Goal: Task Accomplishment & Management: Use online tool/utility

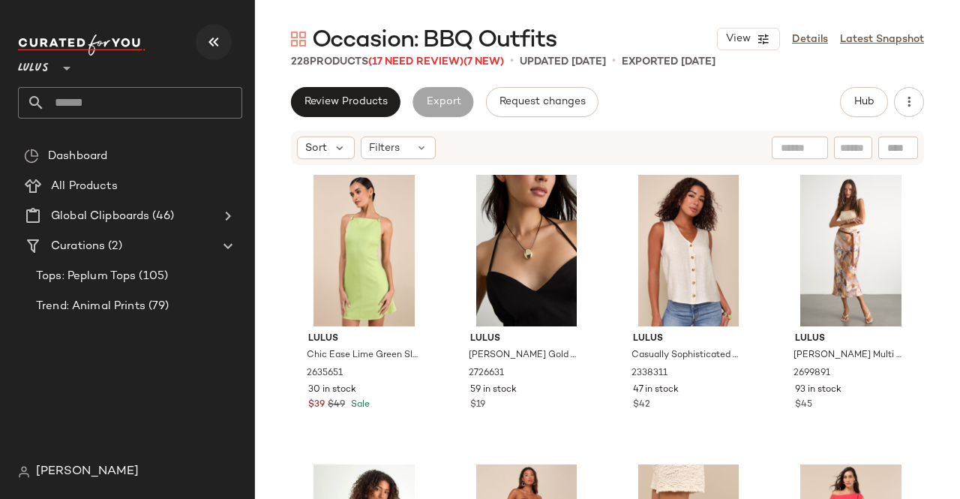
click at [215, 38] on icon "button" at bounding box center [214, 42] width 18 height 18
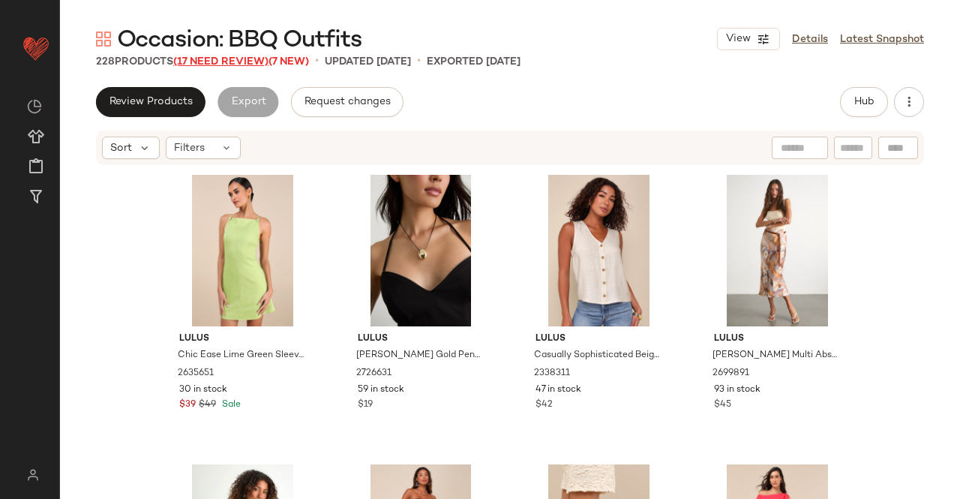
click at [219, 61] on span "(17 Need Review)" at bounding box center [220, 61] width 95 height 11
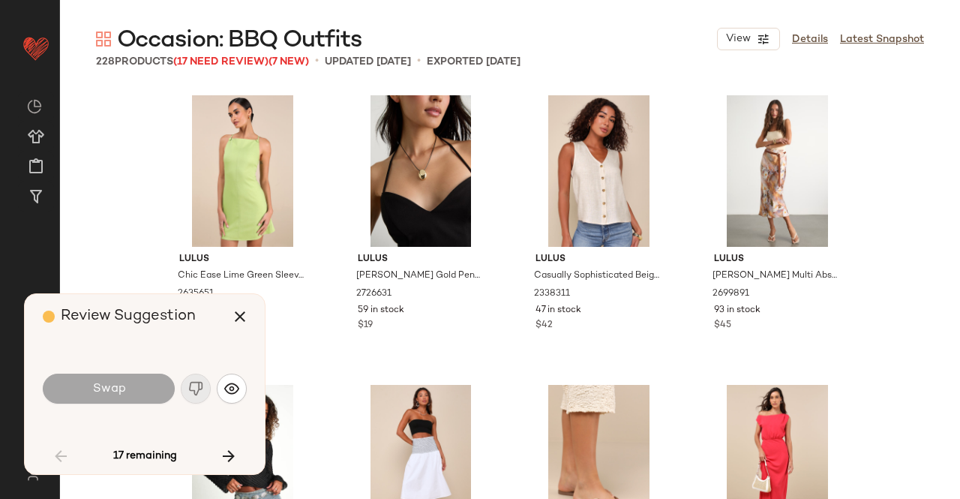
scroll to position [591, 0]
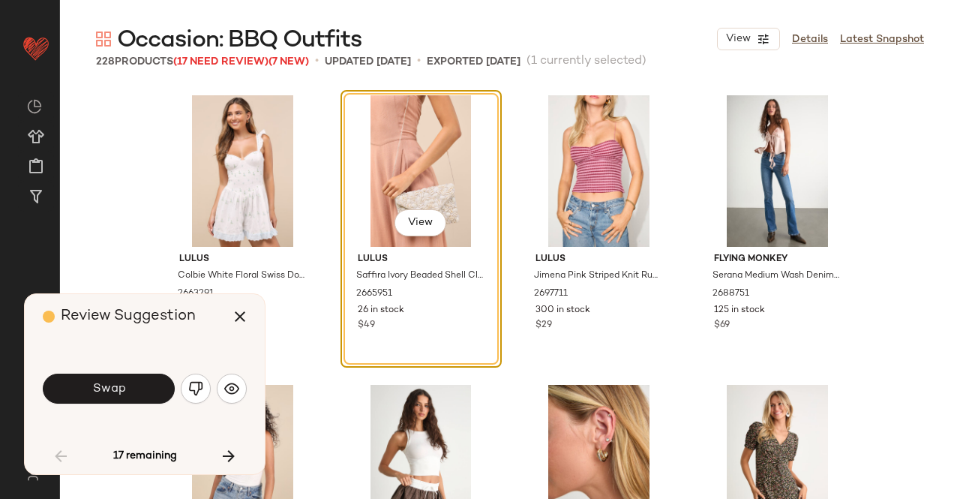
click at [126, 382] on button "Swap" at bounding box center [109, 389] width 132 height 30
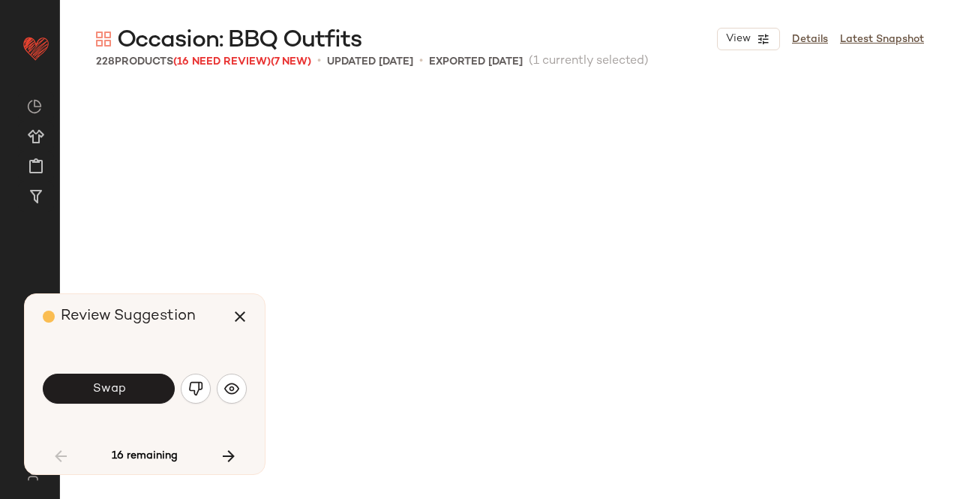
scroll to position [1448, 0]
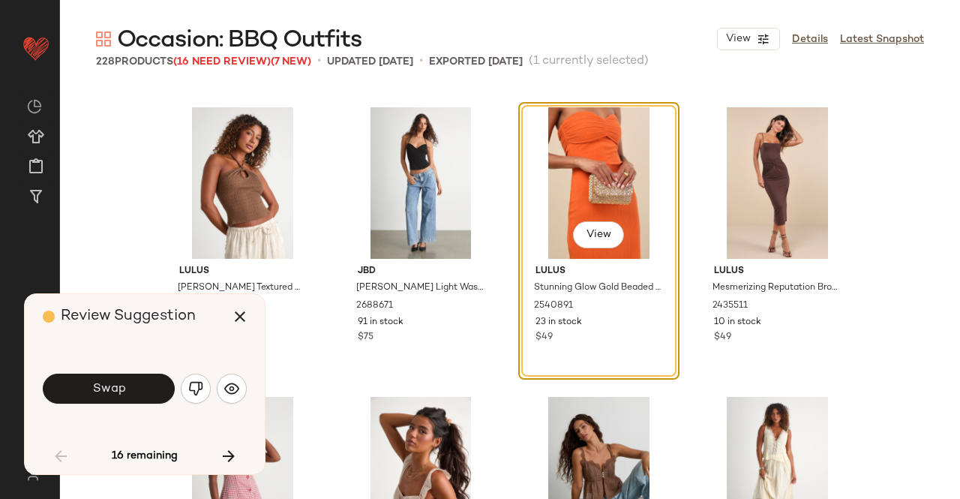
click at [140, 400] on button "Swap" at bounding box center [109, 389] width 132 height 30
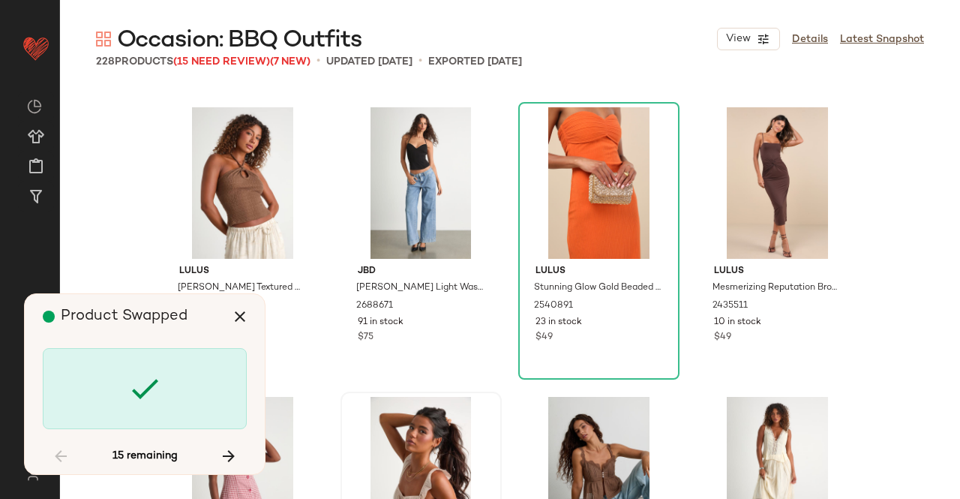
scroll to position [4922, 0]
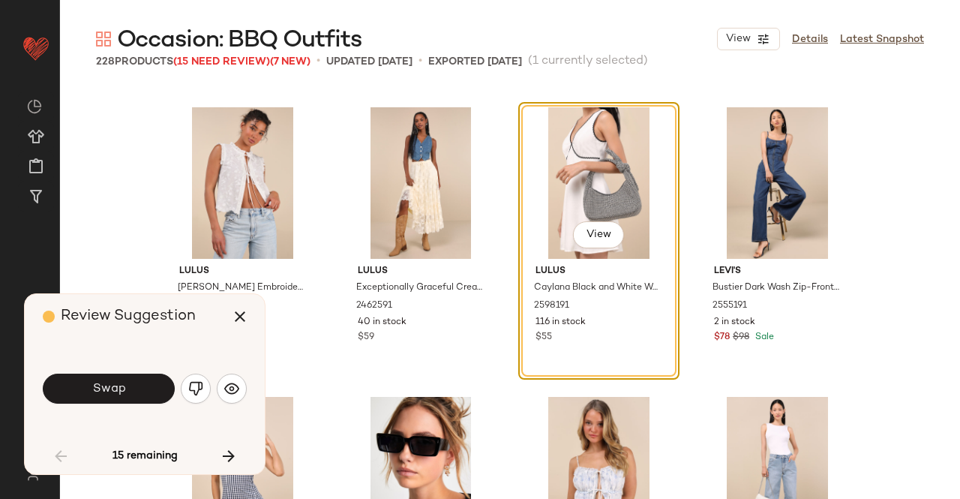
drag, startPoint x: 146, startPoint y: 380, endPoint x: 135, endPoint y: 374, distance: 11.7
click at [146, 379] on button "Swap" at bounding box center [109, 389] width 132 height 30
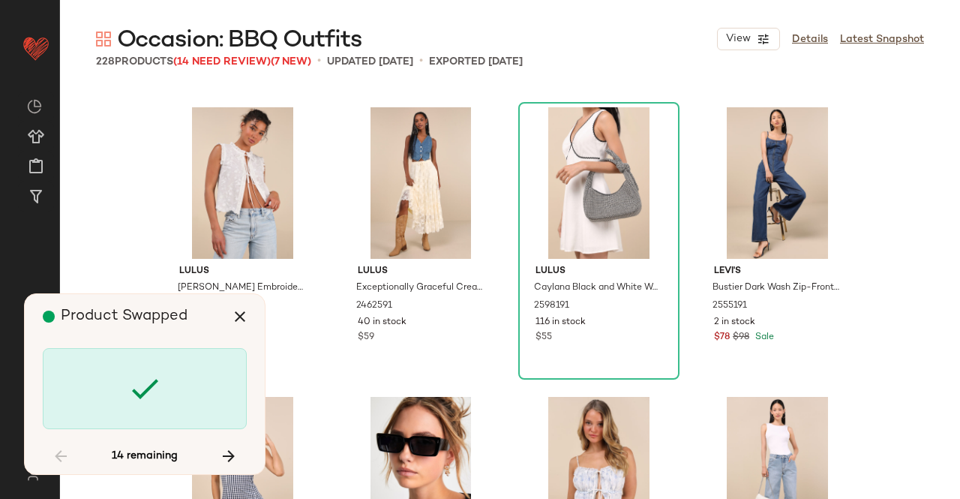
scroll to position [7818, 0]
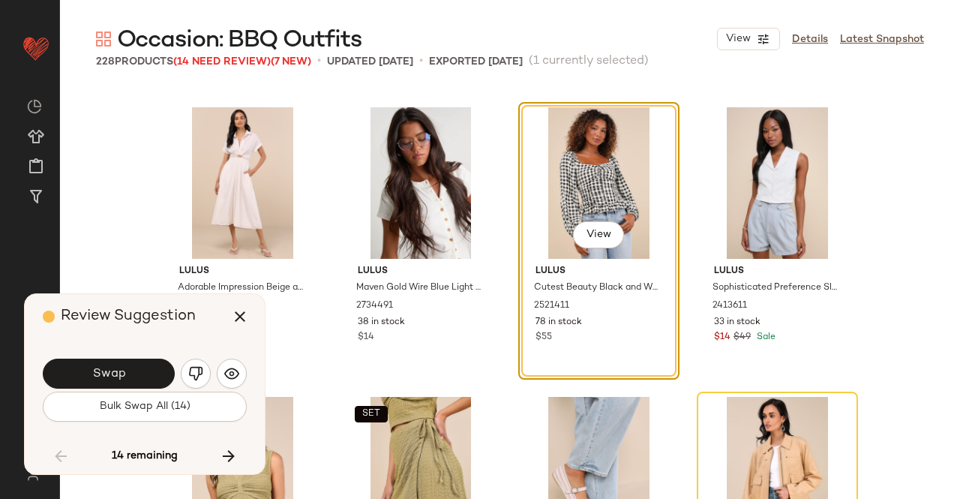
click at [137, 370] on button "Swap" at bounding box center [109, 374] width 132 height 30
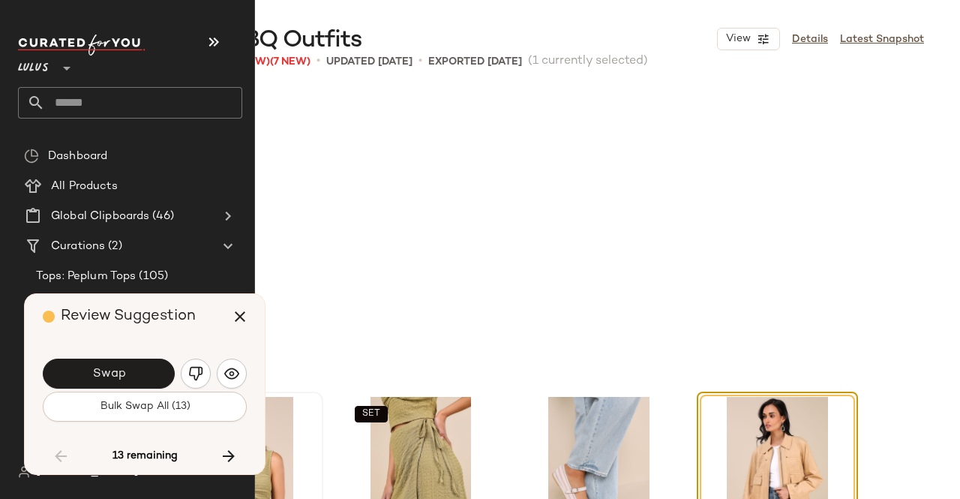
scroll to position [8108, 0]
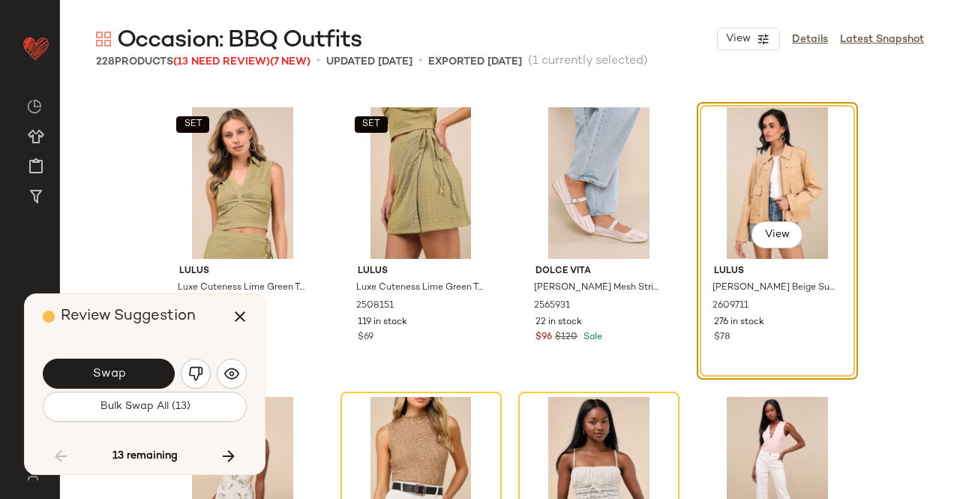
click at [72, 376] on button "Swap" at bounding box center [109, 374] width 132 height 30
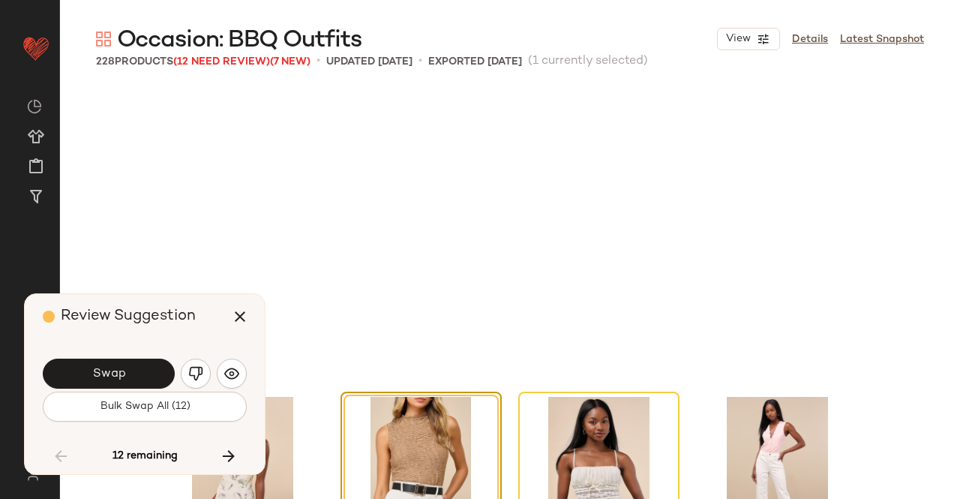
scroll to position [8397, 0]
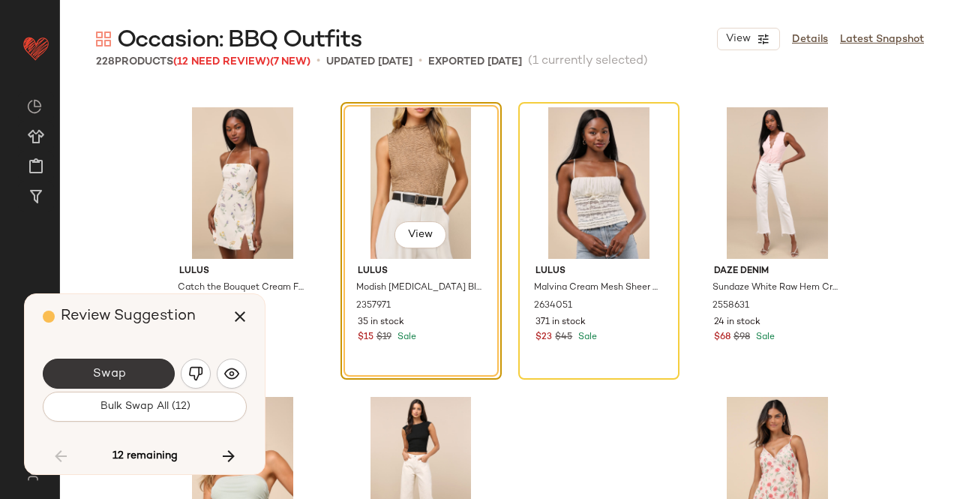
click at [149, 375] on button "Swap" at bounding box center [109, 374] width 132 height 30
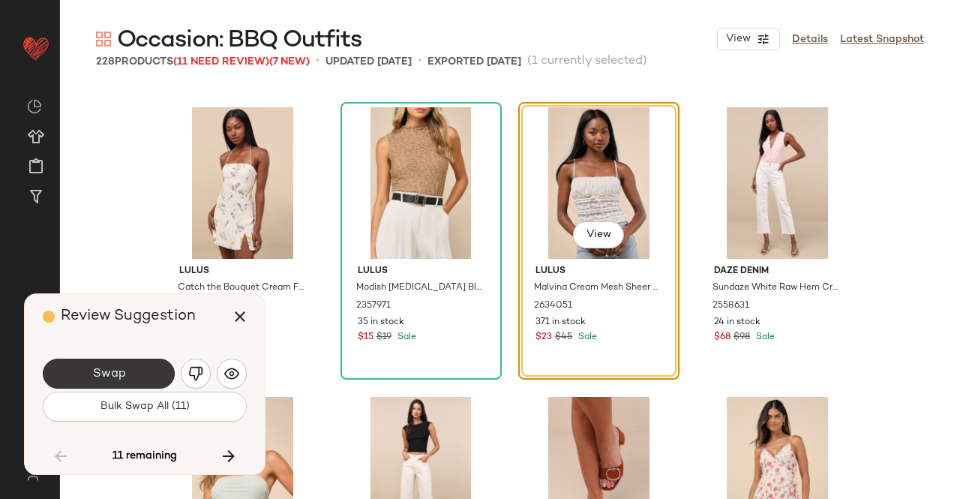
click at [140, 371] on button "Swap" at bounding box center [109, 374] width 132 height 30
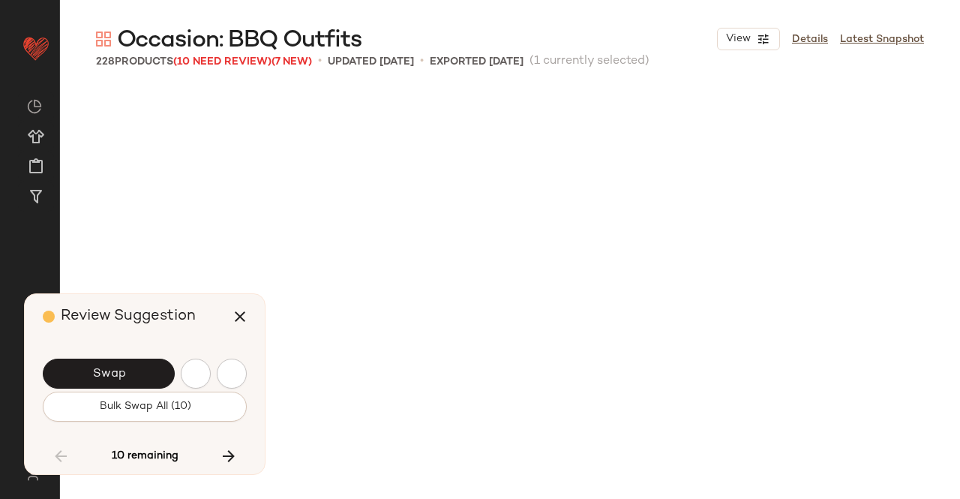
scroll to position [8976, 0]
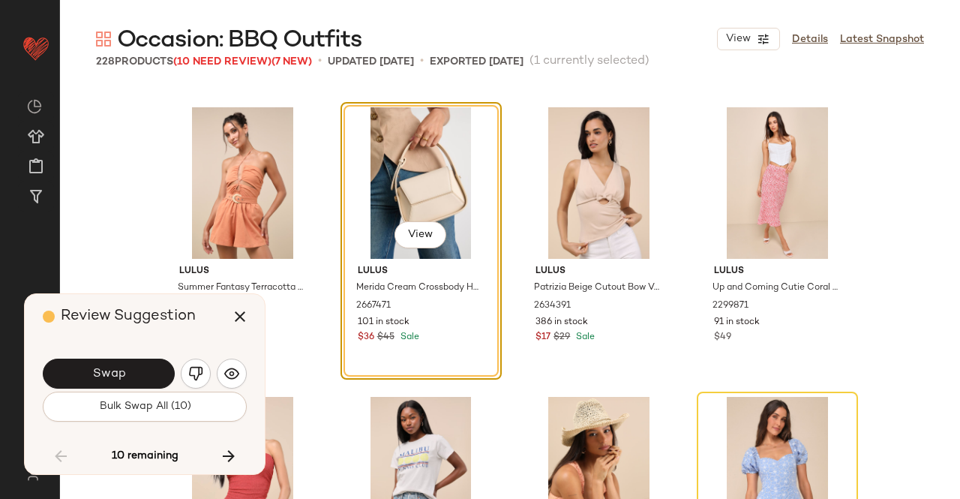
click at [89, 368] on button "Swap" at bounding box center [109, 374] width 132 height 30
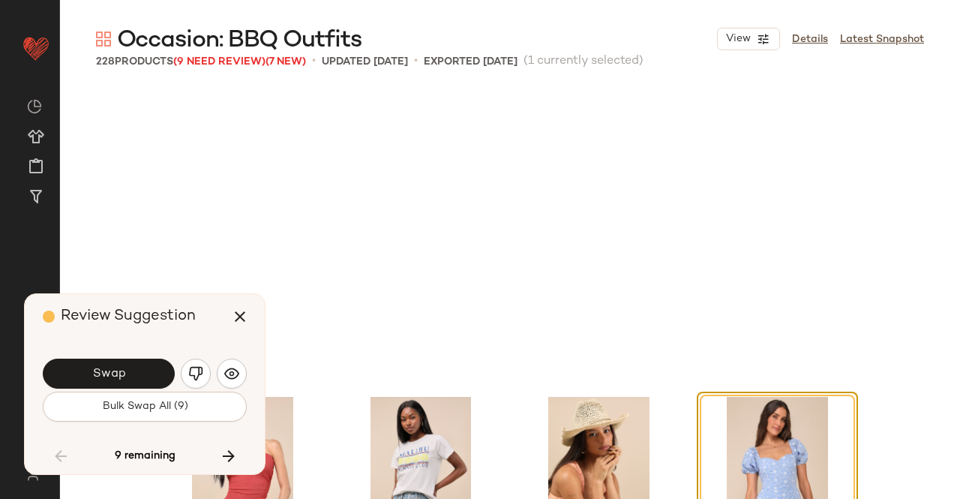
scroll to position [9266, 0]
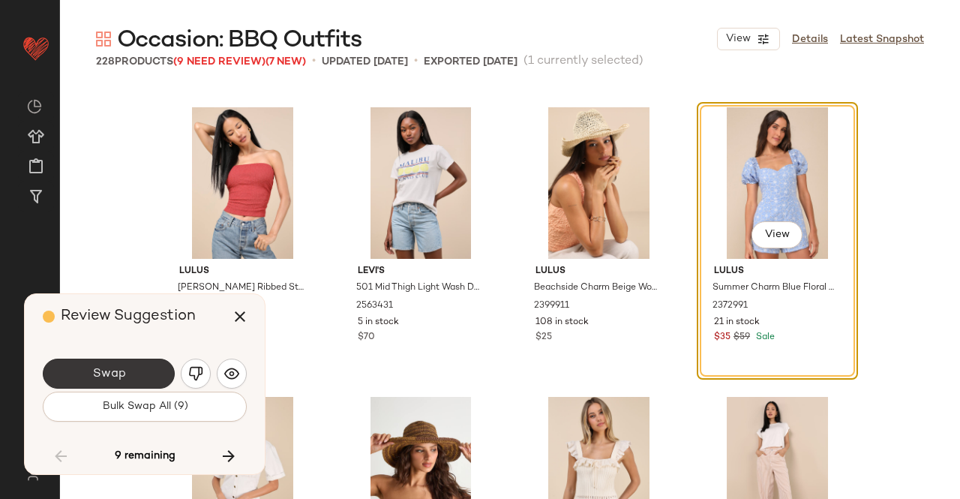
click at [149, 374] on button "Swap" at bounding box center [109, 374] width 132 height 30
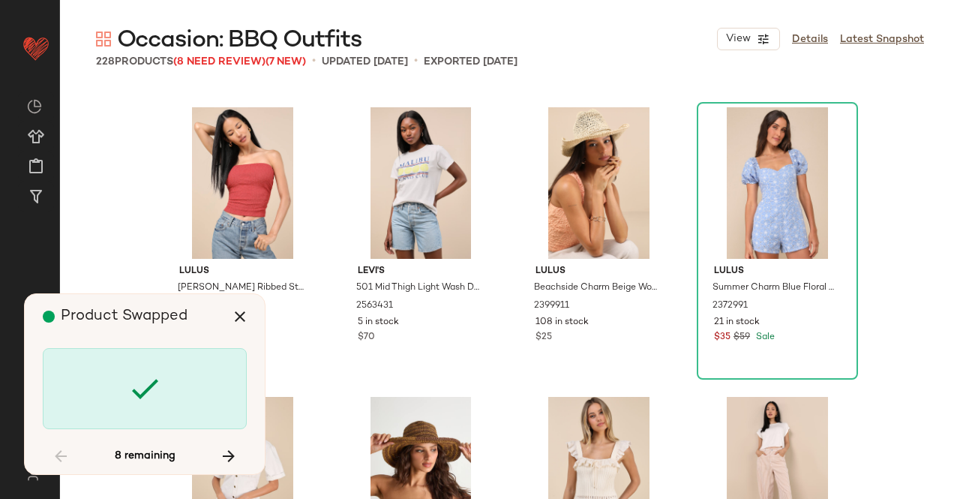
scroll to position [11582, 0]
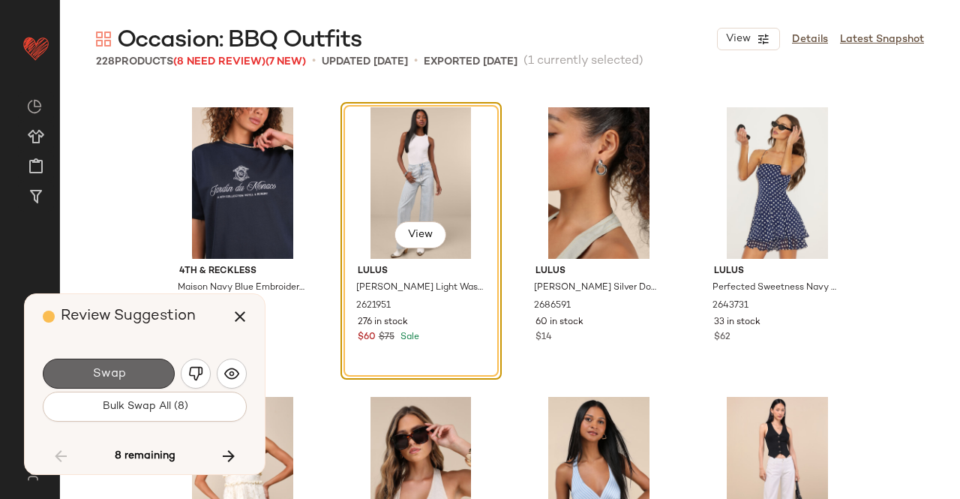
click at [107, 371] on span "Swap" at bounding box center [109, 374] width 34 height 14
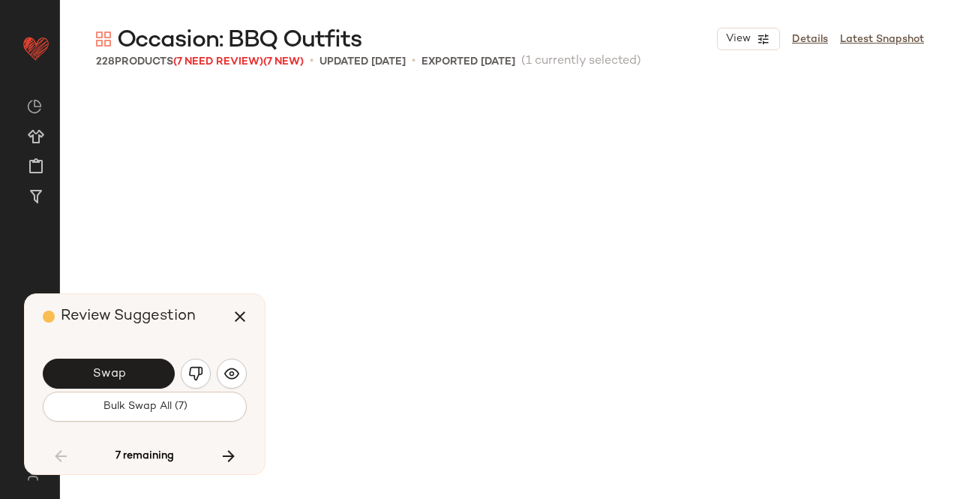
scroll to position [12161, 0]
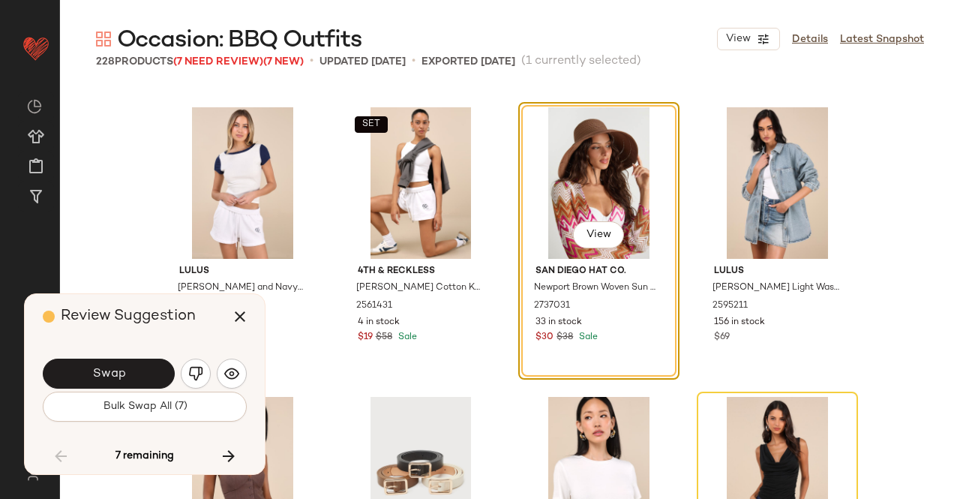
click at [150, 363] on button "Swap" at bounding box center [109, 374] width 132 height 30
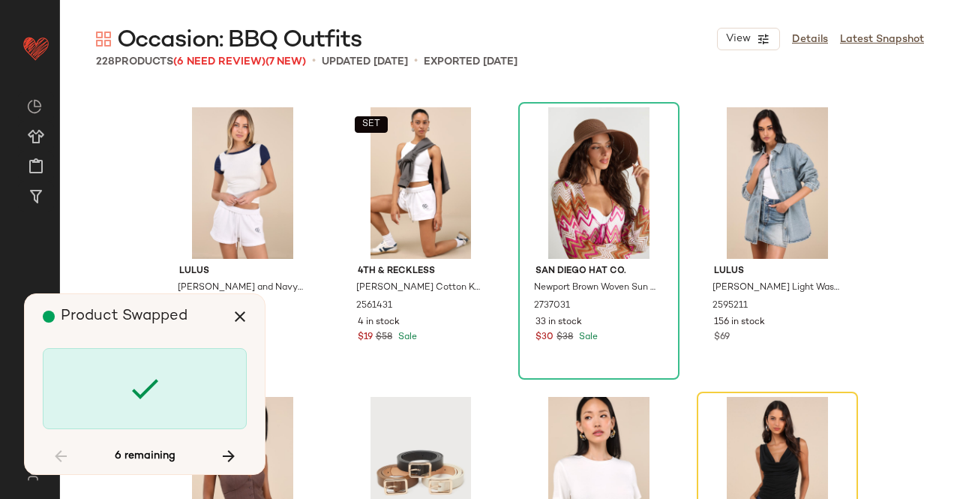
scroll to position [12451, 0]
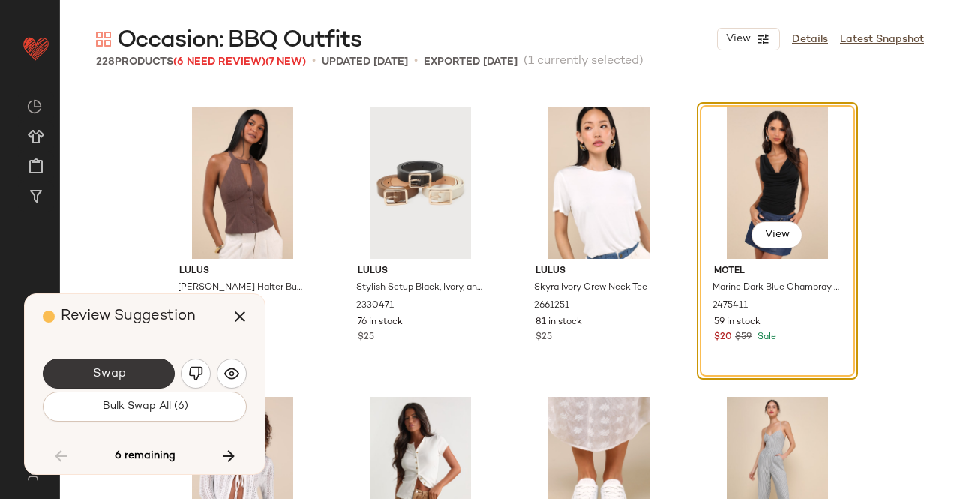
click at [148, 374] on button "Swap" at bounding box center [109, 374] width 132 height 30
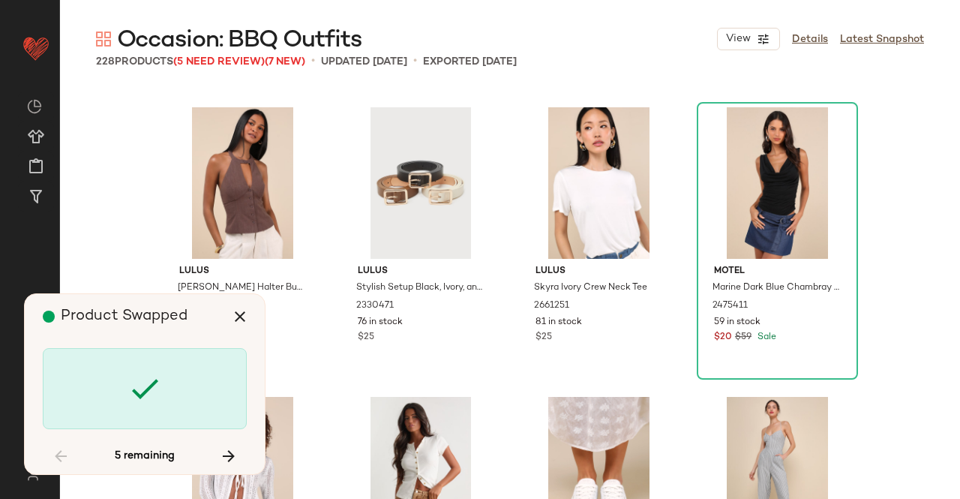
scroll to position [13030, 0]
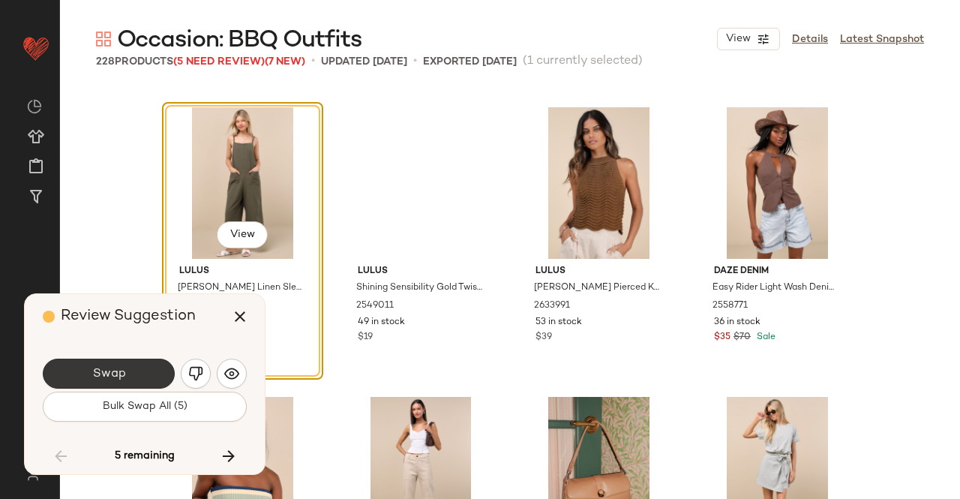
click at [122, 375] on span "Swap" at bounding box center [109, 374] width 34 height 14
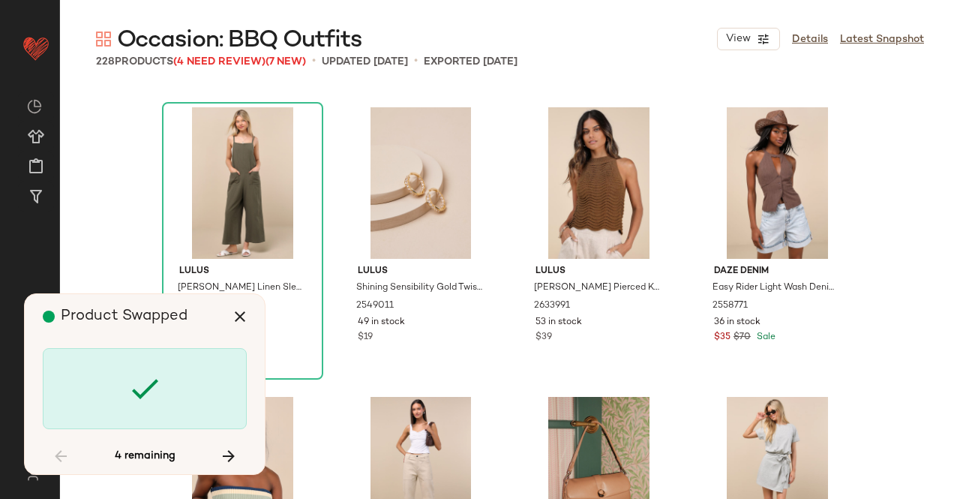
scroll to position [13899, 0]
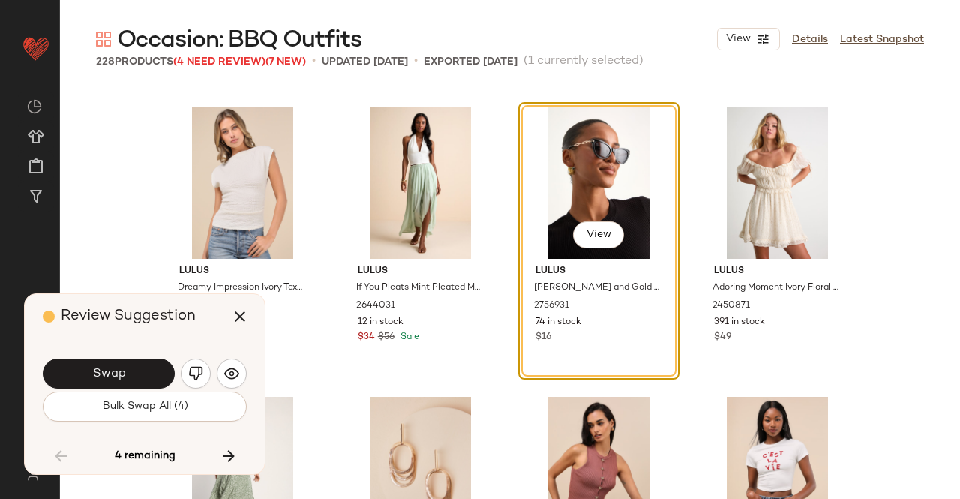
click at [130, 374] on button "Swap" at bounding box center [109, 374] width 132 height 30
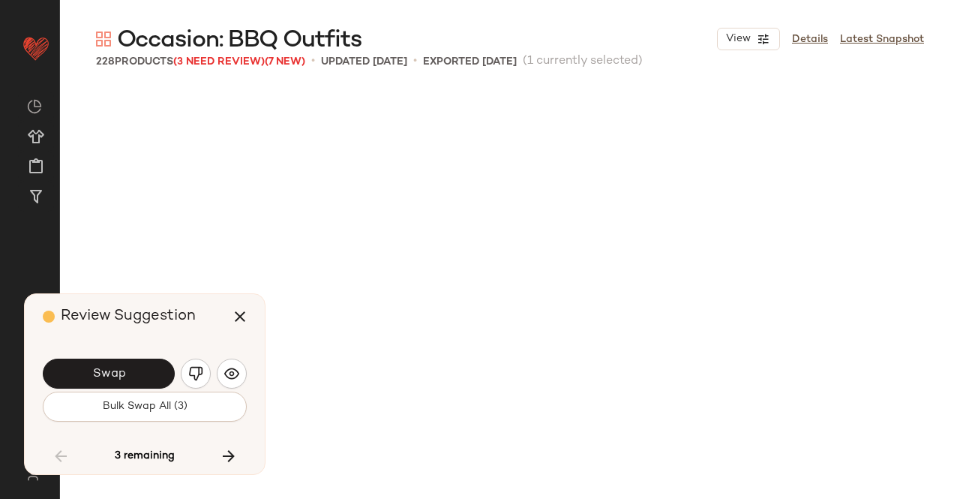
scroll to position [14478, 0]
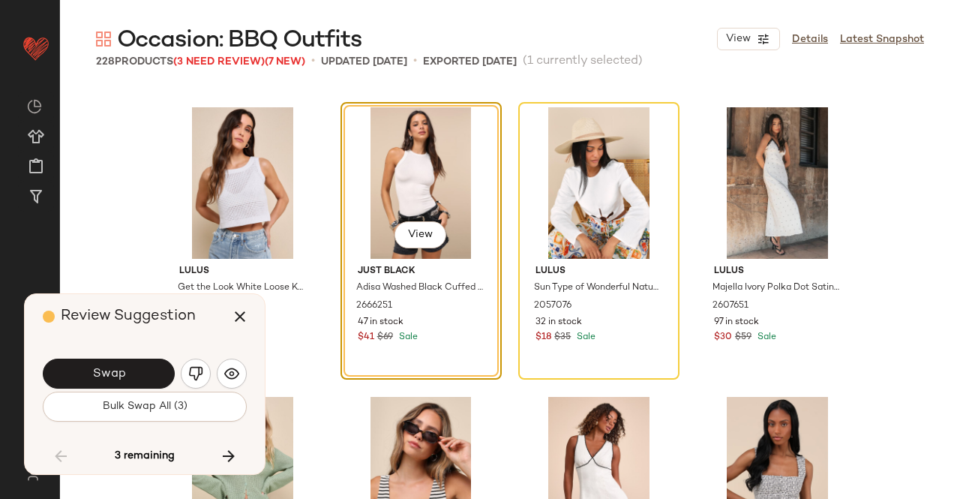
click at [130, 376] on button "Swap" at bounding box center [109, 374] width 132 height 30
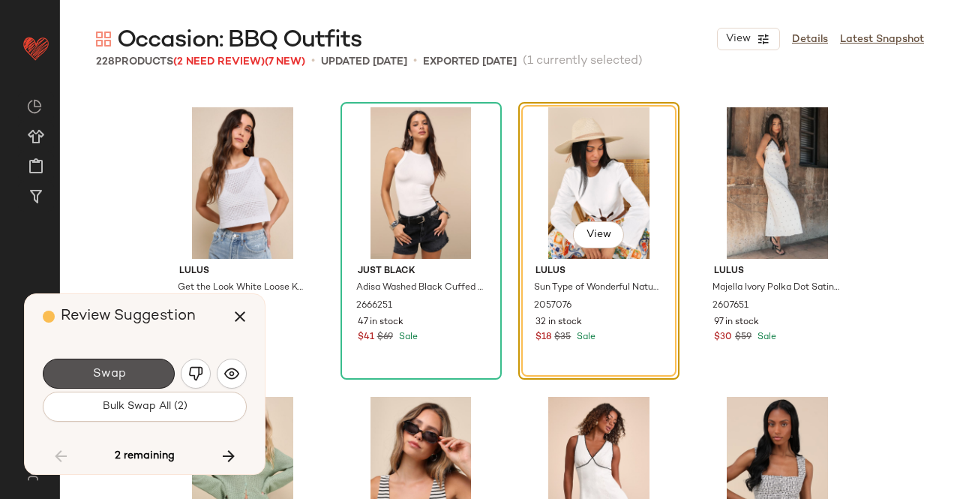
click at [130, 376] on button "Swap" at bounding box center [109, 374] width 132 height 30
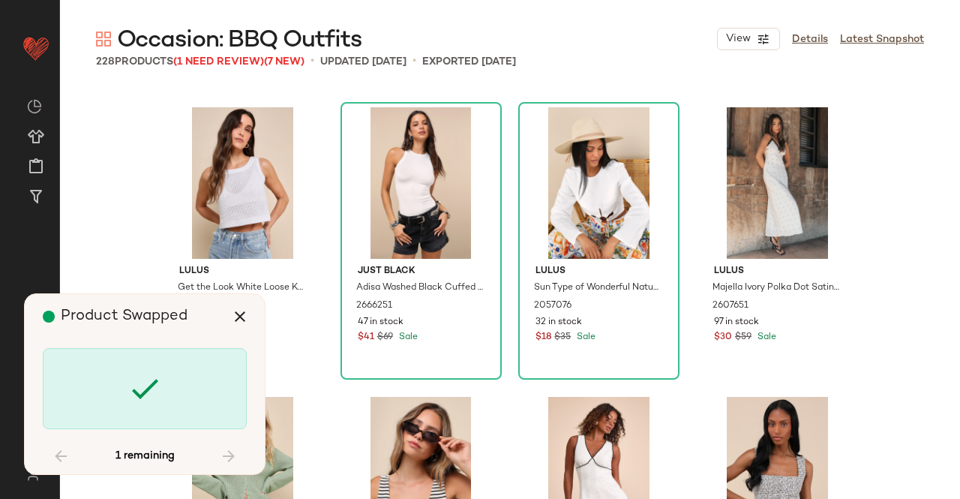
scroll to position [15057, 0]
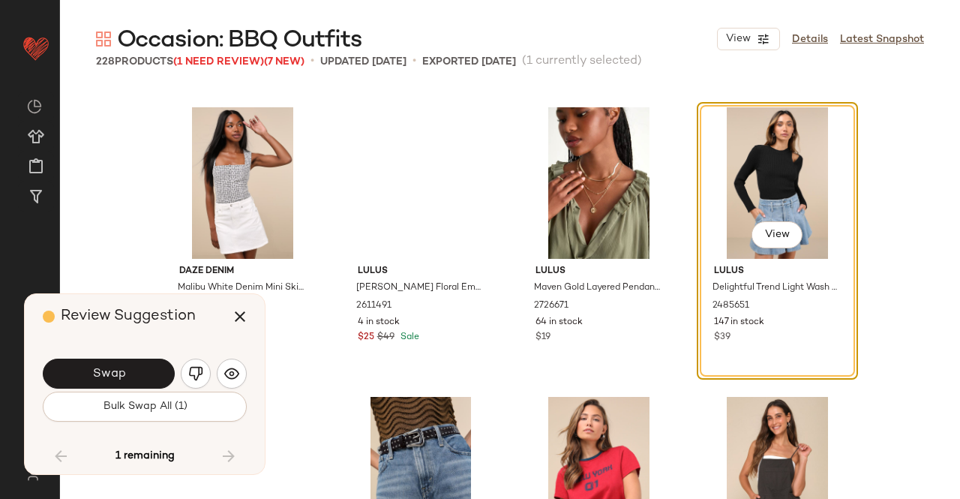
click at [130, 376] on button "Swap" at bounding box center [109, 374] width 132 height 30
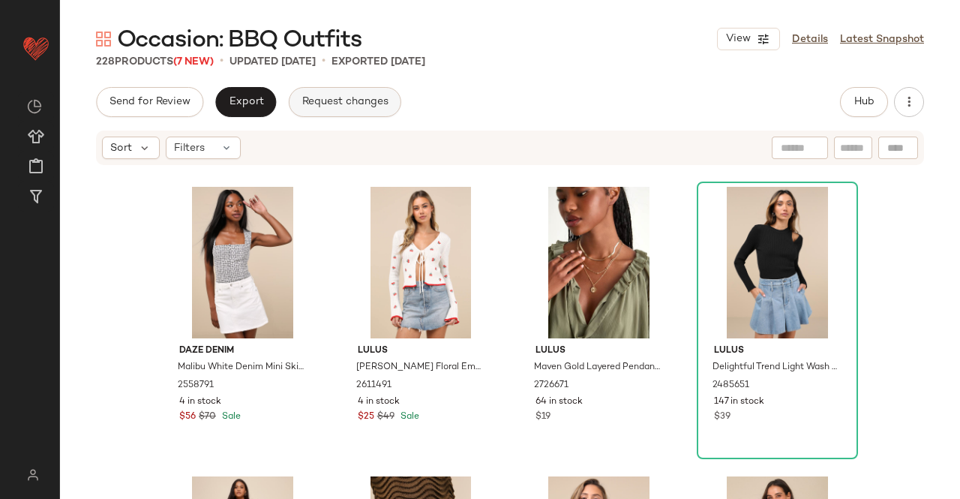
click at [290, 103] on button "Request changes" at bounding box center [345, 102] width 113 height 30
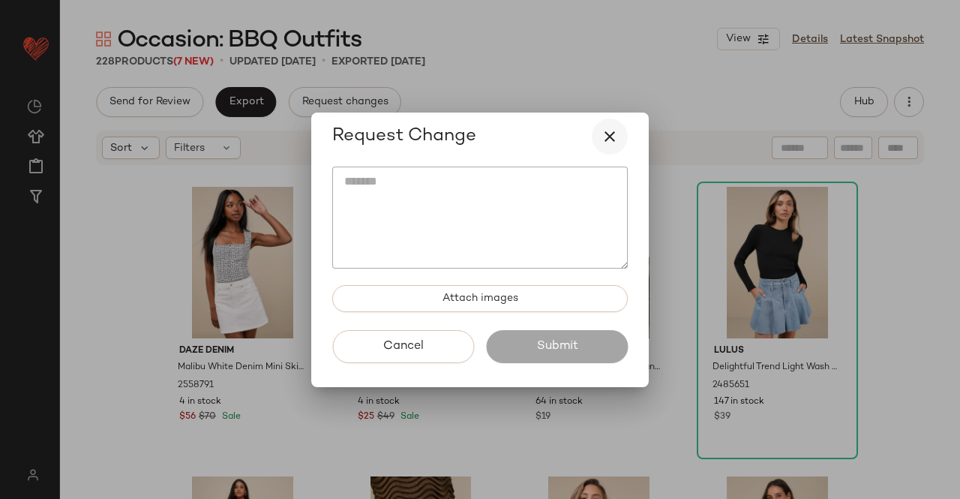
click at [617, 138] on icon "button" at bounding box center [610, 137] width 18 height 18
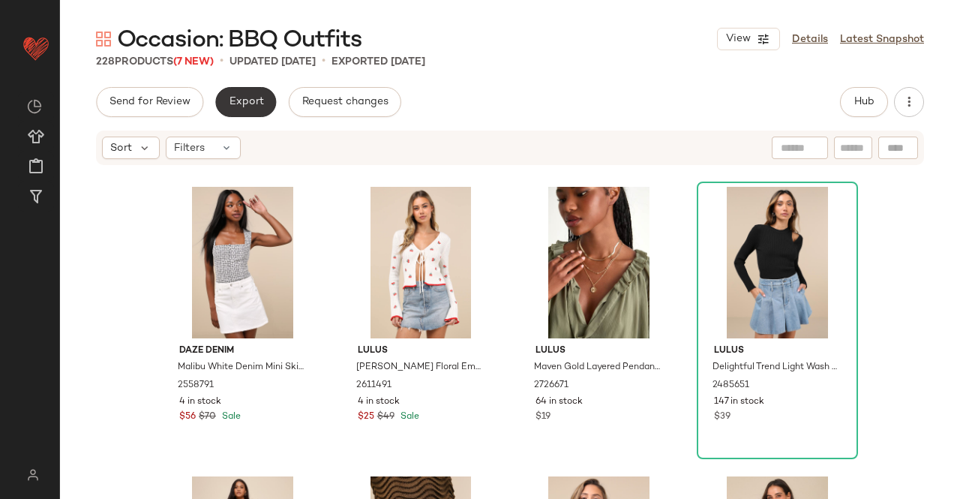
click at [266, 99] on button "Export" at bounding box center [245, 102] width 61 height 30
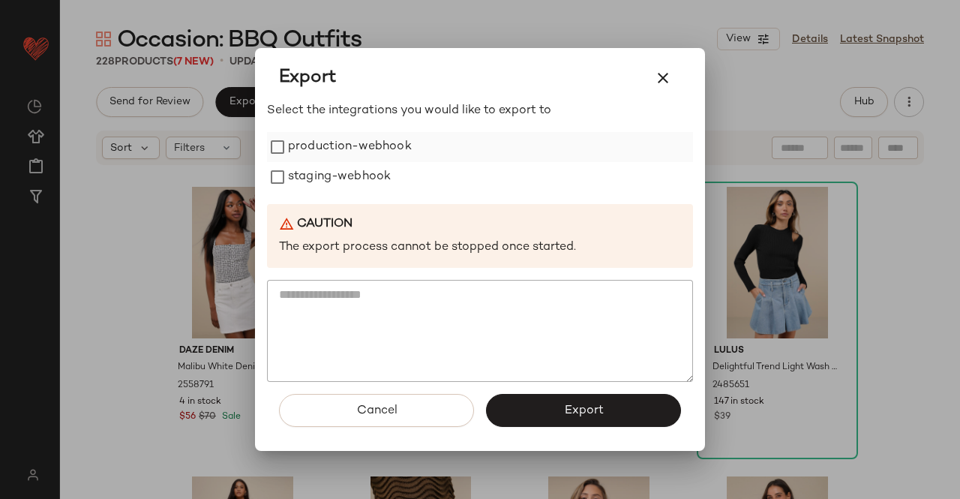
drag, startPoint x: 321, startPoint y: 151, endPoint x: 316, endPoint y: 157, distance: 8.0
click at [317, 155] on label "production-webhook" at bounding box center [350, 147] width 124 height 30
click at [309, 166] on label "staging-webhook" at bounding box center [339, 177] width 103 height 30
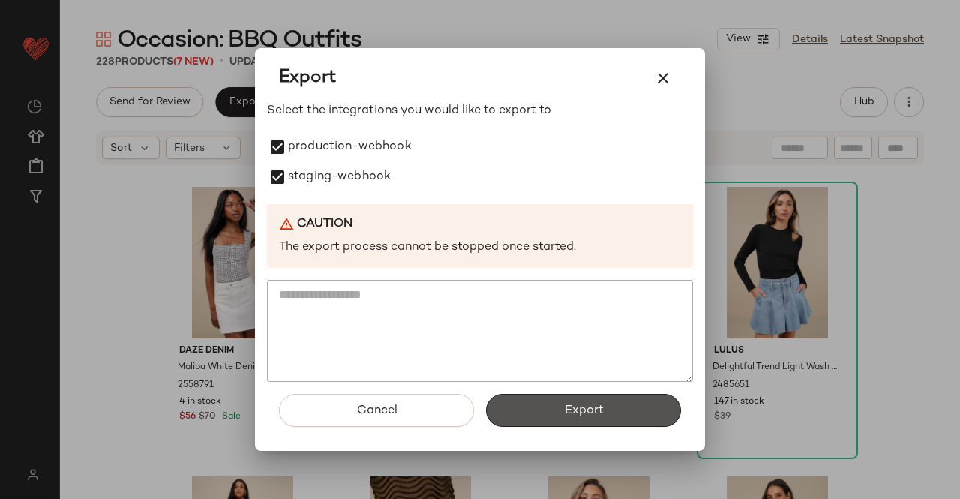
click at [569, 404] on span "Export" at bounding box center [583, 411] width 40 height 14
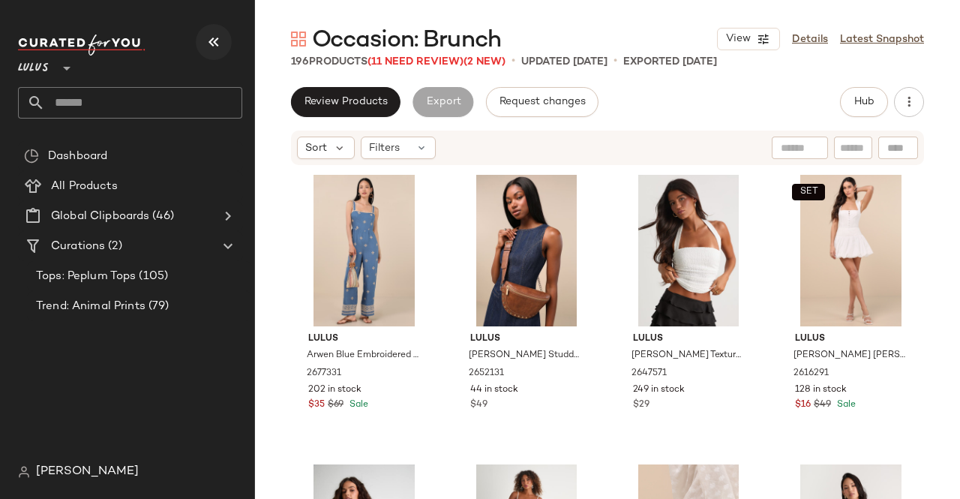
click at [198, 34] on button "button" at bounding box center [214, 42] width 36 height 36
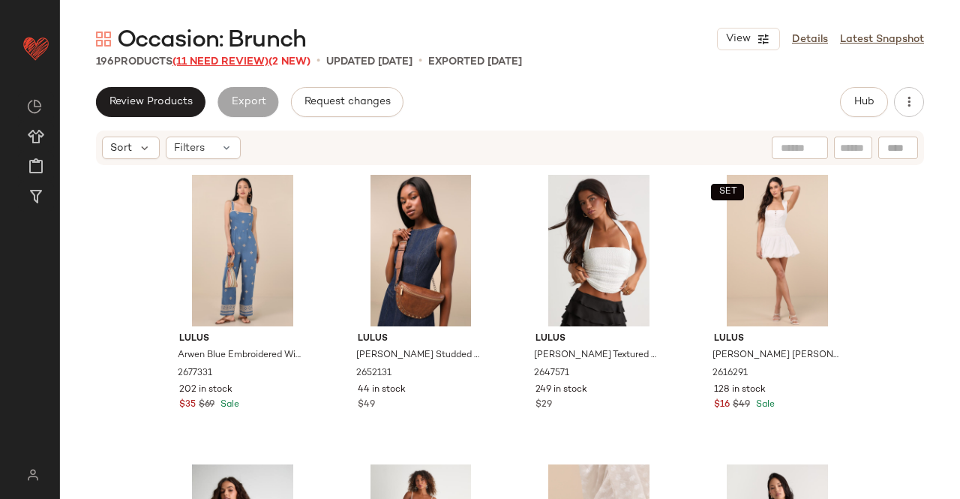
click at [203, 60] on span "(11 Need Review)" at bounding box center [221, 61] width 96 height 11
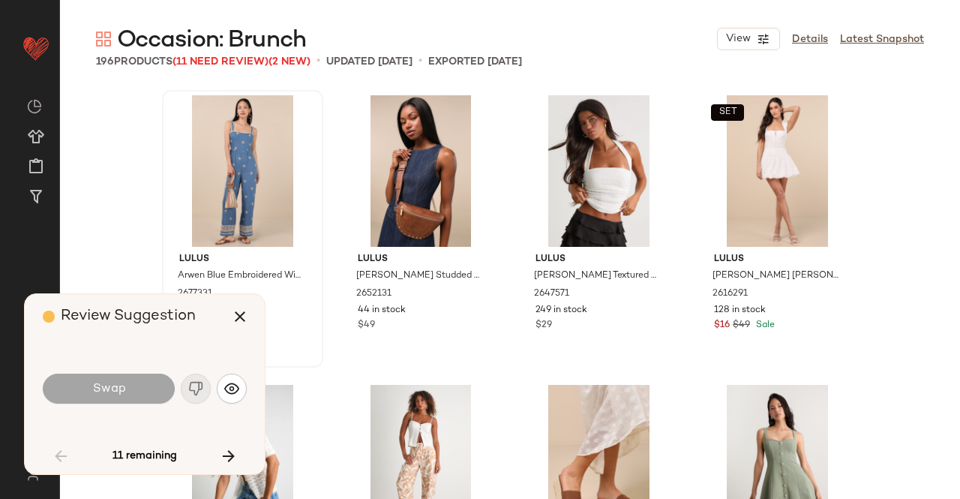
scroll to position [1448, 0]
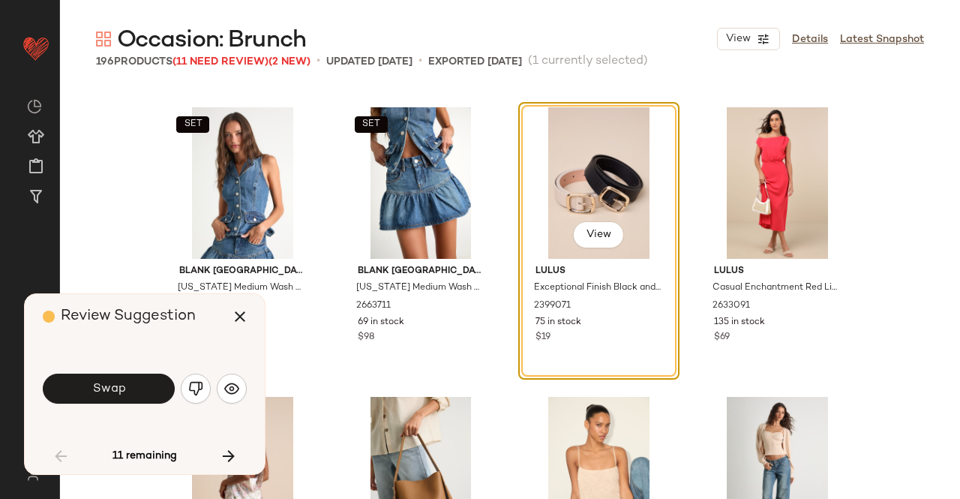
click at [99, 385] on span "Swap" at bounding box center [109, 389] width 34 height 14
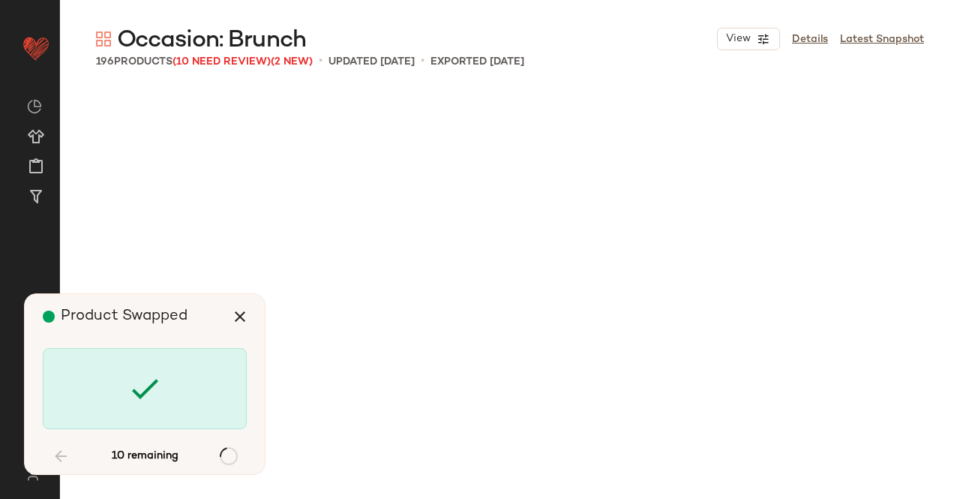
scroll to position [2896, 0]
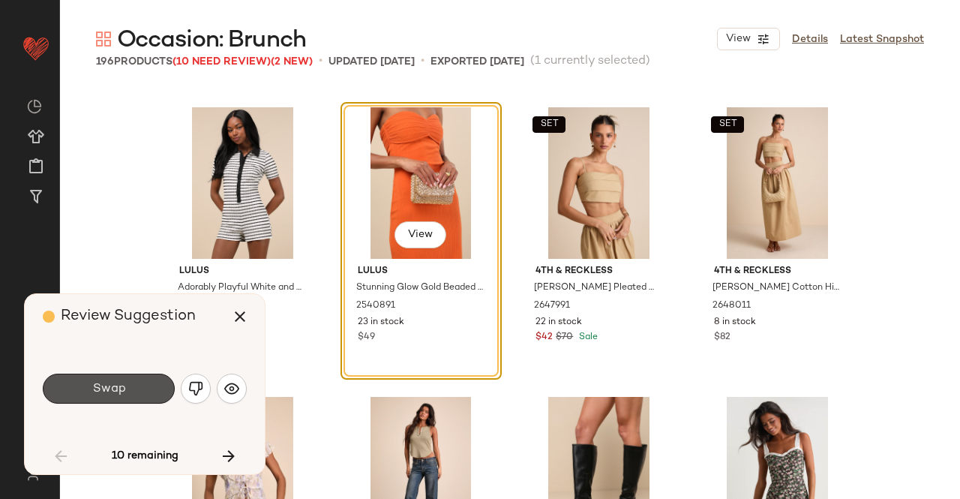
click at [131, 385] on button "Swap" at bounding box center [109, 389] width 132 height 30
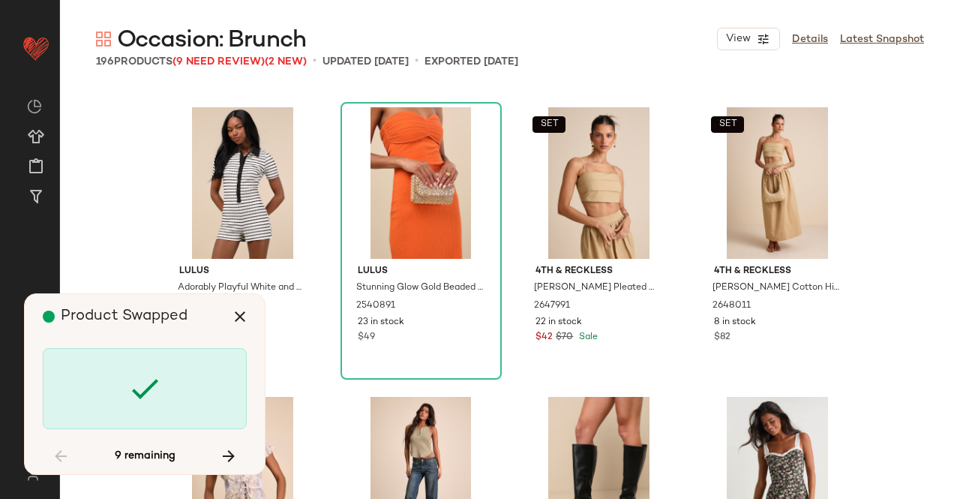
scroll to position [3475, 0]
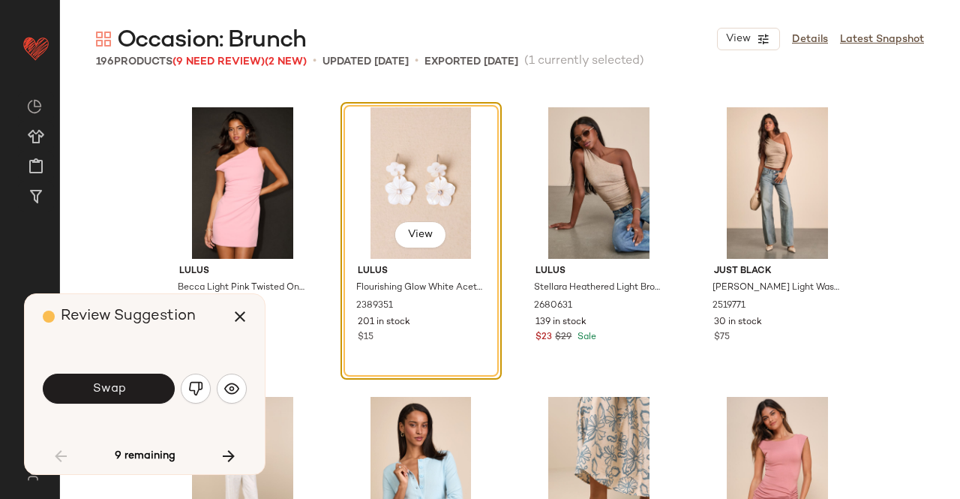
click at [131, 385] on button "Swap" at bounding box center [109, 389] width 132 height 30
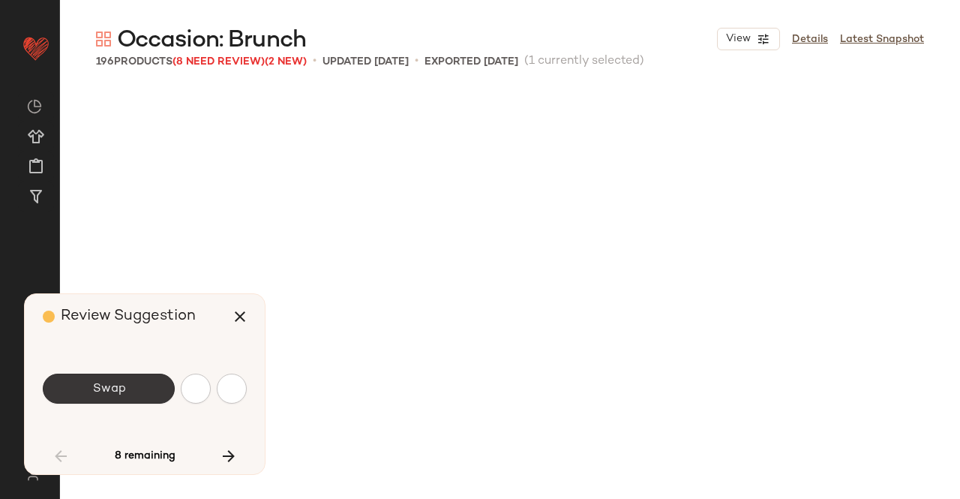
scroll to position [4054, 0]
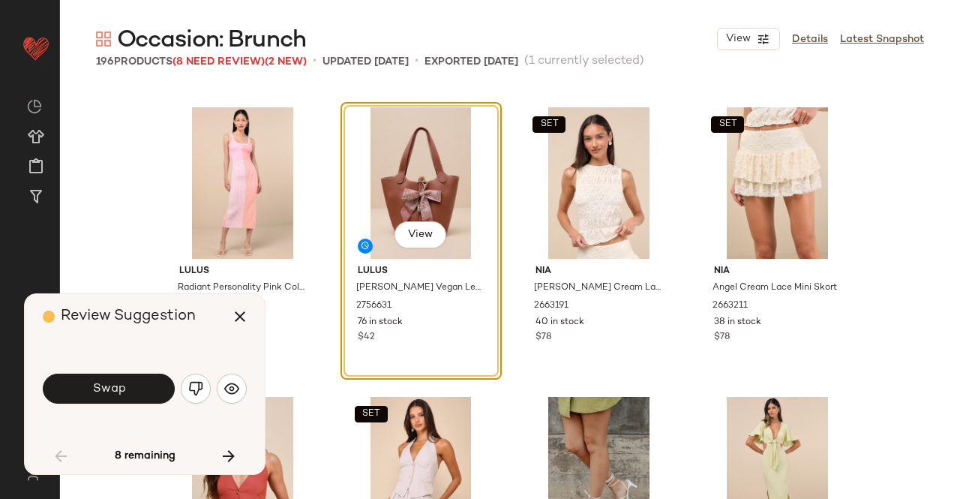
click at [127, 380] on button "Swap" at bounding box center [109, 389] width 132 height 30
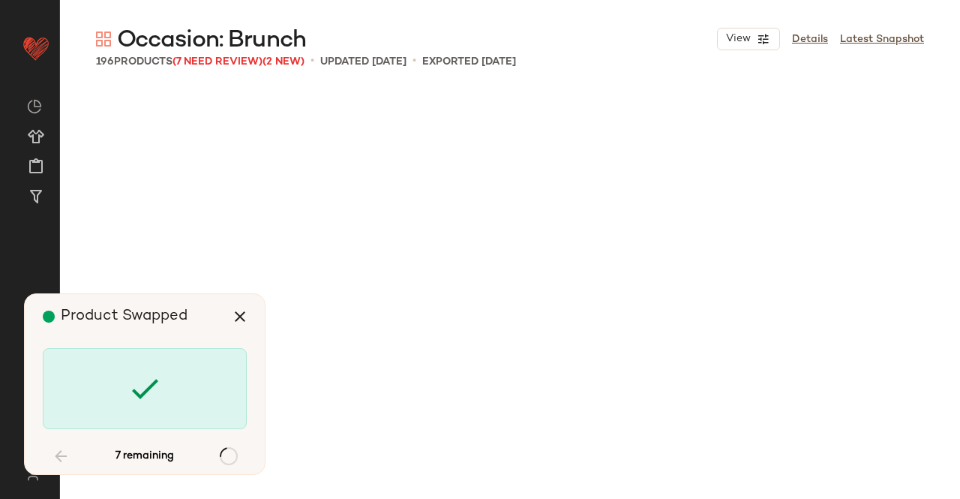
scroll to position [5502, 0]
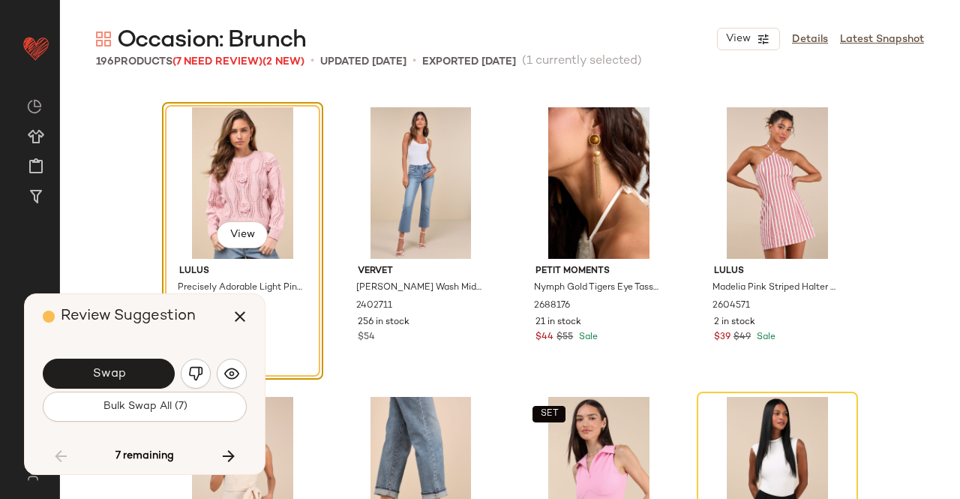
click at [125, 382] on button "Swap" at bounding box center [109, 374] width 132 height 30
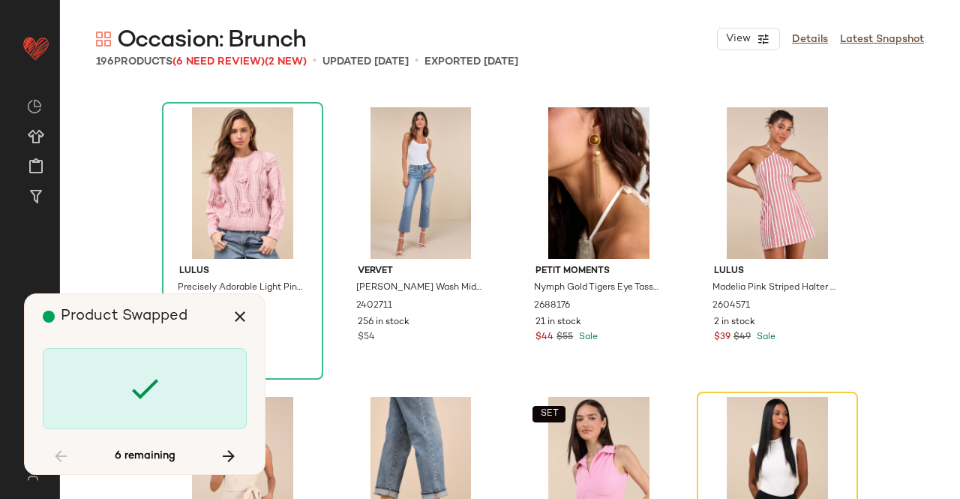
scroll to position [5791, 0]
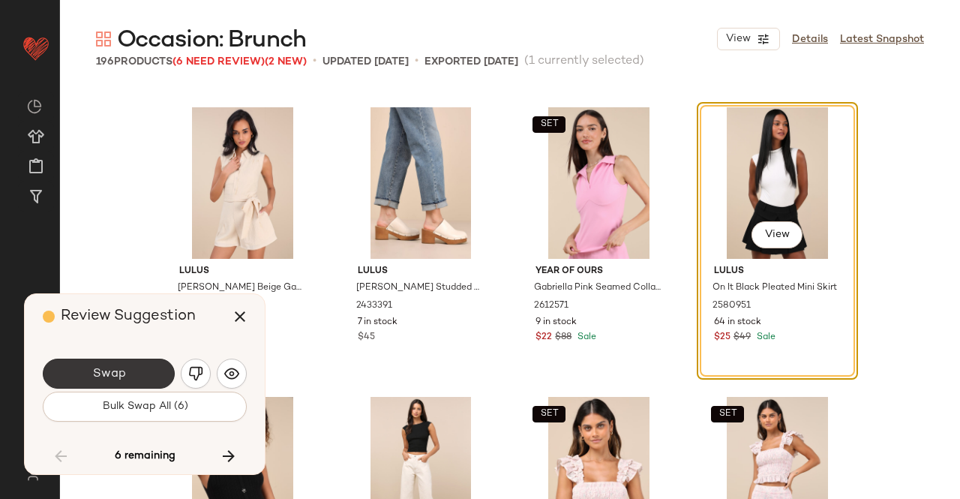
click at [116, 377] on span "Swap" at bounding box center [109, 374] width 34 height 14
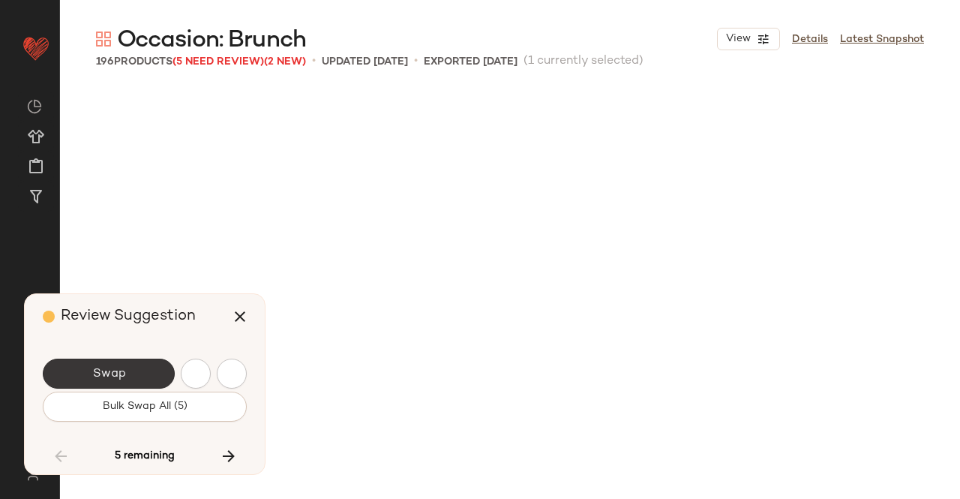
scroll to position [6370, 0]
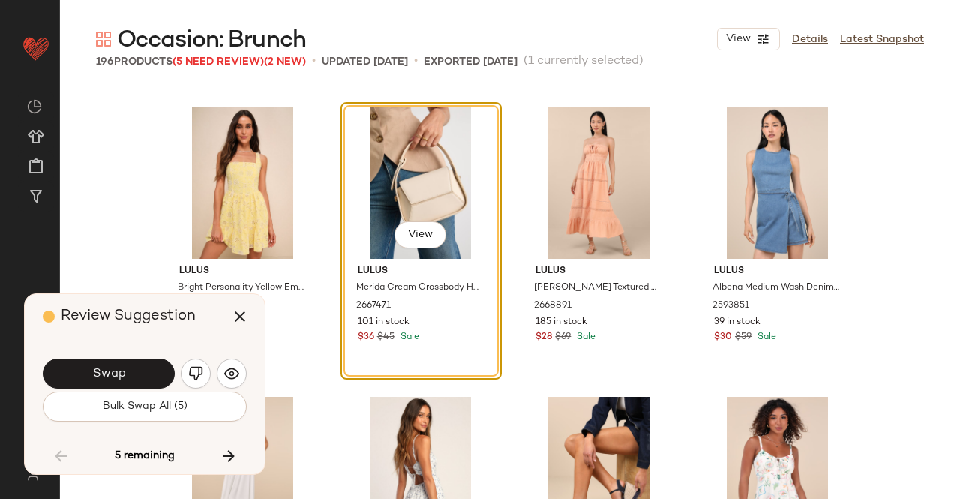
click at [134, 374] on button "Swap" at bounding box center [109, 374] width 132 height 30
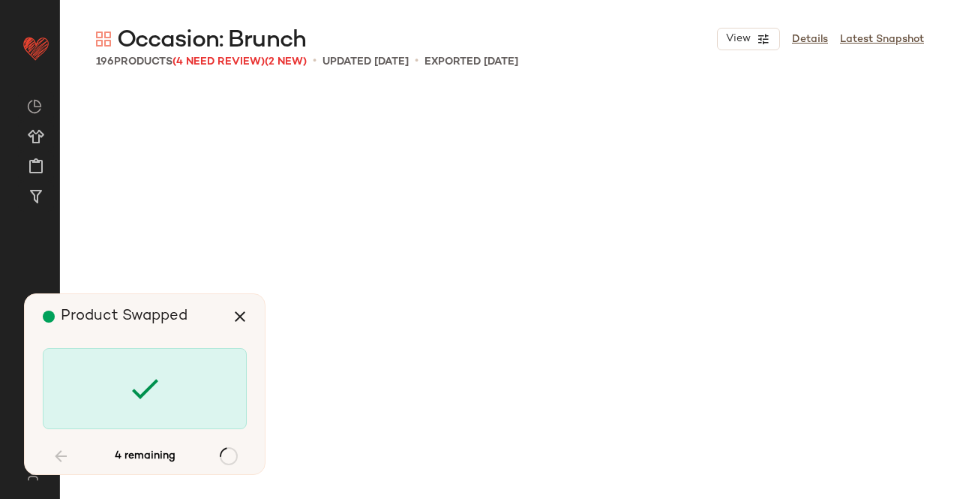
scroll to position [8397, 0]
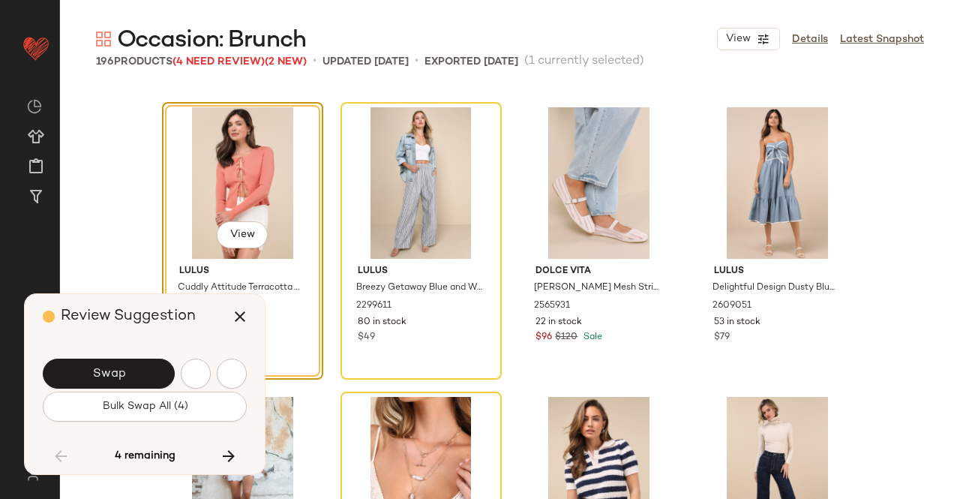
click at [135, 374] on button "Swap" at bounding box center [109, 374] width 132 height 30
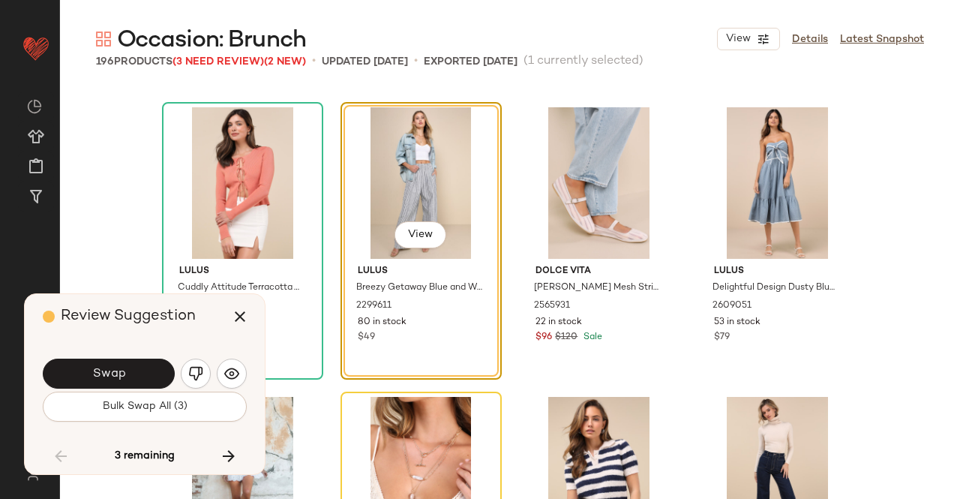
click at [137, 374] on button "Swap" at bounding box center [109, 374] width 132 height 30
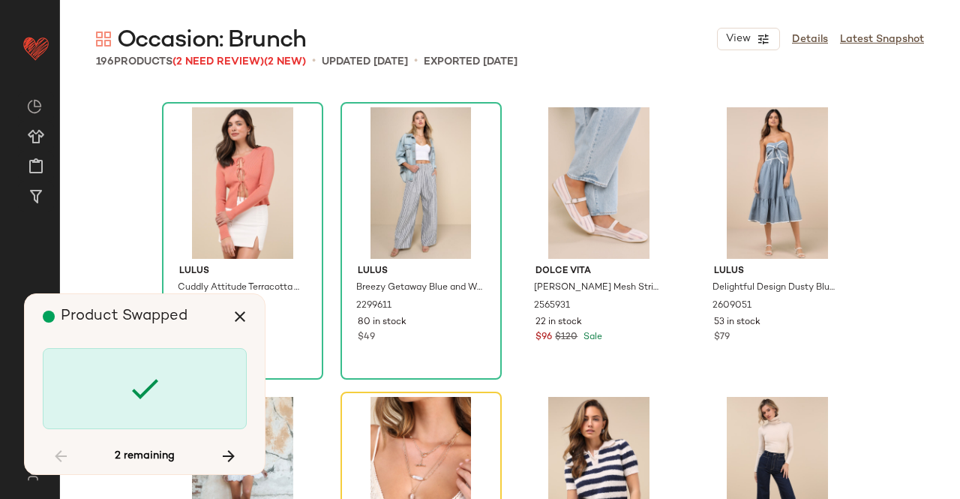
scroll to position [8687, 0]
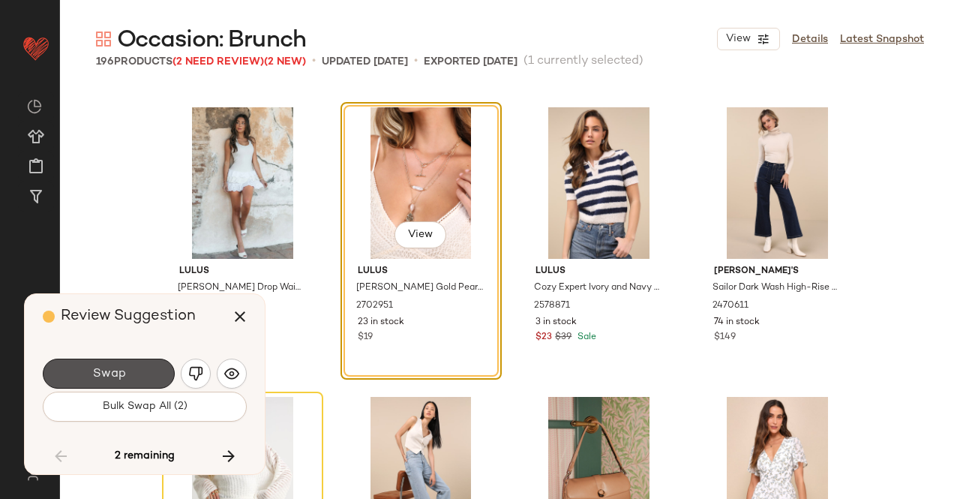
click at [137, 374] on button "Swap" at bounding box center [109, 374] width 132 height 30
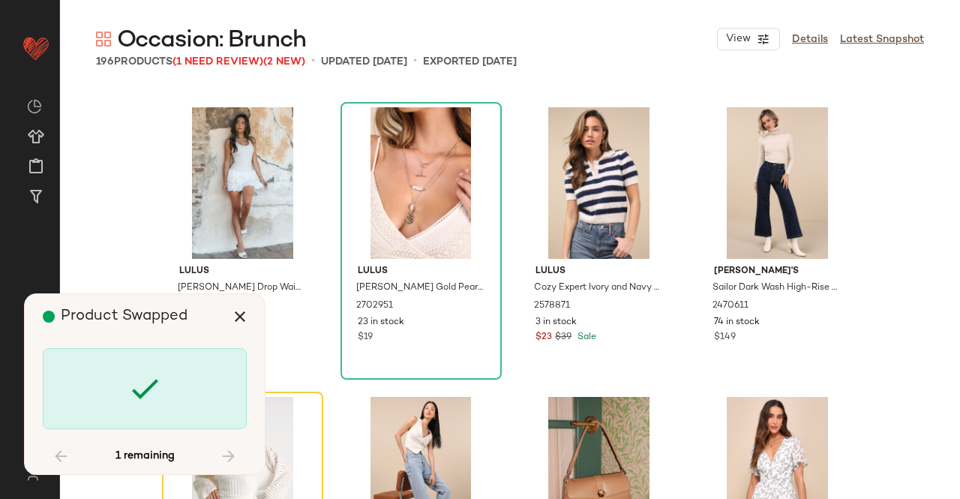
scroll to position [8976, 0]
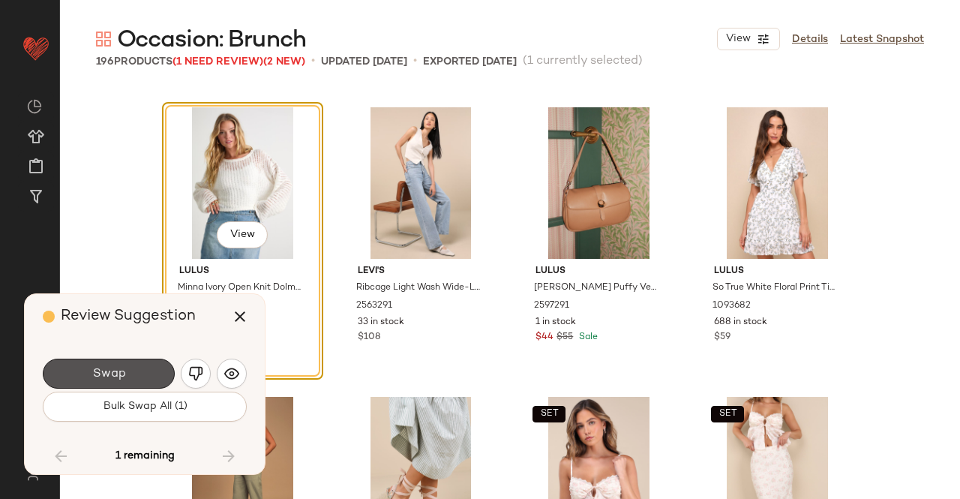
click at [134, 373] on button "Swap" at bounding box center [109, 374] width 132 height 30
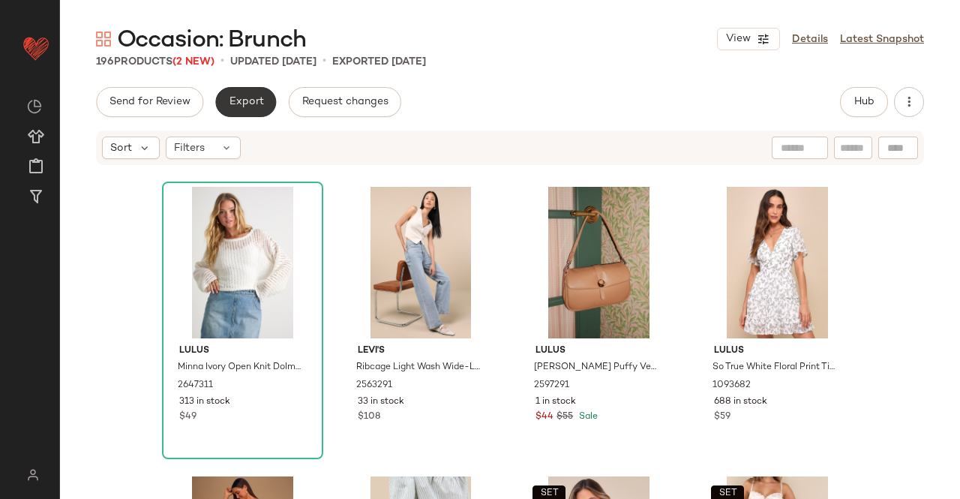
click at [236, 98] on span "Export" at bounding box center [245, 102] width 35 height 12
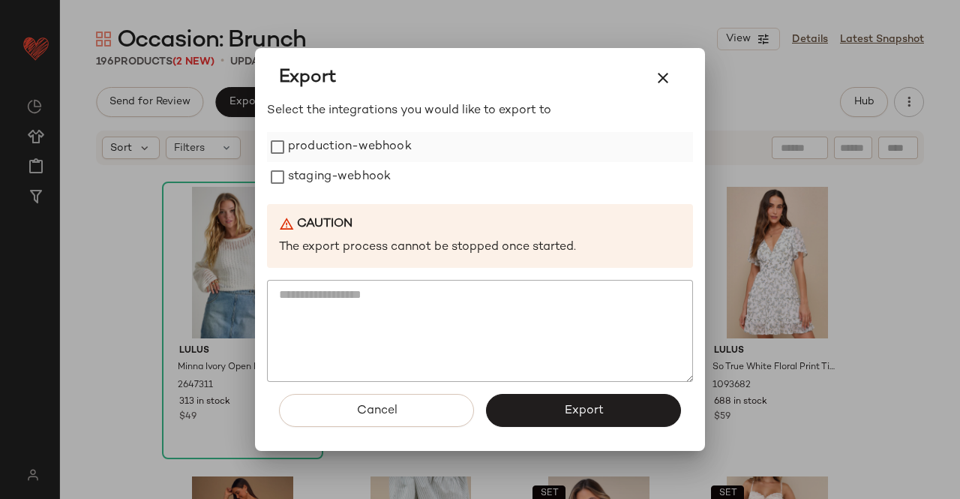
click at [349, 148] on label "production-webhook" at bounding box center [350, 147] width 124 height 30
click at [342, 166] on label "staging-webhook" at bounding box center [339, 177] width 103 height 30
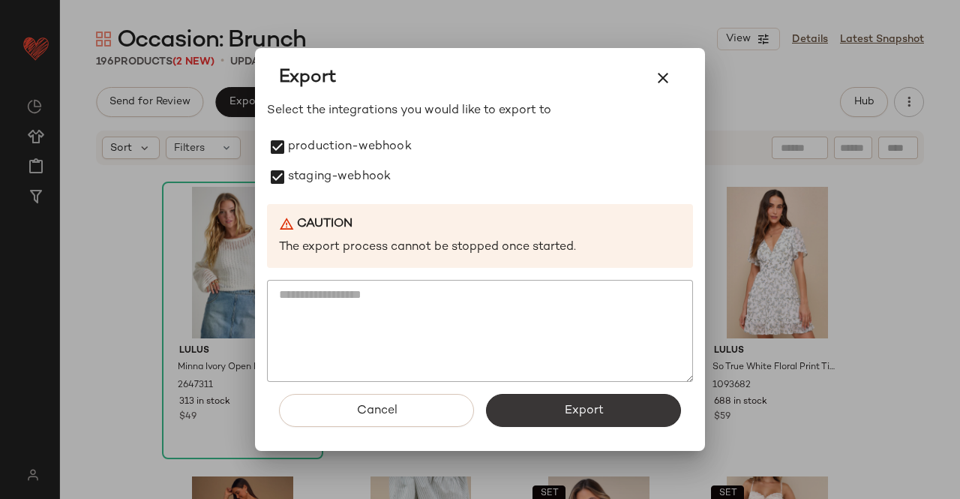
click at [615, 412] on button "Export" at bounding box center [583, 410] width 195 height 33
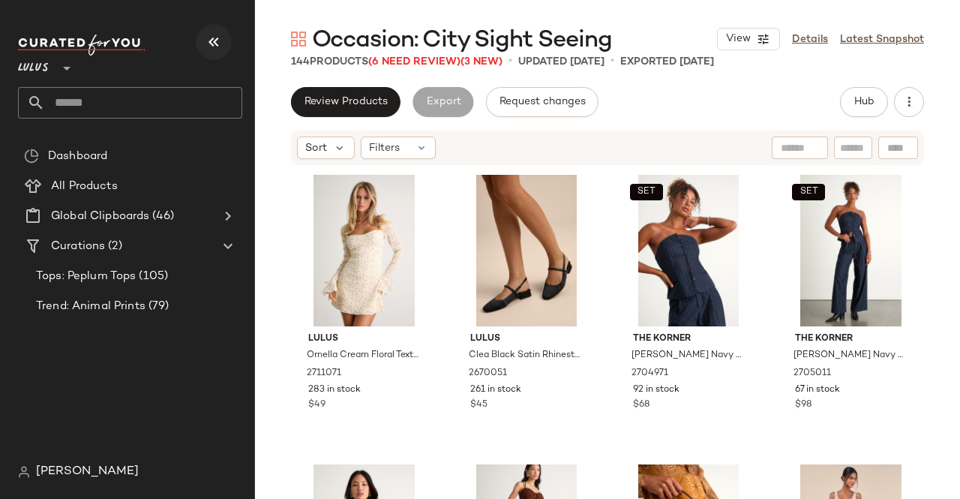
click at [224, 41] on button "button" at bounding box center [214, 42] width 36 height 36
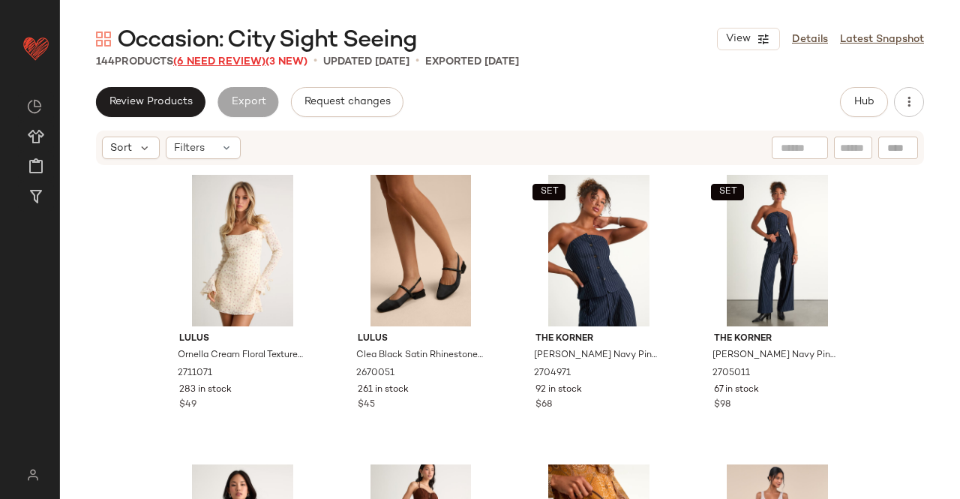
click at [240, 58] on span "(6 Need Review)" at bounding box center [219, 61] width 92 height 11
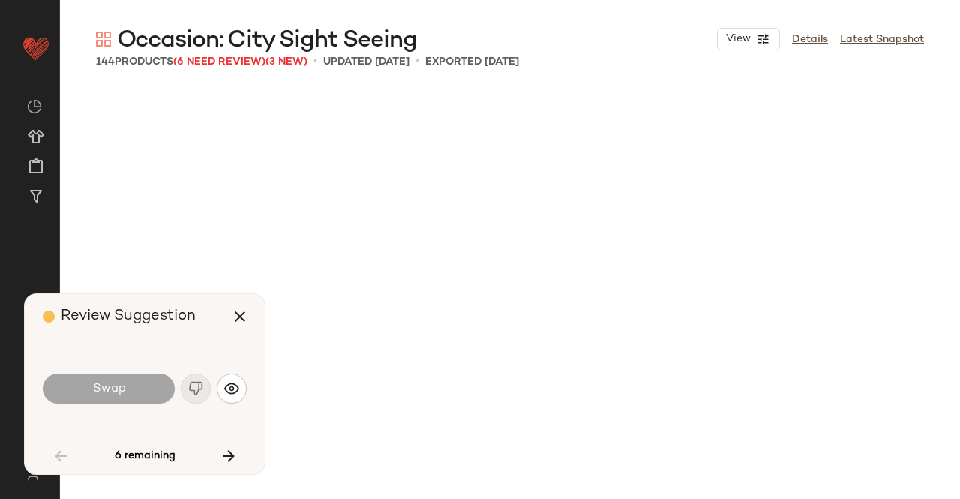
scroll to position [4054, 0]
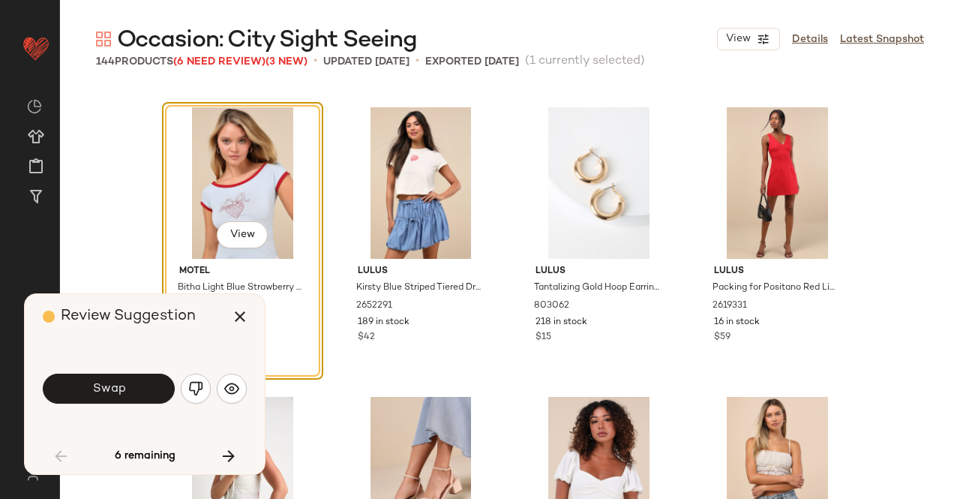
click at [114, 401] on button "Swap" at bounding box center [109, 389] width 132 height 30
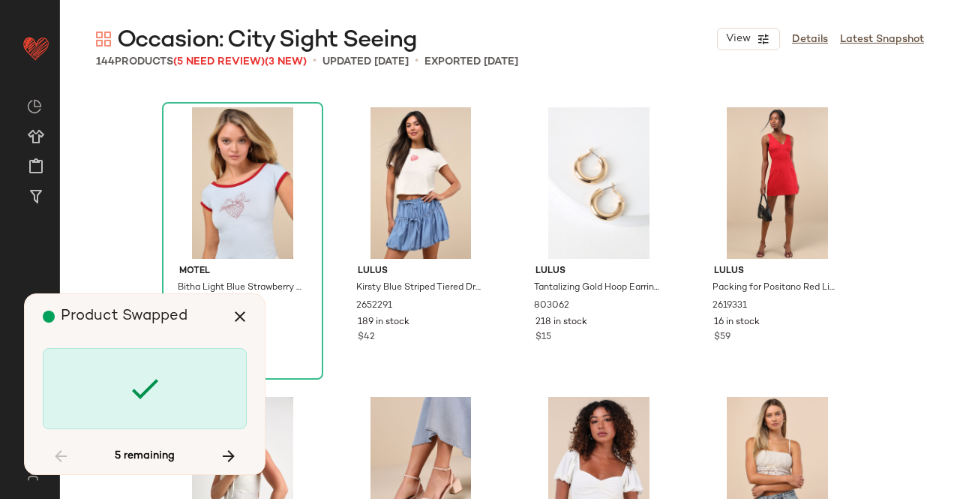
scroll to position [6370, 0]
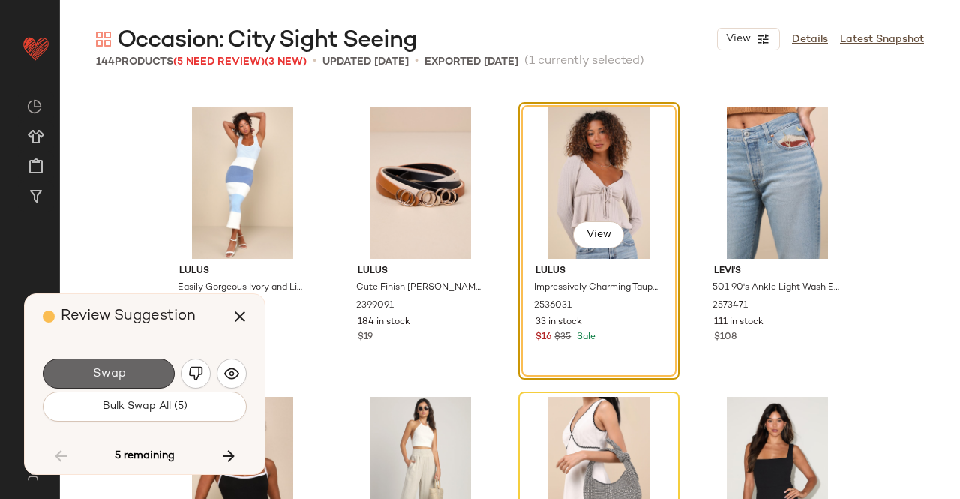
click at [138, 377] on button "Swap" at bounding box center [109, 374] width 132 height 30
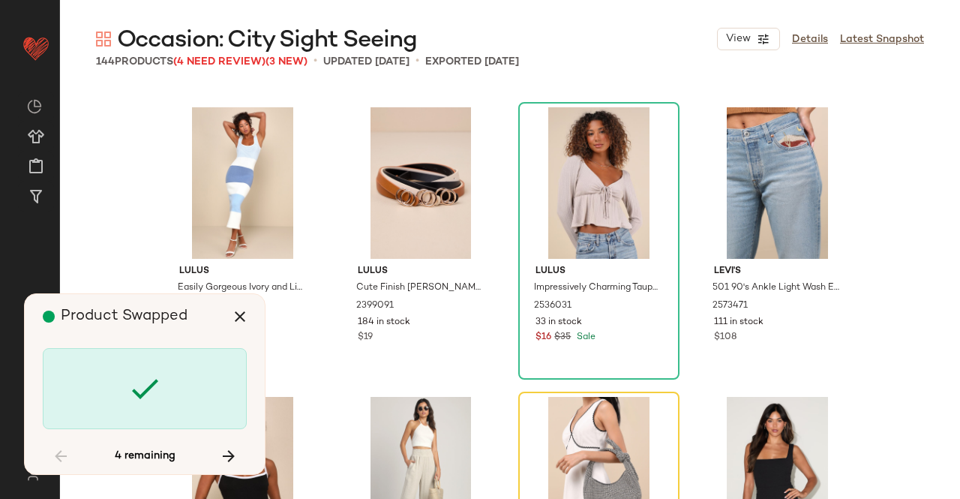
scroll to position [6660, 0]
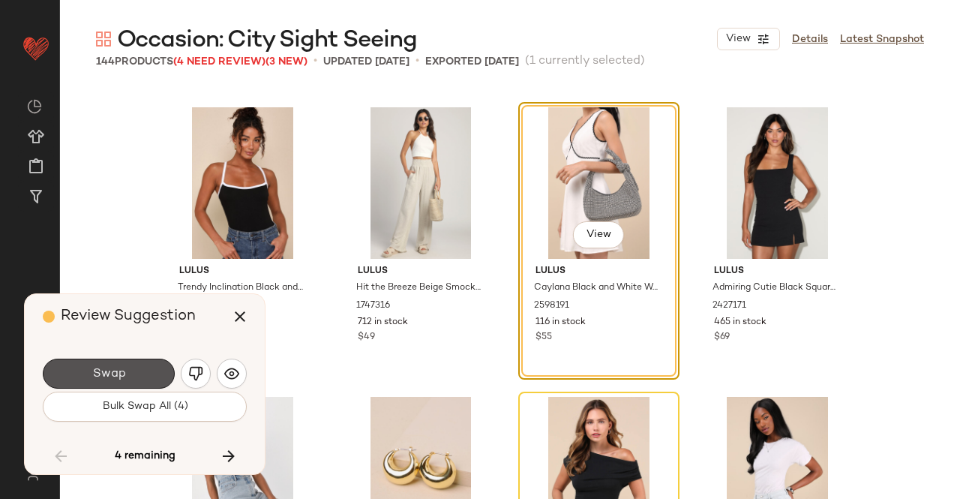
click at [128, 376] on button "Swap" at bounding box center [109, 374] width 132 height 30
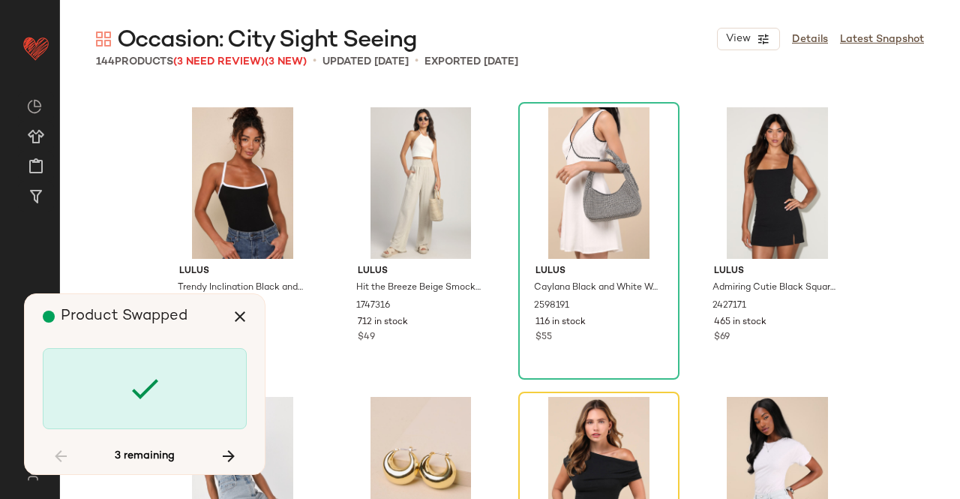
scroll to position [6949, 0]
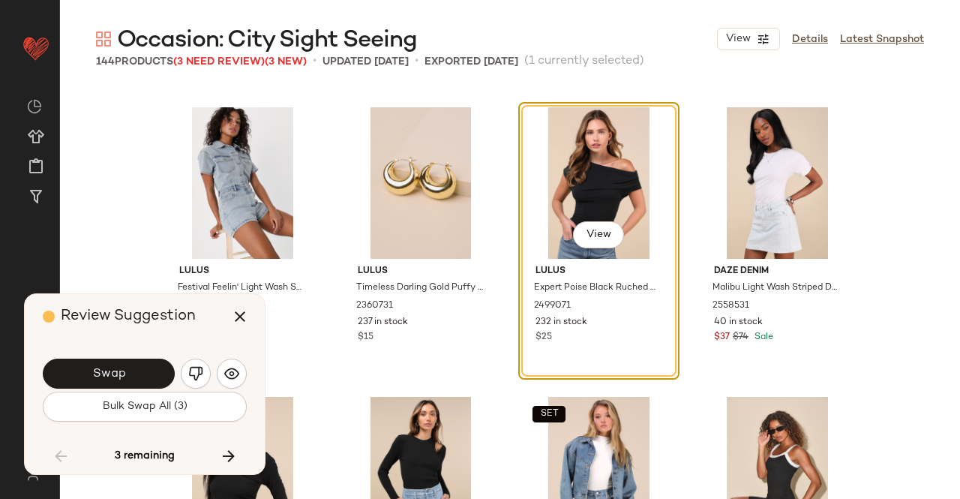
click at [128, 376] on button "Swap" at bounding box center [109, 374] width 132 height 30
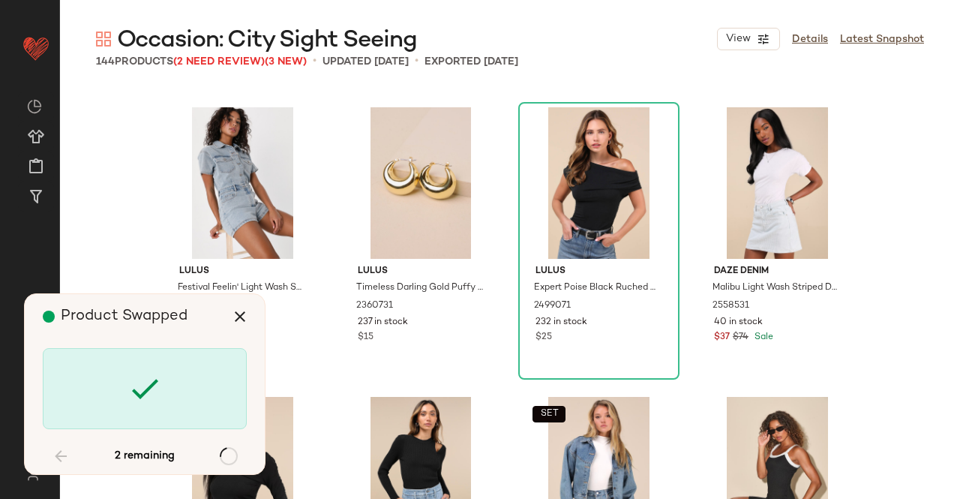
scroll to position [8687, 0]
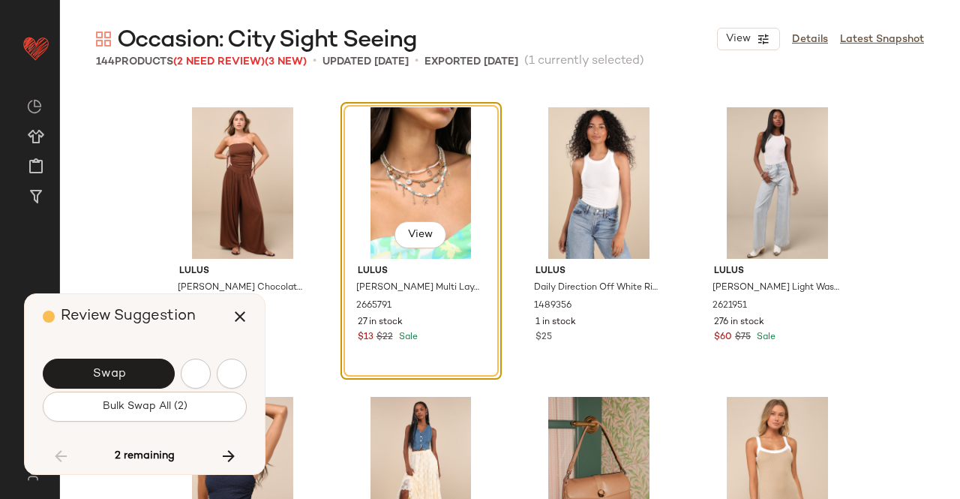
click at [128, 376] on button "Swap" at bounding box center [109, 374] width 132 height 30
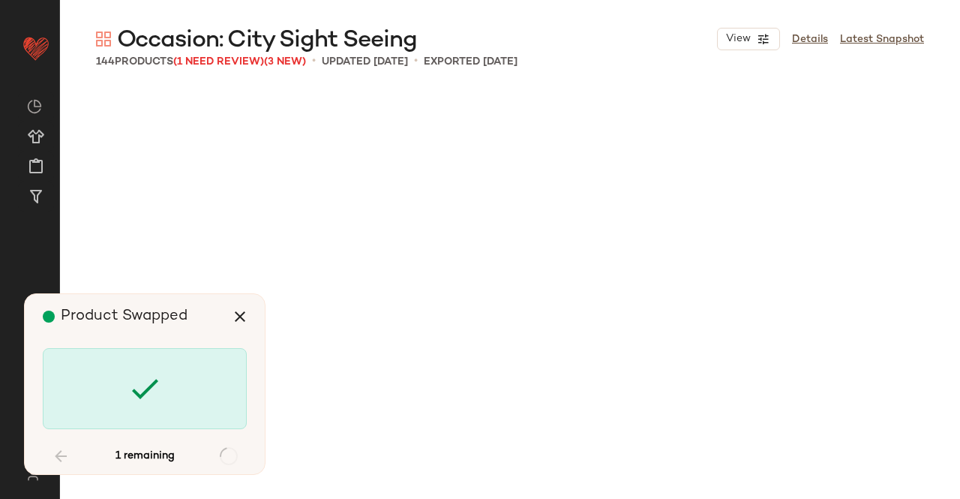
scroll to position [9952, 0]
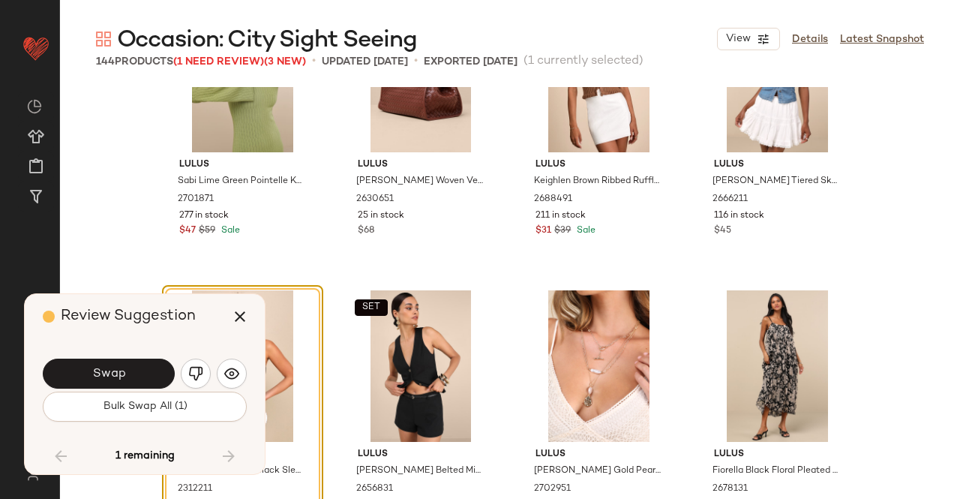
click at [128, 376] on button "Swap" at bounding box center [109, 374] width 132 height 30
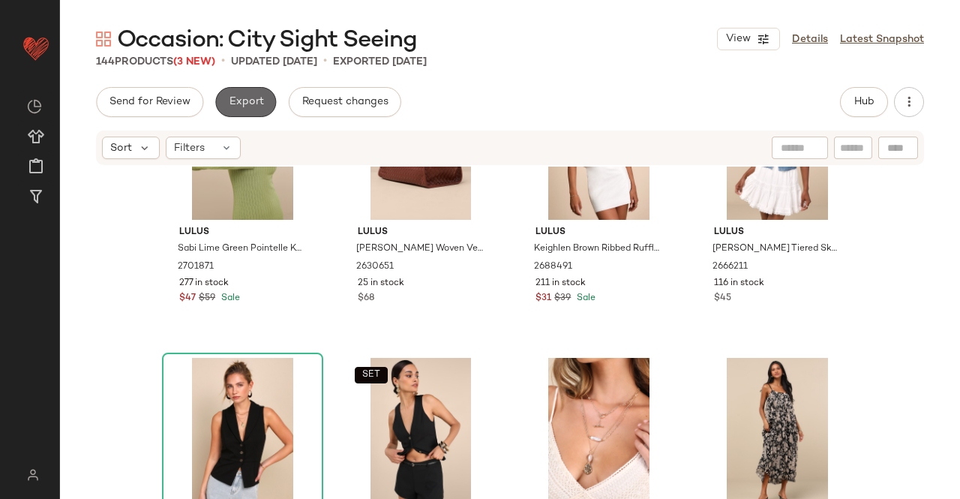
click at [246, 103] on span "Export" at bounding box center [245, 102] width 35 height 12
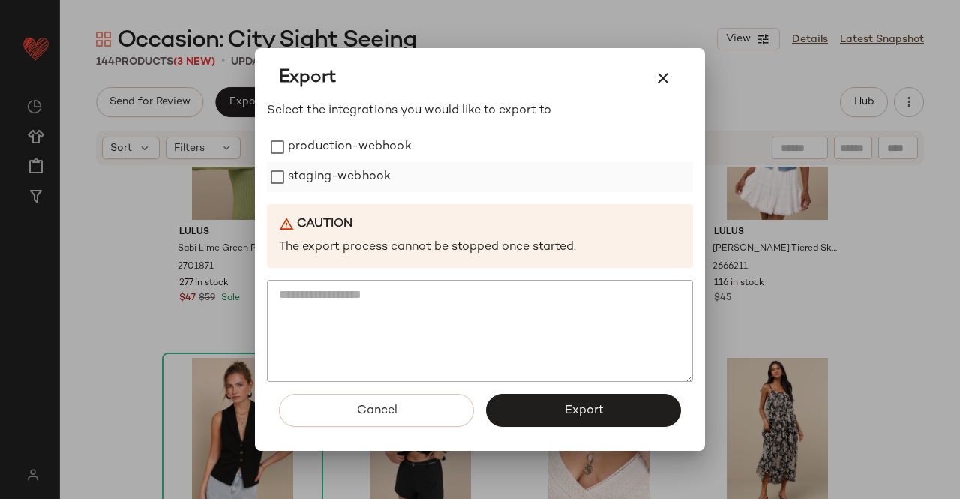
click at [318, 169] on label "staging-webhook" at bounding box center [339, 177] width 103 height 30
click at [332, 144] on label "production-webhook" at bounding box center [350, 147] width 124 height 30
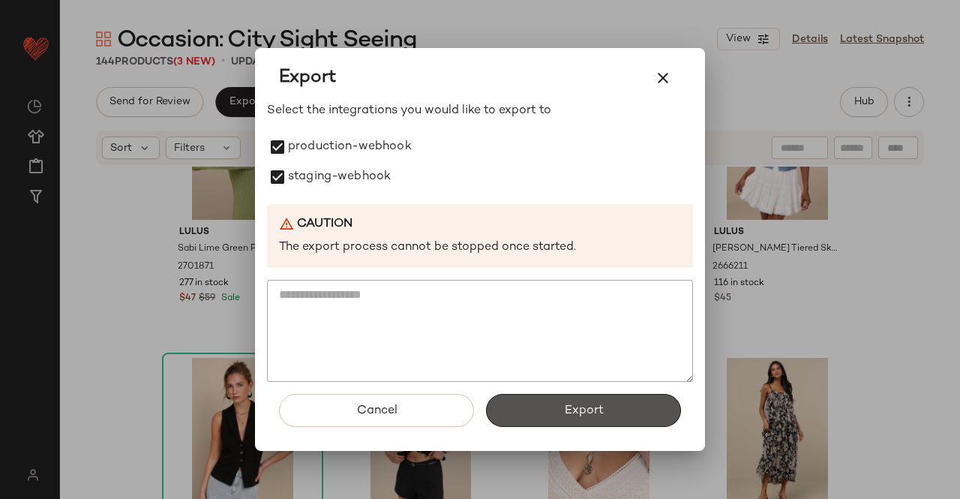
click at [626, 395] on button "Export" at bounding box center [583, 410] width 195 height 33
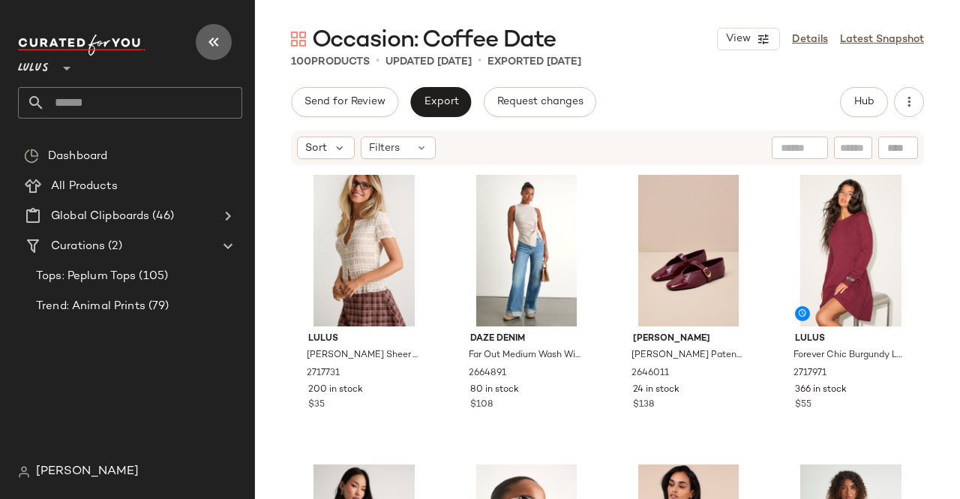
click at [203, 32] on button "button" at bounding box center [214, 42] width 36 height 36
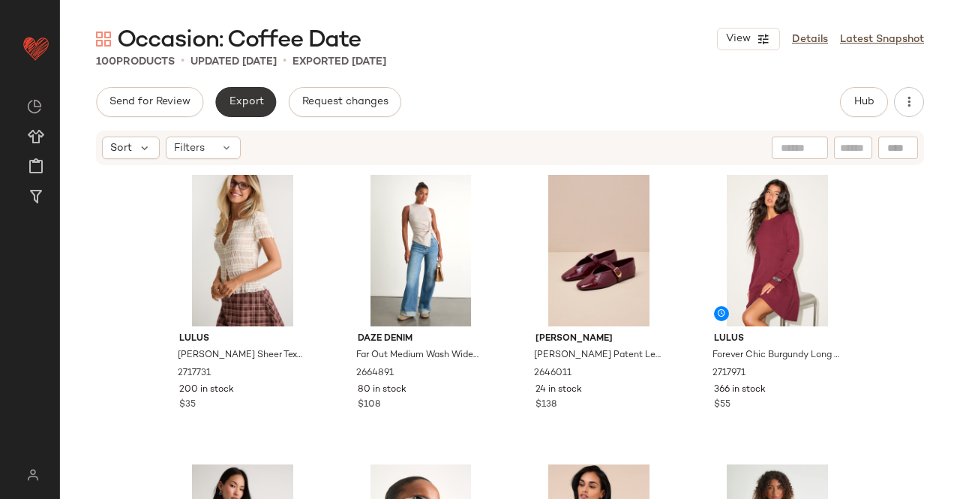
click at [225, 94] on button "Export" at bounding box center [245, 102] width 61 height 30
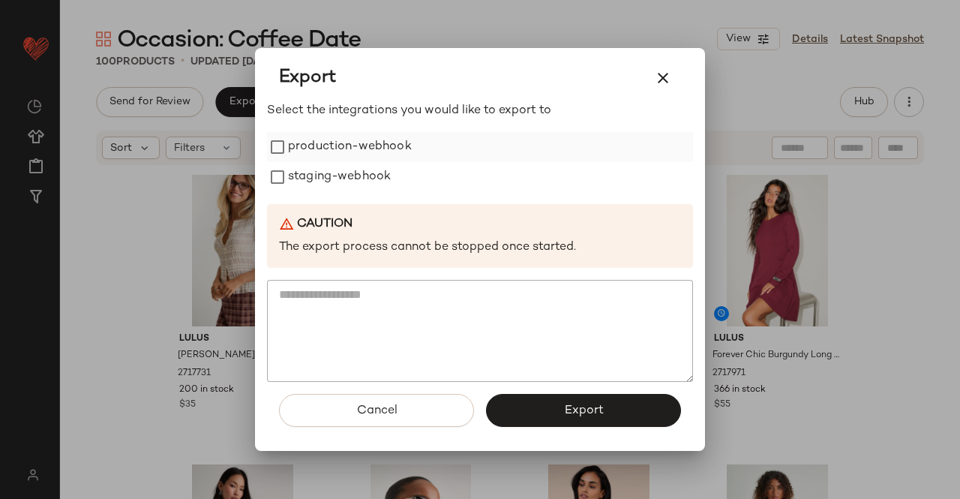
click at [327, 150] on label "production-webhook" at bounding box center [350, 147] width 124 height 30
drag, startPoint x: 314, startPoint y: 184, endPoint x: 366, endPoint y: 216, distance: 61.6
click at [315, 183] on label "staging-webhook" at bounding box center [339, 177] width 103 height 30
click at [624, 404] on button "Export" at bounding box center [583, 410] width 195 height 33
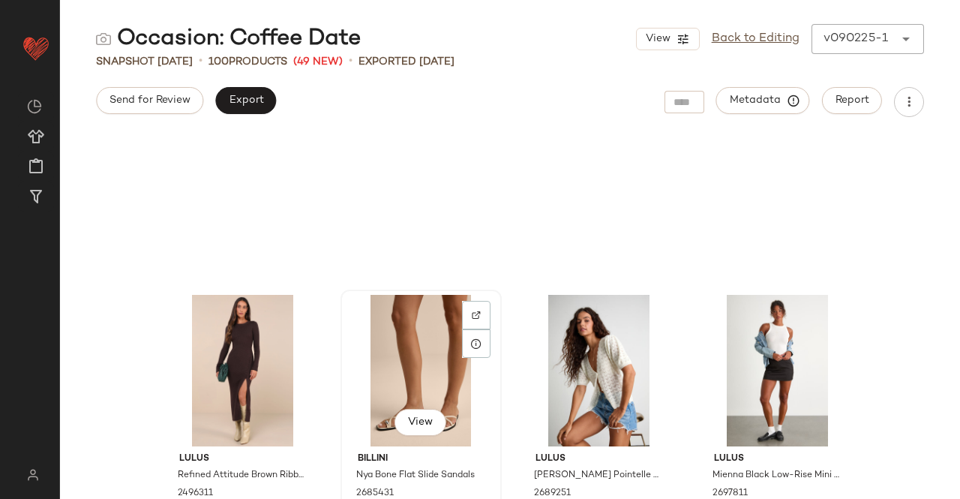
scroll to position [4513, 0]
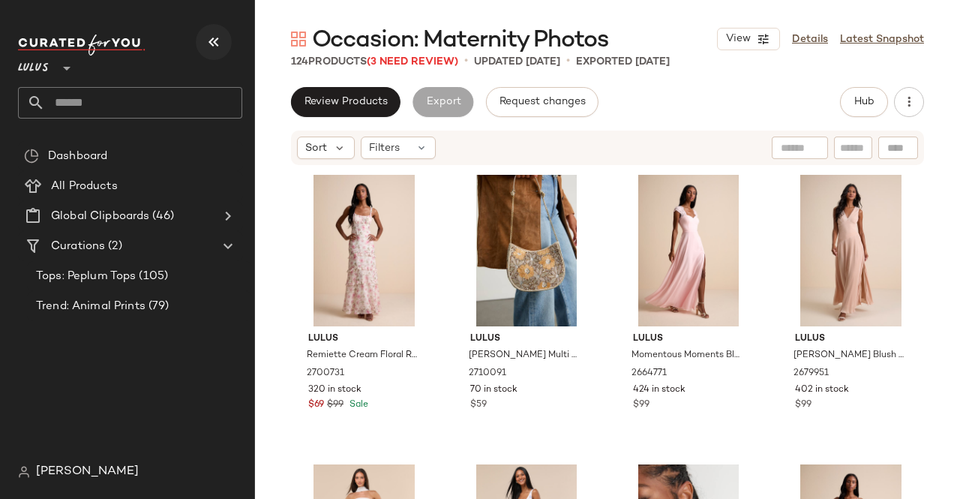
click at [218, 43] on icon "button" at bounding box center [214, 42] width 18 height 18
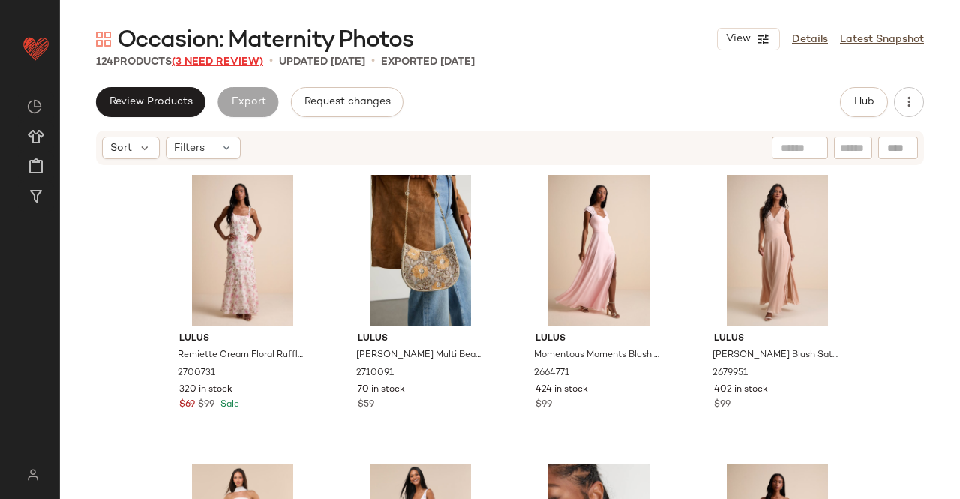
click at [250, 59] on span "(3 Need Review)" at bounding box center [218, 61] width 92 height 11
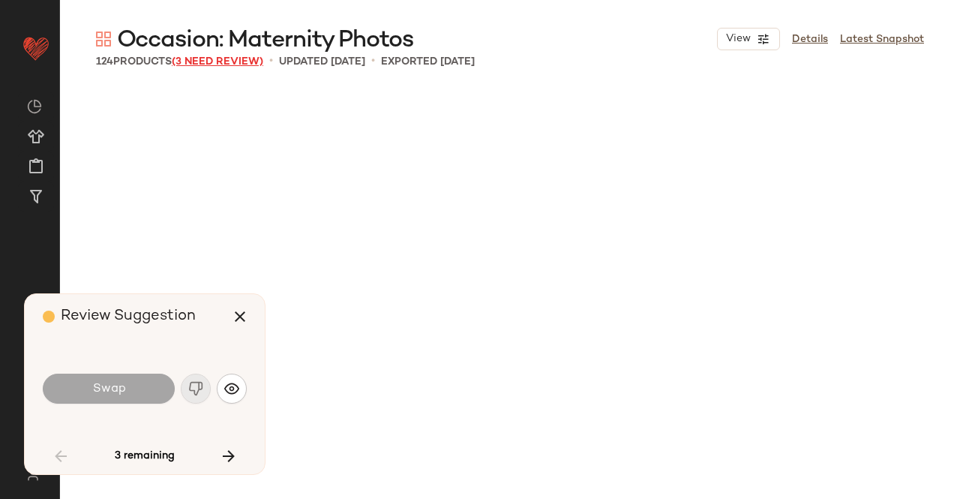
scroll to position [2027, 0]
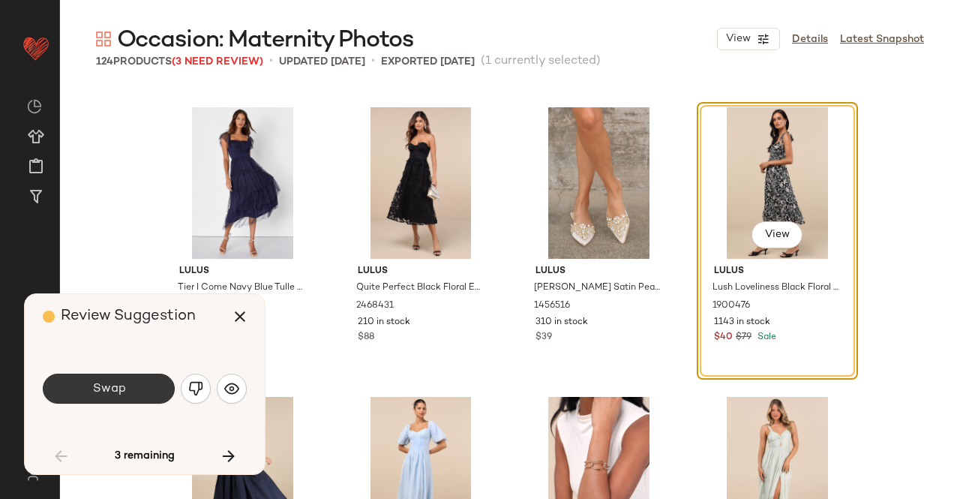
click at [95, 378] on button "Swap" at bounding box center [109, 389] width 132 height 30
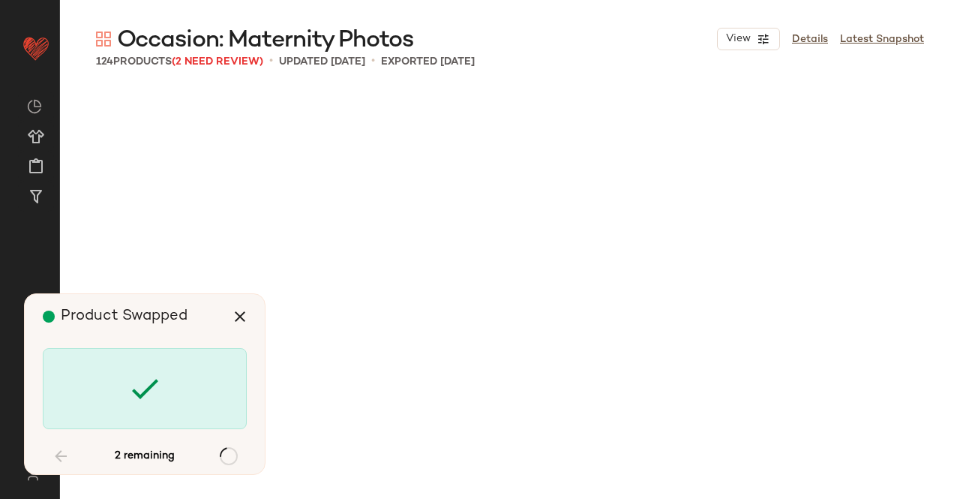
scroll to position [4054, 0]
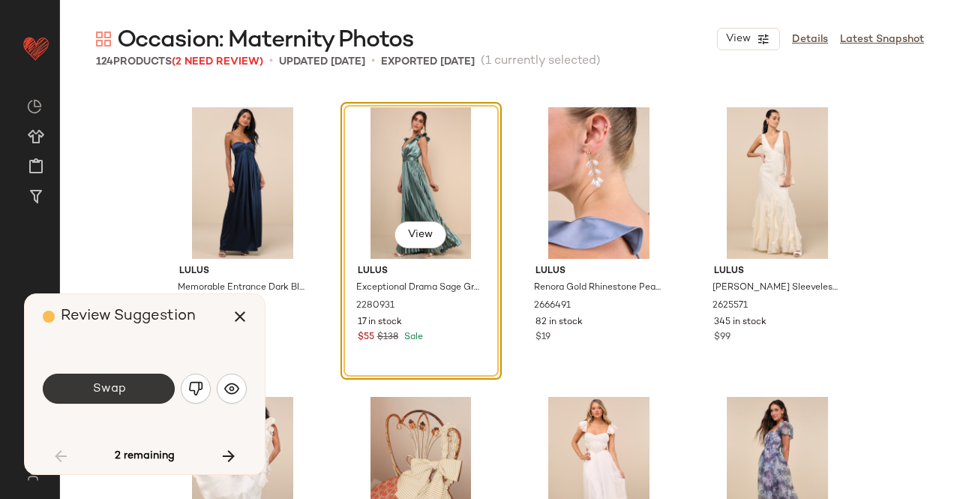
click at [137, 386] on button "Swap" at bounding box center [109, 389] width 132 height 30
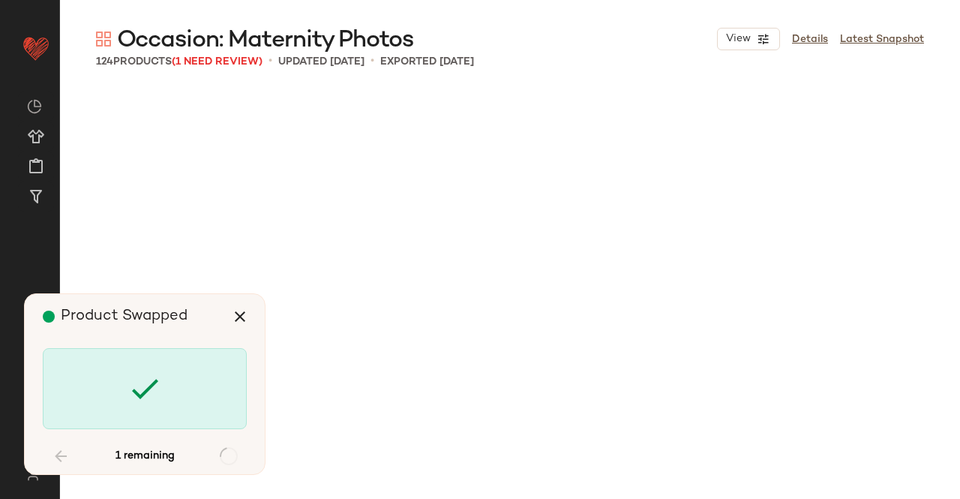
scroll to position [5212, 0]
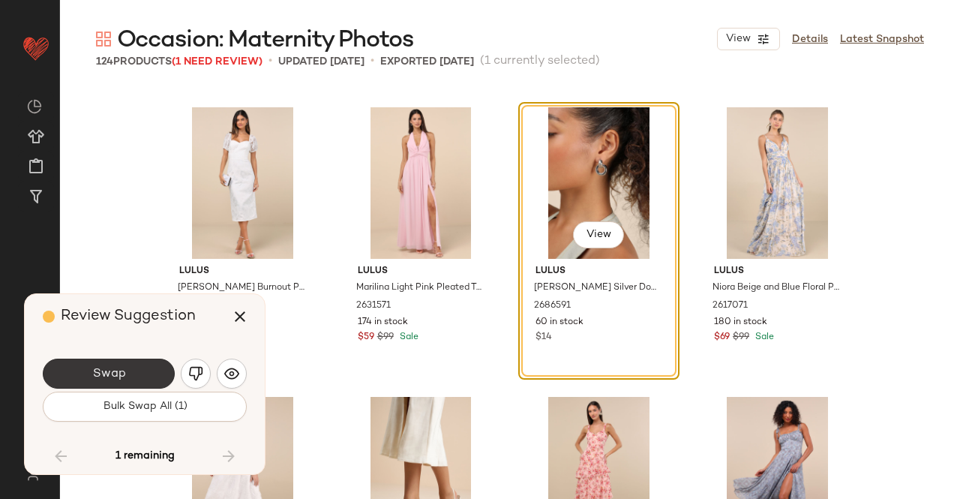
click at [136, 375] on button "Swap" at bounding box center [109, 374] width 132 height 30
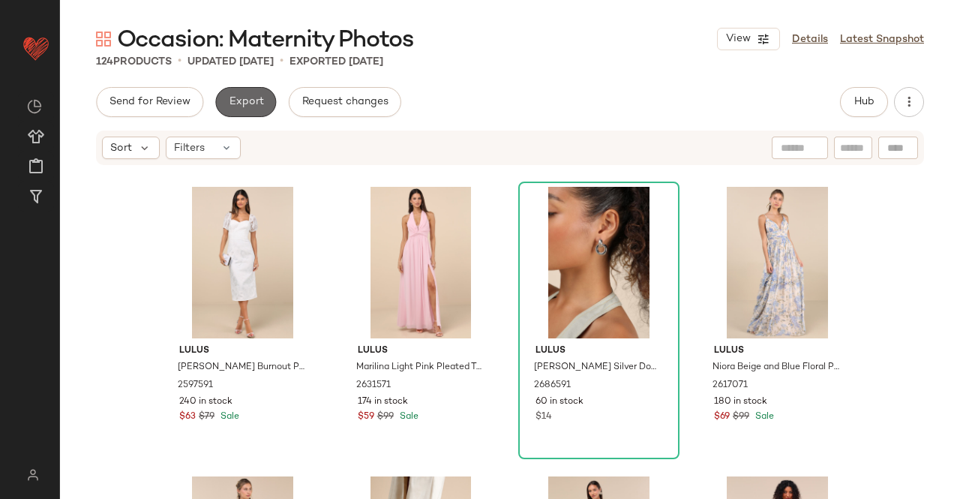
click at [228, 103] on span "Export" at bounding box center [245, 102] width 35 height 12
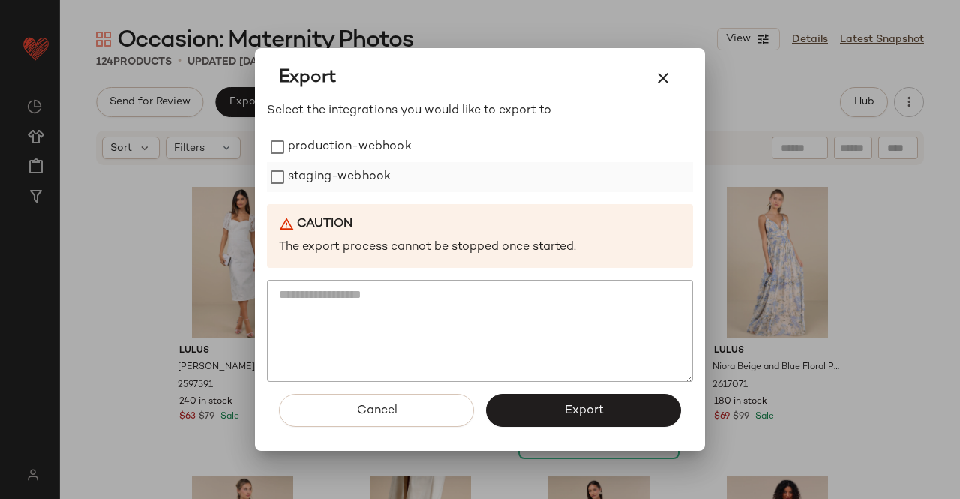
drag, startPoint x: 293, startPoint y: 146, endPoint x: 291, endPoint y: 173, distance: 27.0
click at [293, 147] on label "production-webhook" at bounding box center [350, 147] width 124 height 30
click at [291, 178] on label "staging-webhook" at bounding box center [339, 177] width 103 height 30
click at [587, 404] on span "Export" at bounding box center [583, 411] width 40 height 14
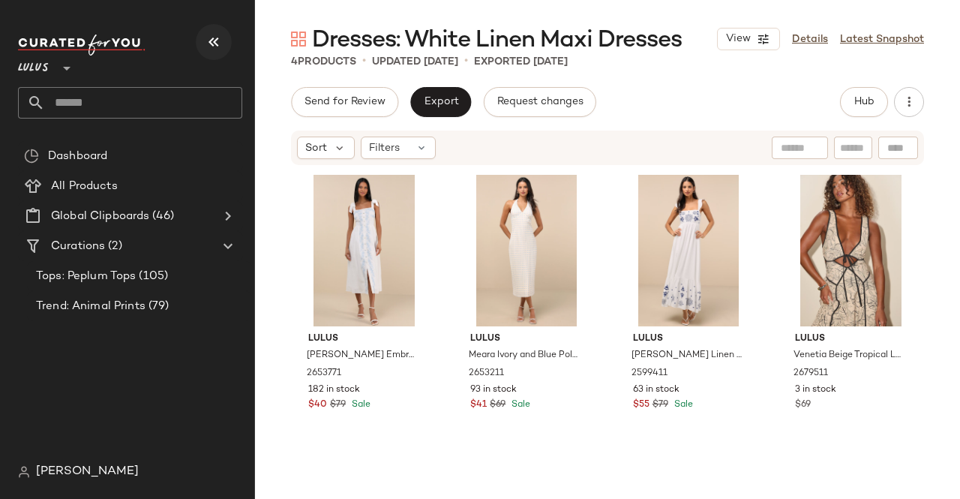
click at [213, 46] on icon "button" at bounding box center [214, 42] width 18 height 18
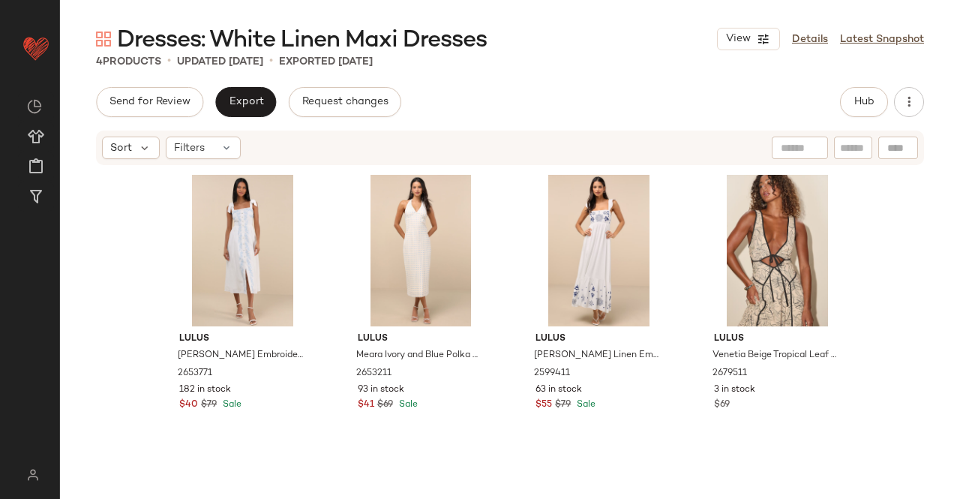
click at [907, 124] on div "Send for Review Export Request changes Hub Sort Filters Lulus Corinthia White E…" at bounding box center [510, 293] width 900 height 412
click at [875, 101] on button "Hub" at bounding box center [864, 102] width 48 height 30
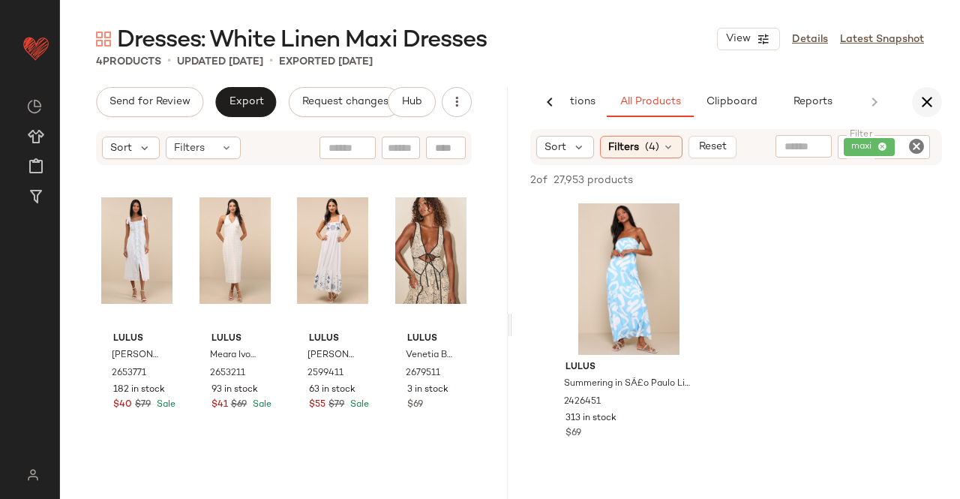
click at [917, 98] on button "button" at bounding box center [927, 102] width 30 height 30
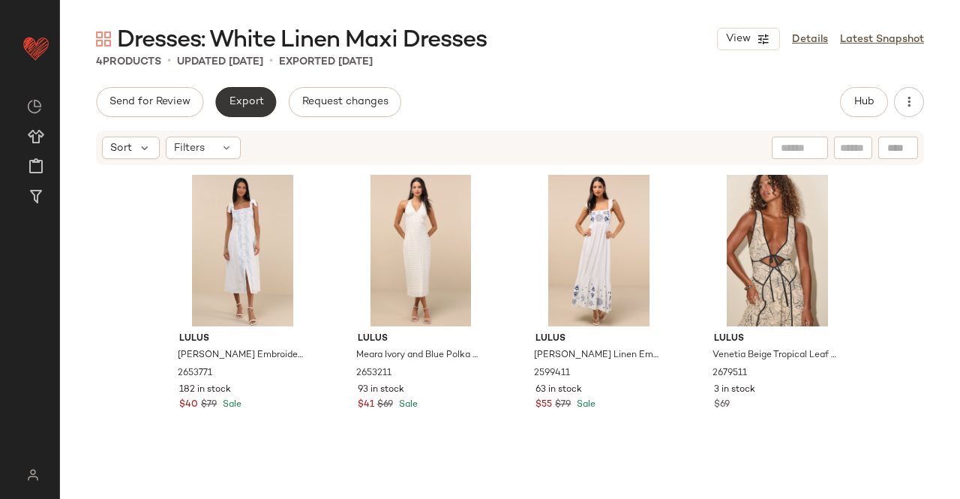
click at [244, 98] on span "Export" at bounding box center [245, 102] width 35 height 12
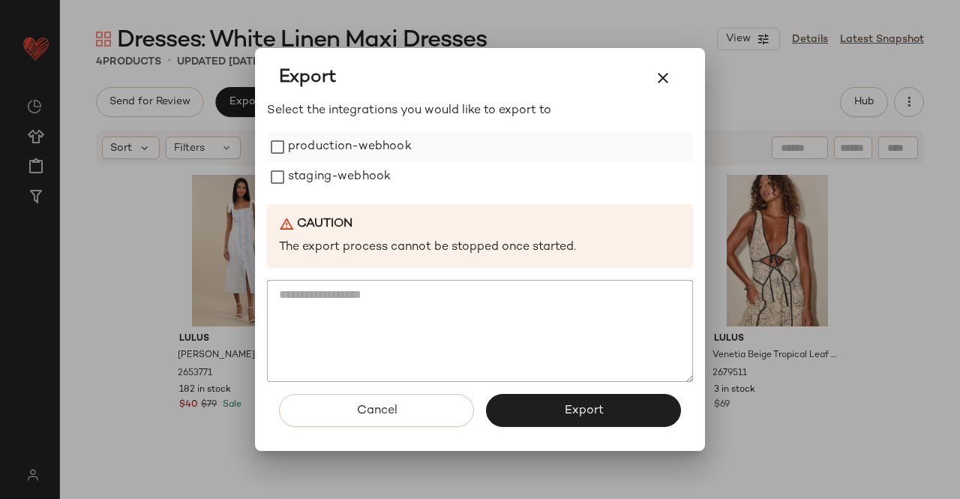
click at [329, 152] on label "production-webhook" at bounding box center [350, 147] width 124 height 30
click at [318, 170] on label "staging-webhook" at bounding box center [339, 177] width 103 height 30
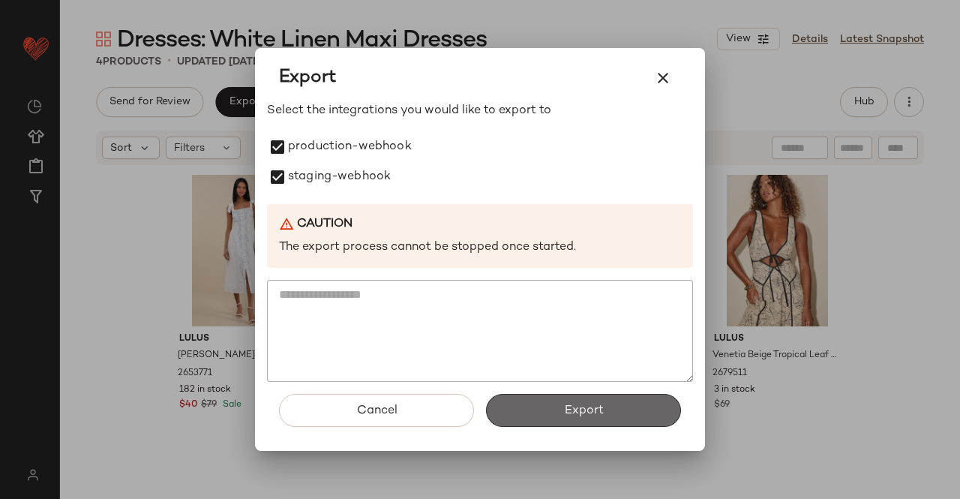
click at [537, 396] on button "Export" at bounding box center [583, 410] width 195 height 33
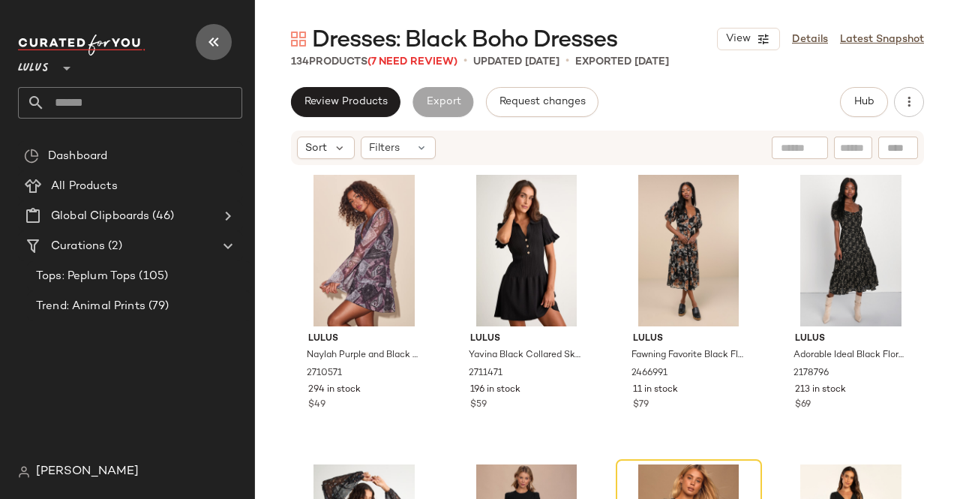
click at [205, 47] on icon "button" at bounding box center [214, 42] width 18 height 18
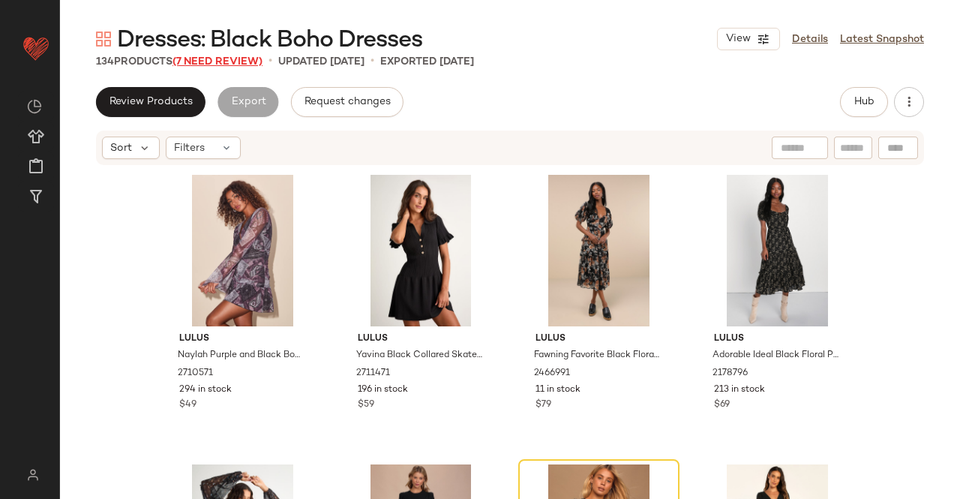
click at [212, 59] on span "(7 Need Review)" at bounding box center [218, 61] width 90 height 11
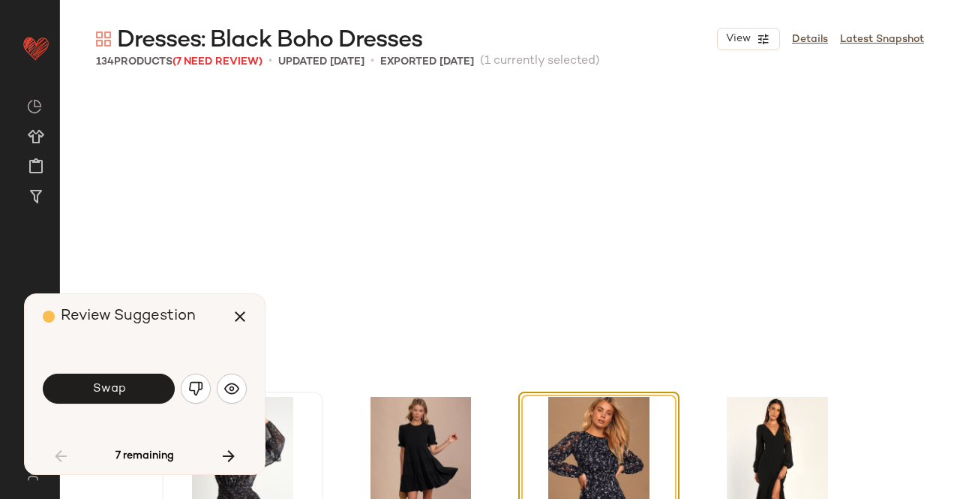
scroll to position [302, 0]
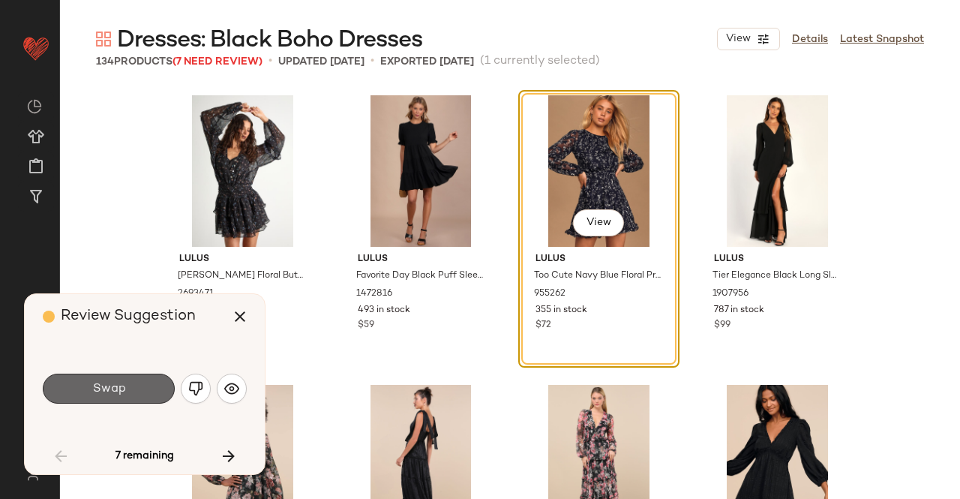
click at [142, 398] on button "Swap" at bounding box center [109, 389] width 132 height 30
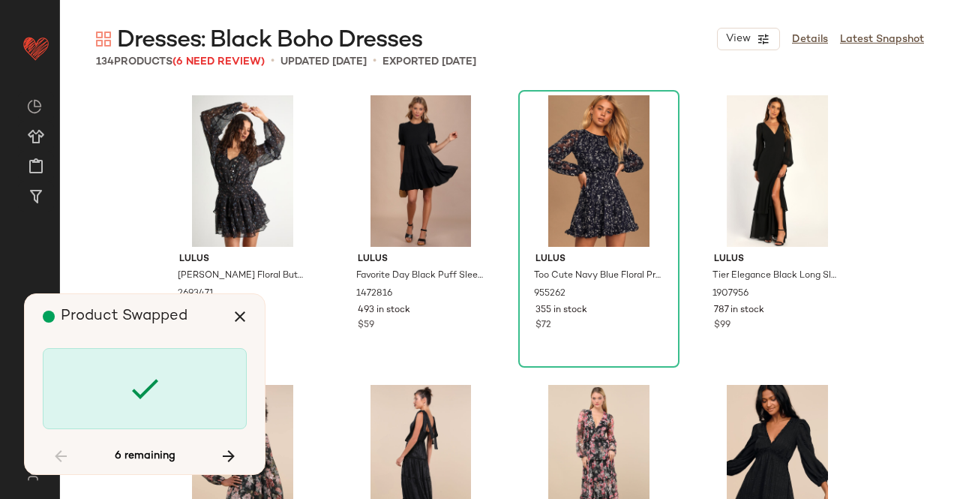
scroll to position [2316, 0]
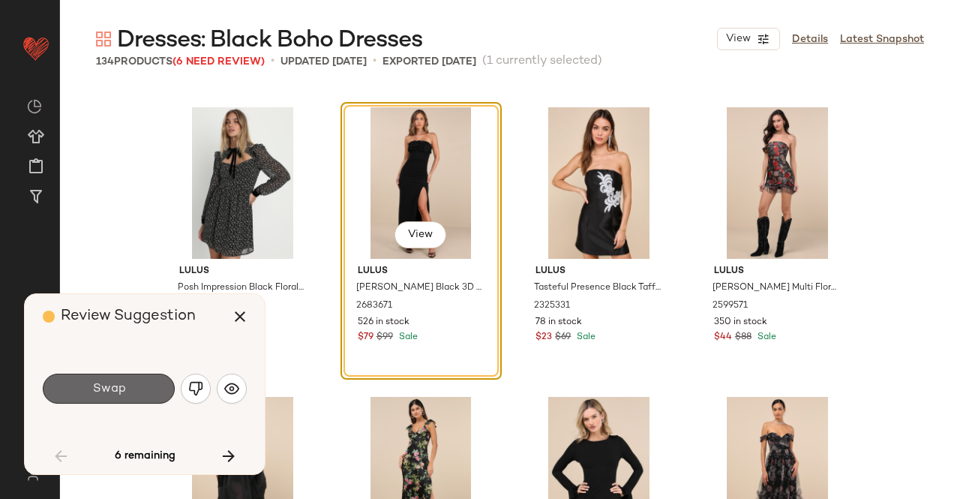
click at [134, 380] on button "Swap" at bounding box center [109, 389] width 132 height 30
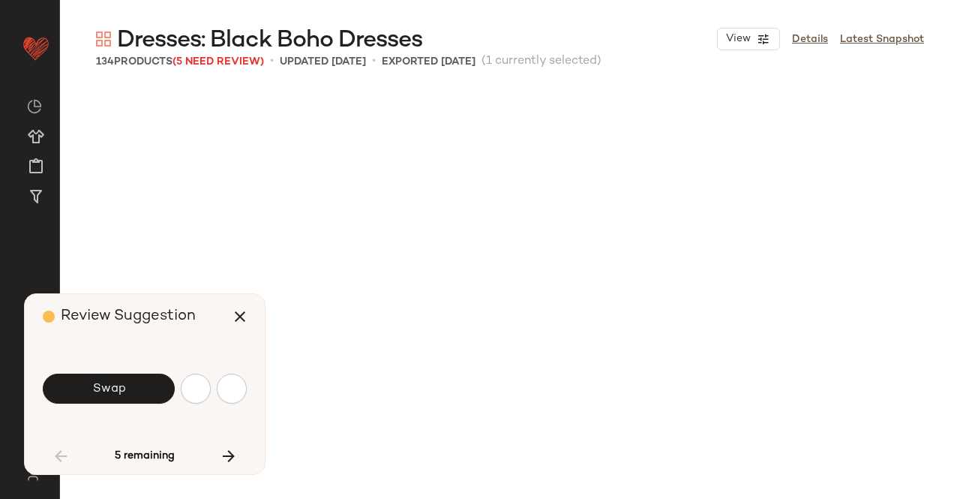
scroll to position [3475, 0]
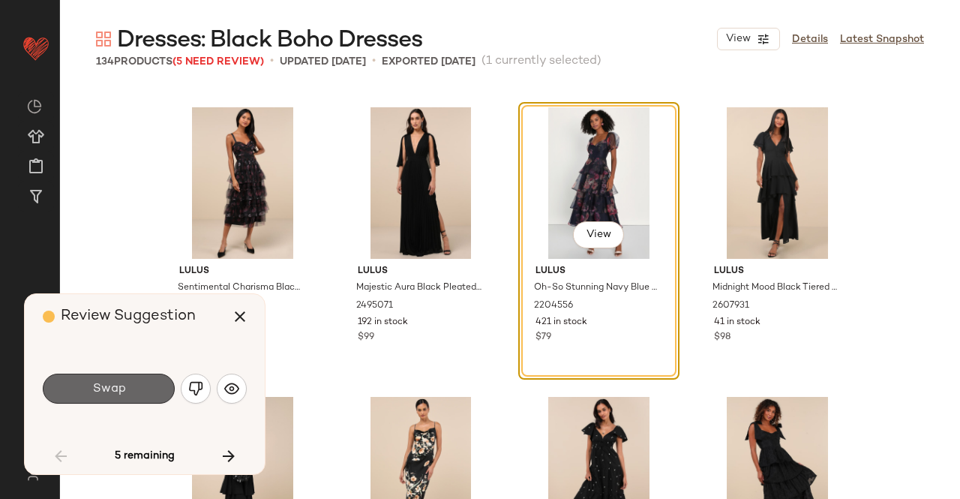
click at [129, 380] on button "Swap" at bounding box center [109, 389] width 132 height 30
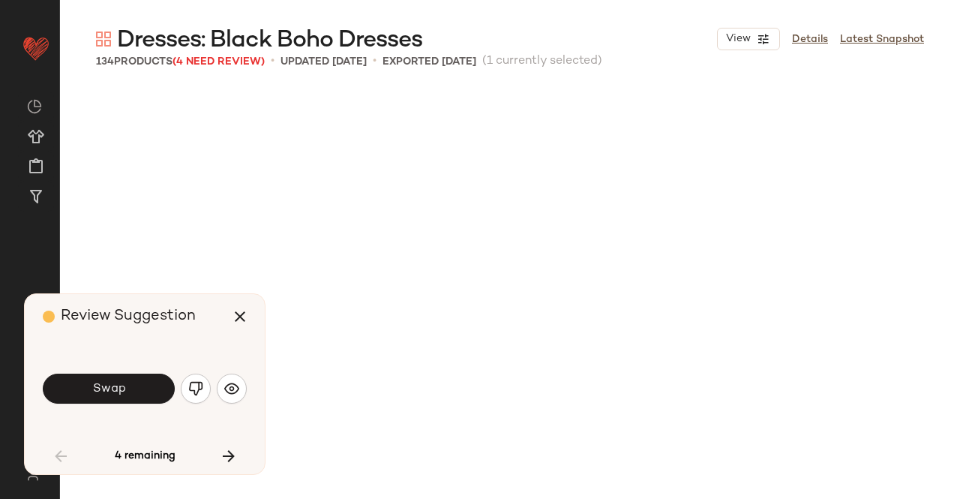
scroll to position [4343, 0]
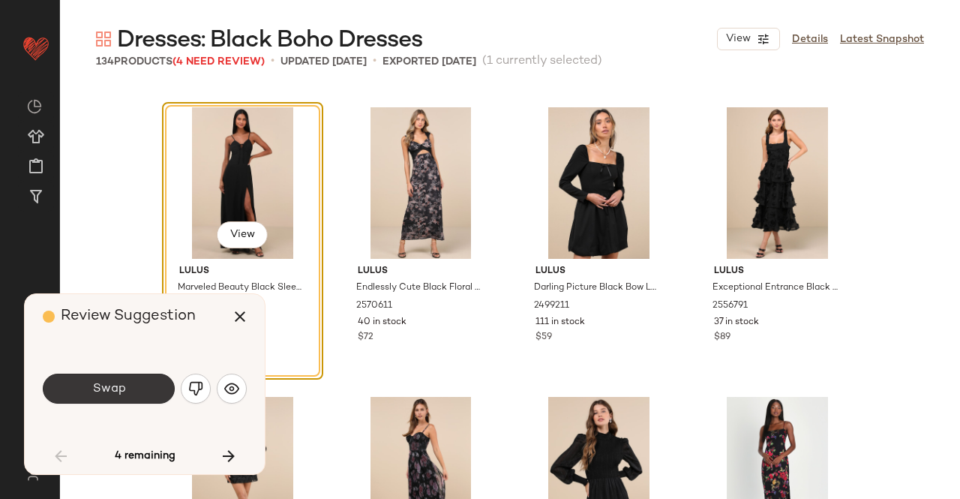
click at [132, 380] on button "Swap" at bounding box center [109, 389] width 132 height 30
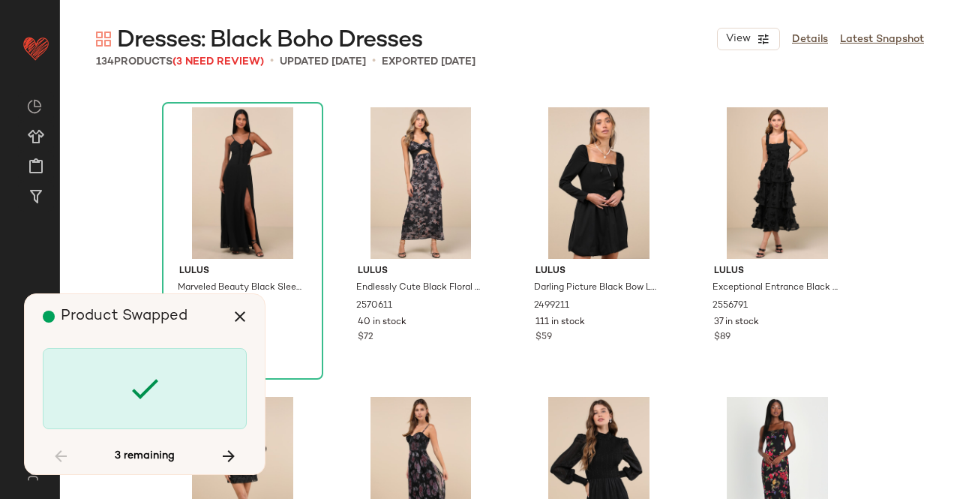
scroll to position [4922, 0]
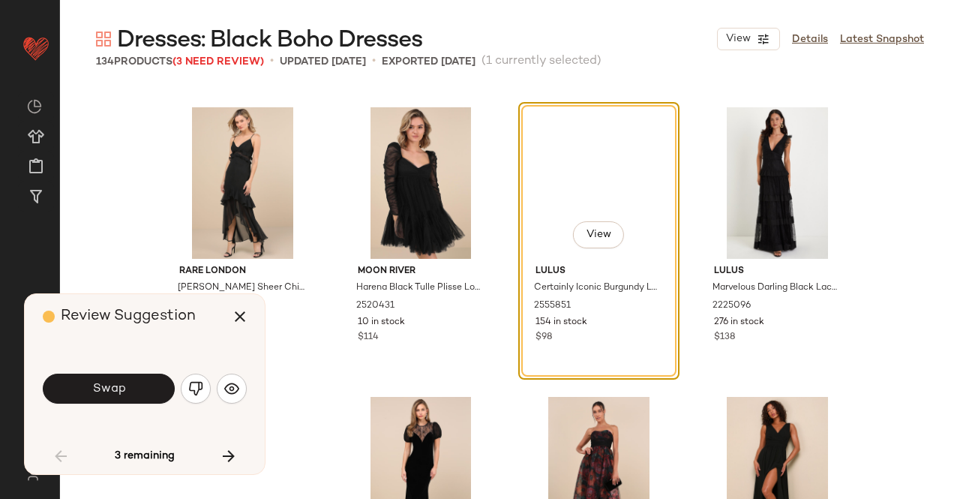
click at [137, 392] on button "Swap" at bounding box center [109, 389] width 132 height 30
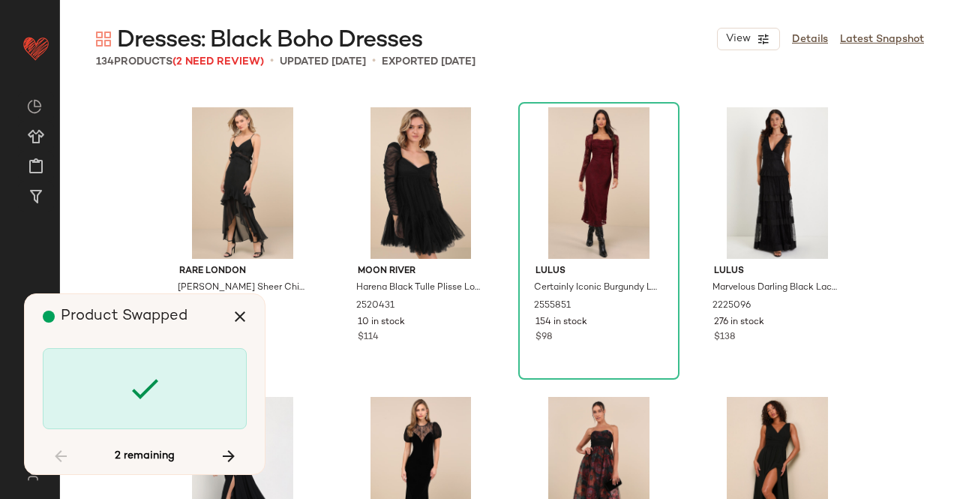
scroll to position [8687, 0]
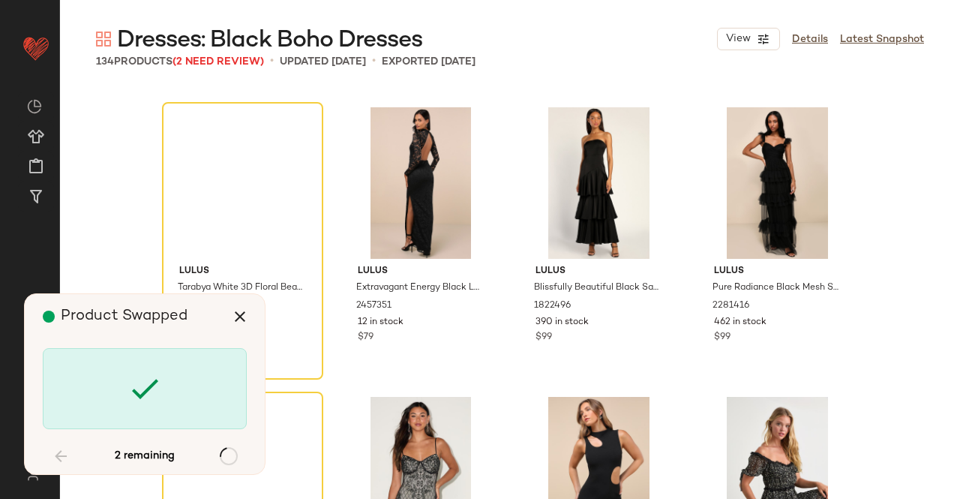
click at [138, 391] on icon at bounding box center [145, 389] width 36 height 36
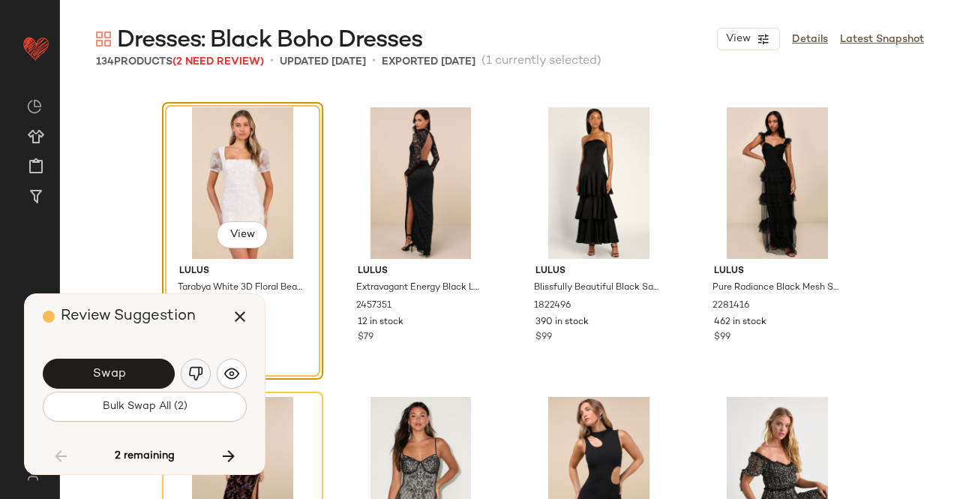
click at [197, 374] on img "button" at bounding box center [195, 373] width 15 height 15
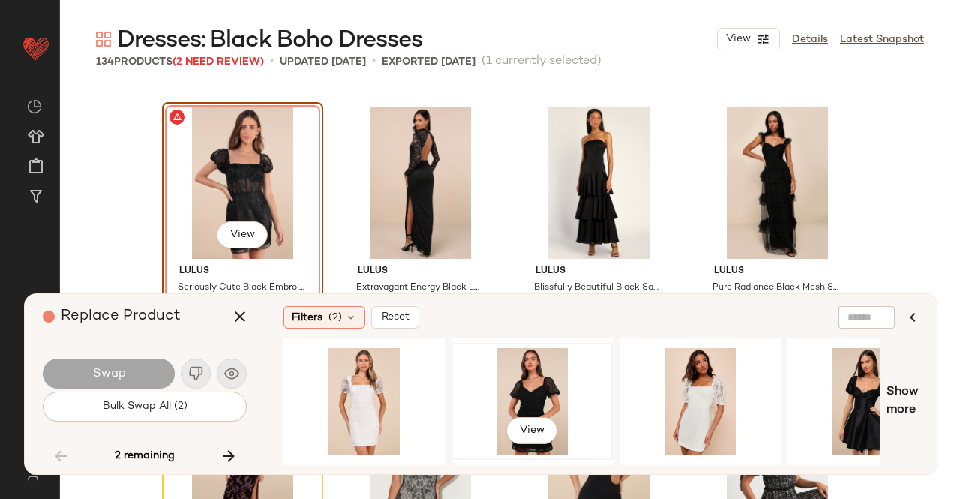
click at [509, 391] on div "View" at bounding box center [532, 401] width 151 height 107
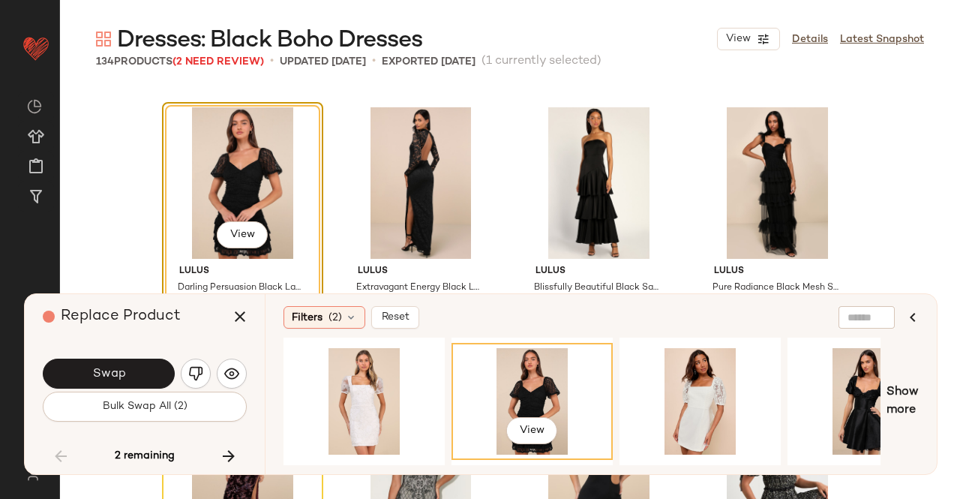
scroll to position [8837, 0]
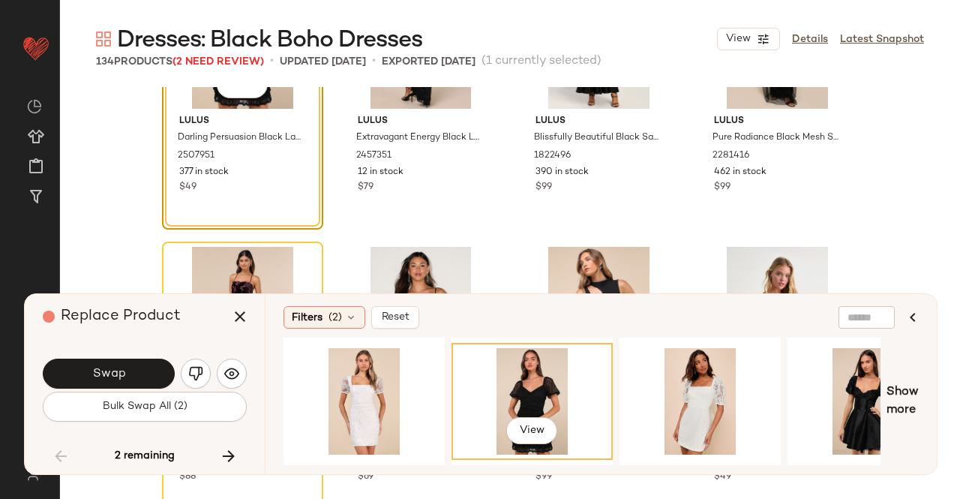
click at [128, 356] on div "Swap" at bounding box center [145, 374] width 204 height 36
click at [123, 371] on span "Swap" at bounding box center [109, 374] width 34 height 14
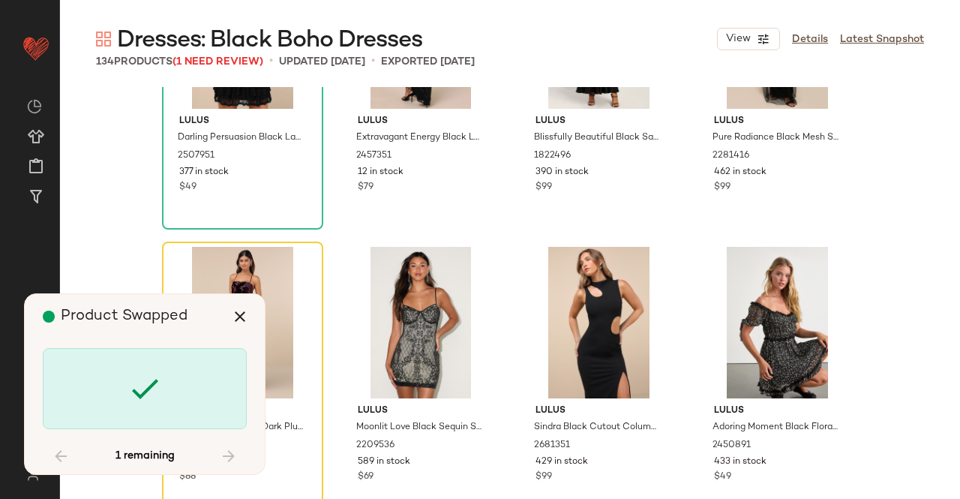
scroll to position [8976, 0]
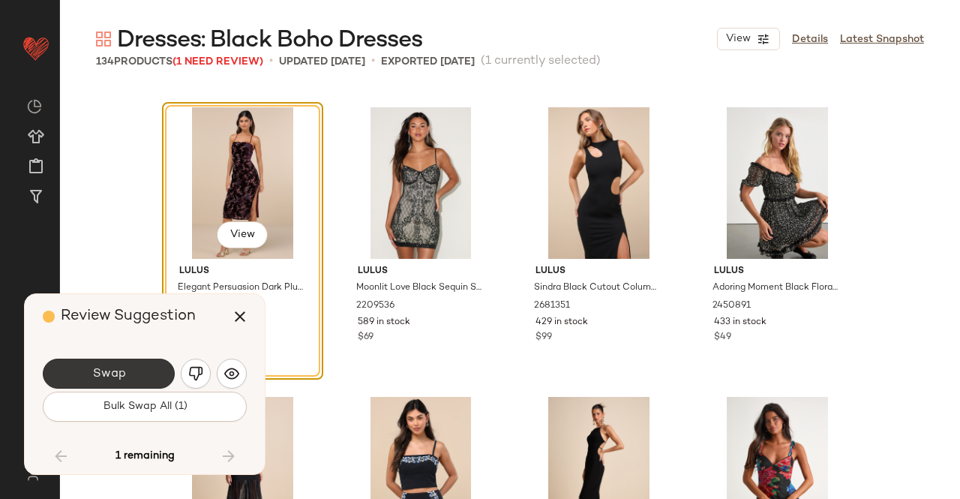
click at [132, 362] on button "Swap" at bounding box center [109, 374] width 132 height 30
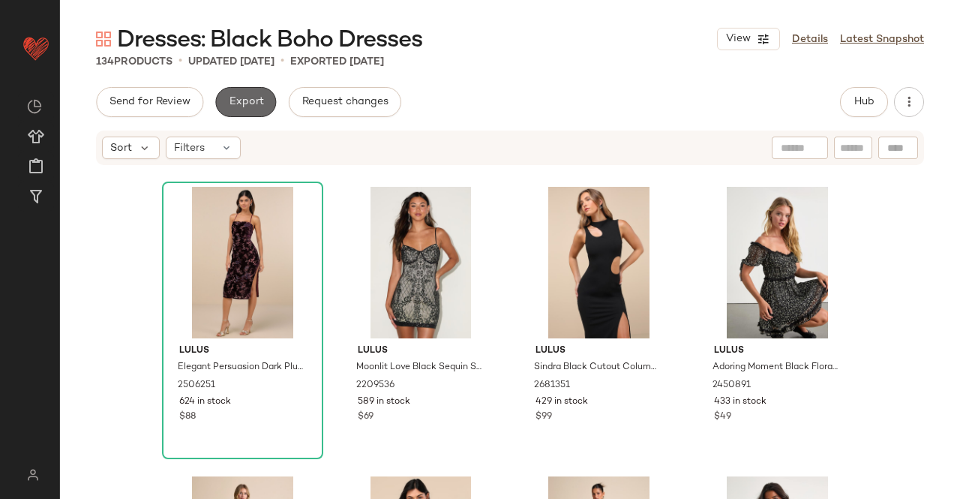
click at [228, 107] on span "Export" at bounding box center [245, 102] width 35 height 12
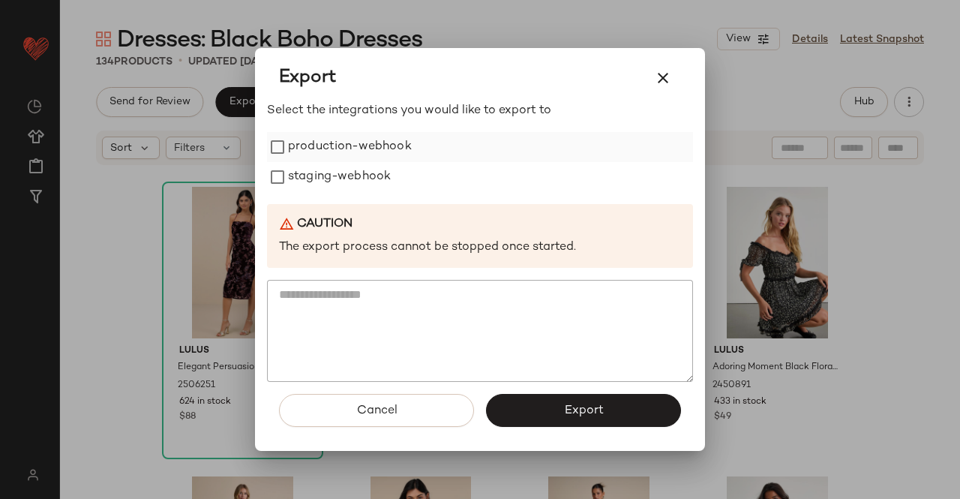
click at [311, 158] on label "production-webhook" at bounding box center [350, 147] width 124 height 30
click at [305, 178] on label "staging-webhook" at bounding box center [339, 177] width 103 height 30
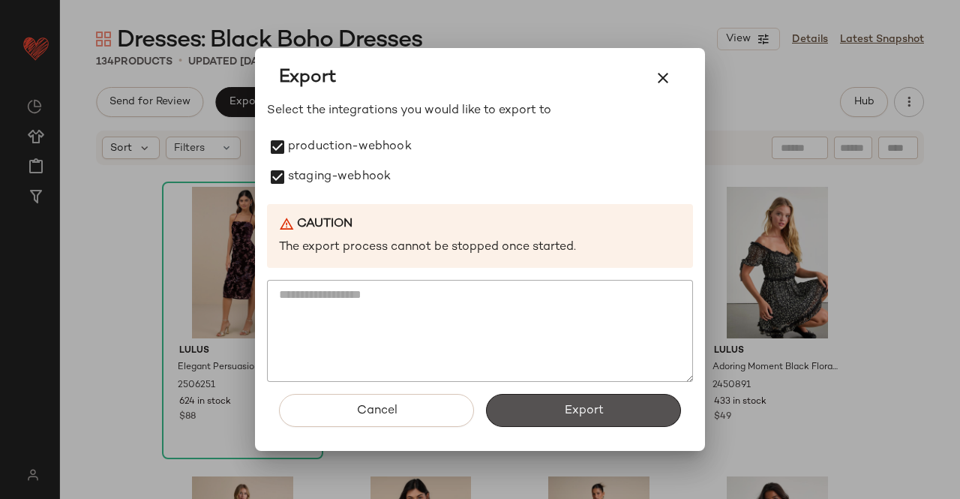
click at [585, 411] on span "Export" at bounding box center [583, 411] width 40 height 14
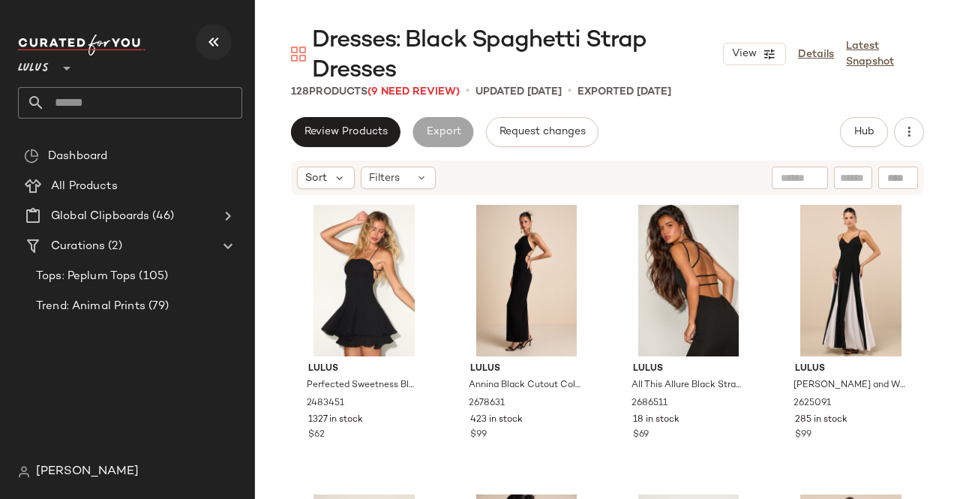
click at [215, 35] on icon "button" at bounding box center [214, 42] width 18 height 18
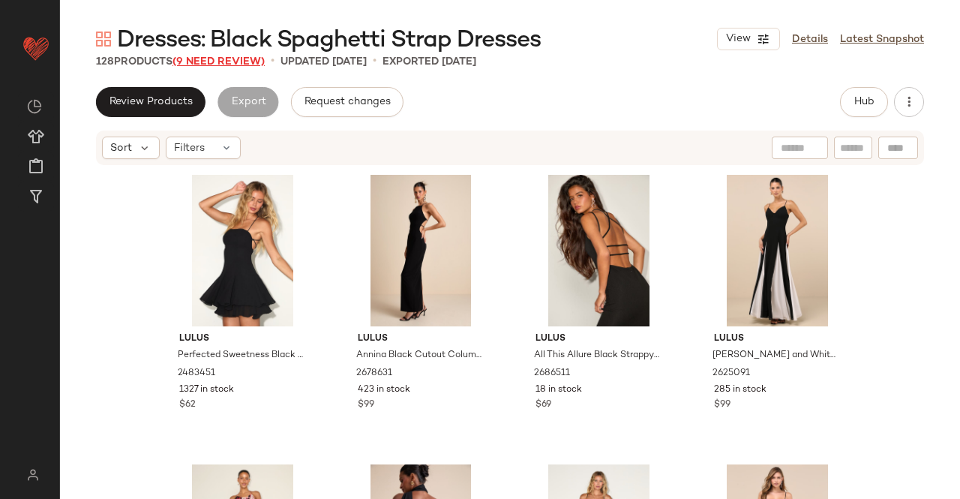
click at [210, 67] on span "(9 Need Review)" at bounding box center [219, 61] width 92 height 11
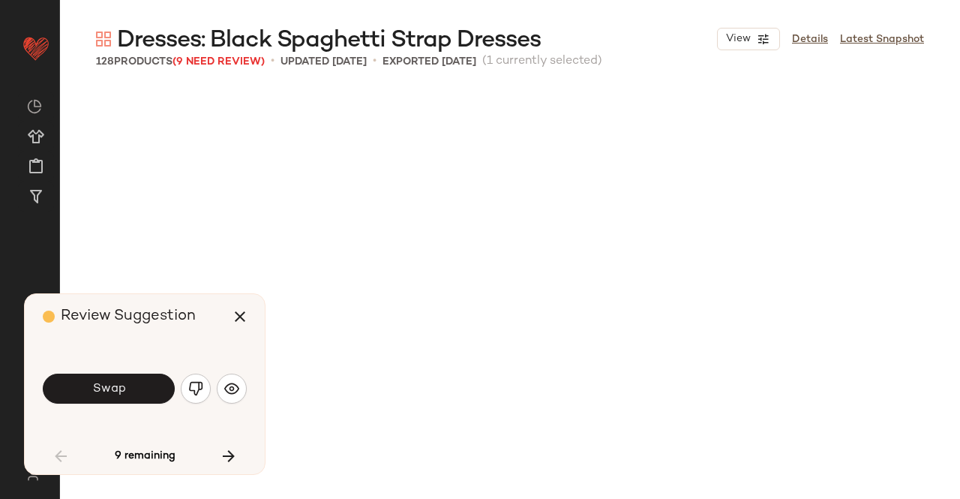
scroll to position [881, 0]
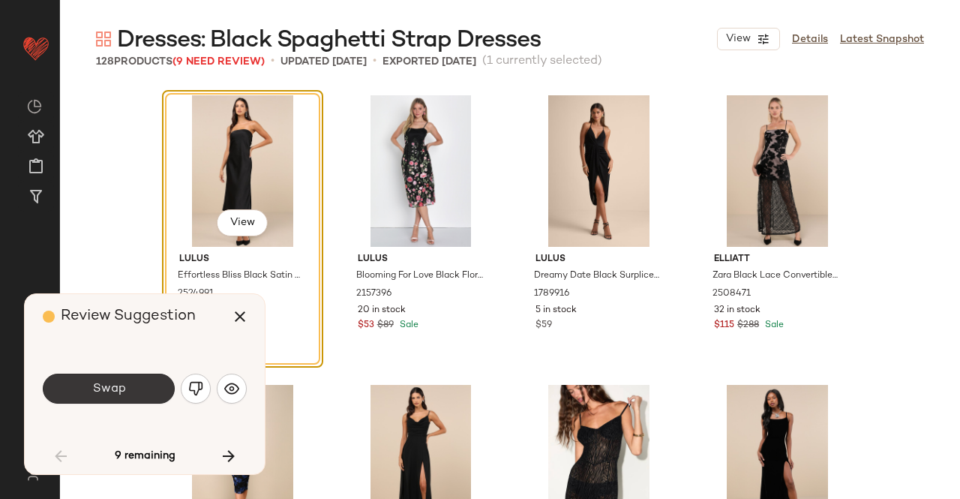
click at [143, 378] on button "Swap" at bounding box center [109, 389] width 132 height 30
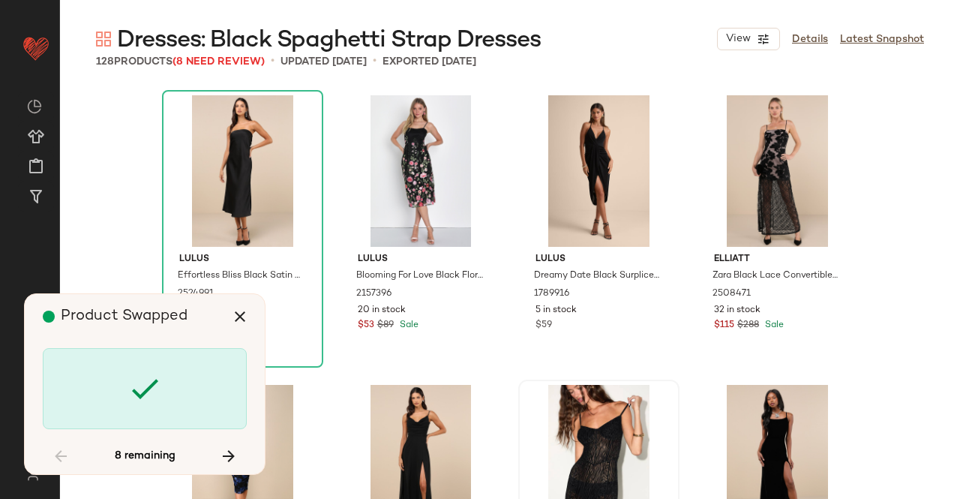
scroll to position [3185, 0]
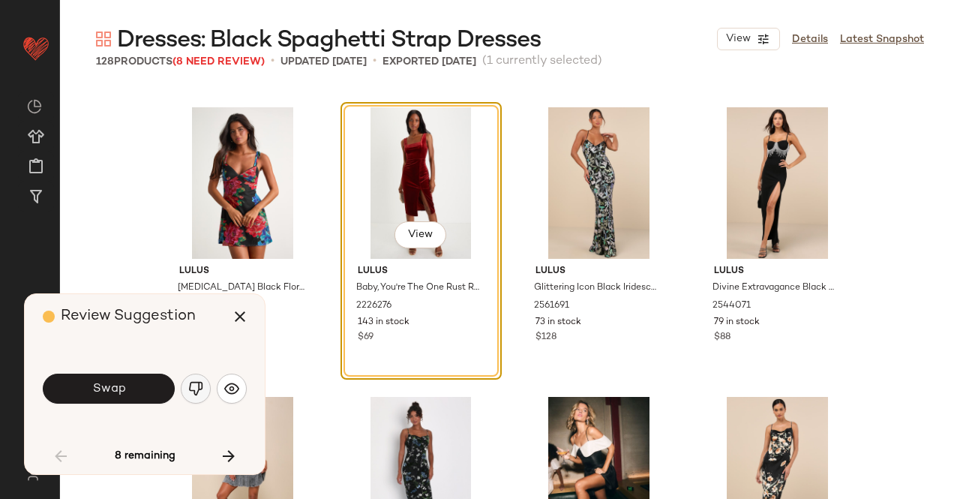
click at [199, 385] on img "button" at bounding box center [195, 388] width 15 height 15
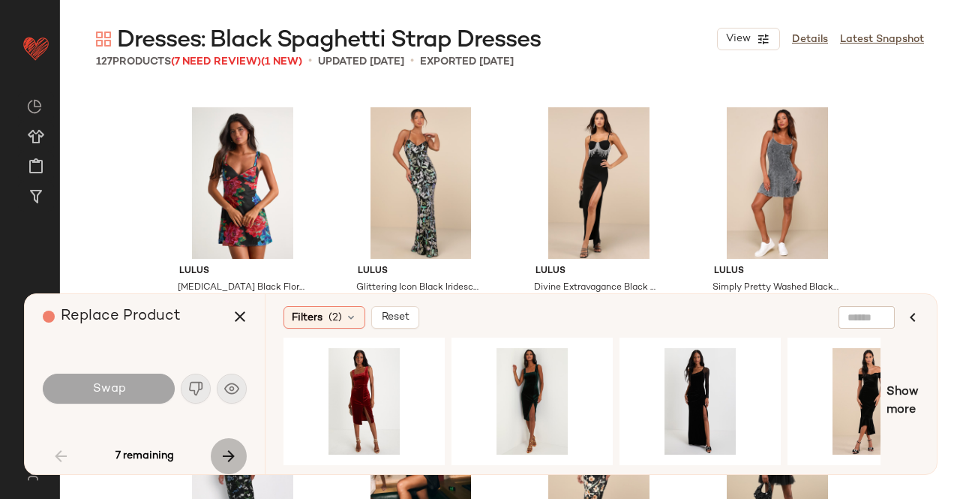
click at [231, 455] on icon "button" at bounding box center [229, 456] width 18 height 18
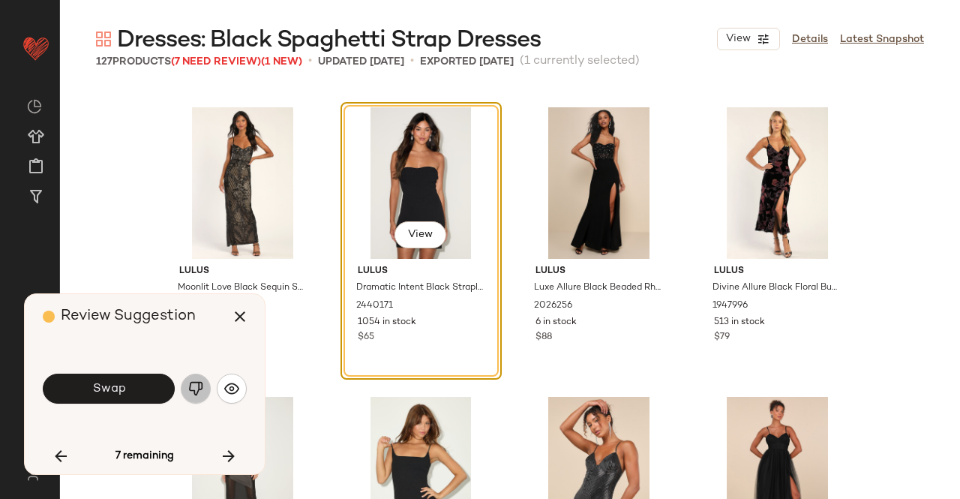
click at [189, 391] on img "button" at bounding box center [195, 388] width 15 height 15
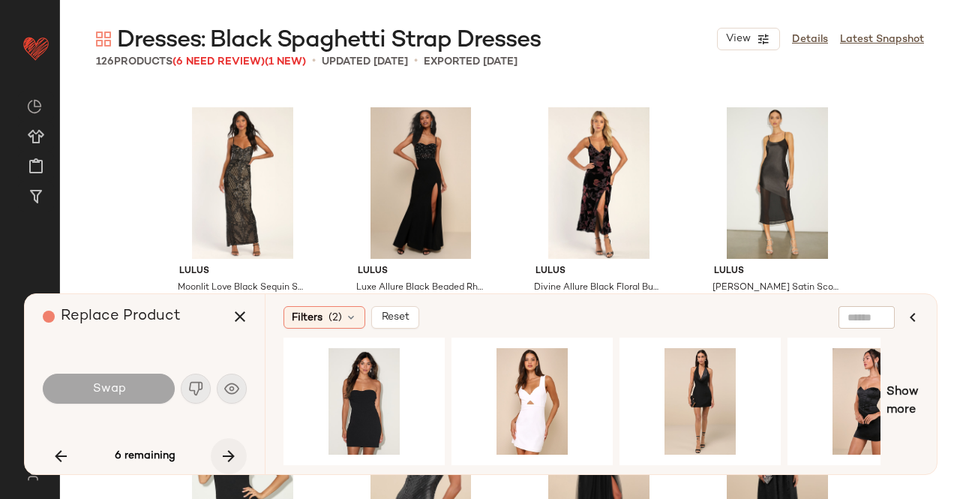
click at [226, 459] on icon "button" at bounding box center [229, 456] width 18 height 18
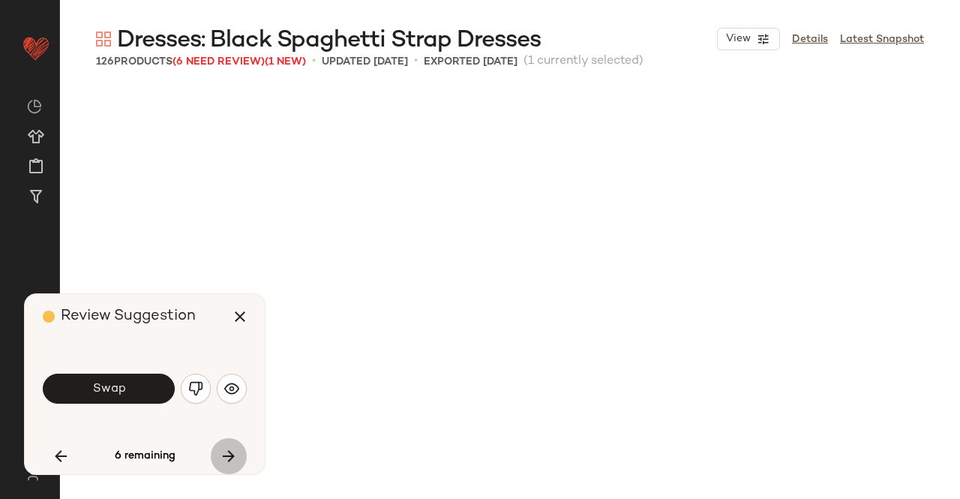
scroll to position [4922, 0]
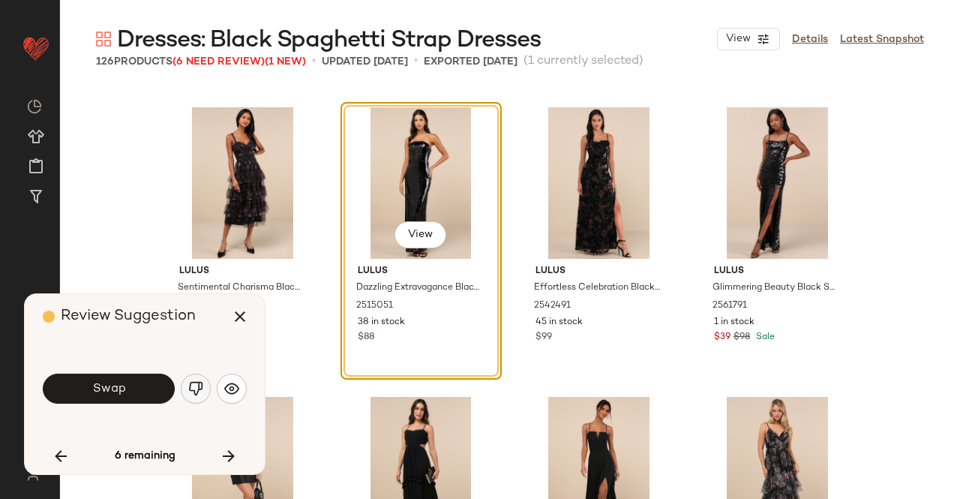
click at [204, 389] on button "button" at bounding box center [196, 389] width 30 height 30
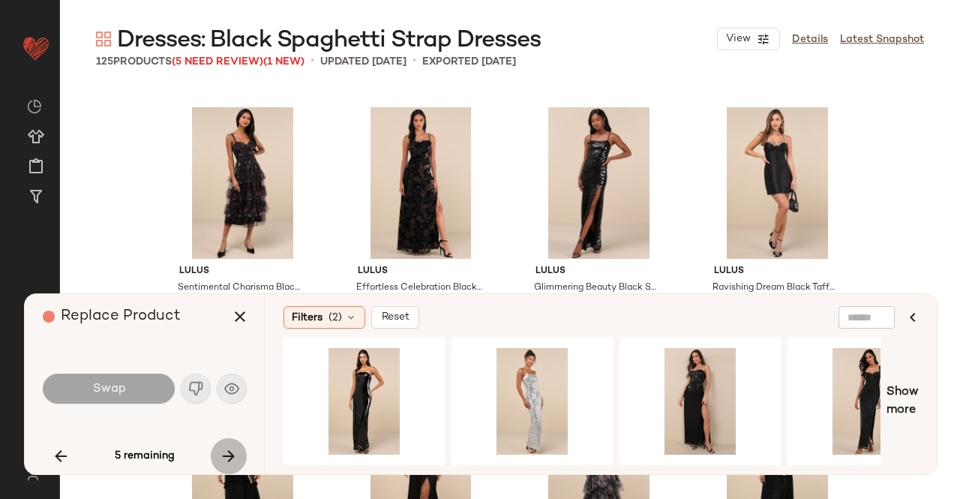
click at [225, 460] on icon "button" at bounding box center [229, 456] width 18 height 18
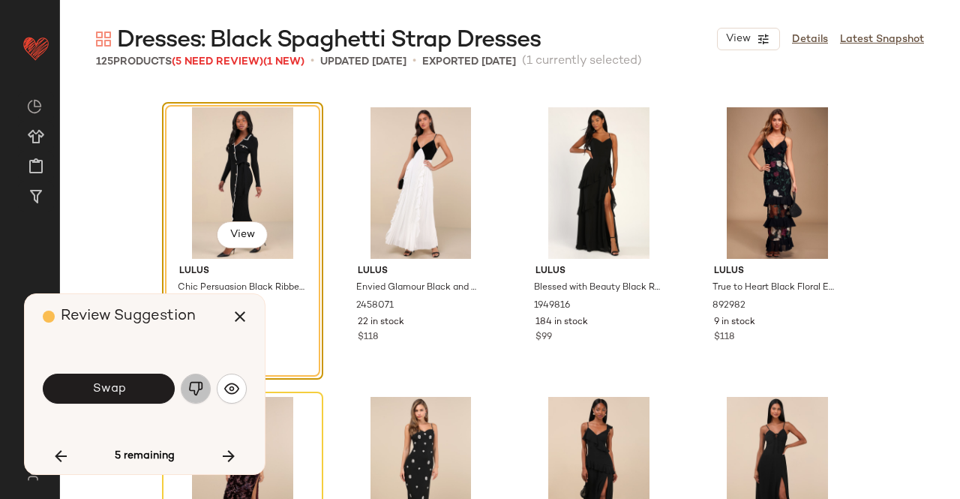
click at [187, 384] on button "button" at bounding box center [196, 389] width 30 height 30
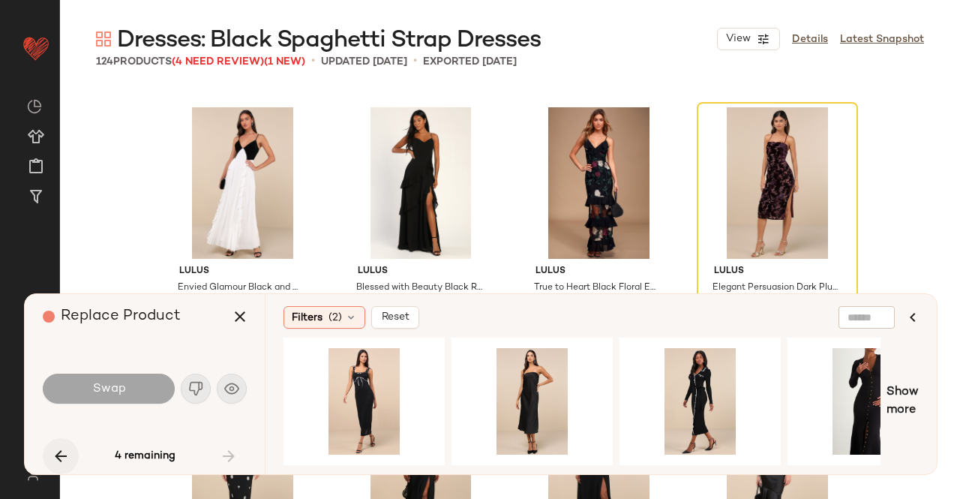
click at [70, 460] on button "button" at bounding box center [61, 456] width 36 height 36
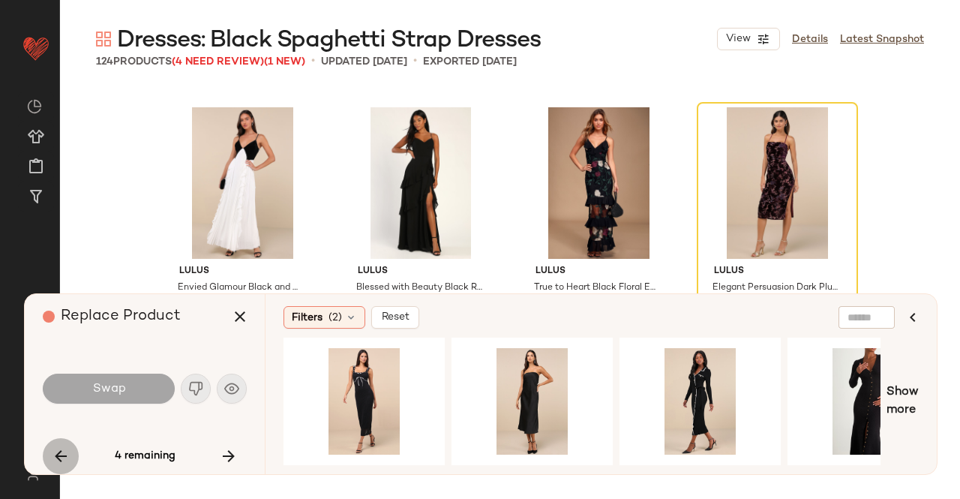
scroll to position [7239, 0]
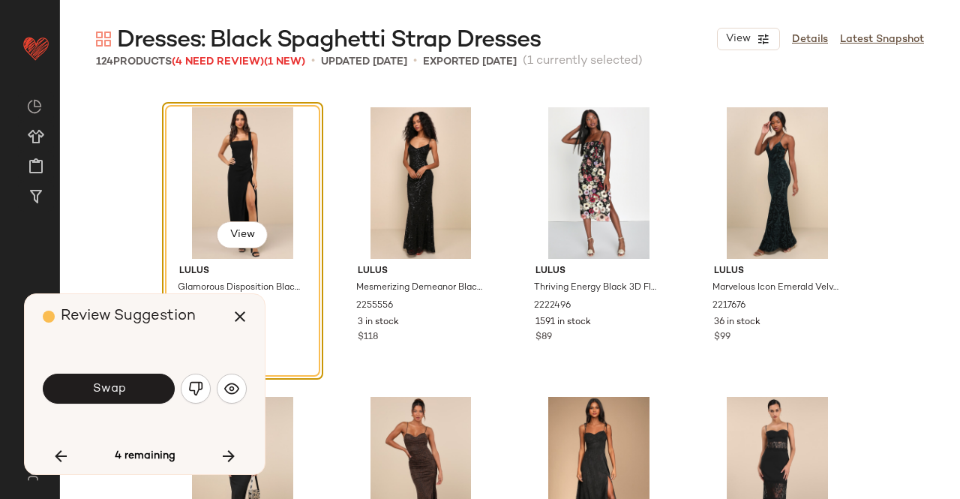
click at [195, 386] on img "button" at bounding box center [195, 388] width 15 height 15
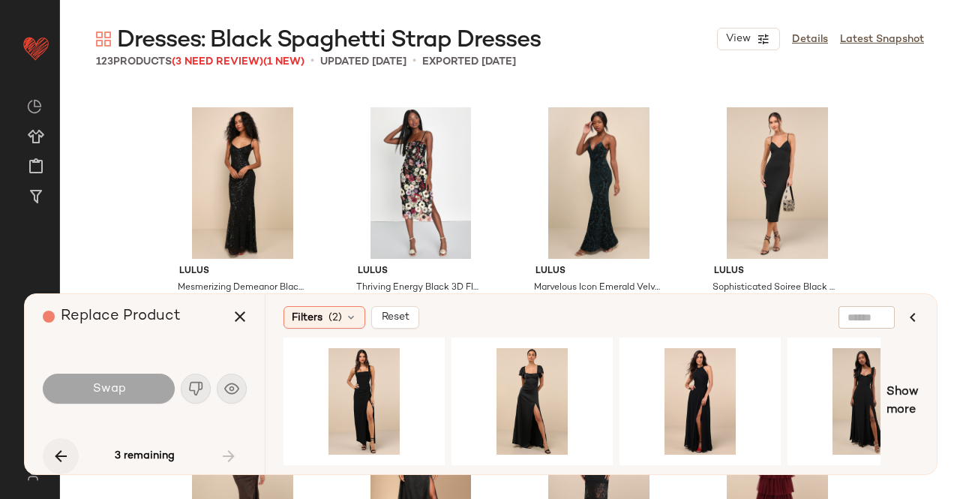
click at [55, 464] on icon "button" at bounding box center [61, 456] width 18 height 18
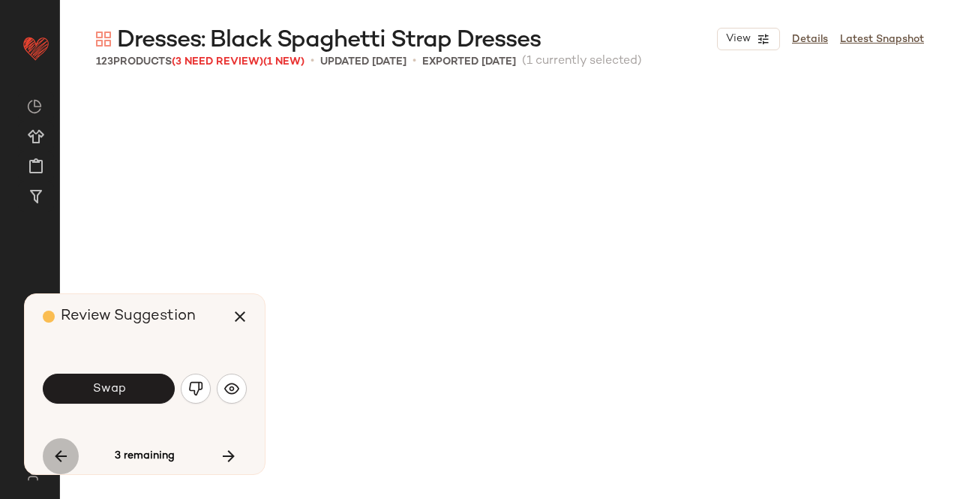
scroll to position [4633, 0]
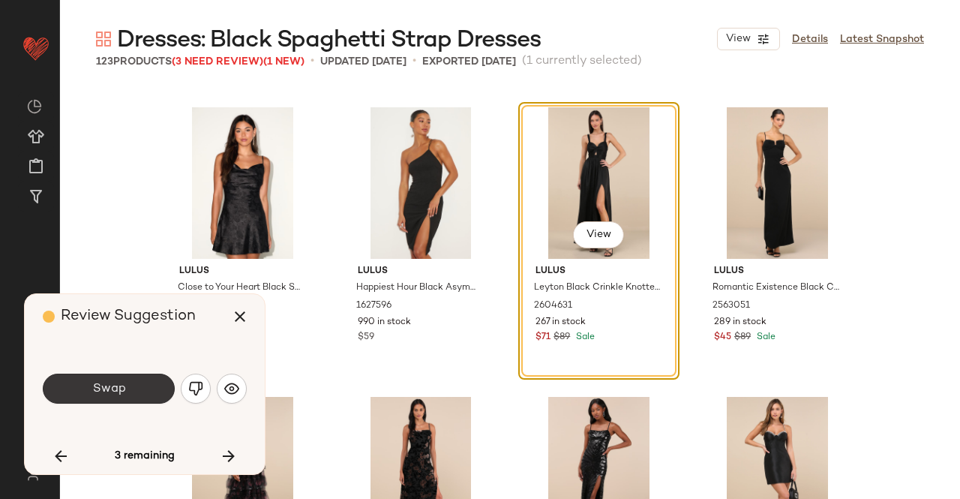
click at [117, 394] on span "Swap" at bounding box center [109, 389] width 34 height 14
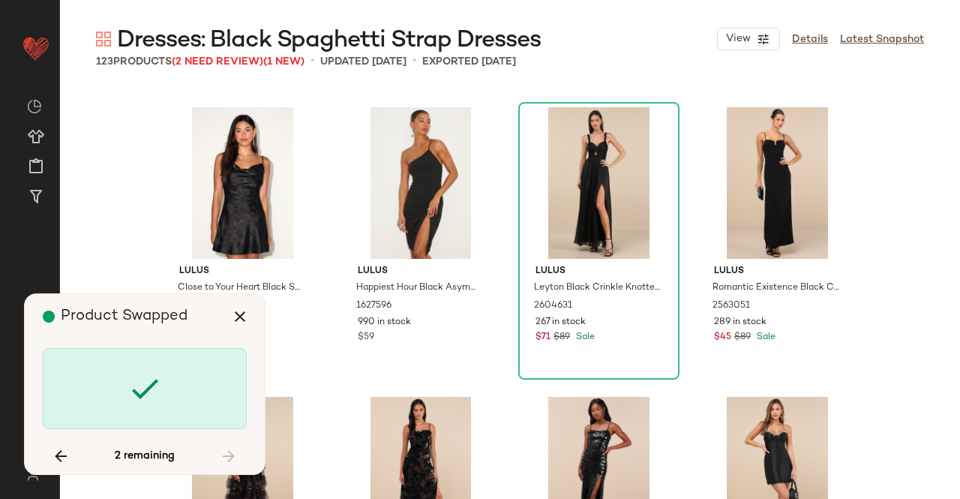
scroll to position [3764, 0]
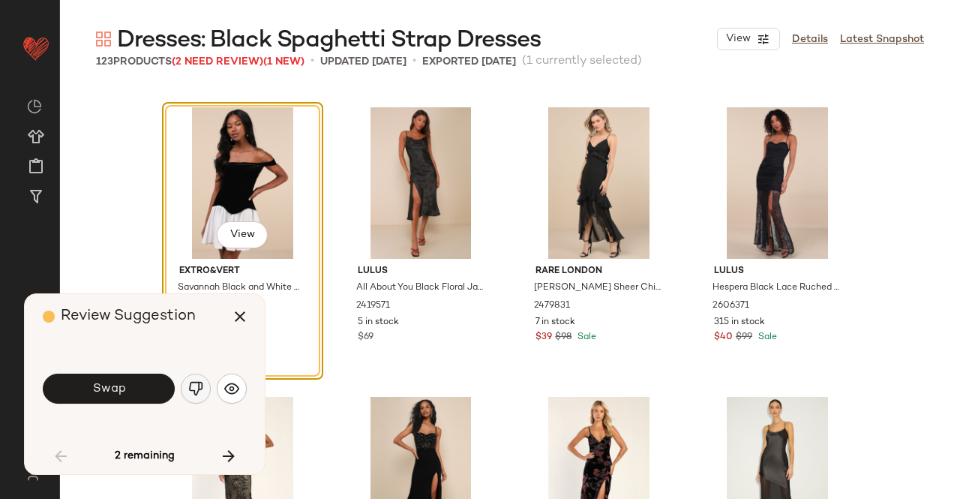
click at [186, 389] on button "button" at bounding box center [196, 389] width 30 height 30
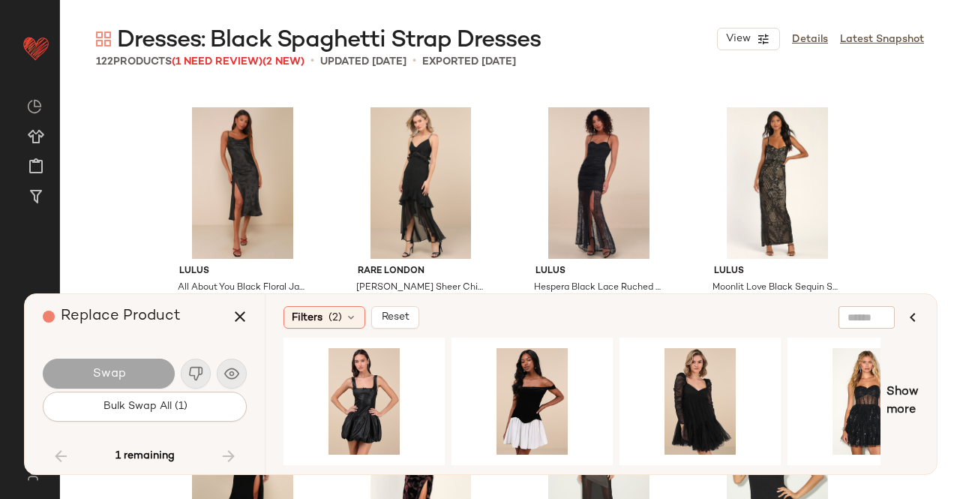
drag, startPoint x: 44, startPoint y: 459, endPoint x: 209, endPoint y: 372, distance: 186.6
click at [48, 458] on div "1 remaining" at bounding box center [145, 456] width 204 height 36
click at [241, 313] on icon "button" at bounding box center [240, 317] width 18 height 18
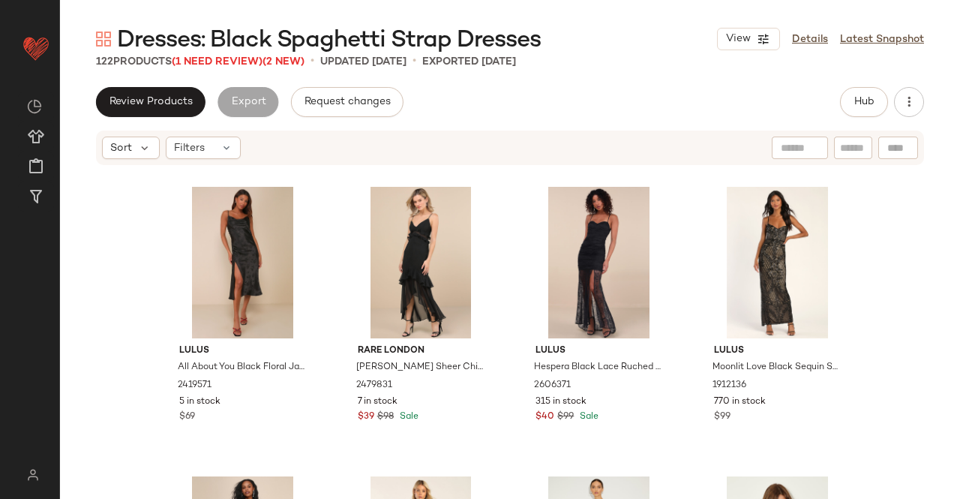
click at [233, 68] on div "122 Products (1 Need Review) (2 New)" at bounding box center [200, 62] width 209 height 16
click at [233, 56] on span "(1 Need Review)" at bounding box center [217, 61] width 91 height 11
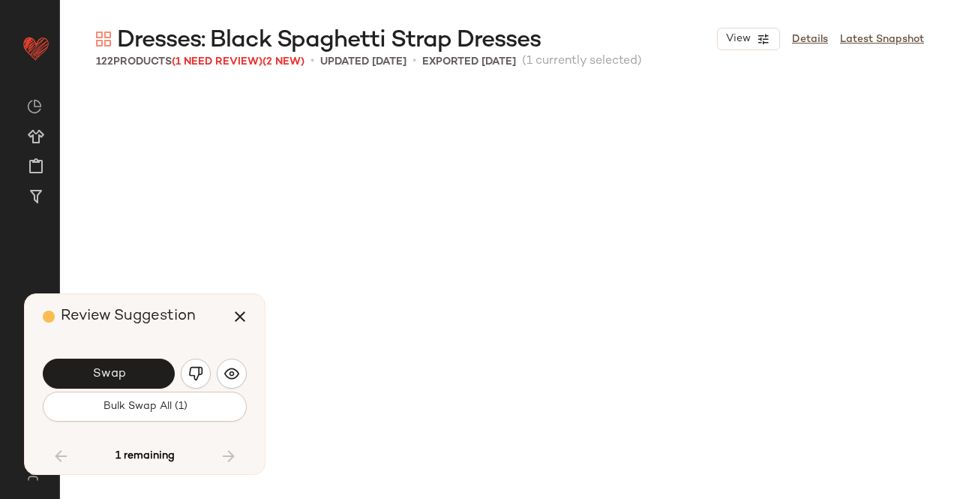
scroll to position [8108, 0]
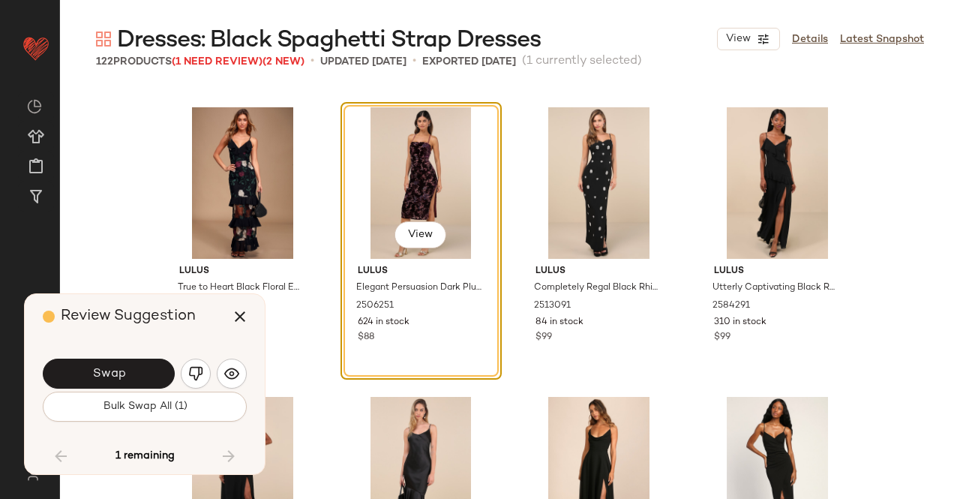
click at [203, 373] on img "button" at bounding box center [195, 373] width 15 height 15
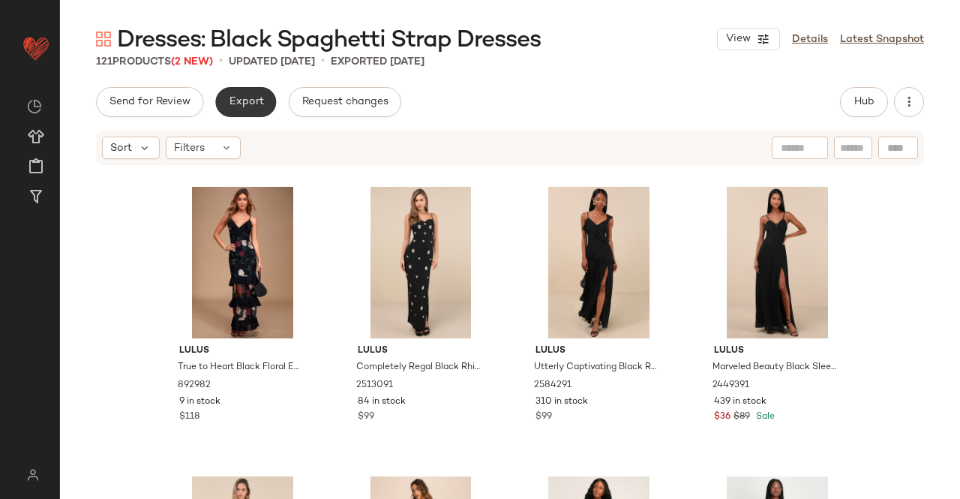
click at [230, 107] on span "Export" at bounding box center [245, 102] width 35 height 12
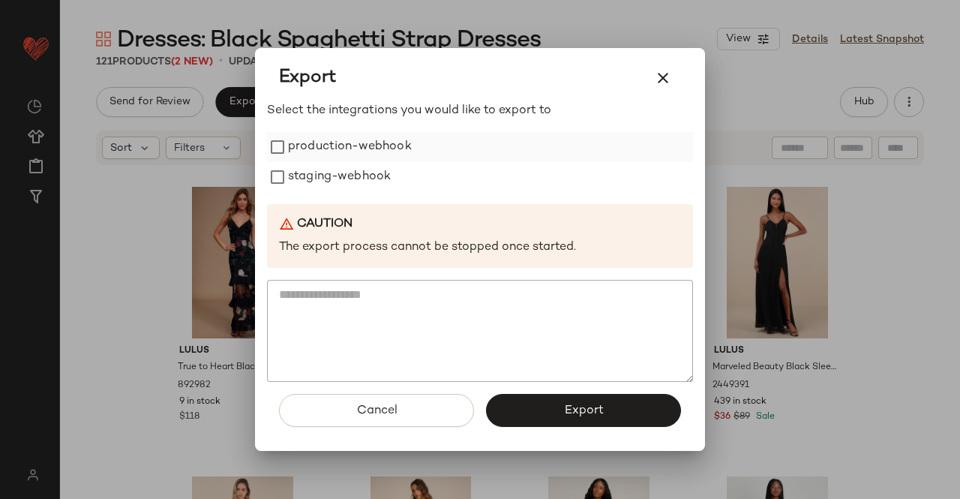
click at [361, 146] on label "production-webhook" at bounding box center [350, 147] width 124 height 30
click at [348, 173] on label "staging-webhook" at bounding box center [339, 177] width 103 height 30
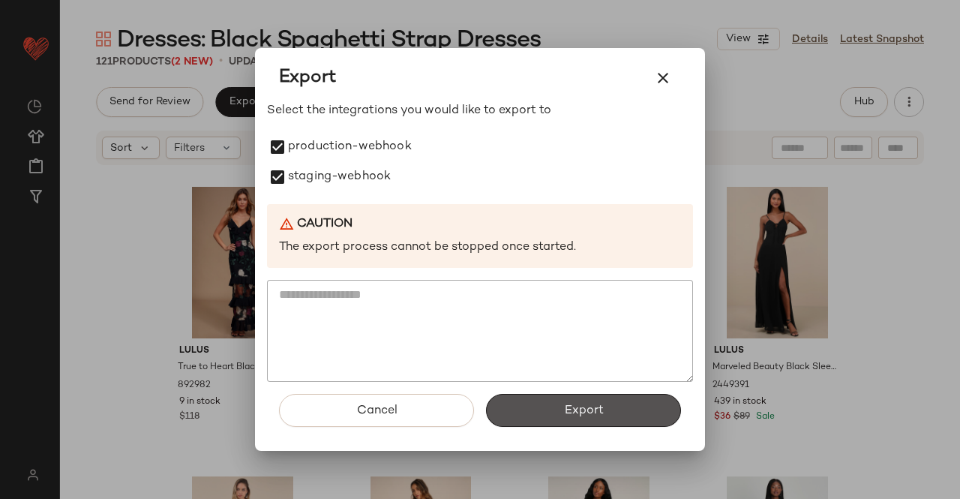
drag, startPoint x: 621, startPoint y: 412, endPoint x: 594, endPoint y: 245, distance: 168.7
click at [620, 411] on button "Export" at bounding box center [583, 410] width 195 height 33
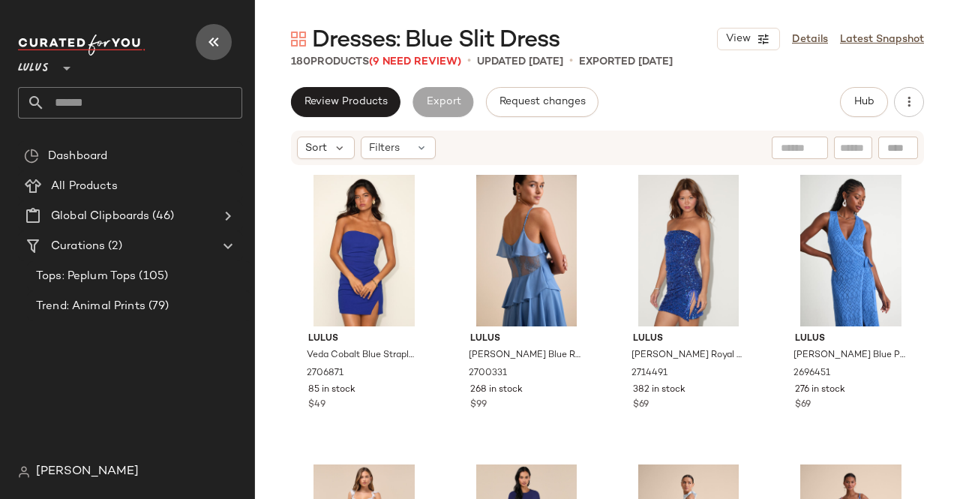
click at [221, 39] on icon "button" at bounding box center [214, 42] width 18 height 18
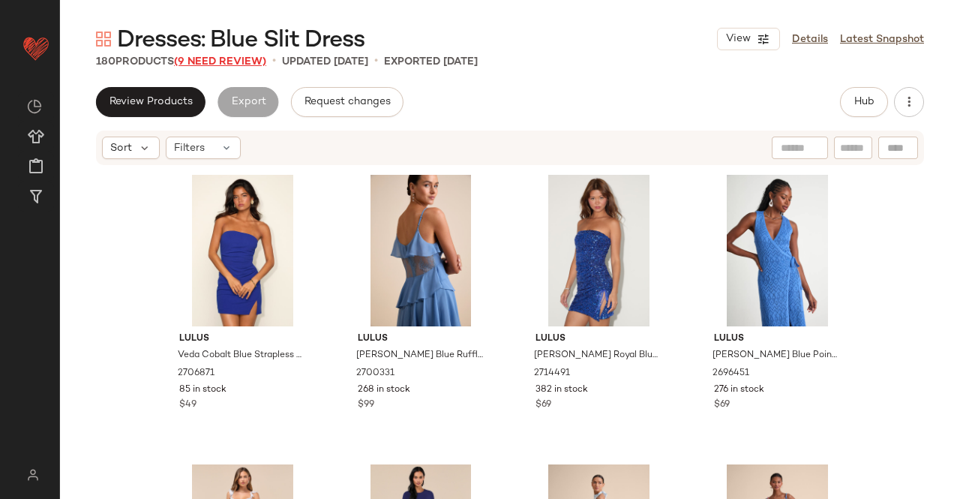
click at [242, 59] on span "(9 Need Review)" at bounding box center [220, 61] width 92 height 11
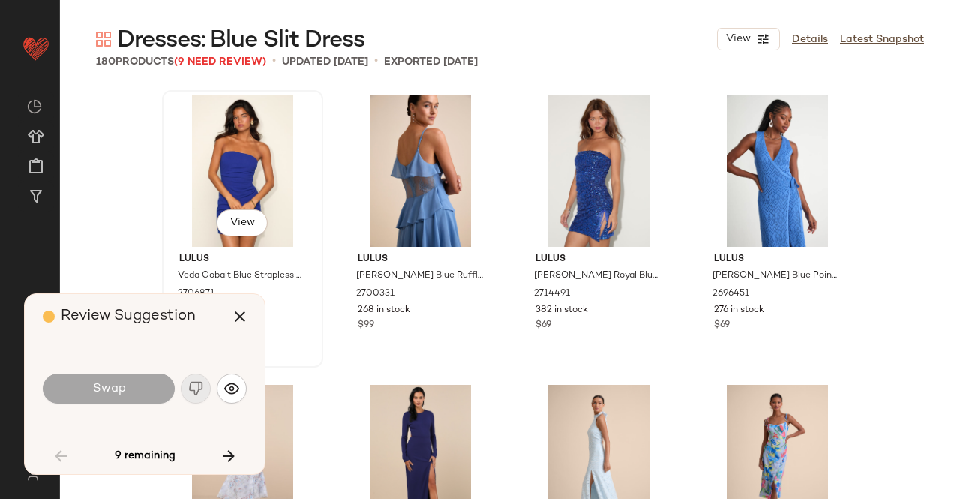
scroll to position [2606, 0]
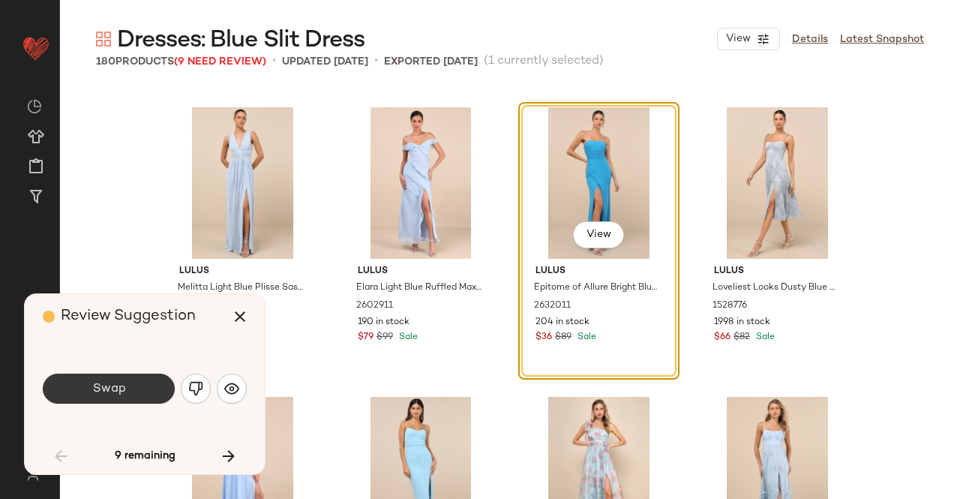
click at [155, 376] on button "Swap" at bounding box center [109, 389] width 132 height 30
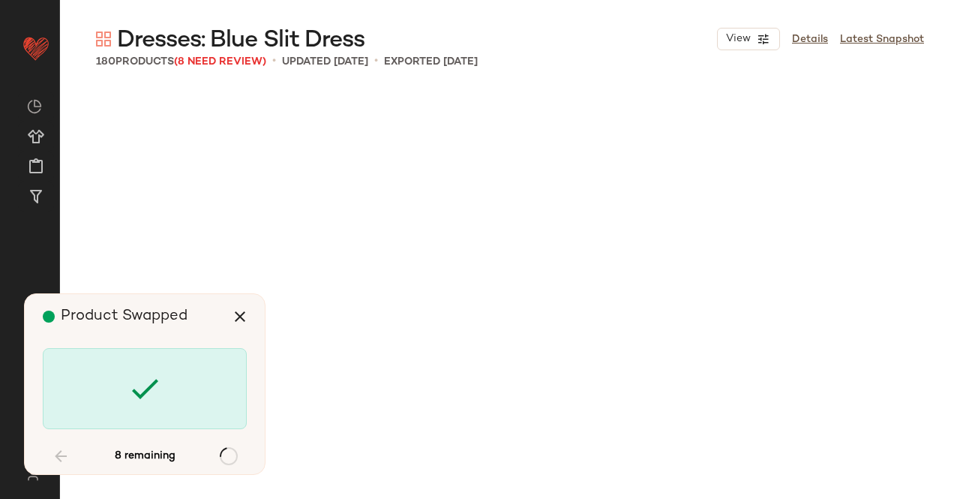
scroll to position [6370, 0]
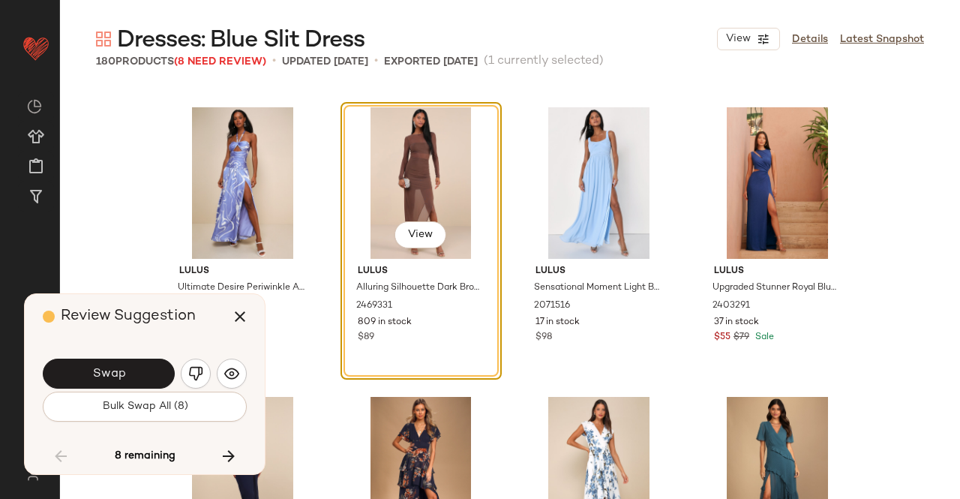
drag, startPoint x: 198, startPoint y: 371, endPoint x: 216, endPoint y: 371, distance: 18.0
click at [198, 370] on img "button" at bounding box center [195, 373] width 15 height 15
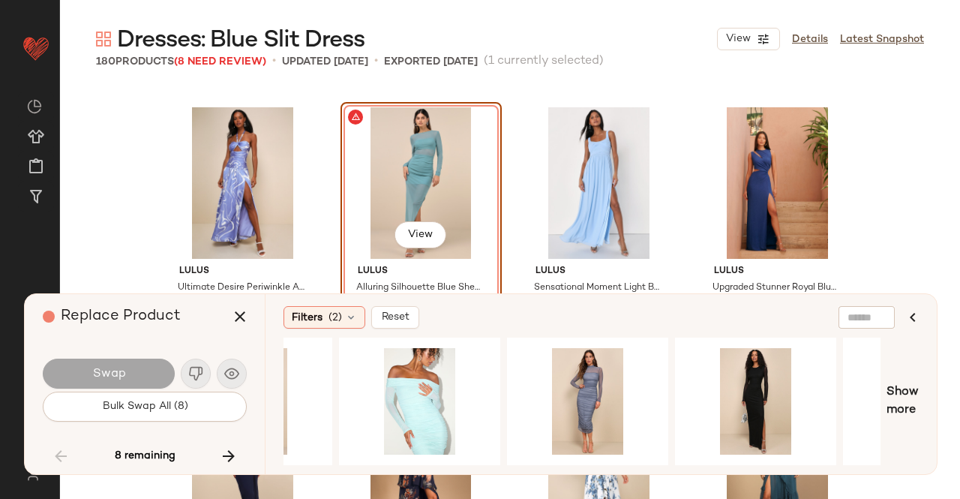
scroll to position [0, 564]
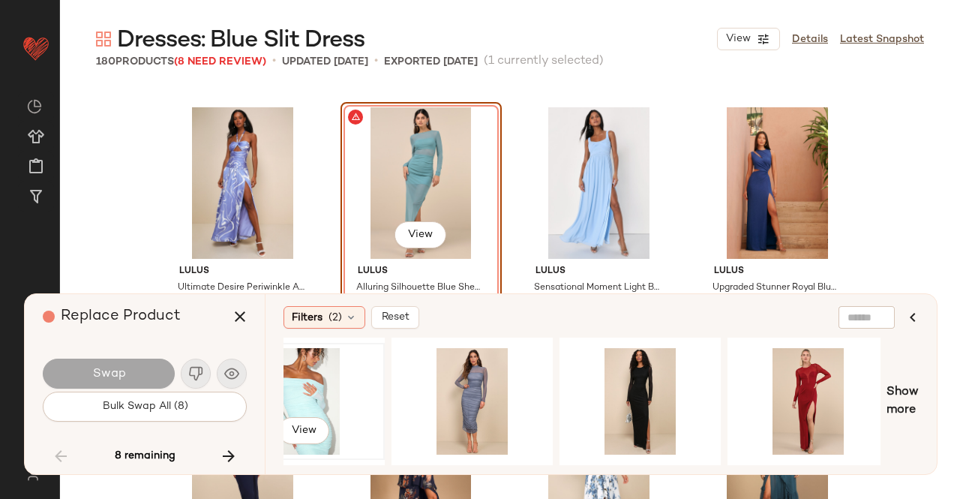
drag, startPoint x: 336, startPoint y: 384, endPoint x: 346, endPoint y: 367, distance: 19.8
click at [336, 383] on div "View" at bounding box center [304, 401] width 151 height 107
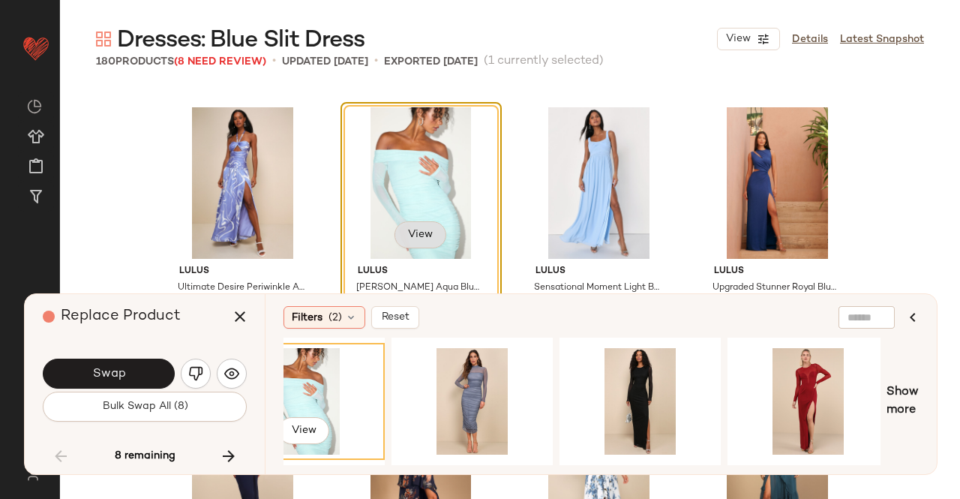
click at [417, 235] on span "View" at bounding box center [420, 235] width 26 height 12
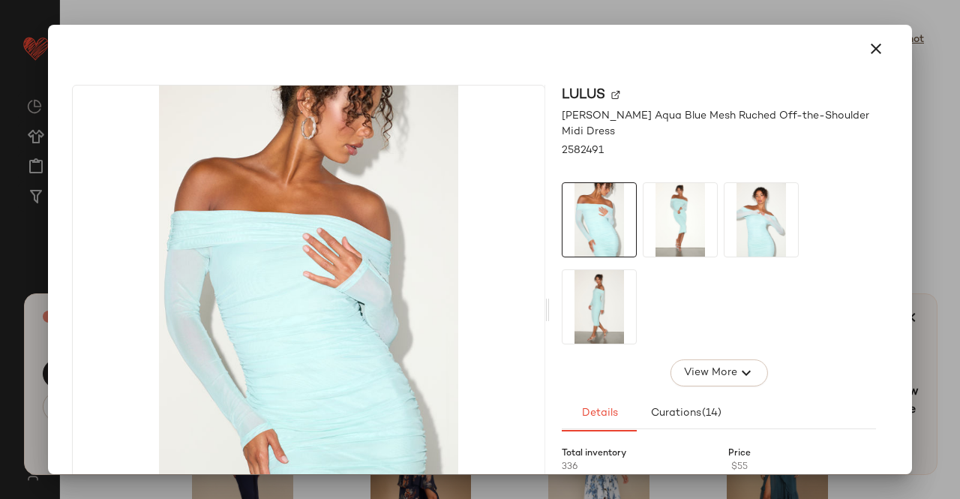
drag, startPoint x: 674, startPoint y: 209, endPoint x: 755, endPoint y: 218, distance: 81.5
click at [675, 209] on img at bounding box center [681, 220] width 74 height 74
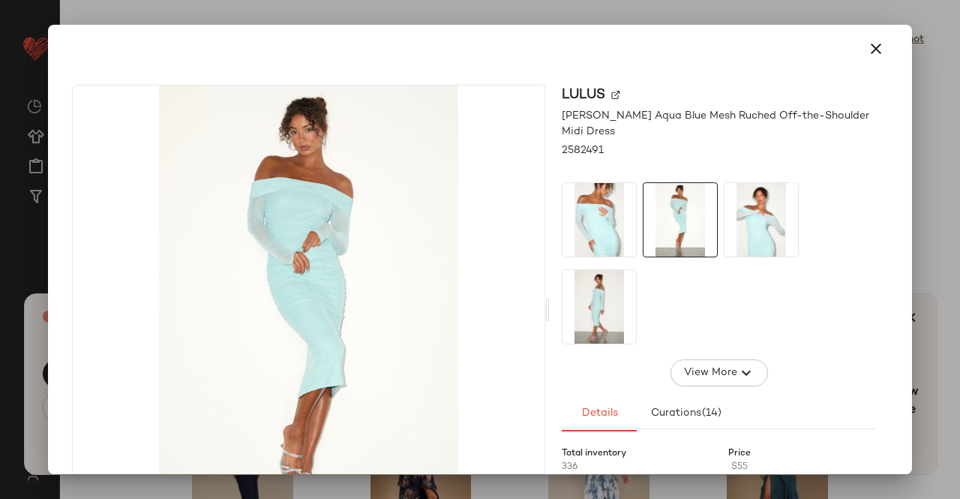
click at [762, 216] on img at bounding box center [762, 220] width 74 height 74
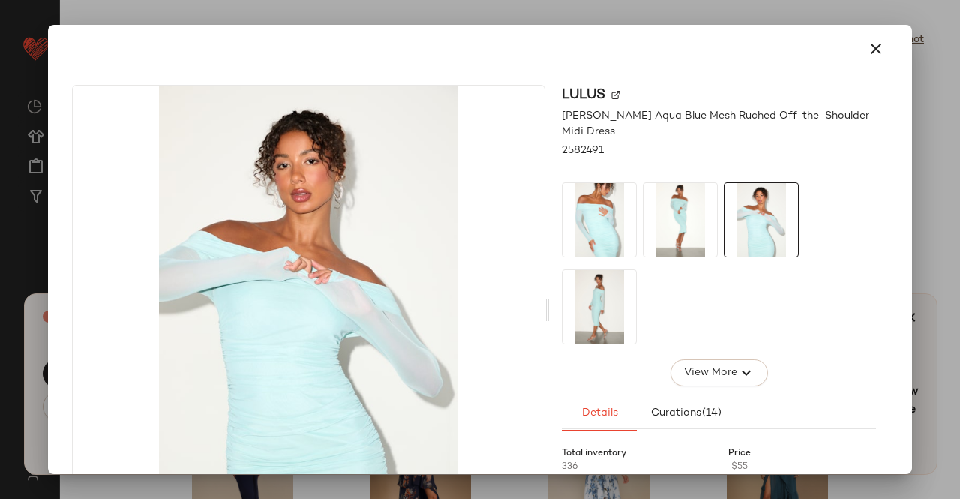
click at [614, 299] on img at bounding box center [600, 307] width 74 height 74
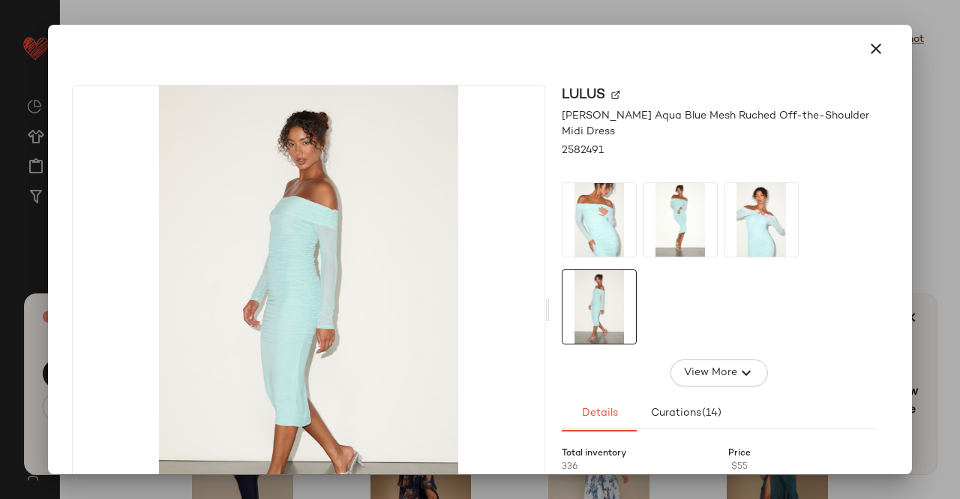
click at [959, 195] on div at bounding box center [480, 249] width 960 height 499
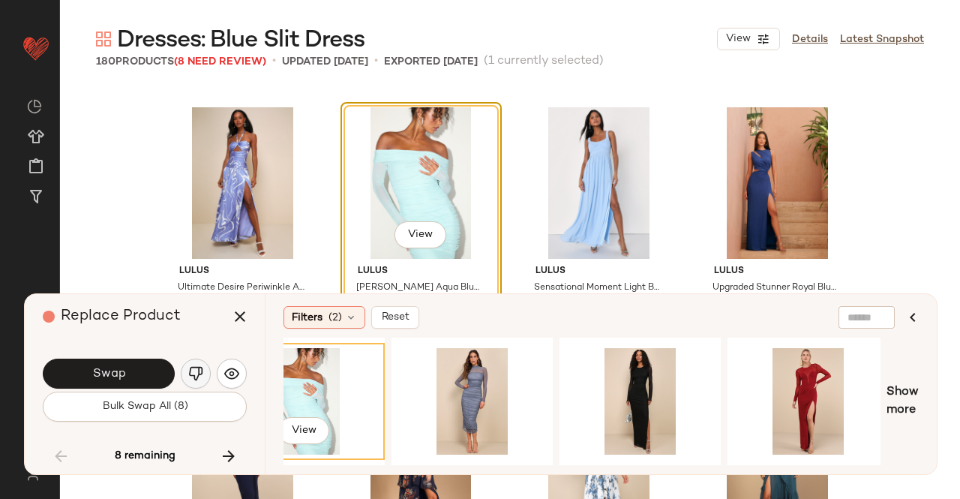
click at [191, 374] on img "button" at bounding box center [195, 373] width 15 height 15
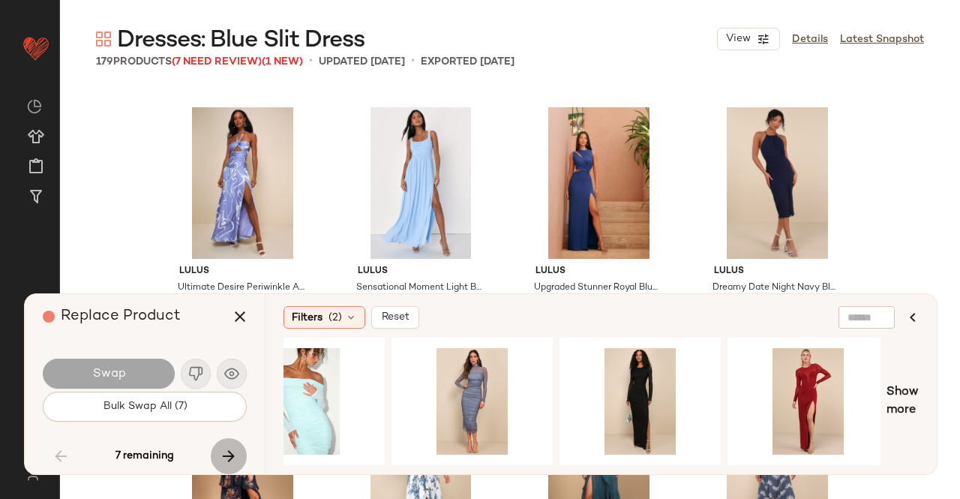
click at [222, 454] on button "button" at bounding box center [229, 456] width 36 height 36
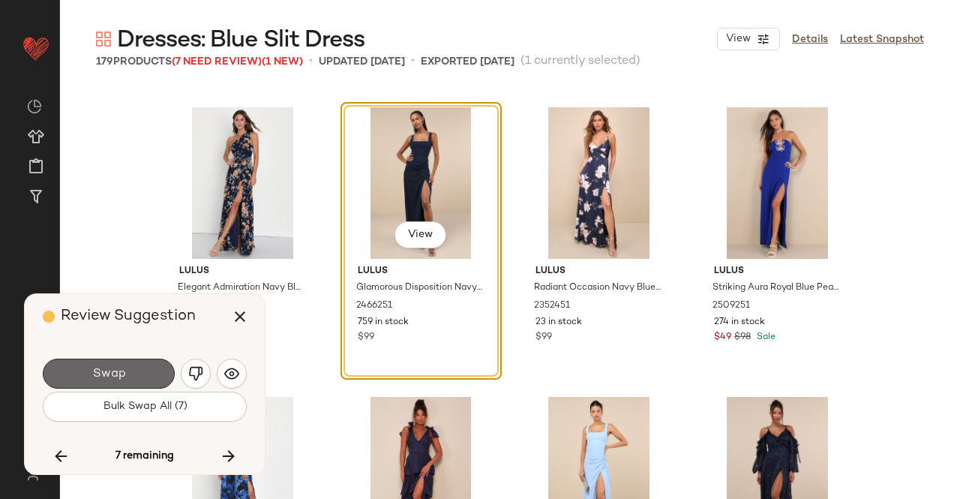
click at [135, 360] on button "Swap" at bounding box center [109, 374] width 132 height 30
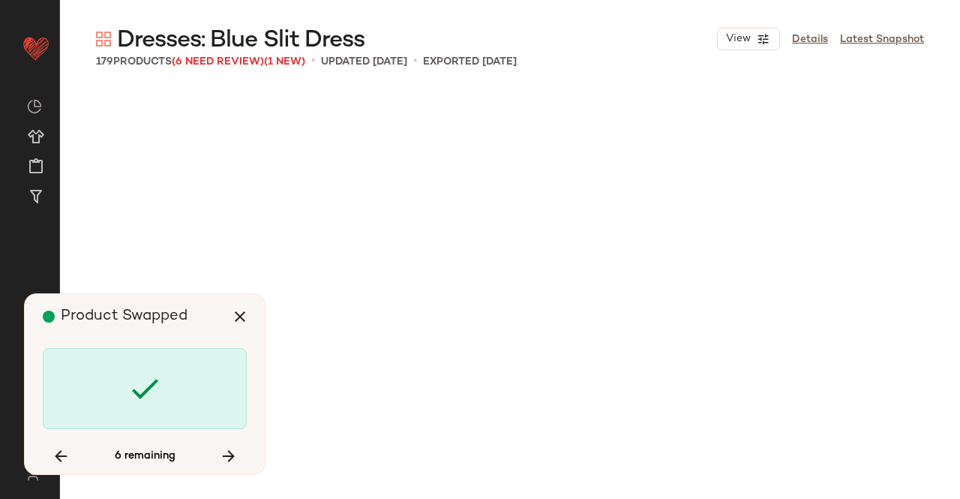
scroll to position [8976, 0]
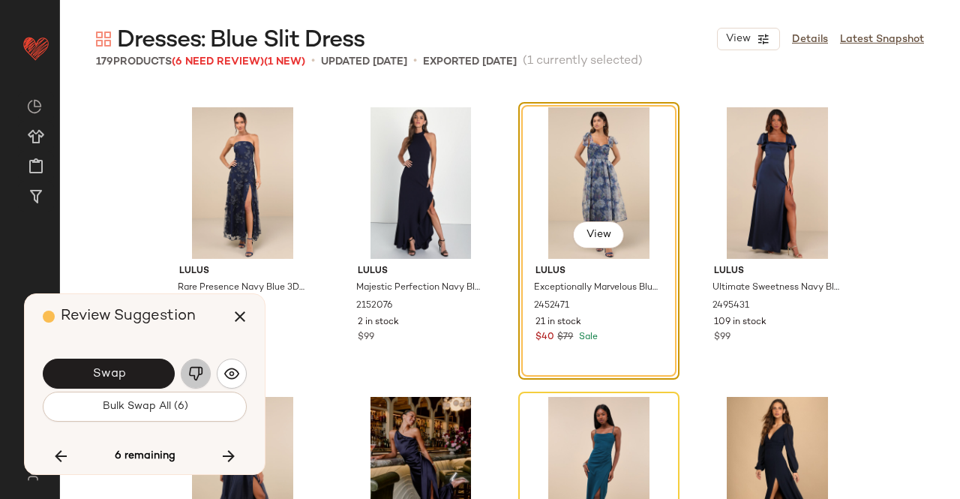
click at [204, 373] on button "button" at bounding box center [196, 374] width 30 height 30
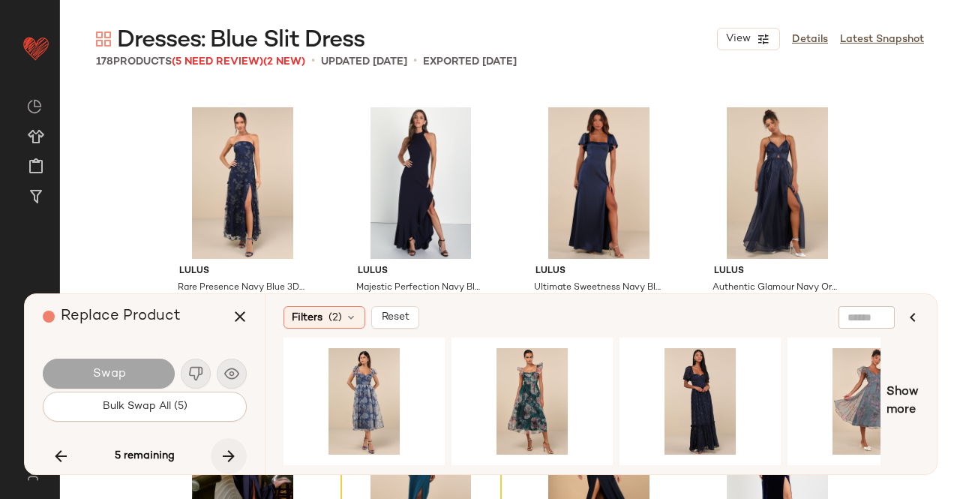
click at [239, 452] on button "button" at bounding box center [229, 456] width 36 height 36
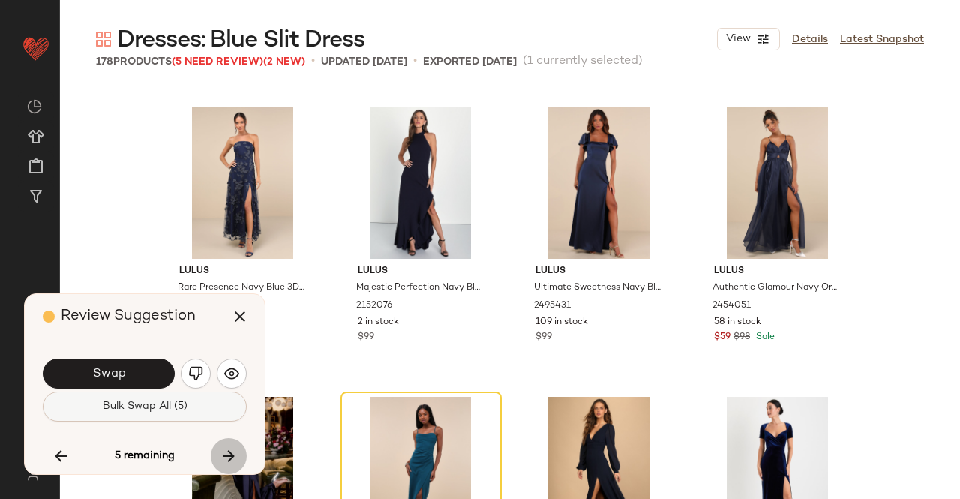
scroll to position [9845, 0]
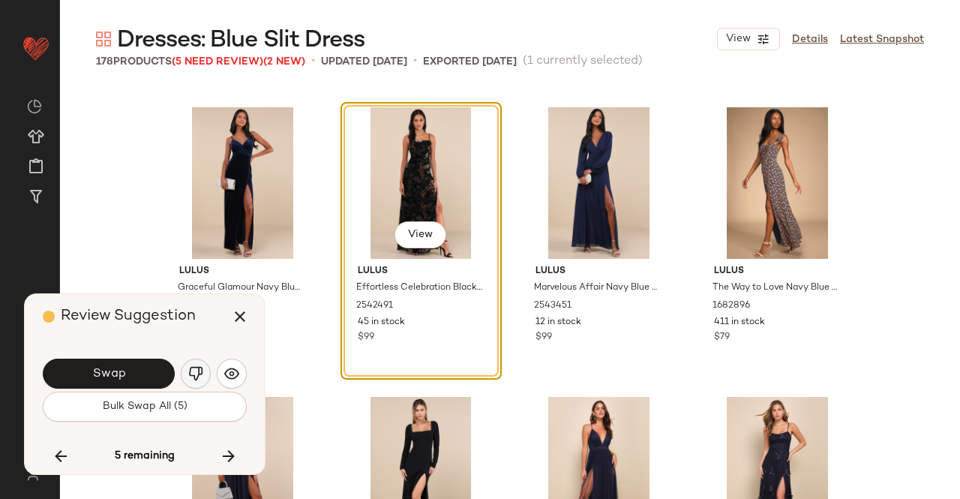
click at [203, 367] on img "button" at bounding box center [195, 373] width 15 height 15
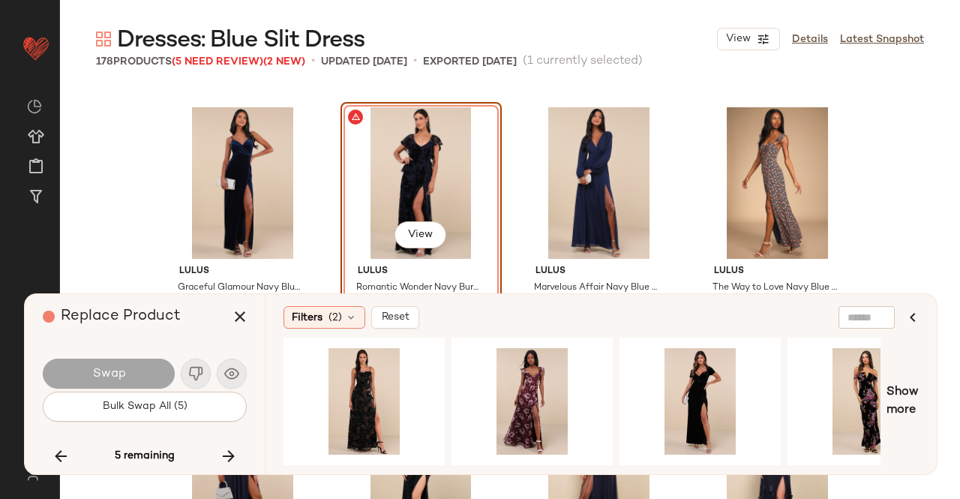
click at [440, 468] on div "Filters (2) Reset Show more" at bounding box center [601, 384] width 672 height 180
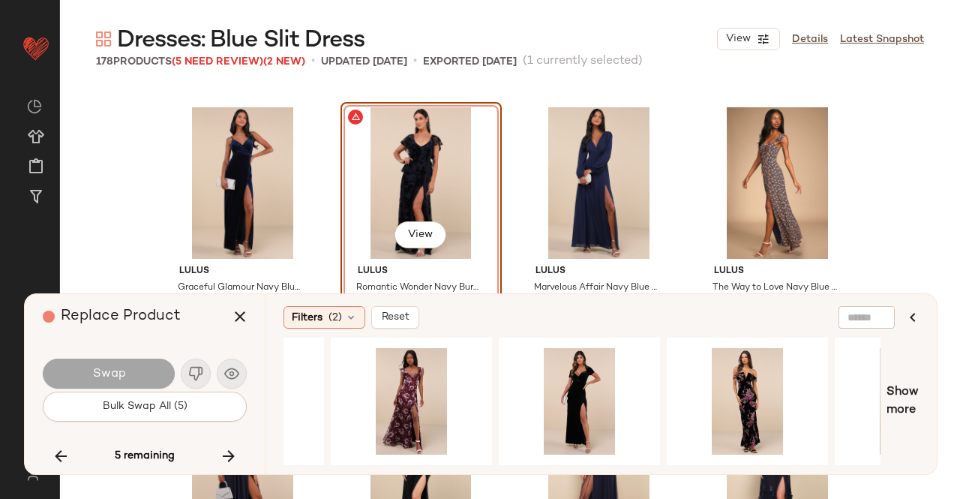
scroll to position [0, 114]
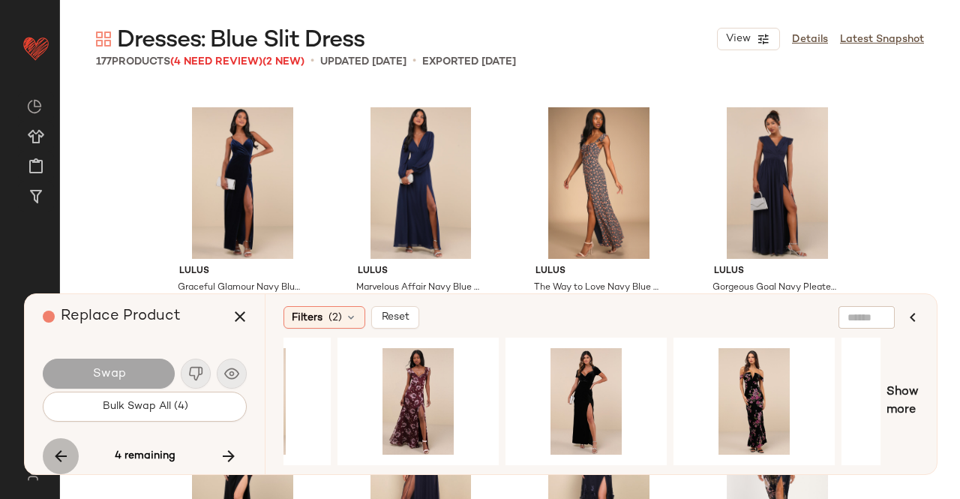
click at [48, 461] on button "button" at bounding box center [61, 456] width 36 height 36
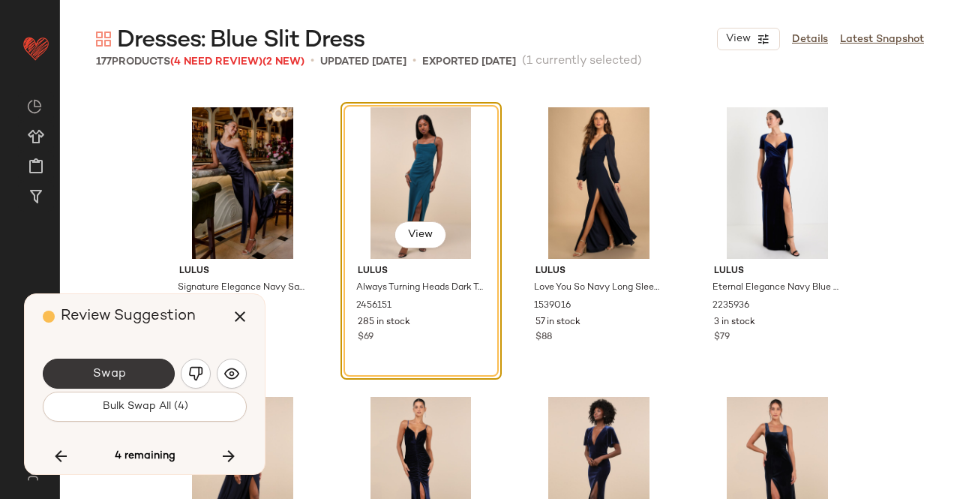
click at [158, 364] on button "Swap" at bounding box center [109, 374] width 132 height 30
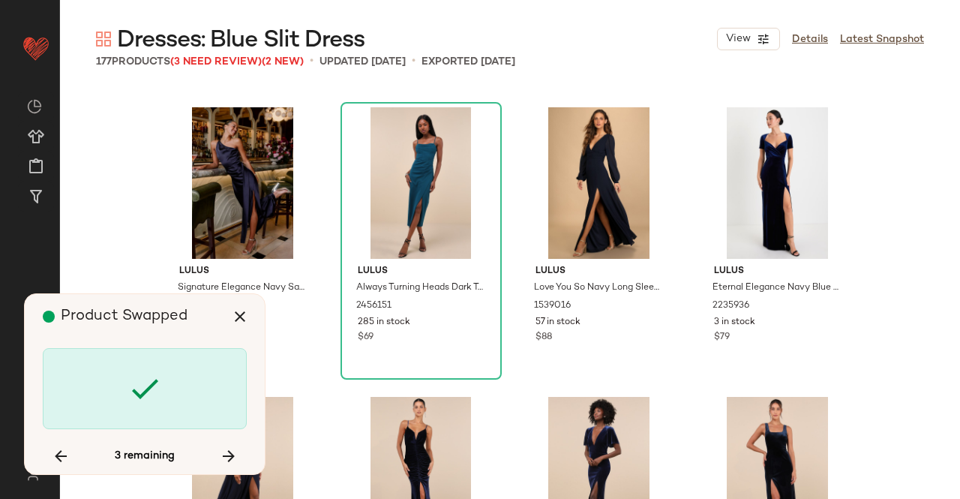
scroll to position [12161, 0]
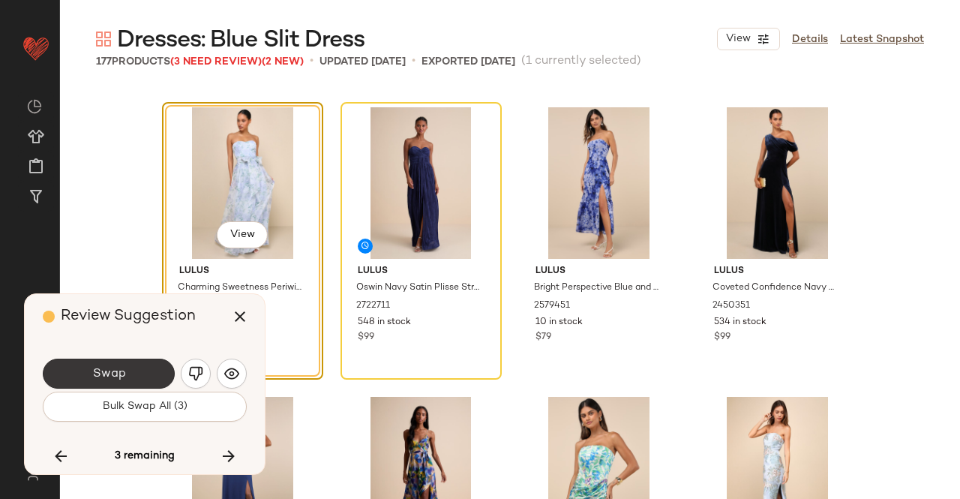
click at [120, 371] on span "Swap" at bounding box center [109, 374] width 34 height 14
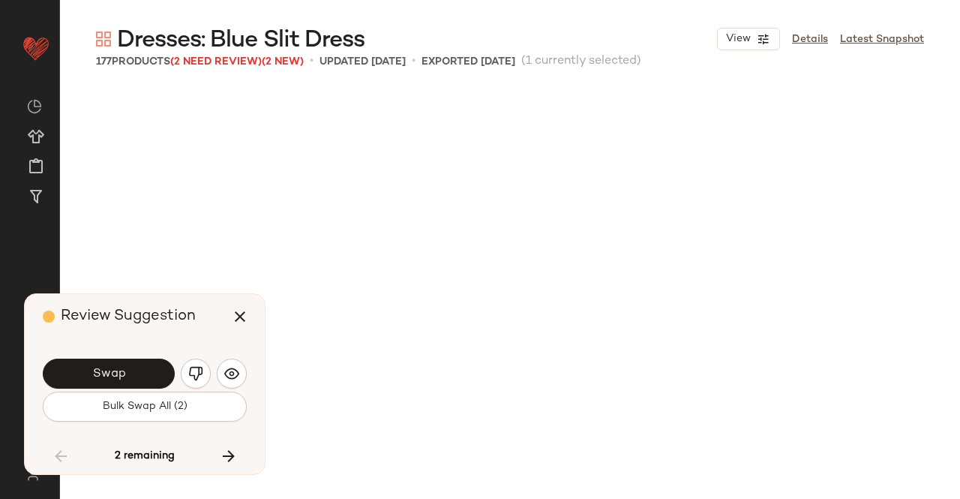
scroll to position [6949, 0]
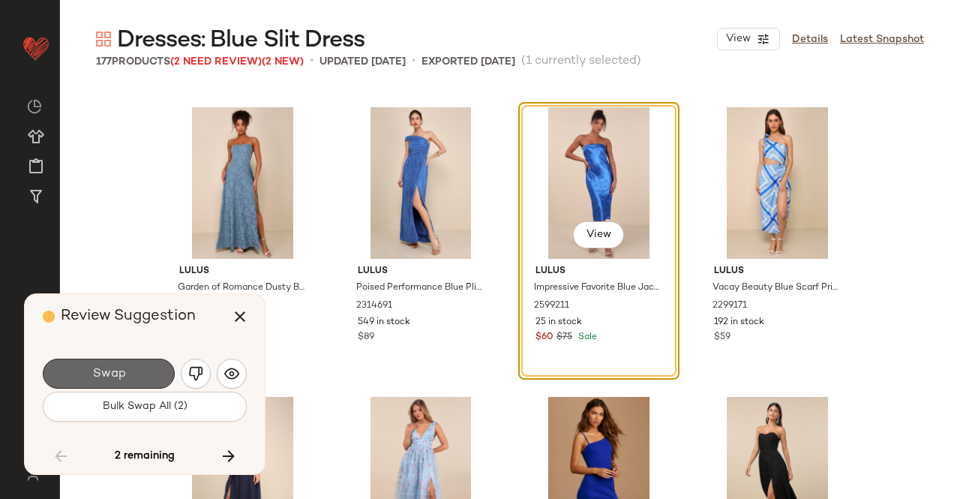
click at [128, 368] on button "Swap" at bounding box center [109, 374] width 132 height 30
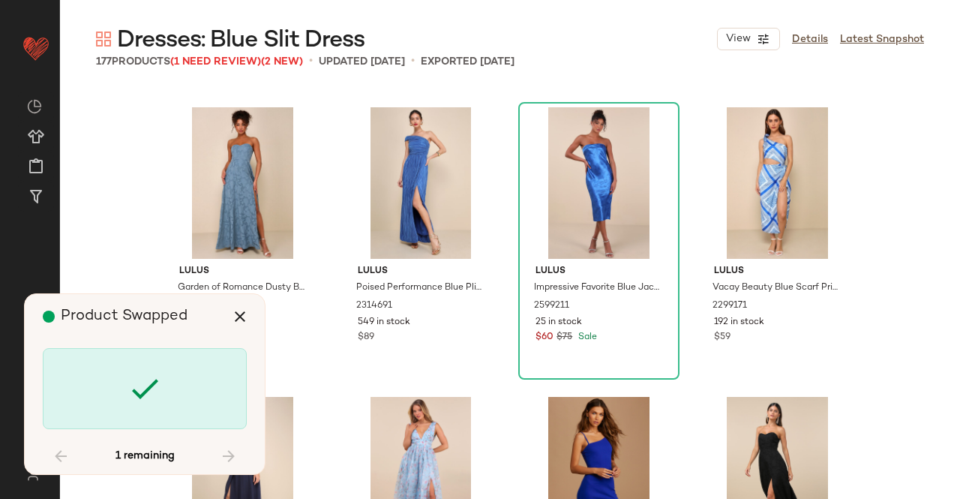
scroll to position [12161, 0]
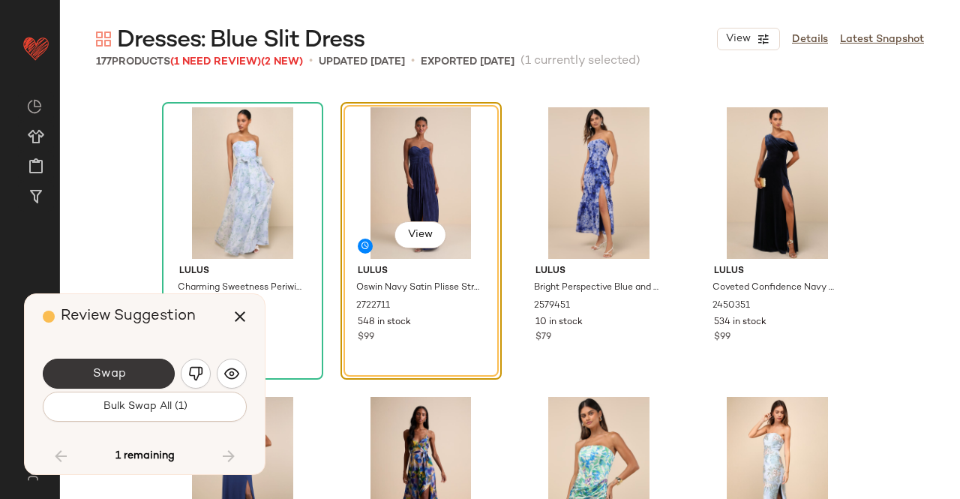
click at [141, 378] on button "Swap" at bounding box center [109, 374] width 132 height 30
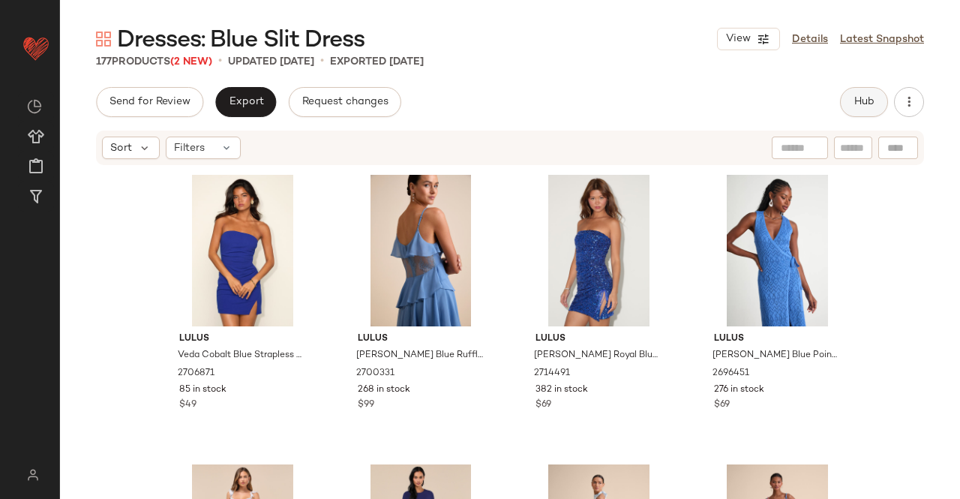
click at [860, 98] on span "Hub" at bounding box center [864, 102] width 21 height 12
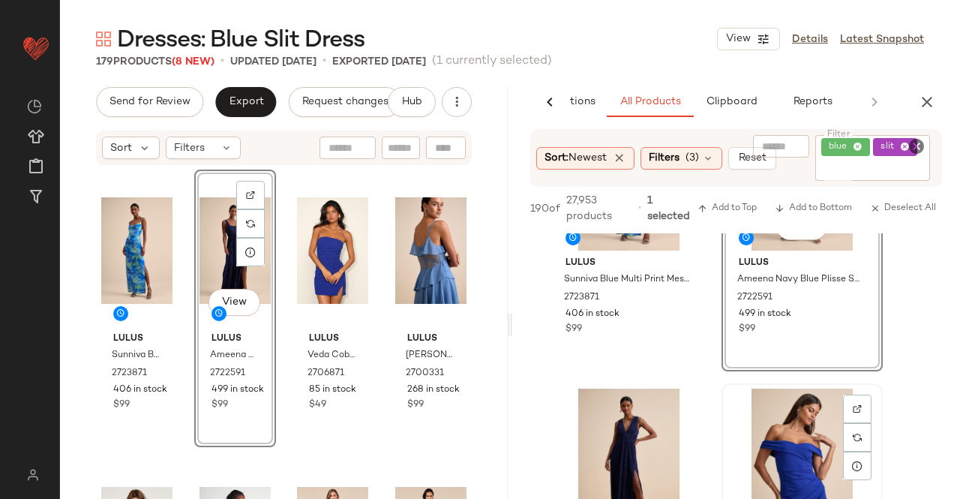
scroll to position [300, 0]
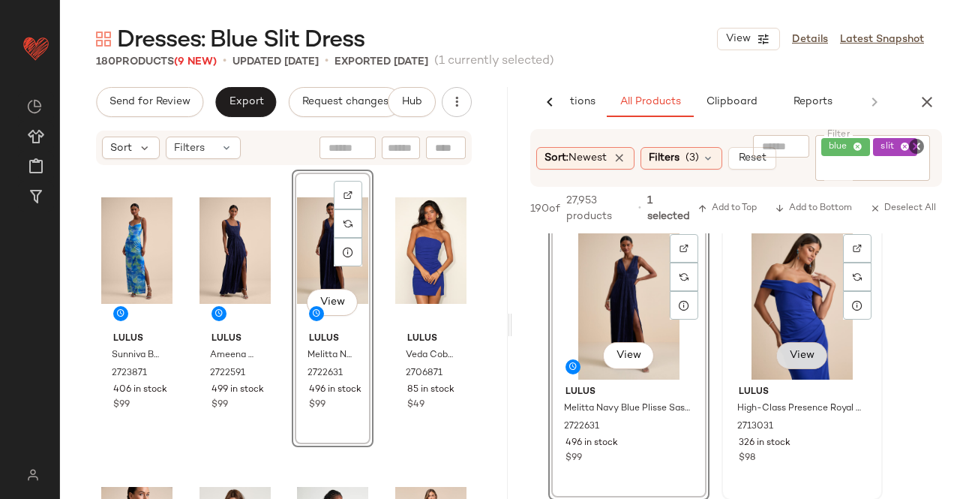
click at [785, 367] on div "View Lulus High-Class Presence Royal Blue Off-the-Shoulder Maxi Dress 2713031 3…" at bounding box center [802, 361] width 158 height 275
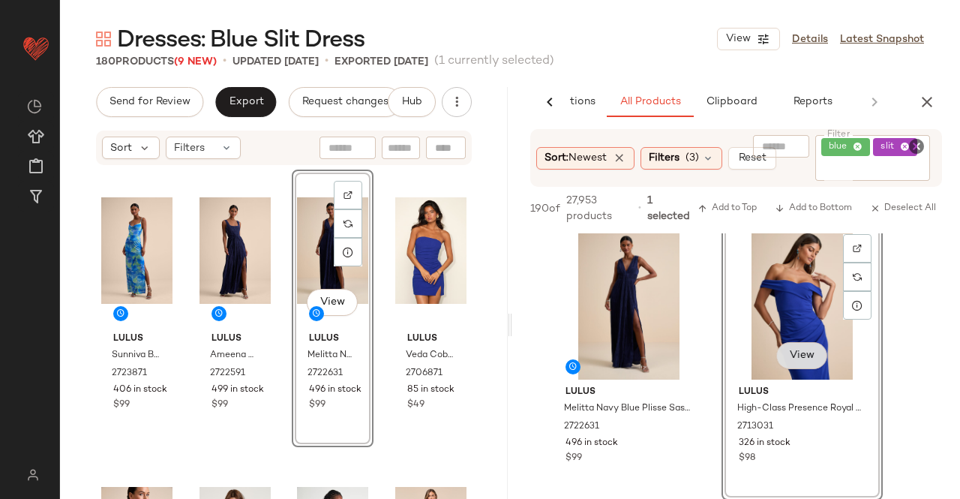
click at [797, 355] on span "View" at bounding box center [802, 356] width 26 height 12
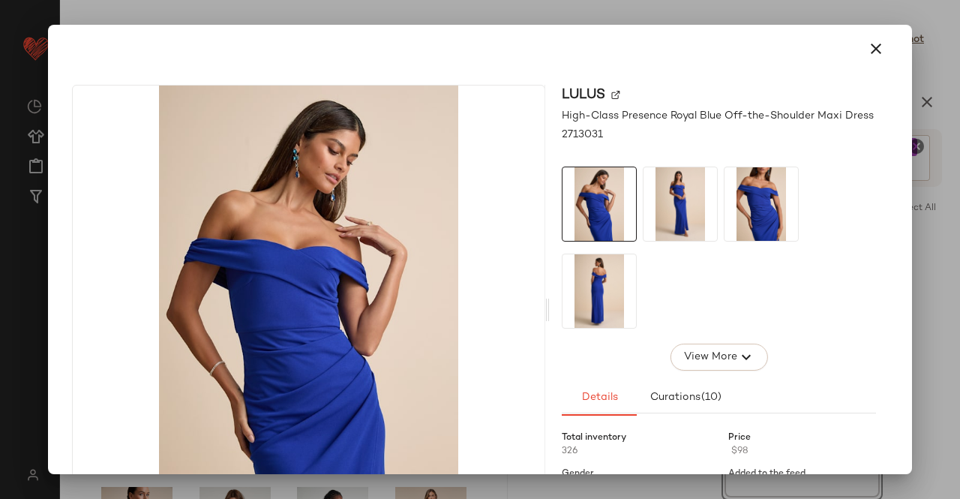
click at [746, 209] on img at bounding box center [762, 204] width 74 height 74
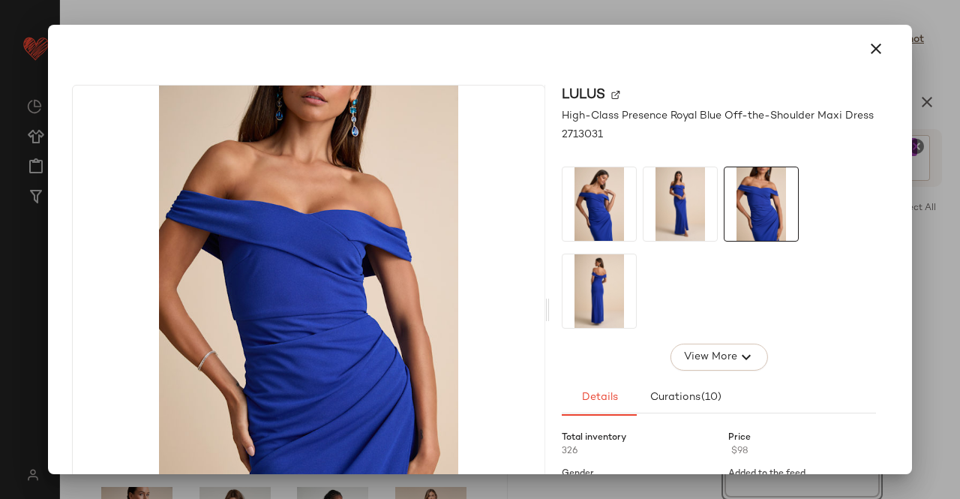
click at [695, 223] on img at bounding box center [681, 204] width 74 height 74
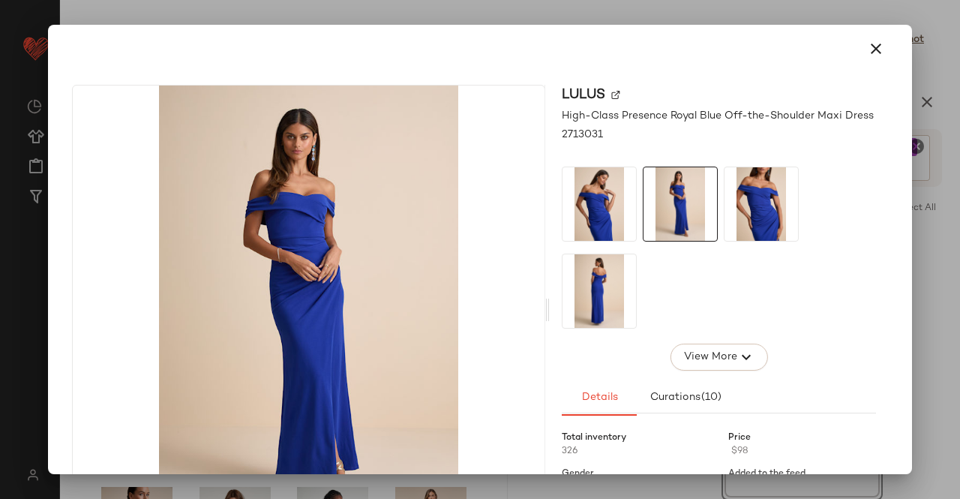
click at [959, 260] on div at bounding box center [480, 249] width 960 height 499
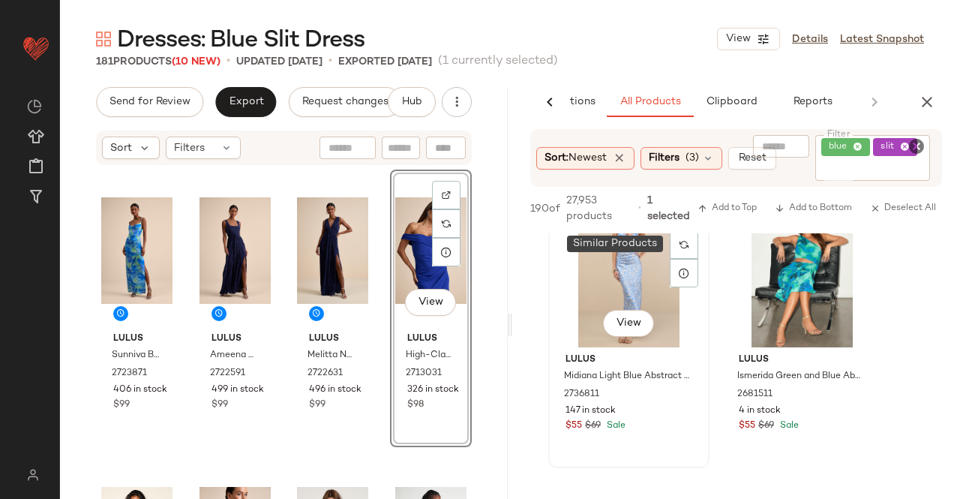
scroll to position [1350, 0]
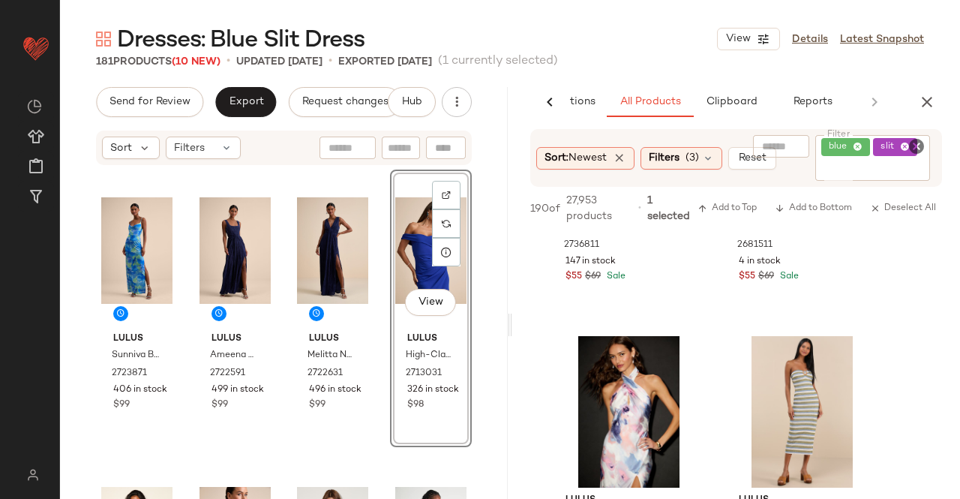
click at [923, 97] on icon "button" at bounding box center [927, 102] width 18 height 18
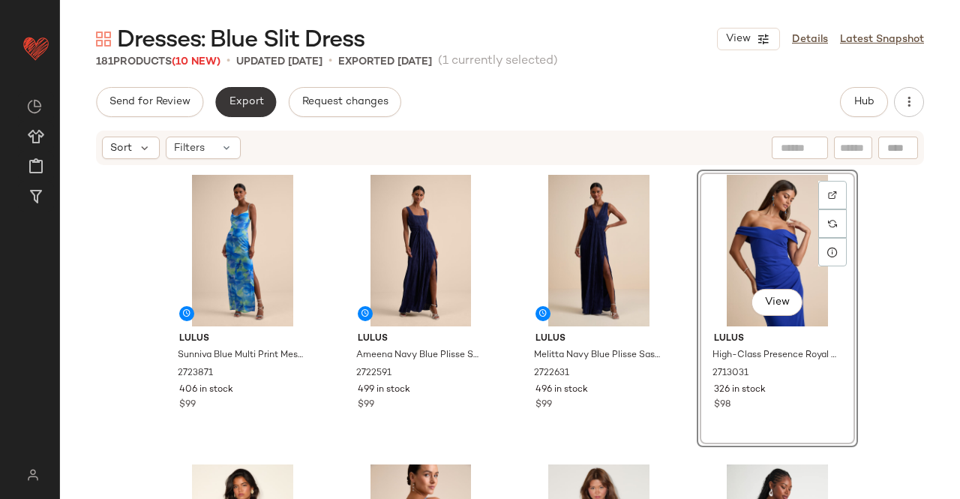
click at [244, 103] on span "Export" at bounding box center [245, 102] width 35 height 12
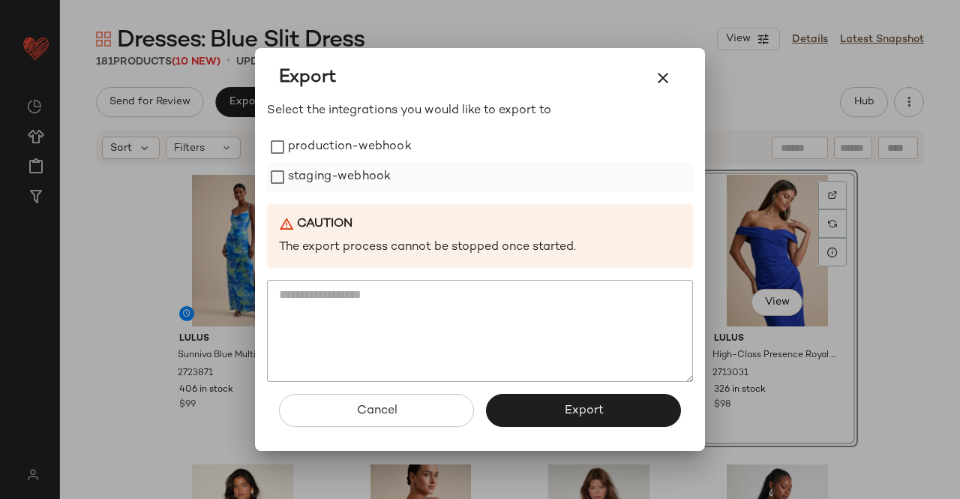
drag, startPoint x: 365, startPoint y: 164, endPoint x: 350, endPoint y: 178, distance: 20.2
click at [366, 164] on label "staging-webhook" at bounding box center [339, 177] width 103 height 30
drag, startPoint x: 359, startPoint y: 144, endPoint x: 422, endPoint y: 227, distance: 104.0
click at [360, 144] on label "production-webhook" at bounding box center [350, 147] width 124 height 30
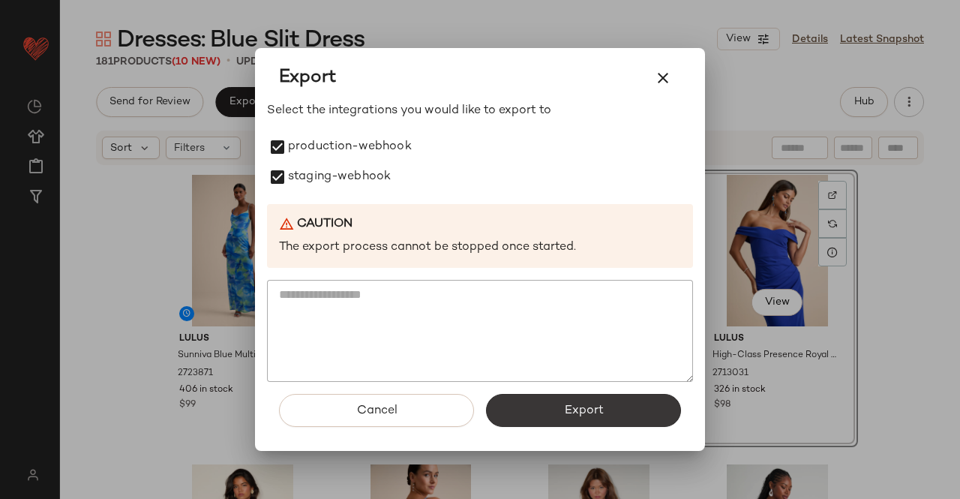
click at [537, 414] on button "Export" at bounding box center [583, 410] width 195 height 33
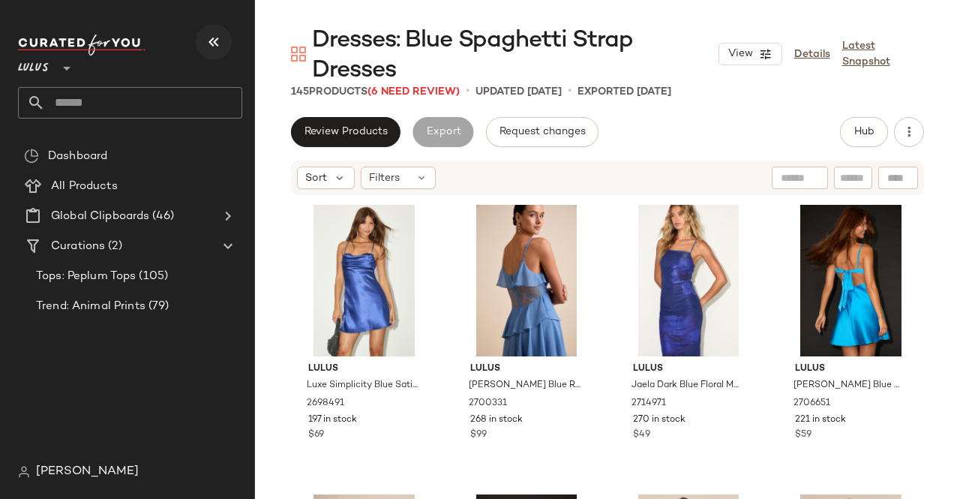
click at [208, 43] on icon "button" at bounding box center [214, 42] width 18 height 18
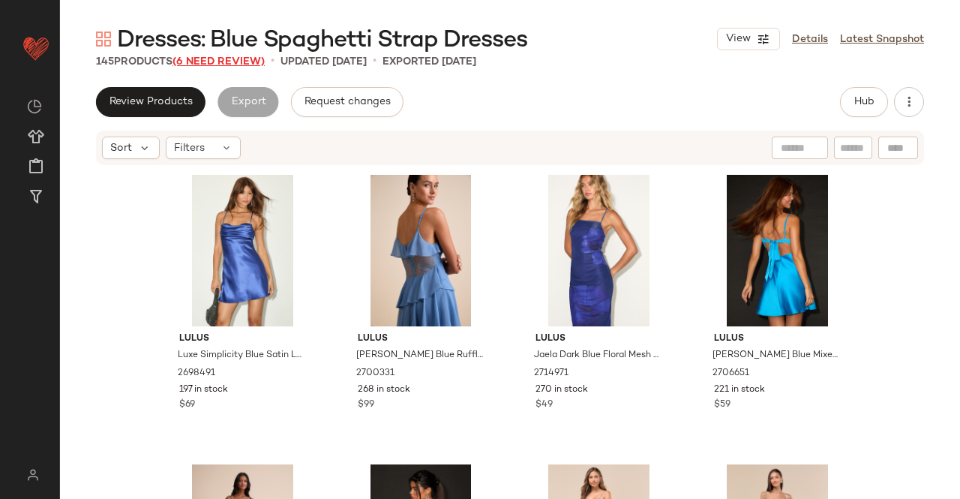
click at [246, 62] on span "(6 Need Review)" at bounding box center [219, 61] width 92 height 11
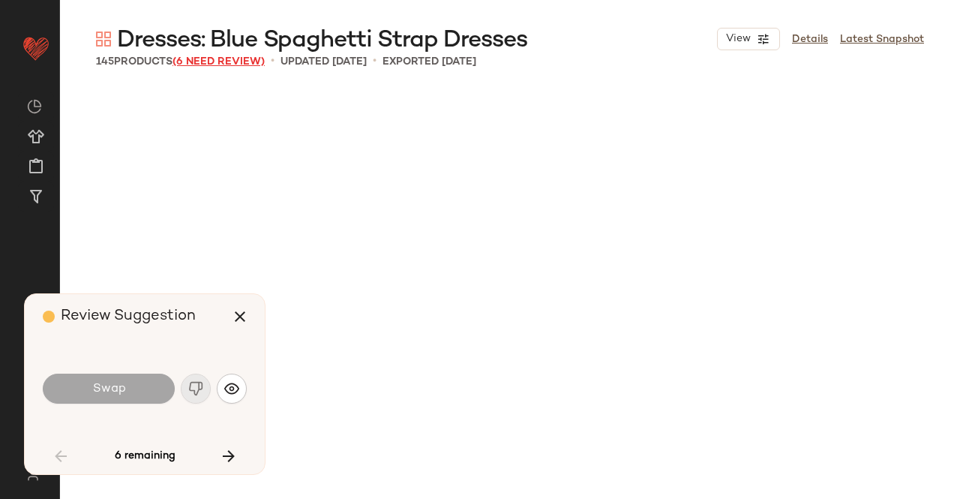
scroll to position [3185, 0]
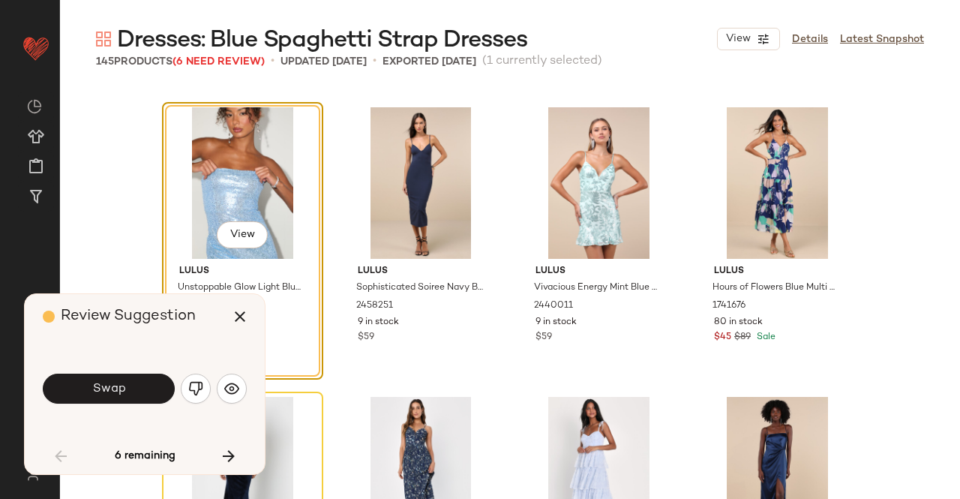
click at [196, 390] on img "button" at bounding box center [195, 388] width 15 height 15
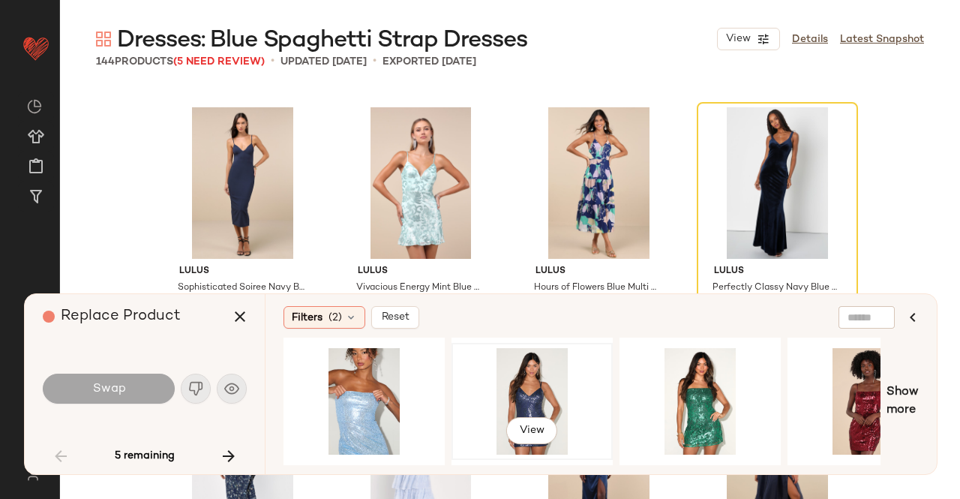
click at [564, 365] on div "View" at bounding box center [532, 401] width 151 height 107
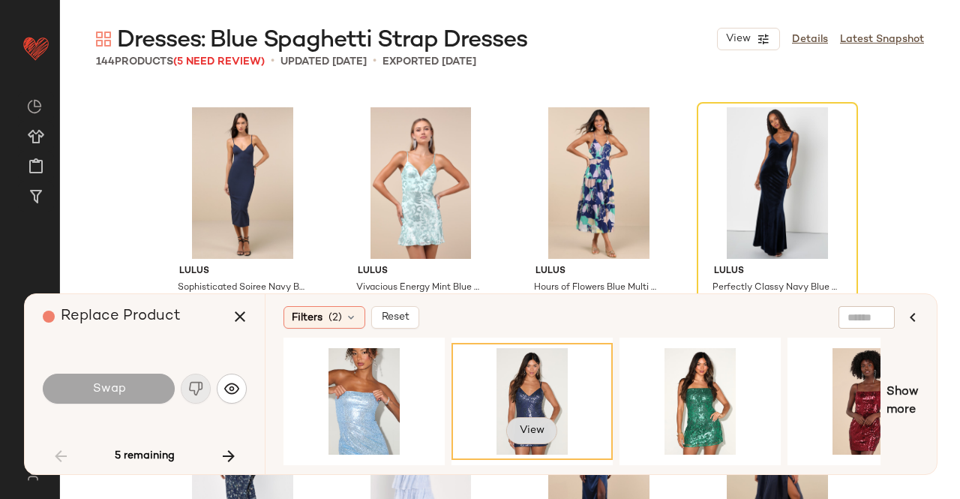
click at [524, 431] on span "View" at bounding box center [532, 431] width 26 height 12
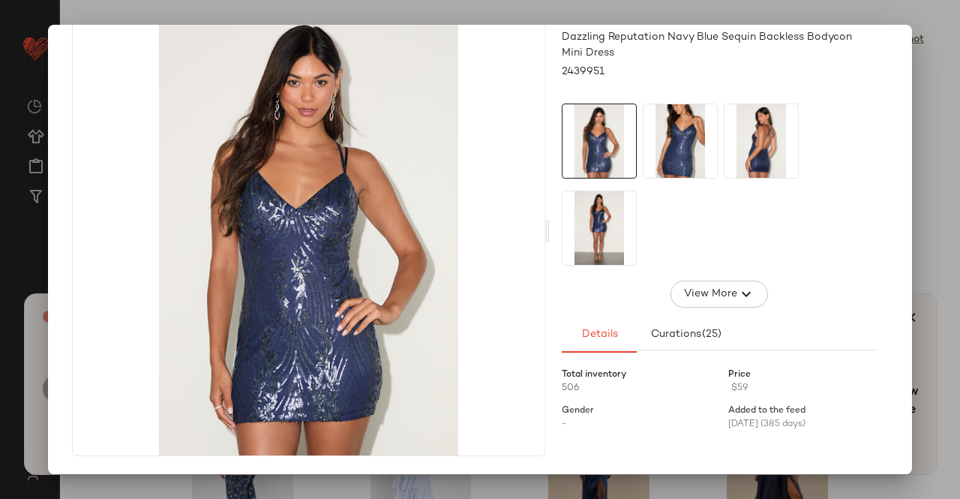
scroll to position [150, 0]
drag, startPoint x: 959, startPoint y: 337, endPoint x: 854, endPoint y: 358, distance: 107.8
click at [956, 337] on div at bounding box center [480, 249] width 960 height 499
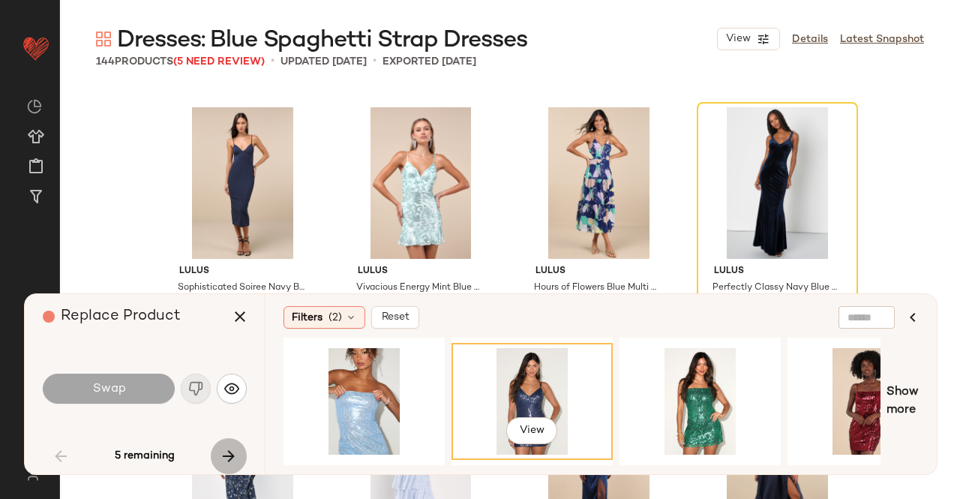
click at [239, 455] on button "button" at bounding box center [229, 456] width 36 height 36
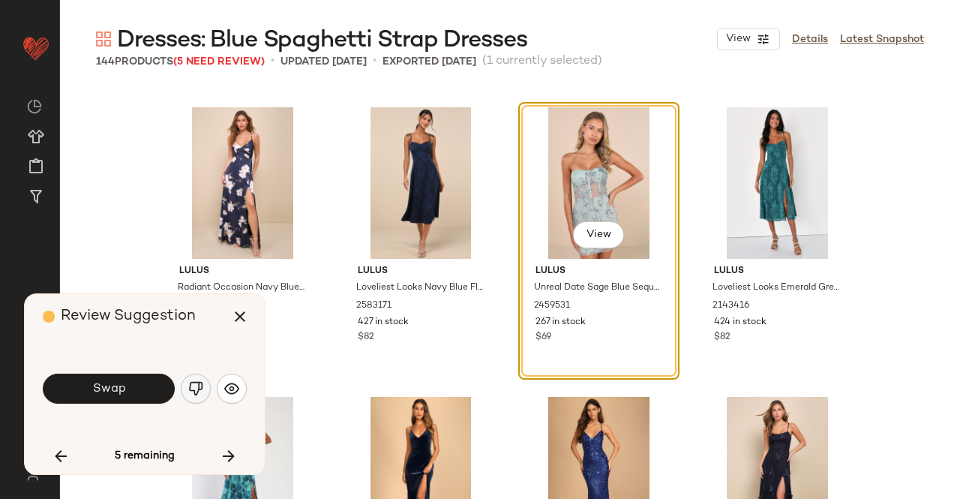
click at [204, 401] on button "button" at bounding box center [196, 389] width 30 height 30
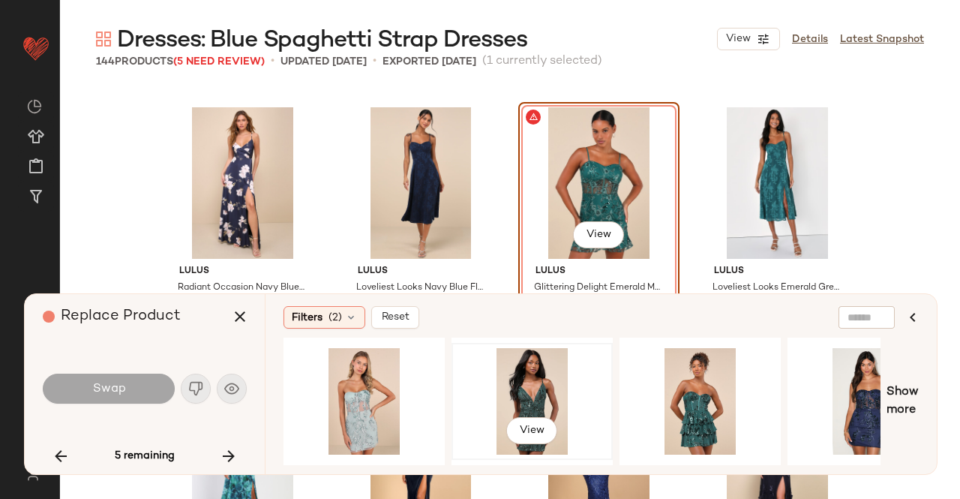
click at [557, 386] on div "View" at bounding box center [532, 401] width 151 height 107
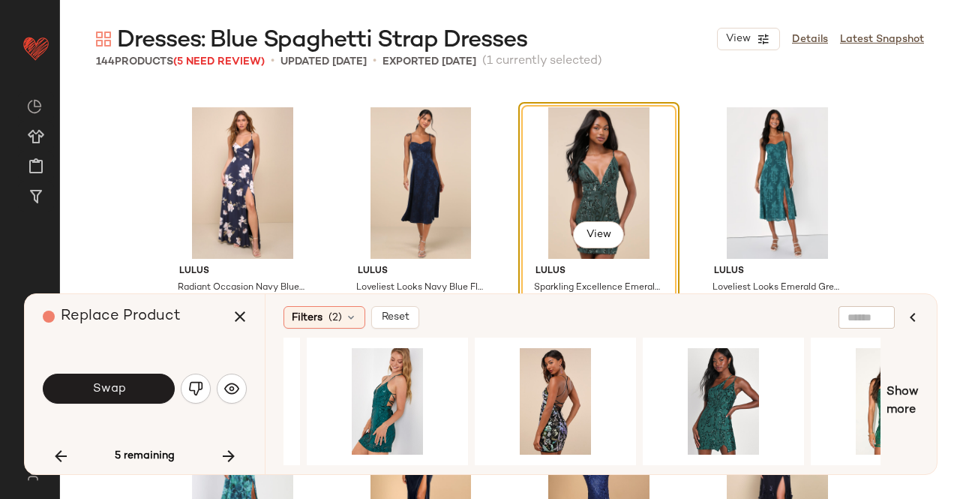
scroll to position [0, 987]
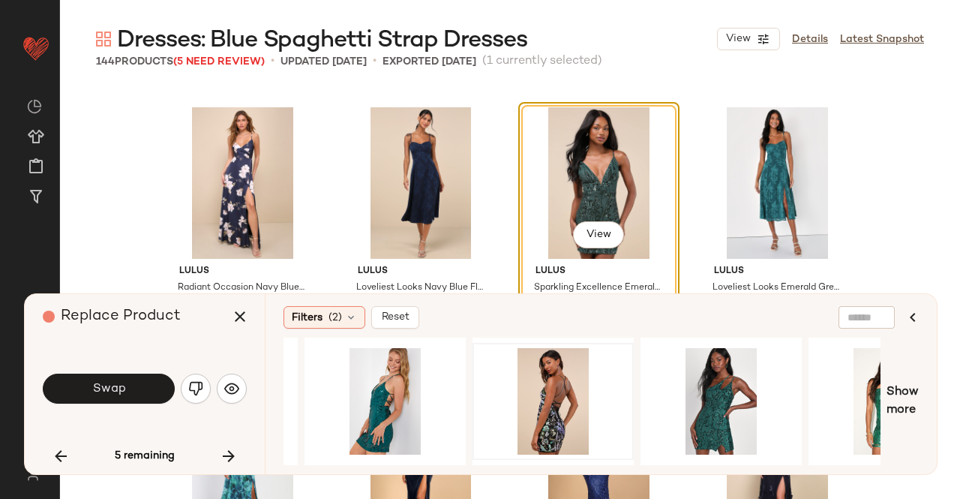
click at [532, 369] on div at bounding box center [553, 401] width 151 height 107
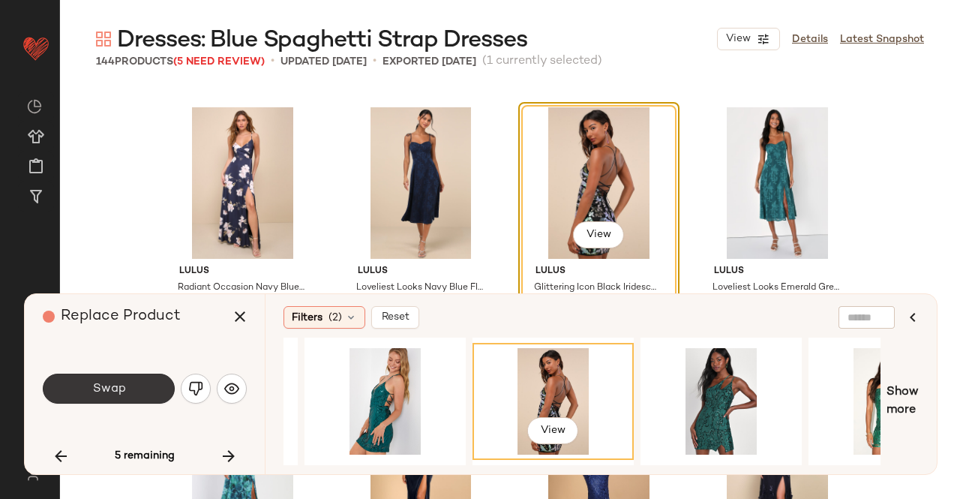
click at [125, 392] on button "Swap" at bounding box center [109, 389] width 132 height 30
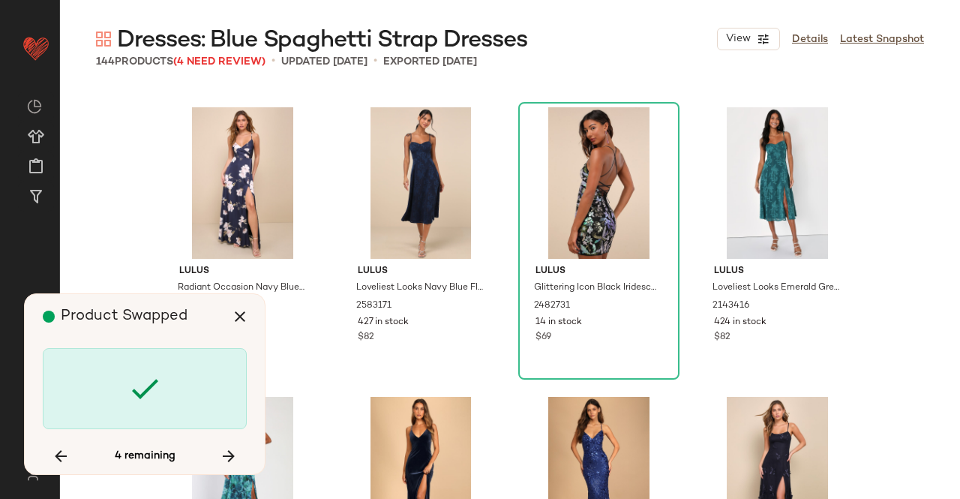
scroll to position [4922, 0]
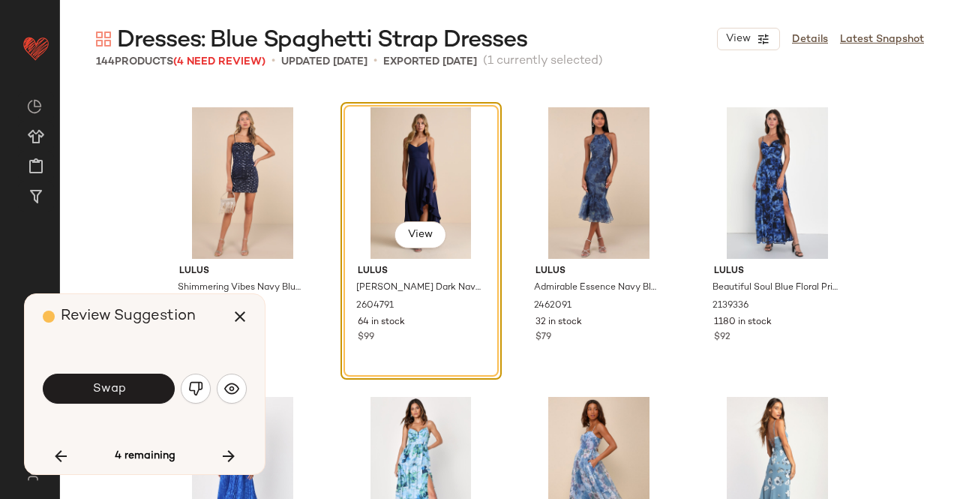
click at [129, 396] on button "Swap" at bounding box center [109, 389] width 132 height 30
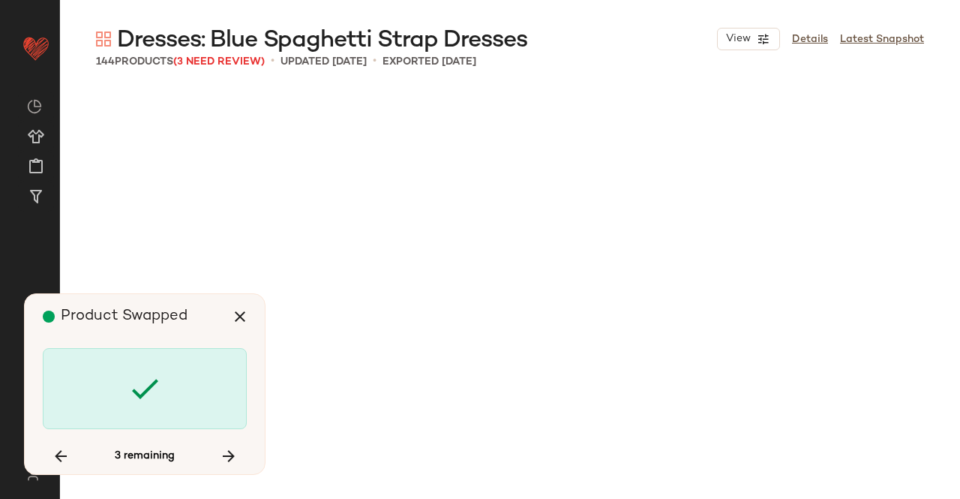
scroll to position [6081, 0]
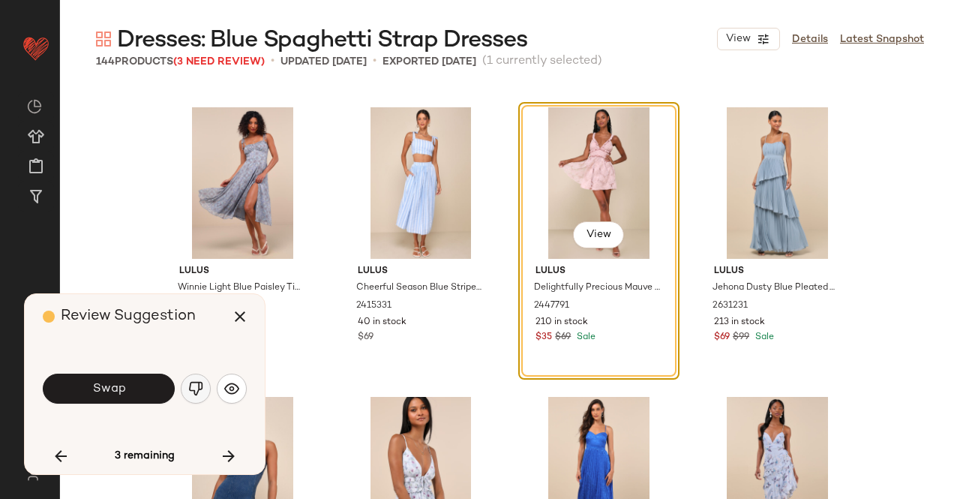
click at [199, 396] on img "button" at bounding box center [195, 388] width 15 height 15
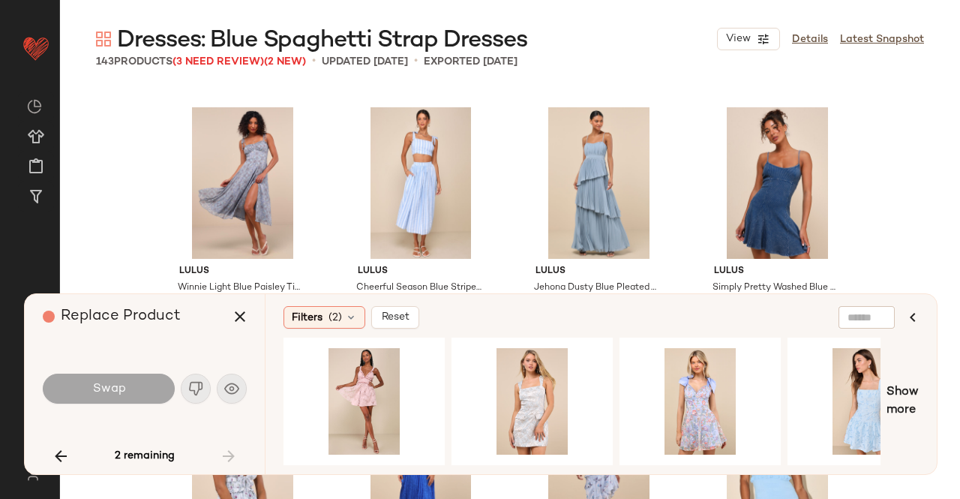
click at [69, 444] on button "button" at bounding box center [61, 456] width 36 height 36
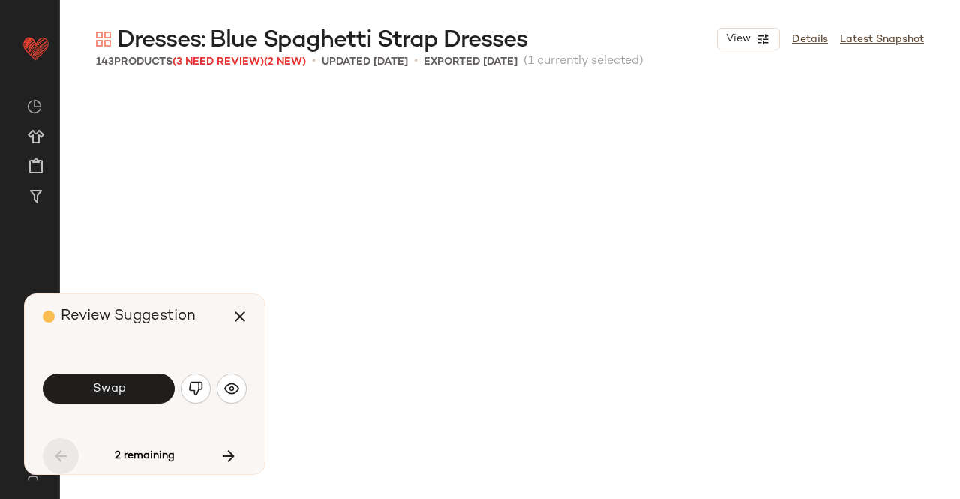
scroll to position [3185, 0]
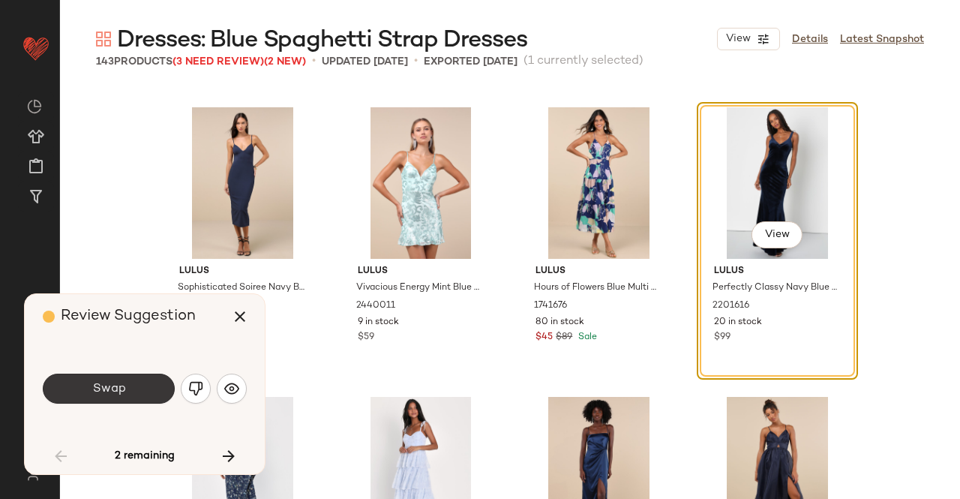
click at [113, 385] on span "Swap" at bounding box center [109, 389] width 34 height 14
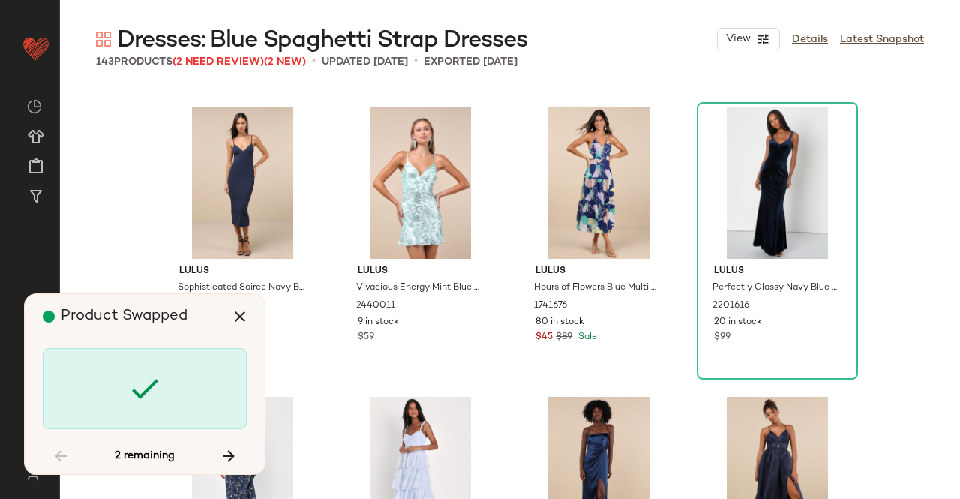
click at [234, 452] on icon "button" at bounding box center [229, 456] width 18 height 18
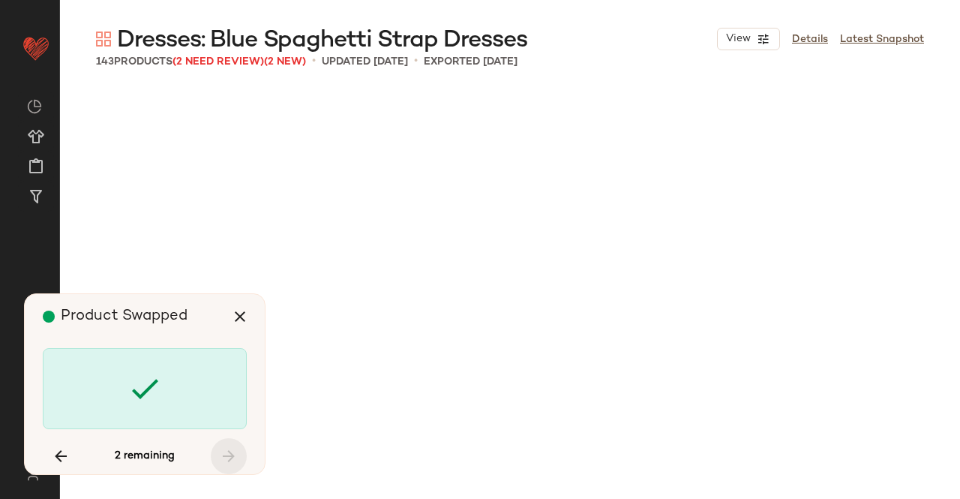
scroll to position [8108, 0]
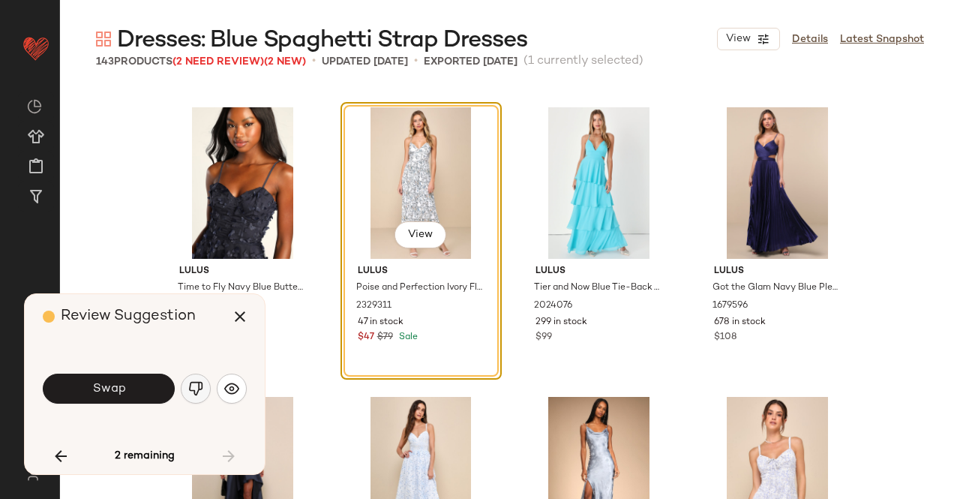
click at [195, 385] on img "button" at bounding box center [195, 388] width 15 height 15
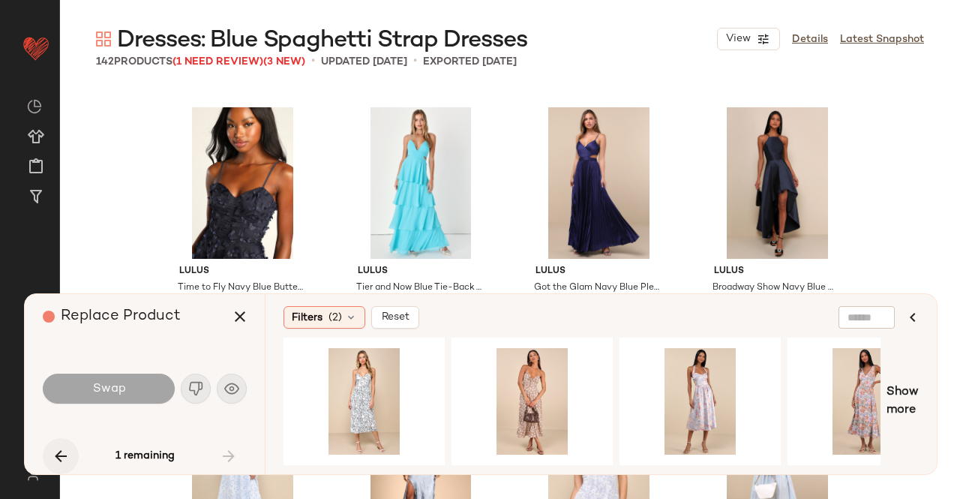
click at [65, 446] on button "button" at bounding box center [61, 456] width 36 height 36
click at [251, 302] on button "button" at bounding box center [240, 317] width 36 height 36
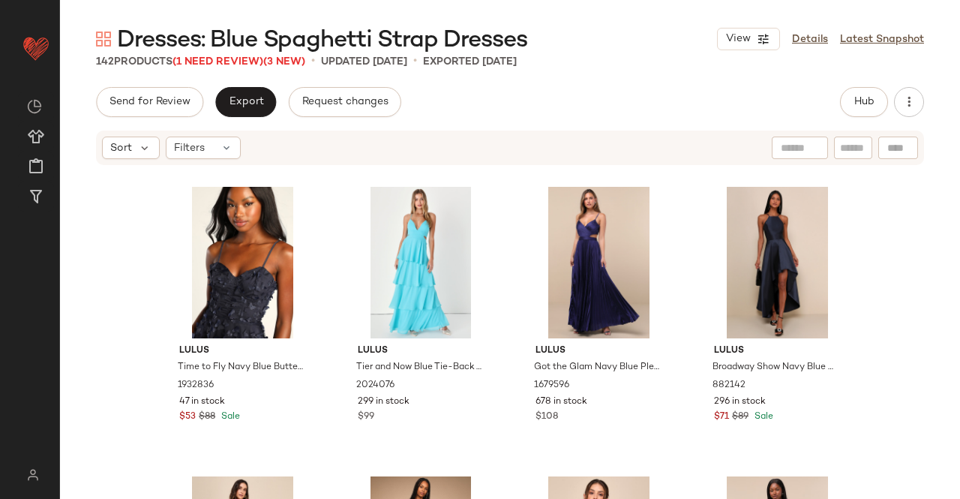
click at [235, 71] on div "Dresses: Blue Spaghetti Strap Dresses View Details Latest Snapshot 142 Products…" at bounding box center [510, 261] width 900 height 475
click at [237, 55] on span "Dresses: Blue Spaghetti Strap Dresses" at bounding box center [322, 41] width 410 height 30
click at [236, 66] on span "(1 Need Review)" at bounding box center [218, 61] width 91 height 11
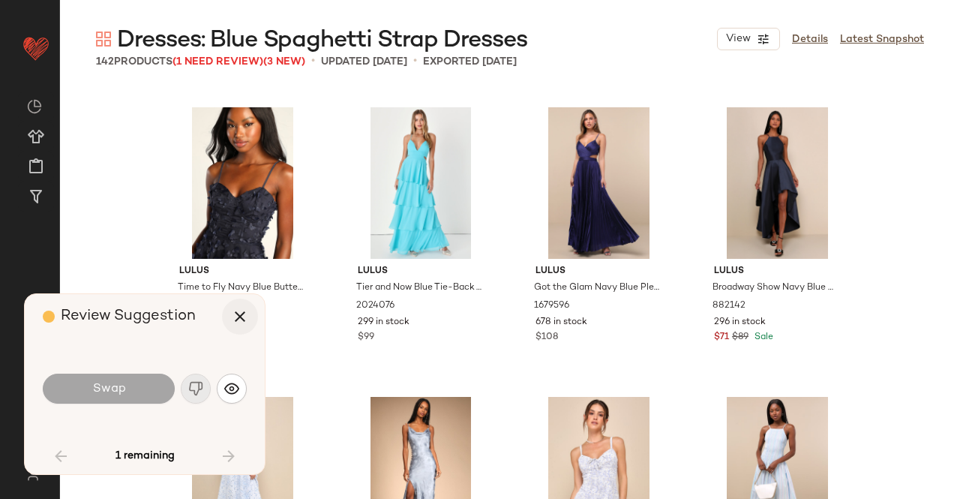
click at [248, 308] on icon "button" at bounding box center [240, 317] width 18 height 18
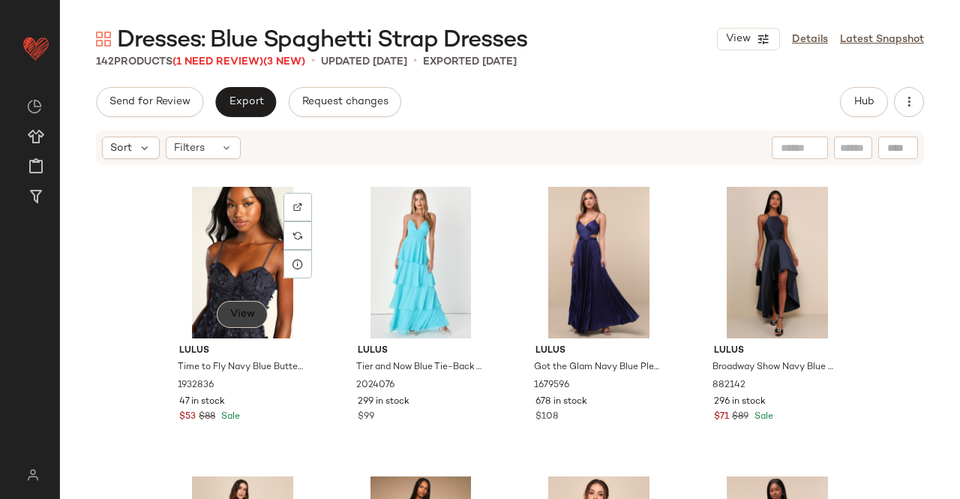
click at [248, 308] on span "View" at bounding box center [243, 314] width 26 height 12
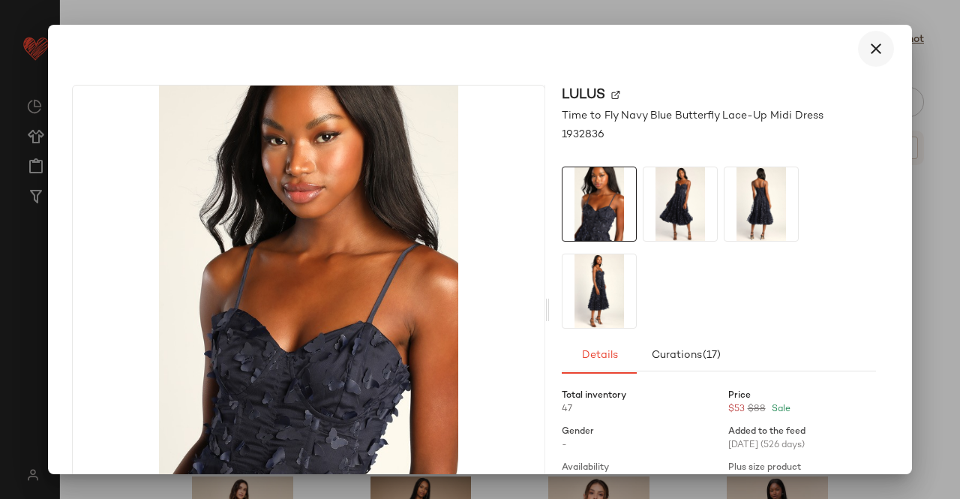
click at [867, 56] on icon "button" at bounding box center [876, 49] width 18 height 18
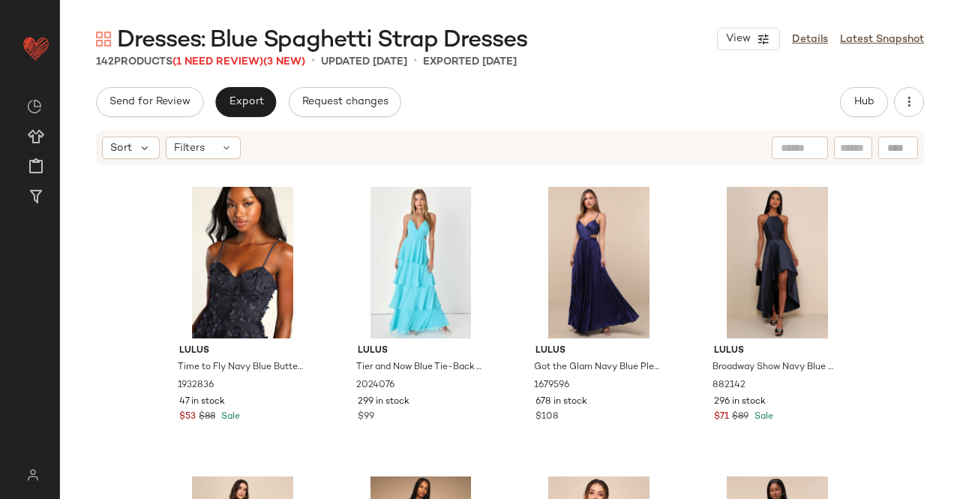
click at [864, 83] on div "Dresses: Blue Spaghetti Strap Dresses View Details Latest Snapshot 142 Products…" at bounding box center [510, 261] width 900 height 475
click at [864, 86] on div "Dresses: Blue Spaghetti Strap Dresses View Details Latest Snapshot 142 Products…" at bounding box center [510, 261] width 900 height 475
click at [872, 110] on button "Hub" at bounding box center [864, 102] width 48 height 30
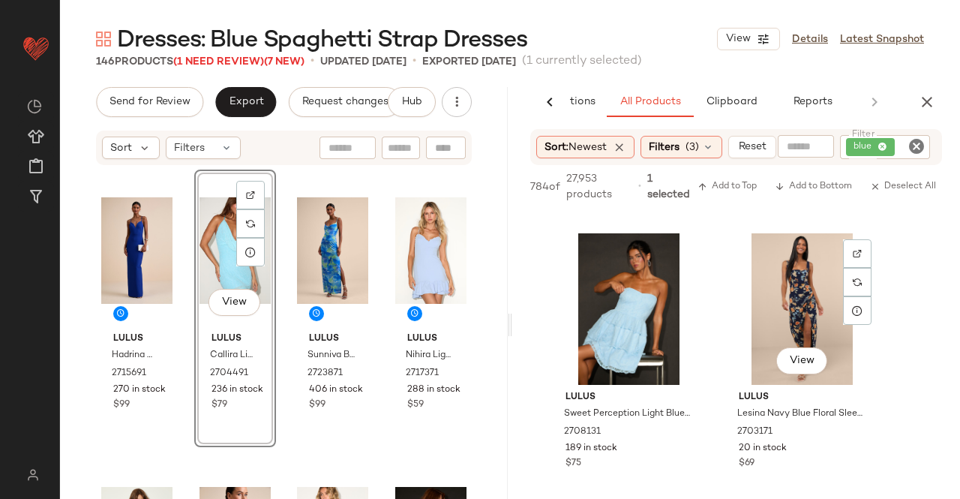
scroll to position [7727, 0]
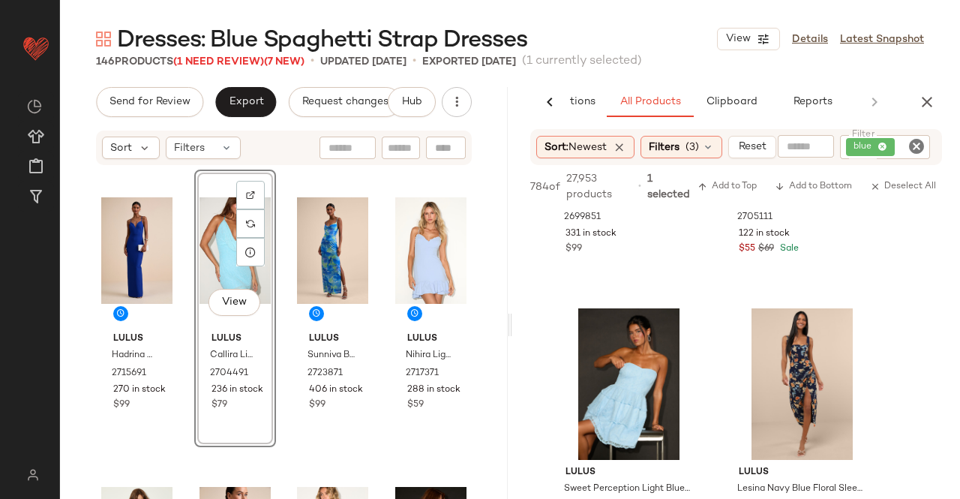
click at [928, 110] on button "button" at bounding box center [927, 102] width 30 height 30
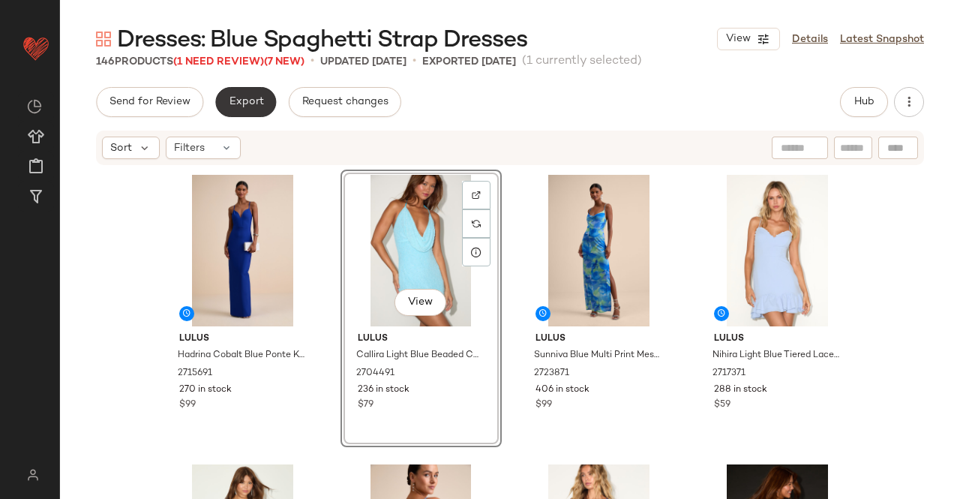
click at [221, 91] on button "Export" at bounding box center [245, 102] width 61 height 30
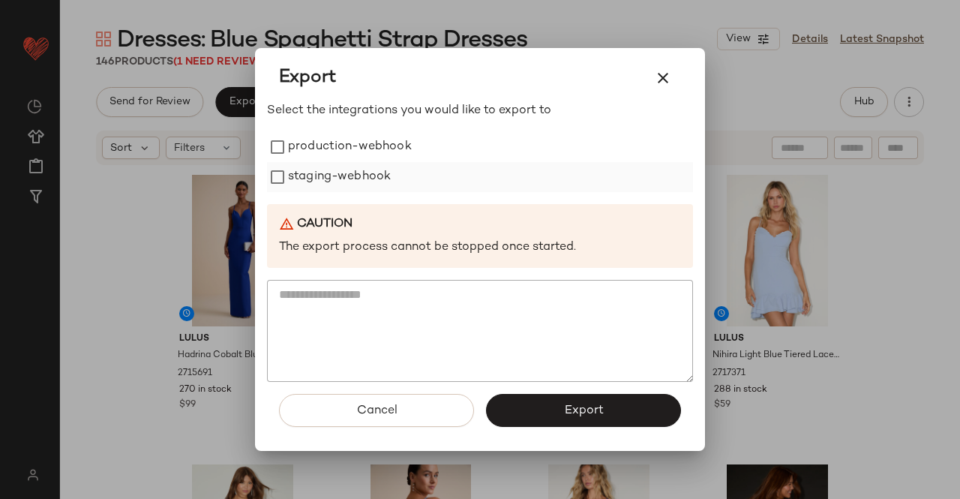
drag, startPoint x: 366, startPoint y: 131, endPoint x: 359, endPoint y: 173, distance: 41.8
click at [366, 134] on label "production-webhook" at bounding box center [350, 147] width 124 height 30
click at [359, 173] on label "staging-webhook" at bounding box center [339, 177] width 103 height 30
drag, startPoint x: 569, startPoint y: 421, endPoint x: 558, endPoint y: 414, distance: 12.5
click at [569, 419] on button "Export" at bounding box center [583, 410] width 195 height 33
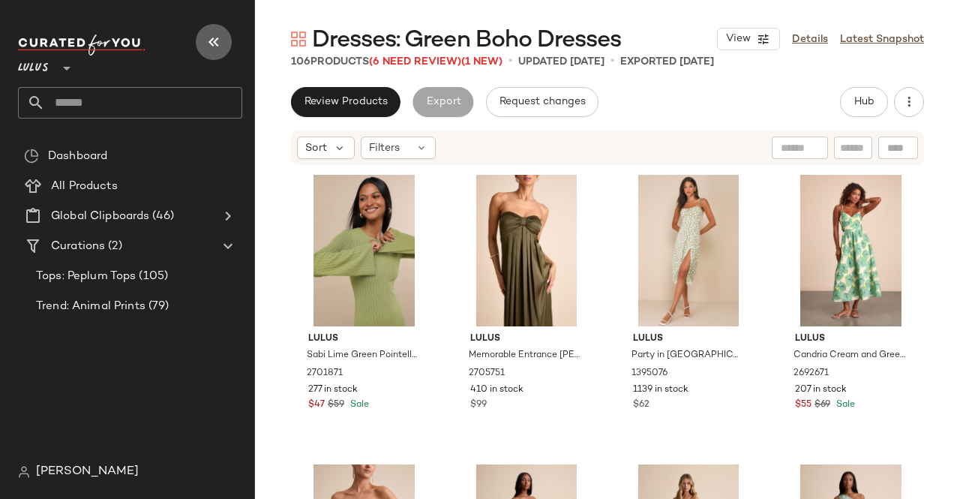
click at [218, 45] on icon "button" at bounding box center [214, 42] width 18 height 18
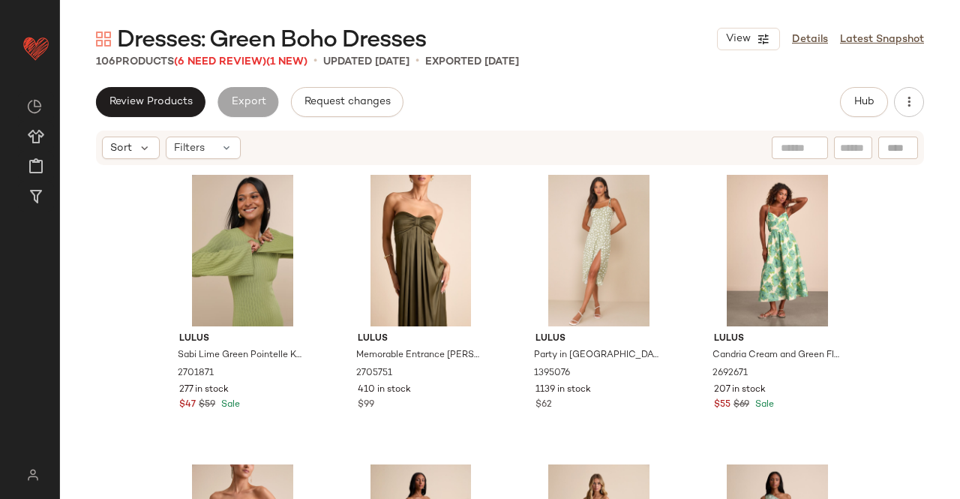
click at [221, 56] on span "Dresses: Green Boho Dresses" at bounding box center [271, 41] width 309 height 30
drag, startPoint x: 220, startPoint y: 62, endPoint x: 231, endPoint y: 64, distance: 11.4
click at [221, 62] on span "(6 Need Review)" at bounding box center [220, 61] width 92 height 11
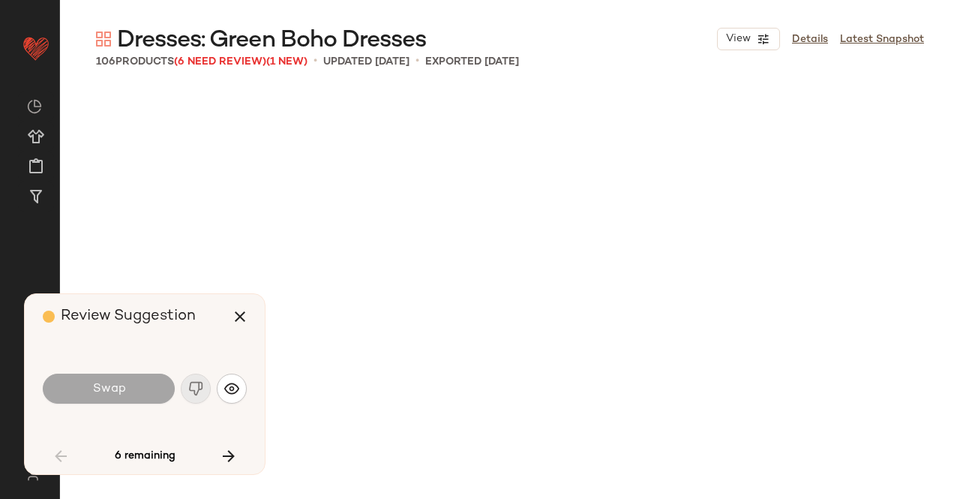
scroll to position [1158, 0]
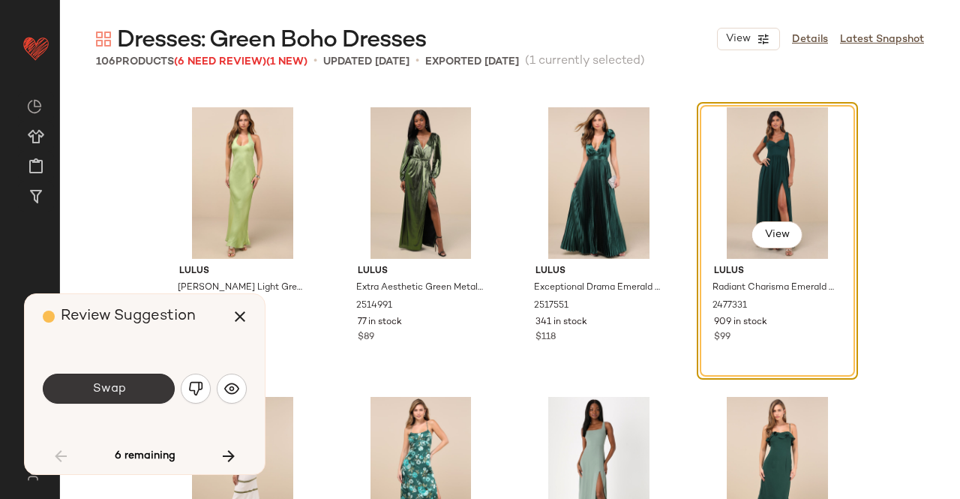
click at [151, 385] on button "Swap" at bounding box center [109, 389] width 132 height 30
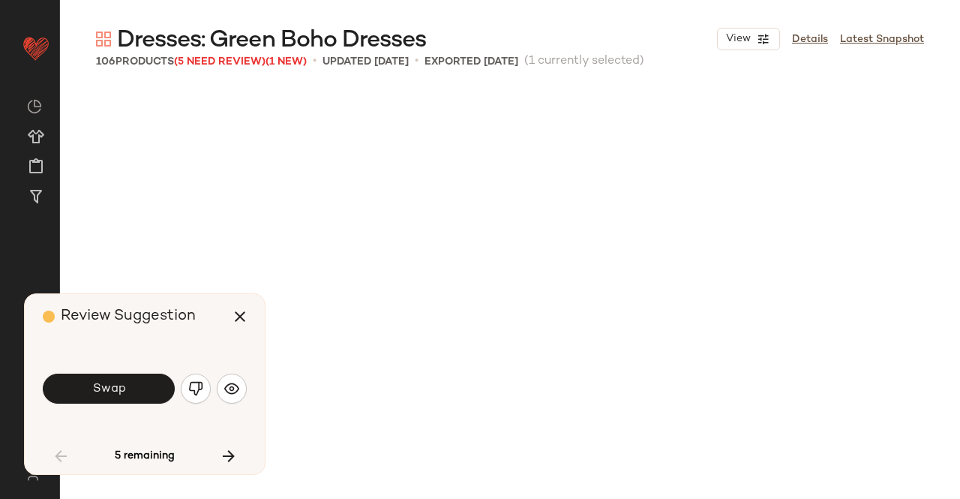
scroll to position [1737, 0]
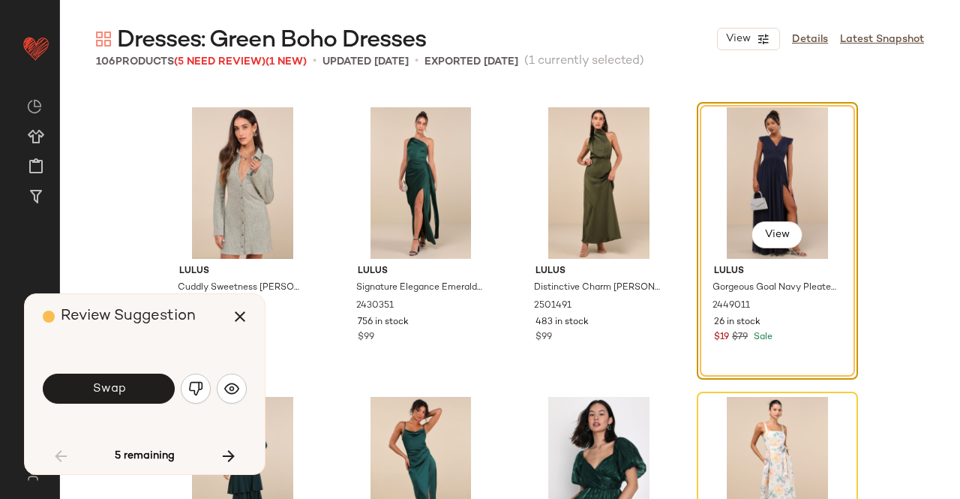
click at [84, 397] on button "Swap" at bounding box center [109, 389] width 132 height 30
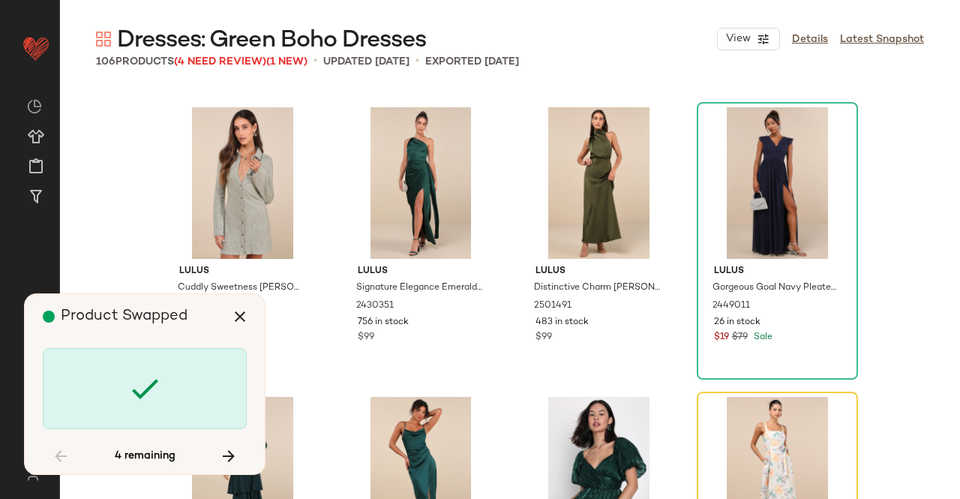
scroll to position [2027, 0]
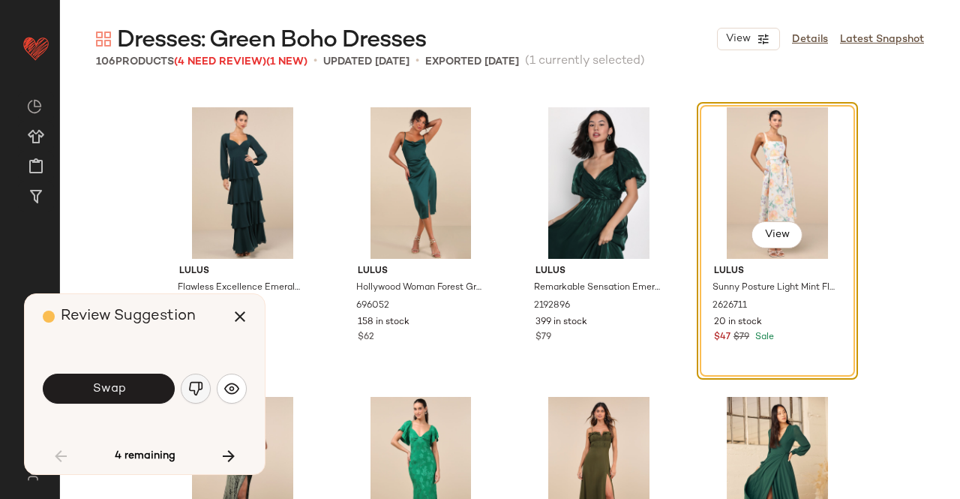
click at [200, 395] on img "button" at bounding box center [195, 388] width 15 height 15
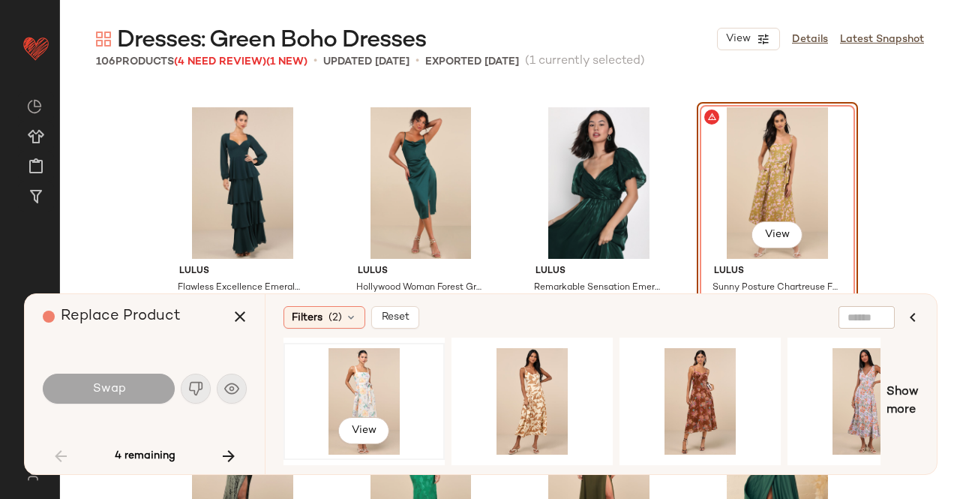
click at [368, 371] on div "View" at bounding box center [364, 401] width 151 height 107
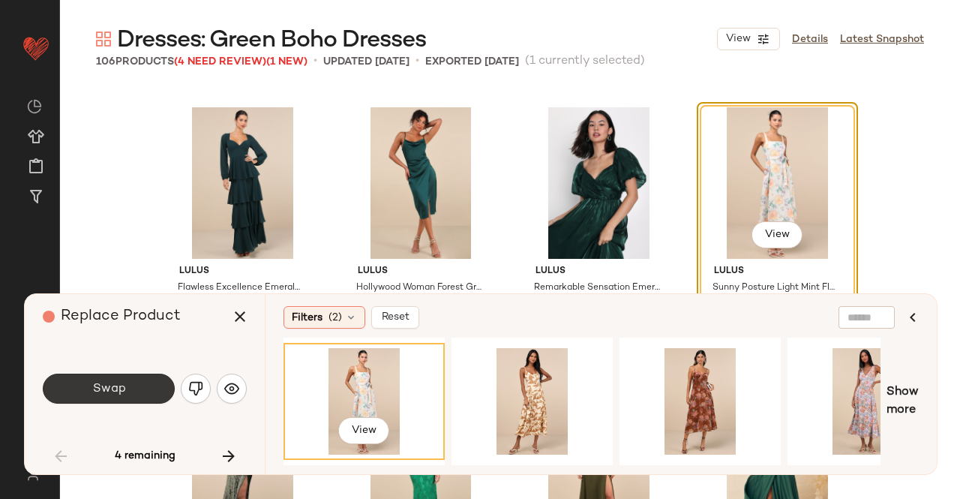
click at [116, 389] on span "Swap" at bounding box center [109, 389] width 34 height 14
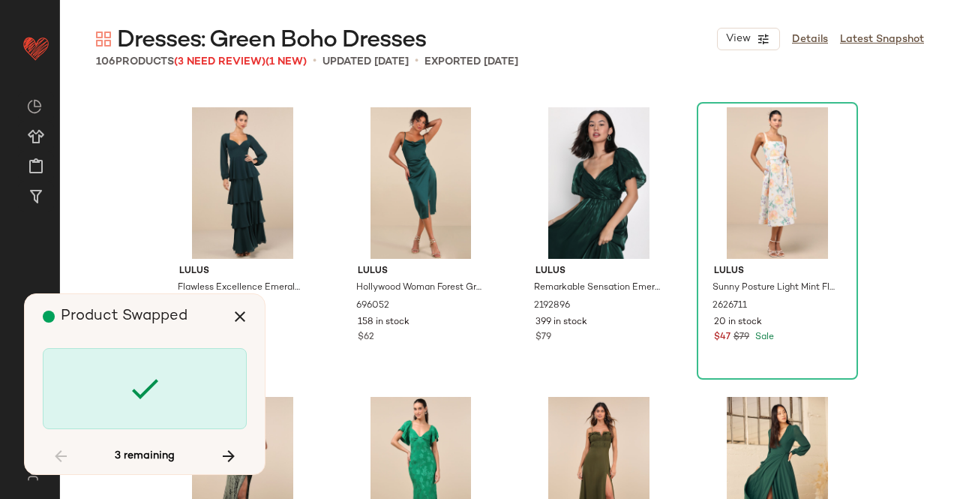
scroll to position [3475, 0]
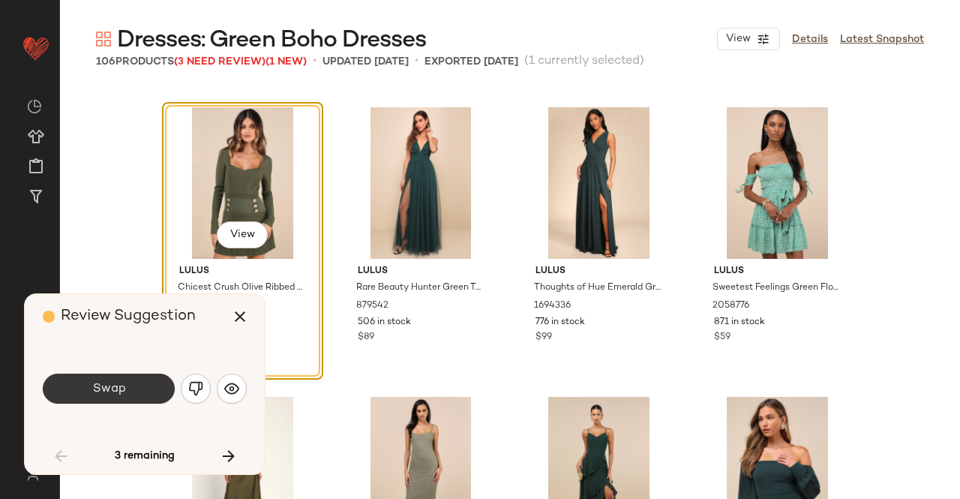
click at [137, 379] on button "Swap" at bounding box center [109, 389] width 132 height 30
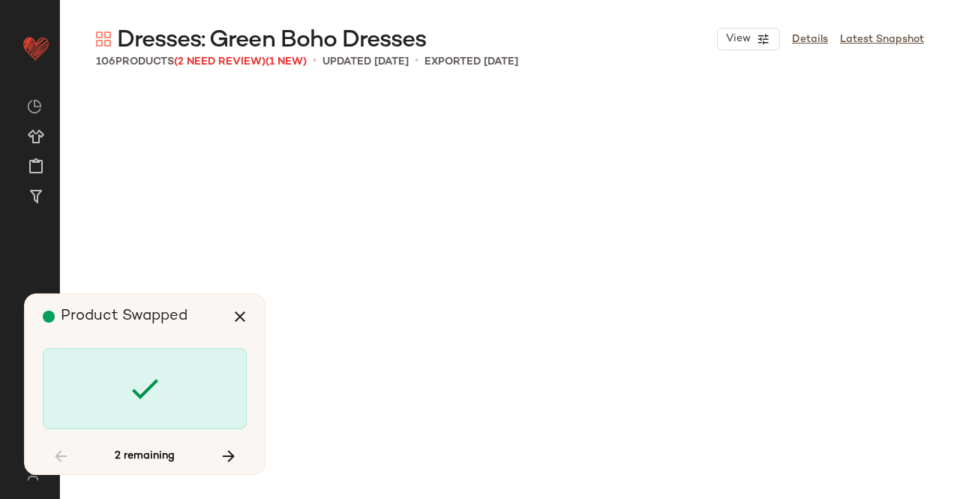
scroll to position [4922, 0]
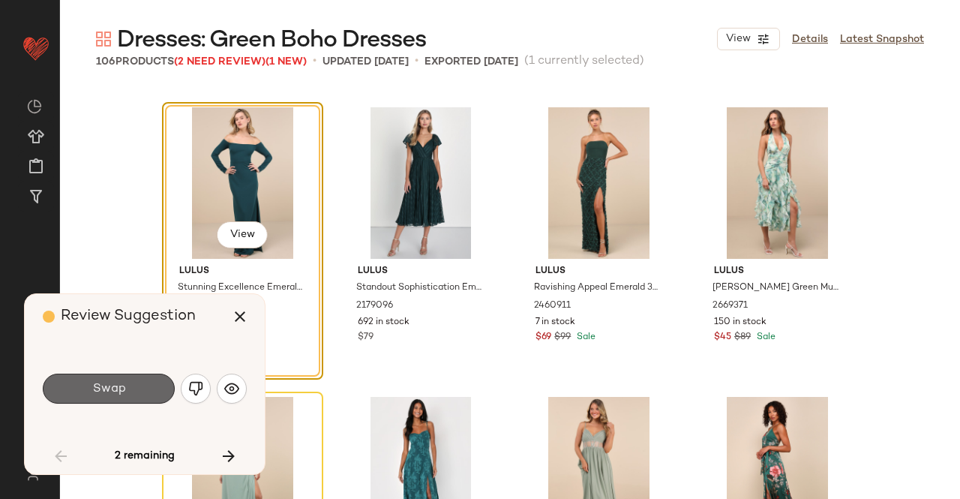
click at [135, 376] on button "Swap" at bounding box center [109, 389] width 132 height 30
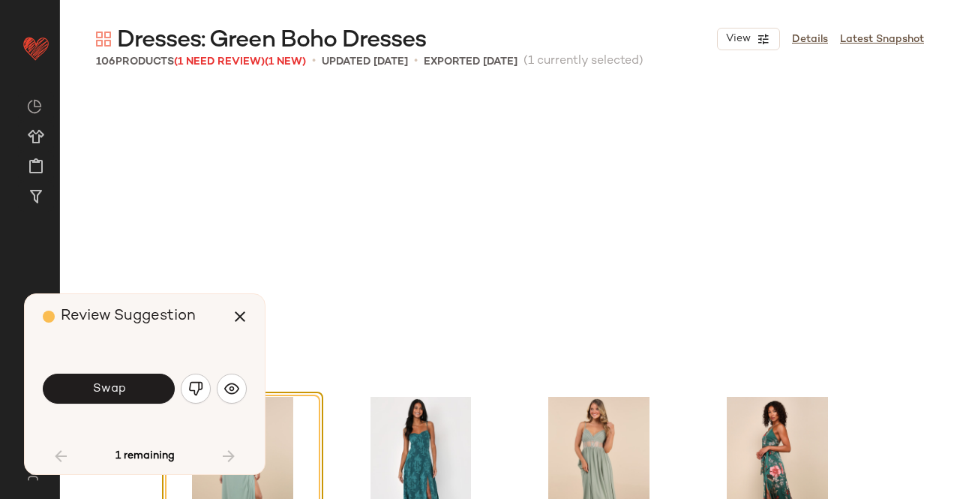
scroll to position [5212, 0]
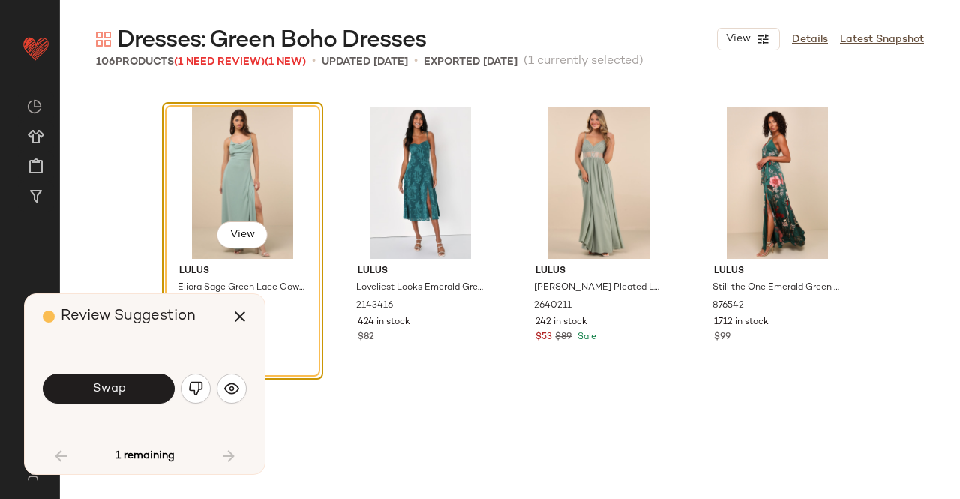
click at [137, 387] on button "Swap" at bounding box center [109, 389] width 132 height 30
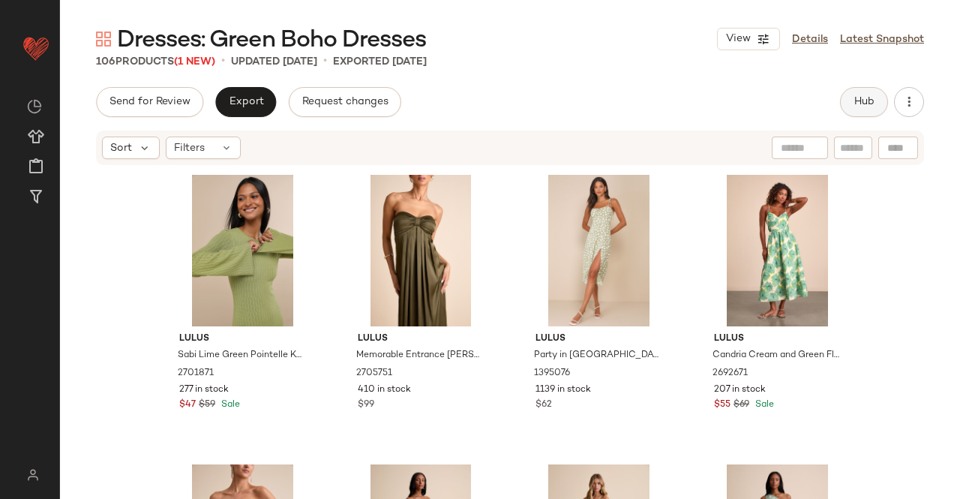
click at [867, 102] on span "Hub" at bounding box center [864, 102] width 21 height 12
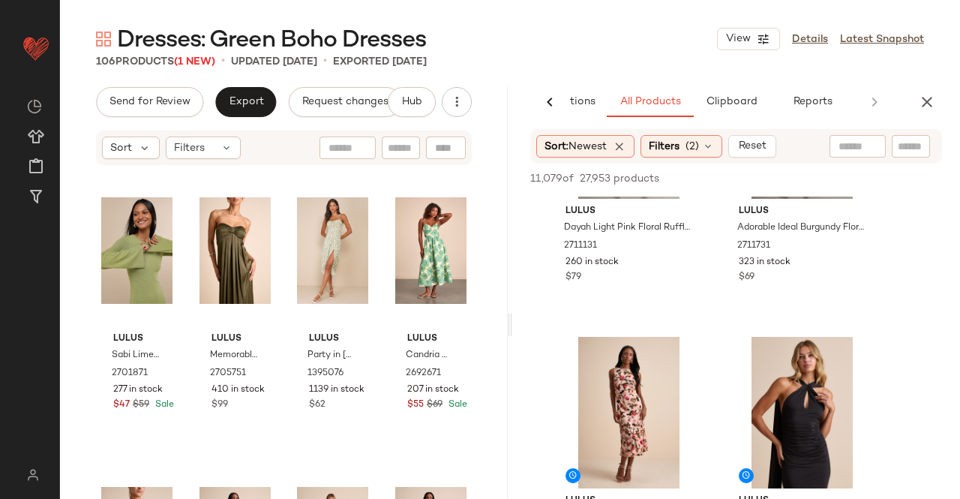
scroll to position [150, 0]
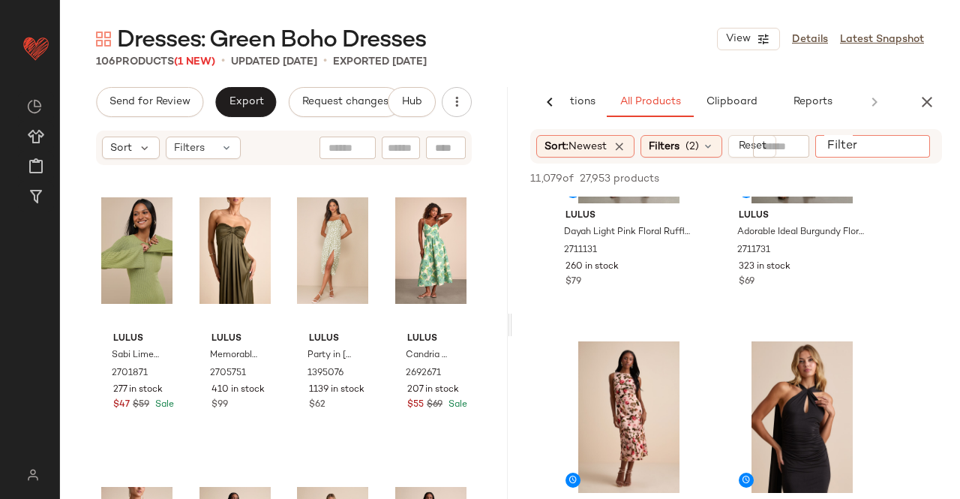
click at [908, 142] on input "Filter" at bounding box center [885, 147] width 128 height 16
type input "*****"
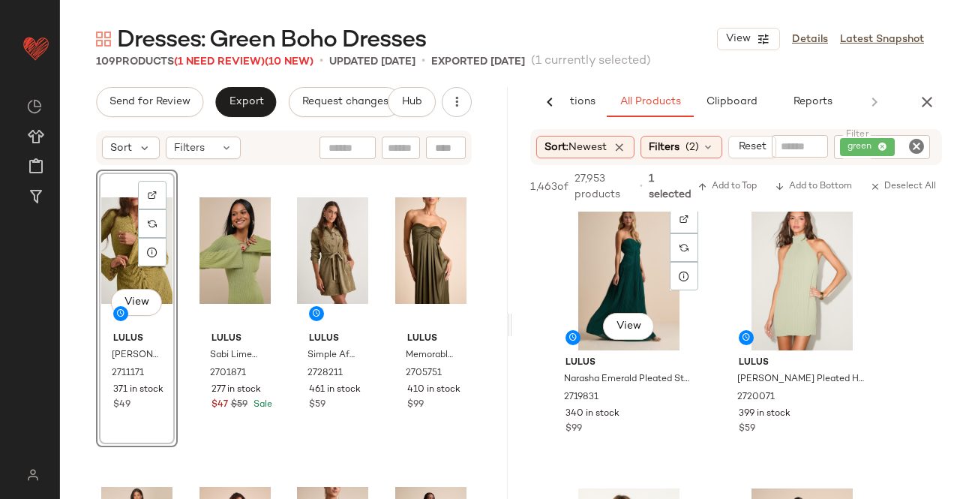
scroll to position [1125, 0]
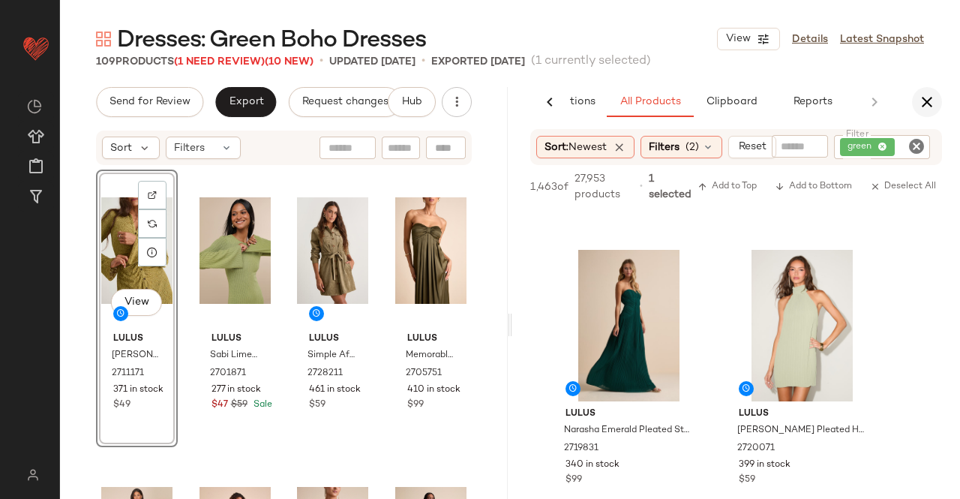
click at [916, 103] on button "button" at bounding box center [927, 102] width 30 height 30
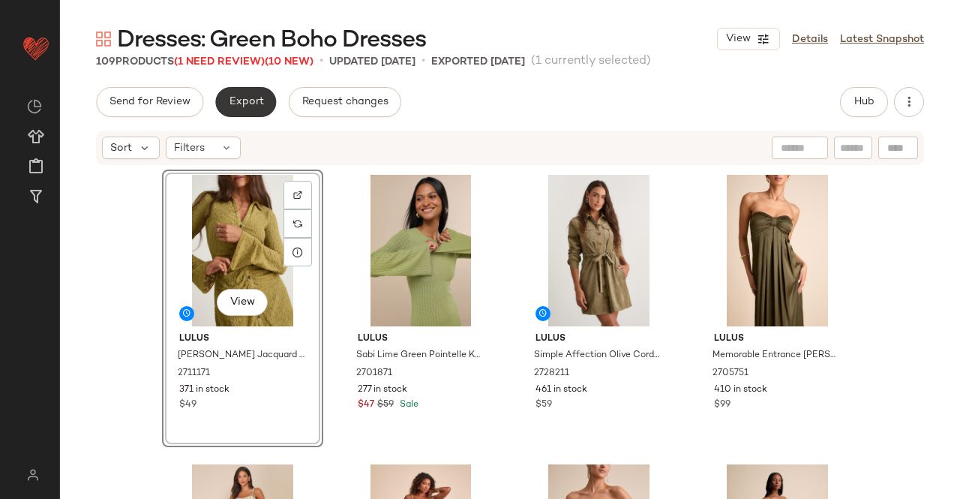
click at [219, 100] on button "Export" at bounding box center [245, 102] width 61 height 30
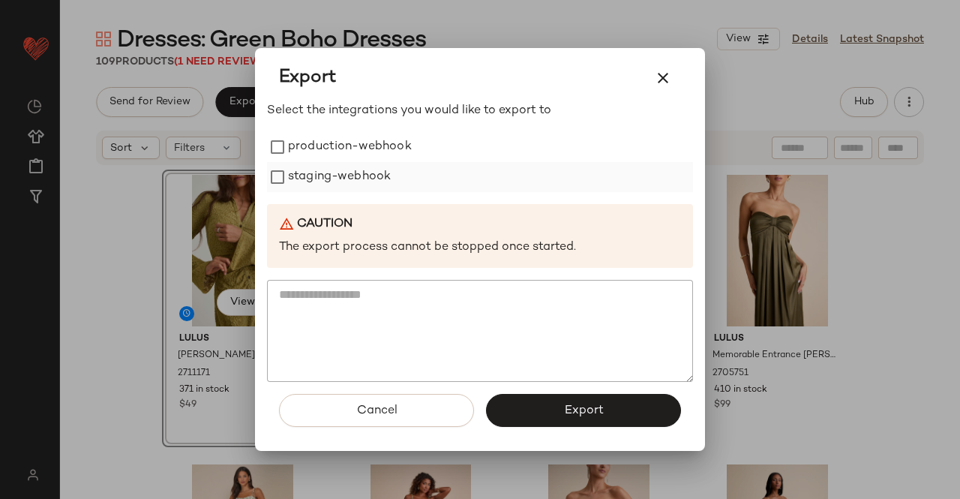
drag, startPoint x: 300, startPoint y: 140, endPoint x: 302, endPoint y: 179, distance: 39.0
click at [301, 148] on label "production-webhook" at bounding box center [350, 147] width 124 height 30
click at [302, 179] on label "staging-webhook" at bounding box center [339, 177] width 103 height 30
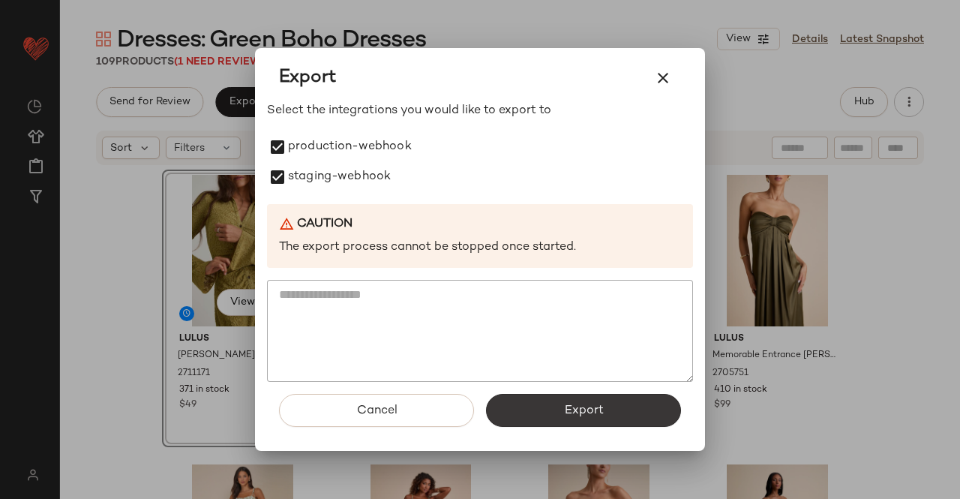
click at [530, 402] on button "Export" at bounding box center [583, 410] width 195 height 33
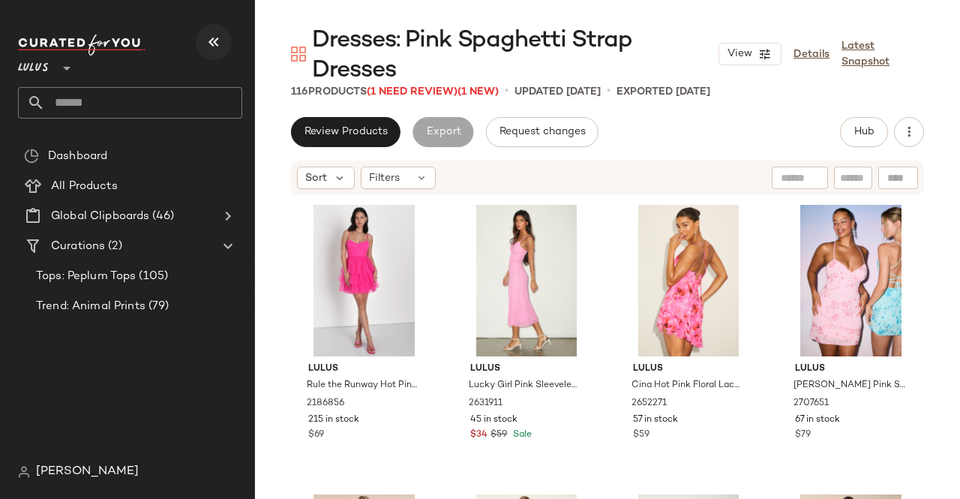
click at [215, 37] on icon "button" at bounding box center [214, 42] width 18 height 18
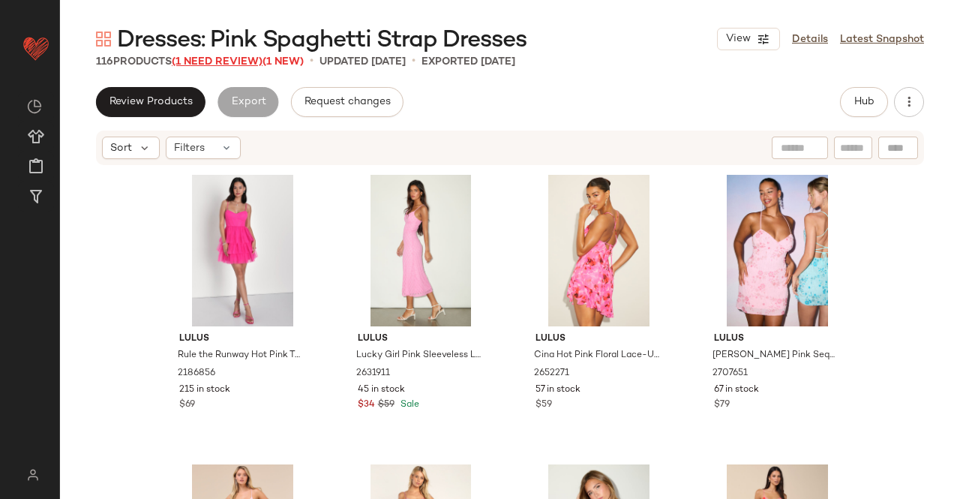
click at [223, 62] on span "(1 Need Review)" at bounding box center [217, 61] width 91 height 11
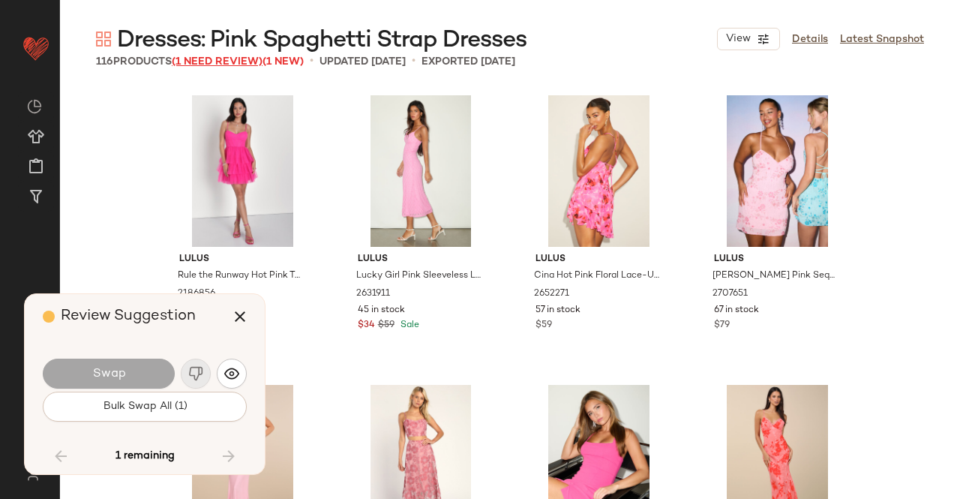
scroll to position [6660, 0]
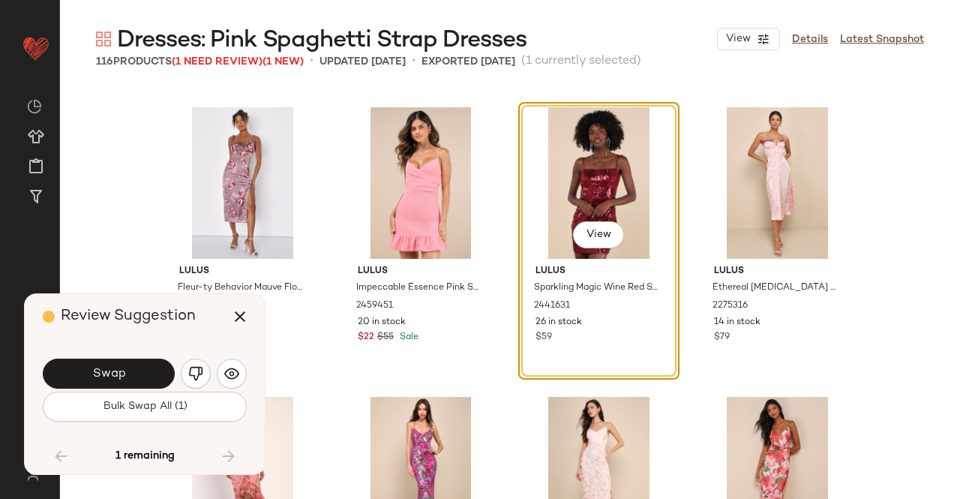
click at [132, 365] on button "Swap" at bounding box center [109, 374] width 132 height 30
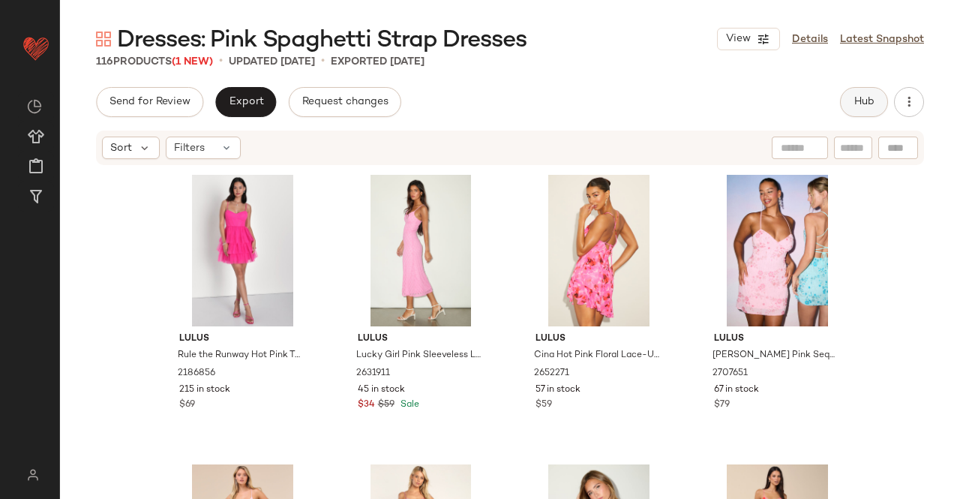
click at [852, 91] on button "Hub" at bounding box center [864, 102] width 48 height 30
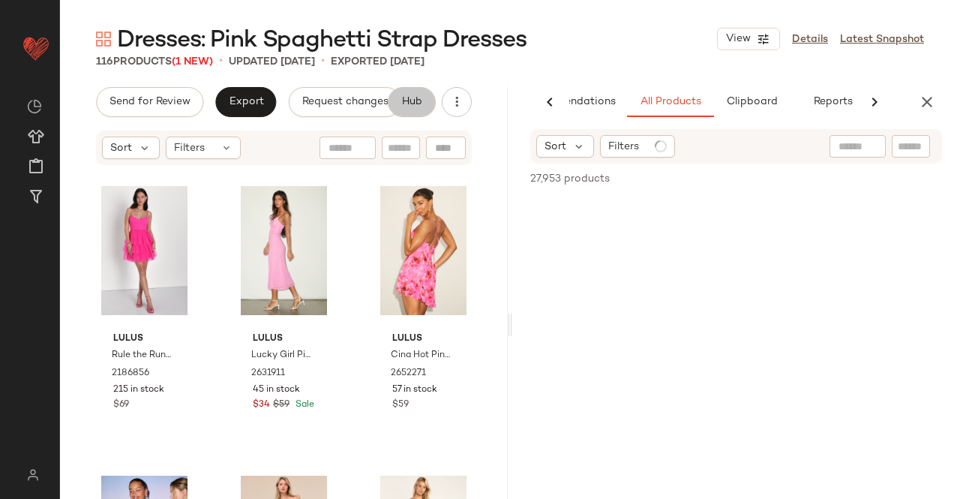
scroll to position [0, 95]
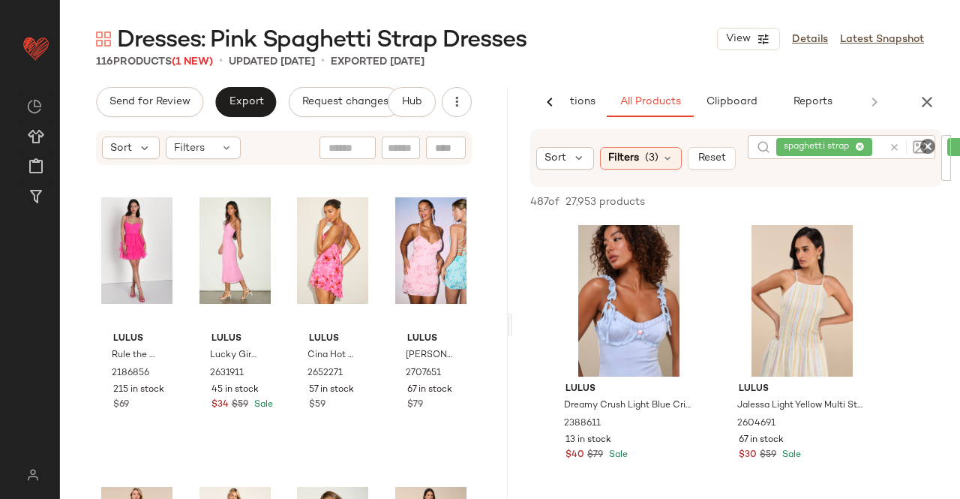
click at [572, 33] on div "Dresses: Pink Spaghetti Strap Dresses View Details Latest Snapshot" at bounding box center [510, 39] width 900 height 30
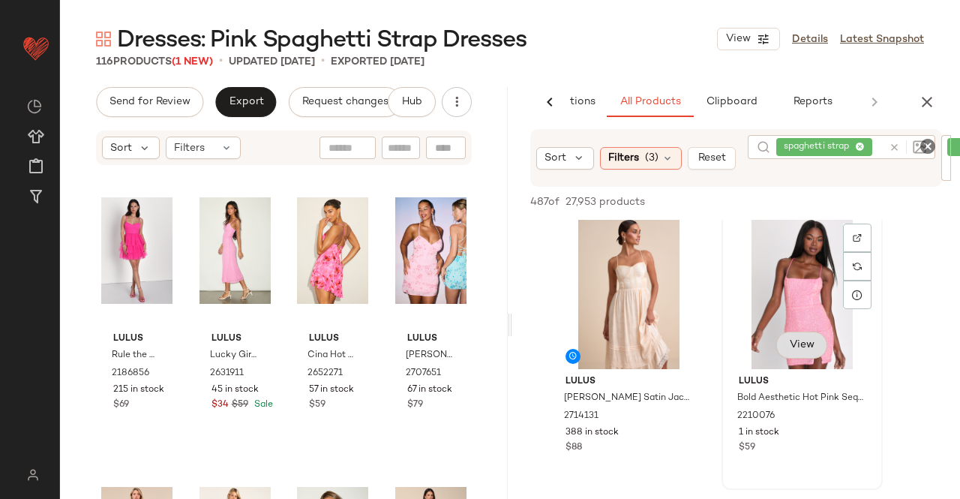
scroll to position [900, 0]
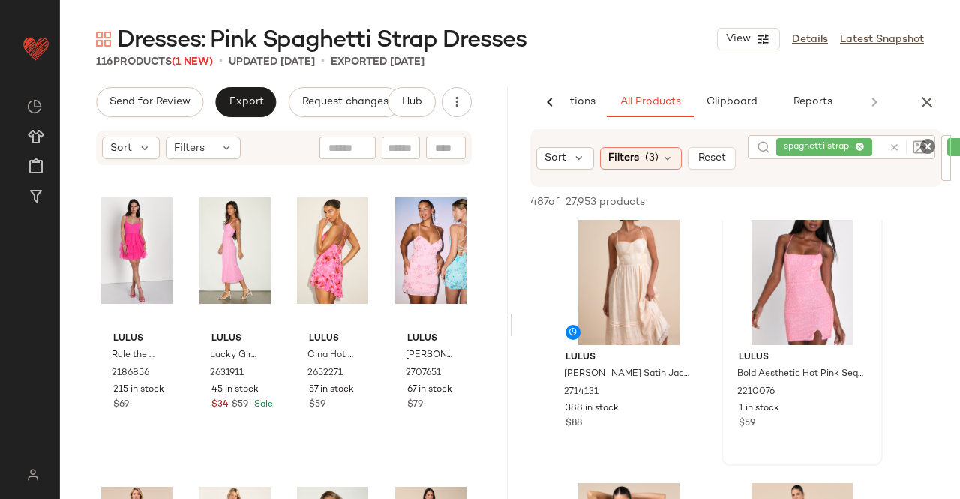
click at [925, 106] on icon "button" at bounding box center [927, 102] width 18 height 18
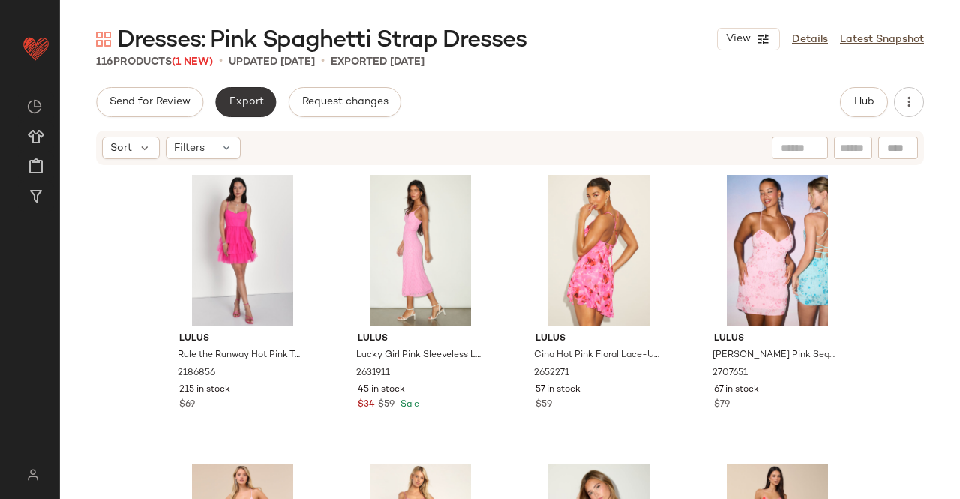
click at [239, 88] on button "Export" at bounding box center [245, 102] width 61 height 30
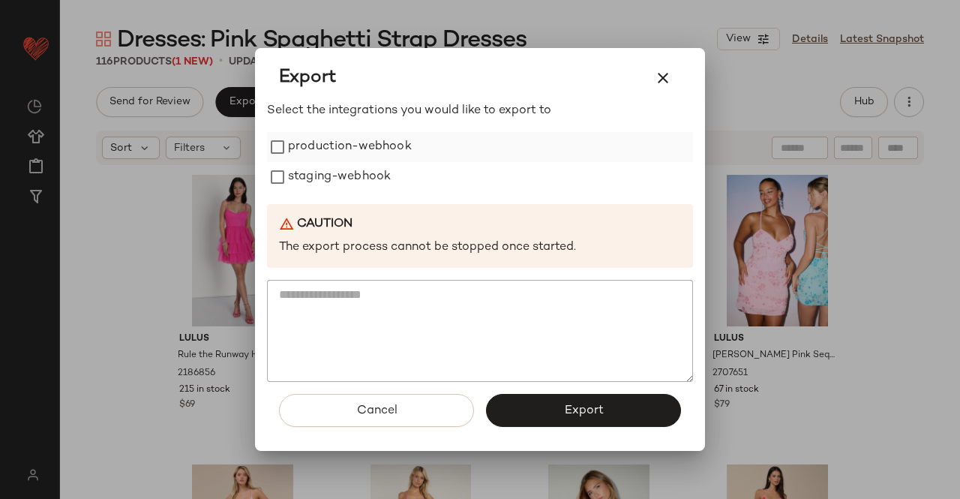
click at [334, 155] on label "production-webhook" at bounding box center [350, 147] width 124 height 30
click at [347, 182] on label "staging-webhook" at bounding box center [339, 177] width 103 height 30
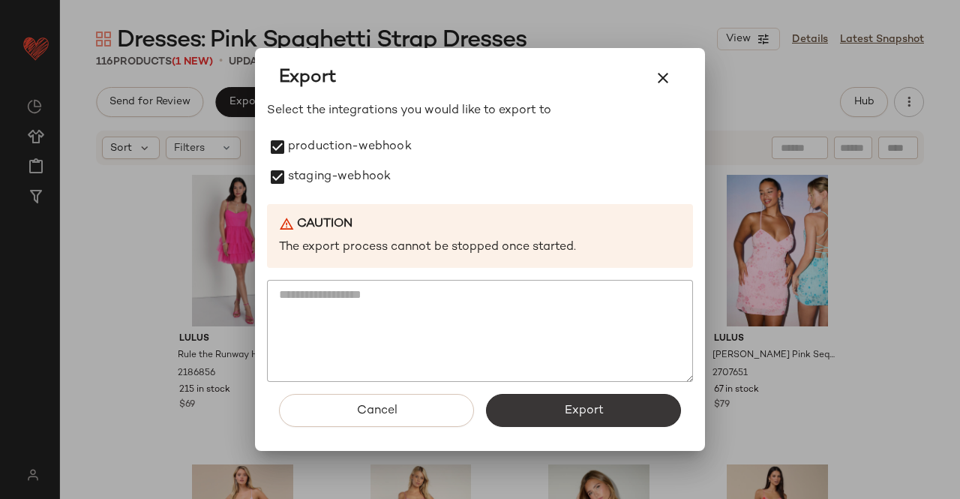
click at [607, 413] on button "Export" at bounding box center [583, 410] width 195 height 33
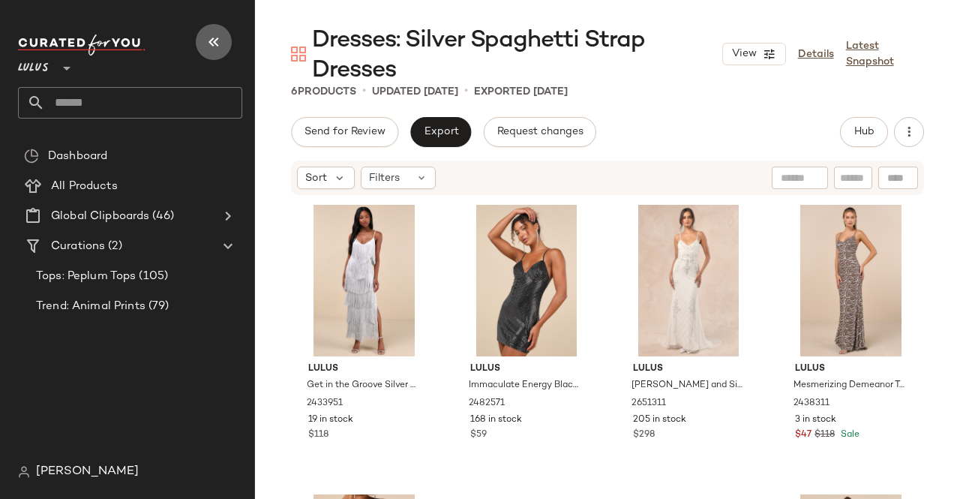
click at [219, 33] on icon "button" at bounding box center [214, 42] width 18 height 18
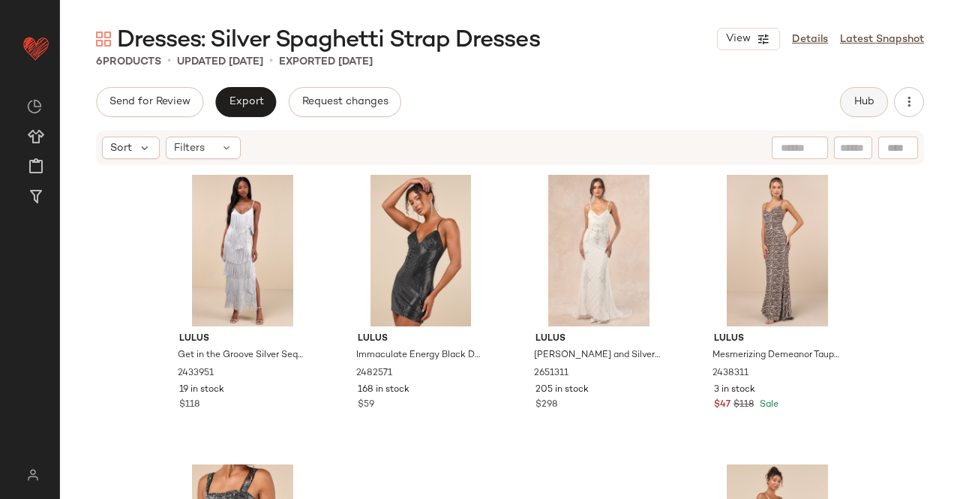
click at [844, 99] on button "Hub" at bounding box center [864, 102] width 48 height 30
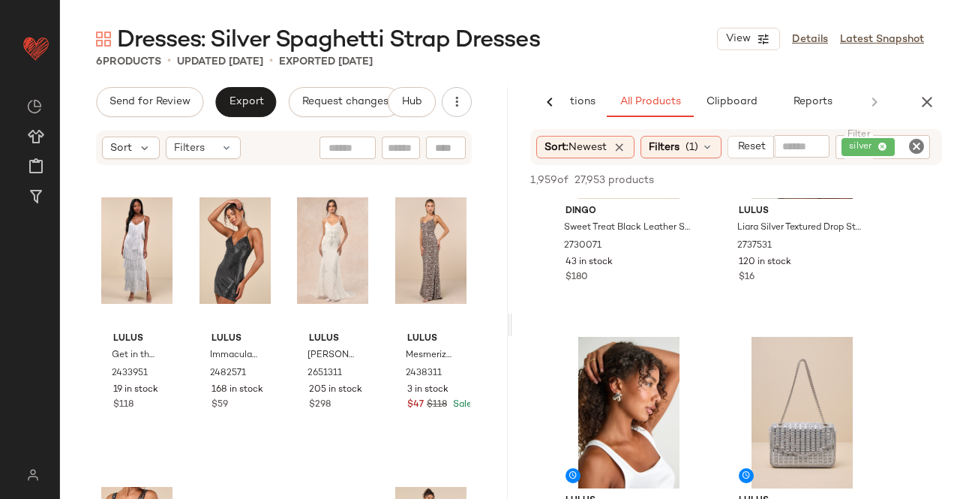
scroll to position [525, 0]
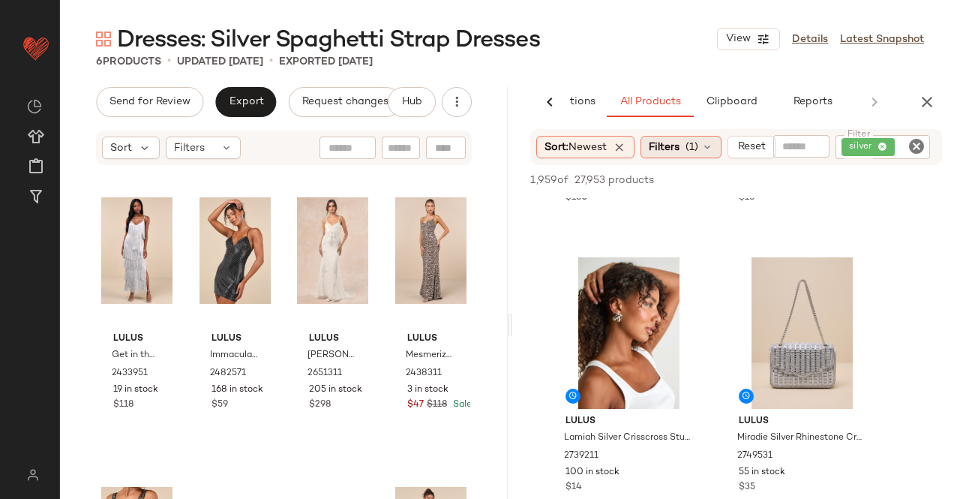
click at [696, 145] on span "(1)" at bounding box center [692, 148] width 13 height 16
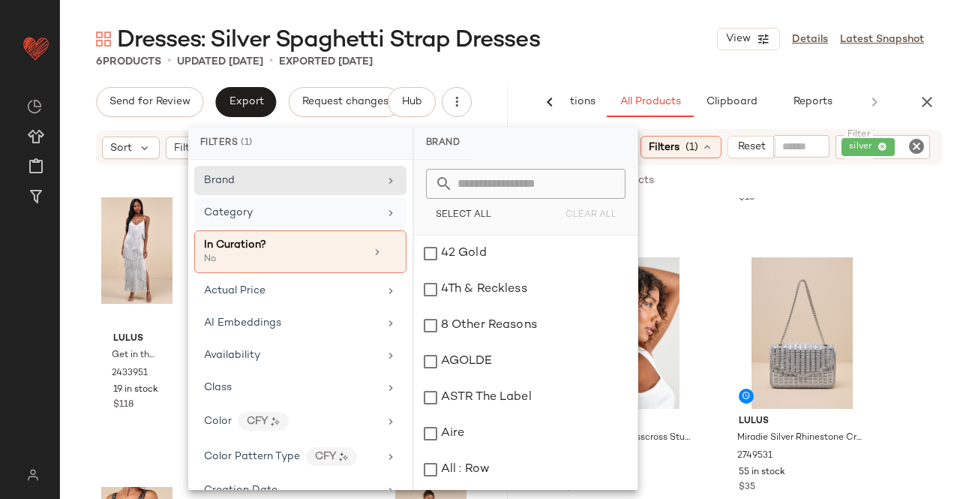
click at [359, 209] on div "Category" at bounding box center [291, 213] width 175 height 16
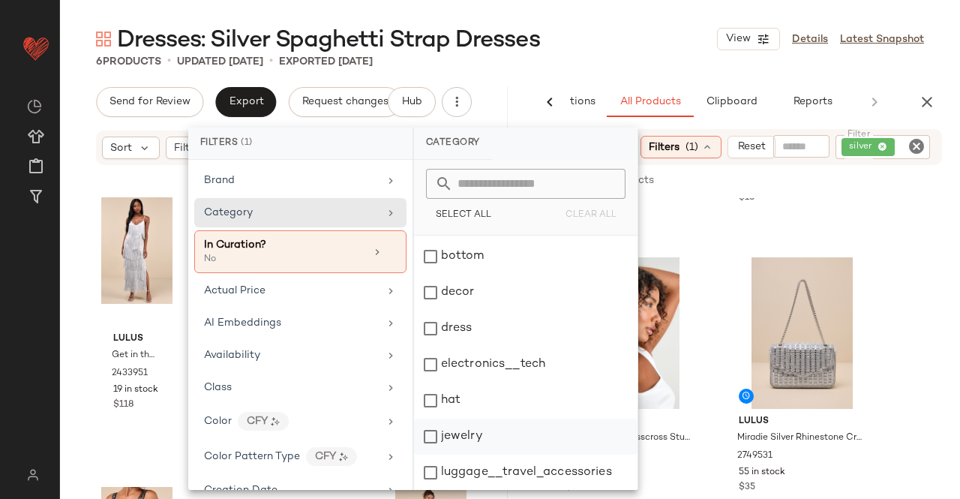
scroll to position [150, 0]
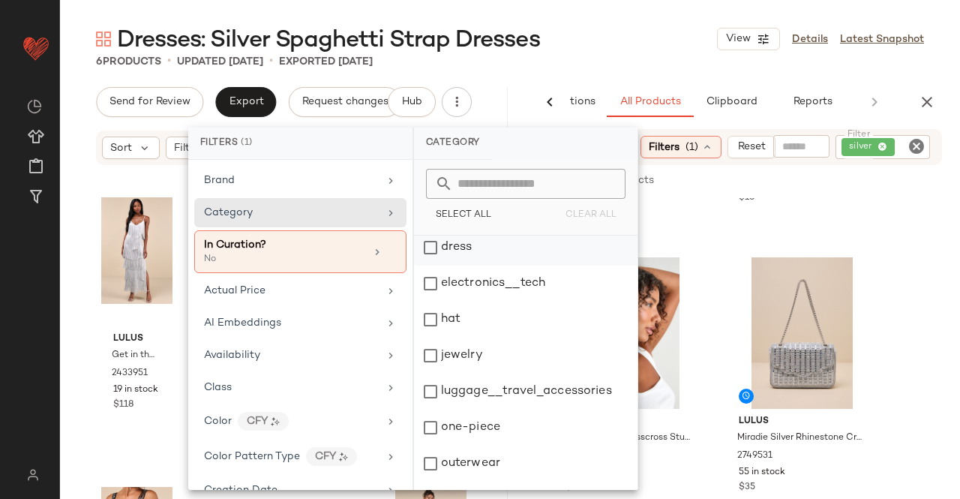
click at [459, 262] on div "dress" at bounding box center [526, 248] width 224 height 36
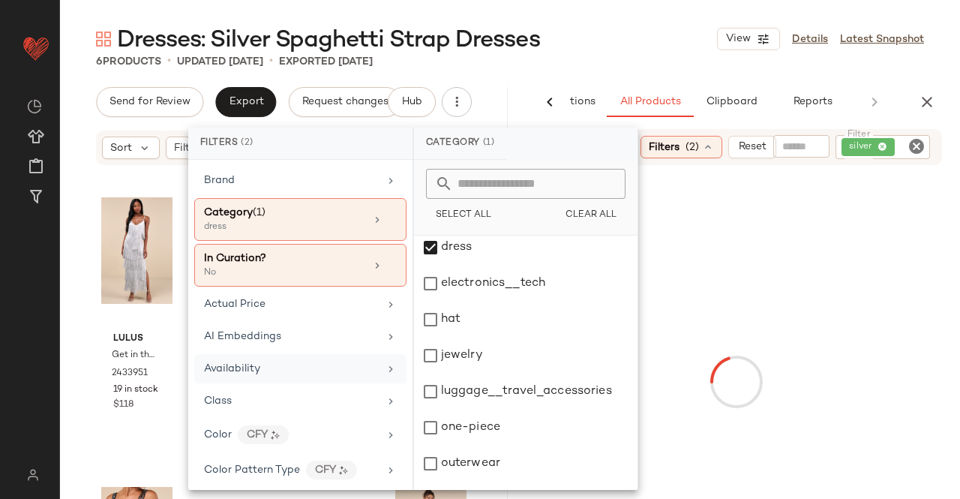
drag, startPoint x: 249, startPoint y: 364, endPoint x: 269, endPoint y: 352, distance: 22.9
click at [250, 364] on span "Availability" at bounding box center [232, 368] width 56 height 11
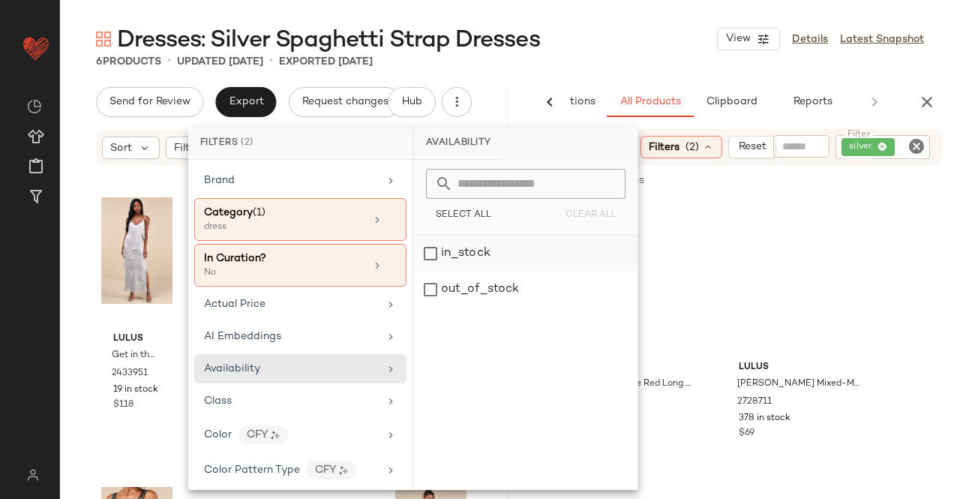
click at [437, 254] on div "in_stock" at bounding box center [526, 254] width 224 height 36
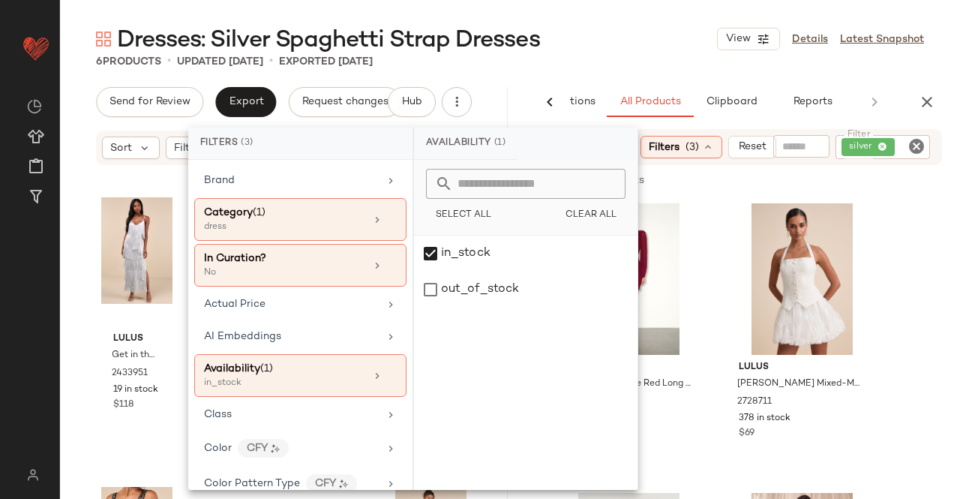
click at [641, 24] on div "Dresses: Silver Spaghetti Strap Dresses View Details Latest Snapshot" at bounding box center [510, 39] width 900 height 30
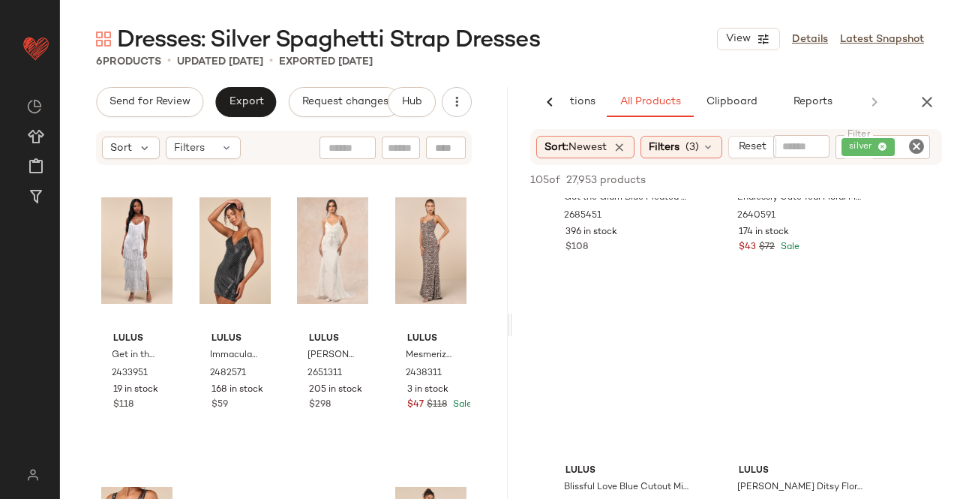
scroll to position [1800, 0]
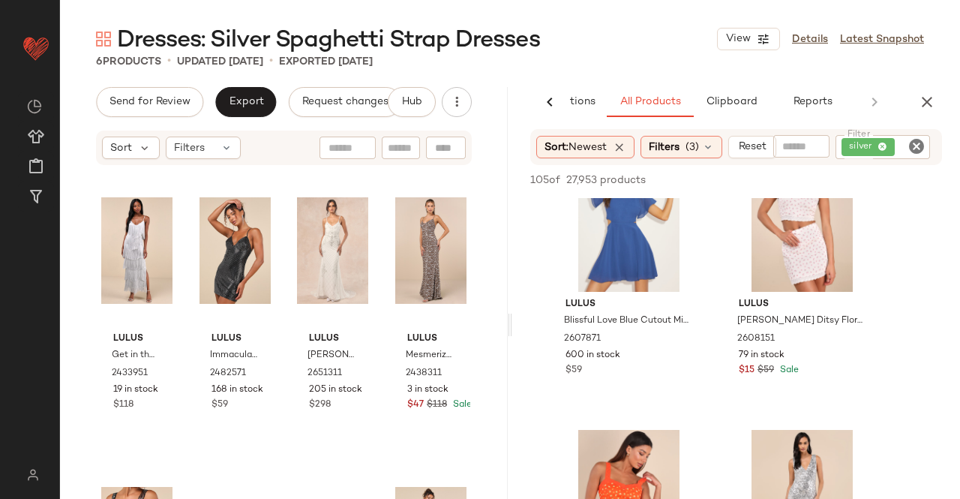
drag, startPoint x: 925, startPoint y: 106, endPoint x: 913, endPoint y: 109, distance: 12.4
click at [925, 106] on icon "button" at bounding box center [927, 102] width 18 height 18
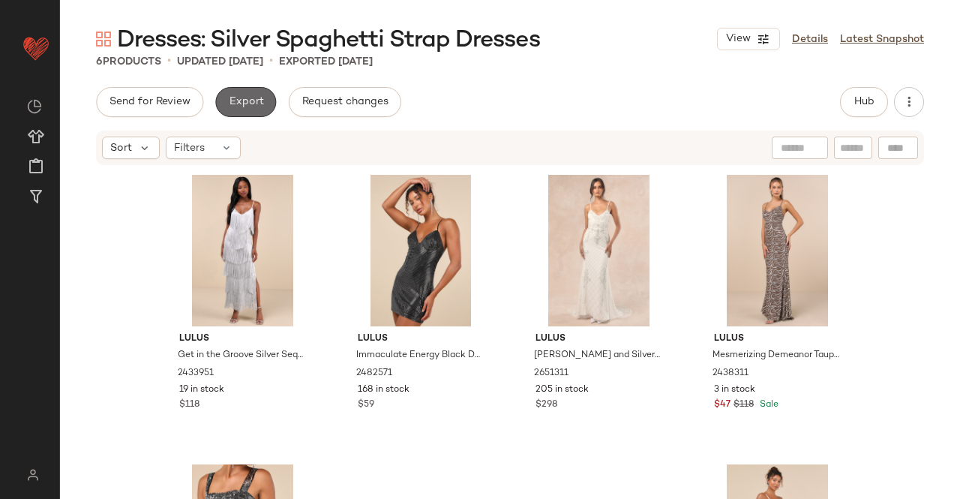
click at [242, 106] on span "Export" at bounding box center [245, 102] width 35 height 12
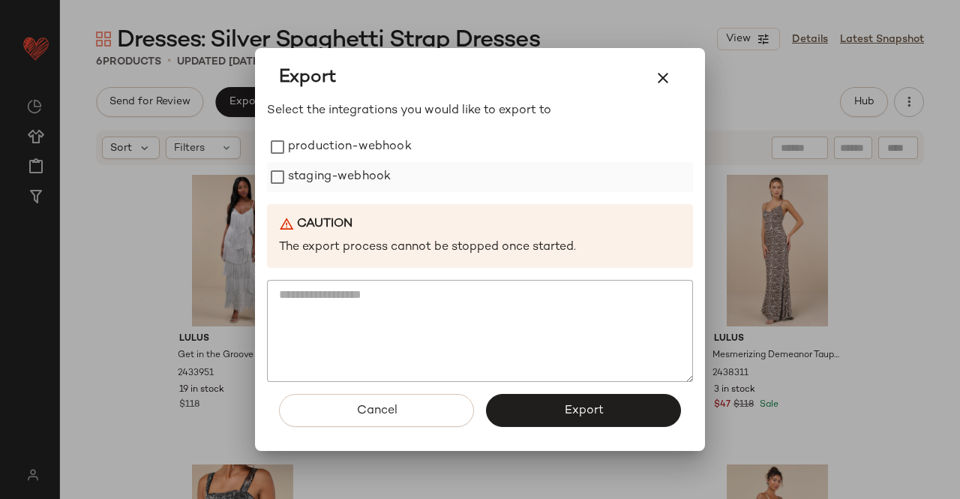
drag, startPoint x: 242, startPoint y: 106, endPoint x: 355, endPoint y: 182, distance: 136.7
click at [358, 167] on label "staging-webhook" at bounding box center [339, 177] width 103 height 30
click at [350, 149] on label "production-webhook" at bounding box center [350, 147] width 124 height 30
click at [539, 408] on button "Export" at bounding box center [583, 410] width 195 height 33
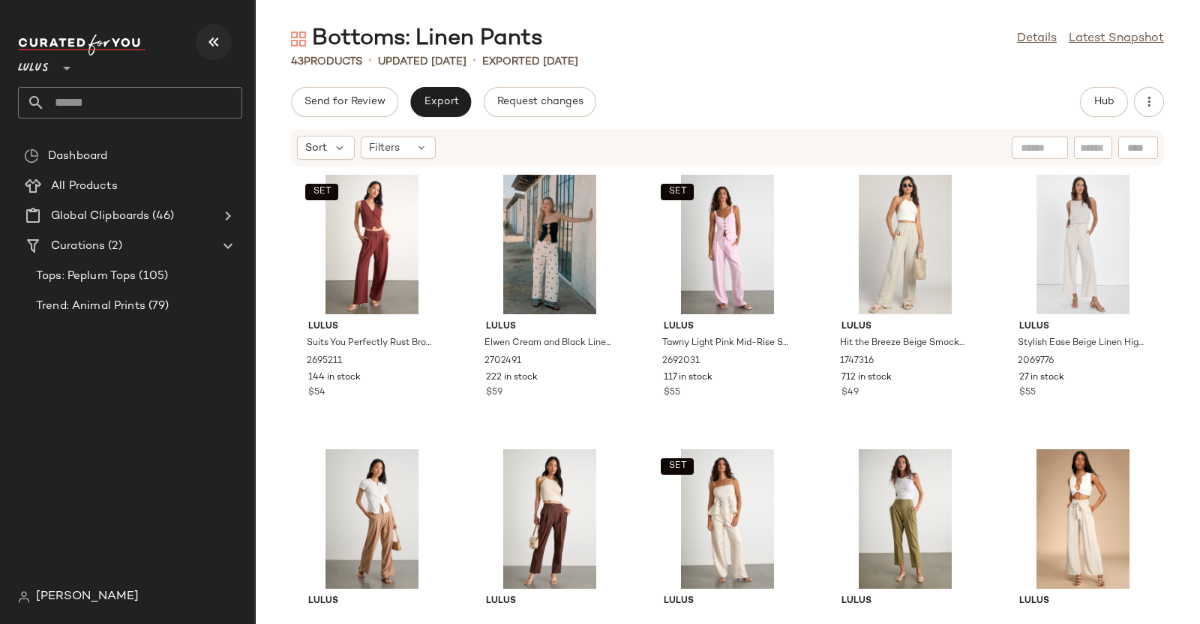
click at [209, 35] on icon "button" at bounding box center [214, 42] width 18 height 18
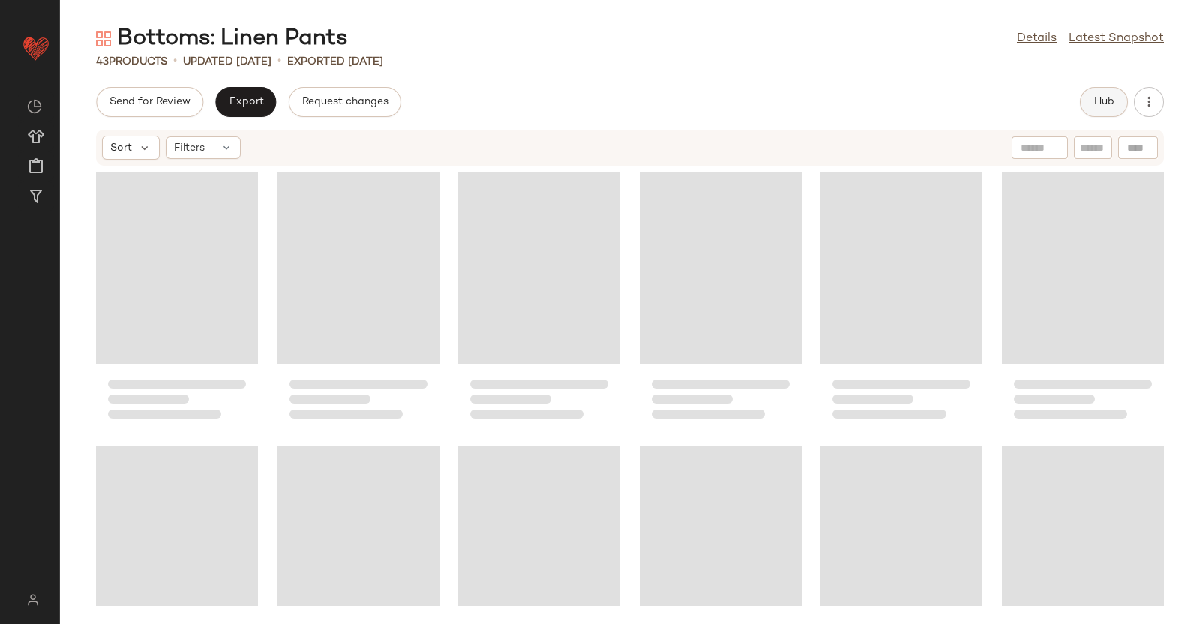
click at [1111, 93] on button "Hub" at bounding box center [1104, 102] width 48 height 30
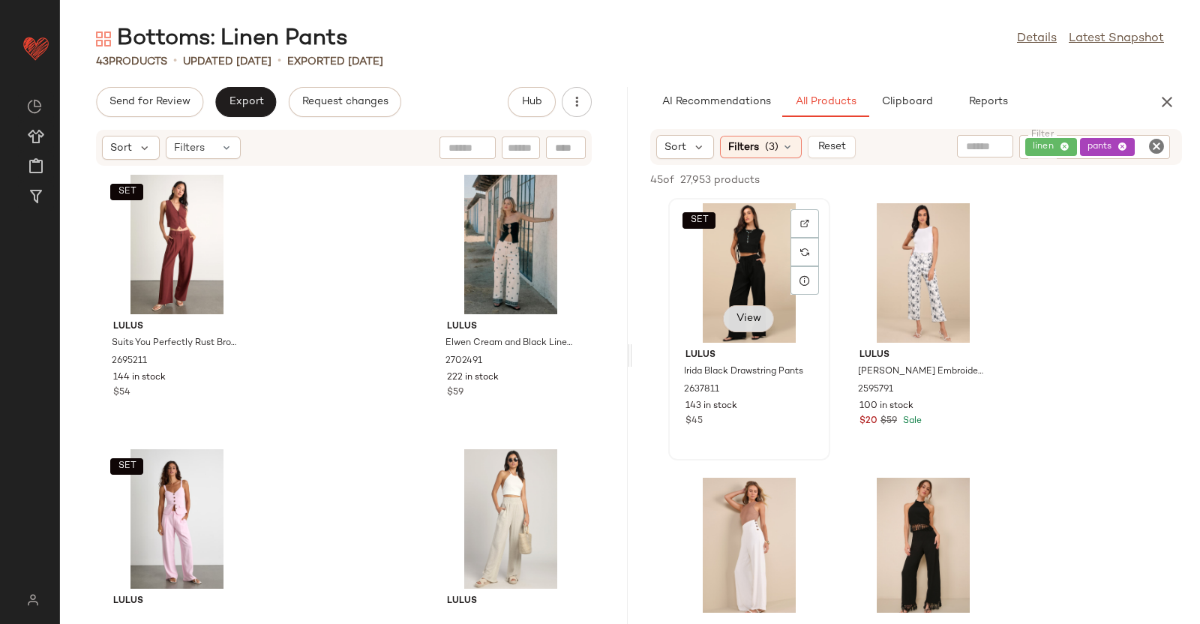
click at [761, 315] on span "View" at bounding box center [749, 319] width 26 height 12
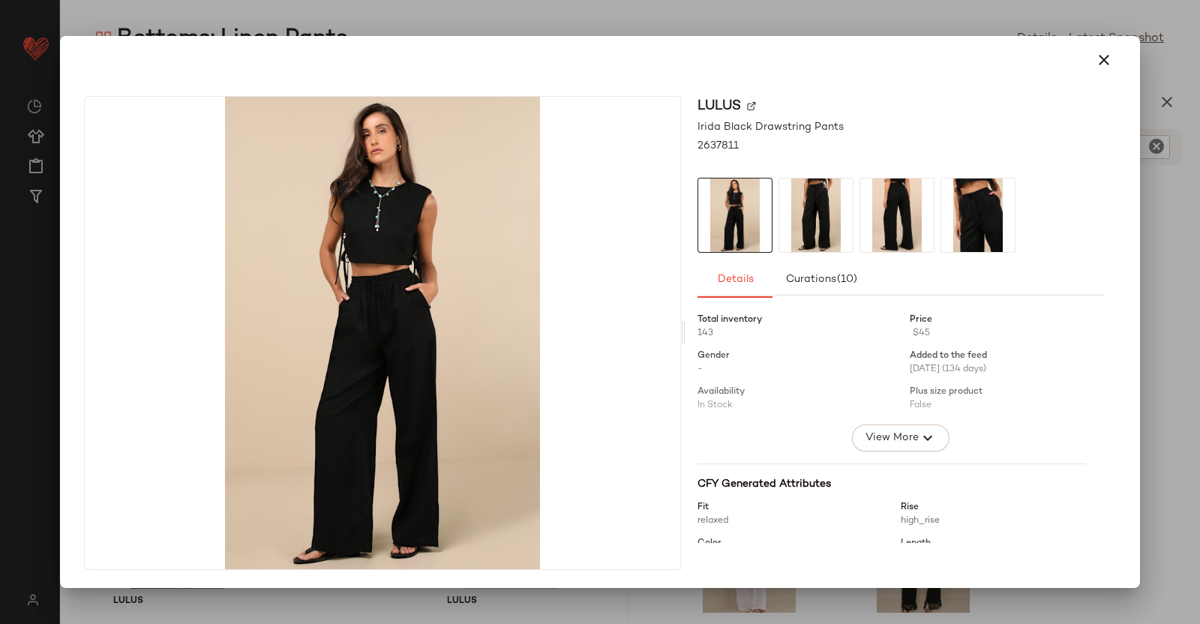
scroll to position [422, 0]
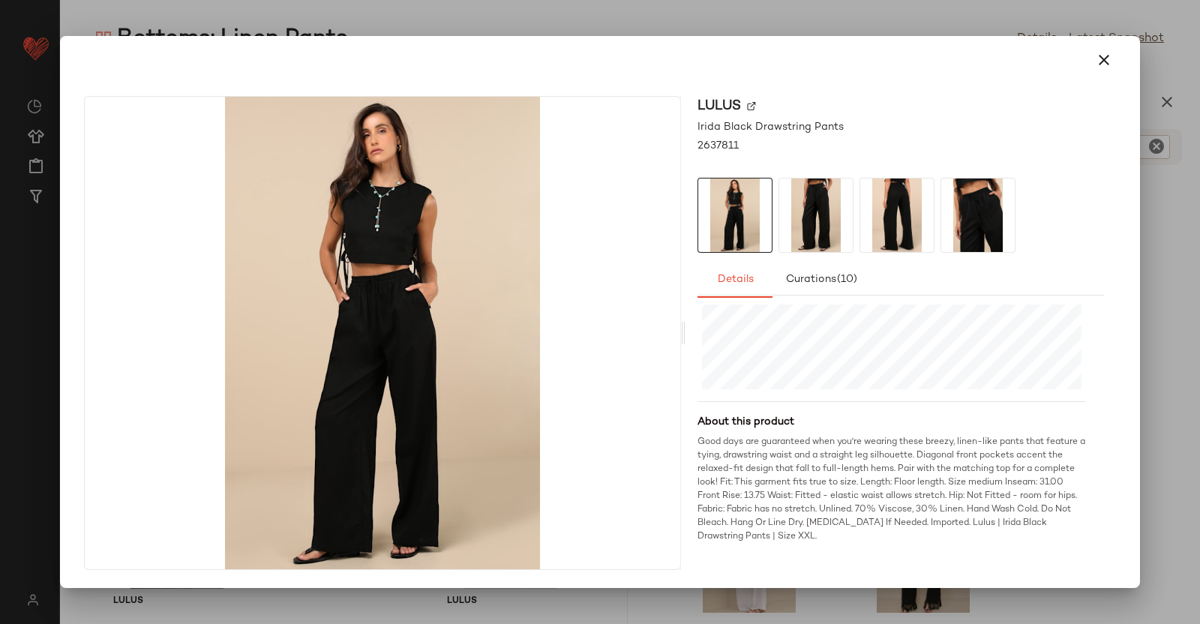
click at [1199, 369] on div at bounding box center [600, 312] width 1200 height 624
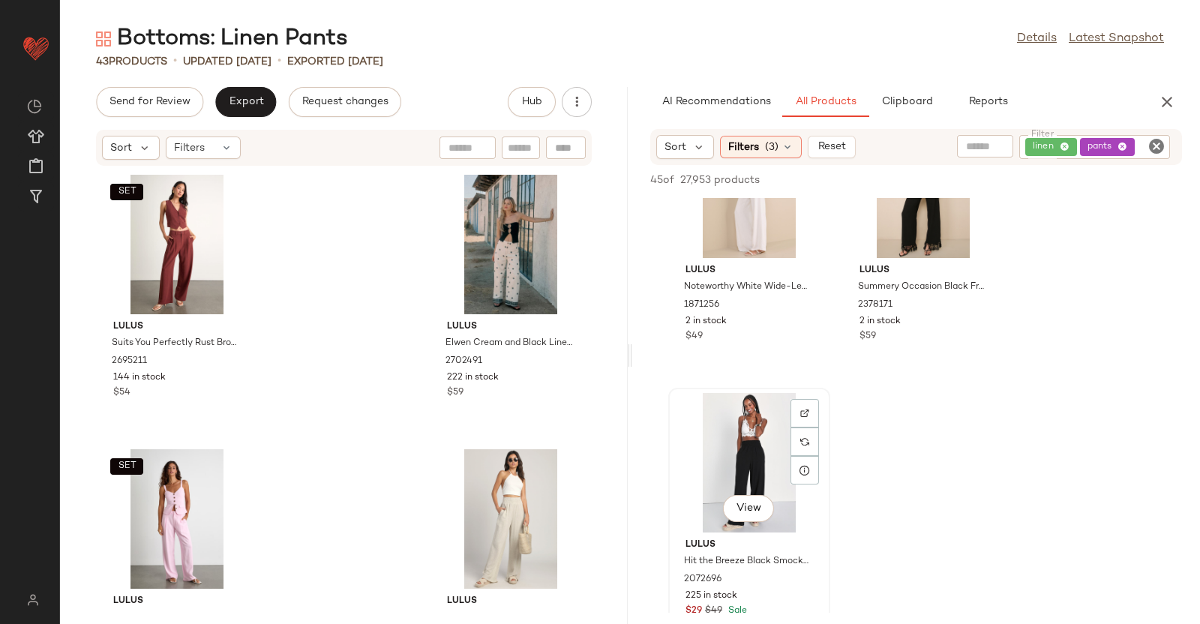
scroll to position [469, 0]
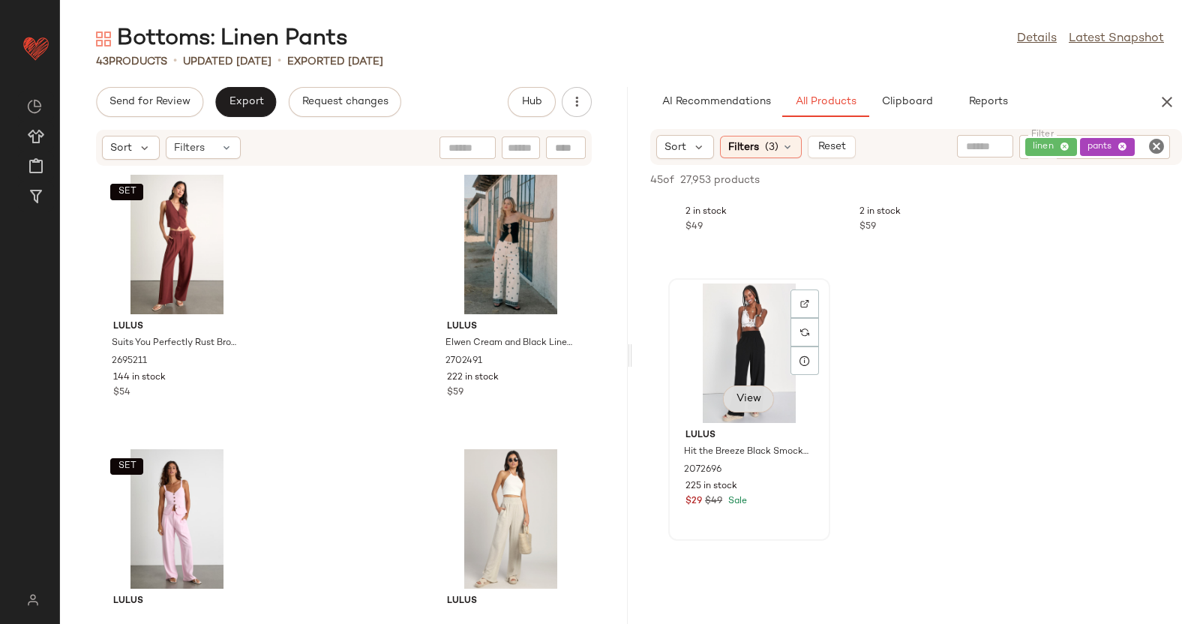
click at [756, 392] on button "View" at bounding box center [748, 399] width 51 height 27
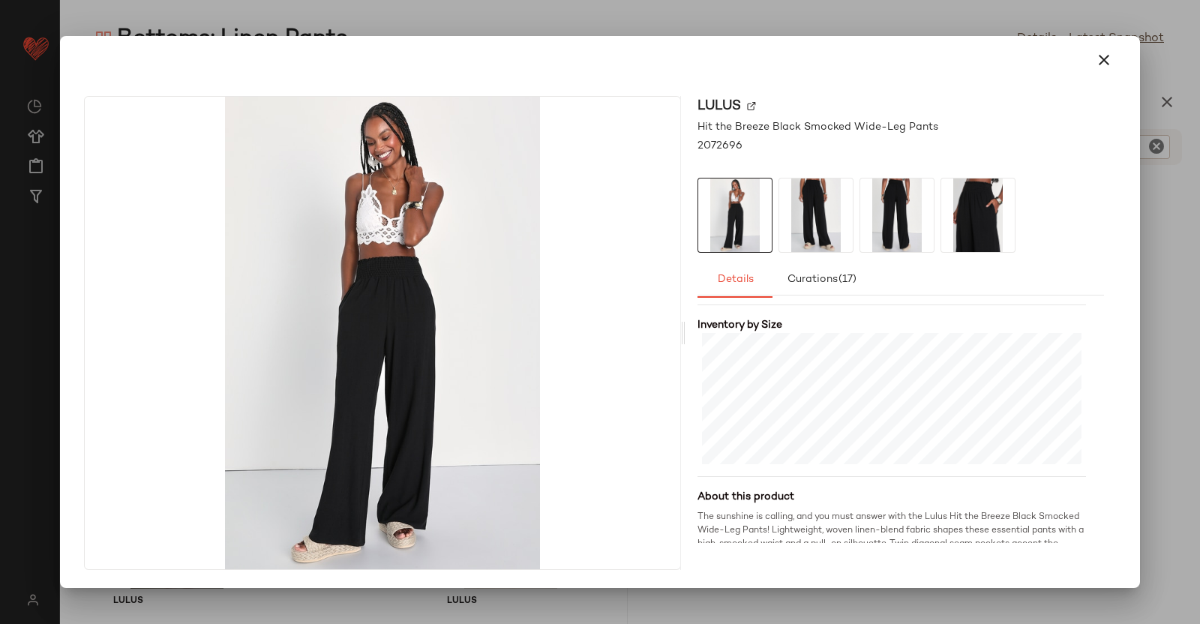
scroll to position [435, 0]
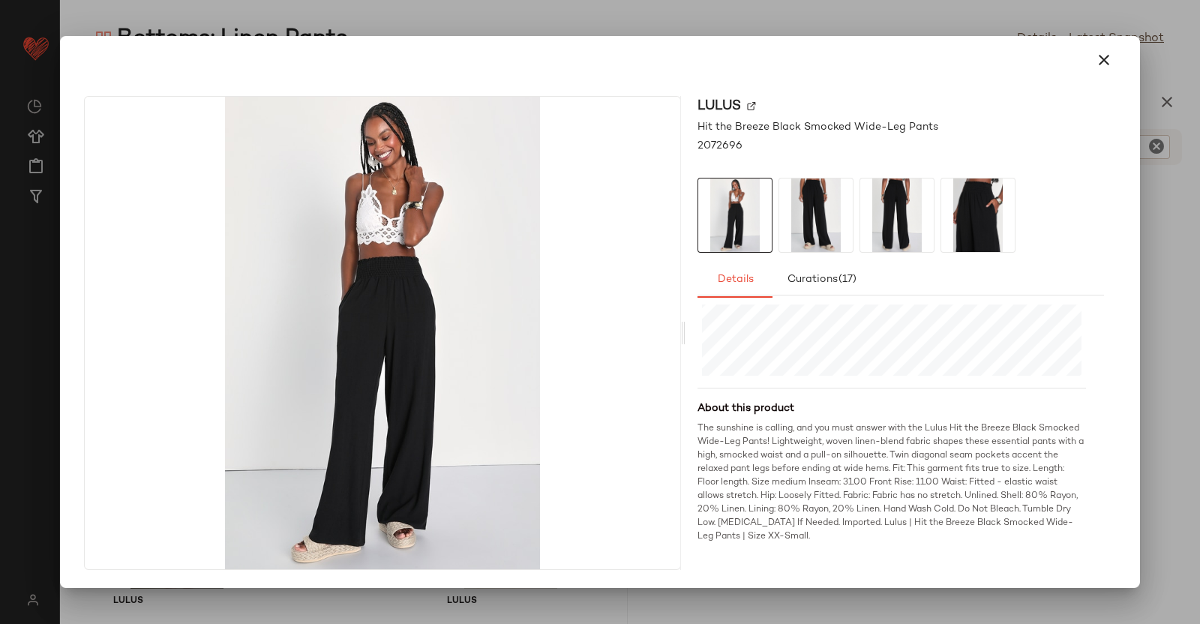
click at [1199, 343] on div at bounding box center [600, 312] width 1200 height 624
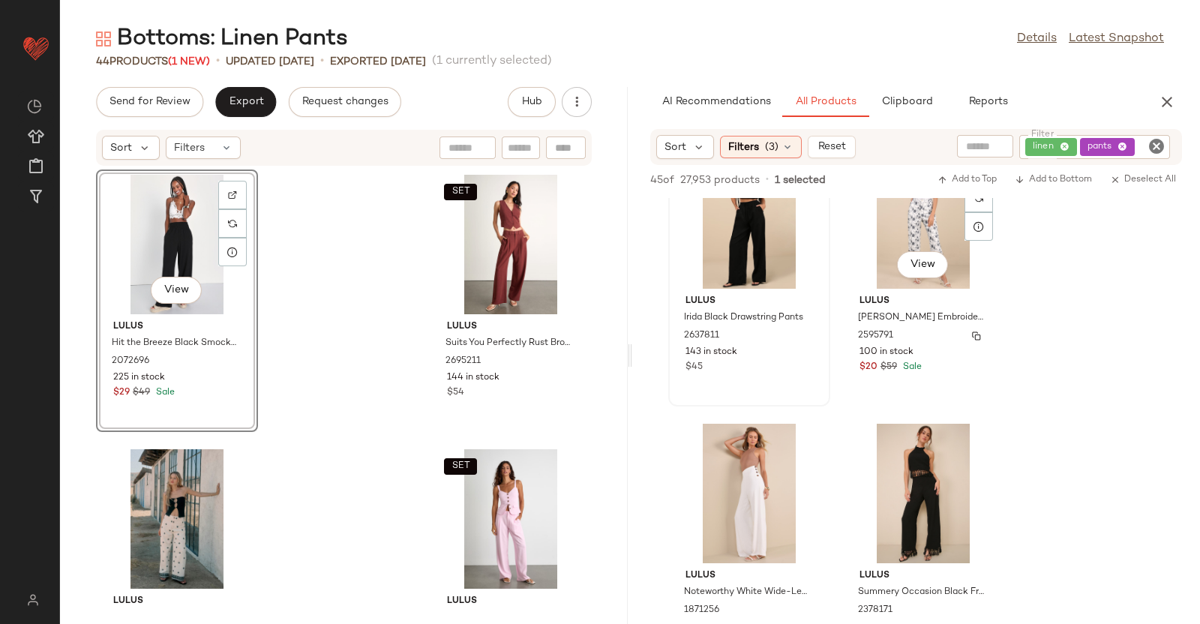
scroll to position [0, 0]
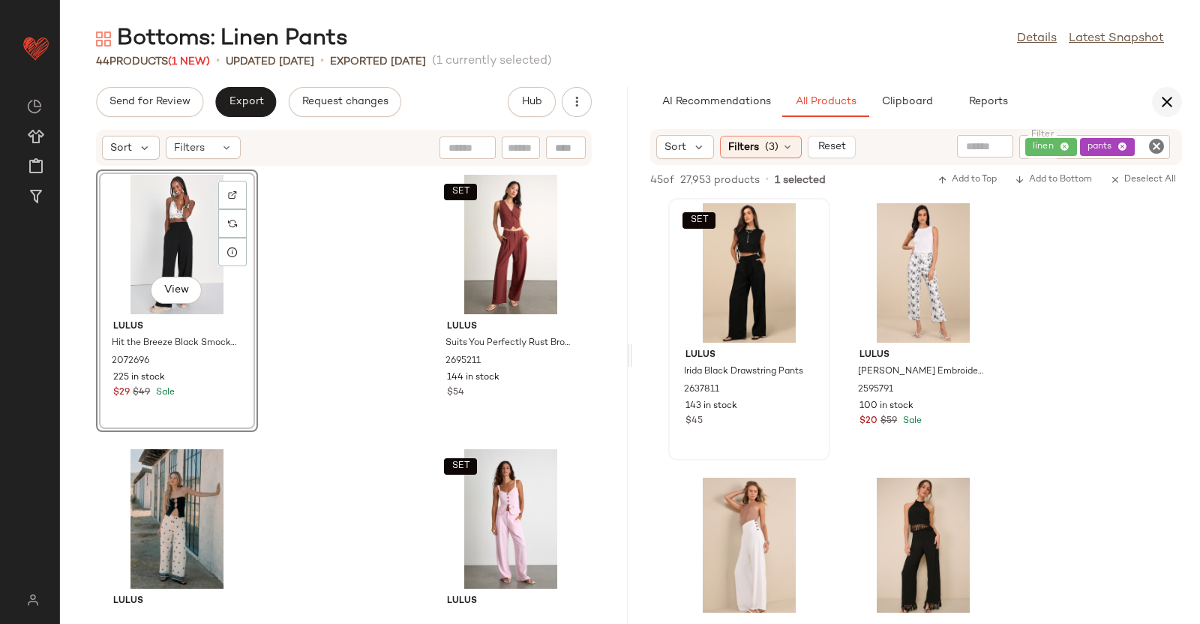
drag, startPoint x: 1149, startPoint y: 99, endPoint x: 1181, endPoint y: 106, distance: 33.0
click at [1151, 99] on div "AI Recommendations All Products Clipboard Reports" at bounding box center [916, 102] width 568 height 30
click at [1181, 107] on div "AI Recommendations All Products Clipboard Reports" at bounding box center [916, 102] width 568 height 30
click at [1169, 105] on icon "button" at bounding box center [1167, 102] width 18 height 18
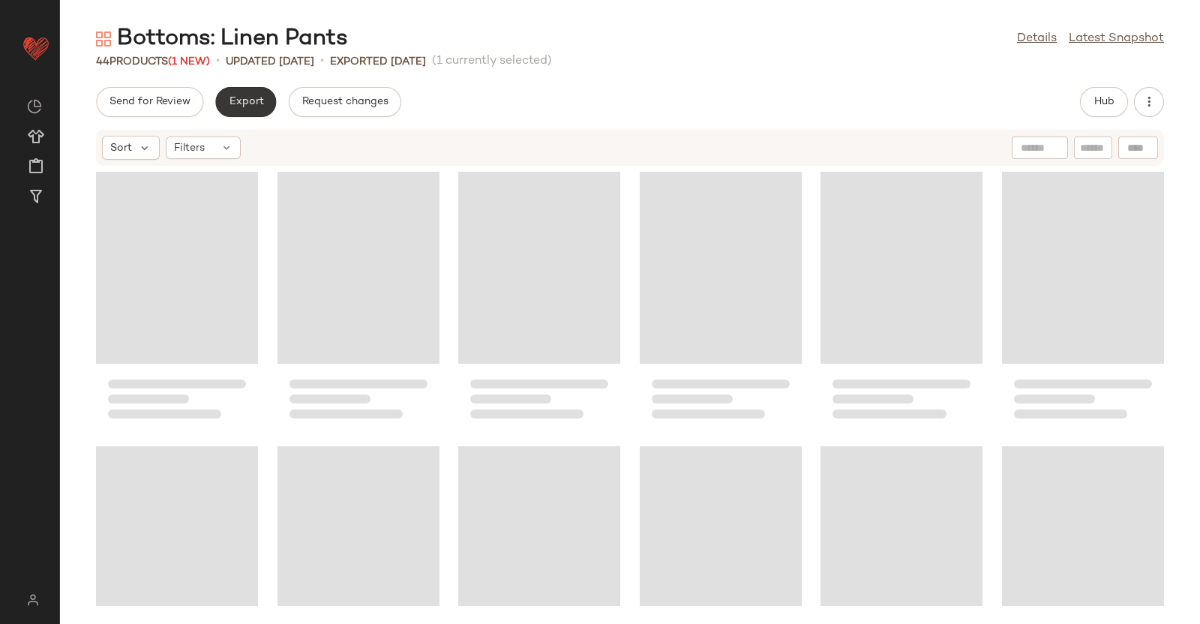
click at [231, 95] on button "Export" at bounding box center [245, 102] width 61 height 30
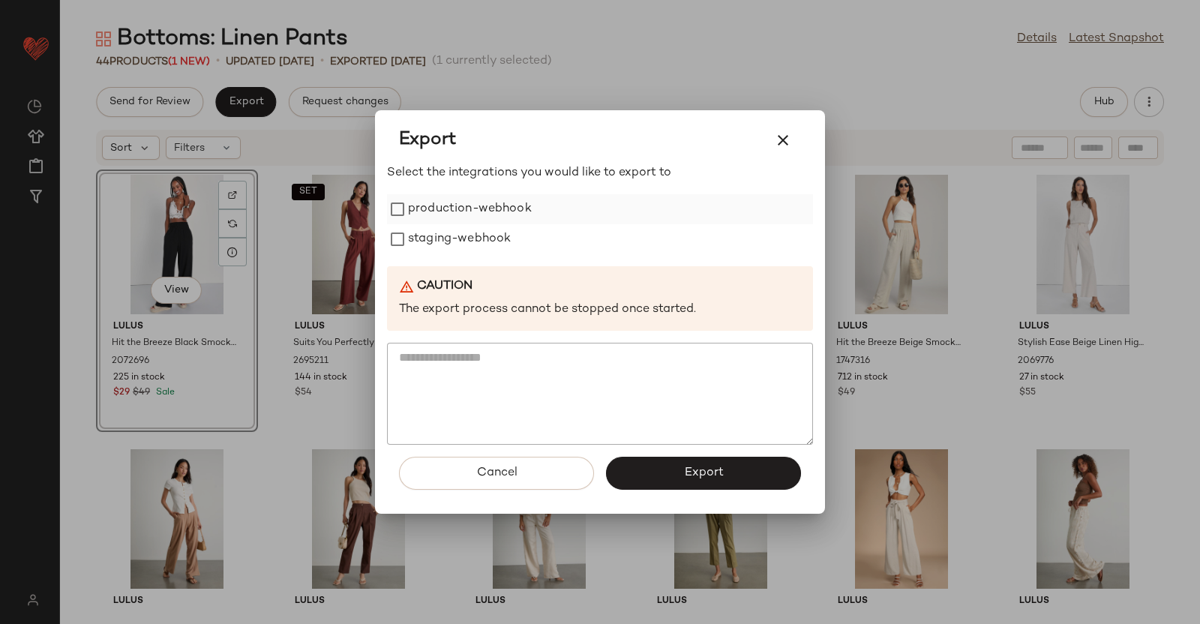
drag, startPoint x: 420, startPoint y: 185, endPoint x: 428, endPoint y: 222, distance: 38.4
click at [421, 188] on div "Select the integrations you would like to export to production-webhook staging-…" at bounding box center [600, 304] width 426 height 281
click at [428, 223] on label "production-webhook" at bounding box center [470, 209] width 124 height 30
click at [432, 207] on label "production-webhook" at bounding box center [470, 209] width 124 height 30
click at [446, 206] on label "production-webhook" at bounding box center [470, 209] width 124 height 30
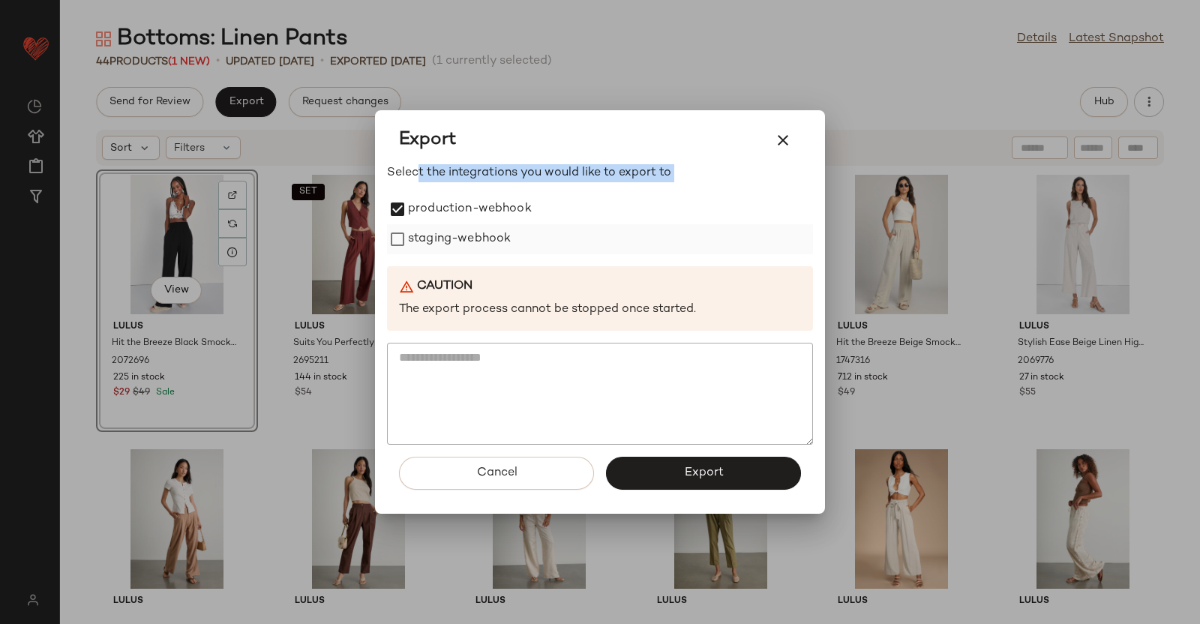
click at [449, 226] on label "staging-webhook" at bounding box center [459, 239] width 103 height 30
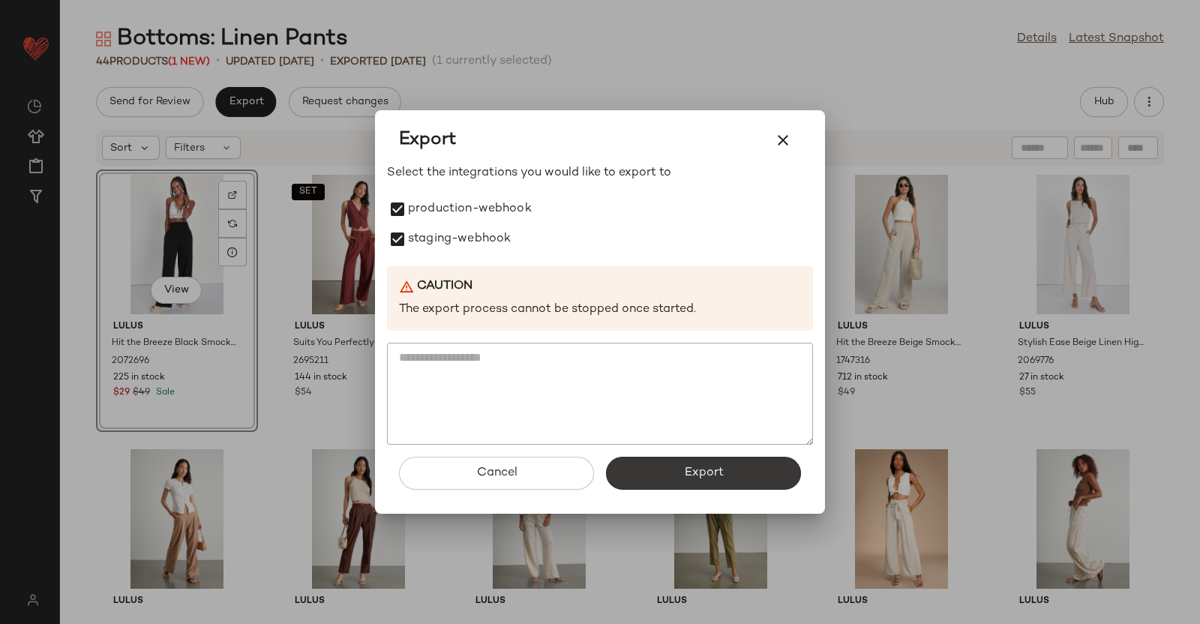
drag, startPoint x: 707, startPoint y: 497, endPoint x: 700, endPoint y: 476, distance: 21.6
click at [707, 493] on div "Cancel Export" at bounding box center [600, 479] width 426 height 69
click at [700, 476] on span "Export" at bounding box center [703, 473] width 40 height 14
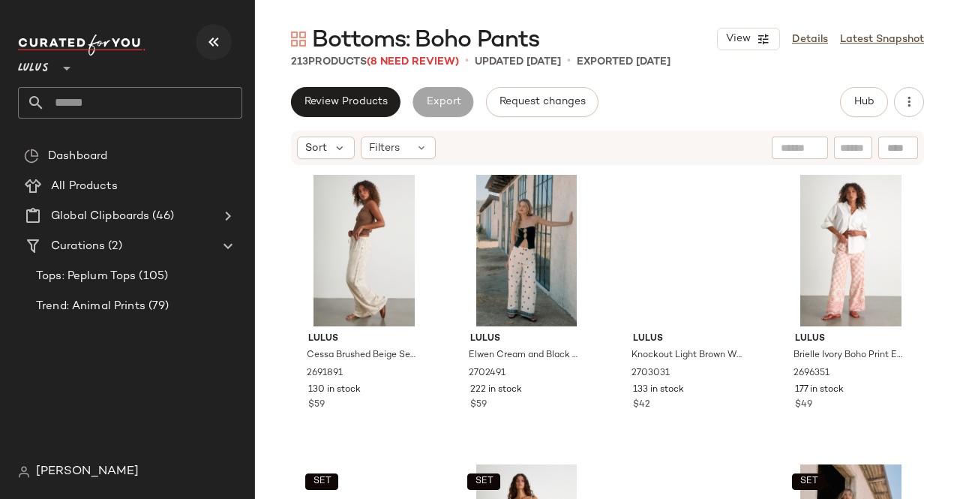
click at [221, 37] on icon "button" at bounding box center [214, 42] width 18 height 18
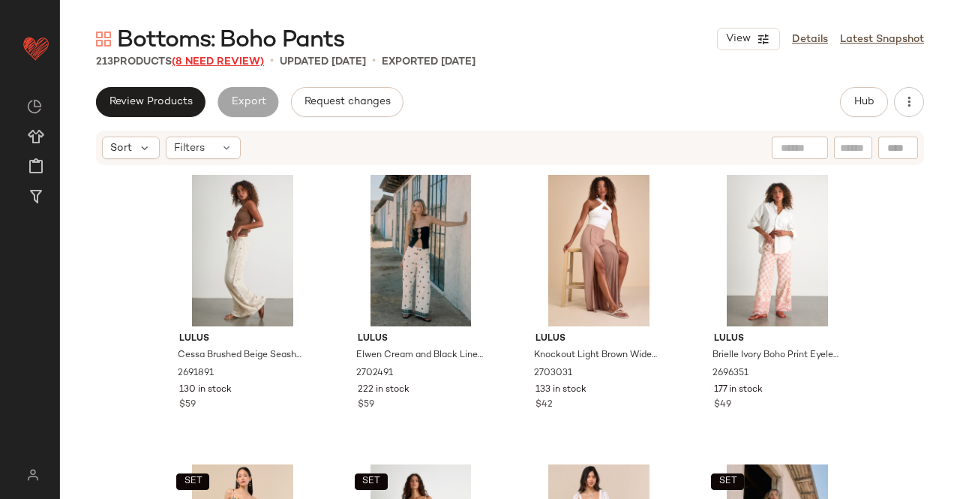
click at [240, 62] on span "(8 Need Review)" at bounding box center [218, 61] width 92 height 11
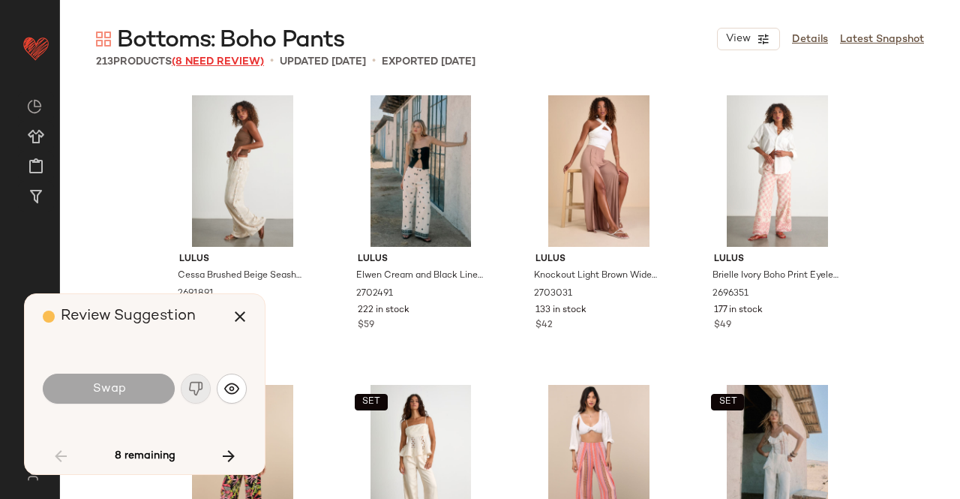
scroll to position [2896, 0]
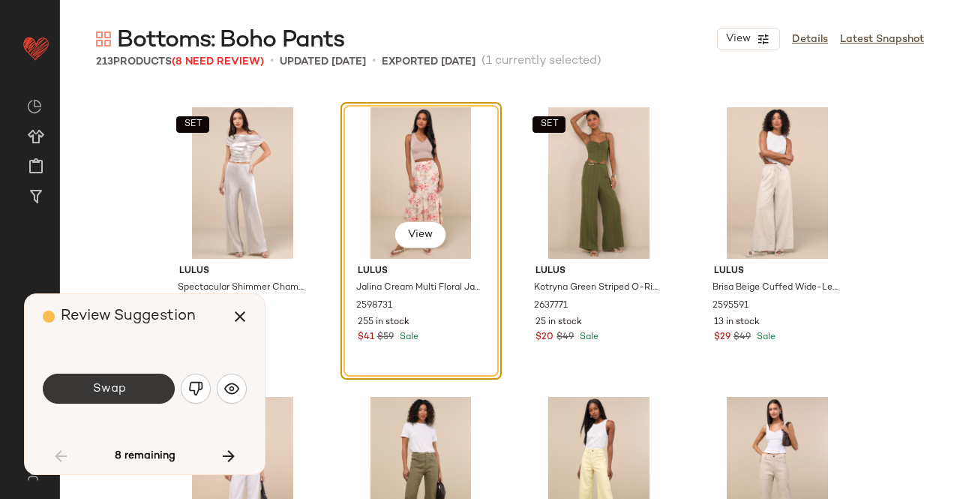
click at [81, 388] on button "Swap" at bounding box center [109, 389] width 132 height 30
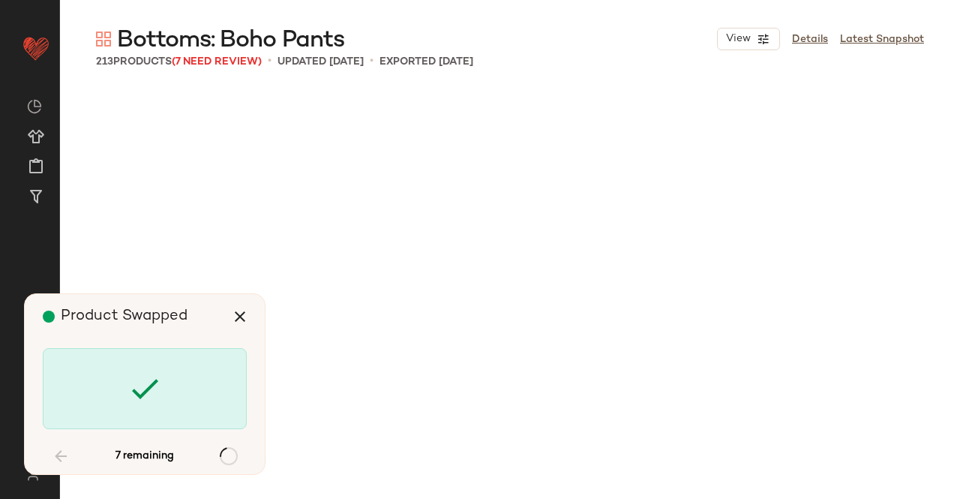
scroll to position [4633, 0]
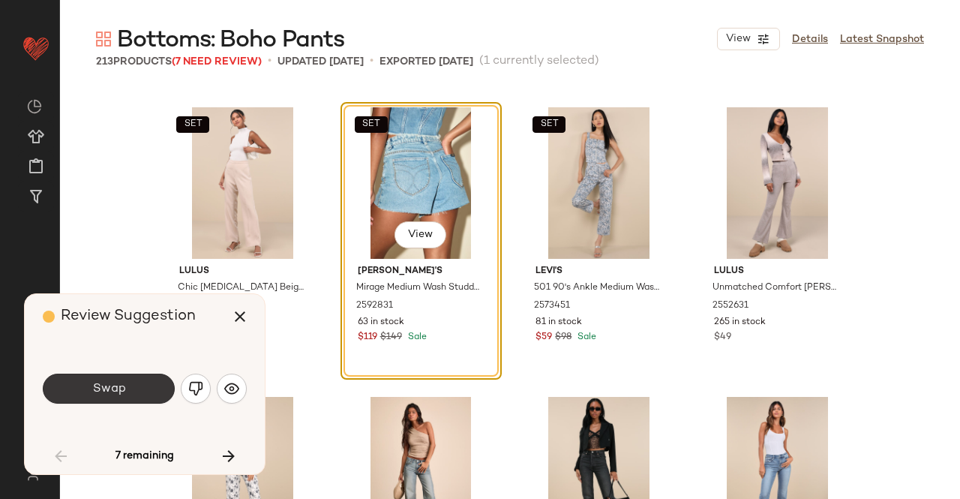
click at [141, 380] on button "Swap" at bounding box center [109, 389] width 132 height 30
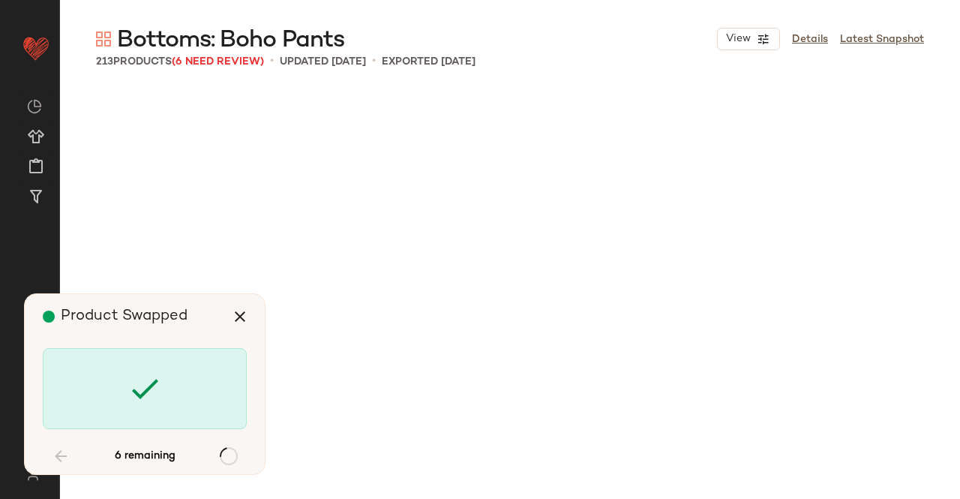
scroll to position [5791, 0]
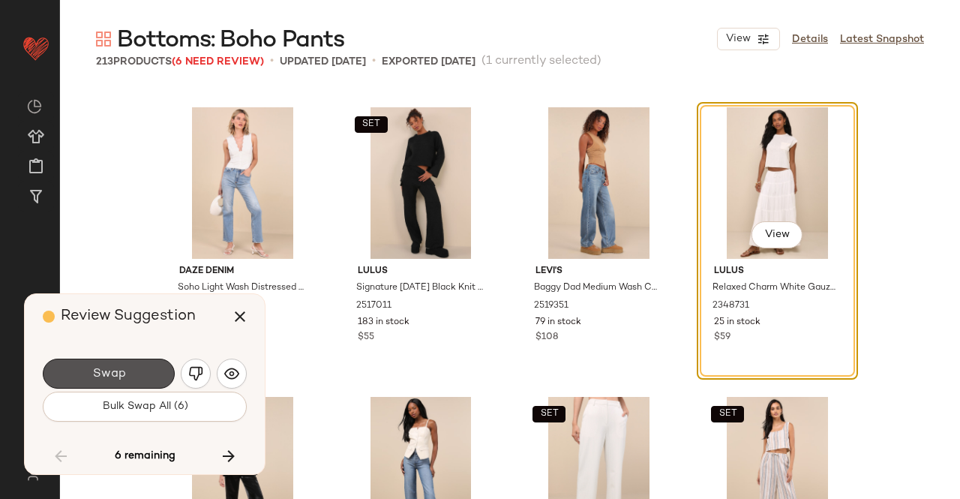
click at [141, 380] on button "Swap" at bounding box center [109, 374] width 132 height 30
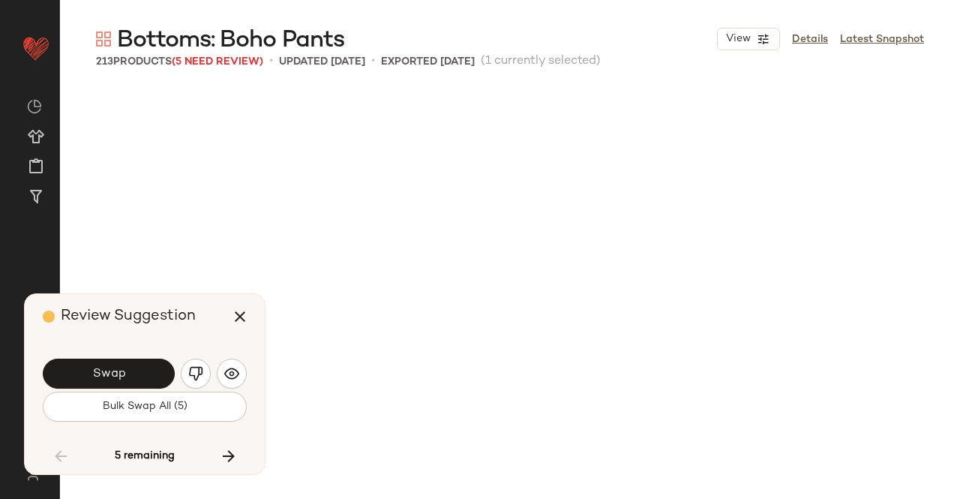
scroll to position [6660, 0]
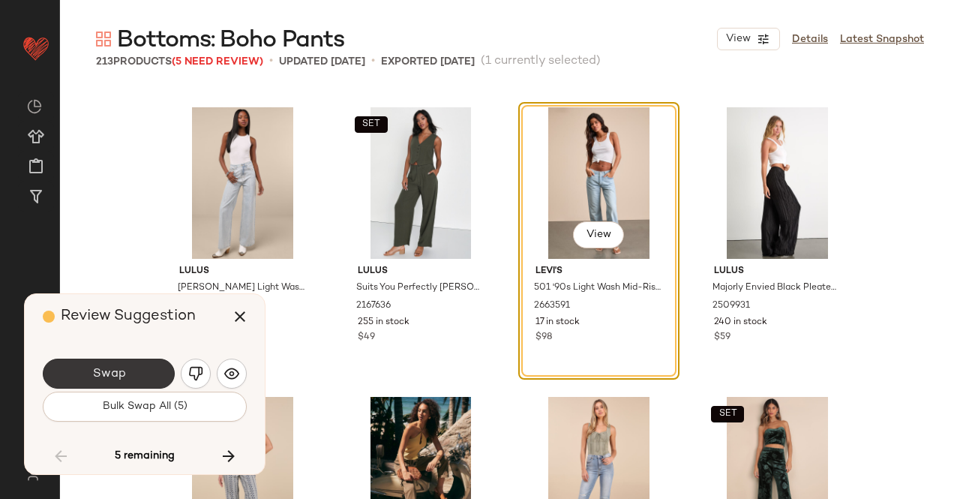
click at [140, 385] on button "Swap" at bounding box center [109, 374] width 132 height 30
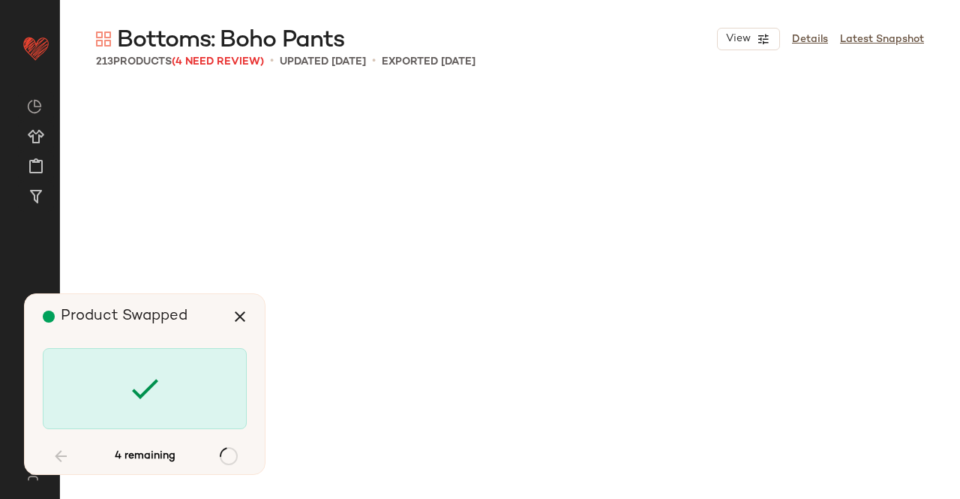
scroll to position [9555, 0]
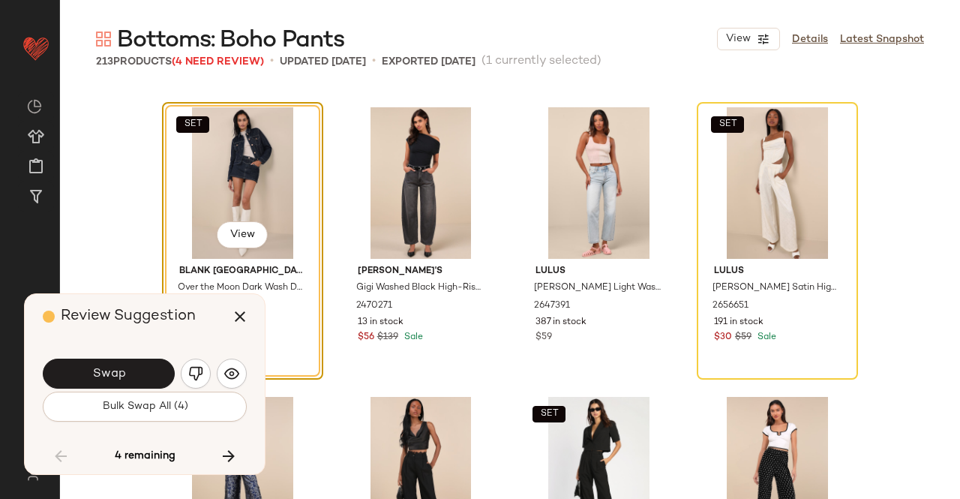
click at [139, 385] on button "Swap" at bounding box center [109, 374] width 132 height 30
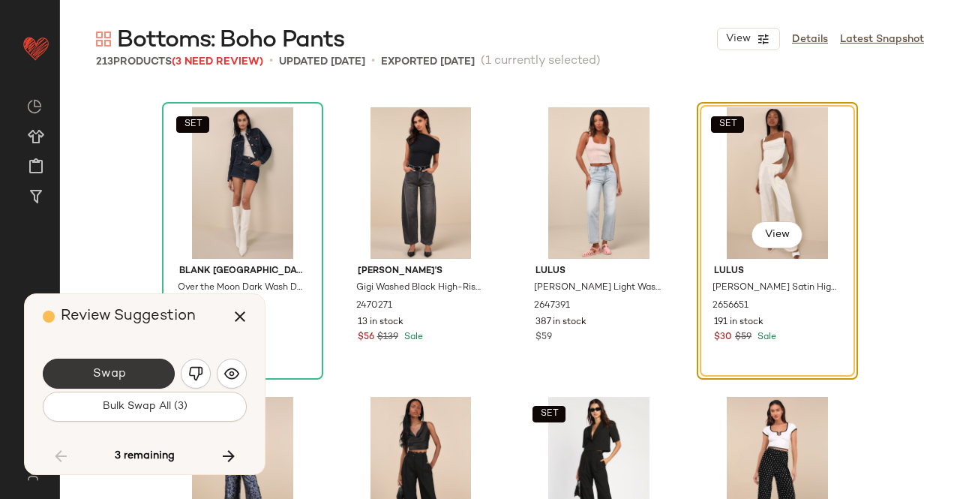
click at [133, 371] on button "Swap" at bounding box center [109, 374] width 132 height 30
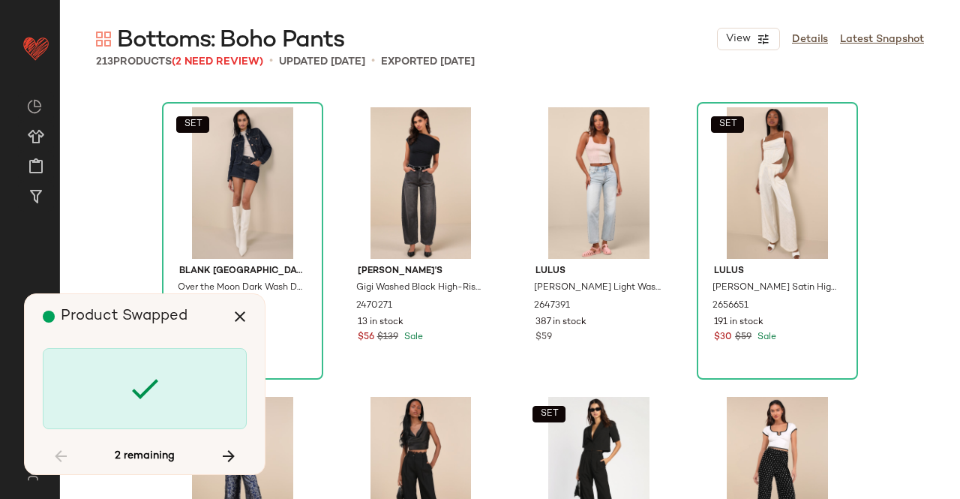
scroll to position [10424, 0]
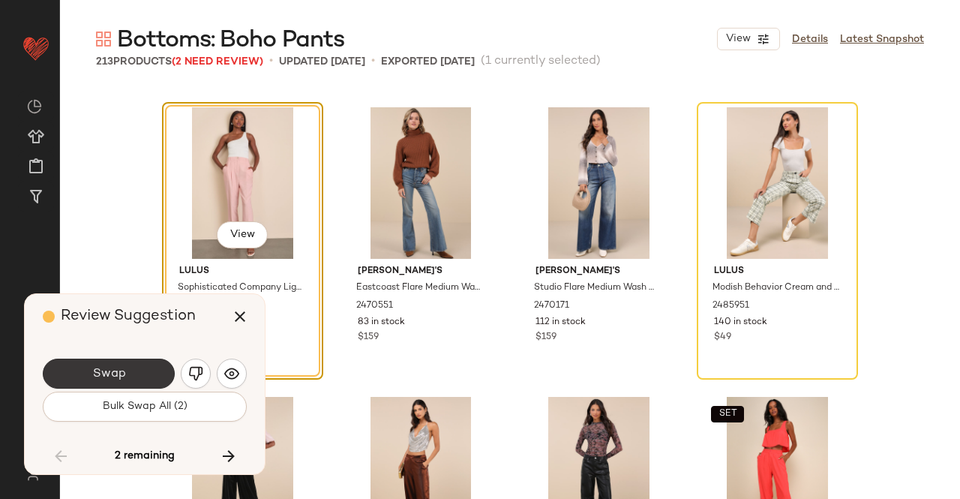
click at [152, 380] on button "Swap" at bounding box center [109, 374] width 132 height 30
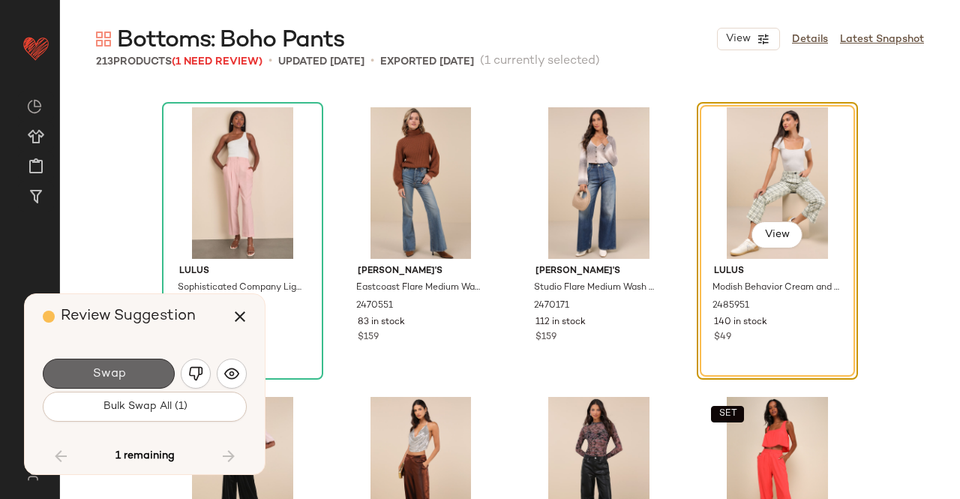
click at [135, 369] on button "Swap" at bounding box center [109, 374] width 132 height 30
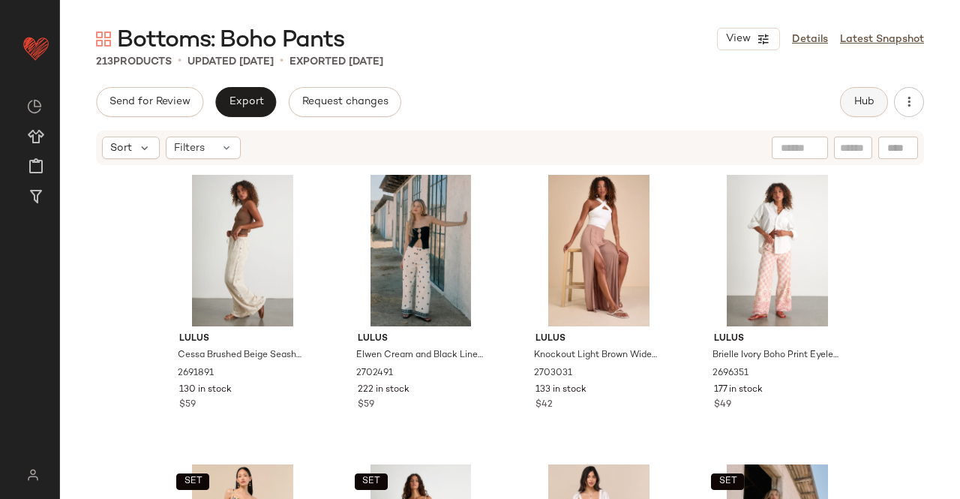
click at [870, 101] on span "Hub" at bounding box center [864, 102] width 21 height 12
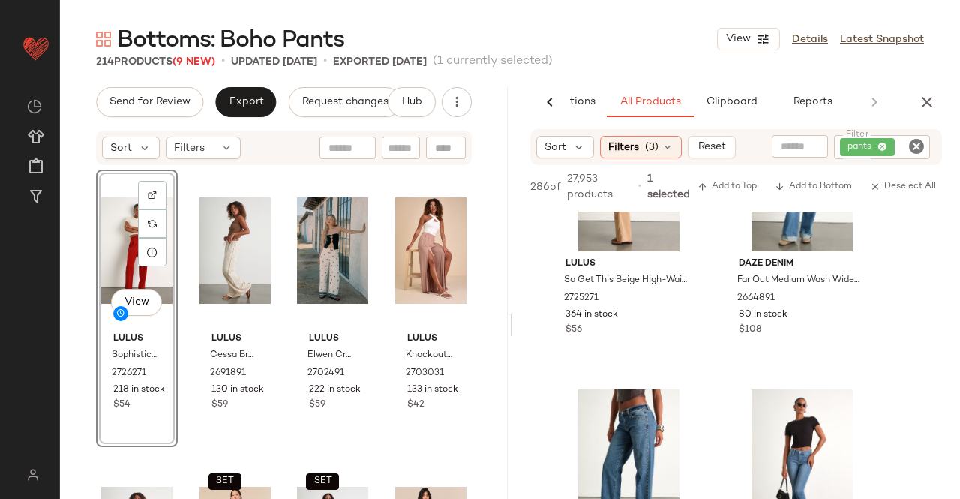
scroll to position [750, 0]
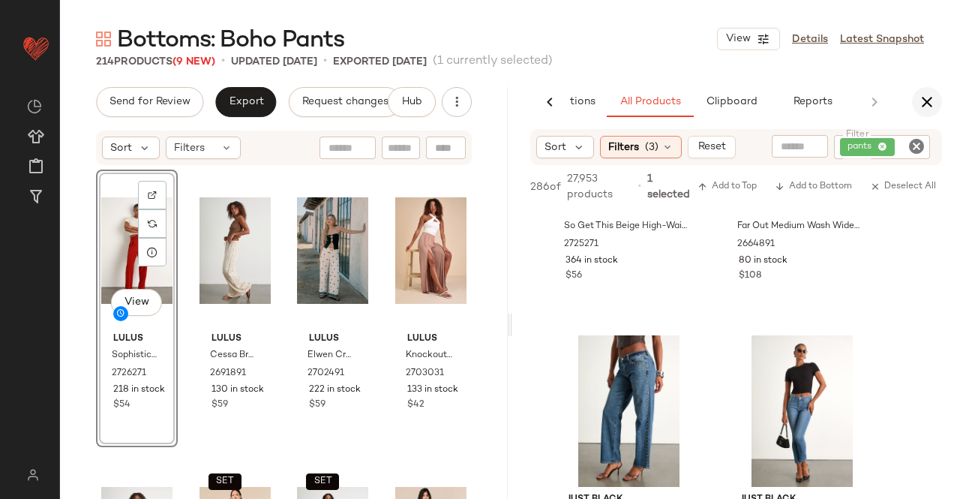
click at [930, 89] on button "button" at bounding box center [927, 102] width 30 height 30
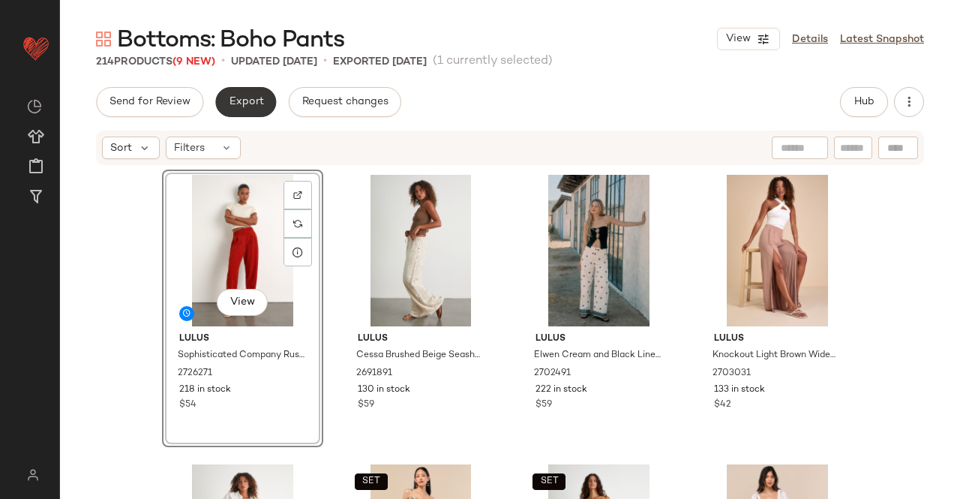
click at [248, 97] on span "Export" at bounding box center [245, 102] width 35 height 12
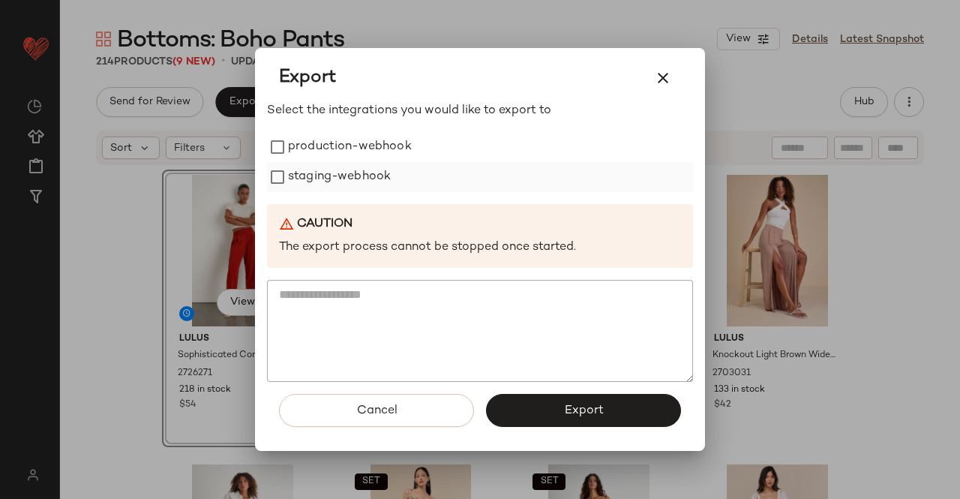
click at [347, 148] on label "production-webhook" at bounding box center [350, 147] width 124 height 30
click at [336, 186] on label "staging-webhook" at bounding box center [339, 177] width 103 height 30
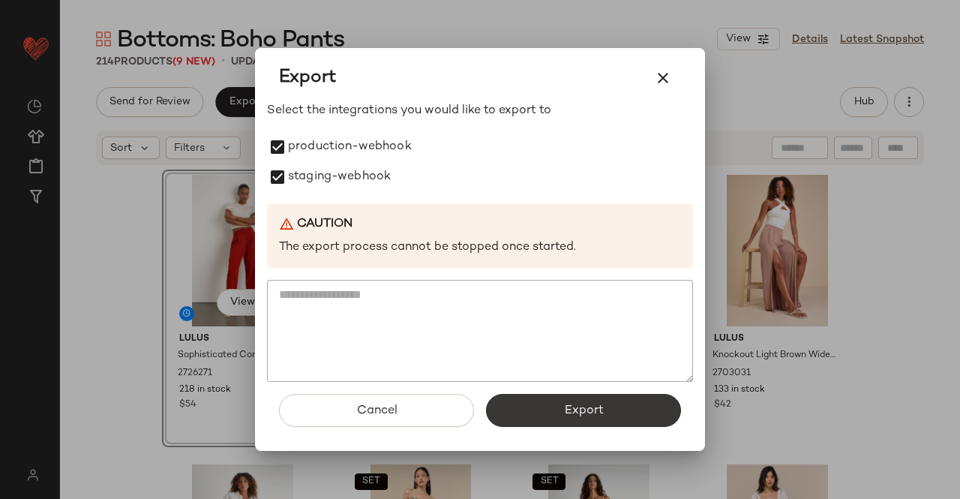
click at [618, 407] on button "Export" at bounding box center [583, 410] width 195 height 33
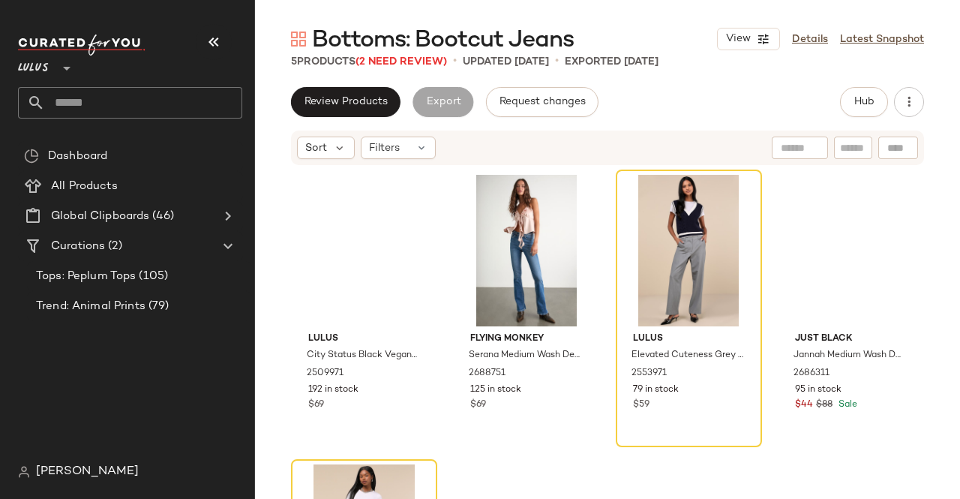
click at [207, 32] on button "button" at bounding box center [214, 42] width 36 height 36
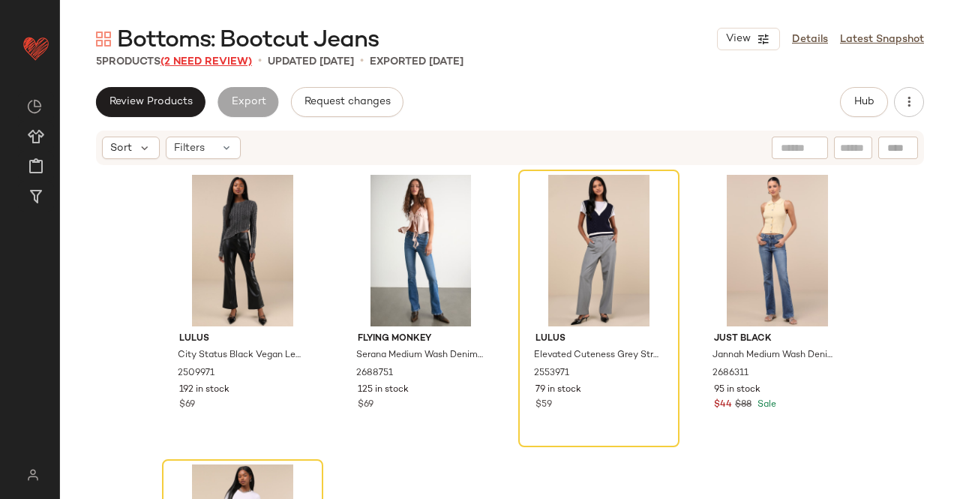
click at [222, 63] on span "(2 Need Review)" at bounding box center [207, 61] width 92 height 11
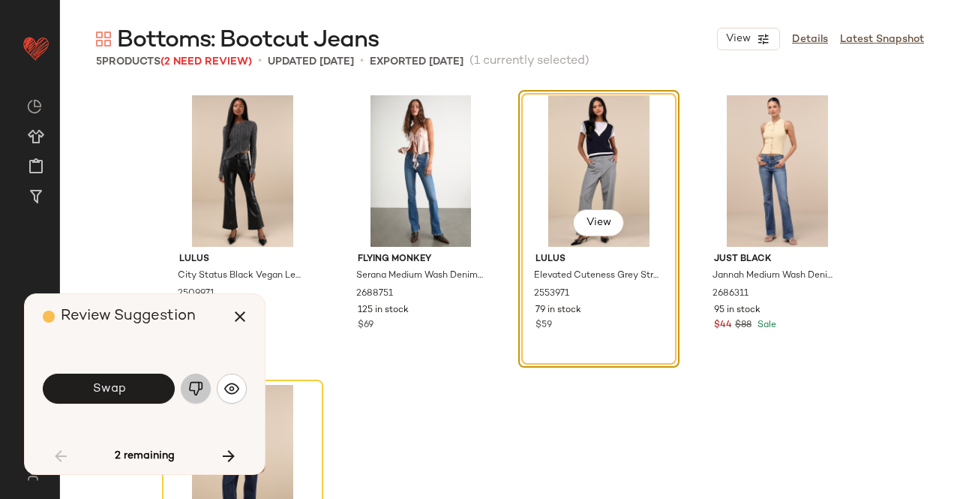
click at [194, 389] on img "button" at bounding box center [195, 388] width 15 height 15
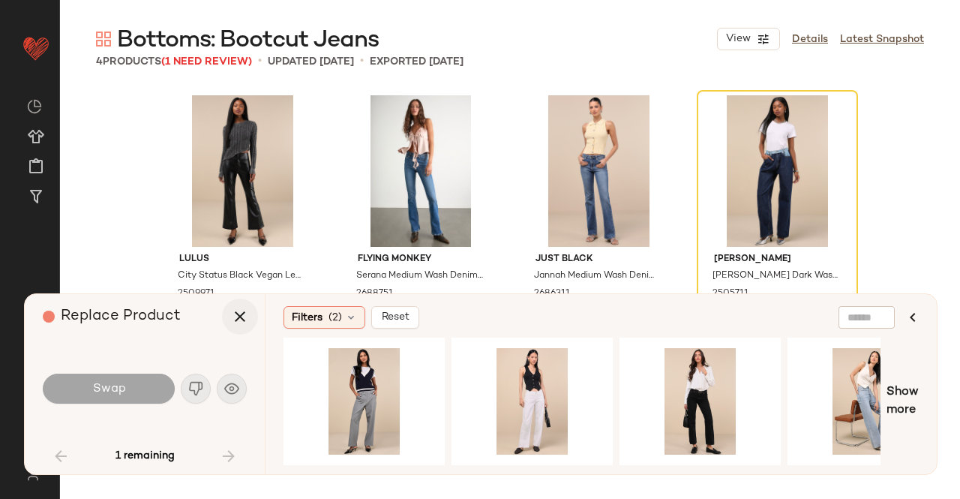
click at [235, 322] on icon "button" at bounding box center [240, 317] width 18 height 18
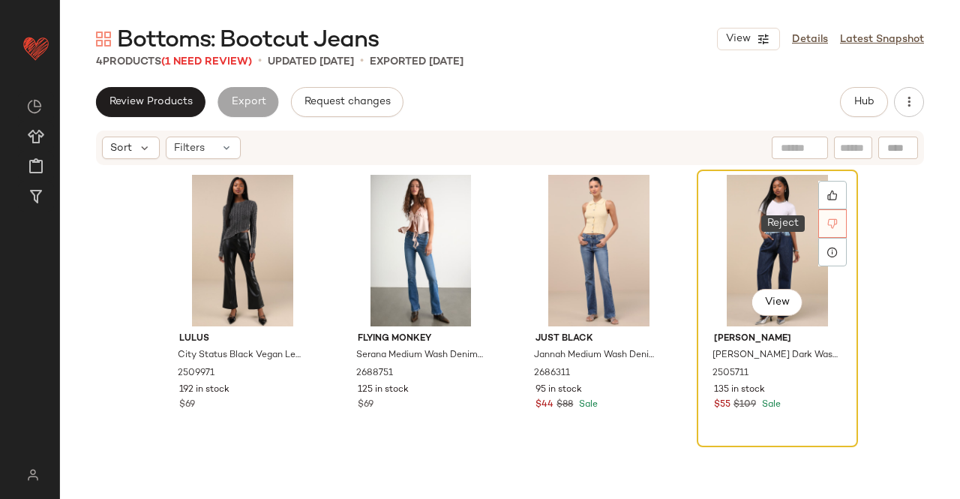
click at [836, 221] on div at bounding box center [832, 223] width 29 height 29
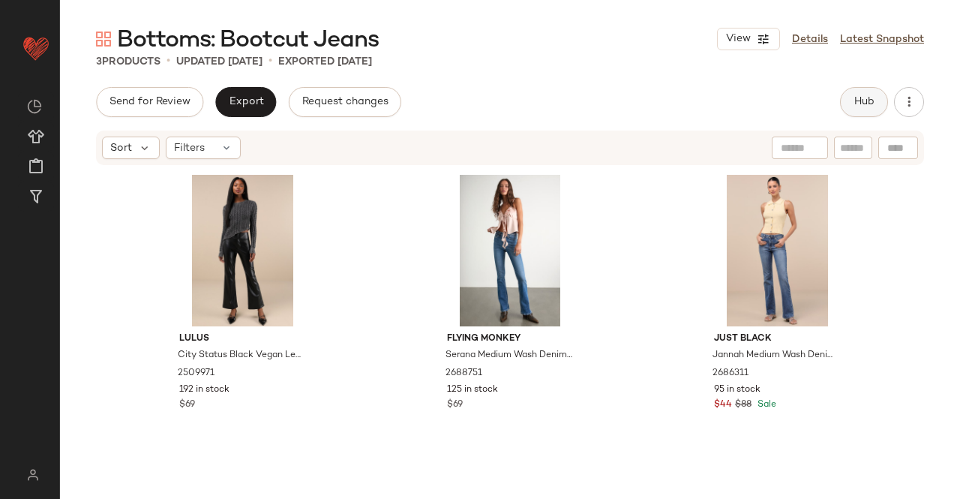
click at [855, 96] on span "Hub" at bounding box center [864, 102] width 21 height 12
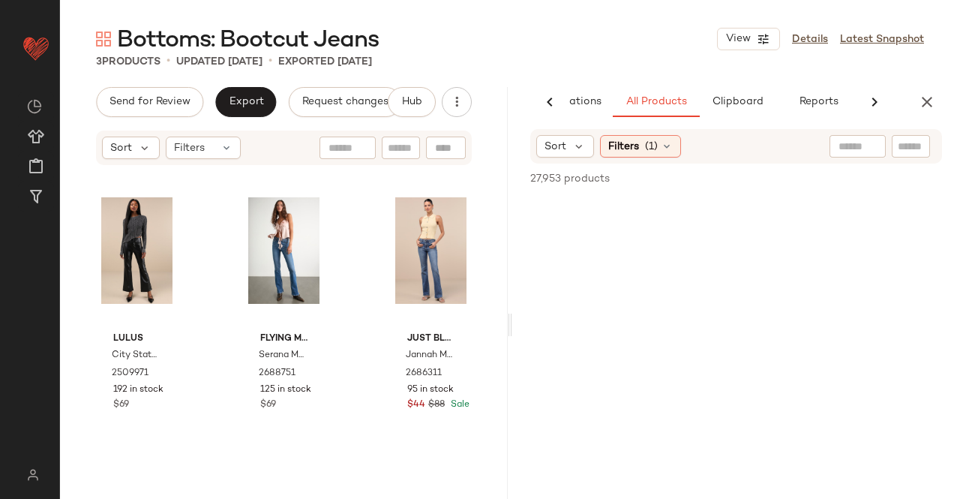
scroll to position [0, 95]
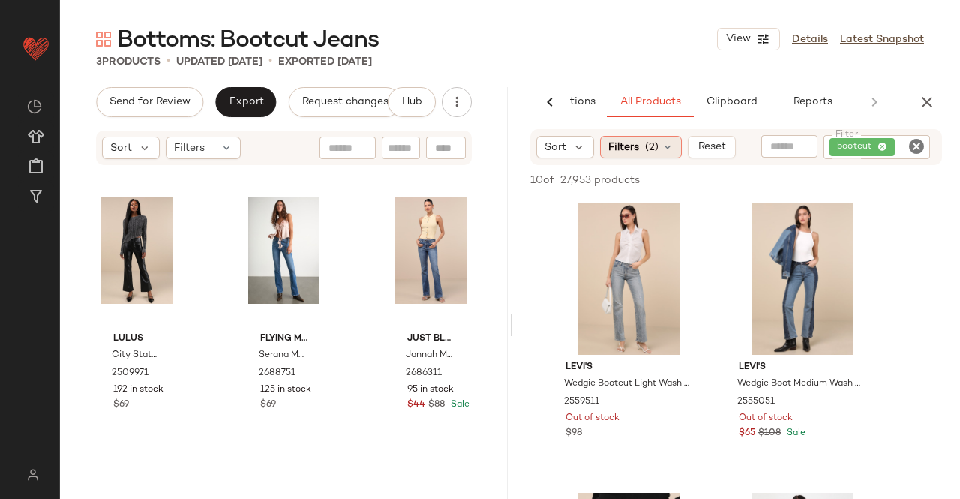
click at [630, 145] on span "Filters" at bounding box center [623, 148] width 31 height 16
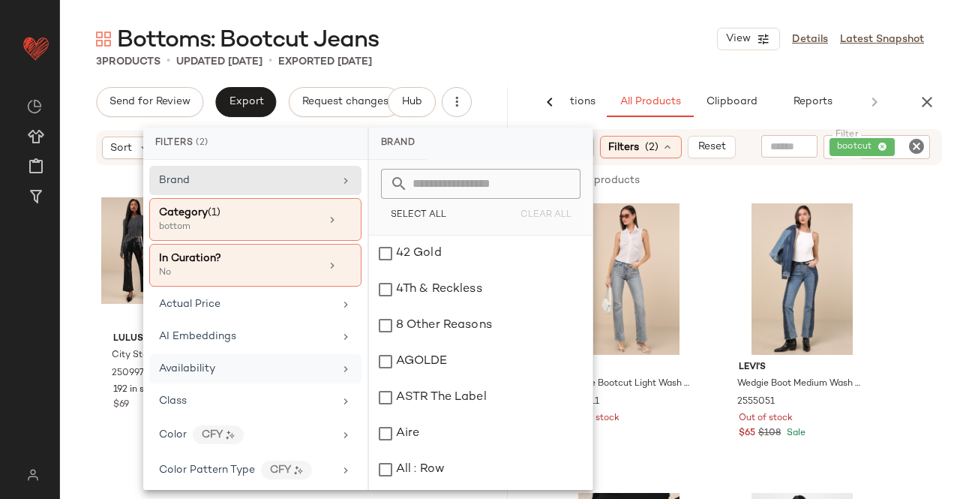
click at [230, 365] on div "Availability" at bounding box center [246, 369] width 175 height 16
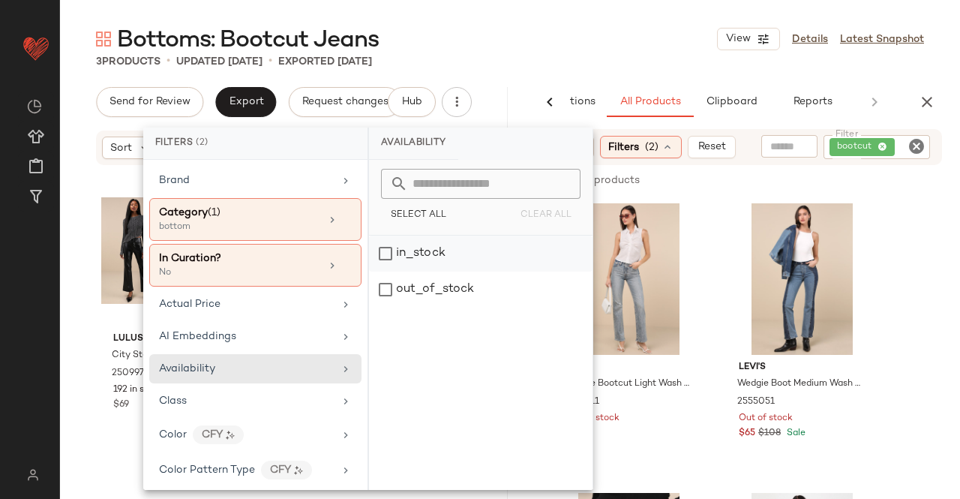
click at [450, 247] on div "in_stock" at bounding box center [481, 254] width 224 height 36
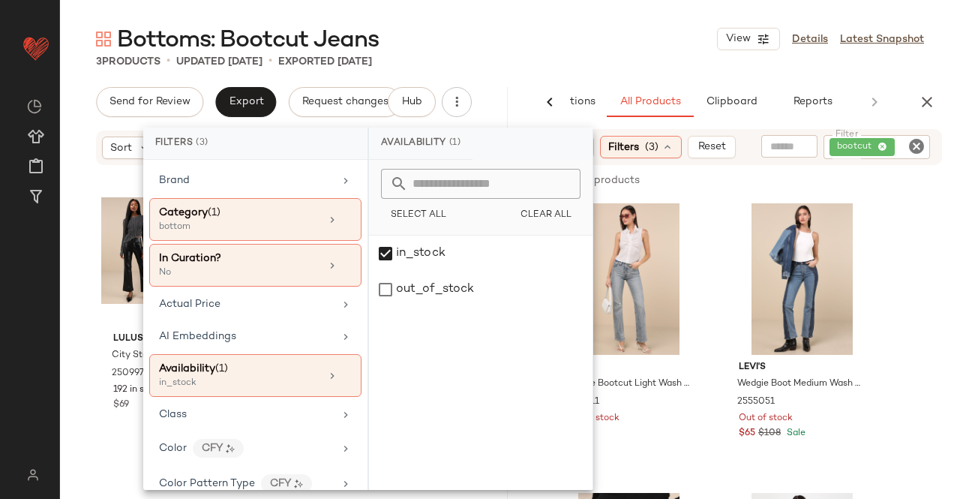
click at [613, 52] on div "Bottoms: Bootcut Jeans View Details Latest Snapshot" at bounding box center [510, 39] width 900 height 30
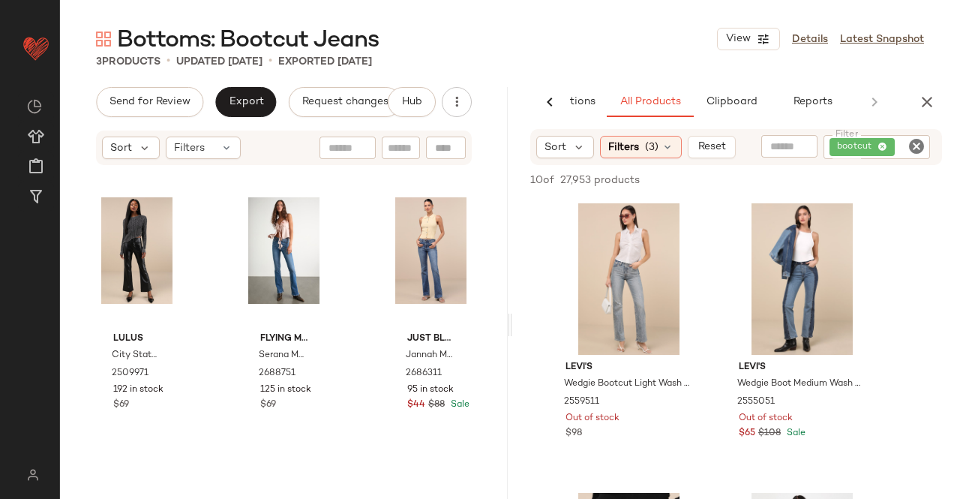
drag, startPoint x: 572, startPoint y: 149, endPoint x: 573, endPoint y: 158, distance: 9.0
click at [572, 150] on icon at bounding box center [579, 147] width 14 height 14
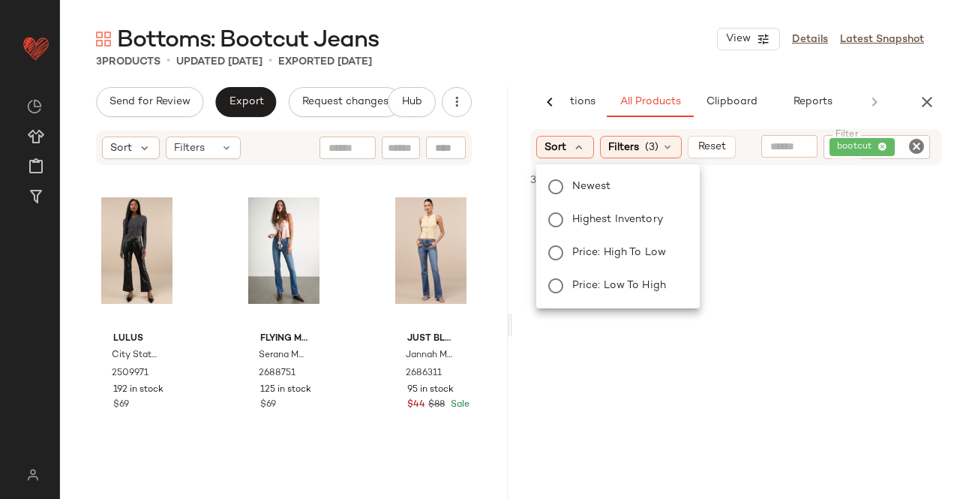
click at [578, 192] on span "Newest" at bounding box center [591, 187] width 39 height 16
click at [608, 69] on div "Bottoms: Bootcut Jeans View Details Latest Snapshot 3 Products • updated Sep 5t…" at bounding box center [510, 261] width 900 height 475
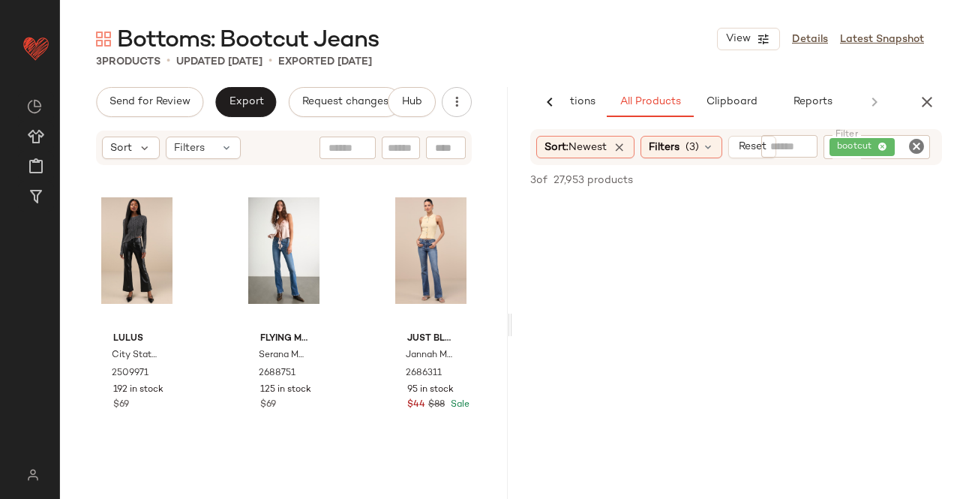
drag, startPoint x: 920, startPoint y: 88, endPoint x: 929, endPoint y: 101, distance: 15.2
click at [924, 92] on div "Bottoms: Bootcut Jeans View Details Latest Snapshot 3 Products • updated Sep 5t…" at bounding box center [510, 261] width 900 height 475
click at [929, 101] on icon "button" at bounding box center [927, 102] width 18 height 18
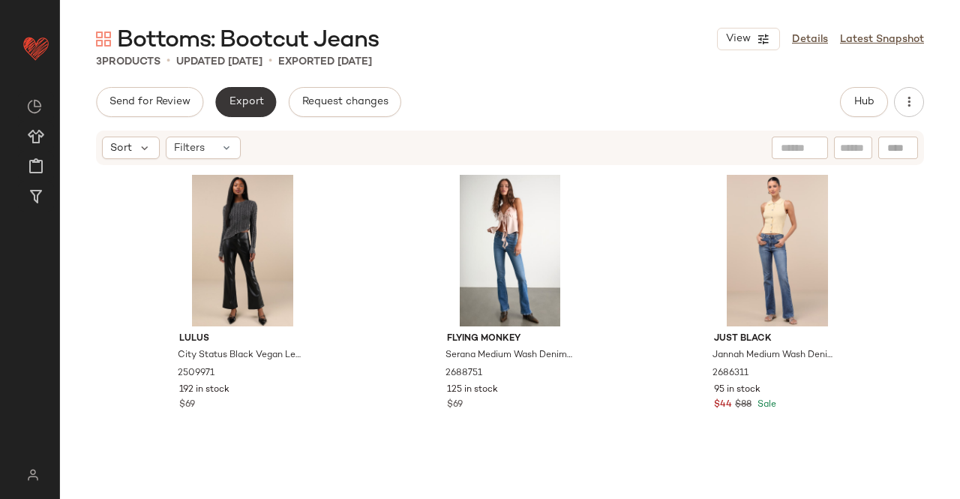
click at [218, 97] on button "Export" at bounding box center [245, 102] width 61 height 30
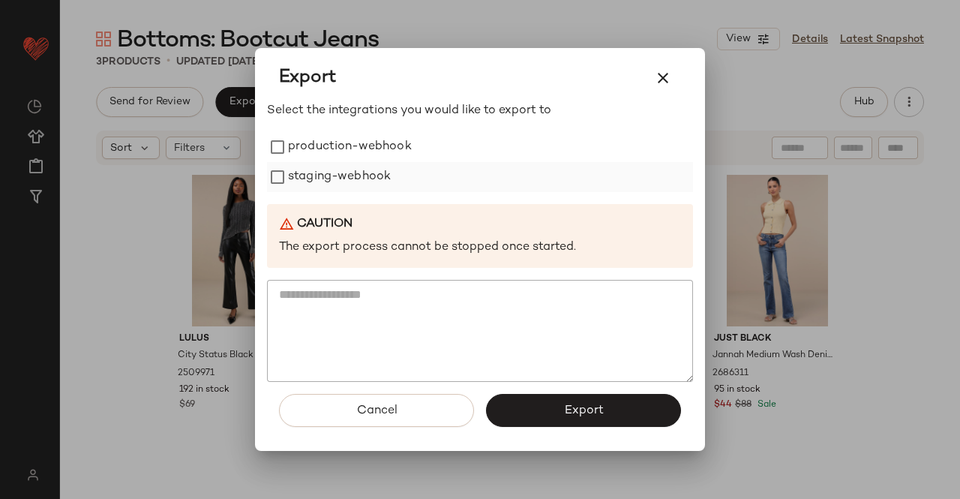
drag, startPoint x: 316, startPoint y: 145, endPoint x: 314, endPoint y: 170, distance: 25.6
click at [316, 146] on label "production-webhook" at bounding box center [350, 147] width 124 height 30
drag, startPoint x: 314, startPoint y: 170, endPoint x: 521, endPoint y: 380, distance: 295.5
click at [314, 171] on label "staging-webhook" at bounding box center [339, 177] width 103 height 30
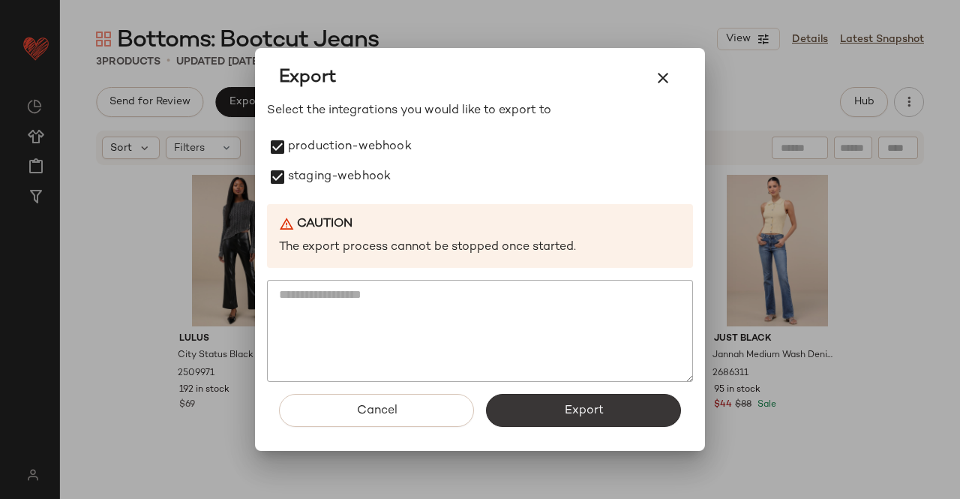
click at [601, 406] on span "Export" at bounding box center [583, 411] width 40 height 14
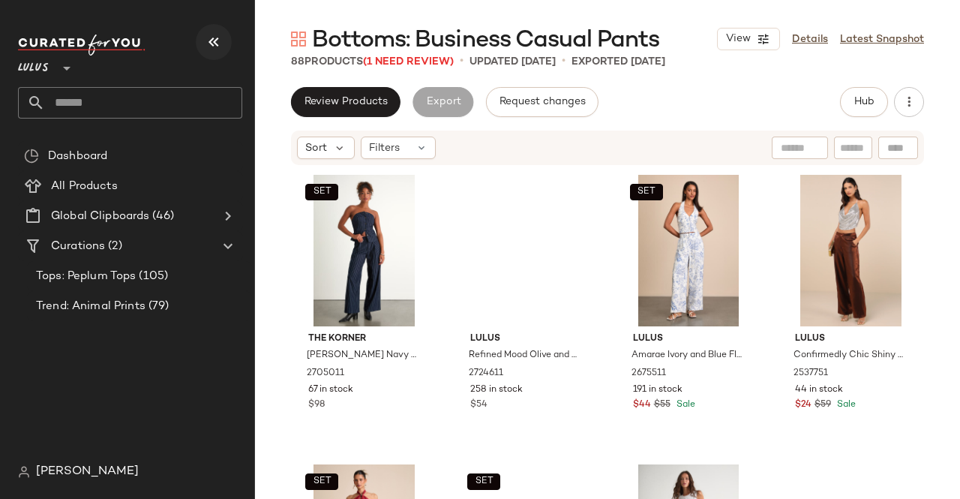
click at [209, 36] on icon "button" at bounding box center [214, 42] width 18 height 18
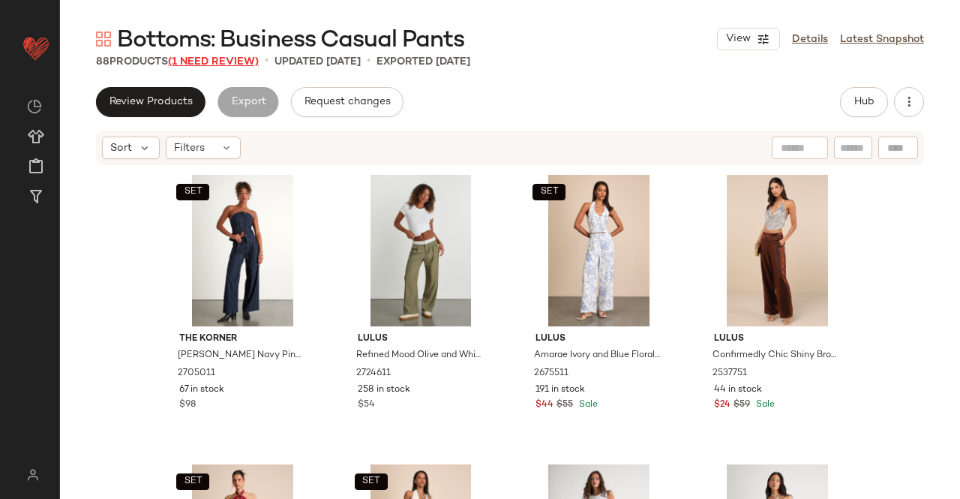
click at [227, 61] on span "(1 Need Review)" at bounding box center [213, 61] width 91 height 11
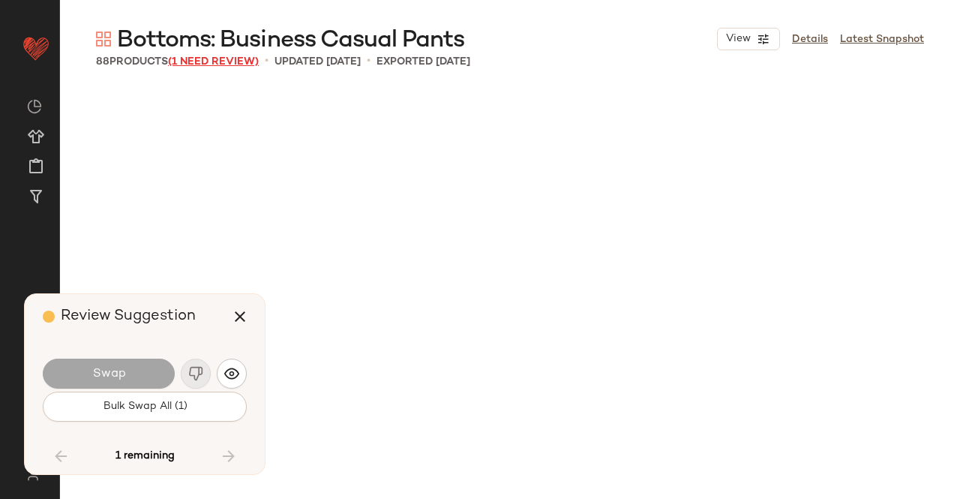
scroll to position [5502, 0]
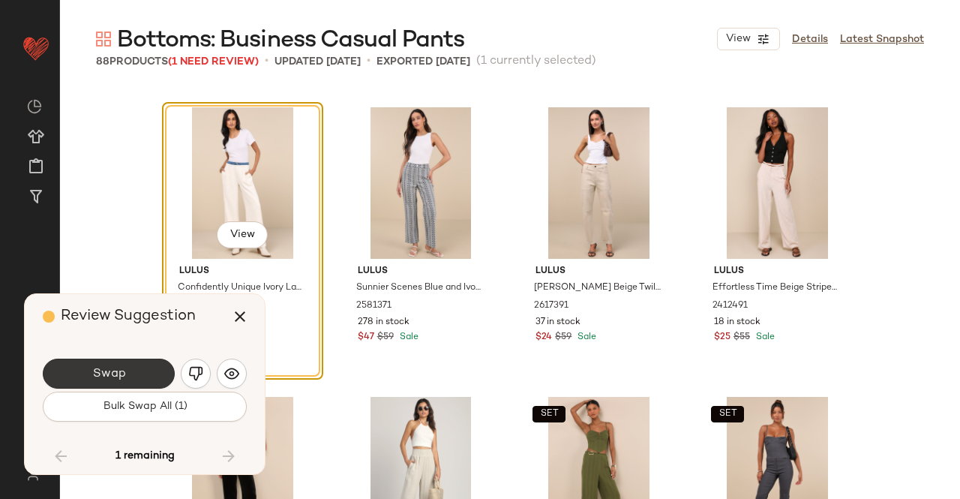
click at [108, 380] on span "Swap" at bounding box center [109, 374] width 34 height 14
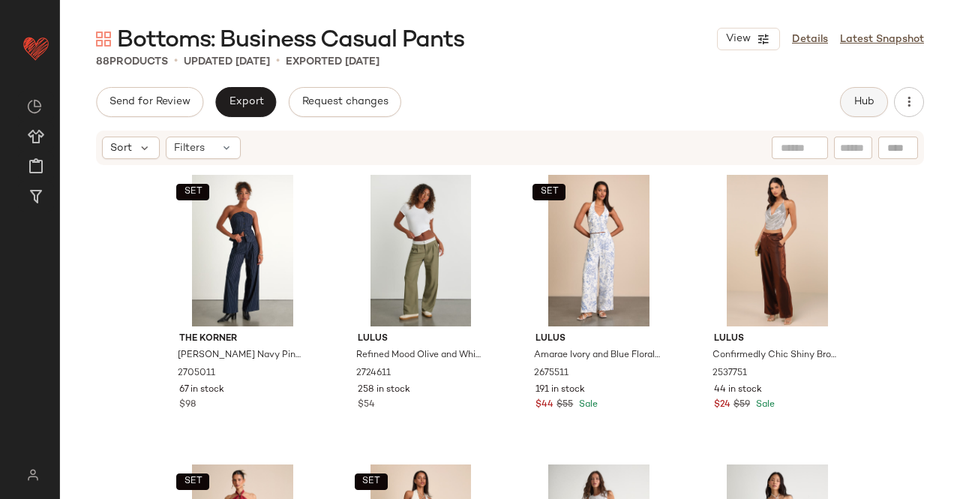
click at [866, 104] on span "Hub" at bounding box center [864, 102] width 21 height 12
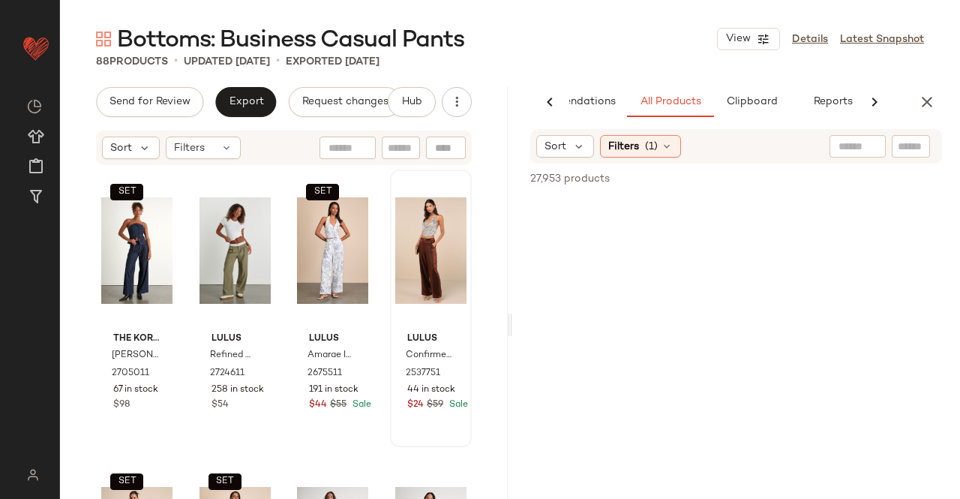
scroll to position [0, 95]
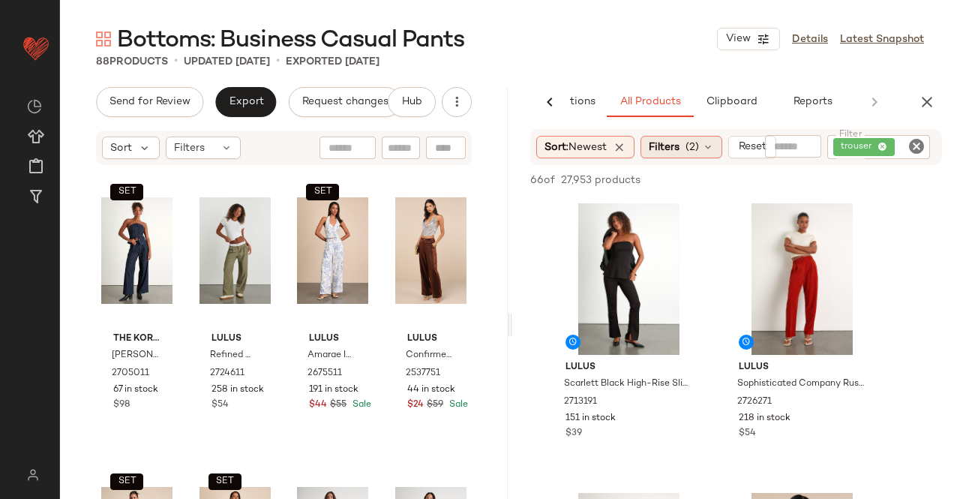
click at [684, 140] on div "Filters (2)" at bounding box center [682, 147] width 82 height 23
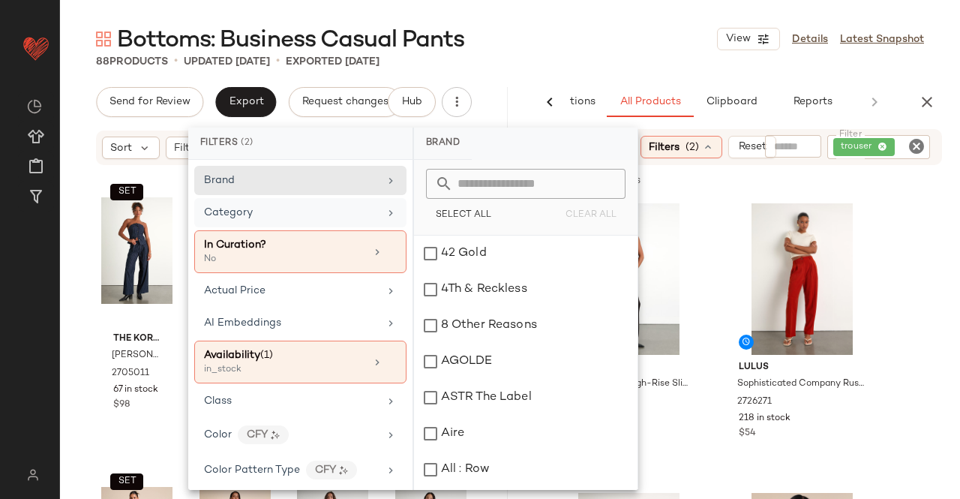
click at [277, 207] on div "Category" at bounding box center [291, 213] width 175 height 16
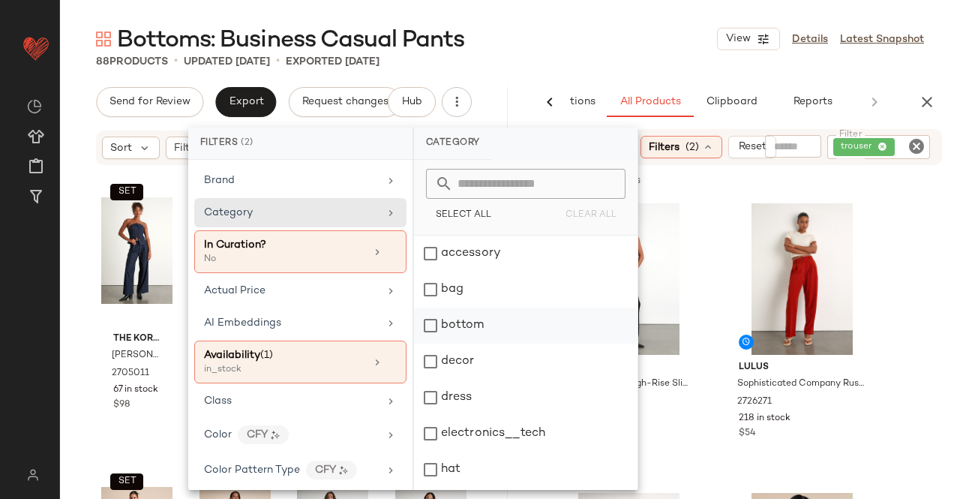
click at [470, 323] on div "bottom" at bounding box center [526, 326] width 224 height 36
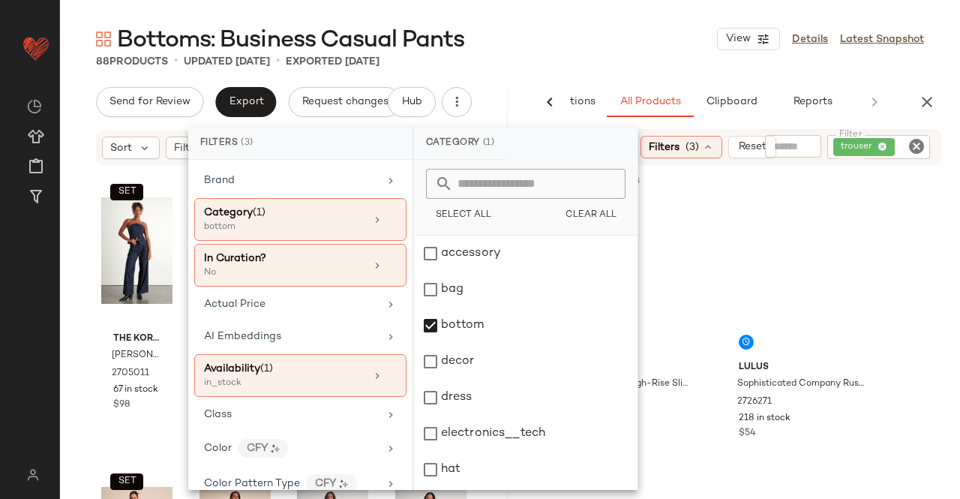
click at [629, 38] on div "Bottoms: Business Casual Pants View Details Latest Snapshot" at bounding box center [510, 39] width 900 height 30
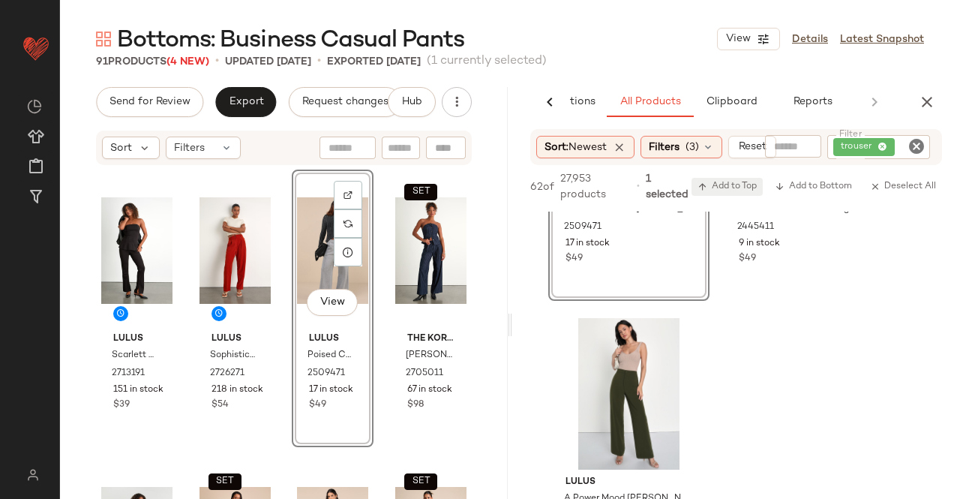
scroll to position [1125, 0]
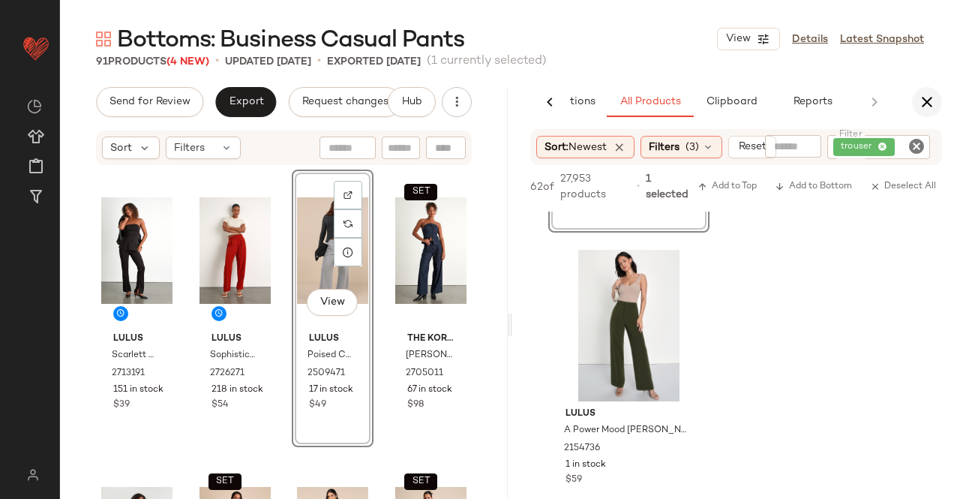
click at [926, 110] on icon "button" at bounding box center [927, 102] width 18 height 18
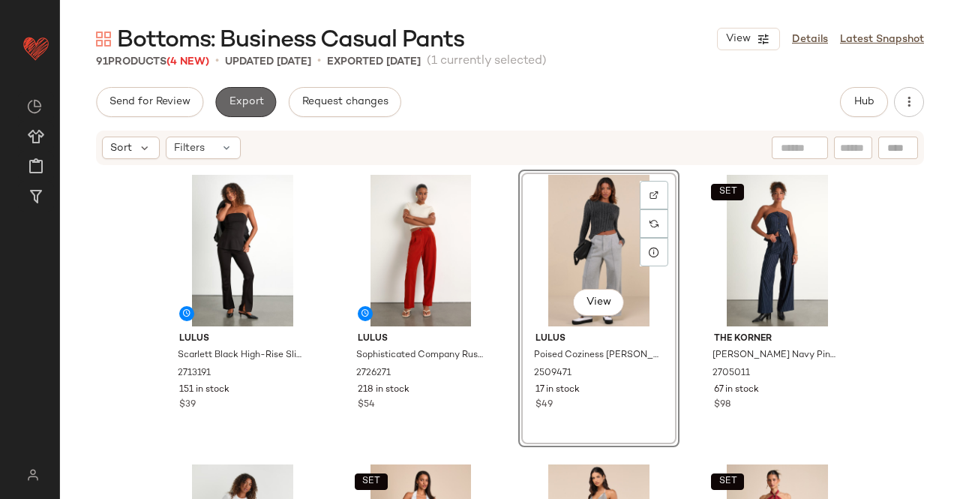
click at [254, 100] on span "Export" at bounding box center [245, 102] width 35 height 12
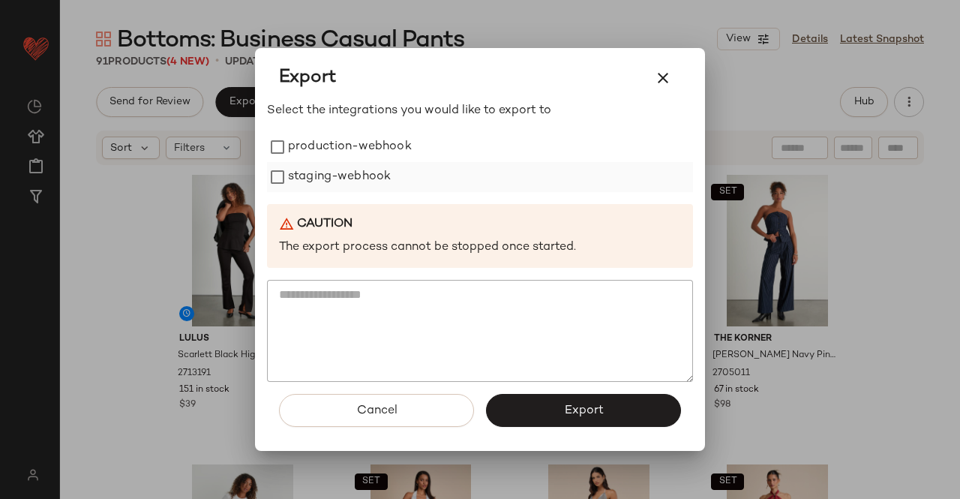
drag, startPoint x: 303, startPoint y: 149, endPoint x: 310, endPoint y: 161, distance: 14.4
click at [305, 152] on label "production-webhook" at bounding box center [350, 147] width 124 height 30
click at [313, 190] on label "staging-webhook" at bounding box center [339, 177] width 103 height 30
click at [545, 395] on button "Export" at bounding box center [583, 410] width 195 height 33
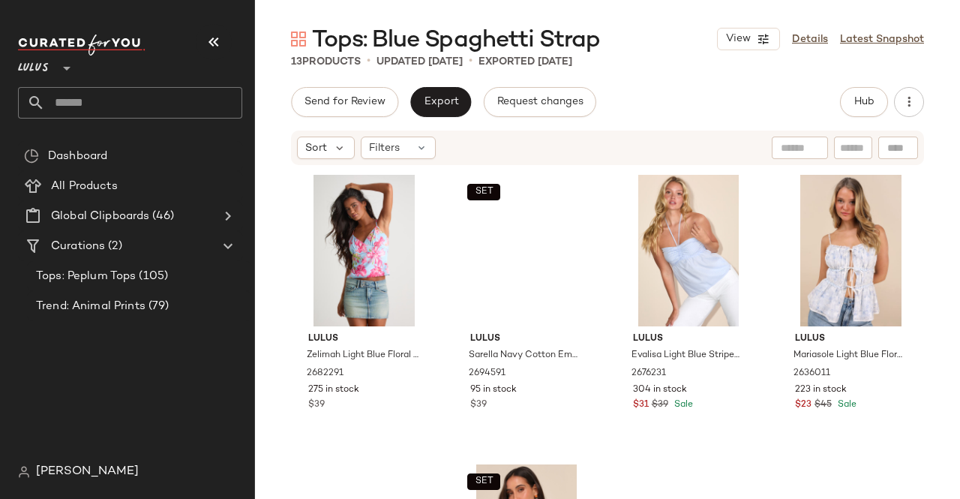
click at [218, 35] on icon "button" at bounding box center [214, 42] width 18 height 18
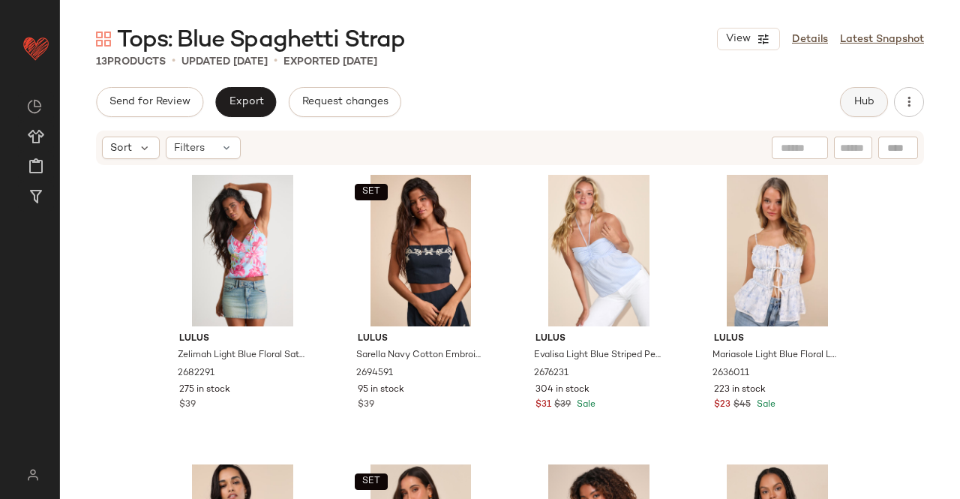
drag, startPoint x: 860, startPoint y: 83, endPoint x: 867, endPoint y: 101, distance: 19.5
click at [866, 97] on div "Tops: Blue Spaghetti Strap View Details Latest Snapshot 13 Products • updated A…" at bounding box center [510, 261] width 900 height 475
click at [868, 101] on span "Hub" at bounding box center [864, 102] width 21 height 12
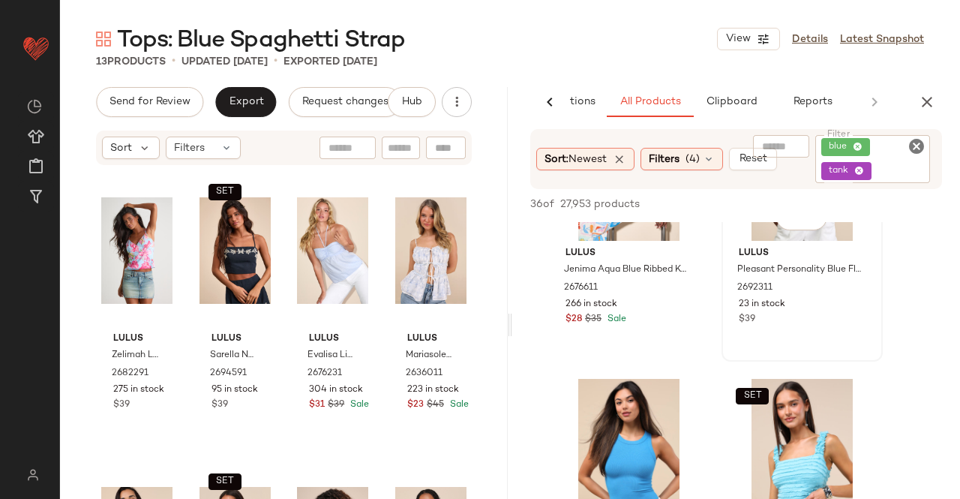
scroll to position [525, 0]
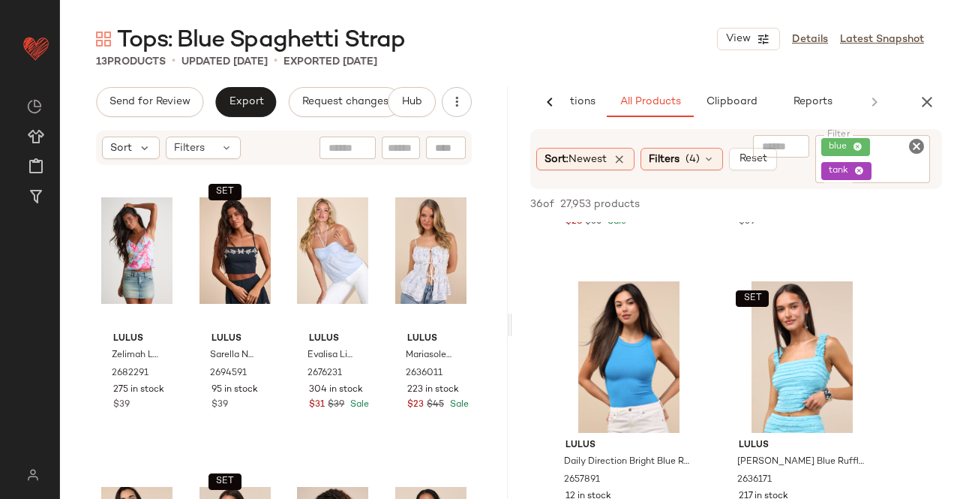
click at [923, 105] on icon "button" at bounding box center [927, 102] width 18 height 18
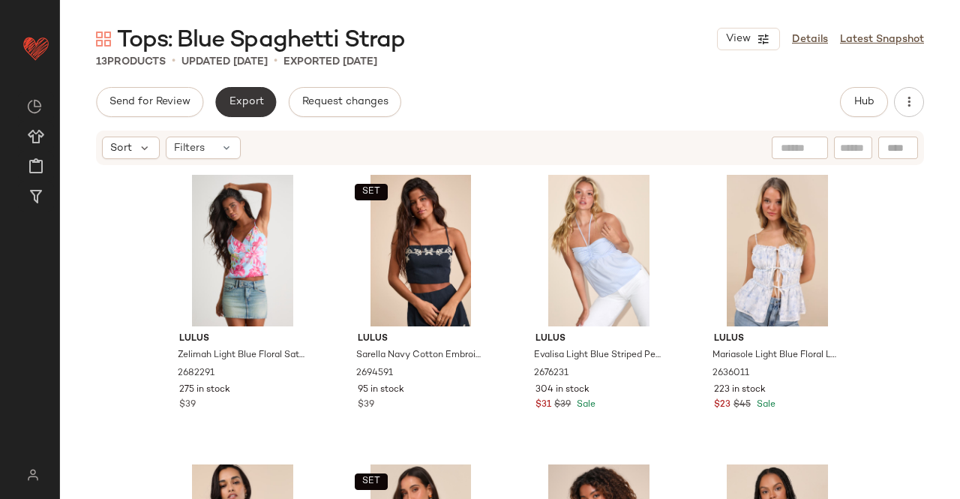
click at [225, 106] on button "Export" at bounding box center [245, 102] width 61 height 30
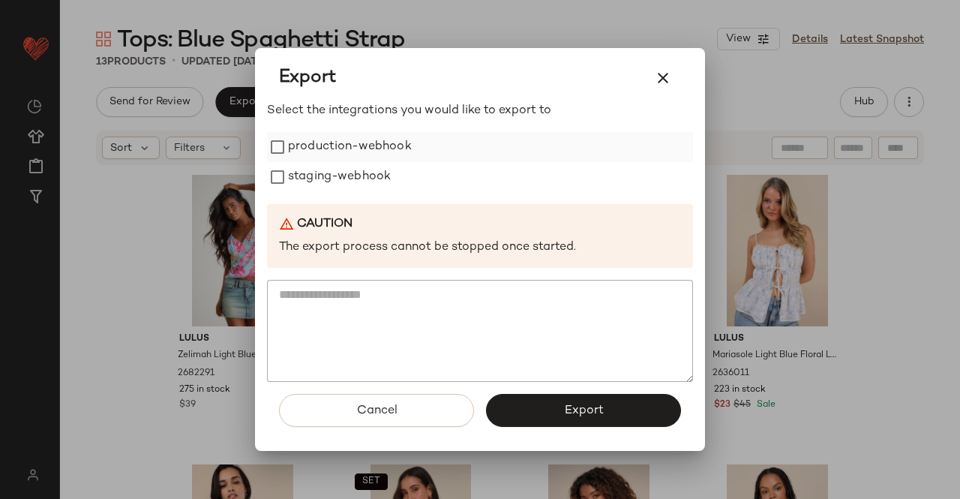
drag, startPoint x: 338, startPoint y: 152, endPoint x: 338, endPoint y: 175, distance: 23.3
click at [338, 152] on label "production-webhook" at bounding box center [350, 147] width 124 height 30
click at [338, 175] on label "staging-webhook" at bounding box center [339, 177] width 103 height 30
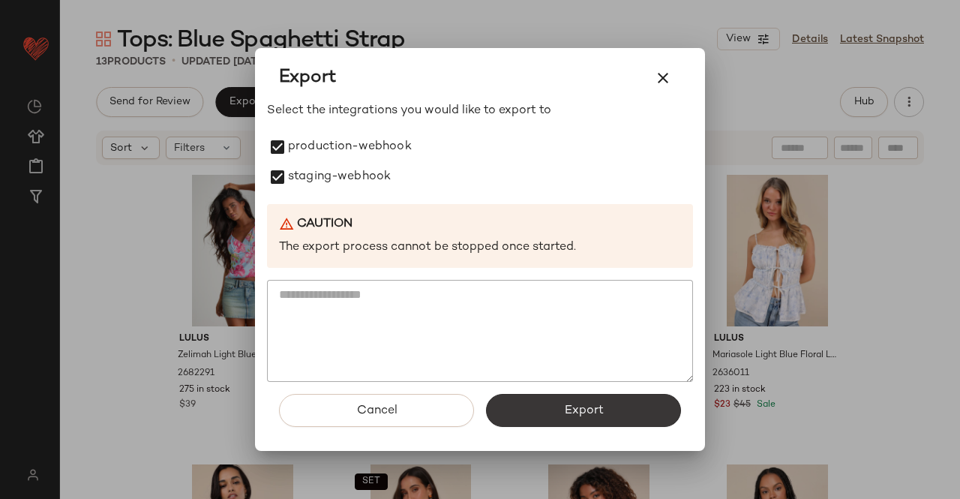
click at [591, 396] on button "Export" at bounding box center [583, 410] width 195 height 33
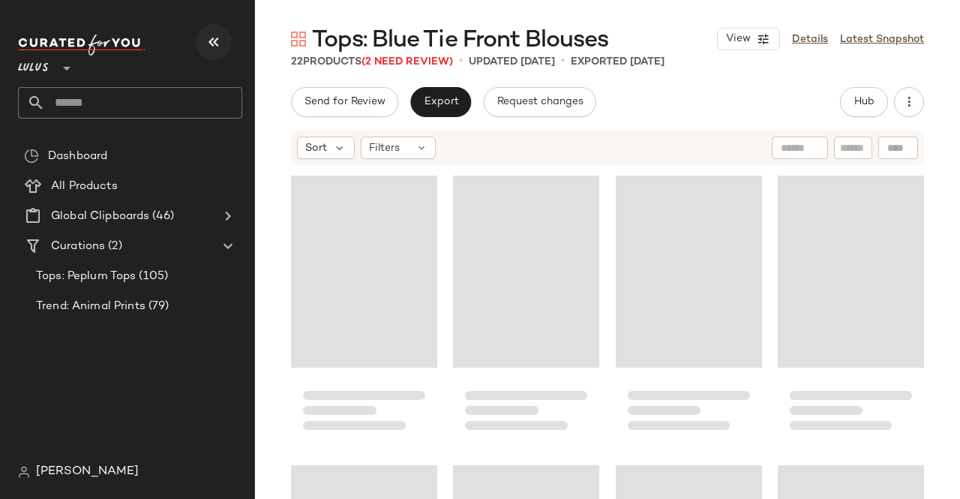
click at [218, 32] on button "button" at bounding box center [214, 42] width 36 height 36
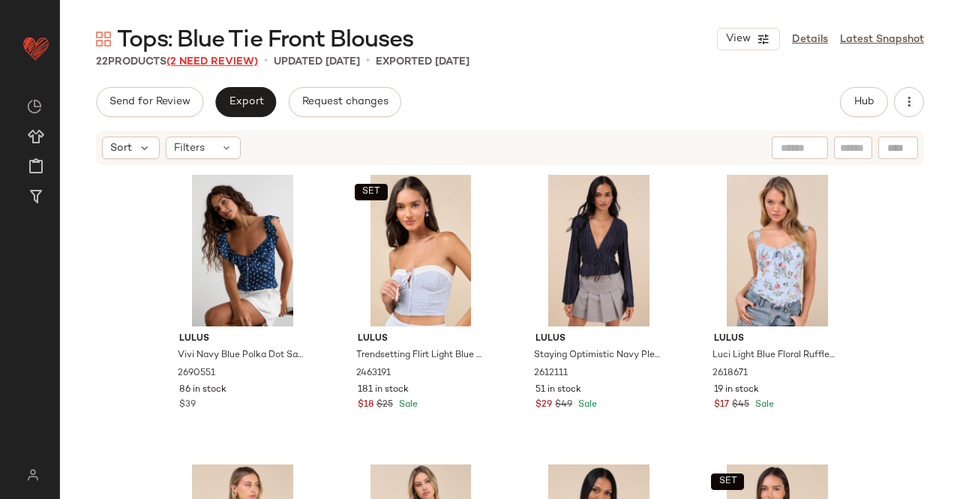
click at [233, 65] on span "(2 Need Review)" at bounding box center [213, 61] width 92 height 11
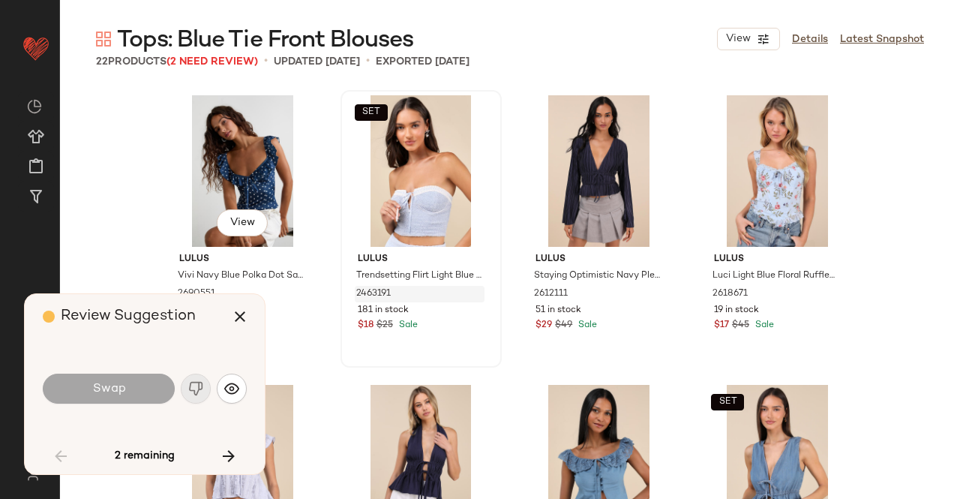
scroll to position [881, 0]
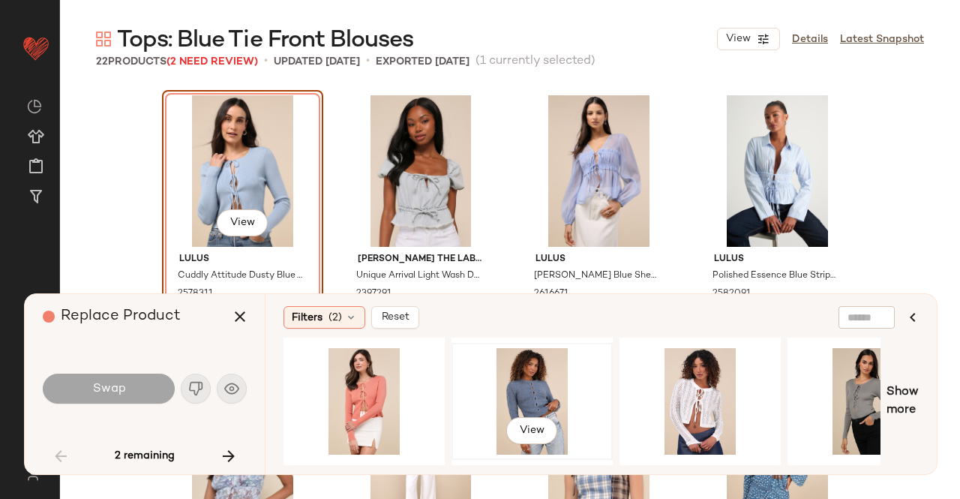
click at [532, 383] on div "View" at bounding box center [532, 401] width 151 height 107
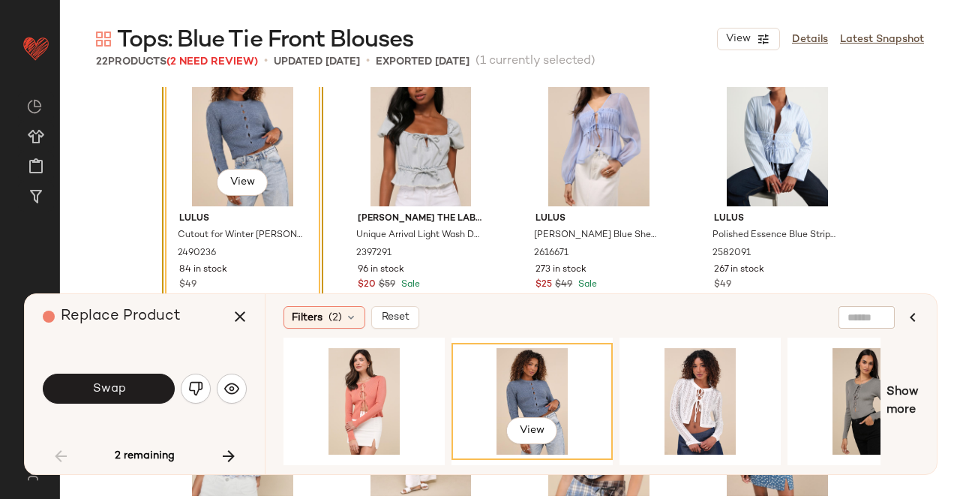
scroll to position [956, 0]
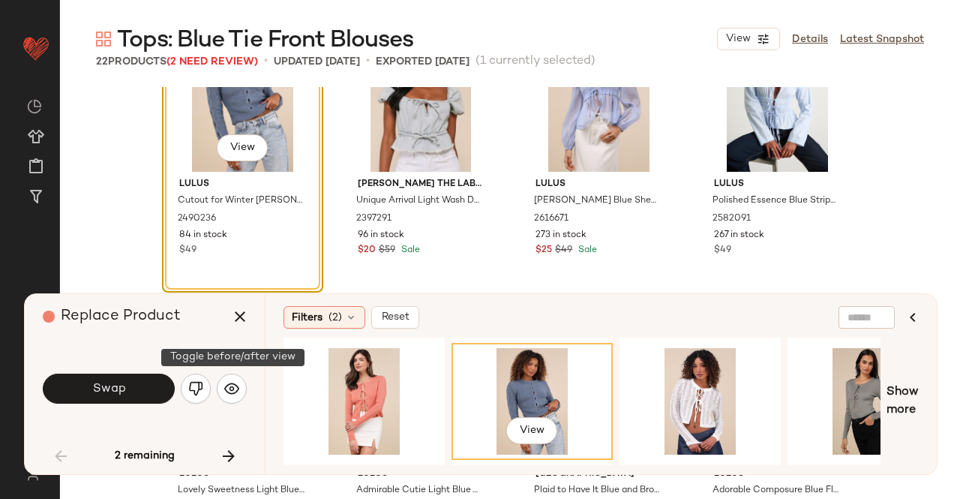
click at [195, 378] on button "button" at bounding box center [196, 389] width 30 height 30
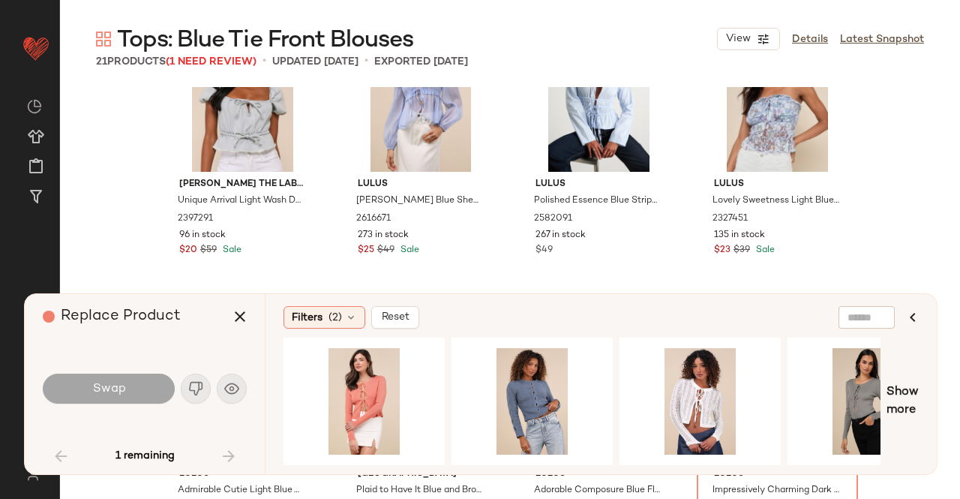
click at [233, 294] on div "Replace Product" at bounding box center [150, 316] width 215 height 45
click at [234, 298] on div "Replace Product" at bounding box center [150, 316] width 215 height 45
click at [239, 307] on button "button" at bounding box center [240, 317] width 36 height 36
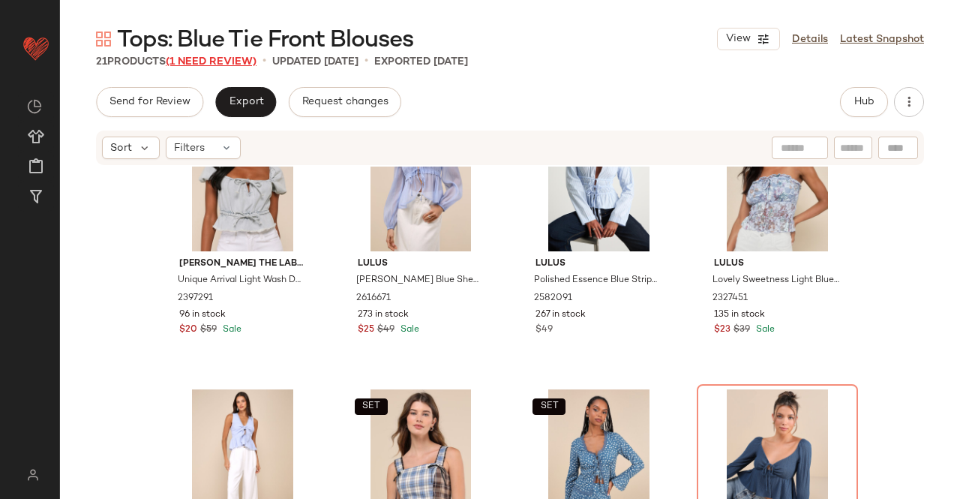
click at [214, 68] on span "(1 Need Review)" at bounding box center [211, 61] width 91 height 11
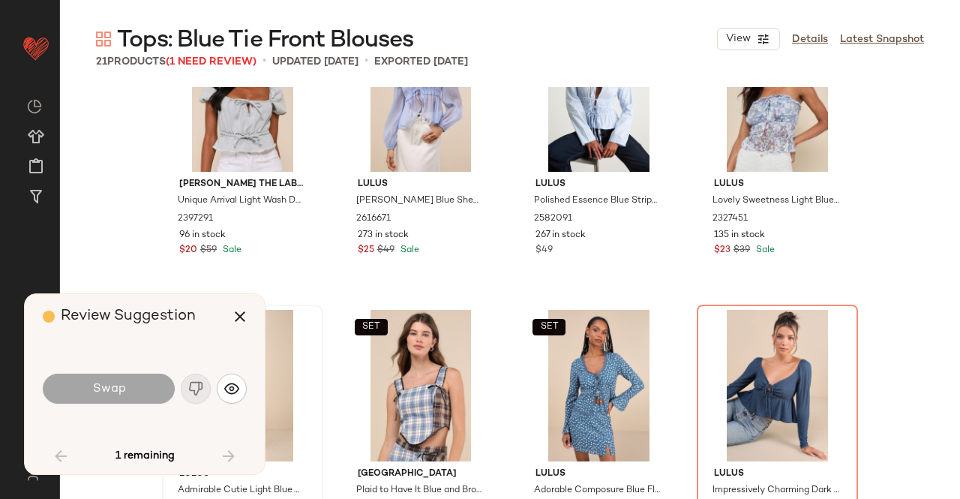
scroll to position [1158, 0]
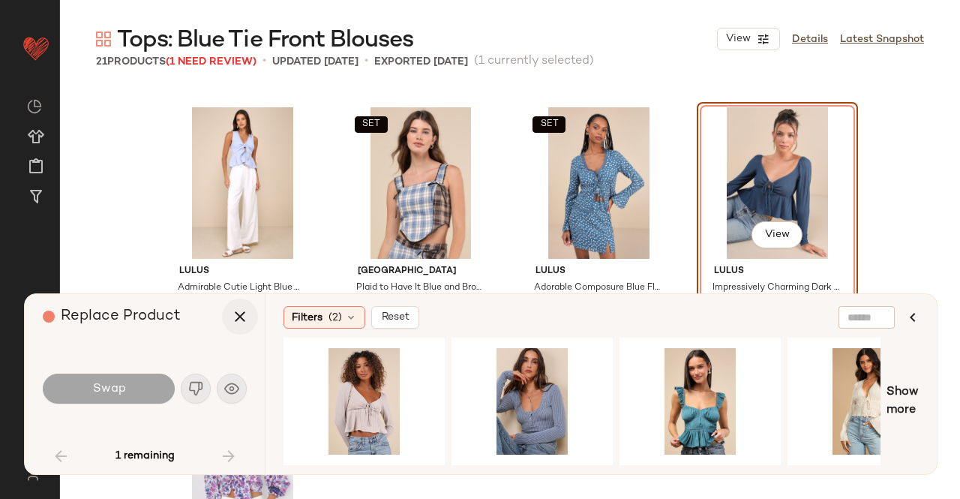
click at [248, 318] on icon "button" at bounding box center [240, 317] width 18 height 18
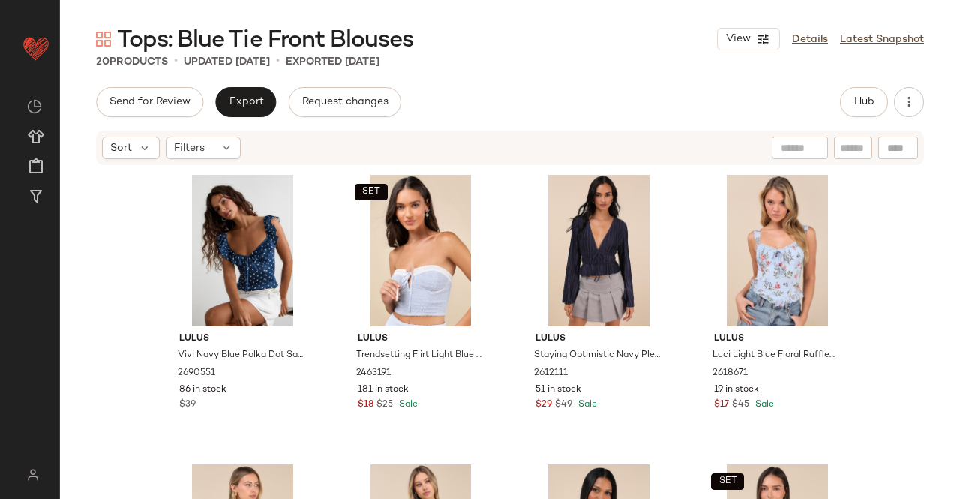
click at [881, 116] on div "Hub" at bounding box center [864, 102] width 48 height 30
click at [872, 110] on button "Hub" at bounding box center [864, 102] width 48 height 30
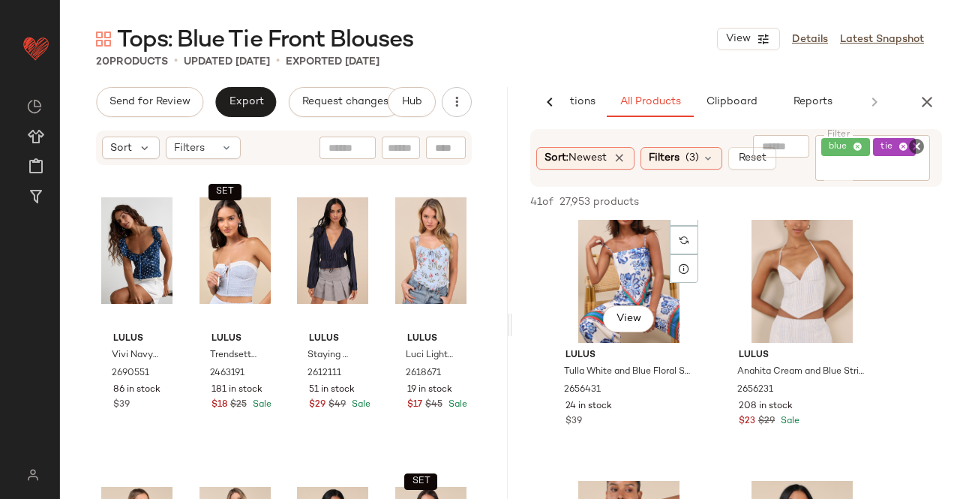
scroll to position [300, 0]
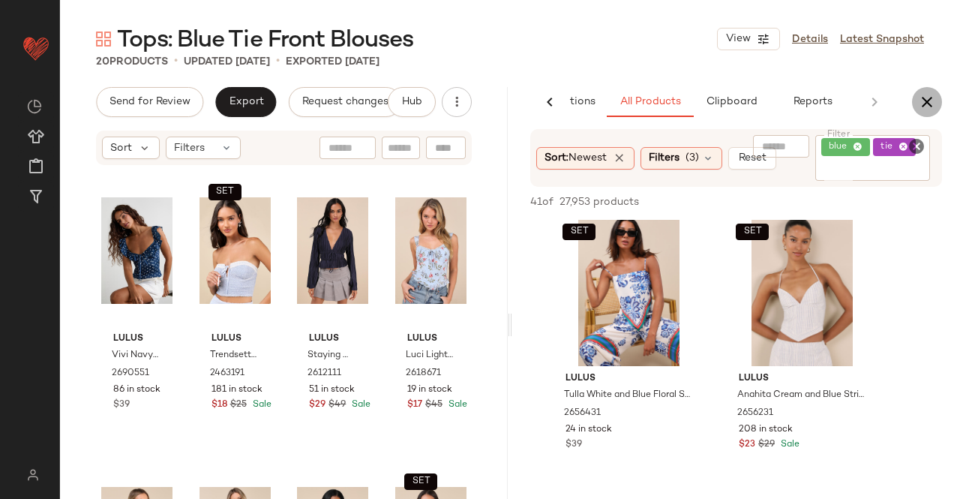
click at [926, 95] on icon "button" at bounding box center [927, 102] width 18 height 18
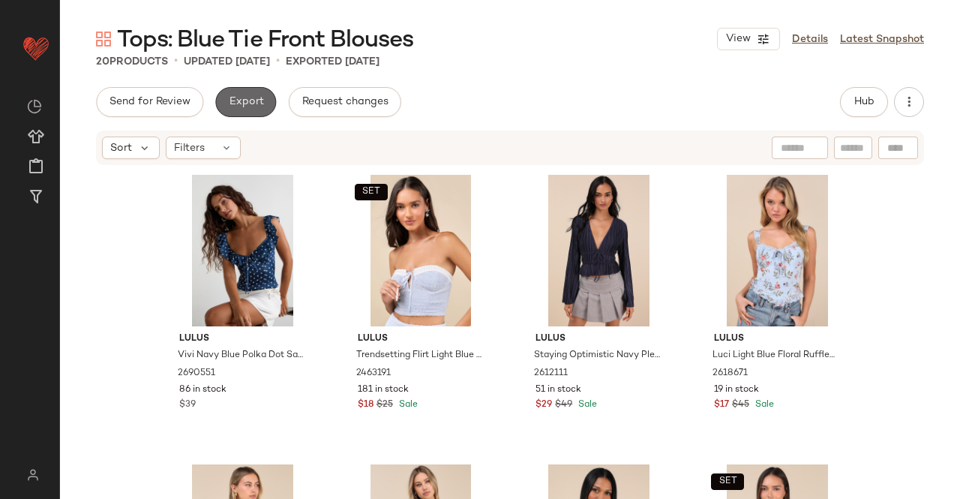
click at [247, 102] on span "Export" at bounding box center [245, 102] width 35 height 12
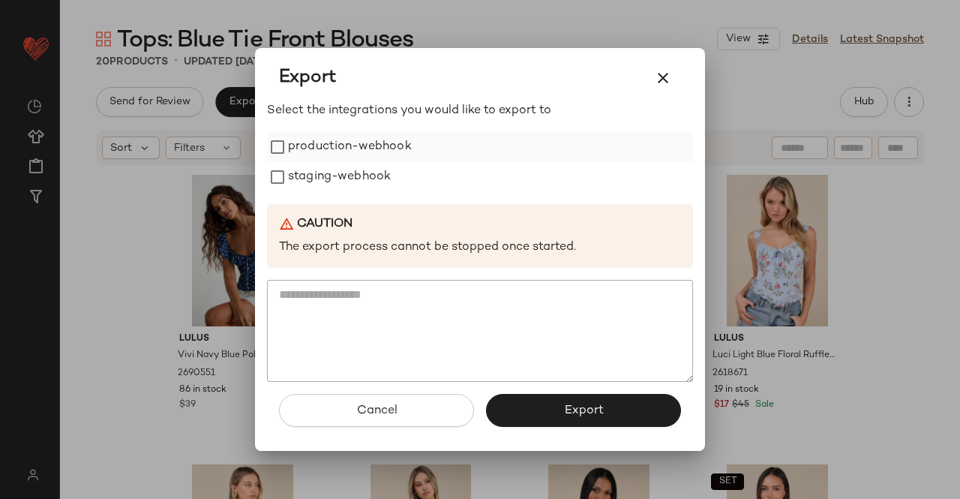
click at [368, 148] on label "production-webhook" at bounding box center [350, 147] width 124 height 30
click at [353, 176] on label "staging-webhook" at bounding box center [339, 177] width 103 height 30
click at [566, 409] on span "Export" at bounding box center [583, 411] width 40 height 14
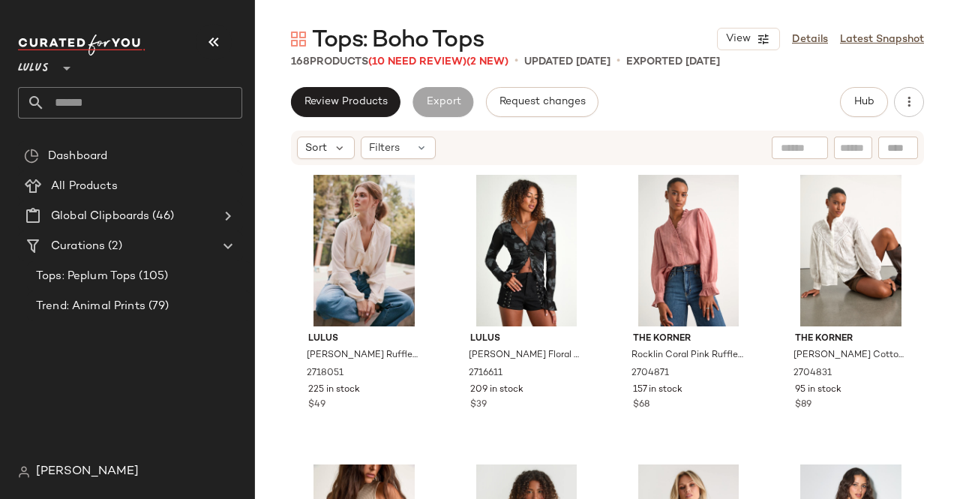
click at [207, 40] on icon "button" at bounding box center [214, 42] width 18 height 18
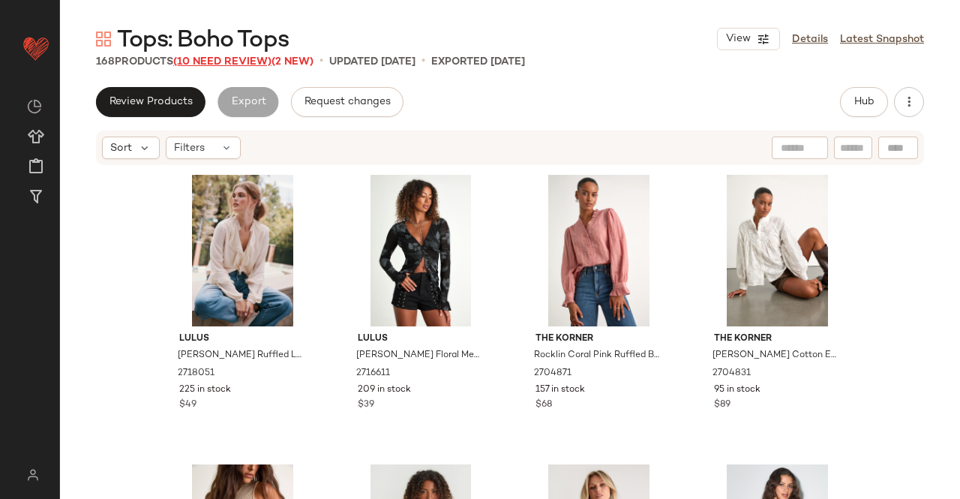
click at [234, 61] on span "(10 Need Review)" at bounding box center [222, 61] width 98 height 11
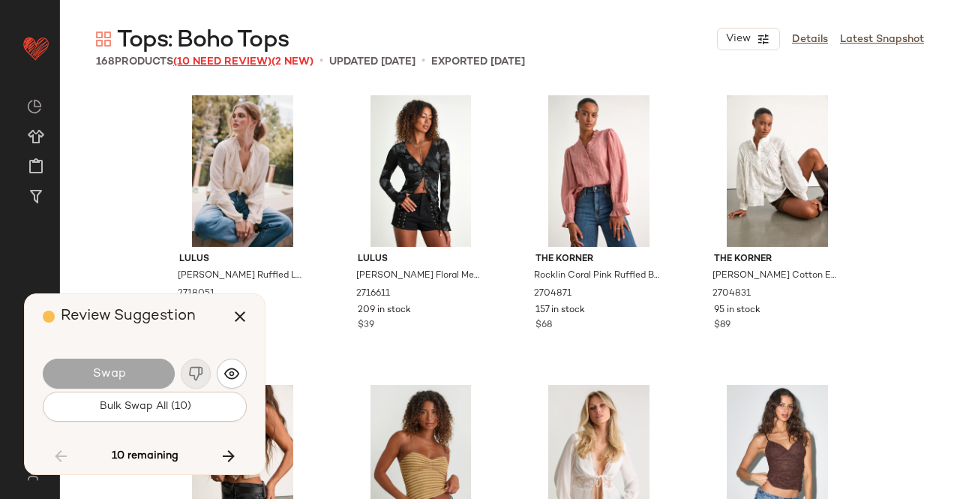
scroll to position [6081, 0]
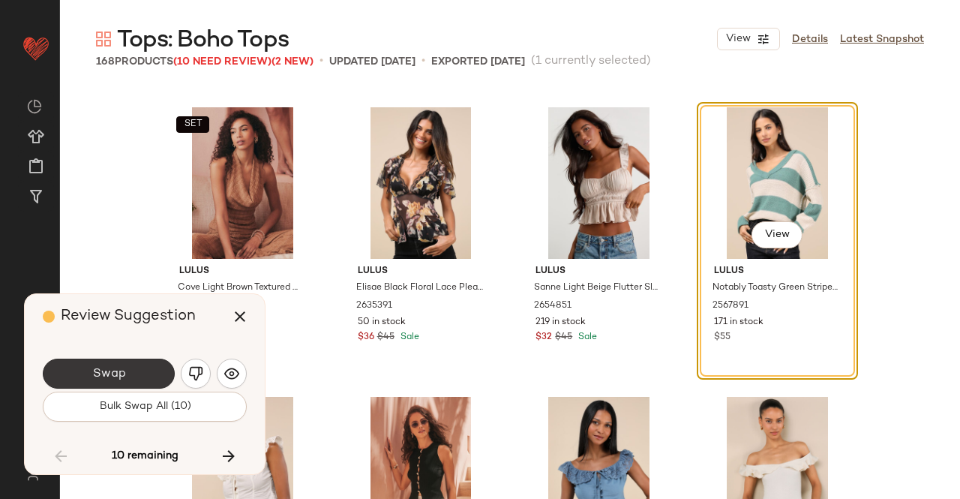
click at [105, 379] on span "Swap" at bounding box center [109, 374] width 34 height 14
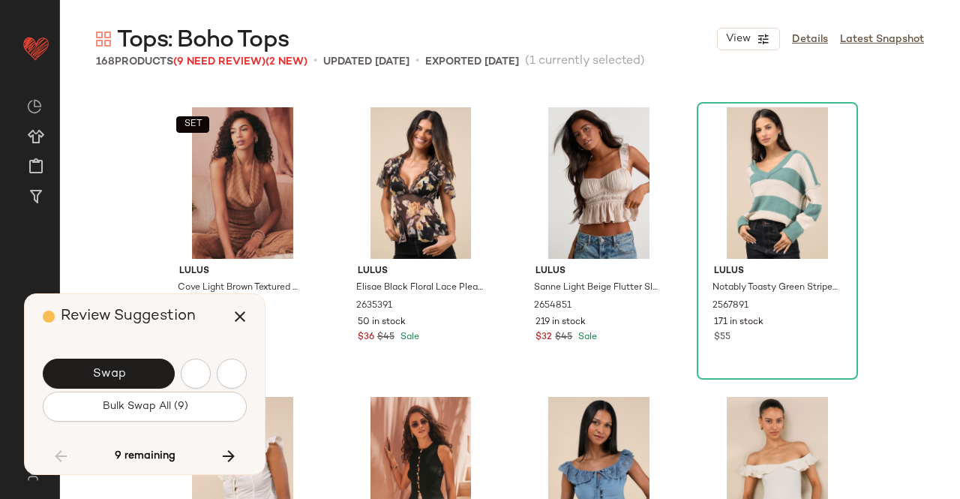
scroll to position [6949, 0]
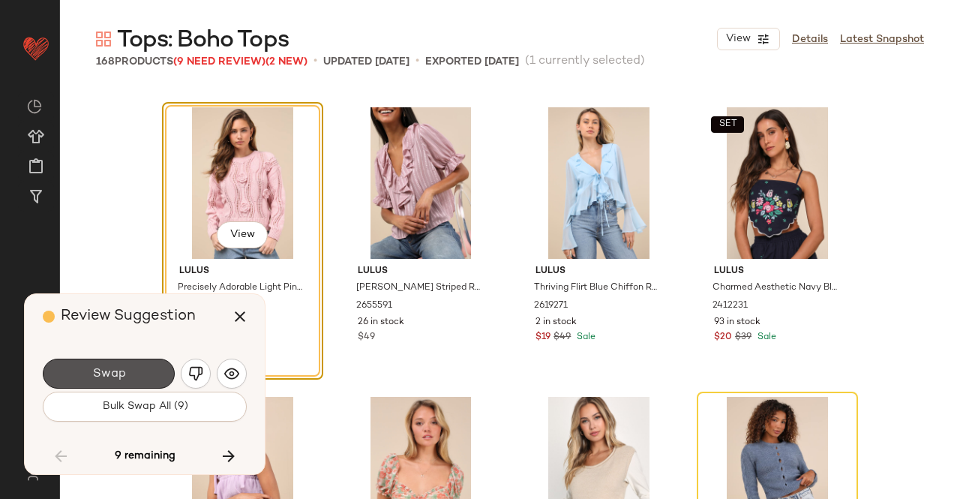
click at [93, 361] on button "Swap" at bounding box center [109, 374] width 132 height 30
click at [93, 361] on div "Swap" at bounding box center [109, 374] width 132 height 30
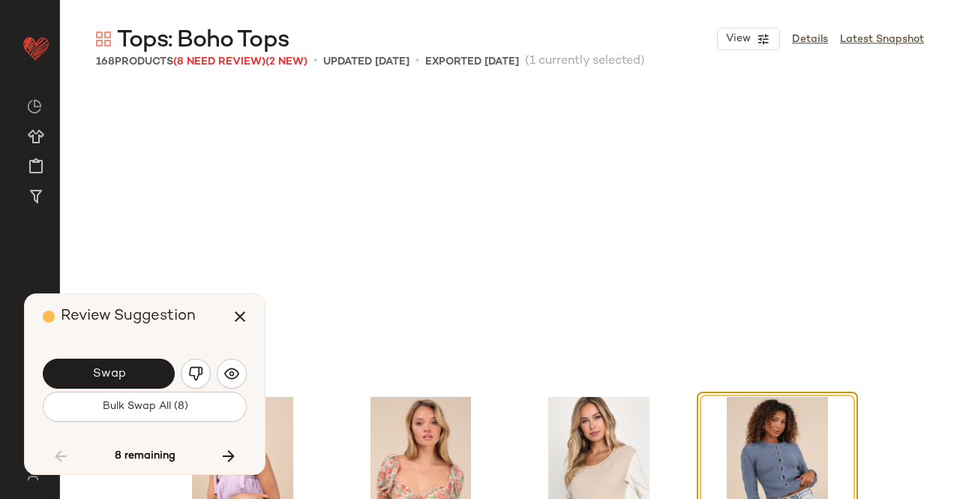
scroll to position [7239, 0]
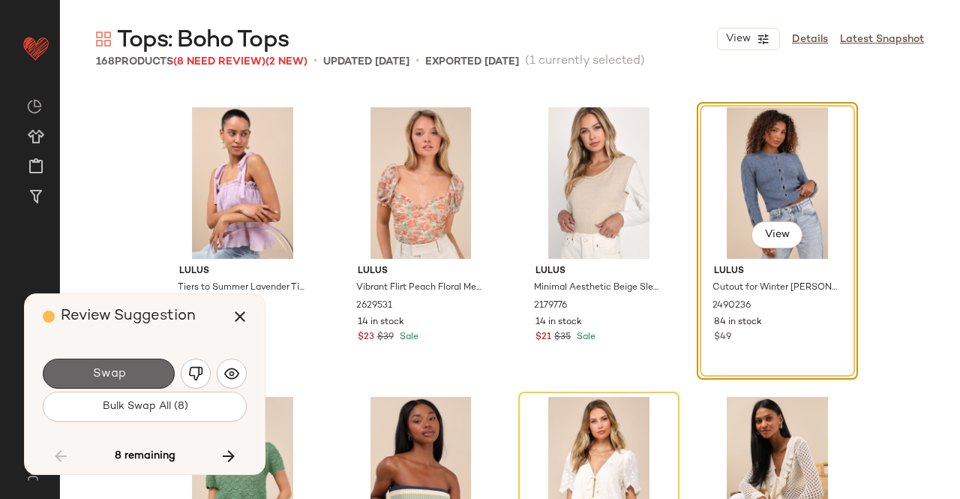
click at [125, 364] on button "Swap" at bounding box center [109, 374] width 132 height 30
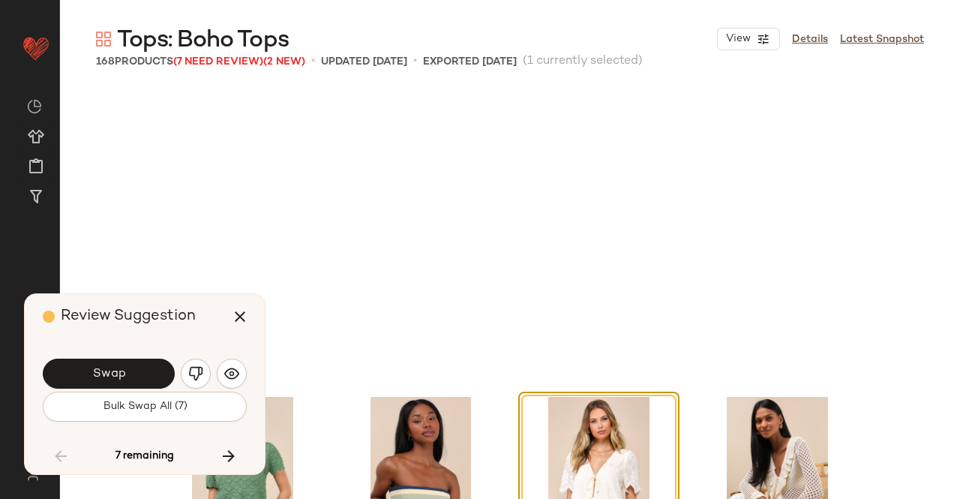
scroll to position [7529, 0]
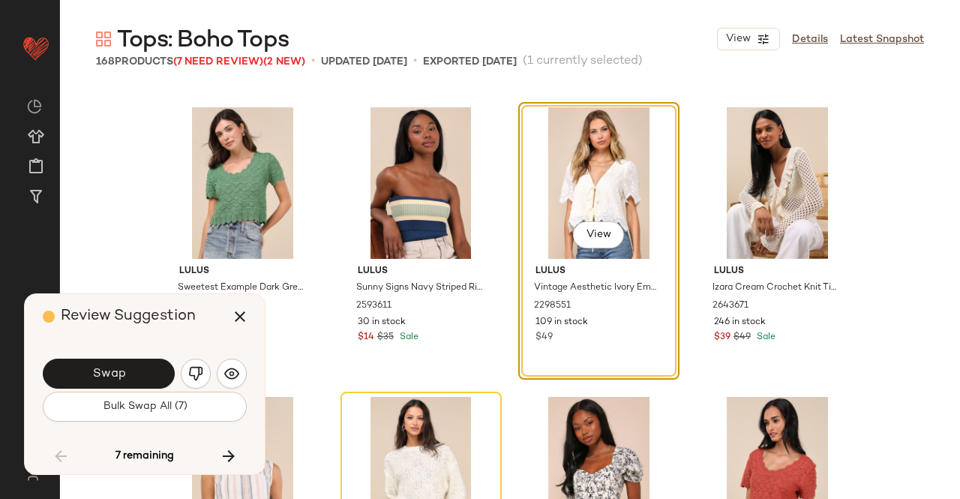
click at [131, 365] on button "Swap" at bounding box center [109, 374] width 132 height 30
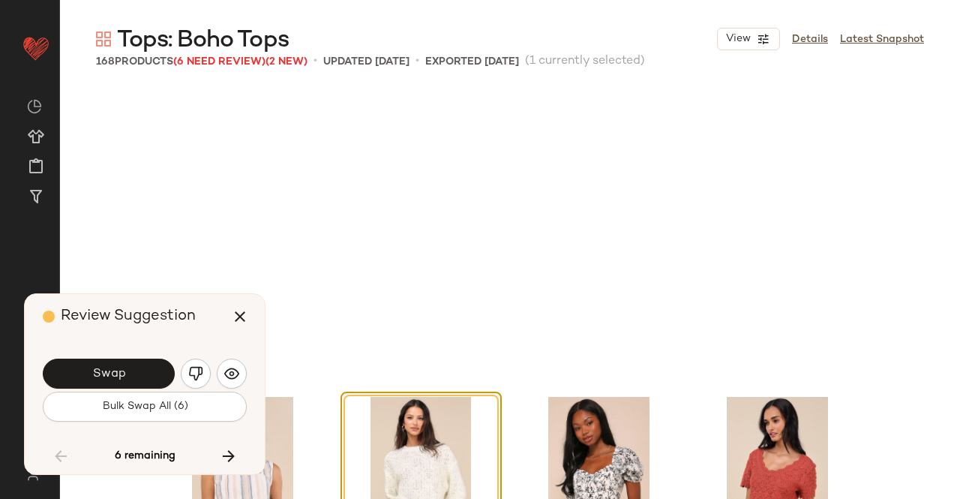
scroll to position [7818, 0]
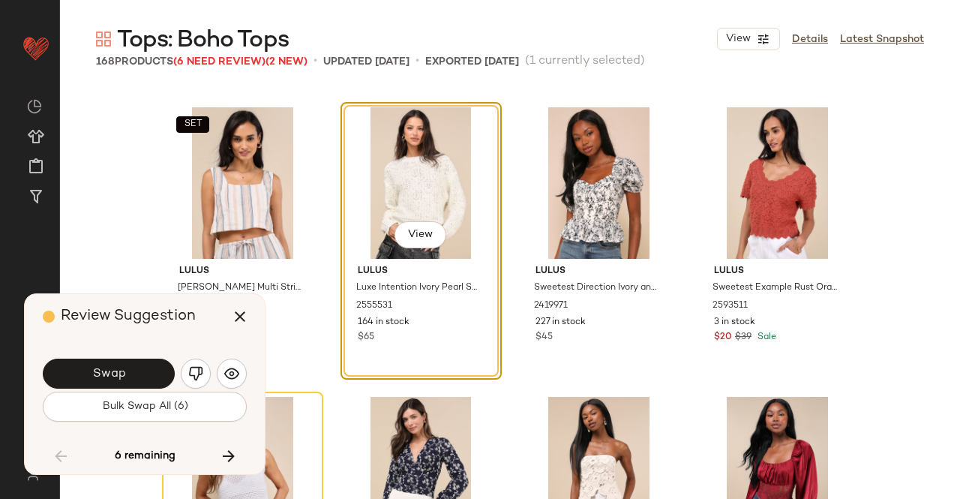
click at [129, 365] on button "Swap" at bounding box center [109, 374] width 132 height 30
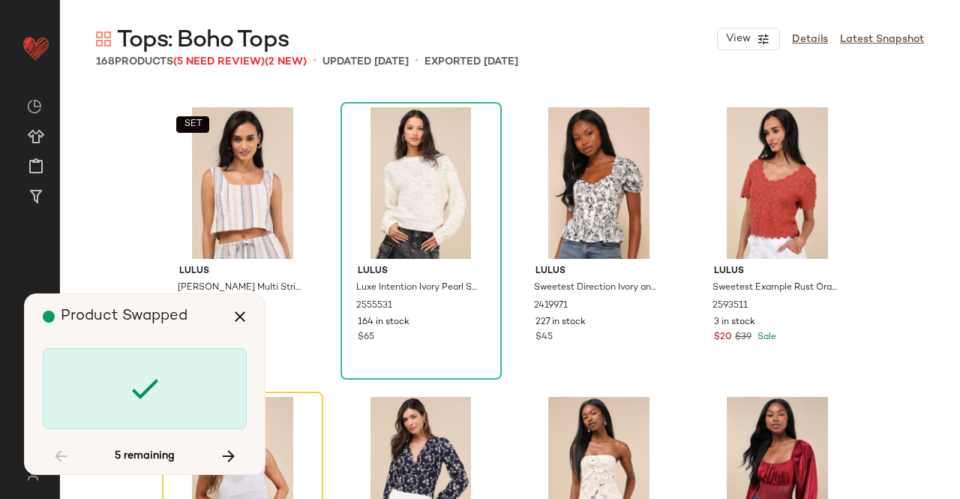
scroll to position [8108, 0]
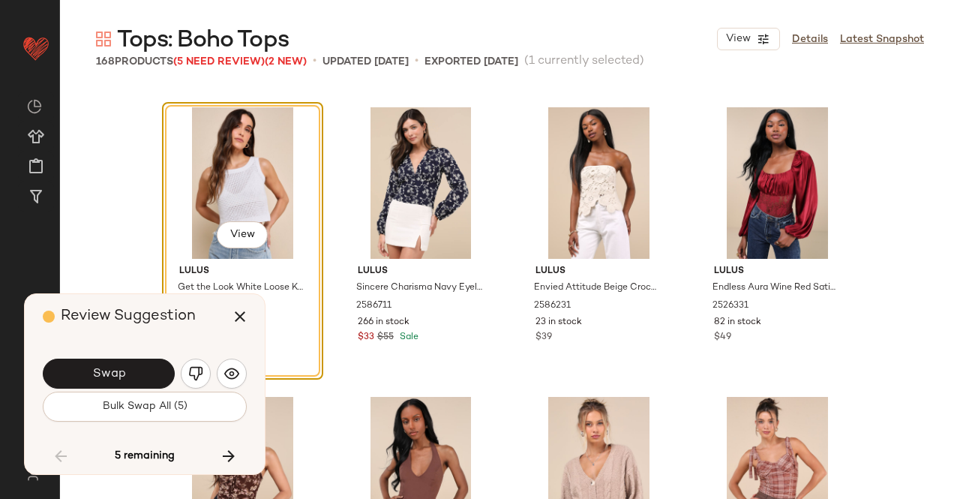
click at [129, 365] on button "Swap" at bounding box center [109, 374] width 132 height 30
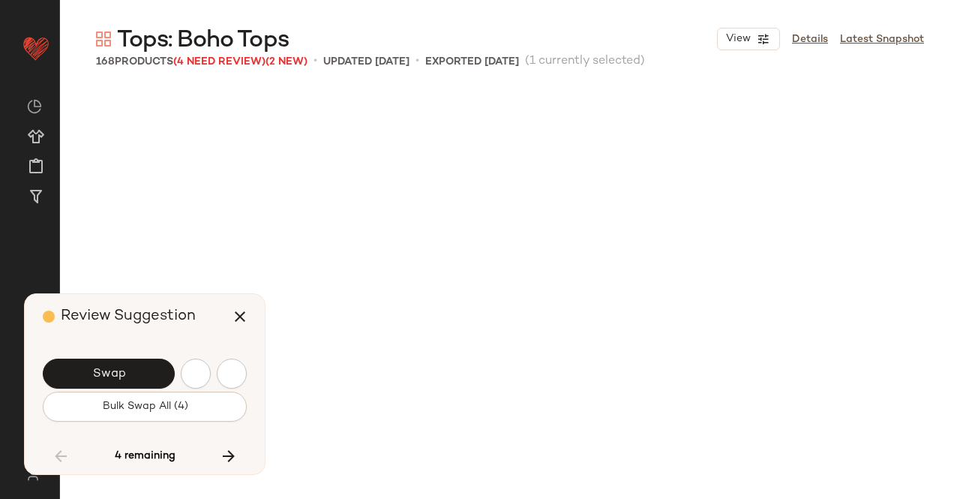
scroll to position [8976, 0]
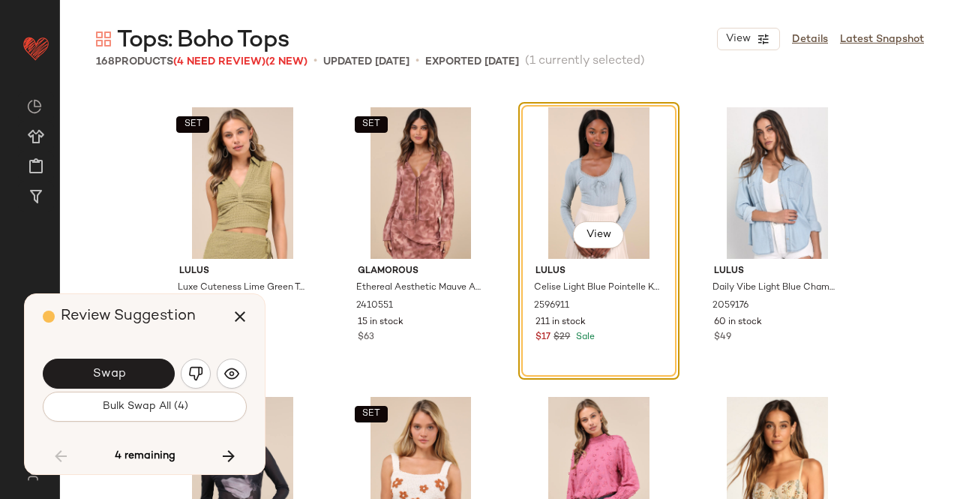
click at [129, 365] on button "Swap" at bounding box center [109, 374] width 132 height 30
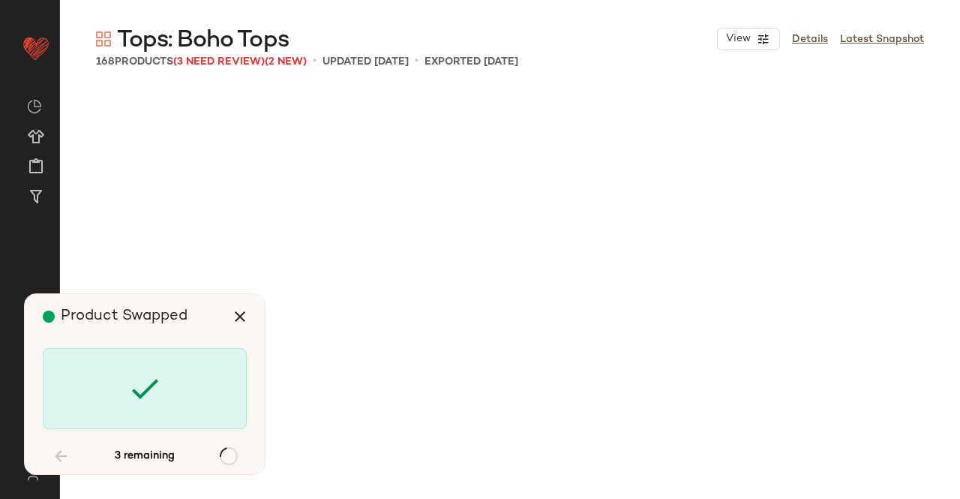
scroll to position [11003, 0]
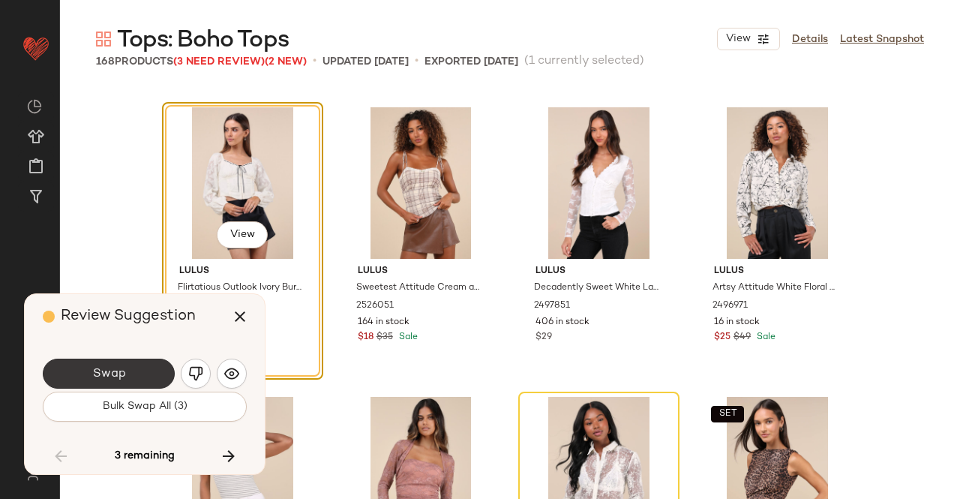
click at [111, 362] on button "Swap" at bounding box center [109, 374] width 132 height 30
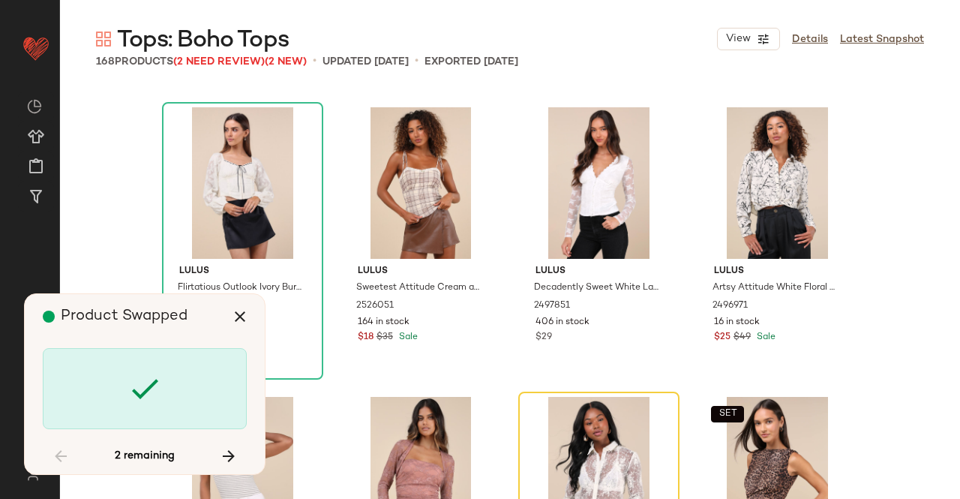
scroll to position [11293, 0]
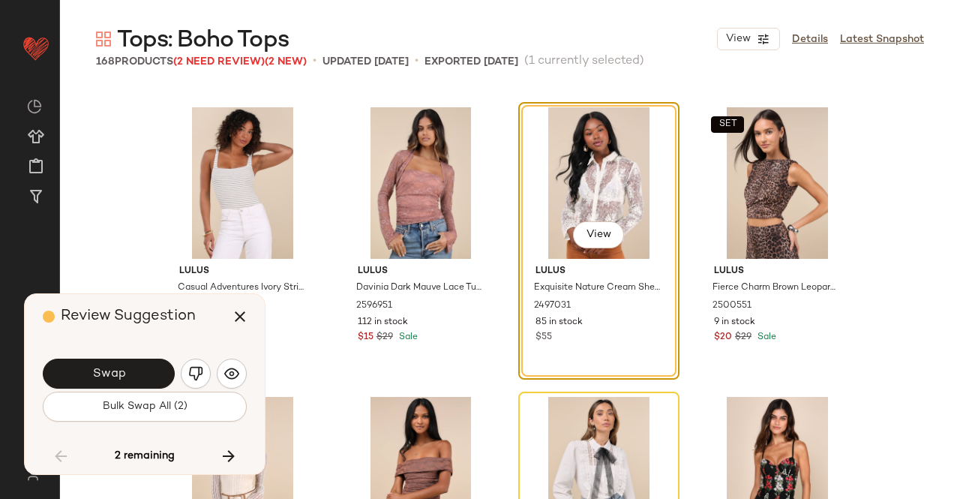
click at [113, 362] on button "Swap" at bounding box center [109, 374] width 132 height 30
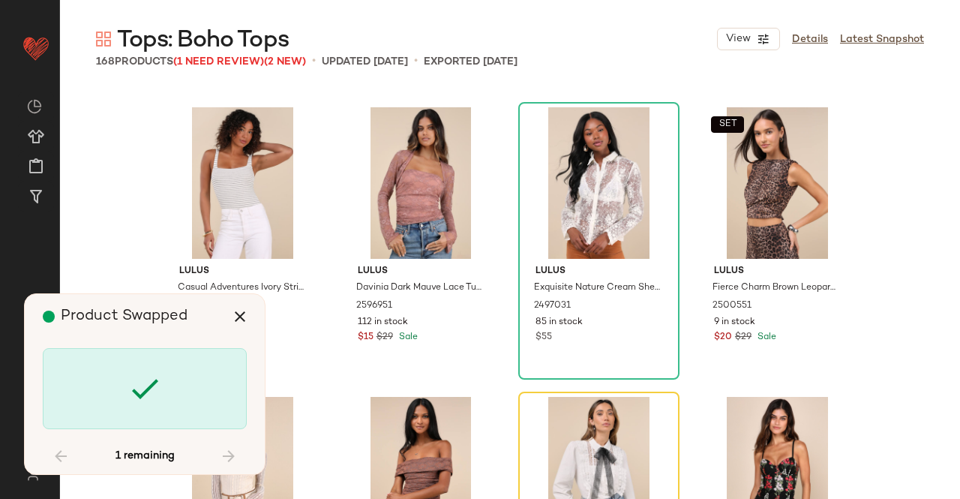
scroll to position [11582, 0]
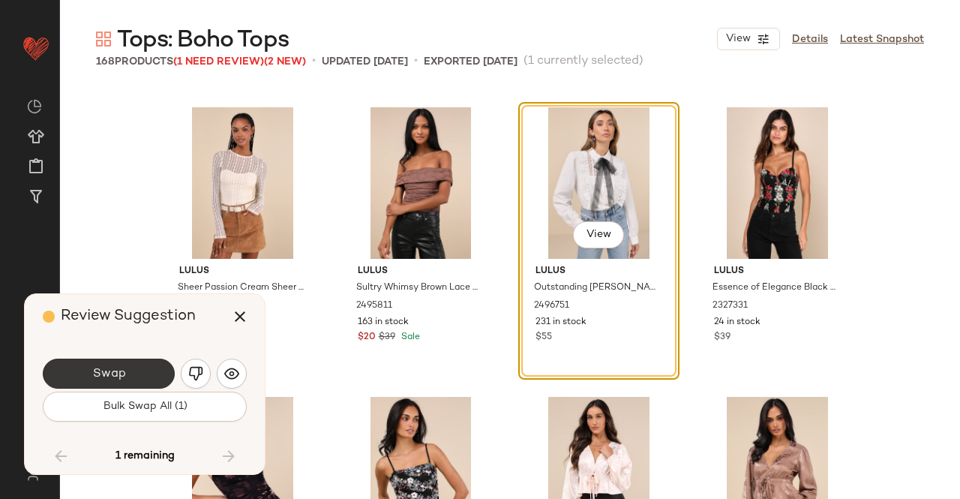
click at [141, 365] on button "Swap" at bounding box center [109, 374] width 132 height 30
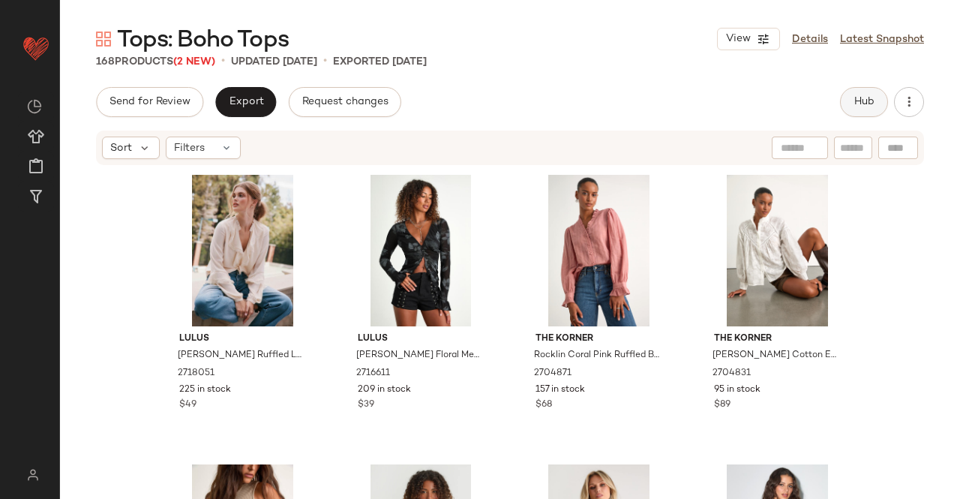
click at [858, 99] on span "Hub" at bounding box center [864, 102] width 21 height 12
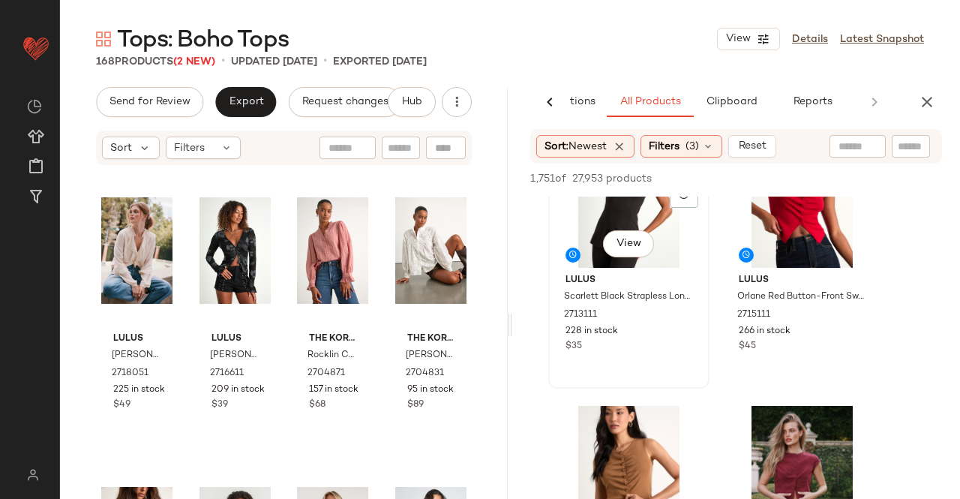
scroll to position [225, 0]
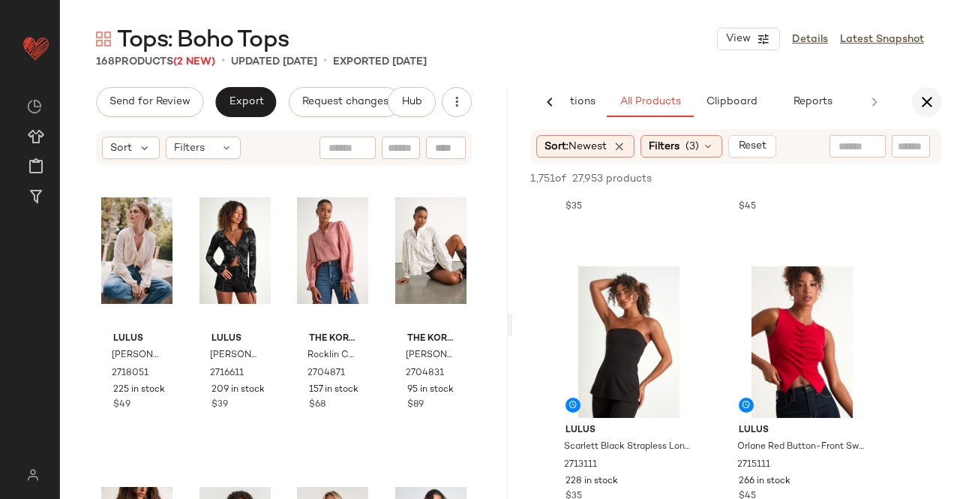
click at [933, 100] on icon "button" at bounding box center [927, 102] width 18 height 18
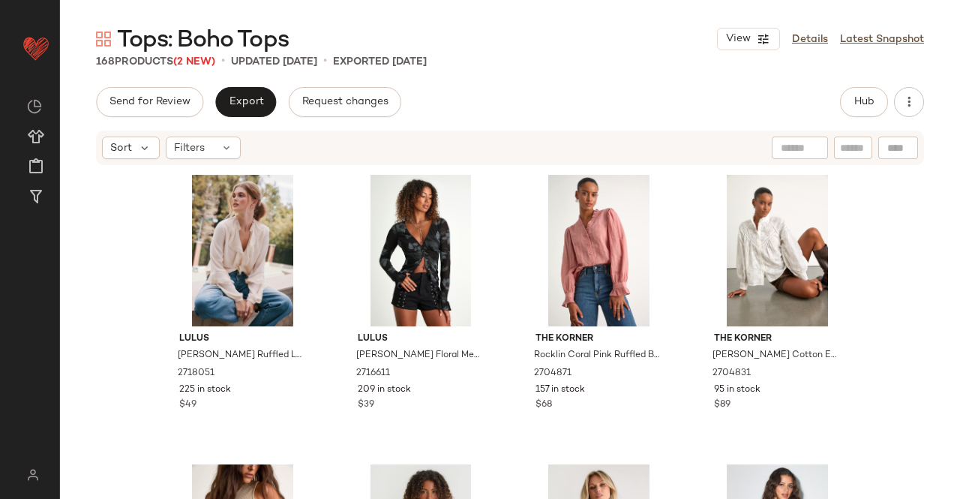
click at [204, 107] on div "Send for Review Export Request changes" at bounding box center [248, 102] width 305 height 30
click at [226, 94] on button "Export" at bounding box center [245, 102] width 61 height 30
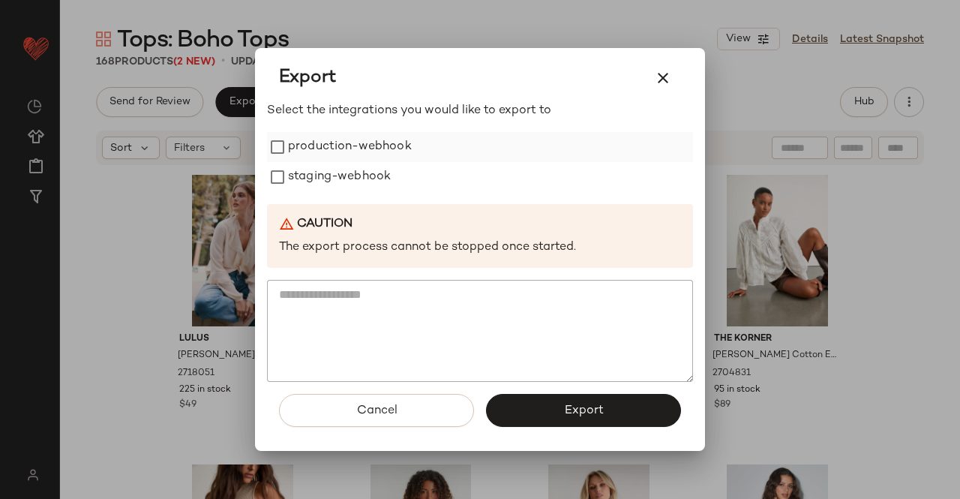
click at [341, 145] on label "production-webhook" at bounding box center [350, 147] width 124 height 30
click at [344, 168] on label "staging-webhook" at bounding box center [339, 177] width 103 height 30
click at [585, 401] on button "Export" at bounding box center [583, 410] width 195 height 33
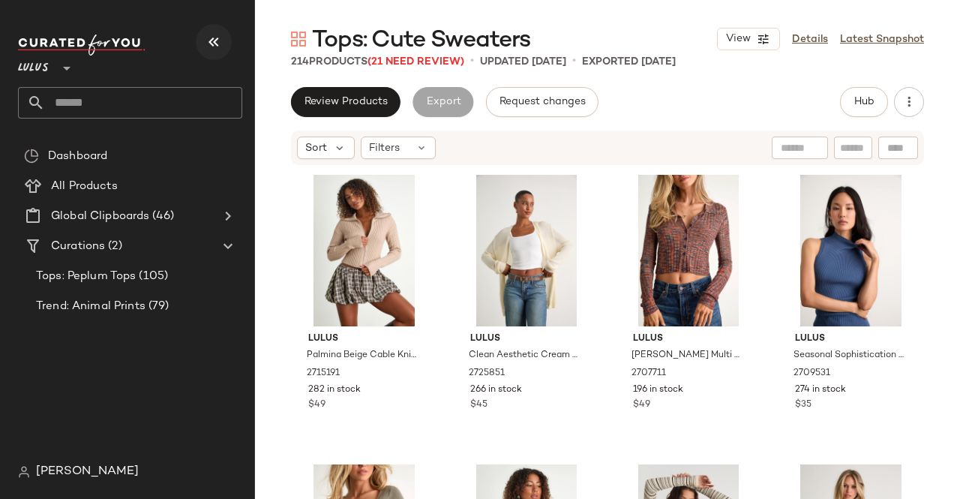
click at [211, 40] on icon "button" at bounding box center [214, 42] width 18 height 18
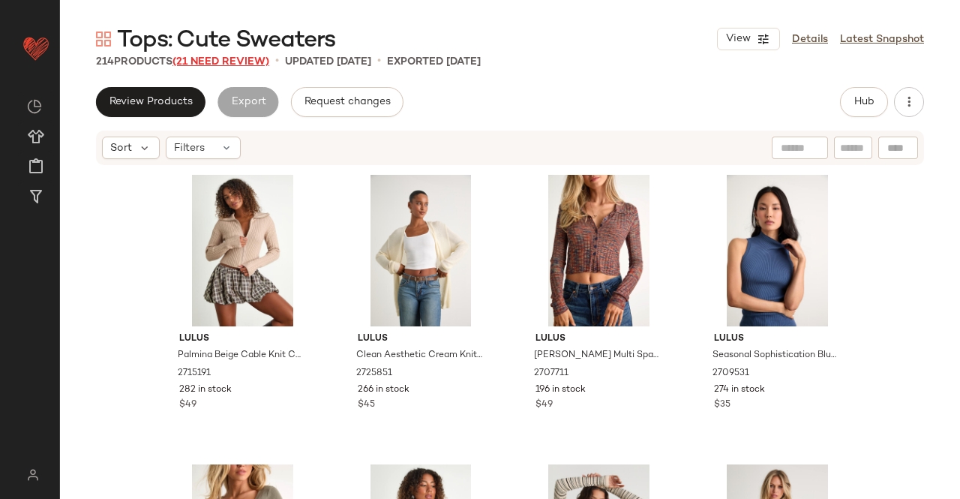
click at [248, 62] on span "(21 Need Review)" at bounding box center [221, 61] width 97 height 11
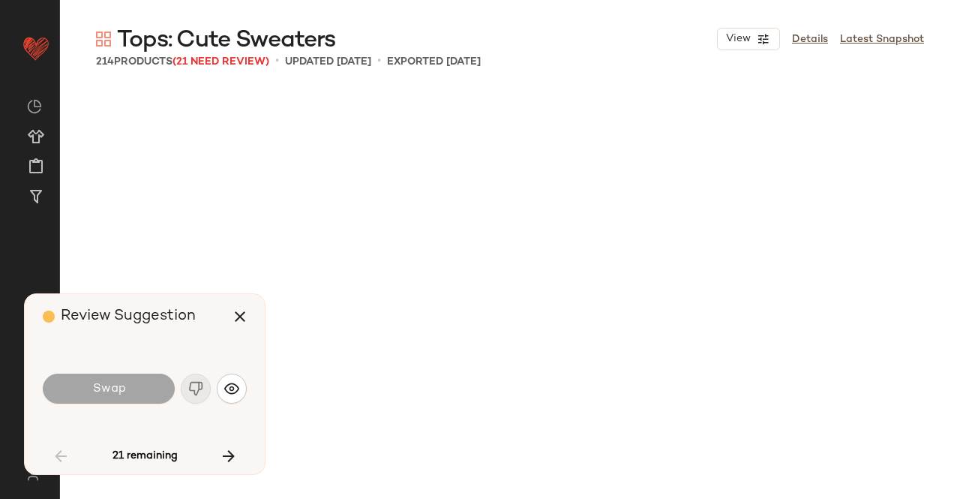
scroll to position [1158, 0]
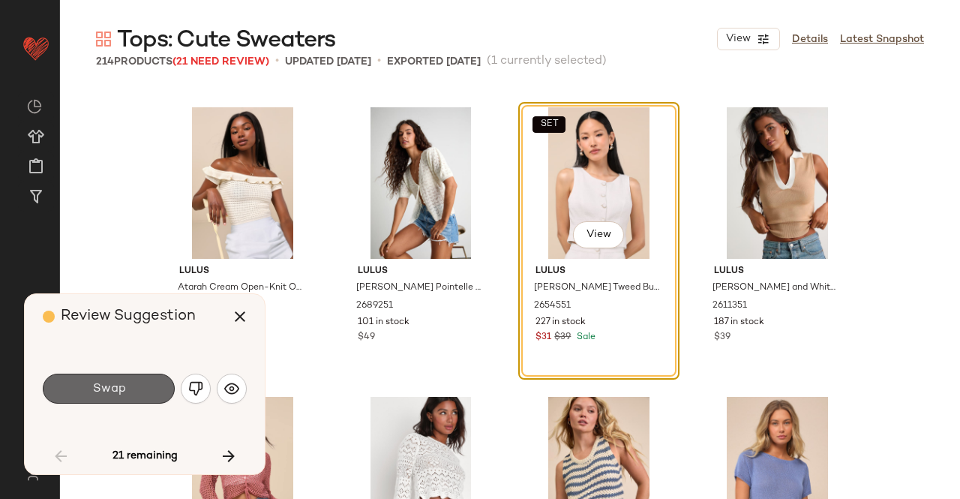
click at [149, 385] on button "Swap" at bounding box center [109, 389] width 132 height 30
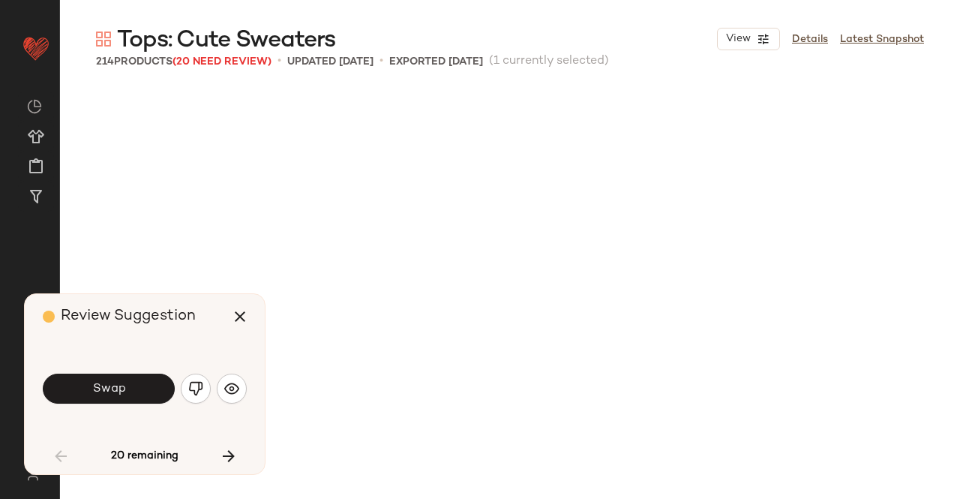
scroll to position [2027, 0]
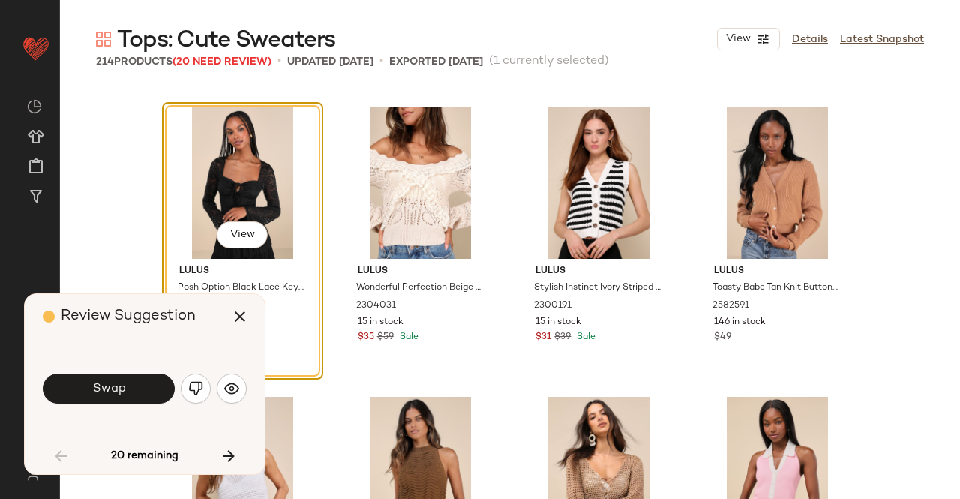
click at [121, 393] on span "Swap" at bounding box center [109, 389] width 34 height 14
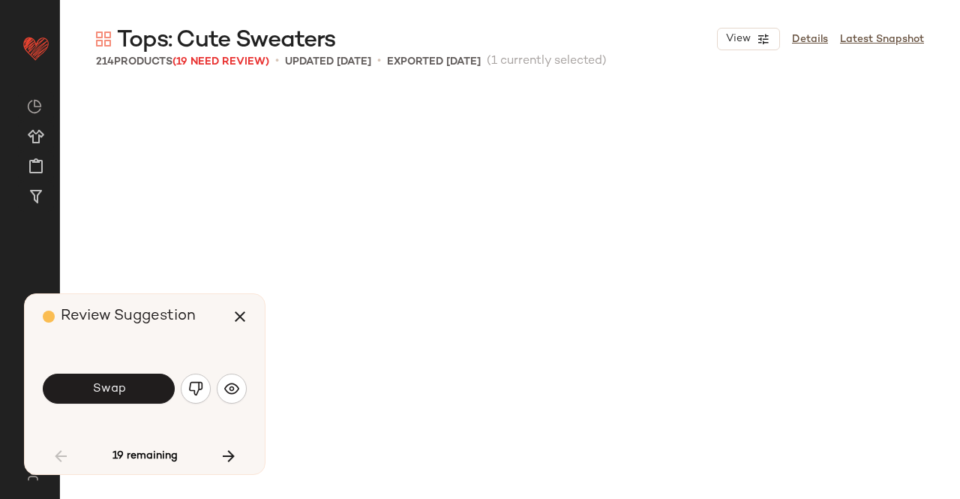
scroll to position [2896, 0]
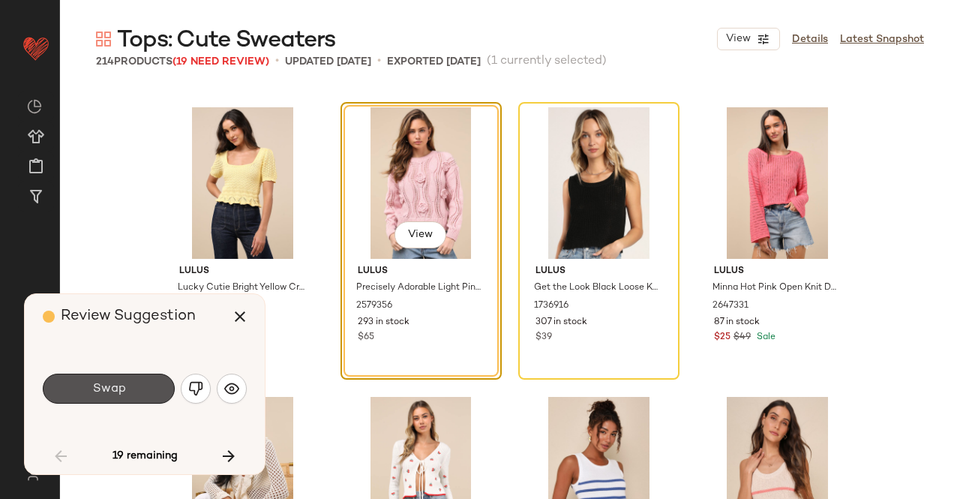
click at [121, 393] on span "Swap" at bounding box center [109, 389] width 34 height 14
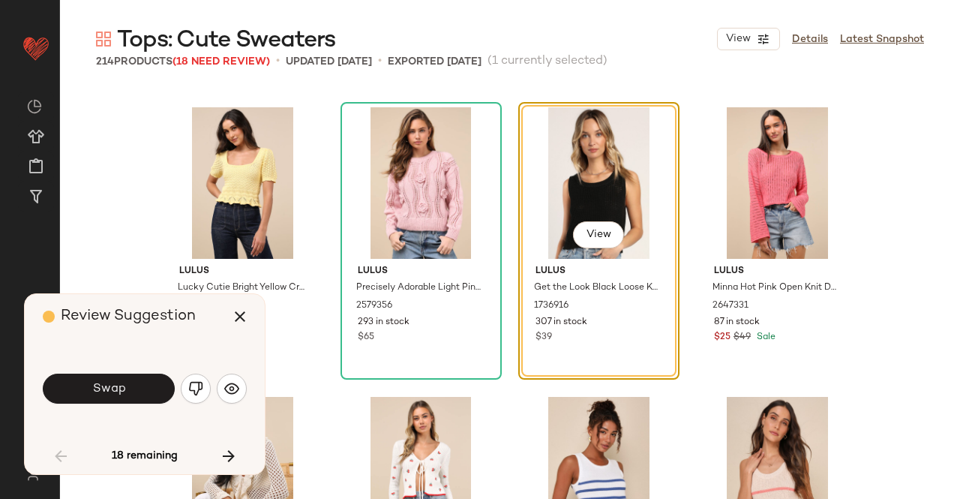
click at [114, 383] on span "Swap" at bounding box center [109, 389] width 34 height 14
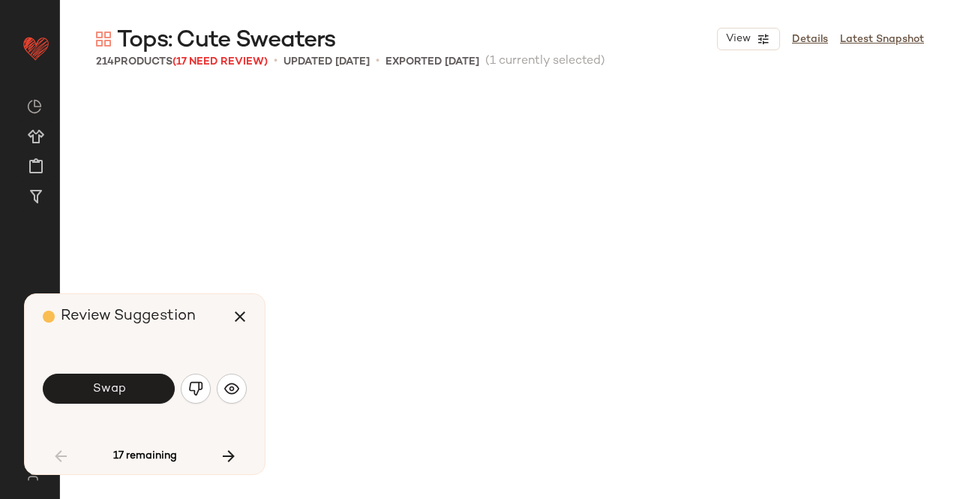
scroll to position [3475, 0]
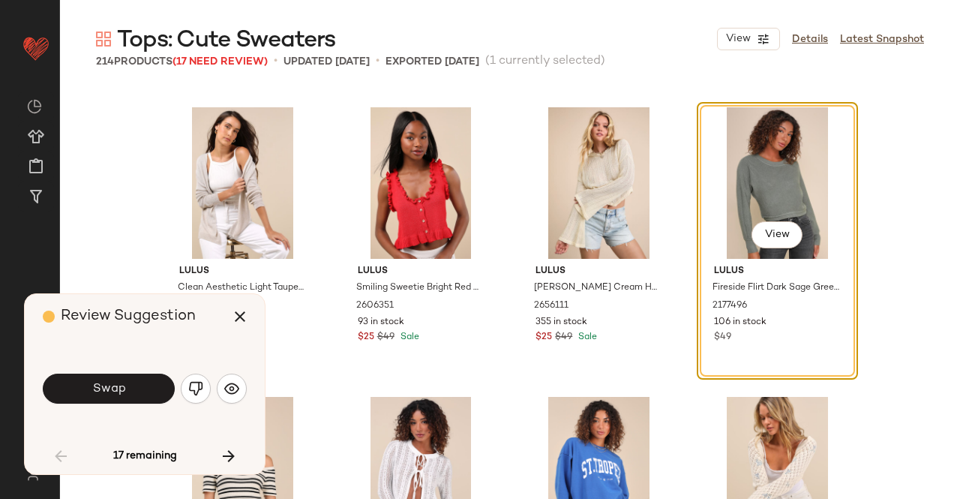
click at [97, 394] on span "Swap" at bounding box center [109, 389] width 34 height 14
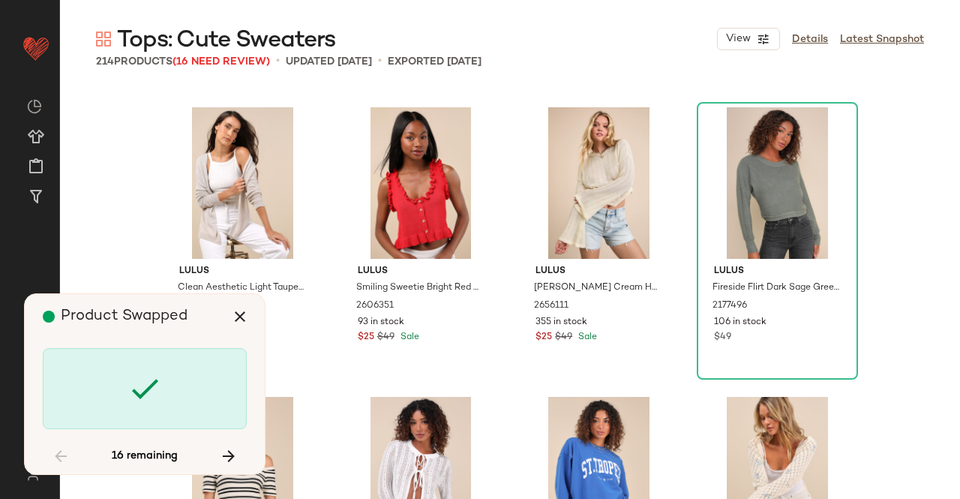
scroll to position [4343, 0]
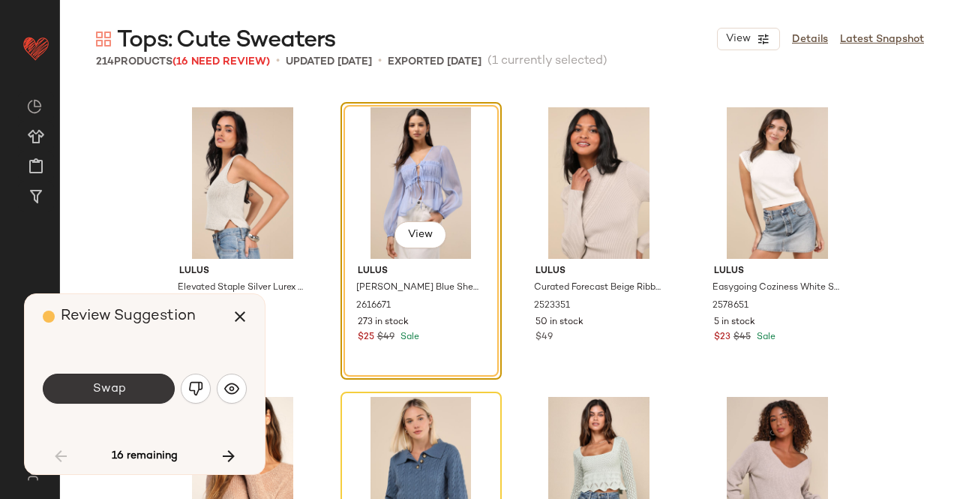
click at [113, 382] on span "Swap" at bounding box center [109, 389] width 34 height 14
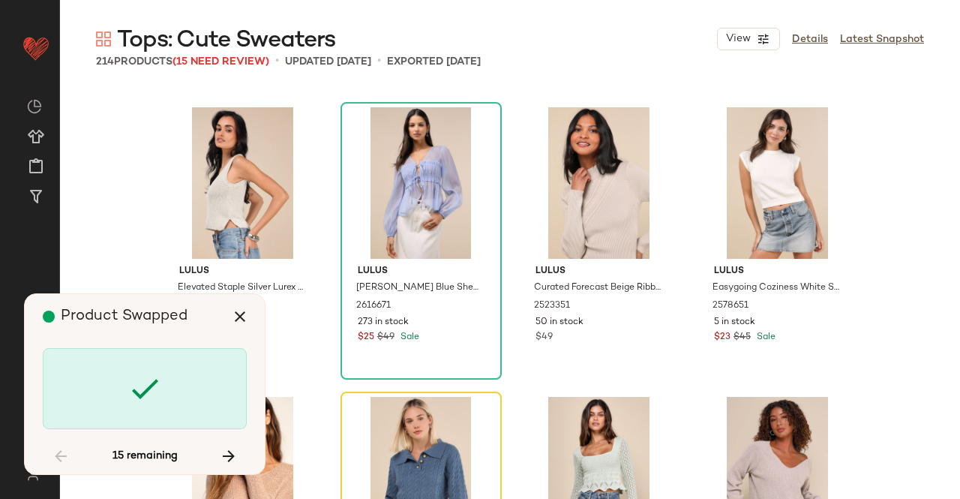
scroll to position [4633, 0]
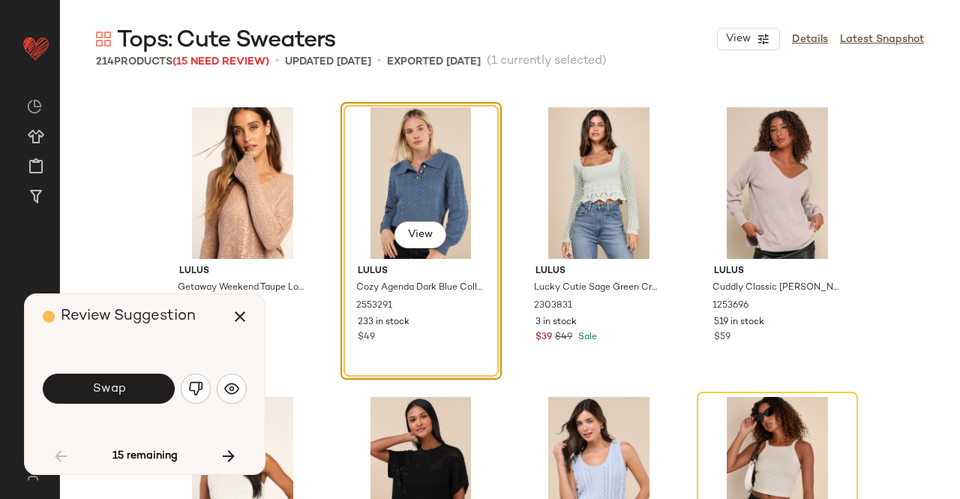
click at [112, 394] on span "Swap" at bounding box center [109, 389] width 34 height 14
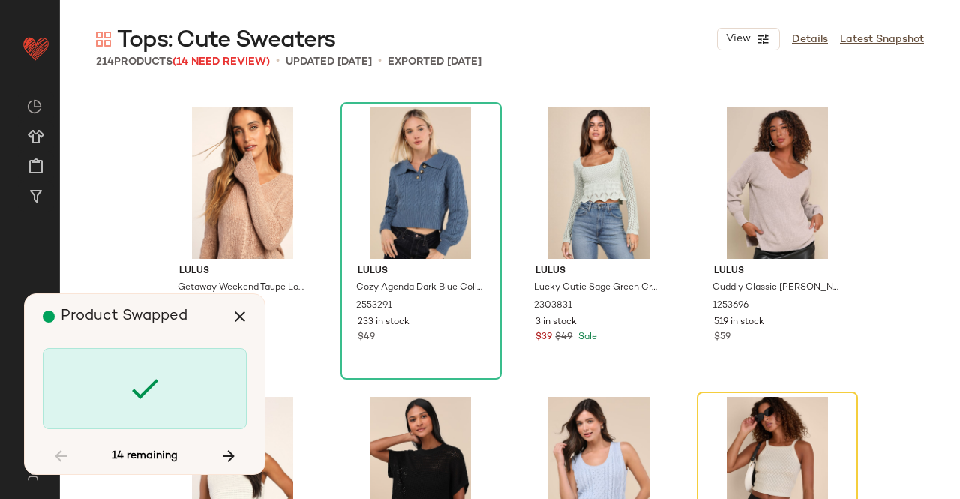
scroll to position [4922, 0]
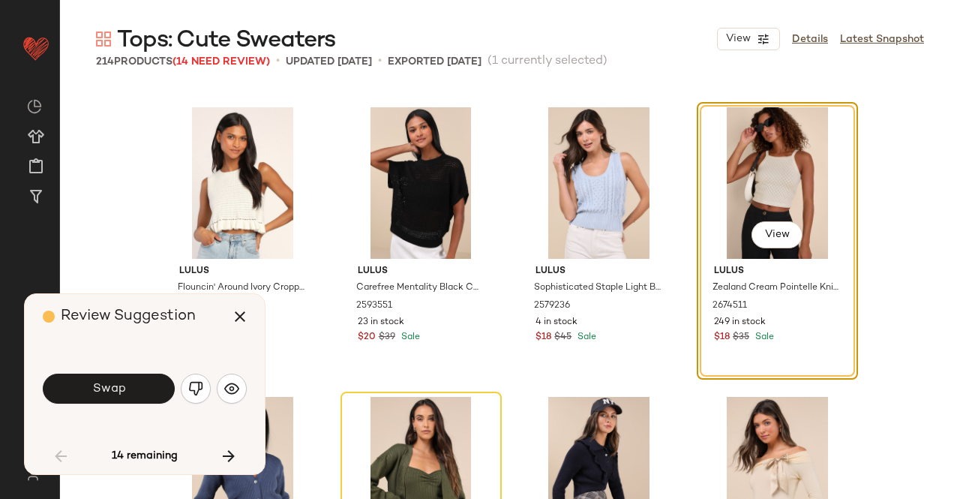
click at [162, 385] on button "Swap" at bounding box center [109, 389] width 132 height 30
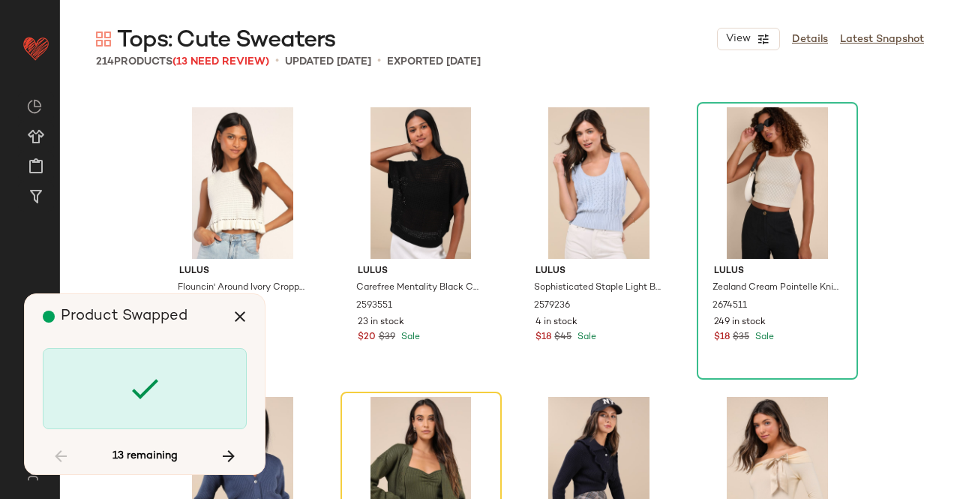
scroll to position [5212, 0]
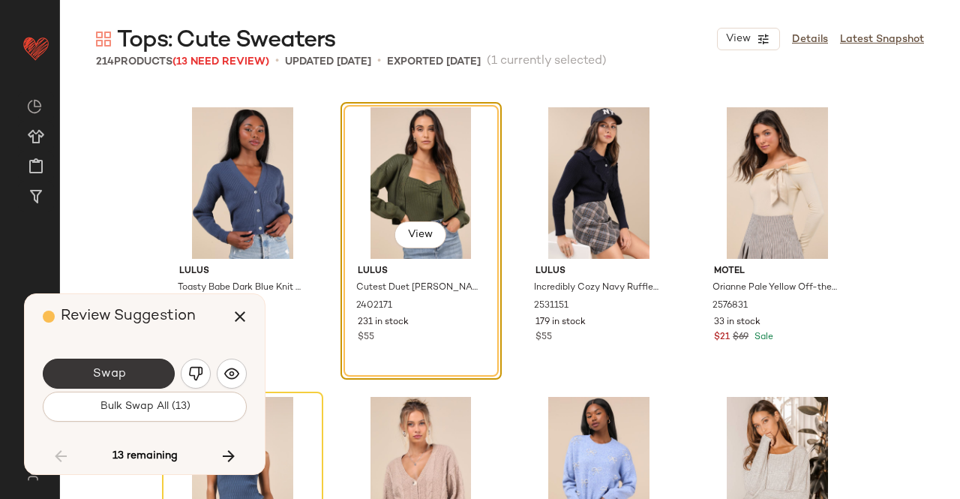
click at [137, 362] on button "Swap" at bounding box center [109, 374] width 132 height 30
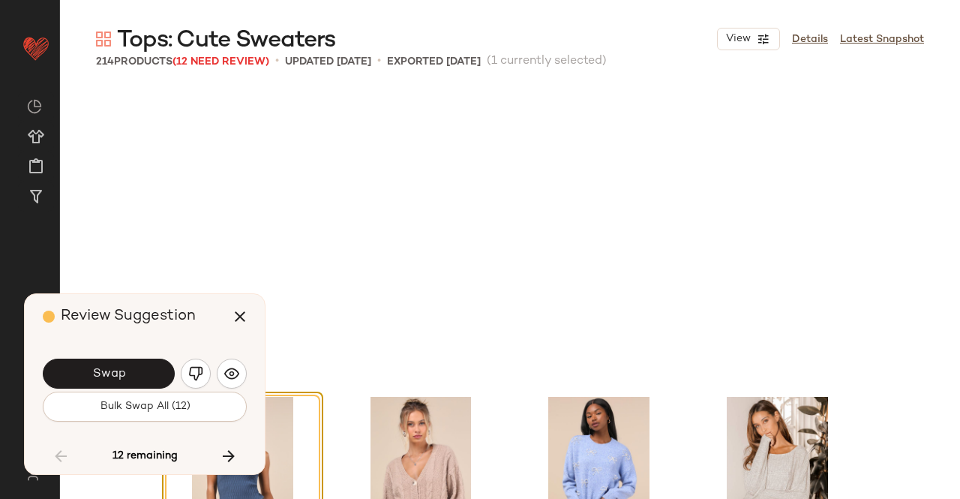
scroll to position [5502, 0]
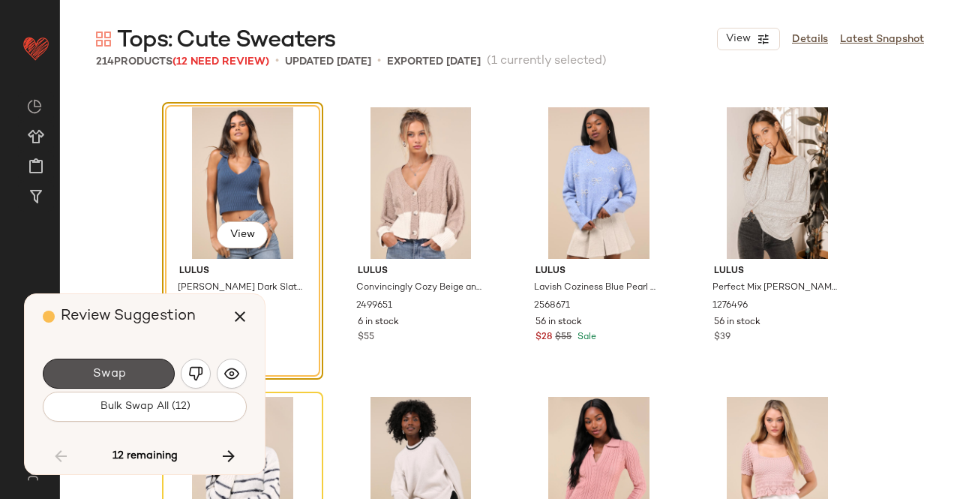
click at [127, 364] on button "Swap" at bounding box center [109, 374] width 132 height 30
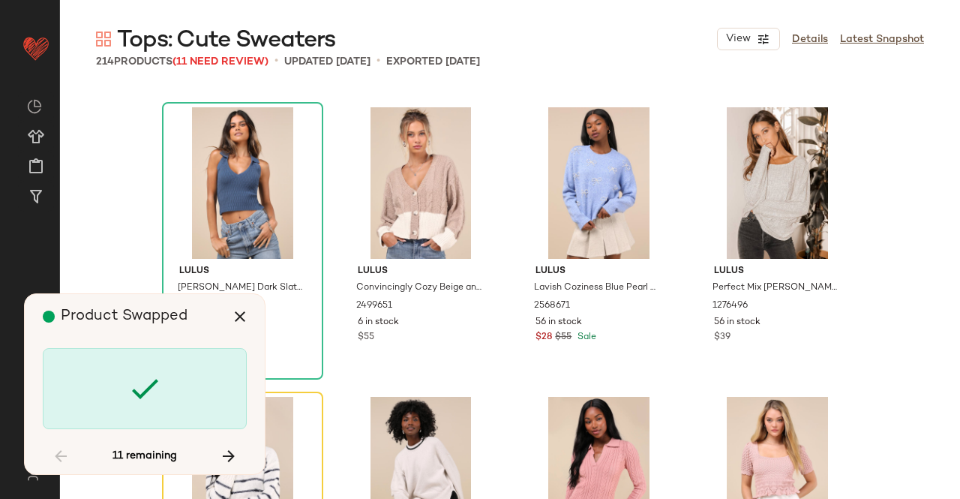
scroll to position [5791, 0]
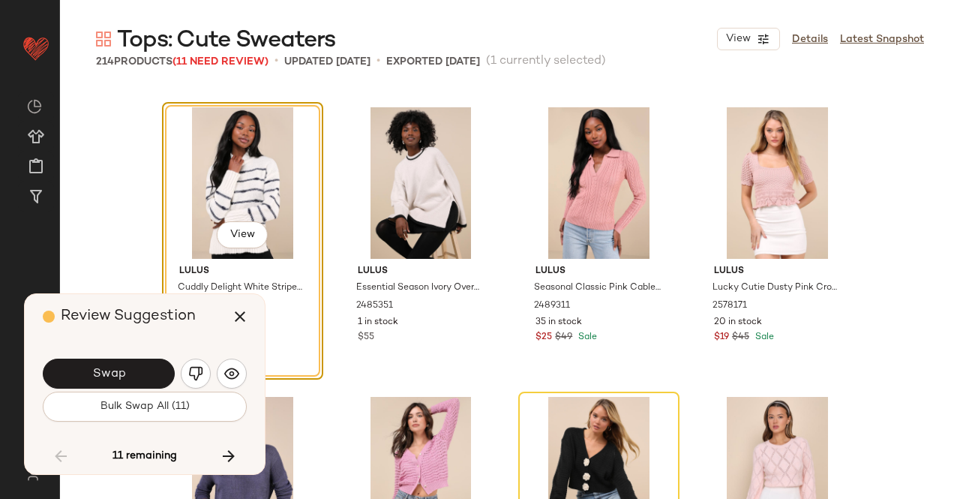
click at [121, 372] on span "Swap" at bounding box center [109, 374] width 34 height 14
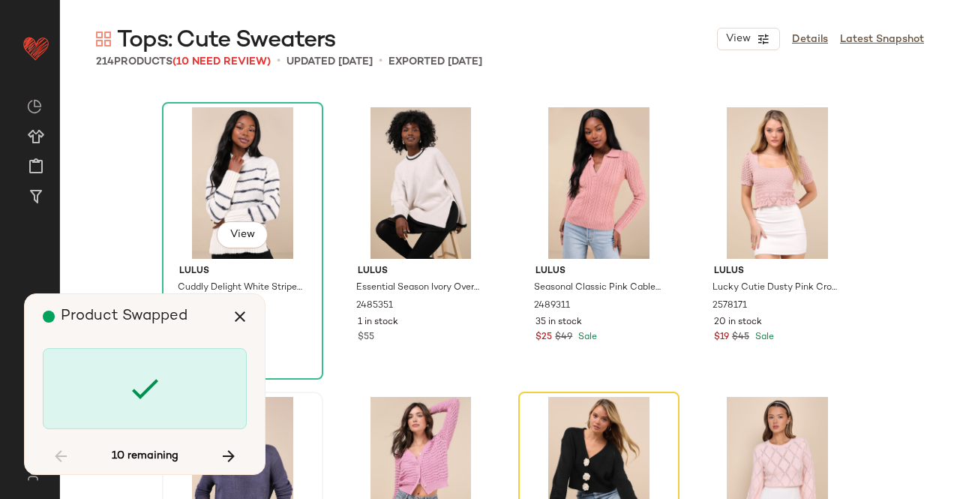
scroll to position [6081, 0]
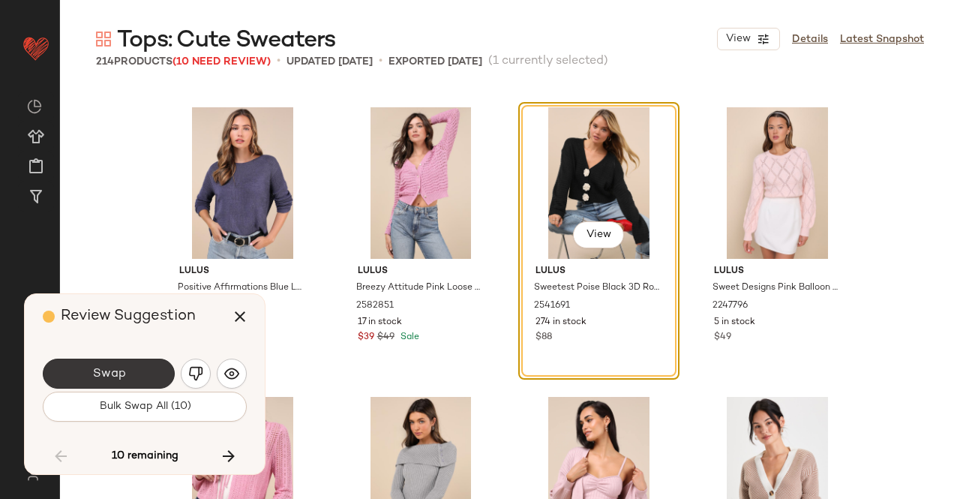
click at [116, 376] on span "Swap" at bounding box center [109, 374] width 34 height 14
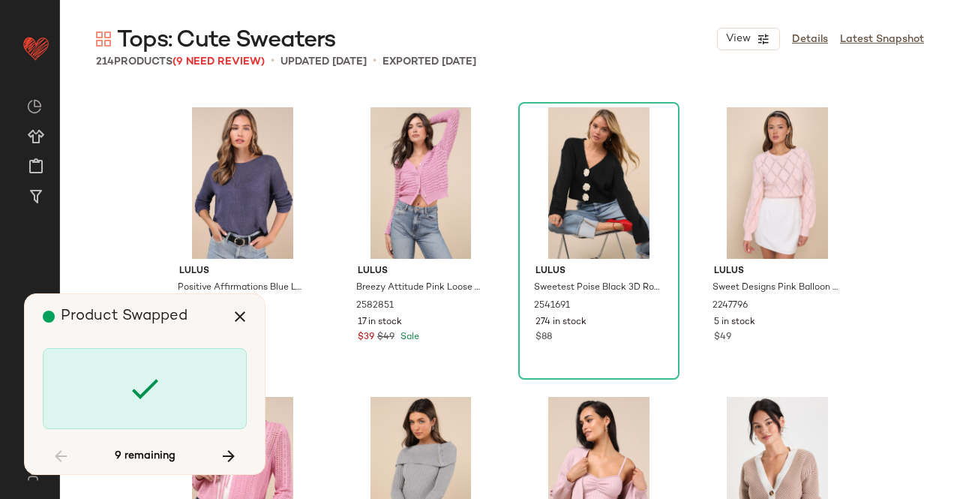
scroll to position [6949, 0]
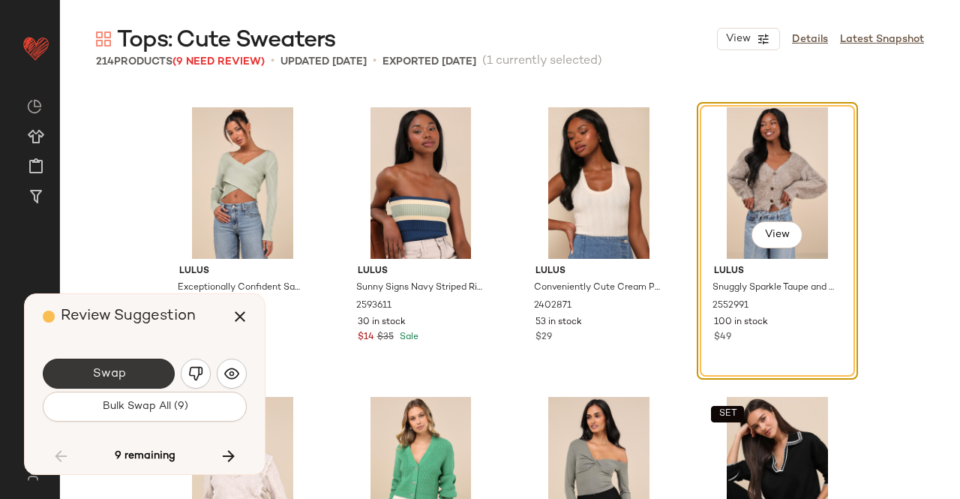
click at [130, 365] on button "Swap" at bounding box center [109, 374] width 132 height 30
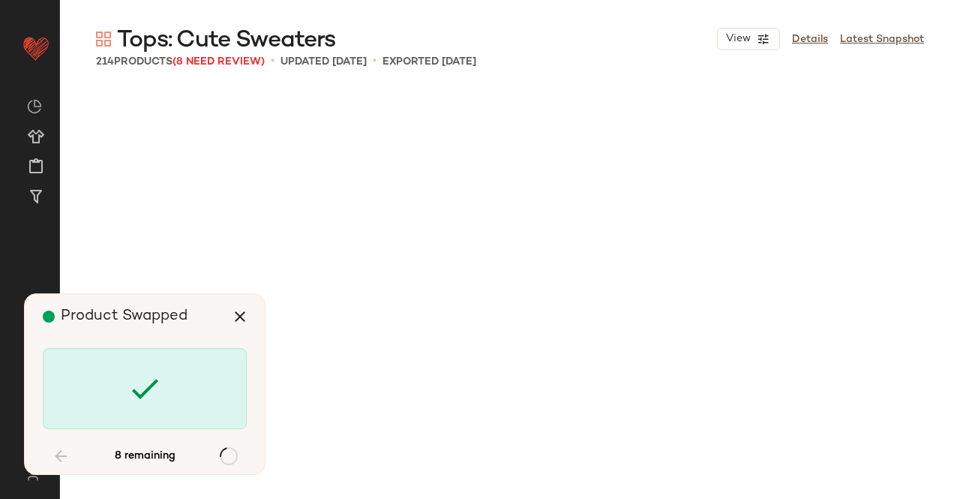
scroll to position [8108, 0]
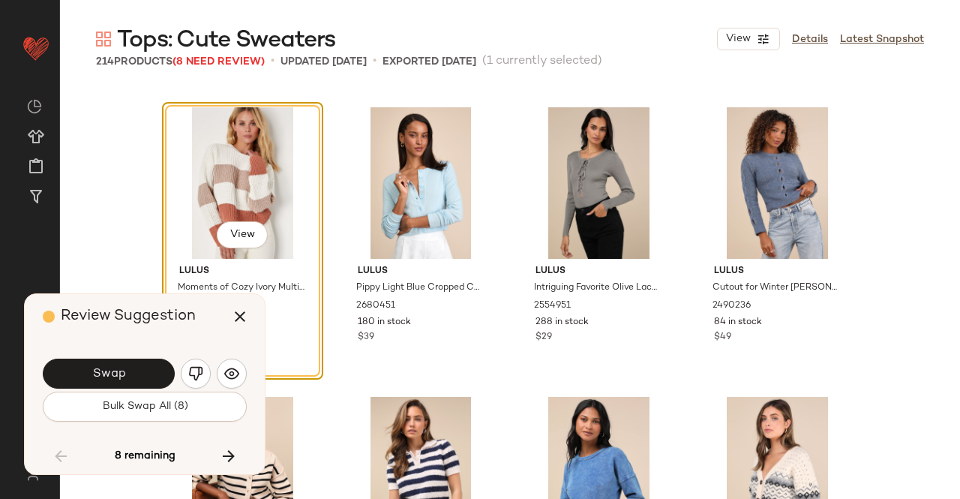
click at [130, 365] on button "Swap" at bounding box center [109, 374] width 132 height 30
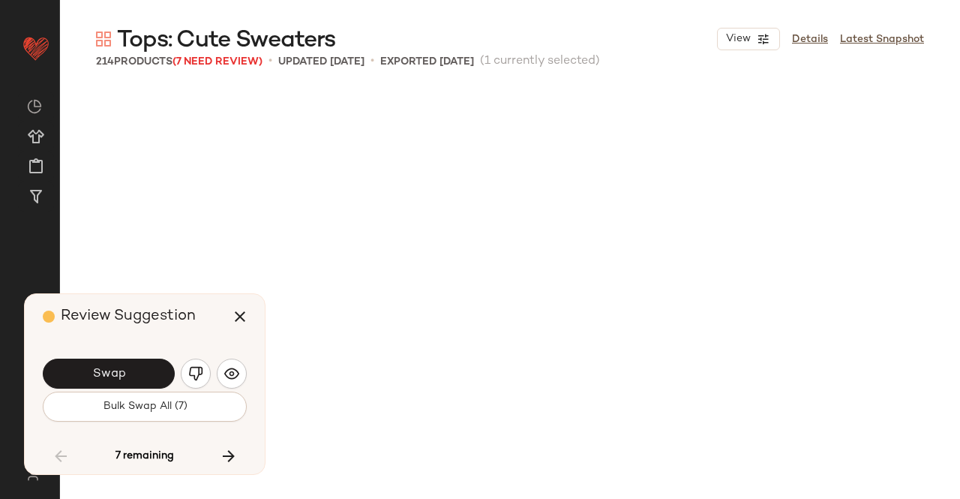
scroll to position [8687, 0]
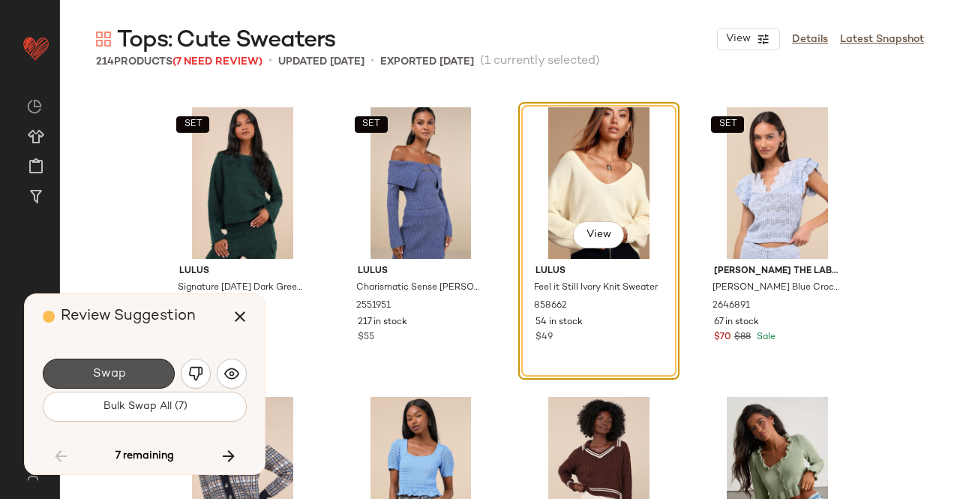
click at [123, 379] on button "Swap" at bounding box center [109, 374] width 132 height 30
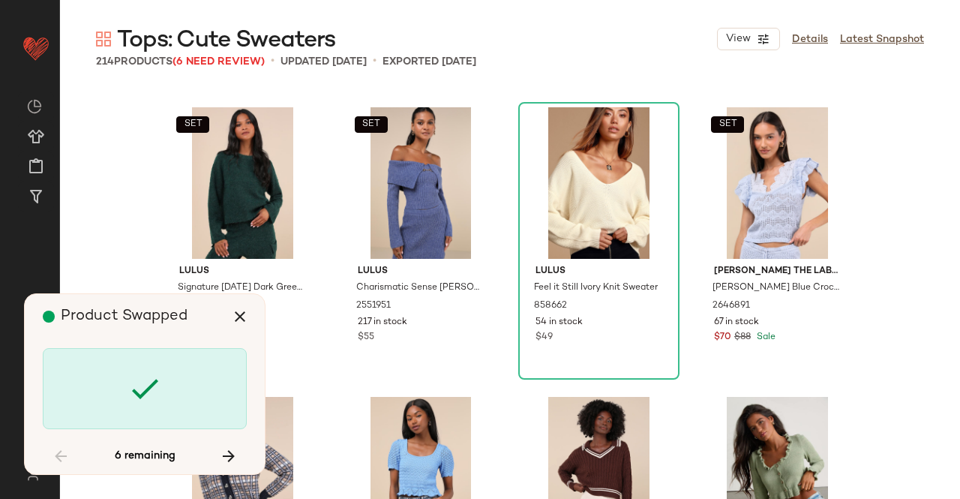
scroll to position [10135, 0]
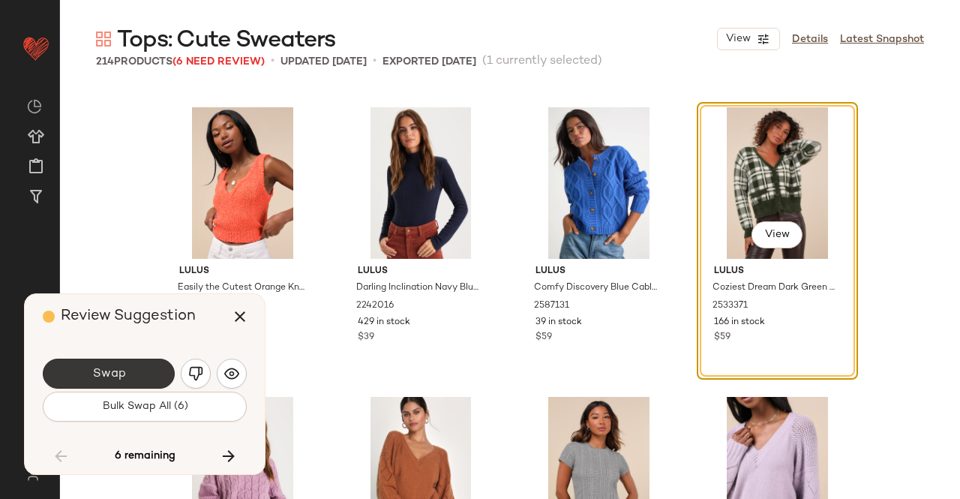
click at [124, 380] on span "Swap" at bounding box center [109, 374] width 34 height 14
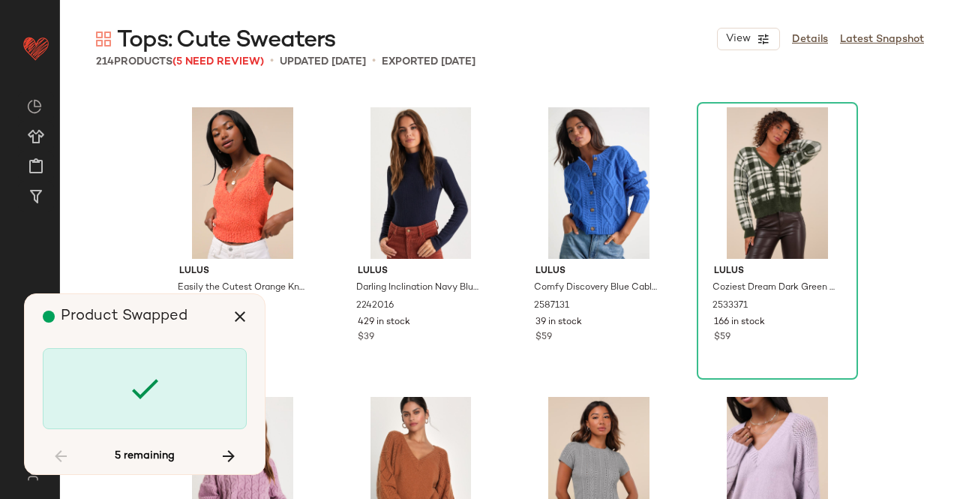
scroll to position [10714, 0]
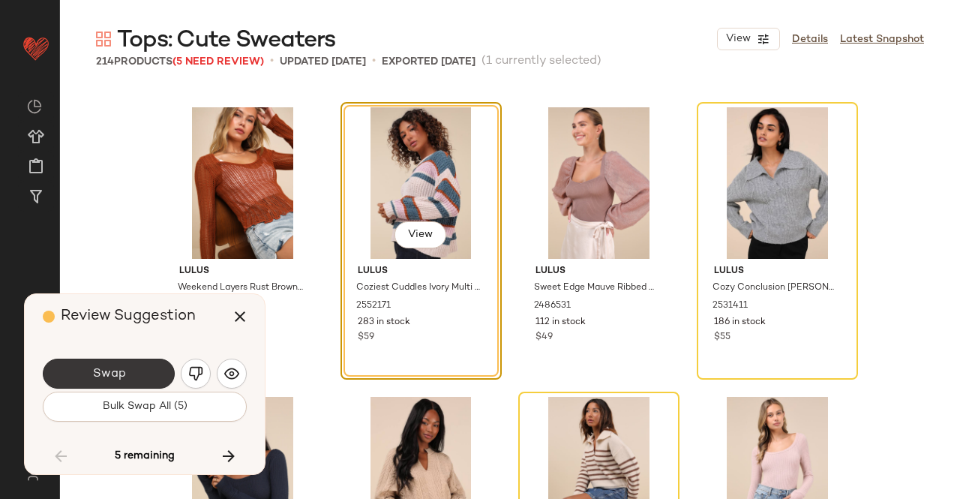
click at [128, 374] on button "Swap" at bounding box center [109, 374] width 132 height 30
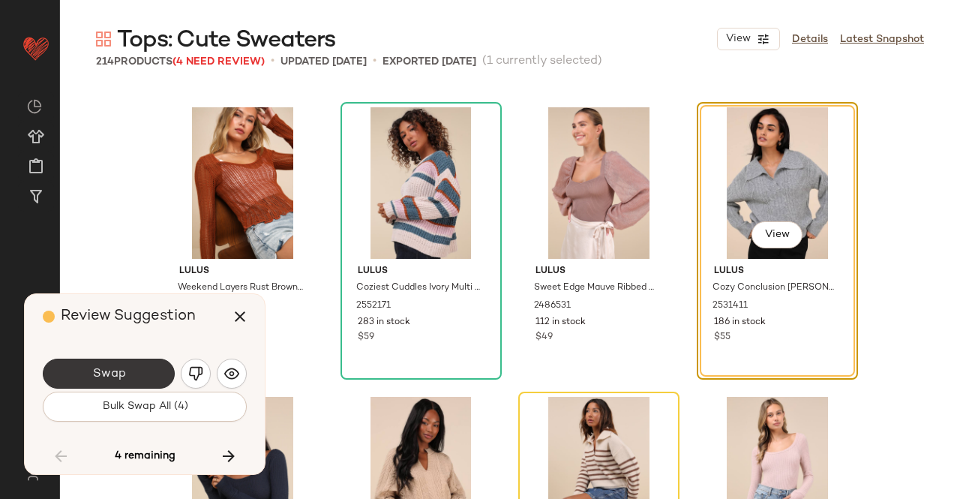
click at [152, 371] on button "Swap" at bounding box center [109, 374] width 132 height 30
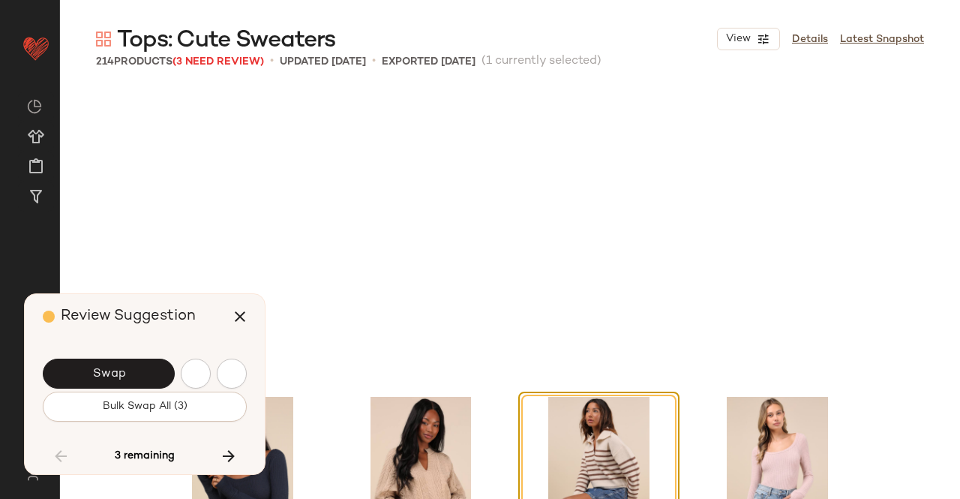
scroll to position [11003, 0]
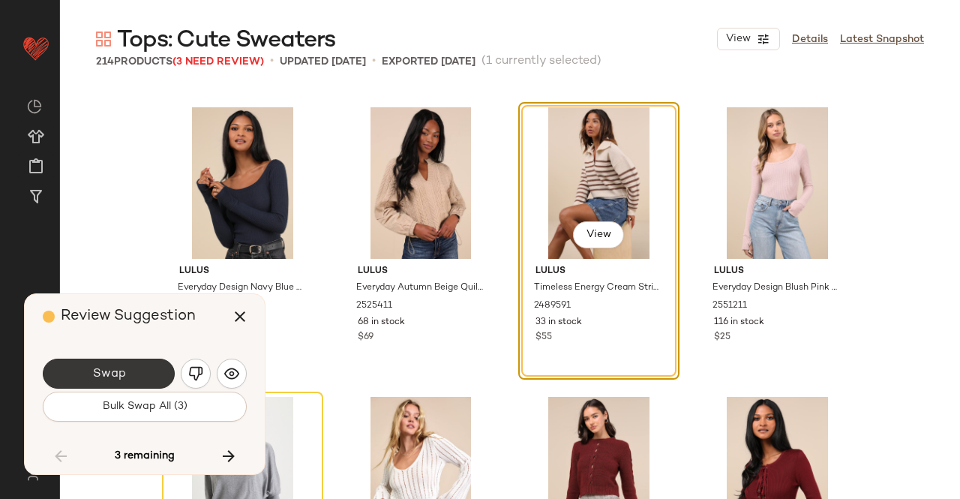
click at [152, 371] on button "Swap" at bounding box center [109, 374] width 132 height 30
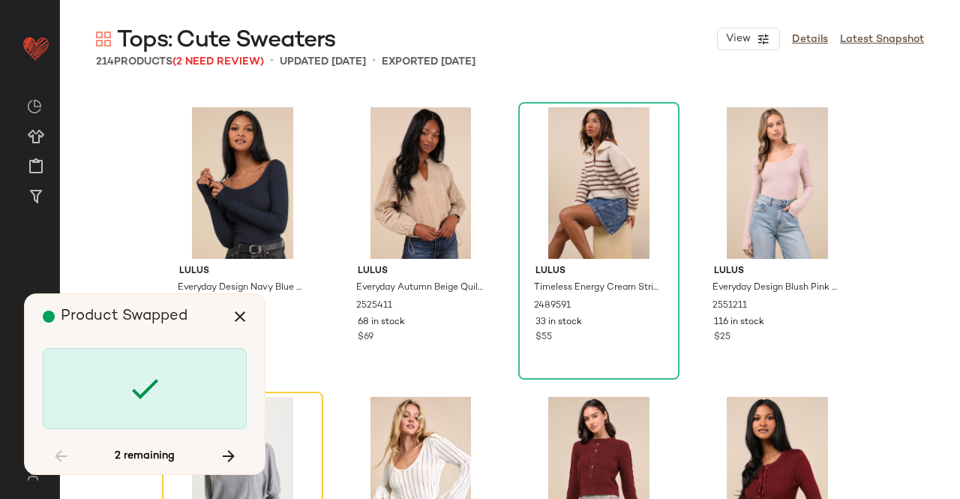
scroll to position [11293, 0]
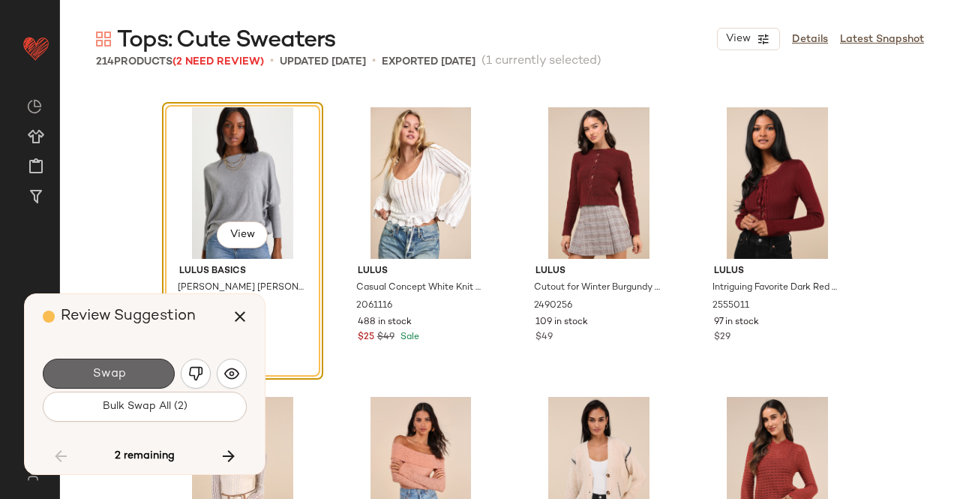
click at [147, 371] on button "Swap" at bounding box center [109, 374] width 132 height 30
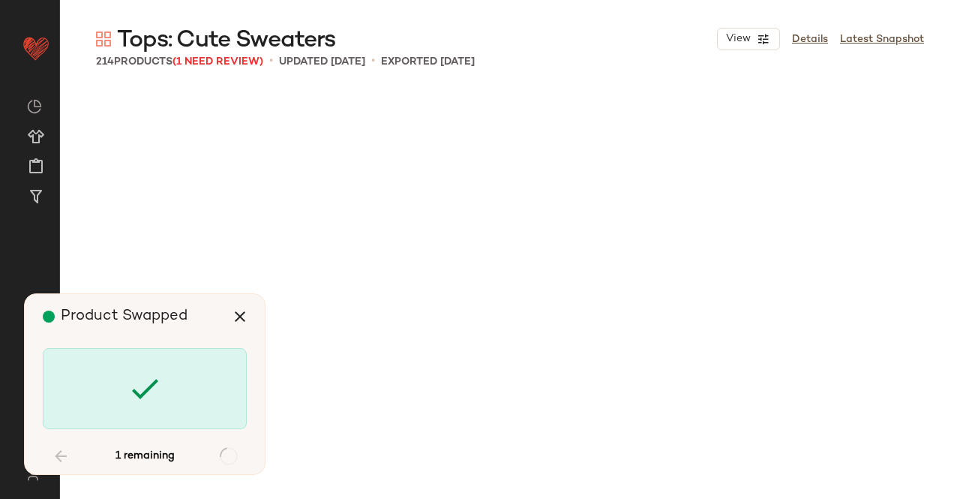
scroll to position [13609, 0]
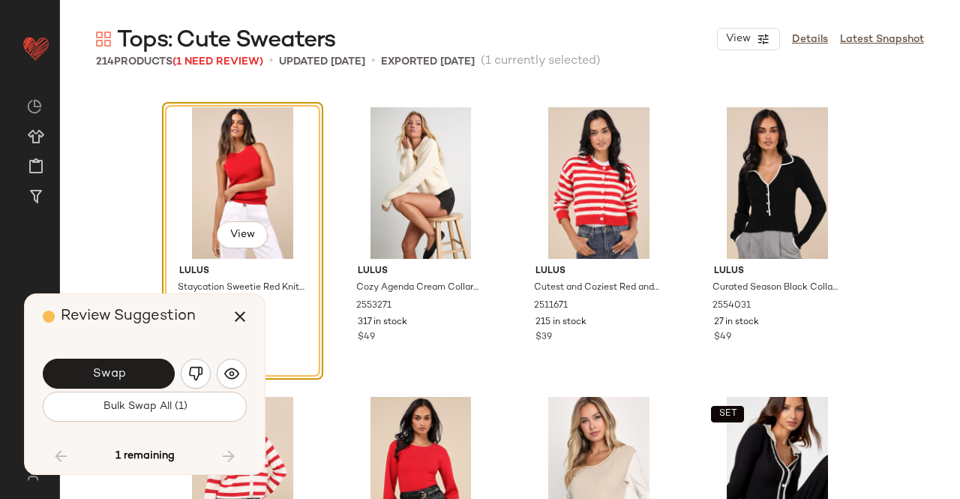
click at [144, 371] on button "Swap" at bounding box center [109, 374] width 132 height 30
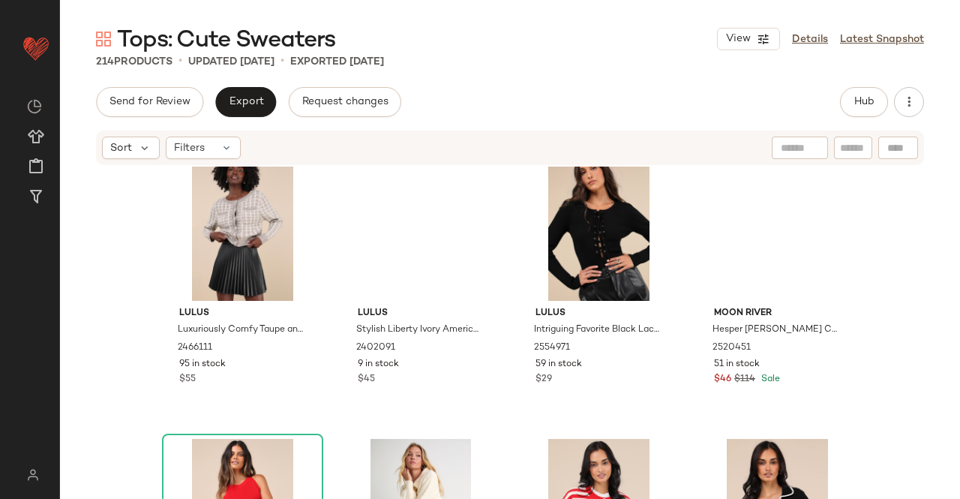
scroll to position [13234, 0]
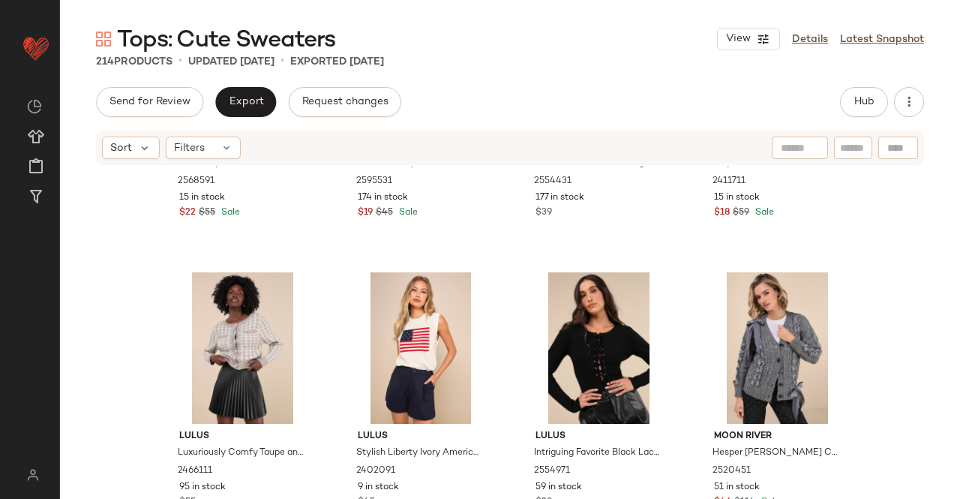
drag, startPoint x: 949, startPoint y: 484, endPoint x: 959, endPoint y: 450, distance: 35.4
click at [951, 377] on div "Lulus Herz Ivory 3D Heart Button-Up Cardigan Sweater 2568591 15 in stock $22 $5…" at bounding box center [510, 355] width 900 height 377
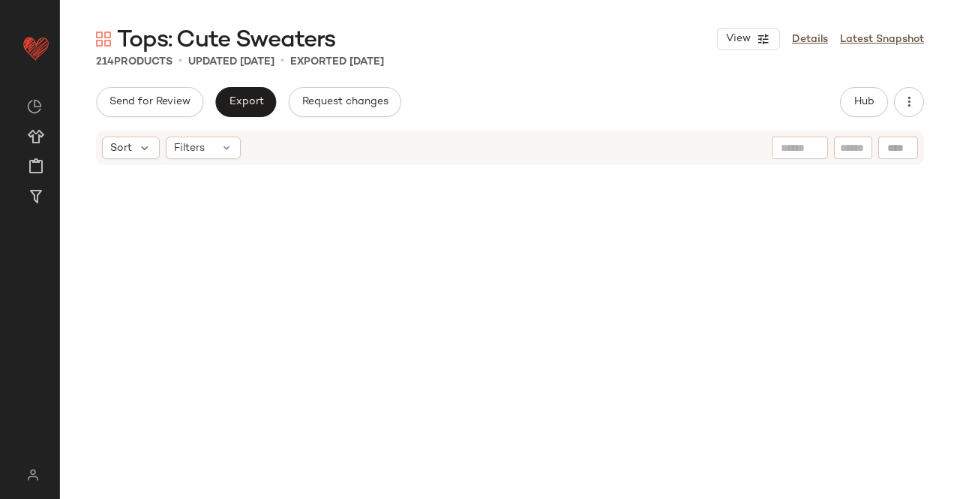
scroll to position [0, 0]
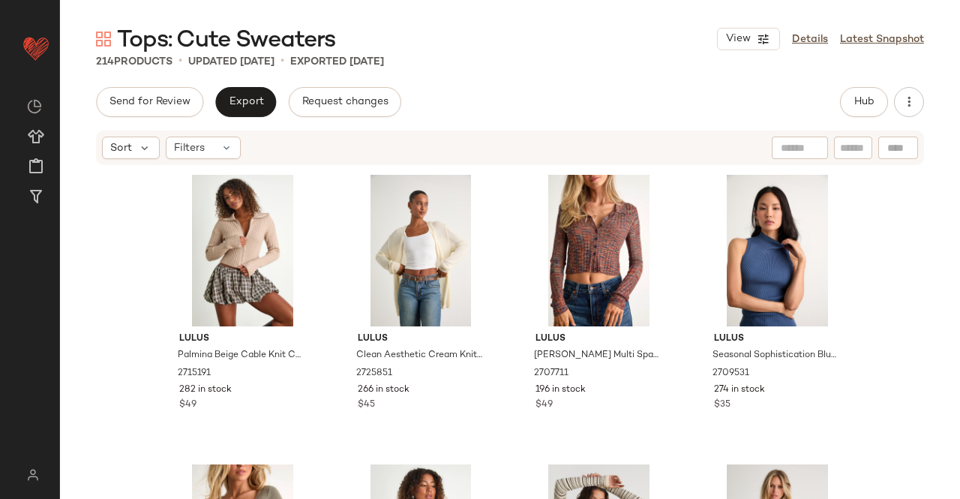
click at [870, 85] on div "Tops: Cute Sweaters View Details Latest Snapshot 214 Products • updated Aug 26t…" at bounding box center [510, 261] width 900 height 475
click at [869, 94] on button "Hub" at bounding box center [864, 102] width 48 height 30
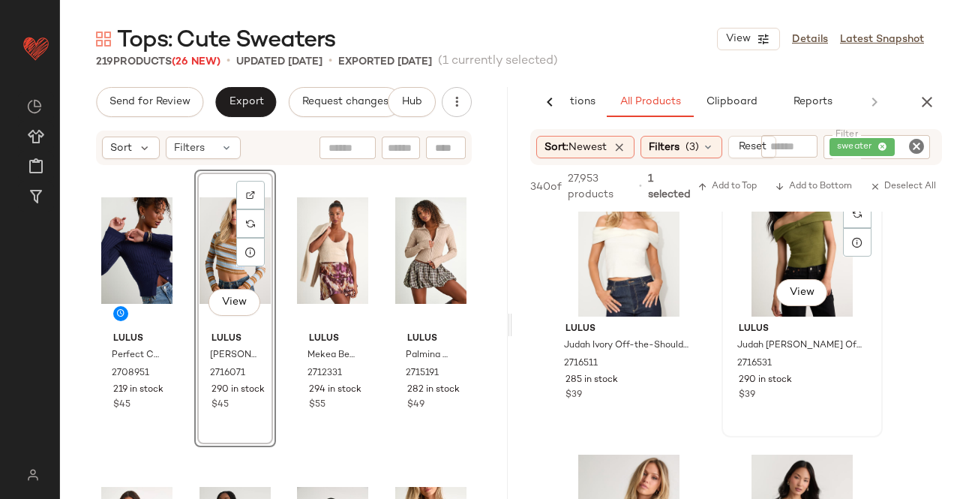
scroll to position [1500, 0]
drag, startPoint x: 932, startPoint y: 92, endPoint x: 809, endPoint y: 104, distance: 122.9
click at [928, 93] on button "button" at bounding box center [927, 102] width 30 height 30
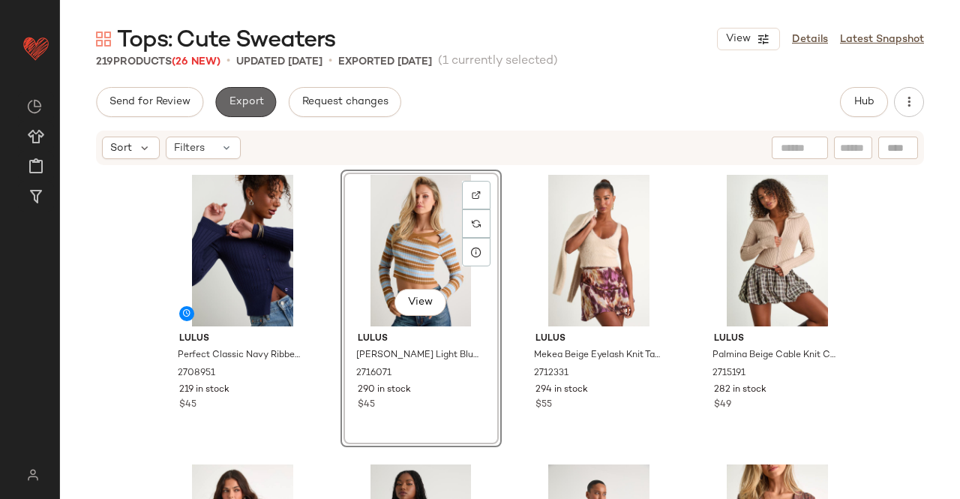
click at [260, 106] on span "Export" at bounding box center [245, 102] width 35 height 12
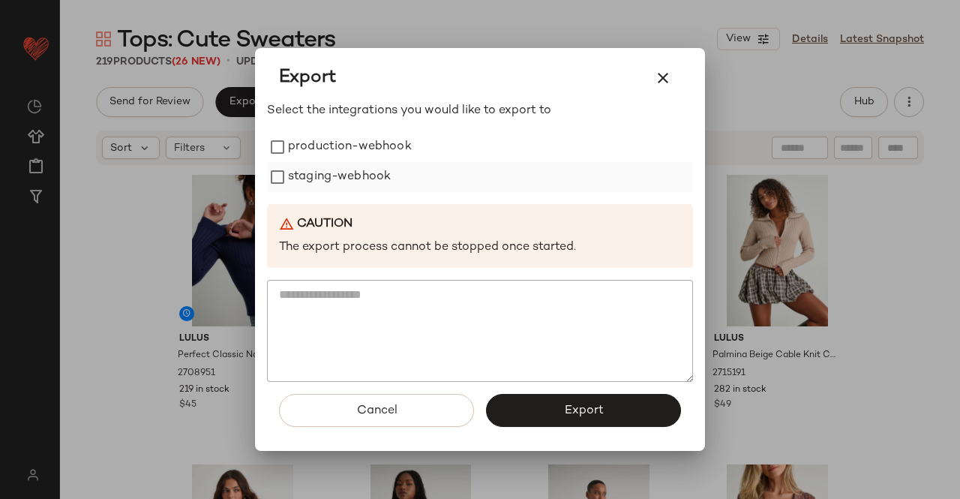
drag, startPoint x: 359, startPoint y: 157, endPoint x: 358, endPoint y: 164, distance: 7.7
click at [359, 157] on label "production-webhook" at bounding box center [350, 147] width 124 height 30
click at [347, 184] on label "staging-webhook" at bounding box center [339, 177] width 103 height 30
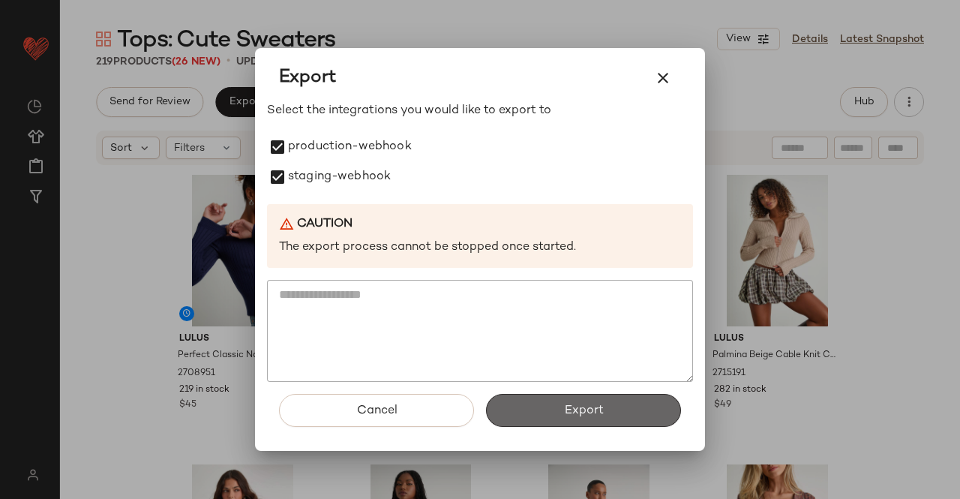
click at [538, 410] on button "Export" at bounding box center [583, 410] width 195 height 33
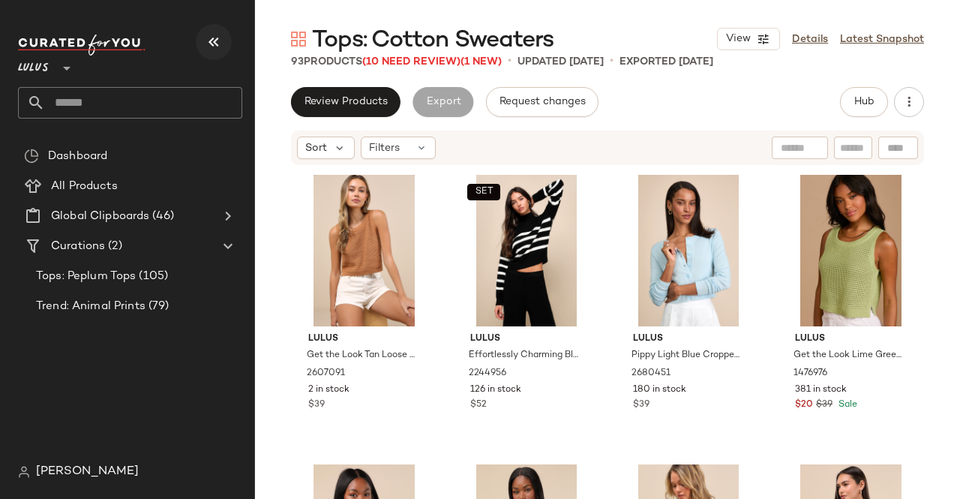
click at [216, 38] on icon "button" at bounding box center [214, 42] width 18 height 18
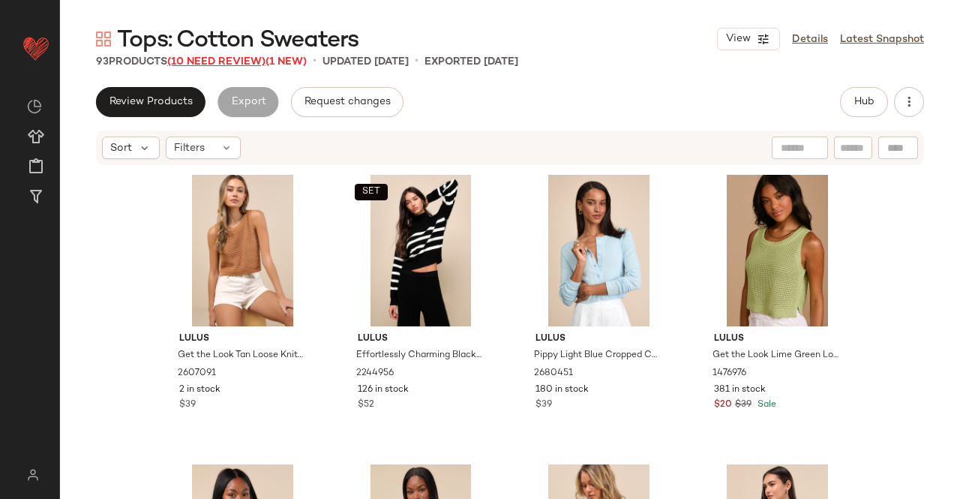
click at [251, 65] on span "(10 Need Review)" at bounding box center [216, 61] width 98 height 11
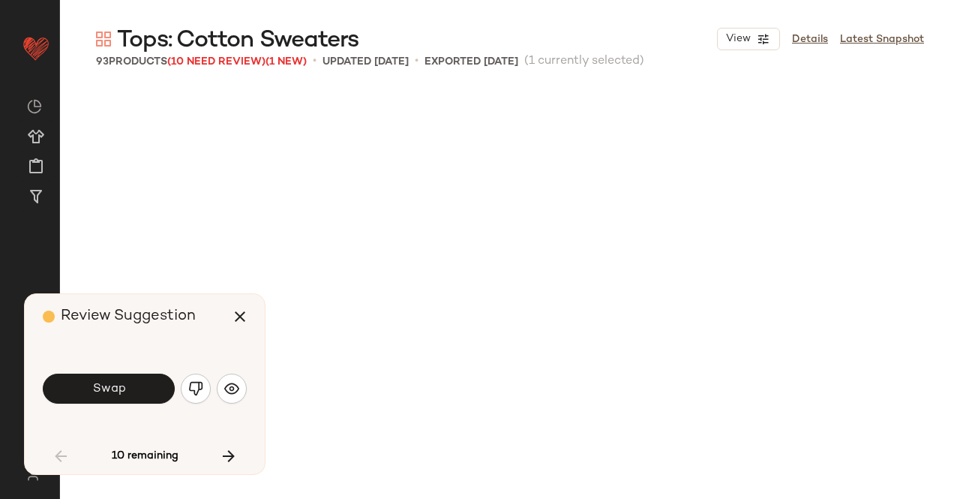
scroll to position [591, 0]
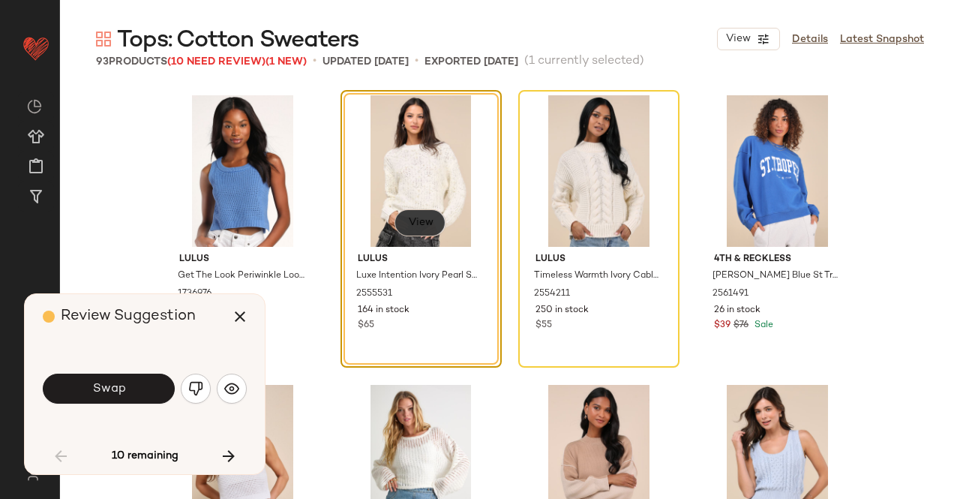
click at [422, 223] on span "View" at bounding box center [420, 223] width 26 height 12
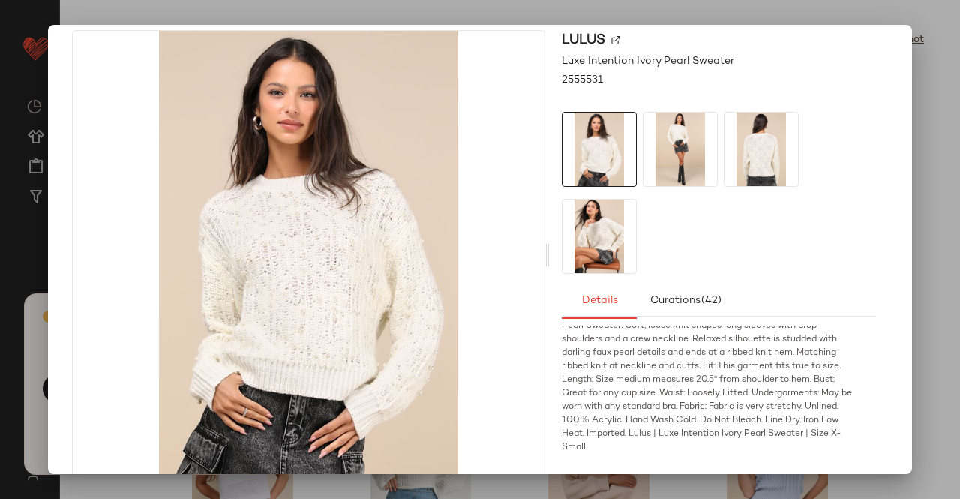
scroll to position [79, 0]
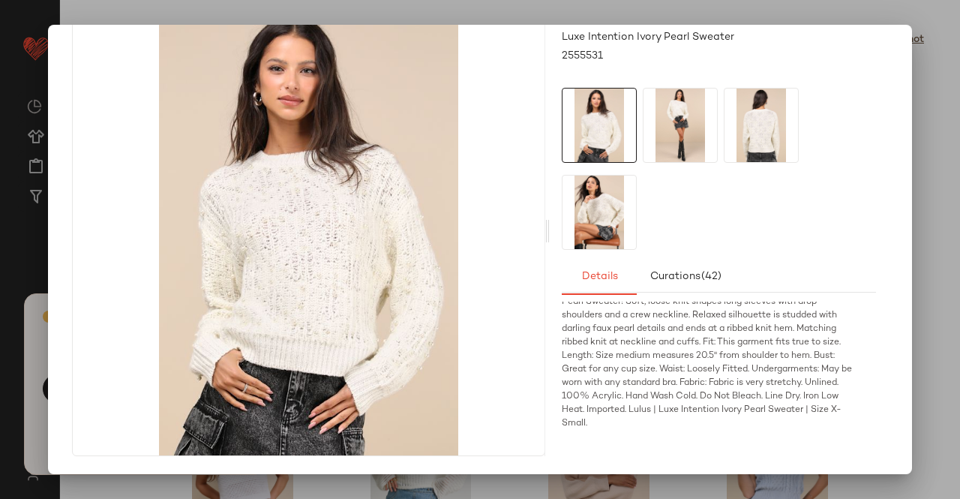
click at [936, 317] on div at bounding box center [480, 249] width 960 height 499
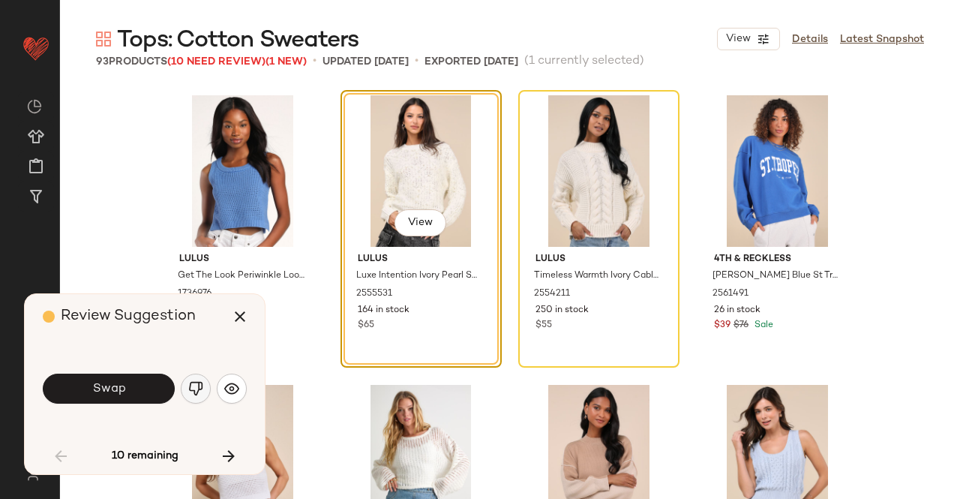
click at [194, 381] on img "button" at bounding box center [195, 388] width 15 height 15
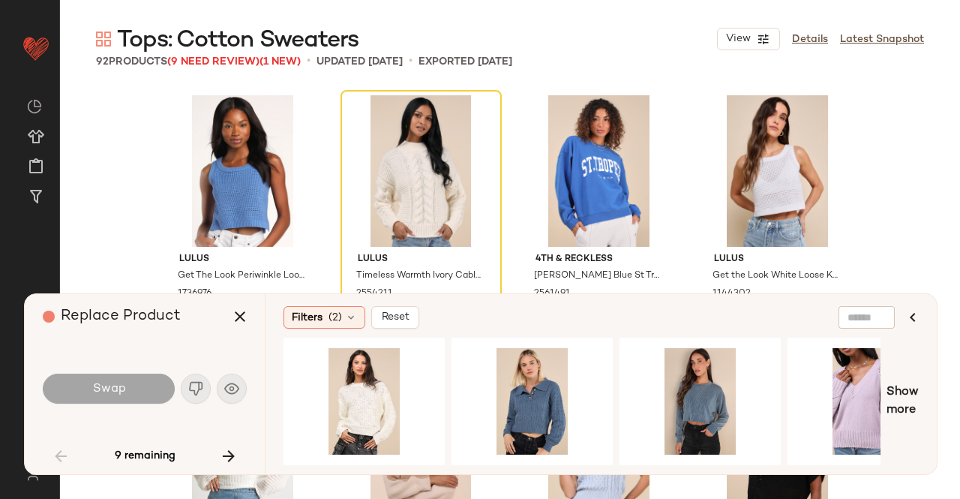
click at [234, 433] on div "Replace Product Swap 9 remaining" at bounding box center [145, 384] width 240 height 180
drag, startPoint x: 200, startPoint y: 386, endPoint x: 236, endPoint y: 313, distance: 81.9
click at [206, 374] on div "Swap" at bounding box center [145, 389] width 204 height 36
click at [230, 459] on icon "button" at bounding box center [229, 456] width 18 height 18
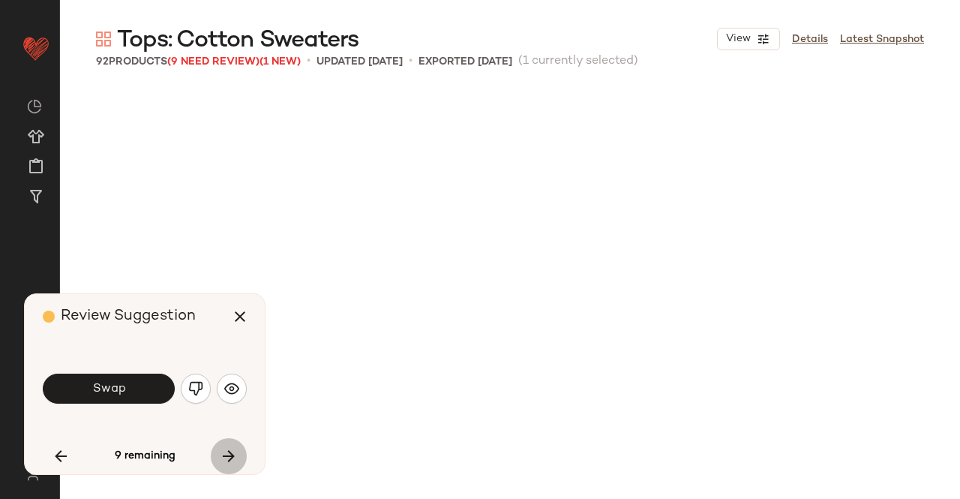
scroll to position [1448, 0]
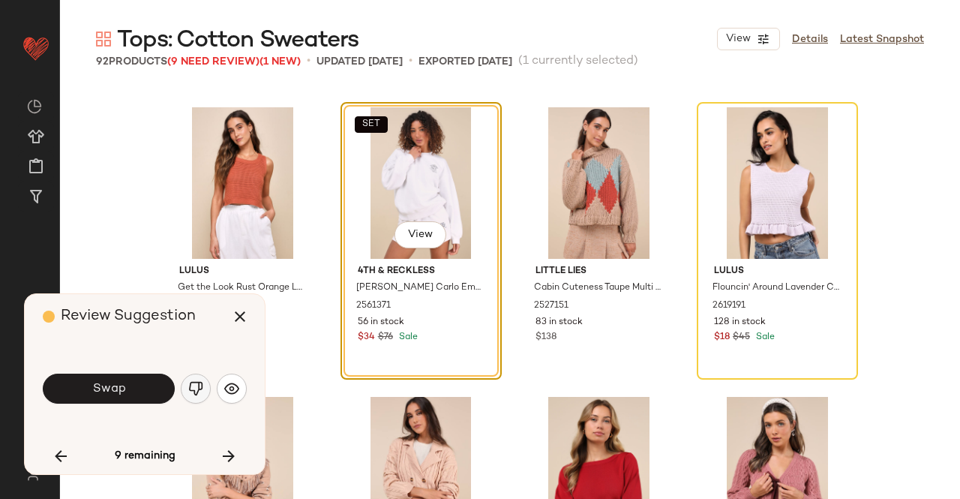
click at [200, 389] on img "button" at bounding box center [195, 388] width 15 height 15
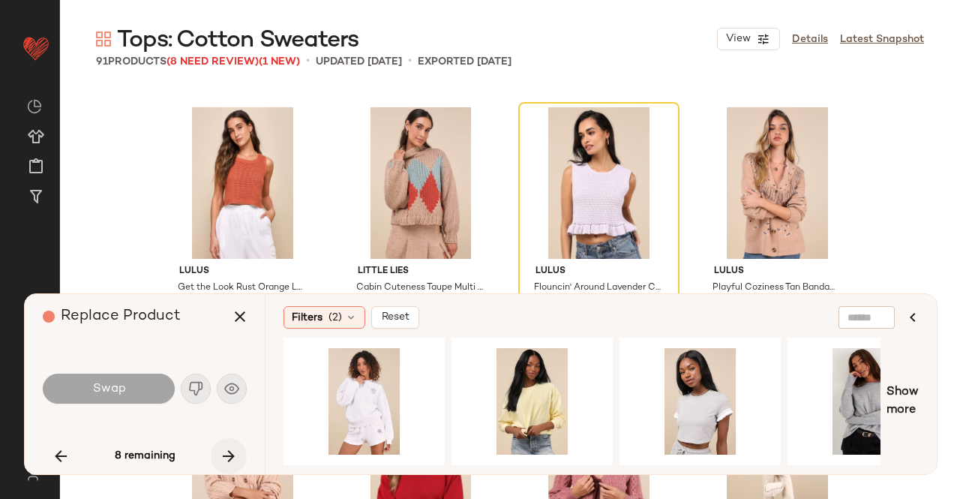
click at [230, 456] on icon "button" at bounding box center [229, 456] width 18 height 18
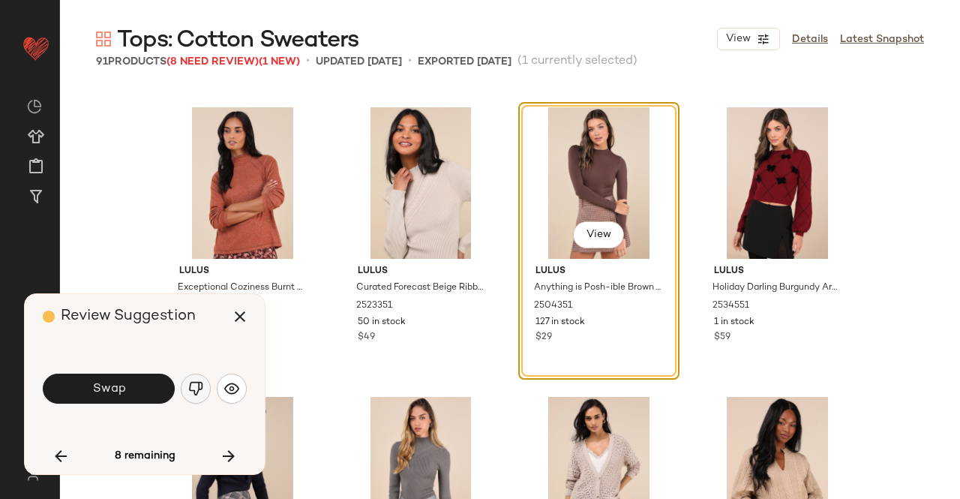
click at [195, 386] on img "button" at bounding box center [195, 388] width 15 height 15
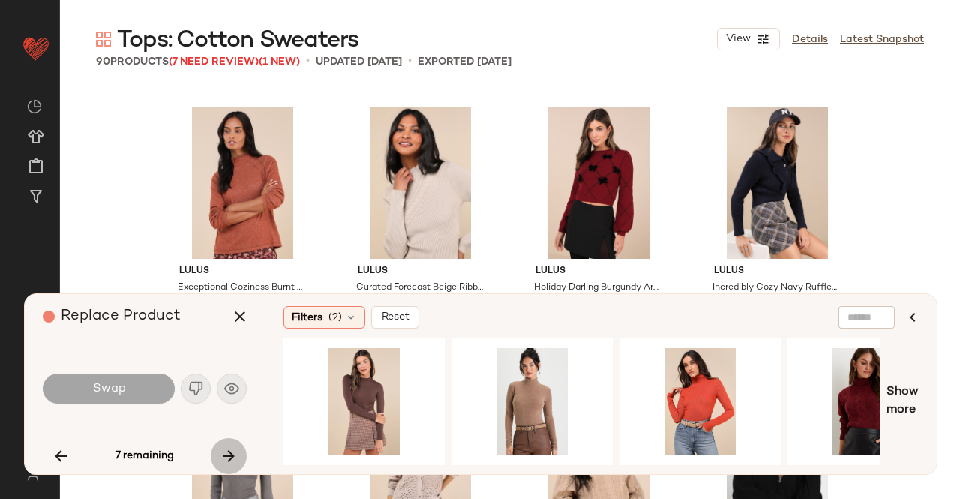
drag, startPoint x: 219, startPoint y: 446, endPoint x: 223, endPoint y: 403, distance: 43.7
click at [219, 446] on button "button" at bounding box center [229, 456] width 36 height 36
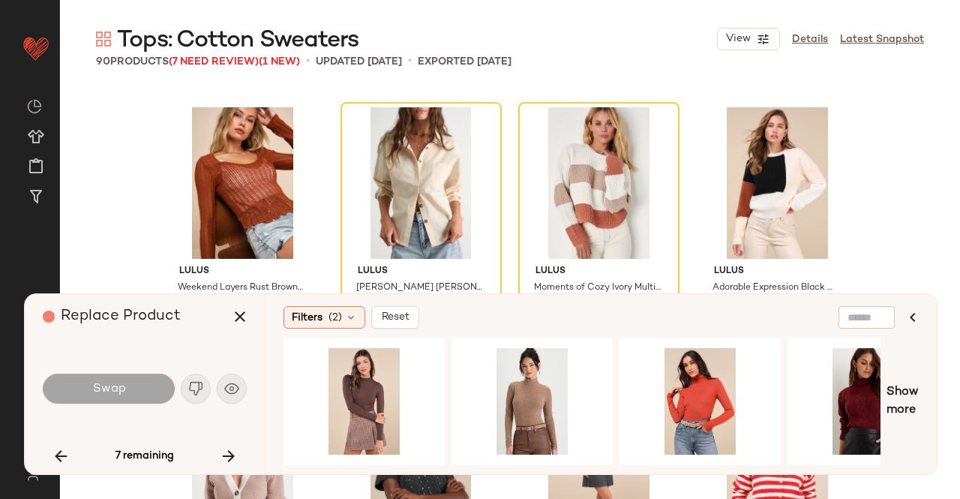
click at [192, 380] on div "Swap" at bounding box center [145, 389] width 204 height 36
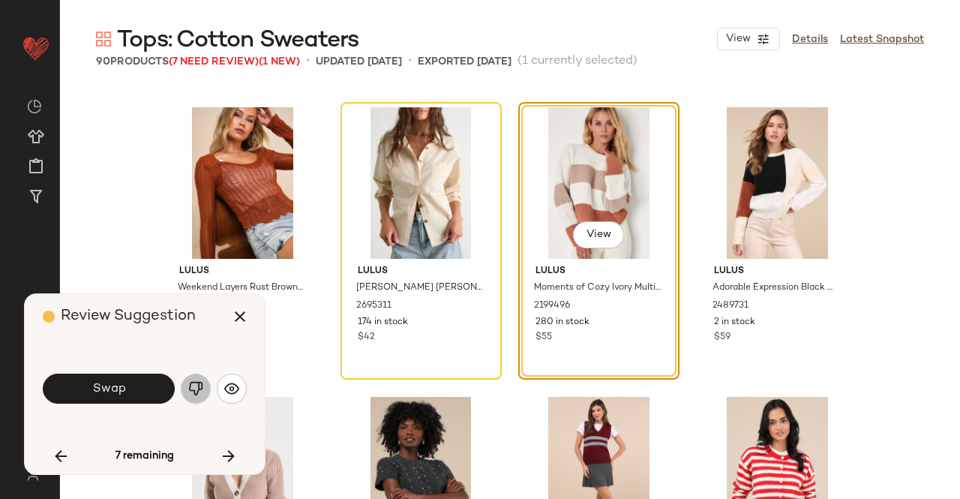
click at [194, 392] on img "button" at bounding box center [195, 388] width 15 height 15
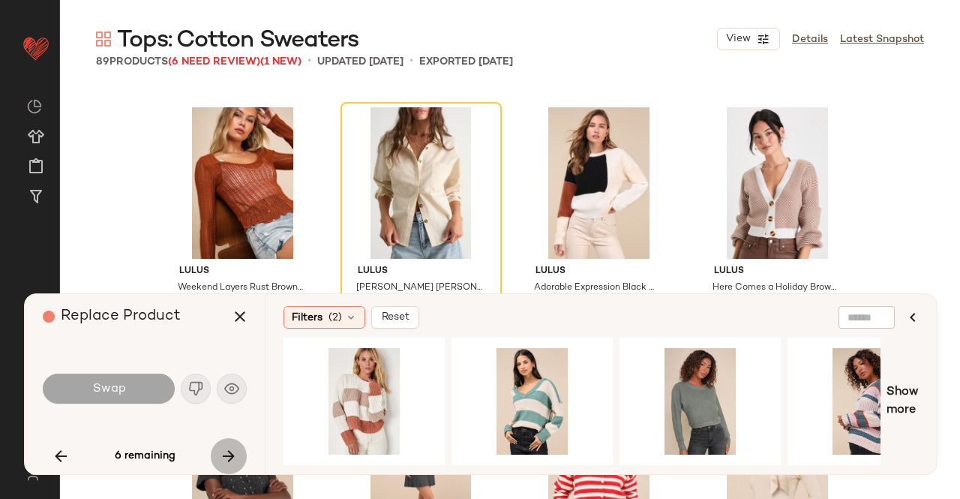
click at [224, 455] on icon "button" at bounding box center [229, 456] width 18 height 18
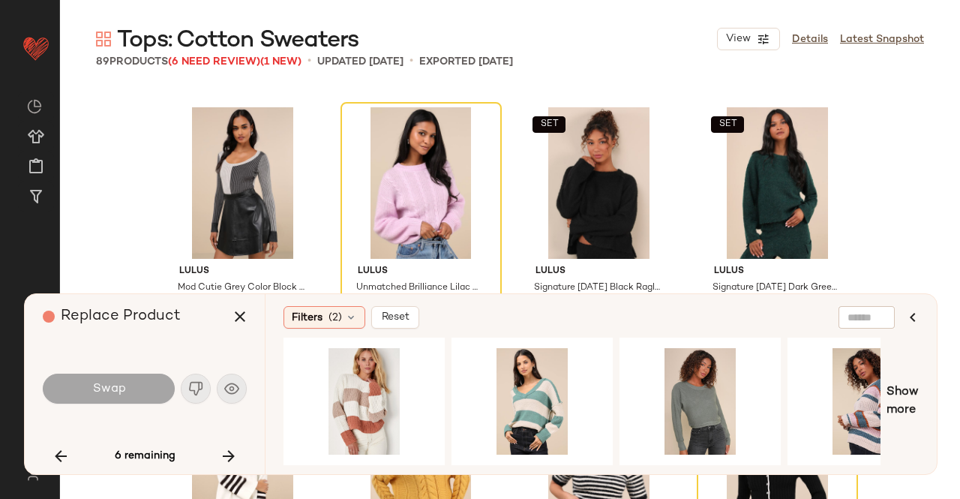
click at [198, 386] on img "button" at bounding box center [195, 388] width 15 height 15
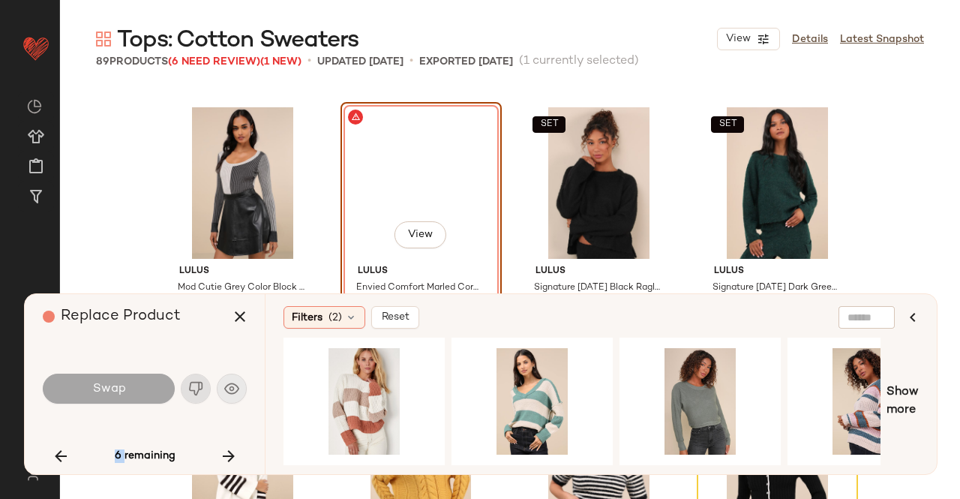
click at [198, 386] on div "Swap" at bounding box center [145, 389] width 204 height 36
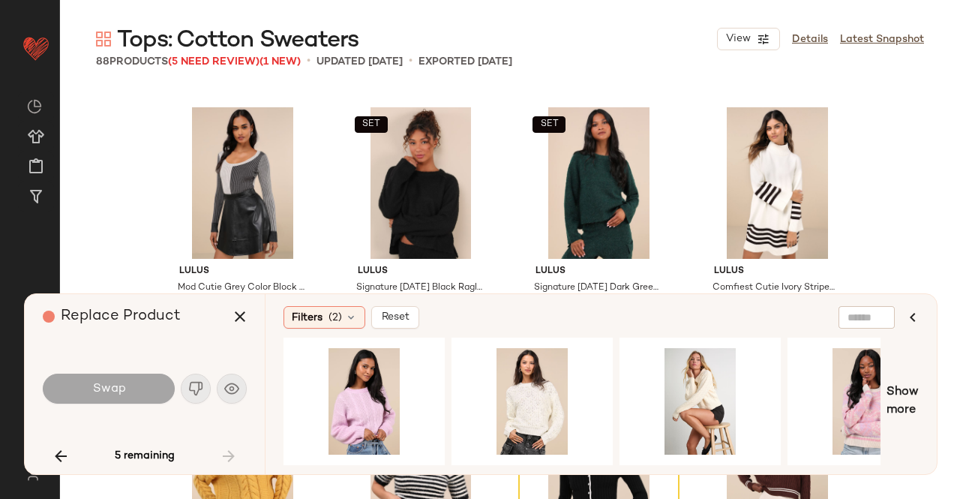
drag, startPoint x: 223, startPoint y: 451, endPoint x: 209, endPoint y: 424, distance: 30.5
click at [223, 450] on div "5 remaining" at bounding box center [145, 456] width 204 height 36
drag, startPoint x: 77, startPoint y: 448, endPoint x: 66, endPoint y: 452, distance: 11.4
click at [72, 451] on button "button" at bounding box center [61, 456] width 36 height 36
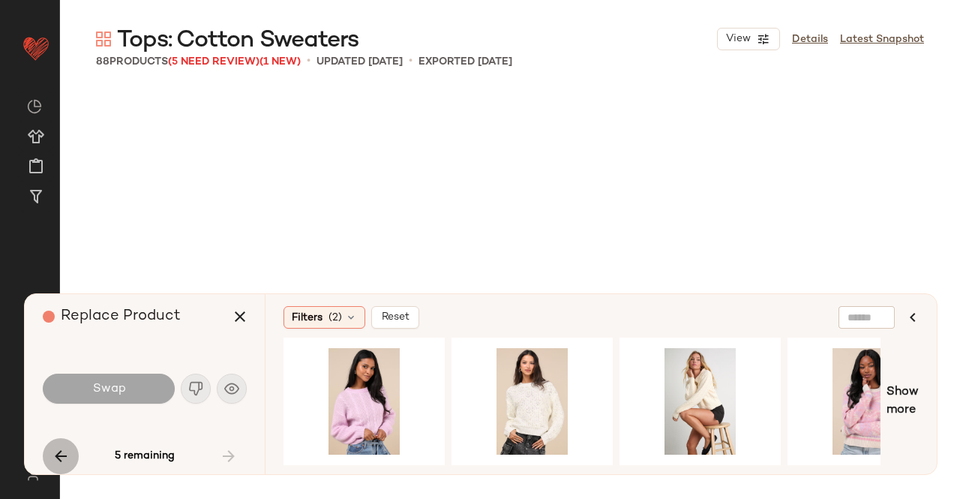
click at [66, 452] on icon "button" at bounding box center [61, 456] width 18 height 18
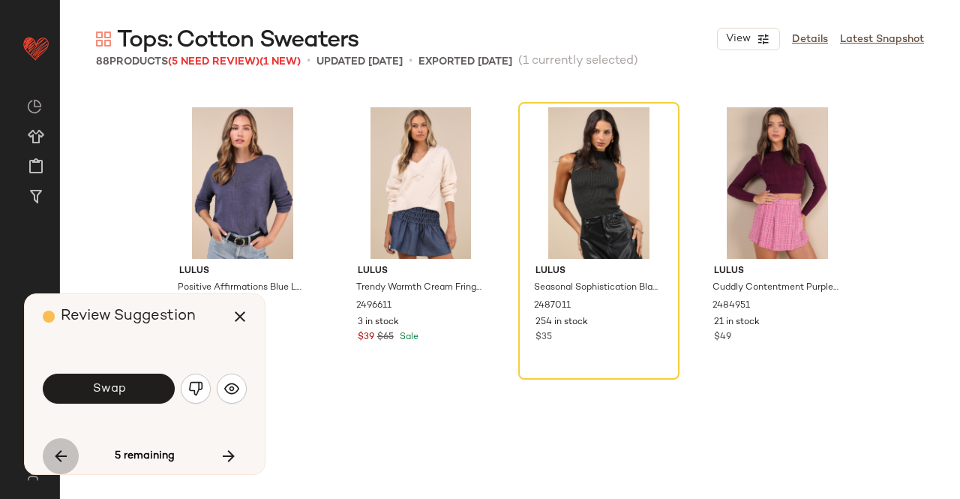
scroll to position [3475, 0]
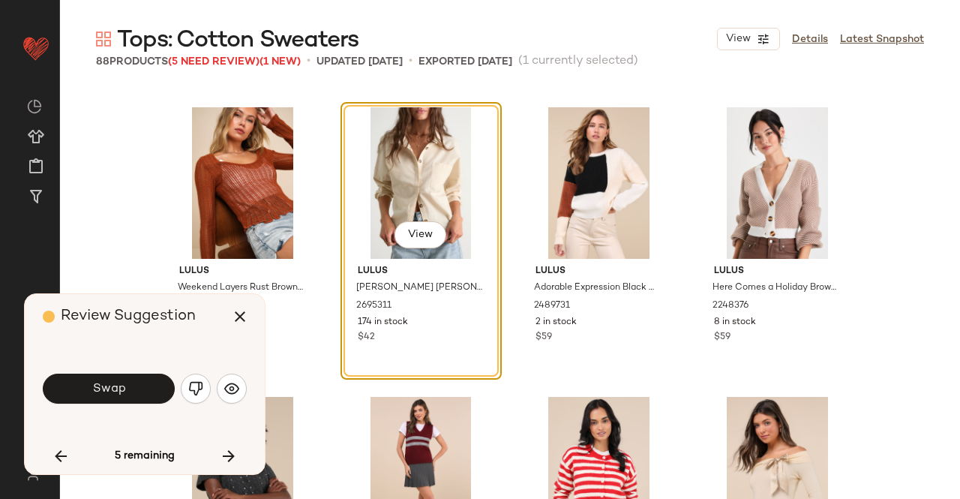
click at [199, 389] on img "button" at bounding box center [195, 388] width 15 height 15
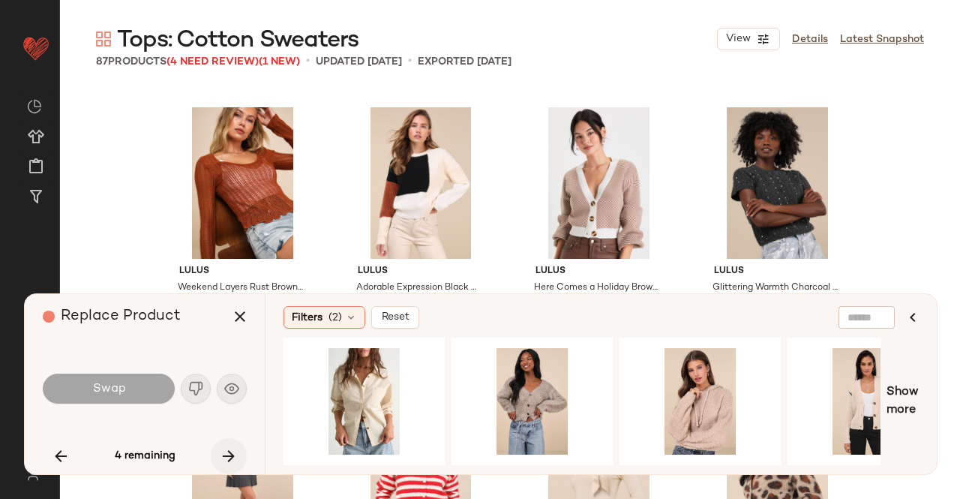
click at [227, 457] on icon "button" at bounding box center [229, 456] width 18 height 18
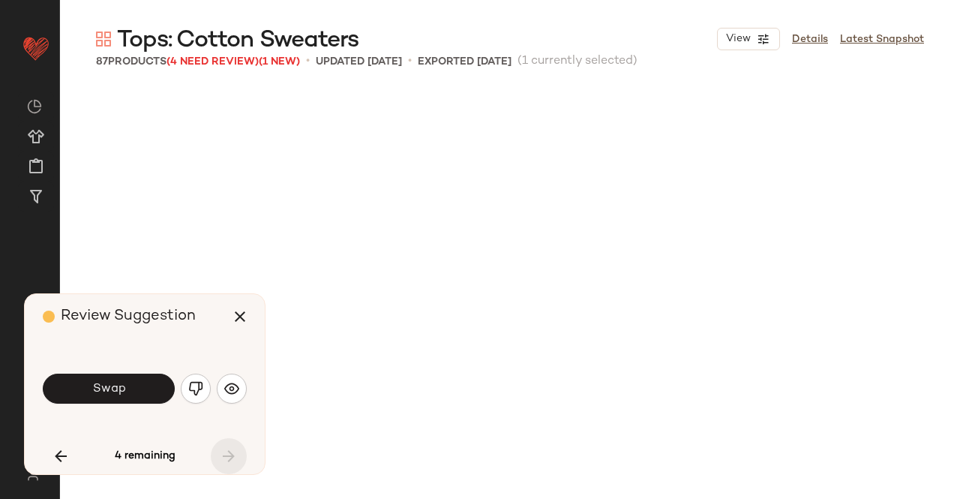
scroll to position [5791, 0]
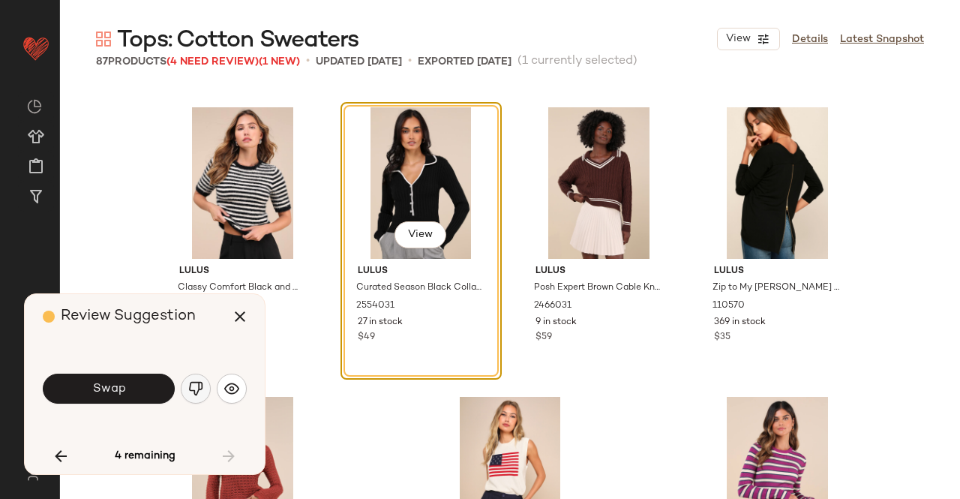
click at [188, 386] on button "button" at bounding box center [196, 389] width 30 height 30
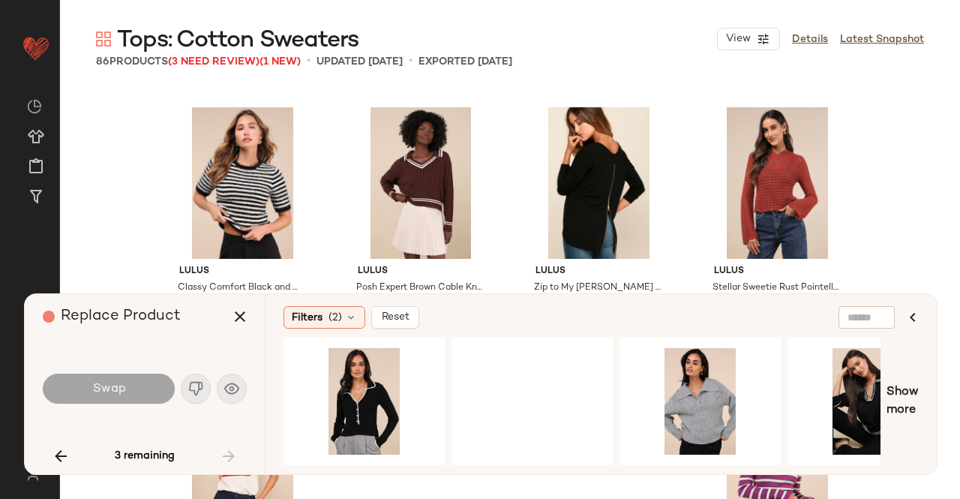
drag, startPoint x: 57, startPoint y: 455, endPoint x: 80, endPoint y: 446, distance: 24.2
click at [56, 456] on icon "button" at bounding box center [61, 456] width 18 height 18
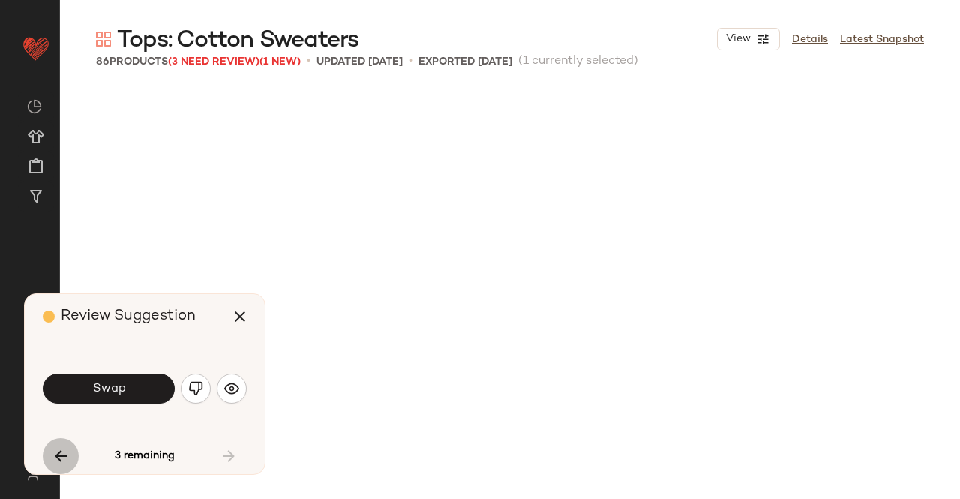
scroll to position [4343, 0]
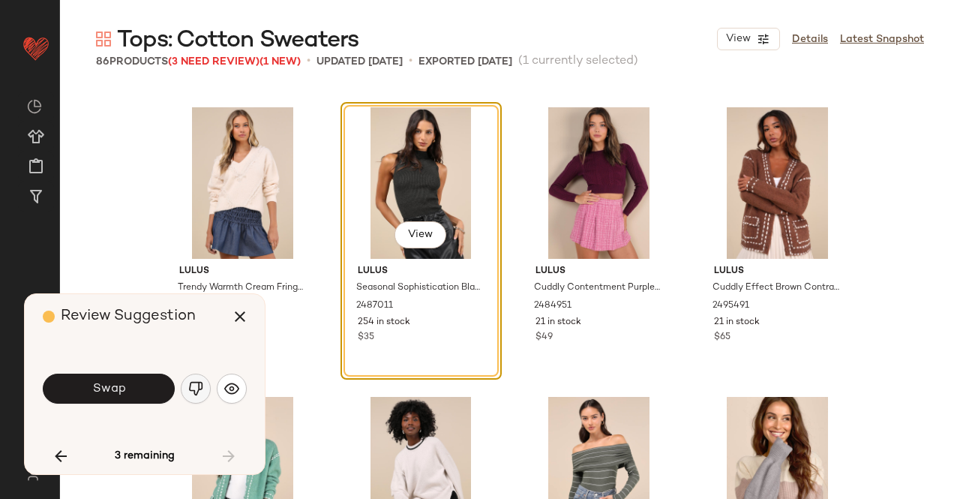
click at [189, 381] on img "button" at bounding box center [195, 388] width 15 height 15
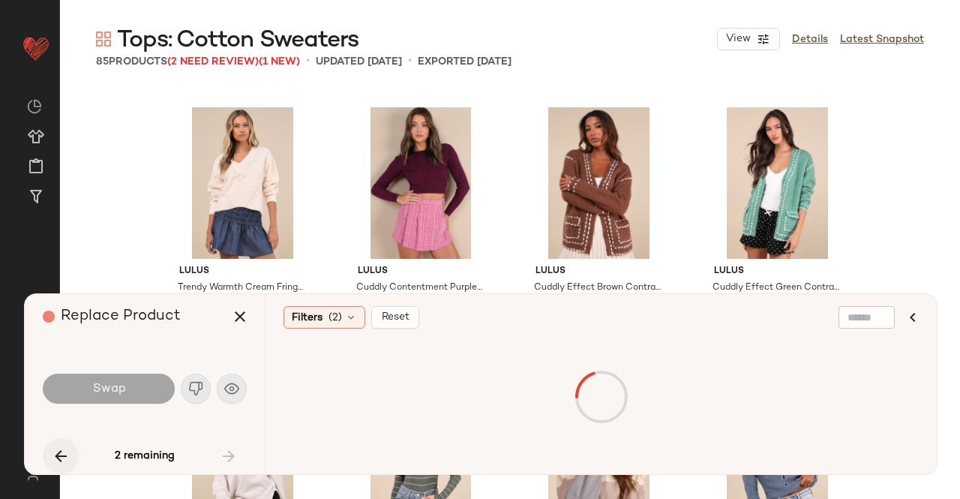
drag, startPoint x: 45, startPoint y: 455, endPoint x: 58, endPoint y: 455, distance: 12.8
click at [55, 455] on button "button" at bounding box center [61, 456] width 36 height 36
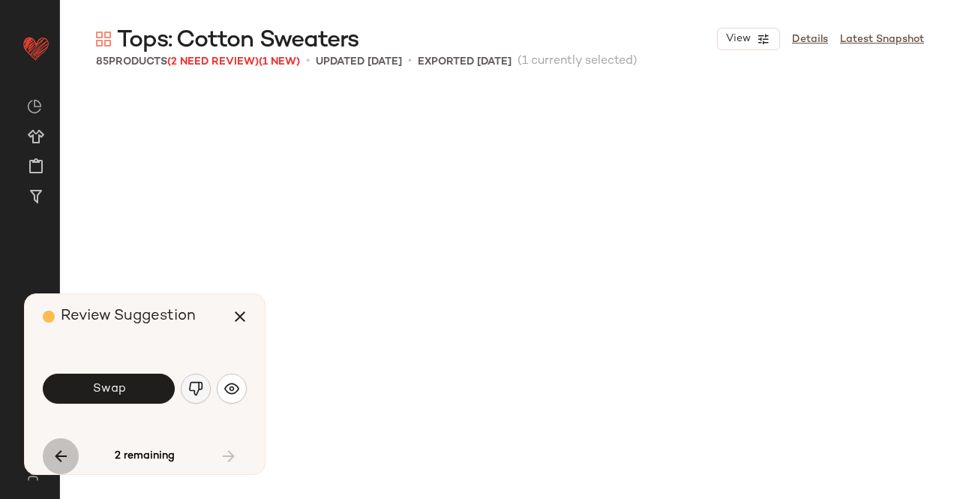
scroll to position [1448, 0]
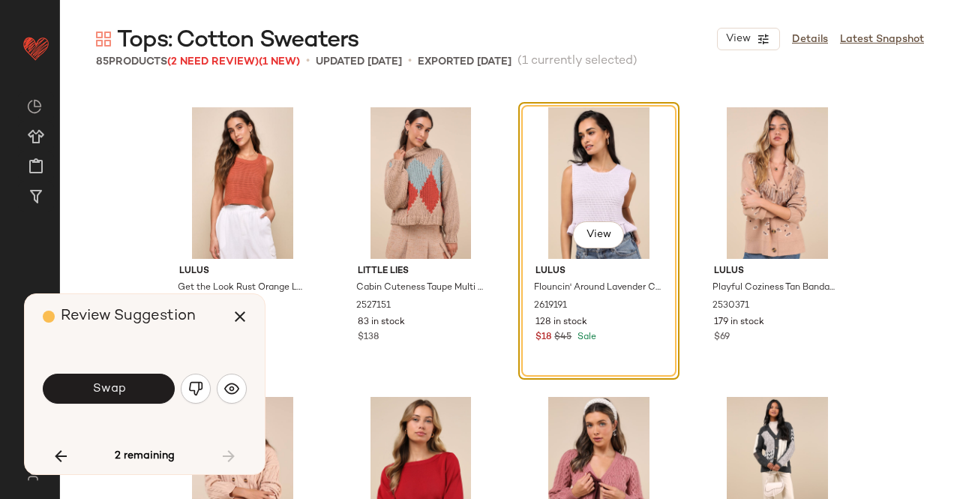
drag, startPoint x: 203, startPoint y: 389, endPoint x: 195, endPoint y: 404, distance: 17.1
click at [204, 389] on button "button" at bounding box center [196, 389] width 30 height 30
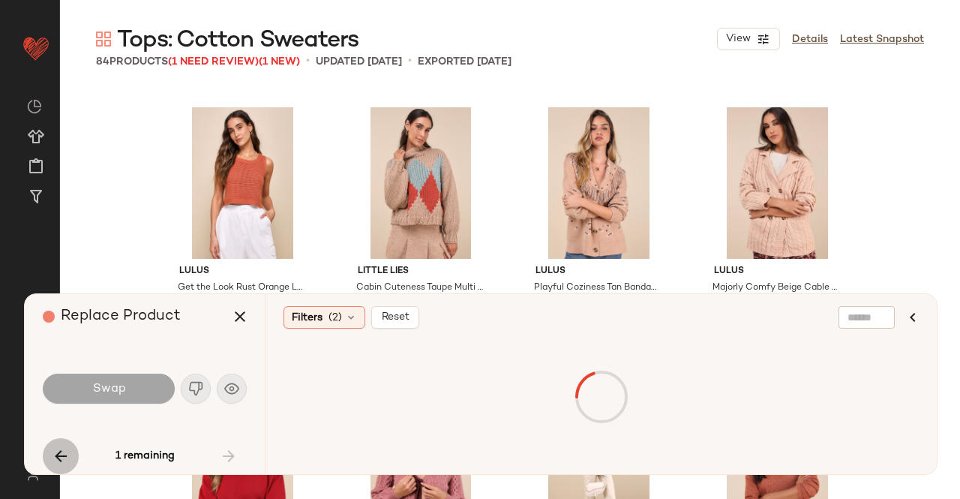
drag, startPoint x: 59, startPoint y: 452, endPoint x: 68, endPoint y: 452, distance: 9.8
click at [59, 452] on icon "button" at bounding box center [61, 456] width 18 height 18
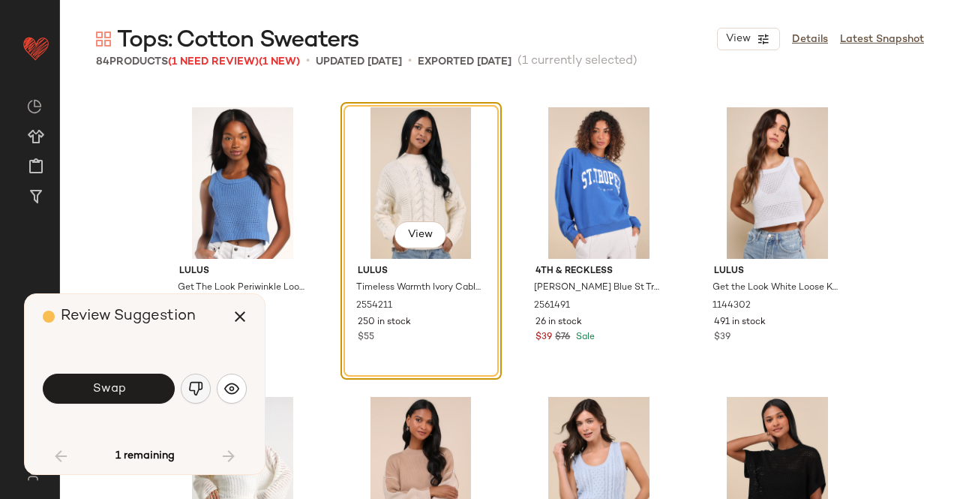
click at [191, 394] on img "button" at bounding box center [195, 388] width 15 height 15
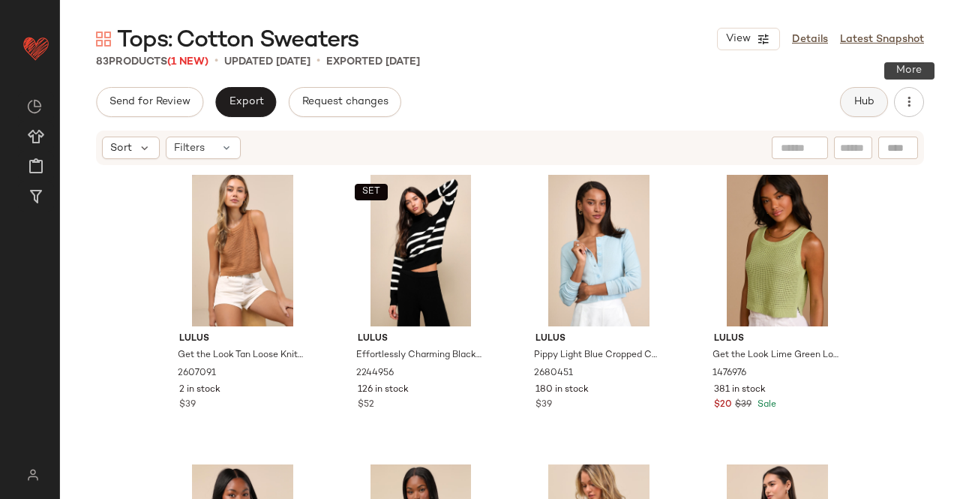
click at [868, 101] on span "Hub" at bounding box center [864, 102] width 21 height 12
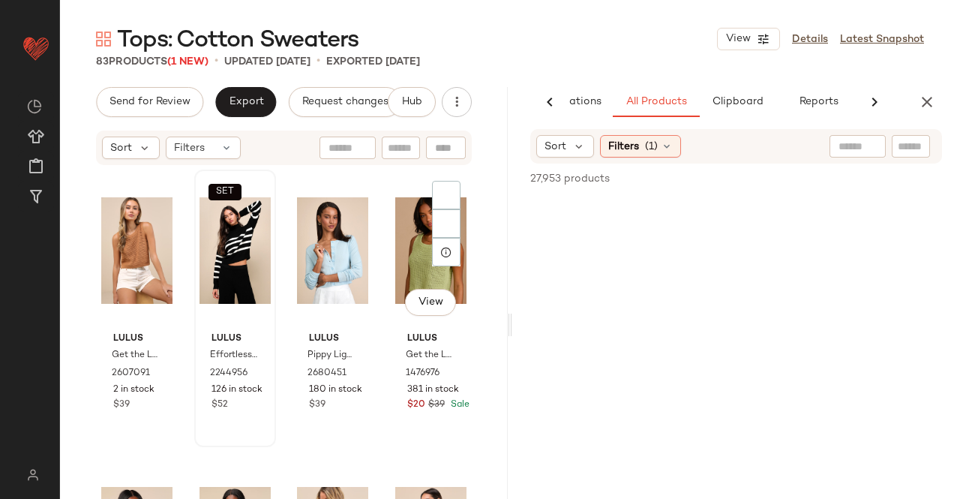
scroll to position [0, 95]
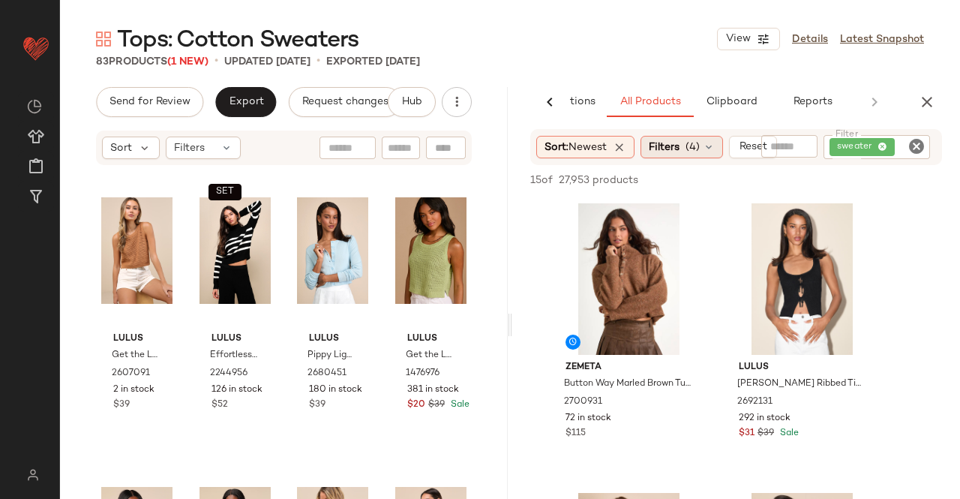
click at [679, 147] on span "Filters" at bounding box center [664, 148] width 31 height 16
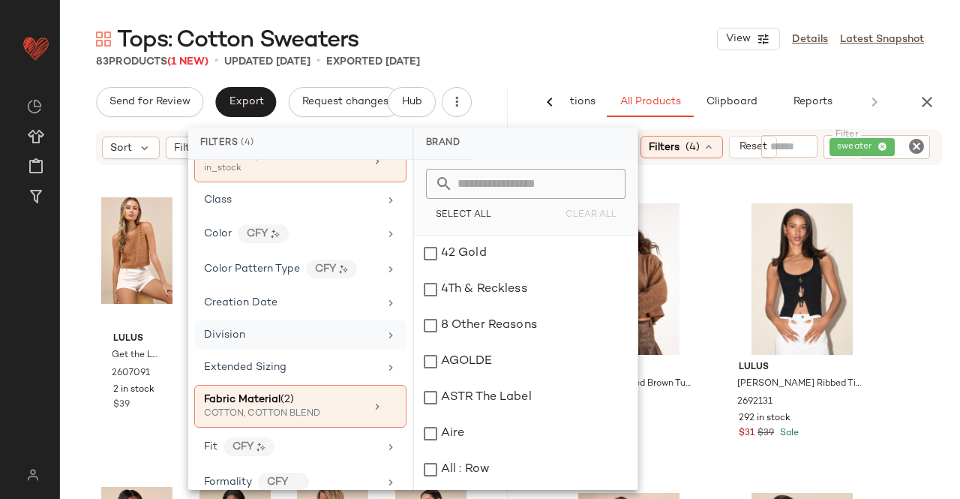
scroll to position [300, 0]
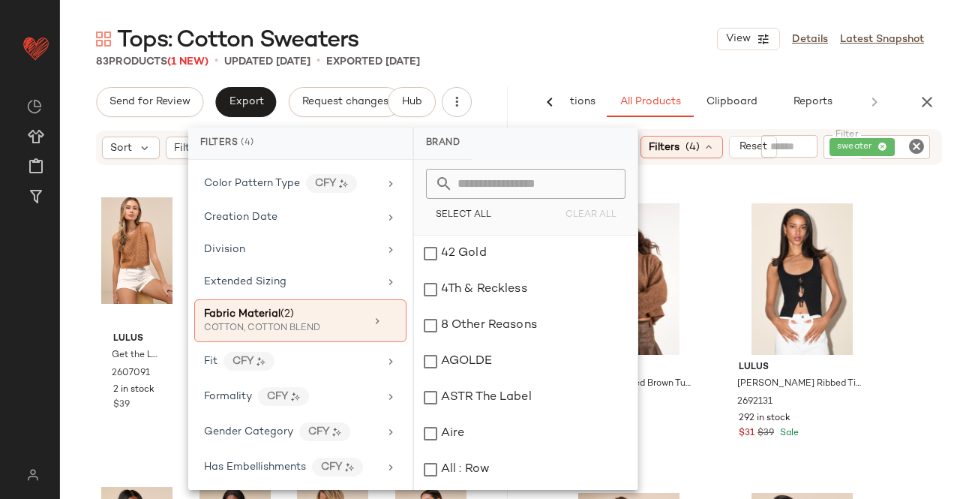
click at [624, 62] on div "83 Products (1 New) • updated [DATE] • Exported [DATE]" at bounding box center [510, 61] width 900 height 15
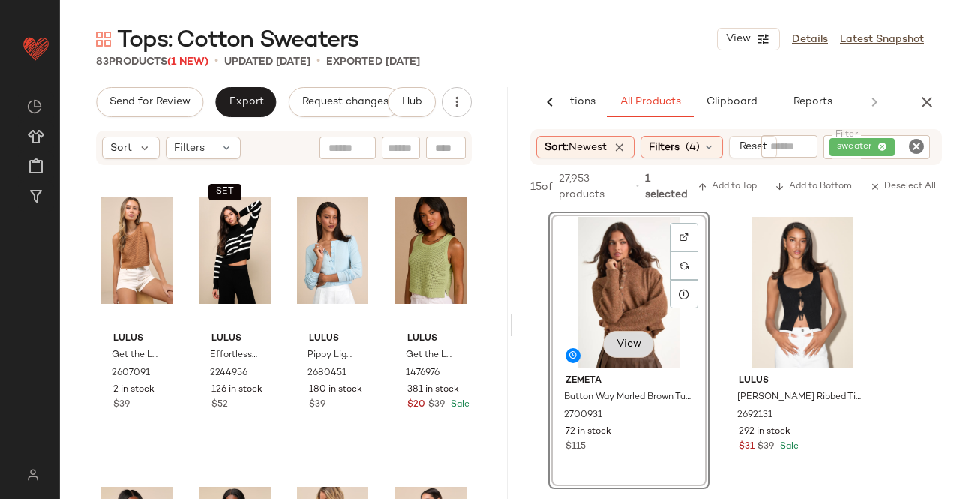
click at [632, 342] on span "View" at bounding box center [629, 344] width 26 height 12
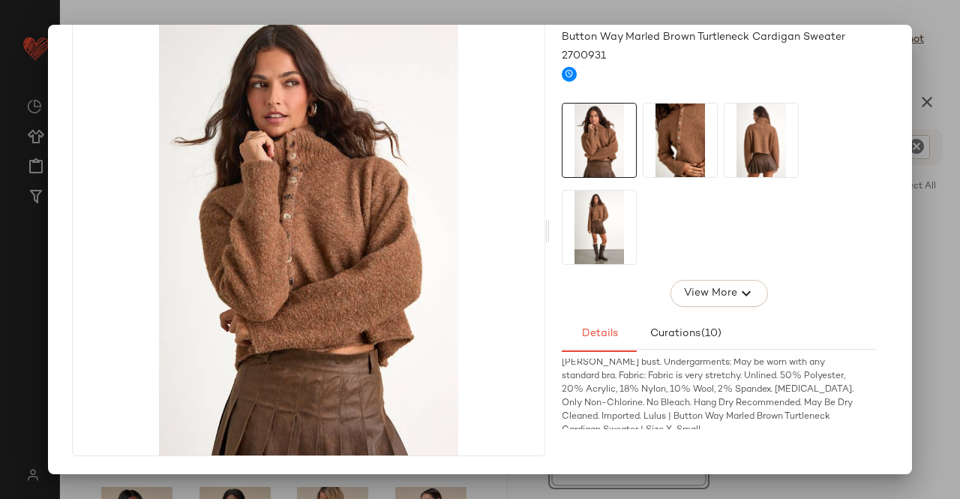
scroll to position [670, 0]
drag, startPoint x: 950, startPoint y: 380, endPoint x: 938, endPoint y: 316, distance: 65.8
click at [951, 380] on div at bounding box center [480, 249] width 960 height 499
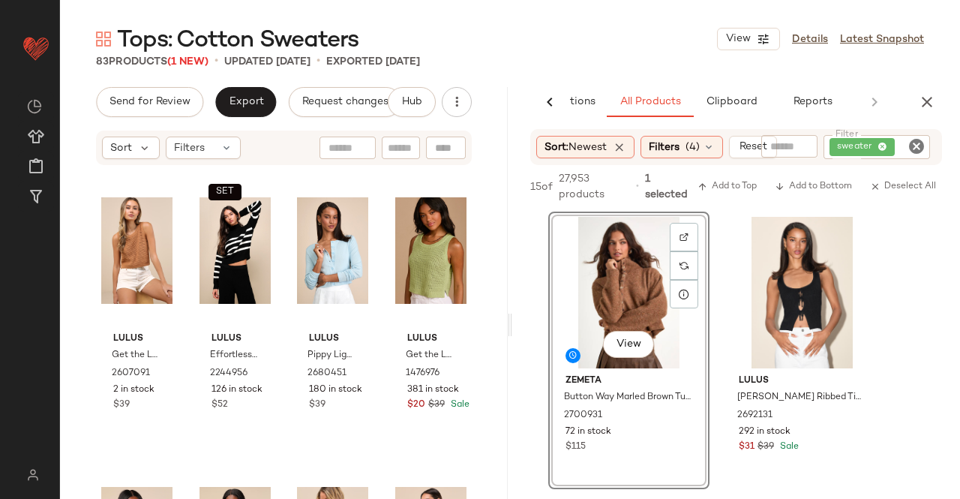
click at [902, 157] on div "sweater" at bounding box center [877, 147] width 107 height 24
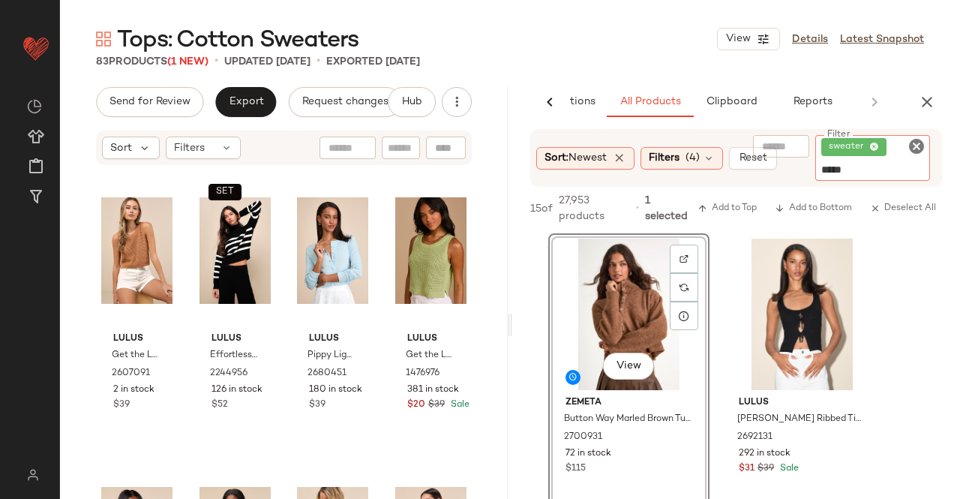
type input "******"
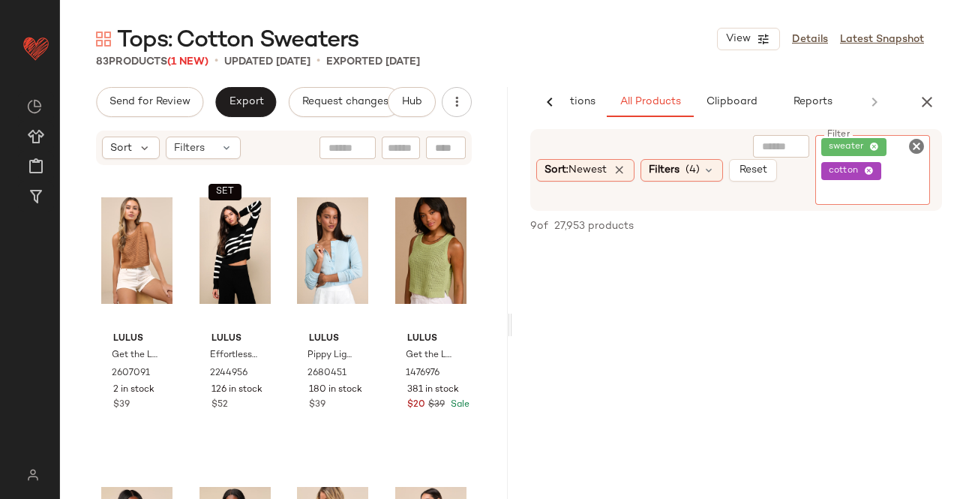
click at [927, 112] on button "button" at bounding box center [927, 102] width 30 height 30
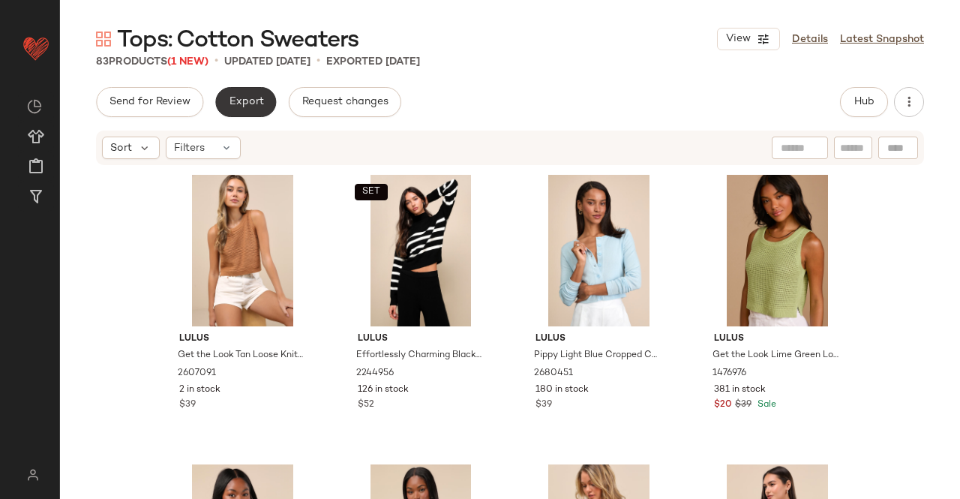
click at [264, 95] on button "Export" at bounding box center [245, 102] width 61 height 30
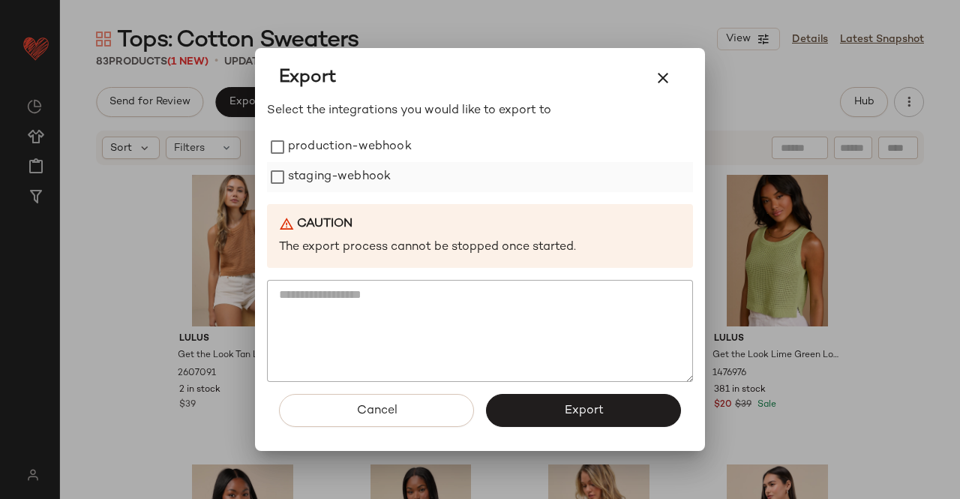
drag, startPoint x: 334, startPoint y: 131, endPoint x: 343, endPoint y: 167, distance: 37.8
click at [336, 139] on div "Select the integrations you would like to export to production-webhook staging-…" at bounding box center [480, 242] width 426 height 281
click at [343, 167] on label "staging-webhook" at bounding box center [339, 177] width 103 height 30
drag, startPoint x: 327, startPoint y: 142, endPoint x: 506, endPoint y: 354, distance: 277.4
click at [328, 142] on label "production-webhook" at bounding box center [350, 147] width 124 height 30
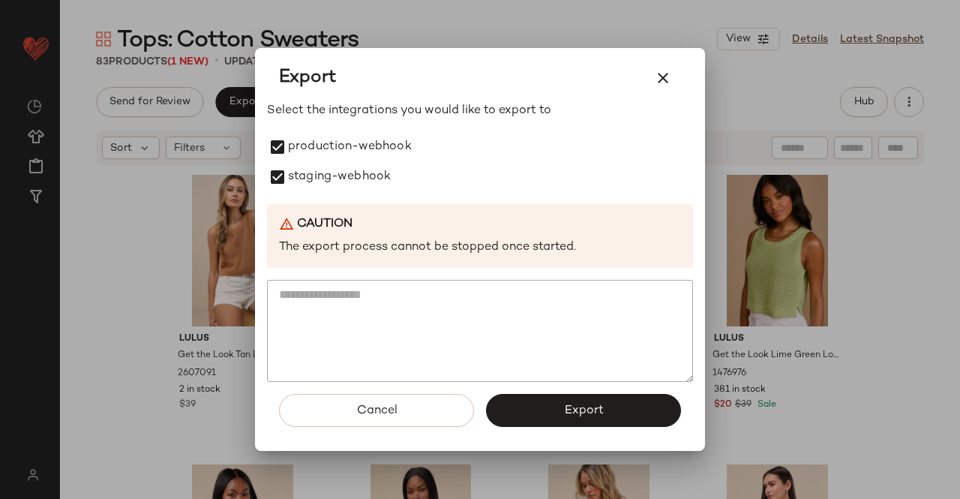
drag, startPoint x: 548, startPoint y: 403, endPoint x: 548, endPoint y: 391, distance: 12.0
click at [548, 403] on button "Export" at bounding box center [583, 410] width 195 height 33
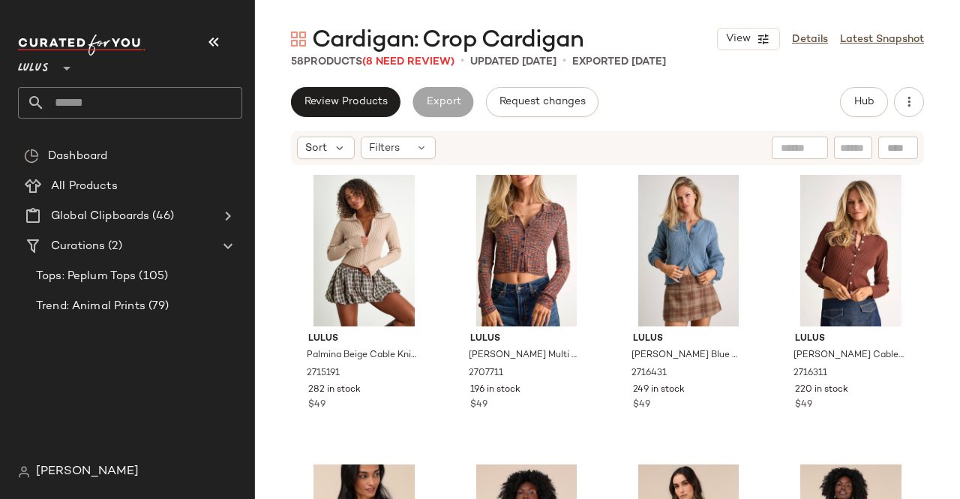
click at [192, 41] on div "Lulus **" at bounding box center [130, 60] width 224 height 38
click at [222, 43] on icon "button" at bounding box center [214, 42] width 18 height 18
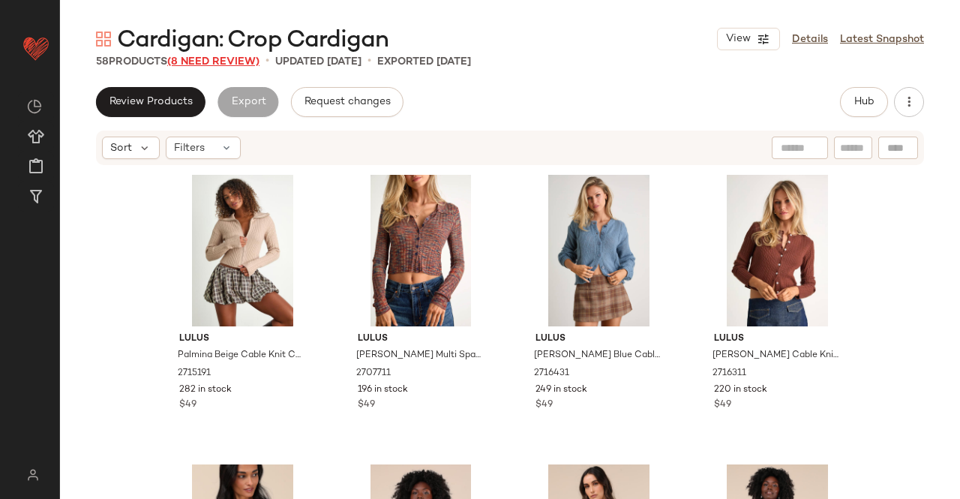
click at [218, 57] on span "(8 Need Review)" at bounding box center [213, 61] width 92 height 11
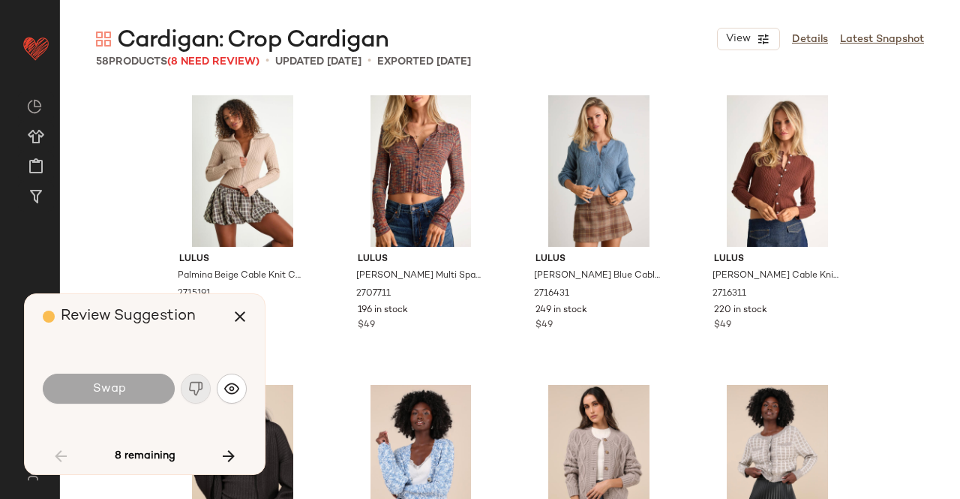
scroll to position [591, 0]
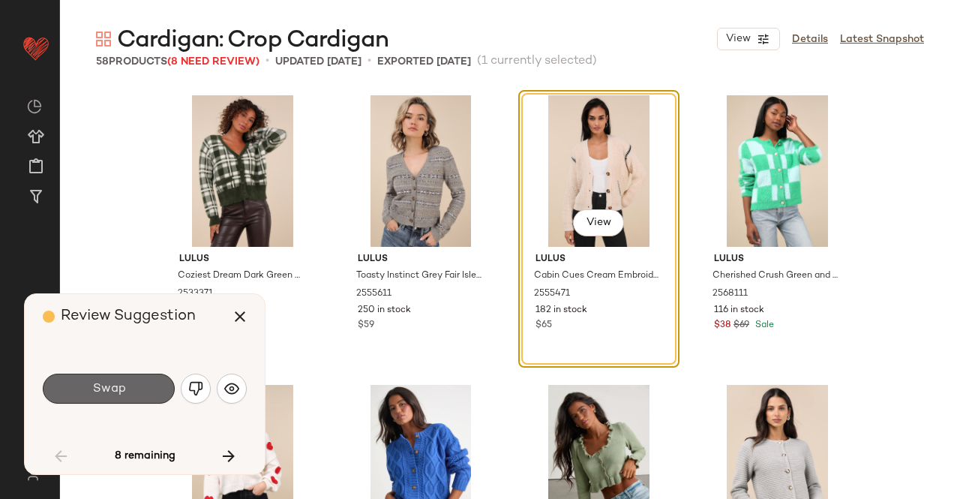
click at [145, 383] on button "Swap" at bounding box center [109, 389] width 132 height 30
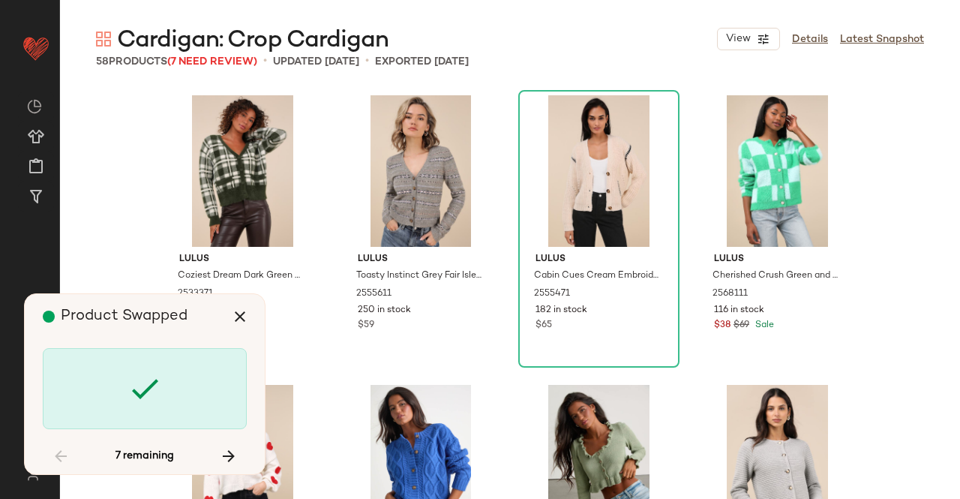
scroll to position [2316, 0]
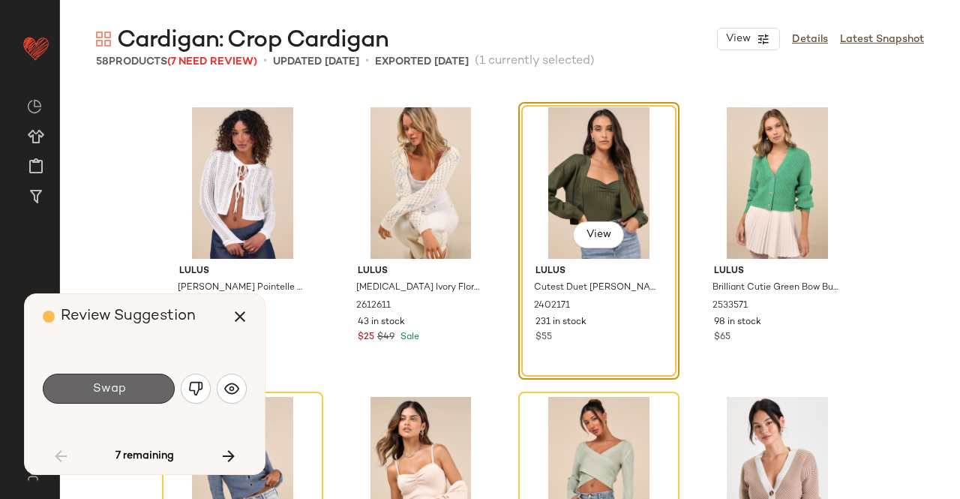
click at [136, 379] on button "Swap" at bounding box center [109, 389] width 132 height 30
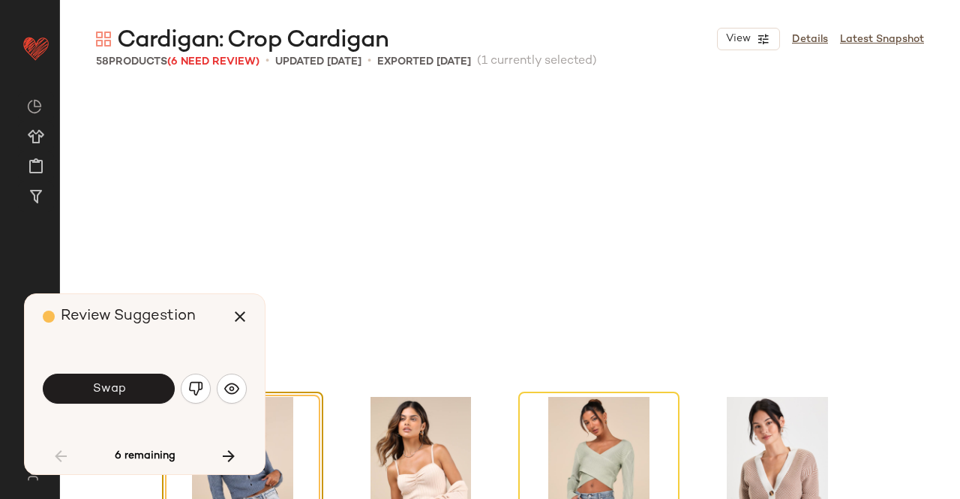
scroll to position [2606, 0]
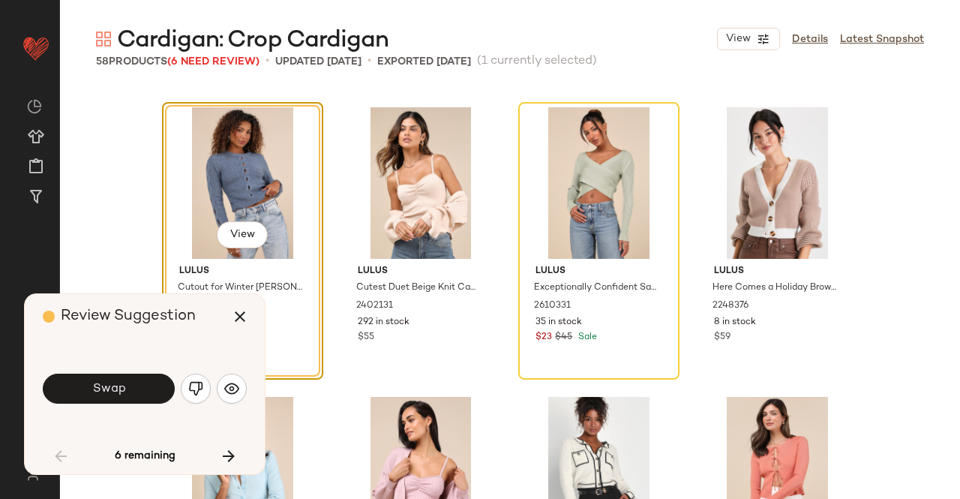
click at [113, 389] on span "Swap" at bounding box center [109, 389] width 34 height 14
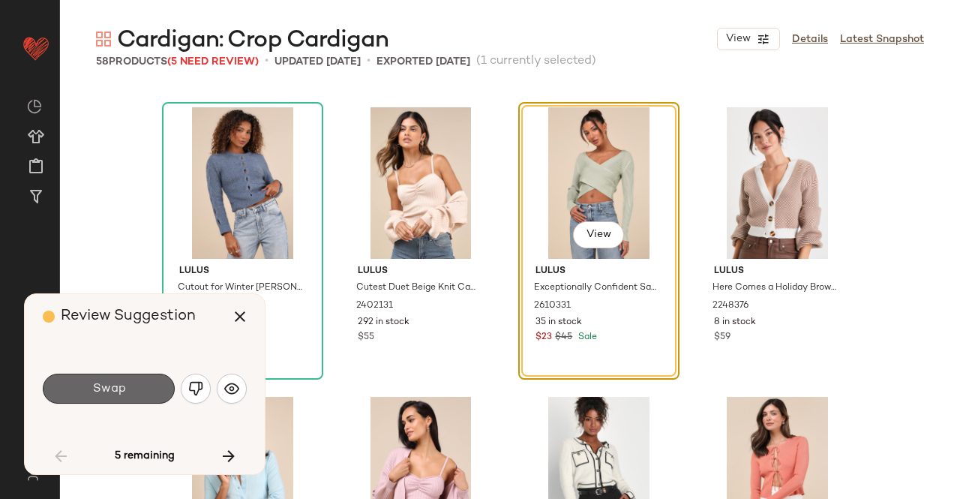
click at [104, 383] on span "Swap" at bounding box center [109, 389] width 34 height 14
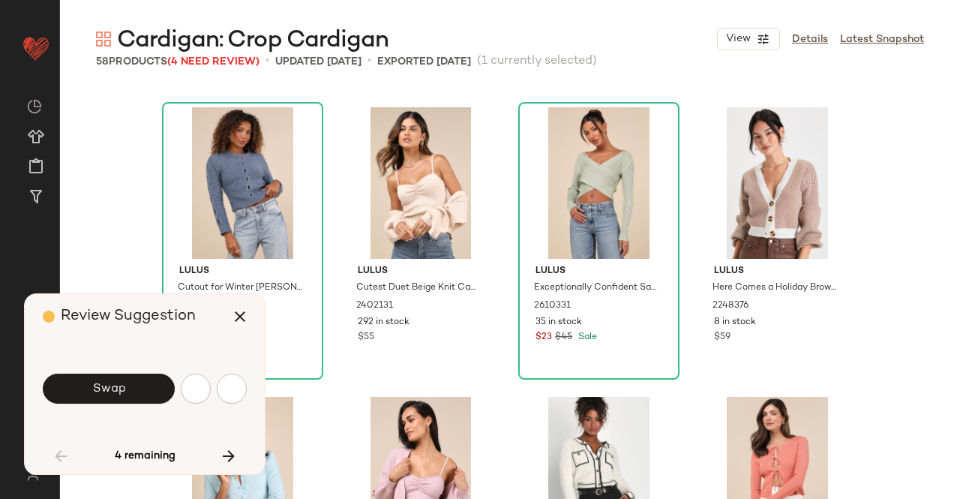
scroll to position [3185, 0]
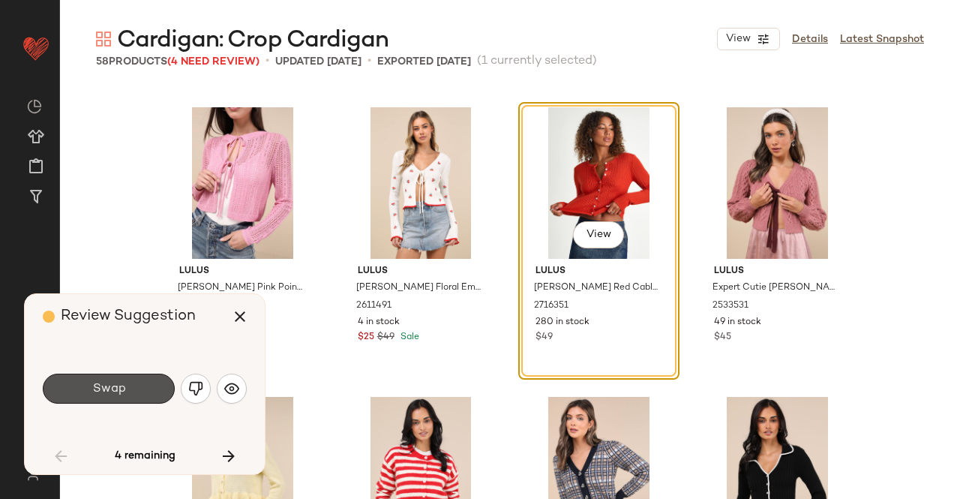
click at [104, 383] on span "Swap" at bounding box center [109, 389] width 34 height 14
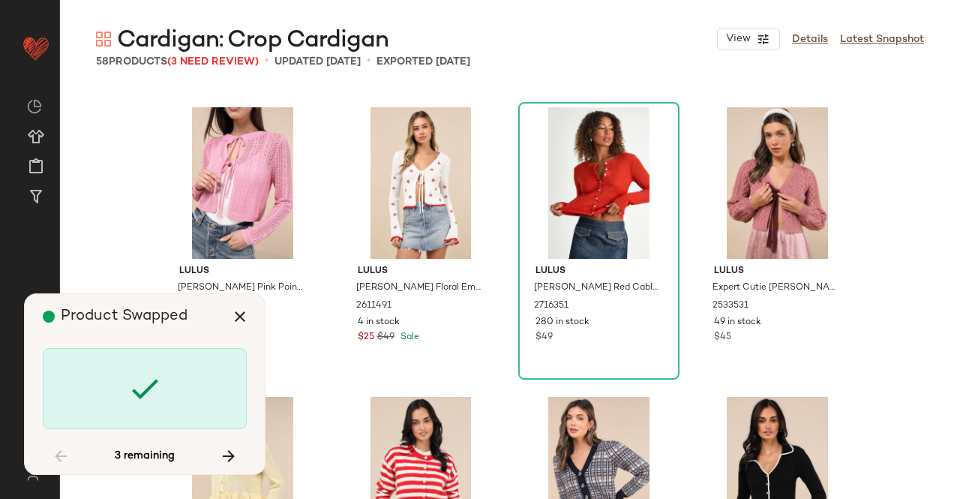
scroll to position [3764, 0]
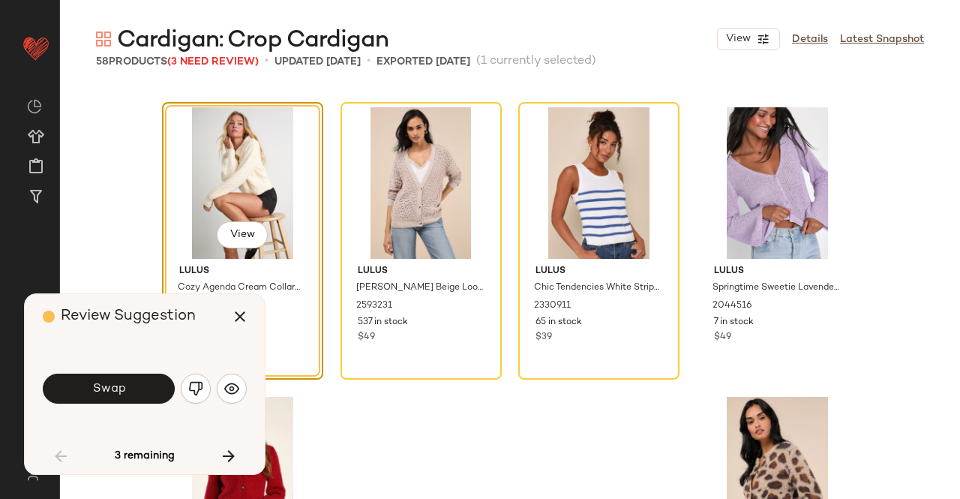
drag, startPoint x: 180, startPoint y: 391, endPoint x: 190, endPoint y: 389, distance: 9.9
click at [181, 391] on button "button" at bounding box center [196, 389] width 30 height 30
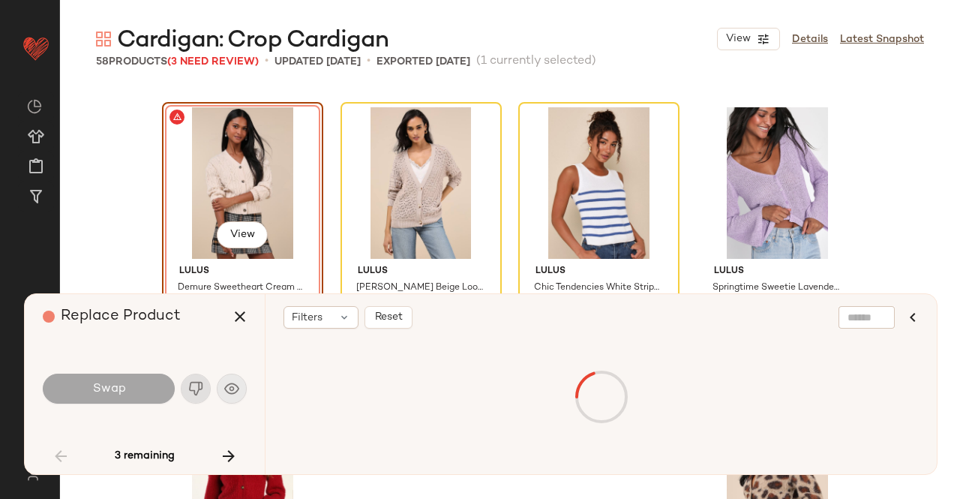
click at [190, 389] on div "Swap" at bounding box center [145, 389] width 204 height 36
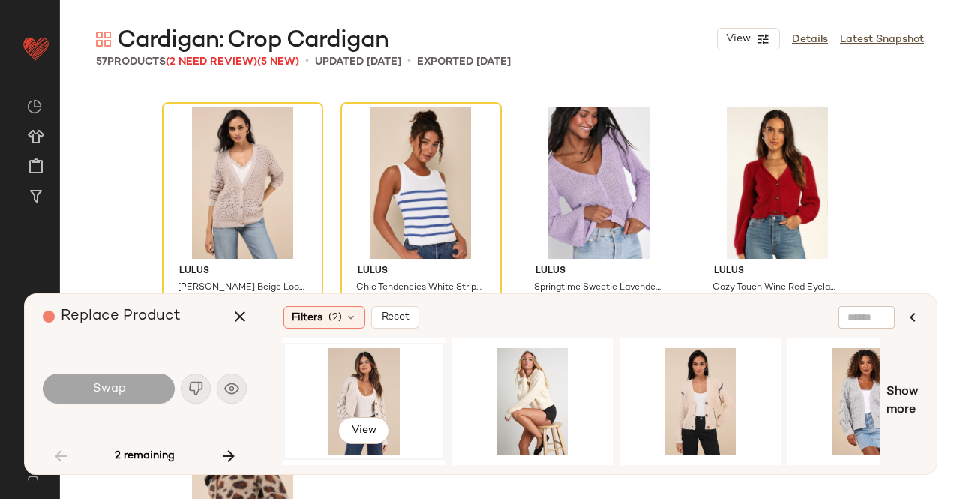
click at [363, 396] on div "View" at bounding box center [364, 401] width 151 height 107
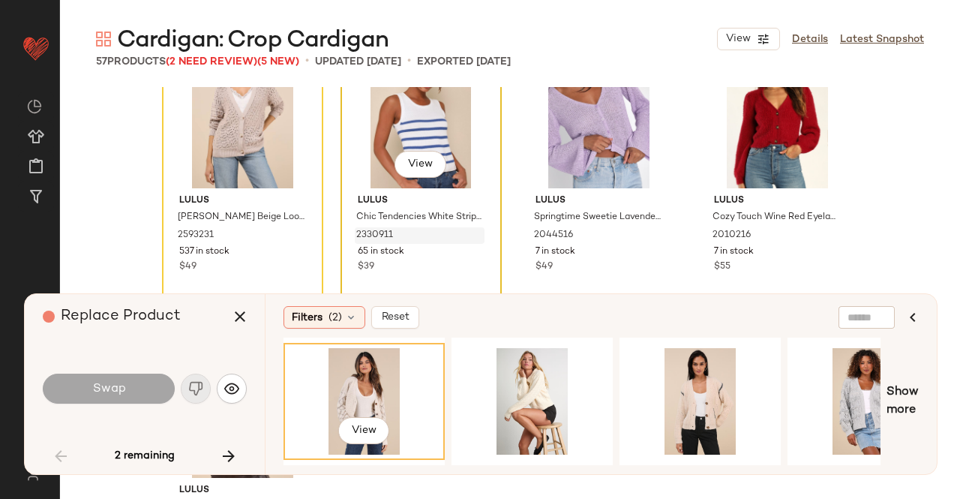
scroll to position [3871, 0]
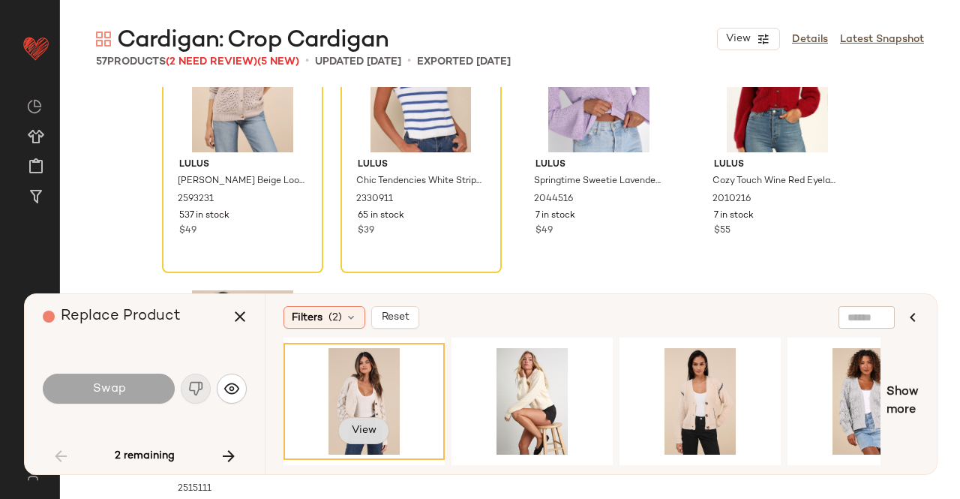
click at [356, 432] on span "View" at bounding box center [364, 431] width 26 height 12
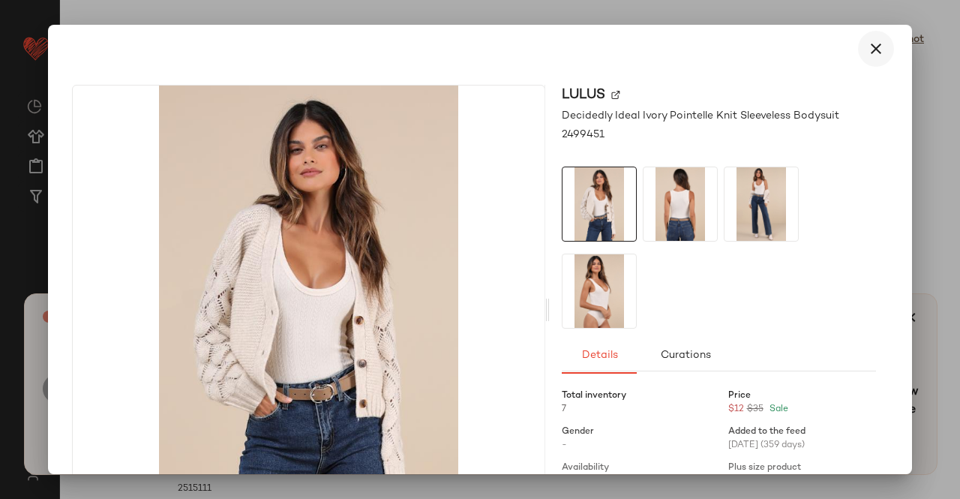
click at [872, 32] on button "button" at bounding box center [876, 49] width 36 height 36
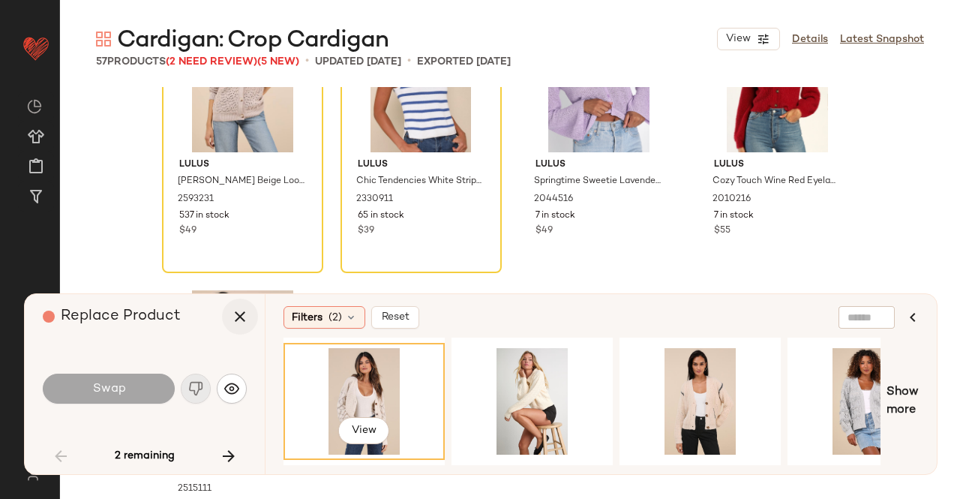
click at [249, 311] on button "button" at bounding box center [240, 317] width 36 height 36
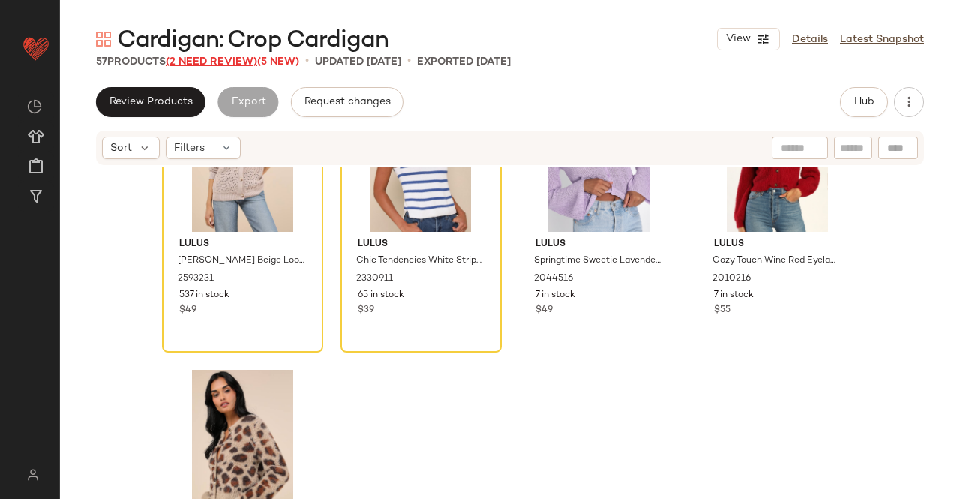
click at [206, 60] on span "(2 Need Review)" at bounding box center [212, 61] width 92 height 11
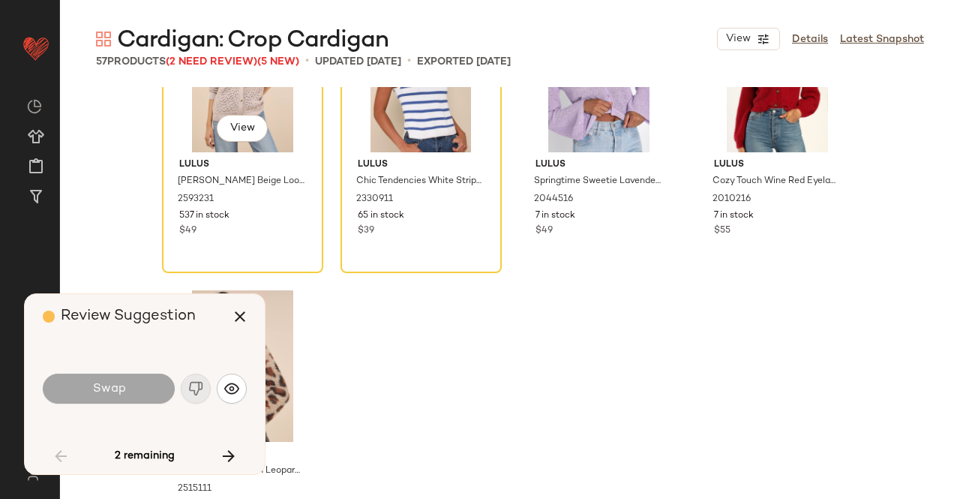
scroll to position [3764, 0]
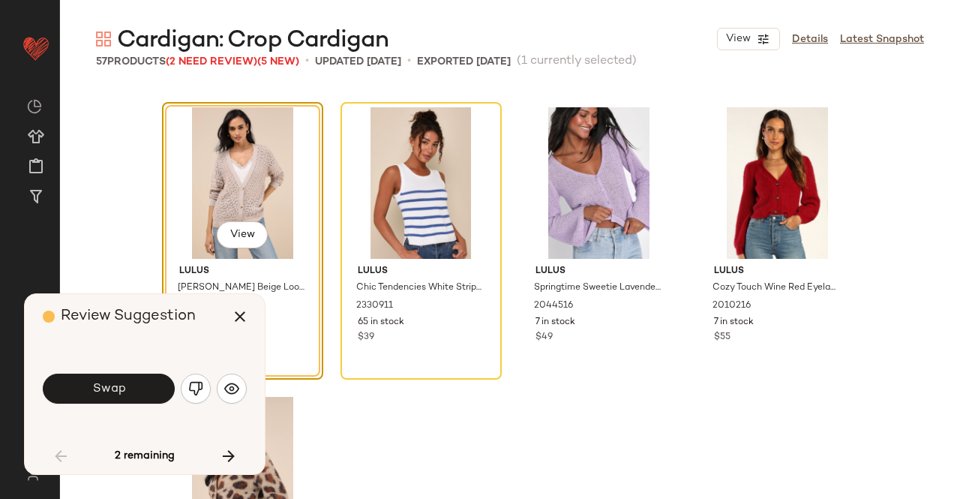
click at [191, 380] on button "button" at bounding box center [196, 389] width 30 height 30
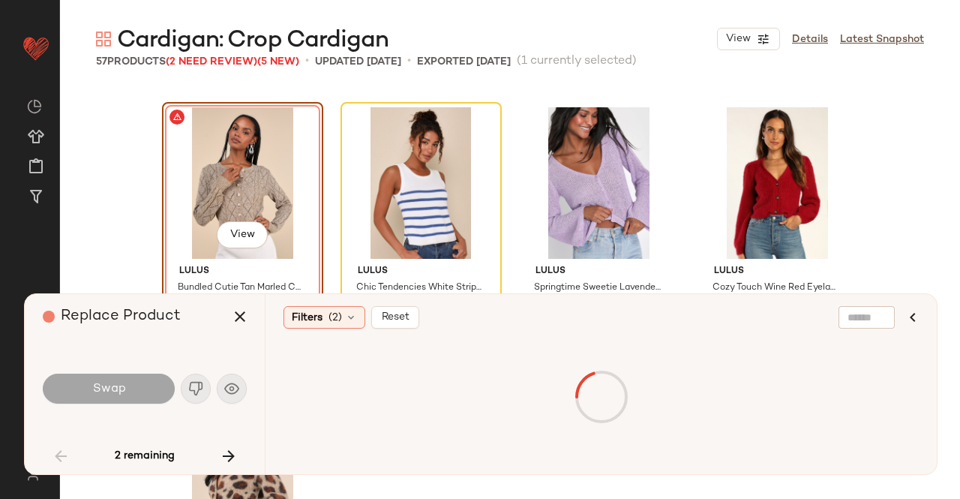
scroll to position [3581, 0]
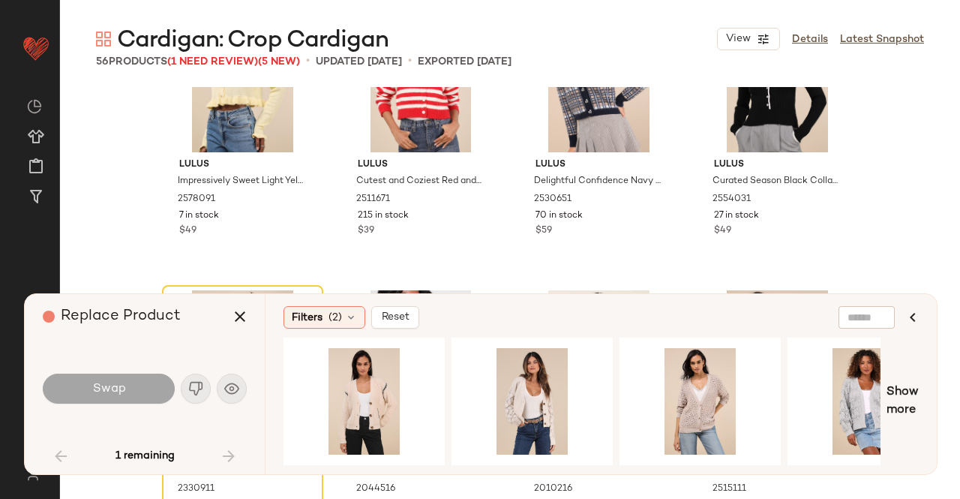
drag, startPoint x: 233, startPoint y: 317, endPoint x: 255, endPoint y: 306, distance: 24.5
click at [245, 311] on icon "button" at bounding box center [240, 317] width 18 height 18
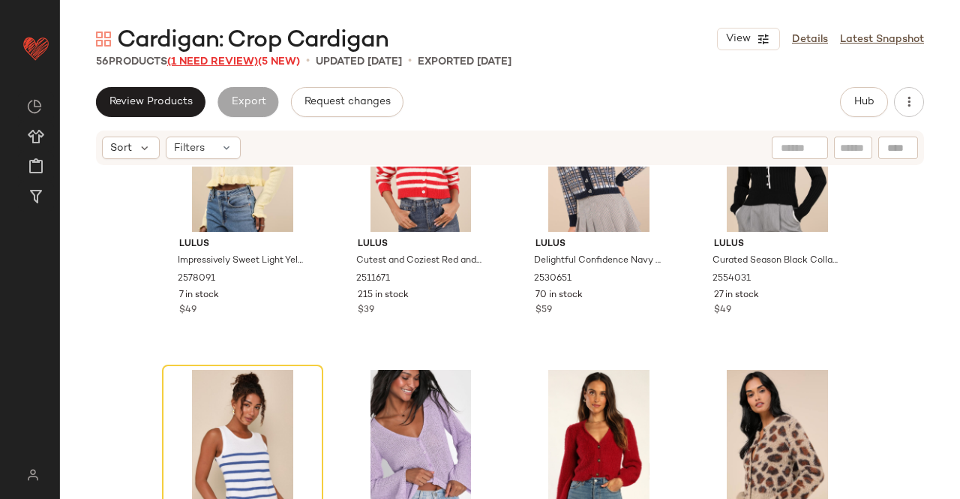
drag, startPoint x: 227, startPoint y: 50, endPoint x: 223, endPoint y: 64, distance: 14.0
click at [225, 53] on span "Cardigan: Crop Cardigan" at bounding box center [253, 41] width 272 height 30
click at [223, 64] on span "(1 Need Review)" at bounding box center [212, 61] width 91 height 11
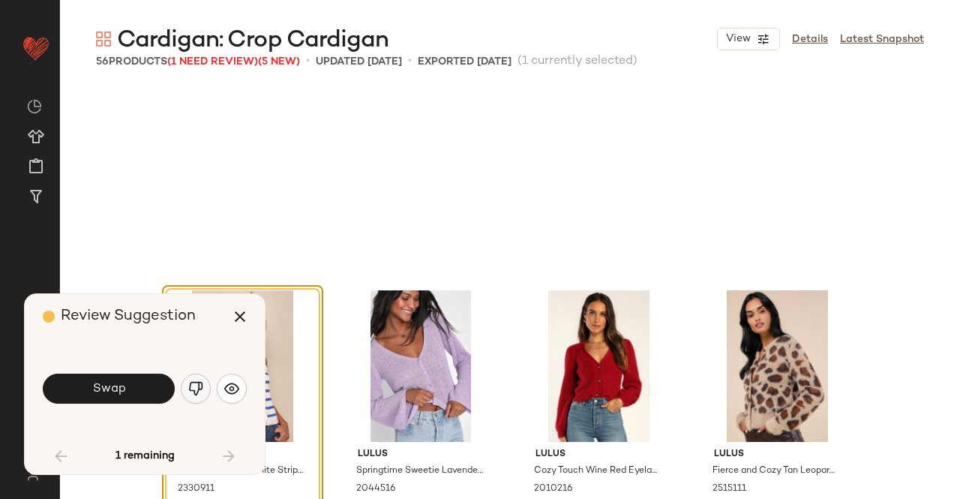
click at [195, 381] on img "button" at bounding box center [195, 388] width 15 height 15
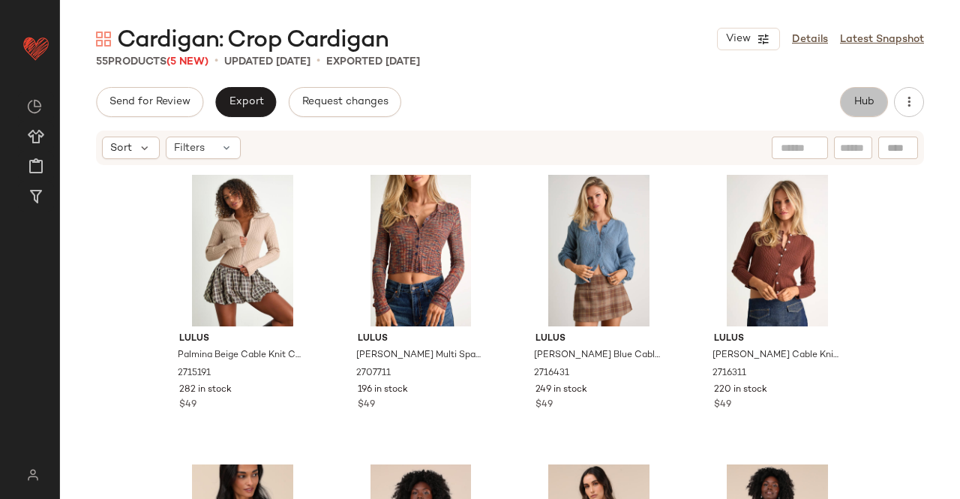
click at [864, 108] on button "Hub" at bounding box center [864, 102] width 48 height 30
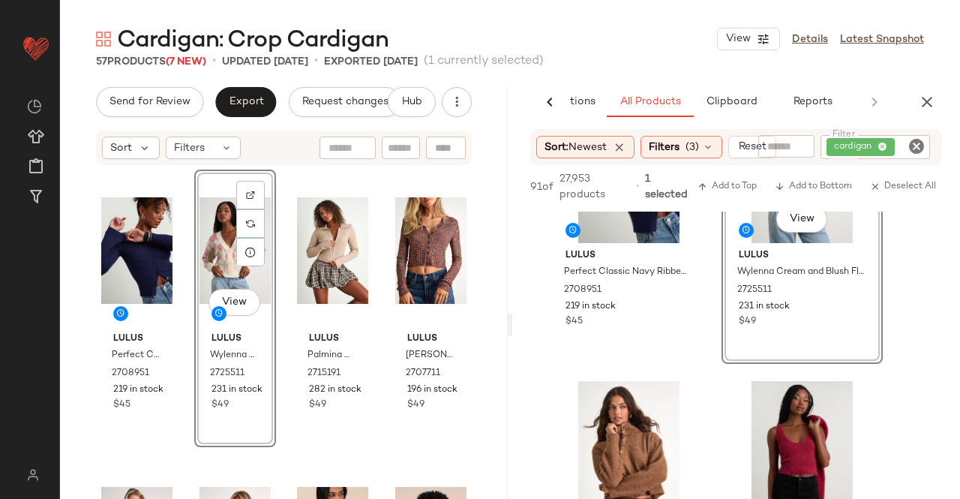
scroll to position [300, 0]
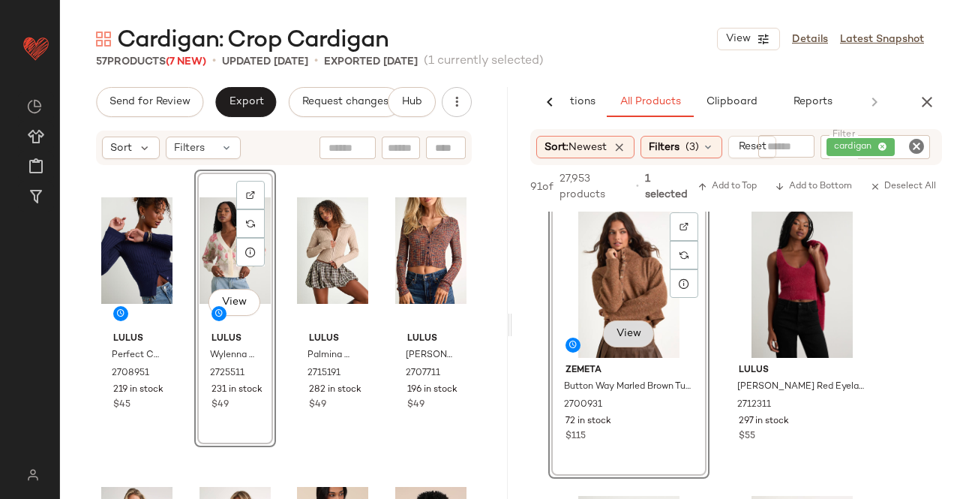
click at [626, 332] on span "View" at bounding box center [629, 334] width 26 height 12
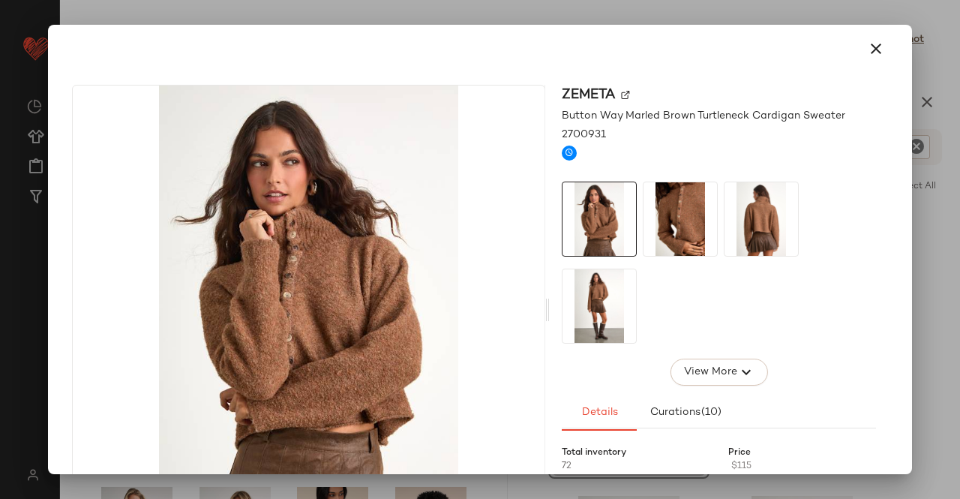
drag, startPoint x: 691, startPoint y: 205, endPoint x: 735, endPoint y: 227, distance: 49.3
click at [691, 205] on img at bounding box center [681, 219] width 74 height 74
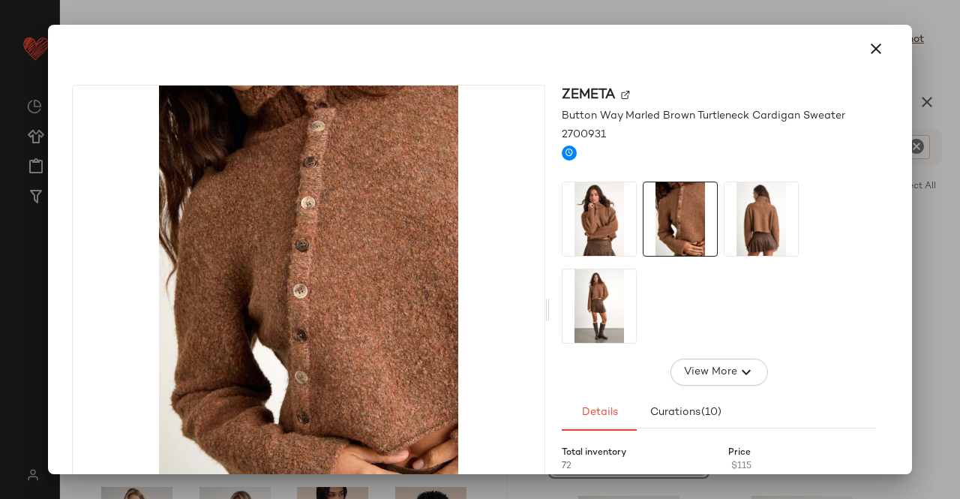
click at [743, 229] on img at bounding box center [762, 219] width 74 height 74
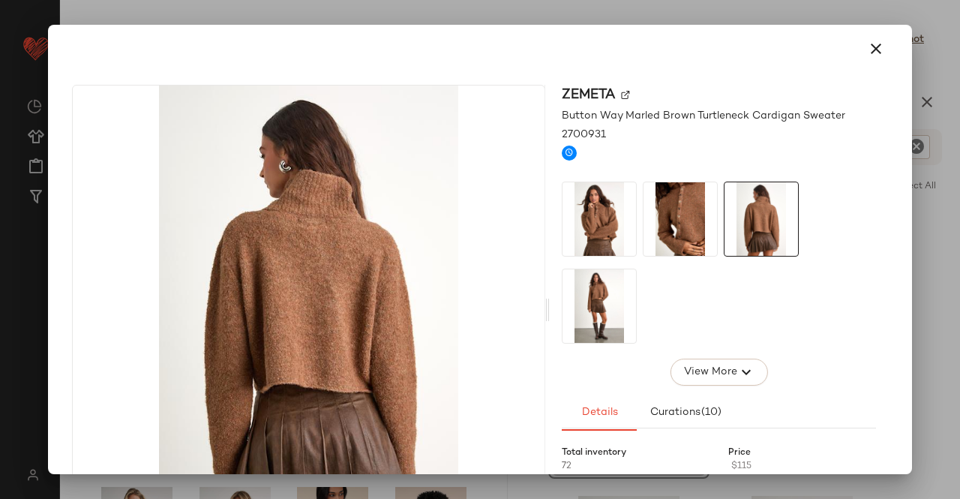
click at [866, 242] on div at bounding box center [719, 263] width 314 height 162
drag, startPoint x: 892, startPoint y: 236, endPoint x: 896, endPoint y: 226, distance: 11.2
click at [893, 233] on div "Zemeta Button Way Marled Brown Turtleneck Cardigan Sweater 2700931 View More De…" at bounding box center [480, 313] width 852 height 480
click at [579, 308] on img at bounding box center [600, 306] width 74 height 74
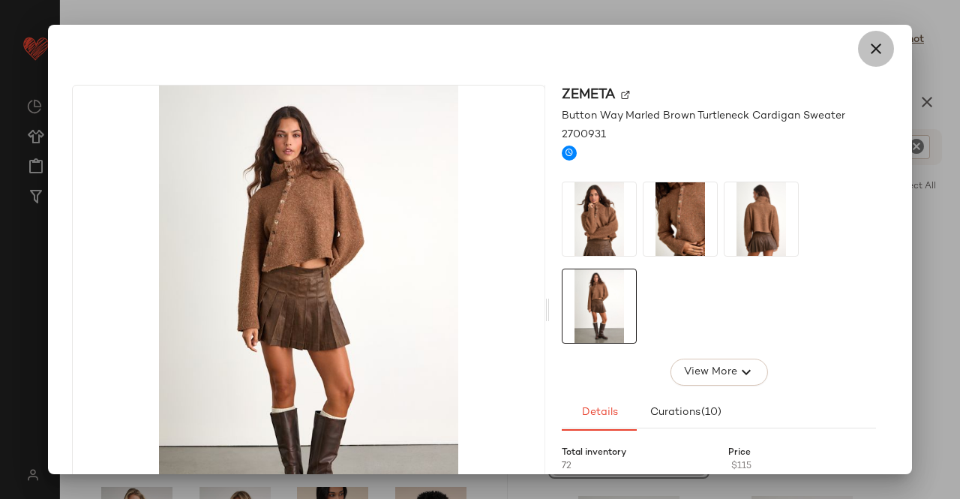
click at [882, 47] on button "button" at bounding box center [876, 49] width 36 height 36
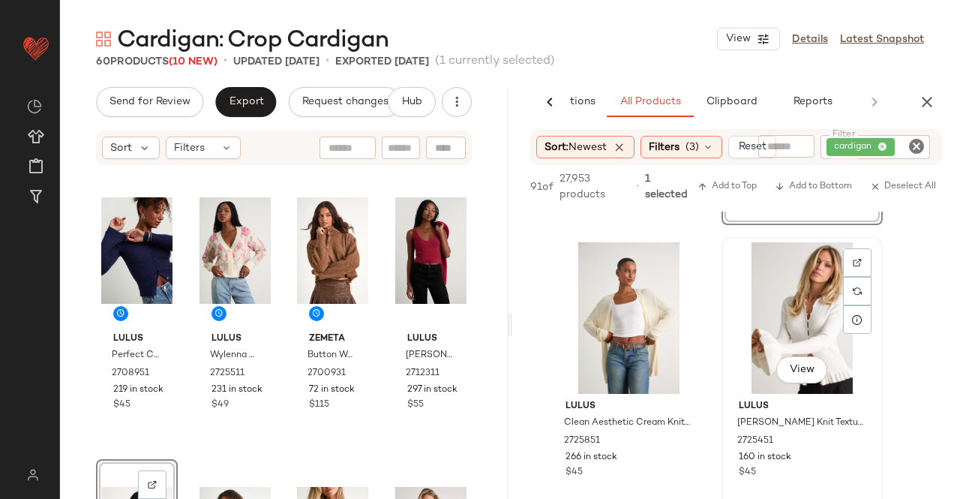
scroll to position [825, 0]
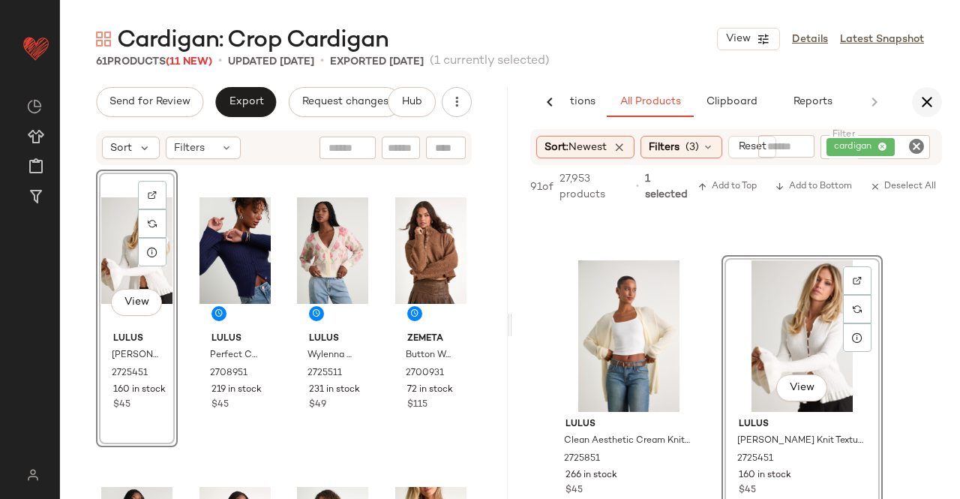
click at [938, 100] on button "button" at bounding box center [927, 102] width 30 height 30
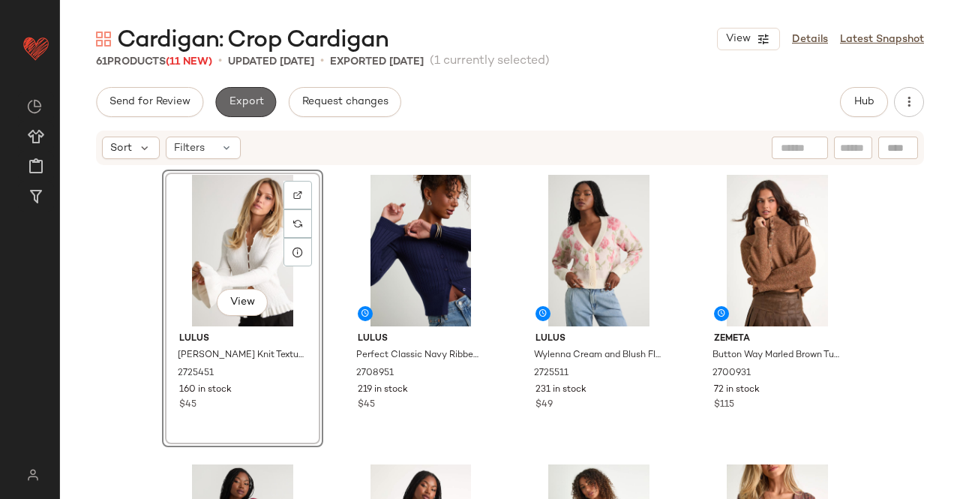
click at [235, 112] on button "Export" at bounding box center [245, 102] width 61 height 30
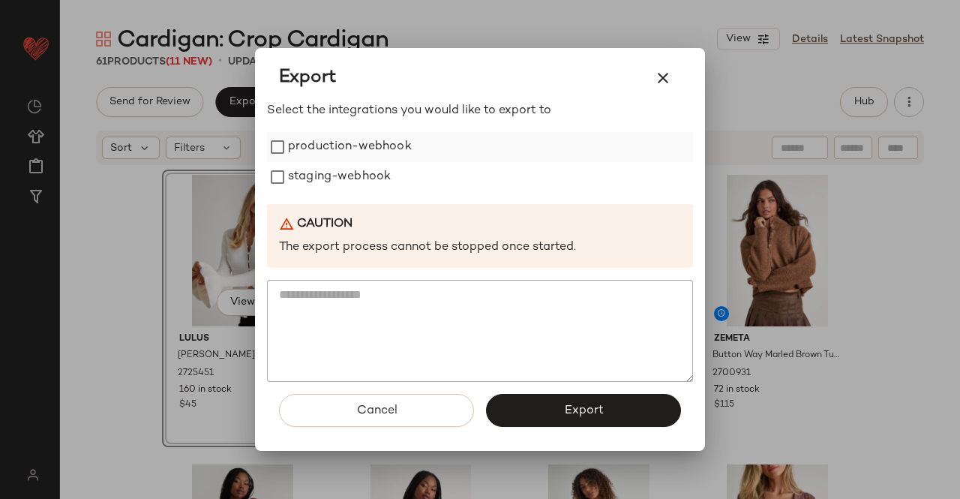
drag, startPoint x: 326, startPoint y: 146, endPoint x: 330, endPoint y: 155, distance: 10.1
click at [327, 150] on label "production-webhook" at bounding box center [350, 147] width 124 height 30
drag, startPoint x: 335, startPoint y: 188, endPoint x: 360, endPoint y: 208, distance: 32.1
click at [336, 188] on label "staging-webhook" at bounding box center [339, 177] width 103 height 30
drag, startPoint x: 534, startPoint y: 406, endPoint x: 536, endPoint y: 391, distance: 15.1
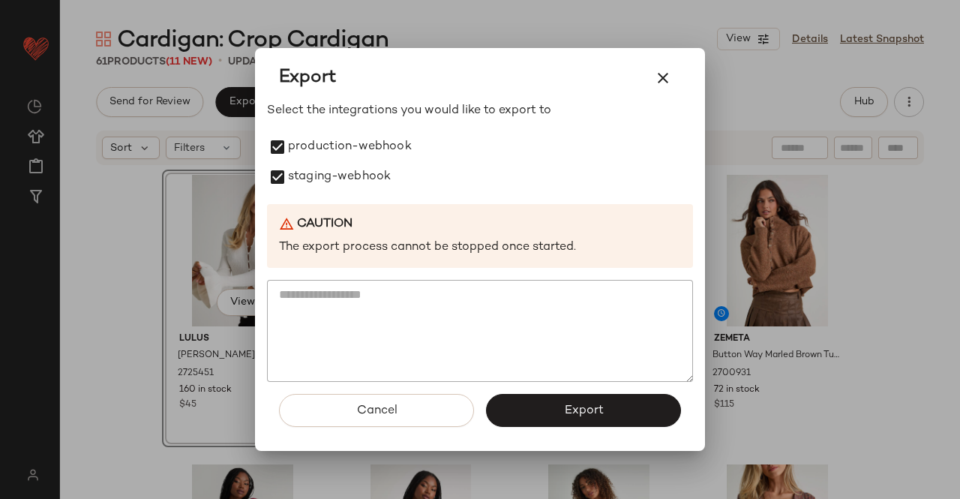
click at [535, 404] on button "Export" at bounding box center [583, 410] width 195 height 33
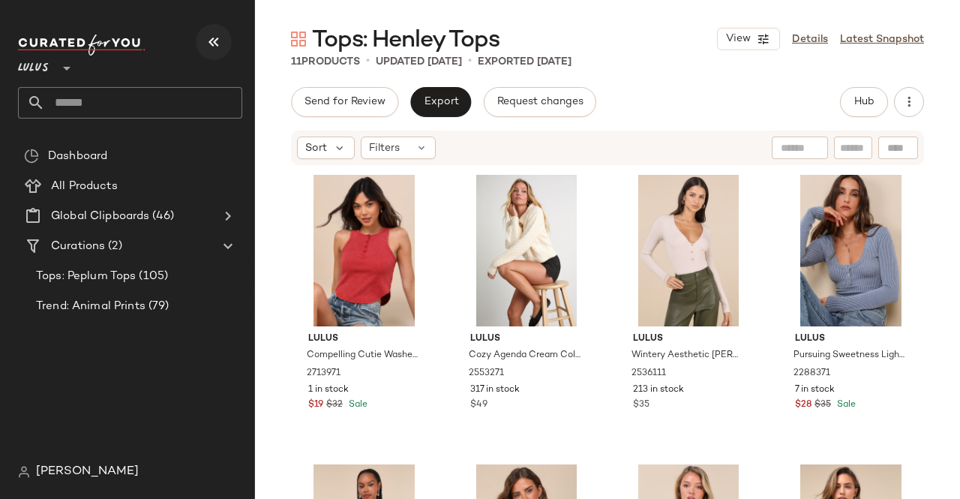
click at [210, 35] on icon "button" at bounding box center [214, 42] width 18 height 18
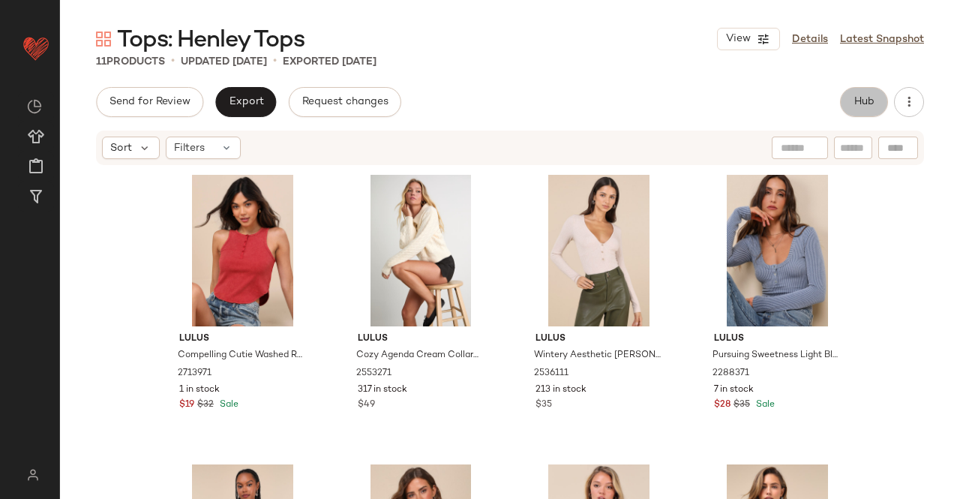
click at [869, 100] on span "Hub" at bounding box center [864, 102] width 21 height 12
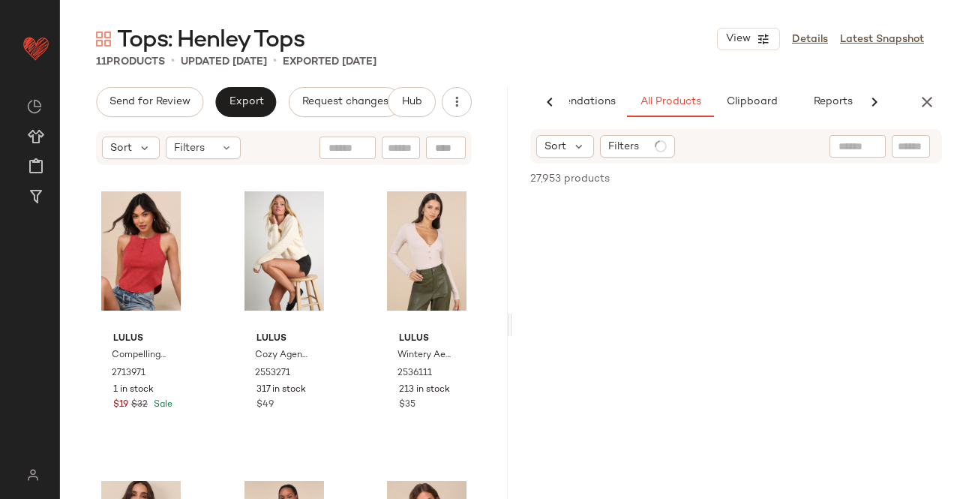
scroll to position [0, 95]
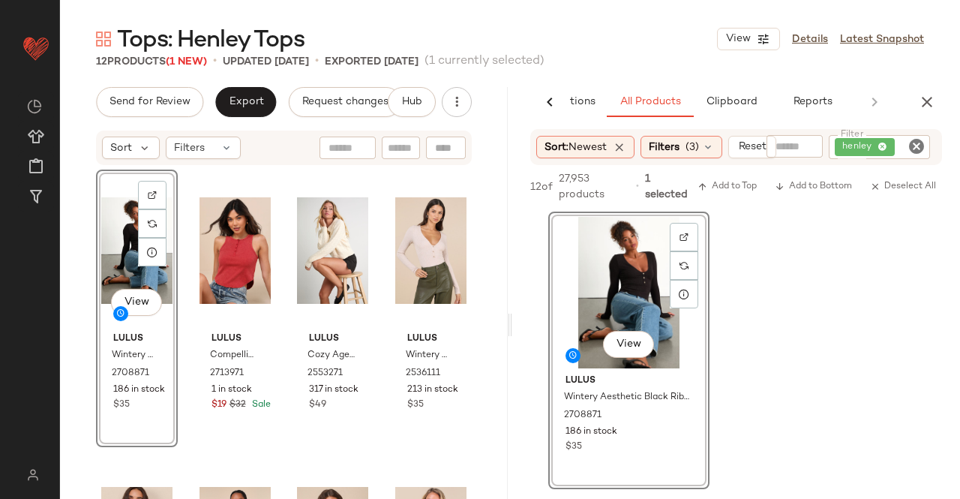
drag, startPoint x: 922, startPoint y: 103, endPoint x: 585, endPoint y: 104, distance: 336.8
click at [921, 103] on icon "button" at bounding box center [927, 102] width 18 height 18
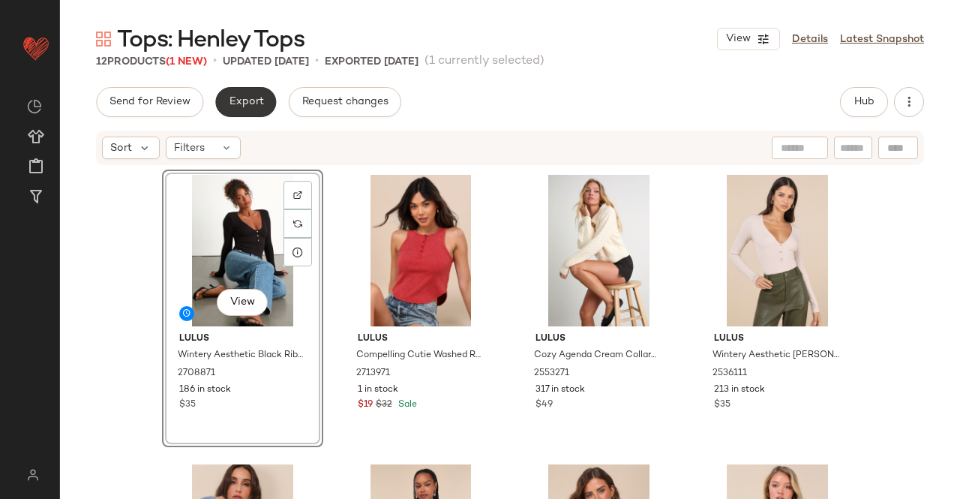
click at [249, 111] on button "Export" at bounding box center [245, 102] width 61 height 30
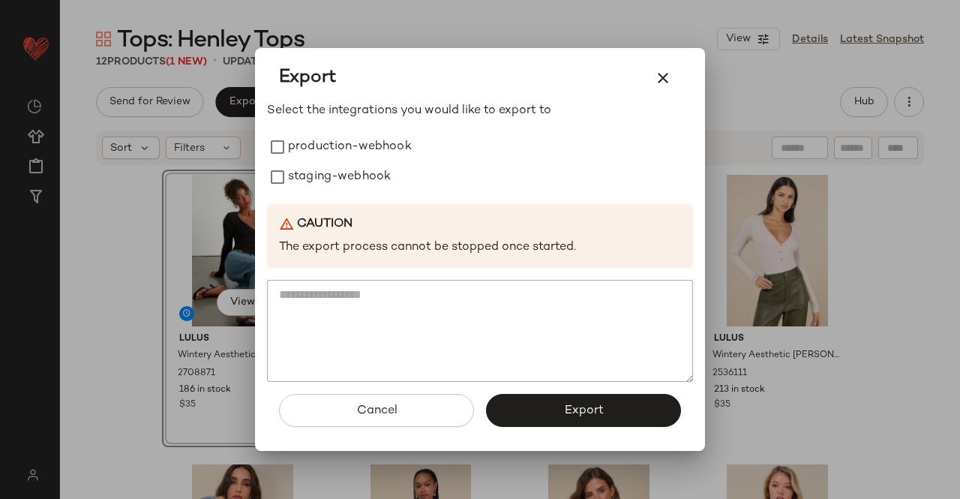
click at [368, 163] on label "staging-webhook" at bounding box center [339, 177] width 103 height 30
click at [356, 145] on label "production-webhook" at bounding box center [350, 147] width 124 height 30
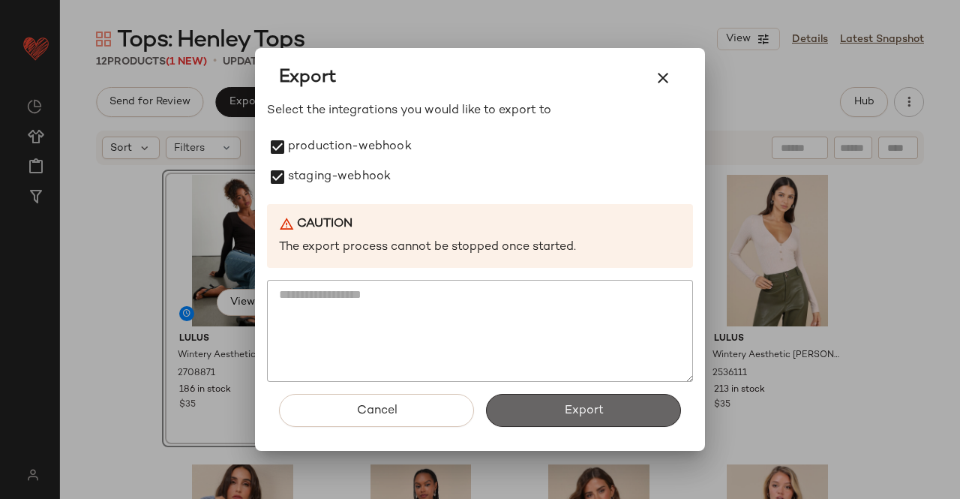
click at [600, 418] on span "Export" at bounding box center [583, 411] width 40 height 14
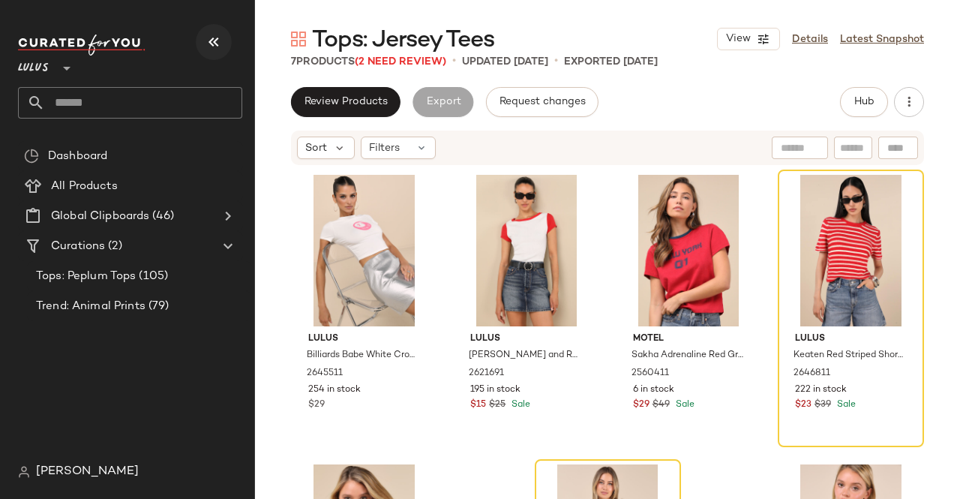
drag, startPoint x: 195, startPoint y: 40, endPoint x: 204, endPoint y: 41, distance: 9.1
click at [196, 40] on div "Lulus **" at bounding box center [130, 77] width 224 height 84
click at [212, 38] on icon "button" at bounding box center [214, 42] width 18 height 18
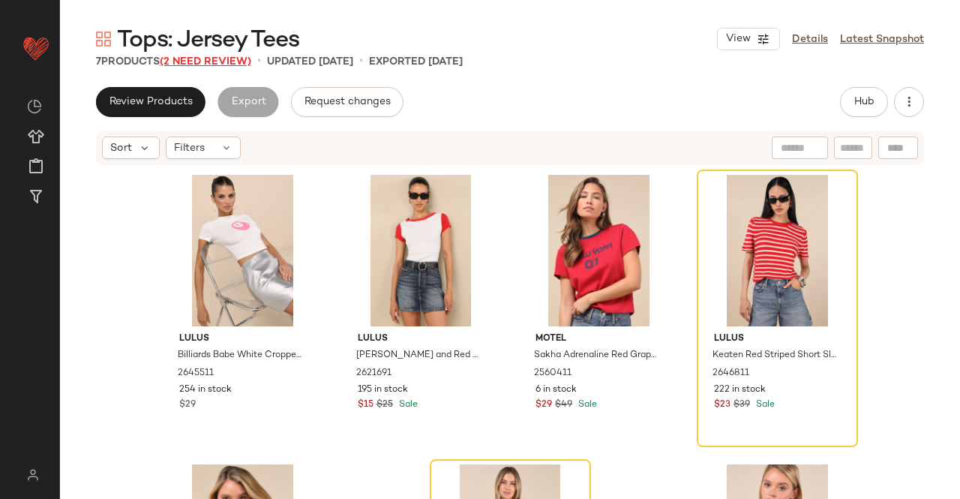
click at [244, 62] on span "(2 Need Review)" at bounding box center [206, 61] width 92 height 11
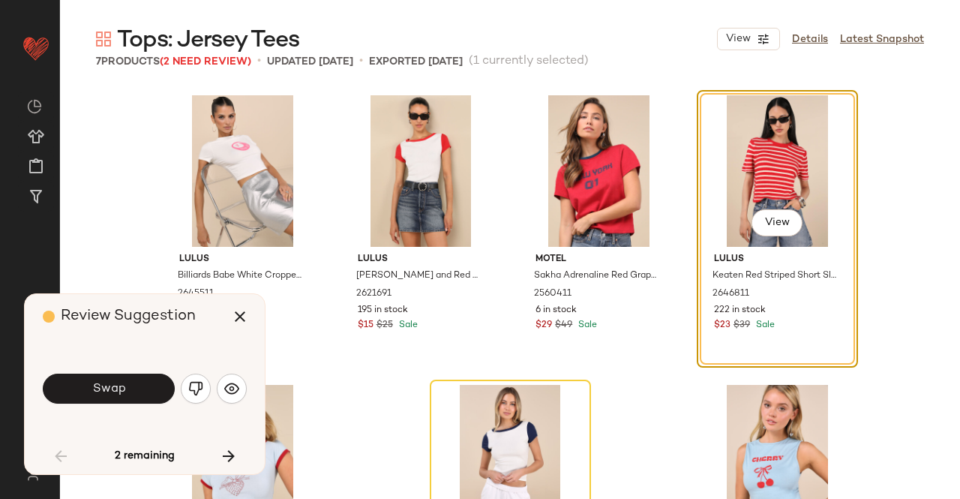
click at [119, 386] on span "Swap" at bounding box center [109, 389] width 34 height 14
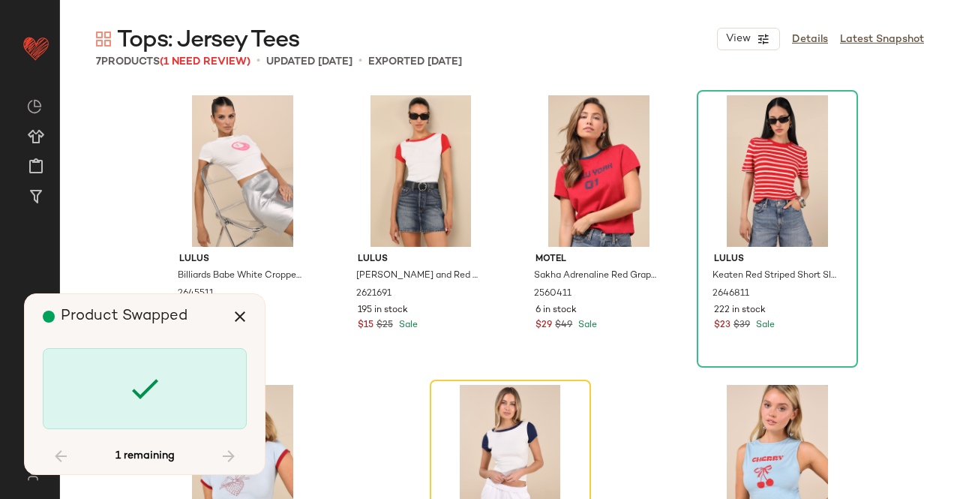
click at [131, 392] on icon at bounding box center [145, 389] width 36 height 36
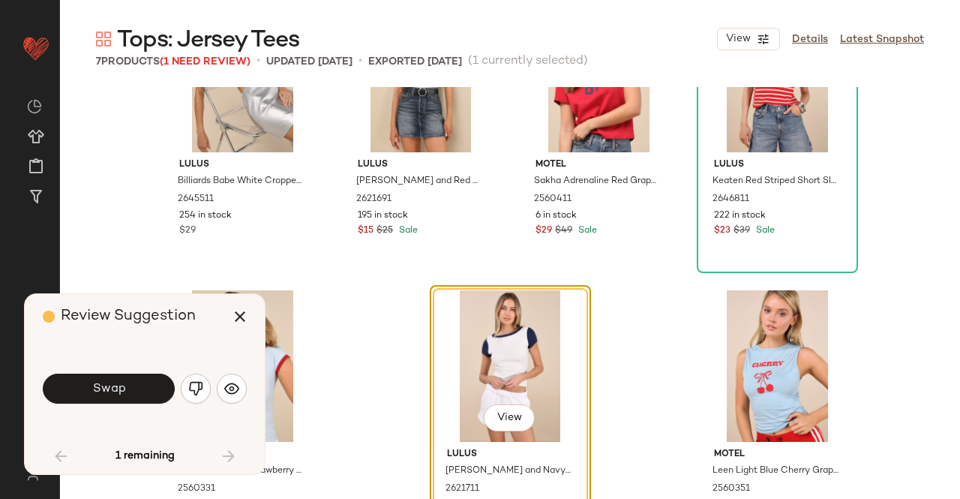
click at [139, 387] on button "Swap" at bounding box center [109, 389] width 132 height 30
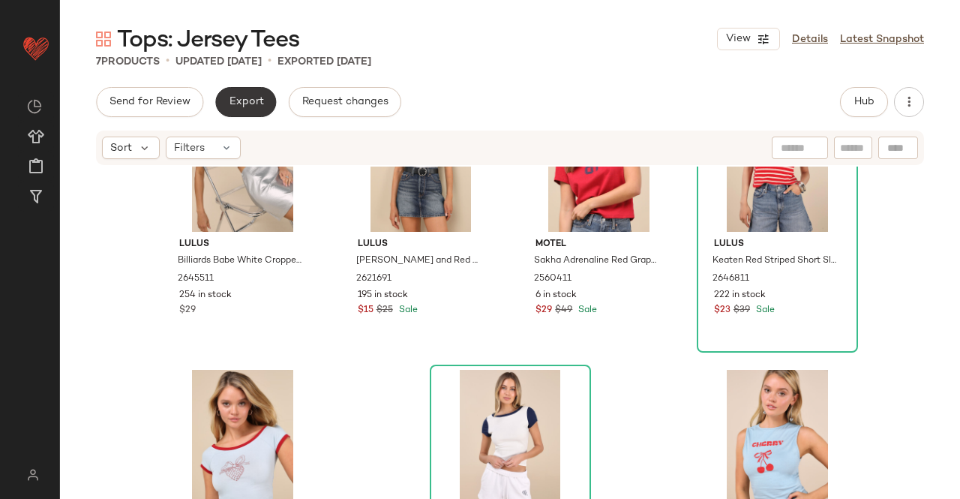
click at [240, 116] on button "Export" at bounding box center [245, 102] width 61 height 30
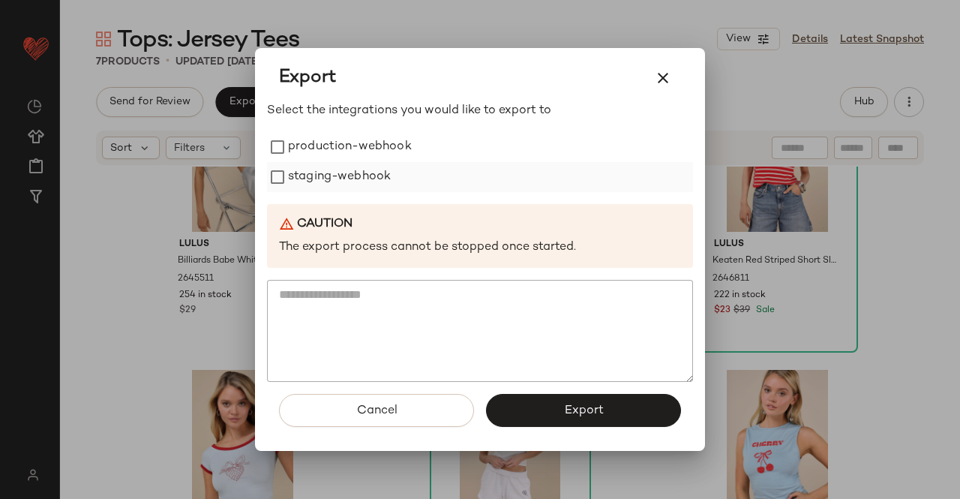
click at [363, 151] on label "production-webhook" at bounding box center [350, 147] width 124 height 30
drag, startPoint x: 360, startPoint y: 176, endPoint x: 368, endPoint y: 183, distance: 10.1
click at [362, 178] on label "staging-webhook" at bounding box center [339, 177] width 103 height 30
click at [551, 413] on button "Export" at bounding box center [583, 410] width 195 height 33
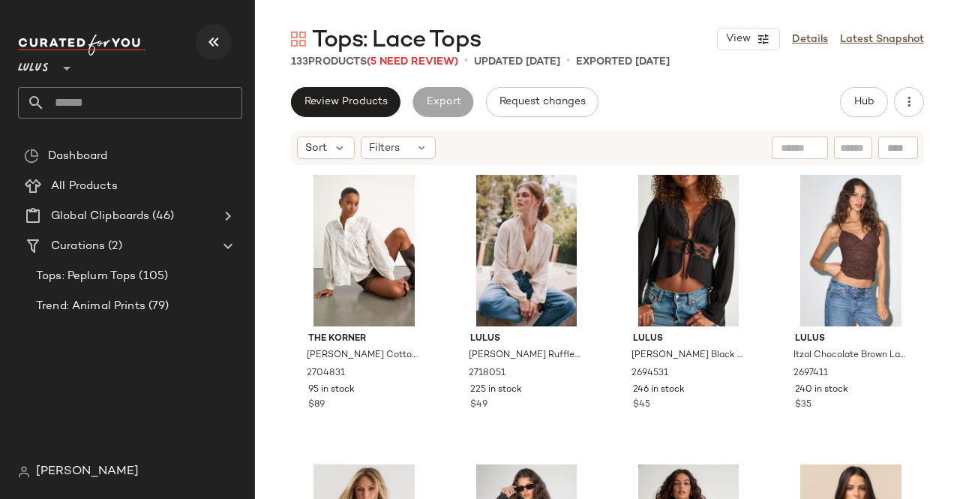
click at [210, 37] on icon "button" at bounding box center [214, 42] width 18 height 18
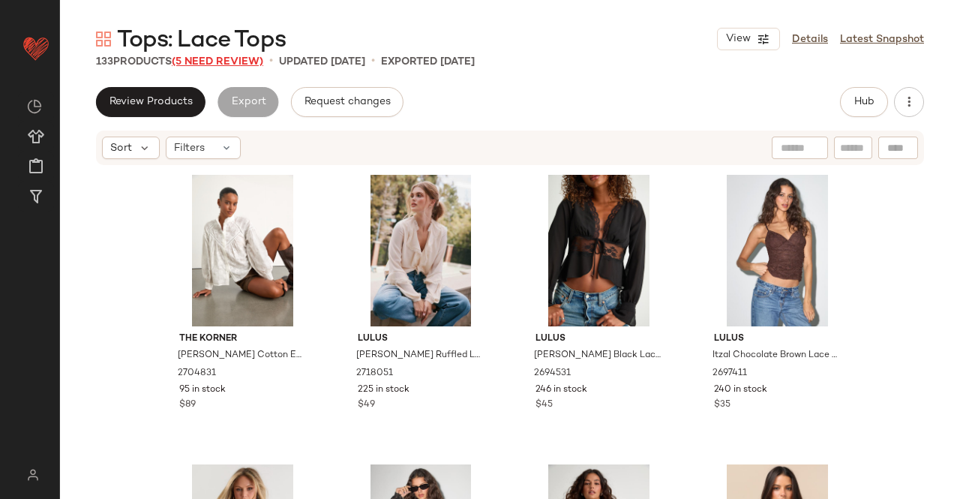
click at [254, 64] on span "(5 Need Review)" at bounding box center [218, 61] width 92 height 11
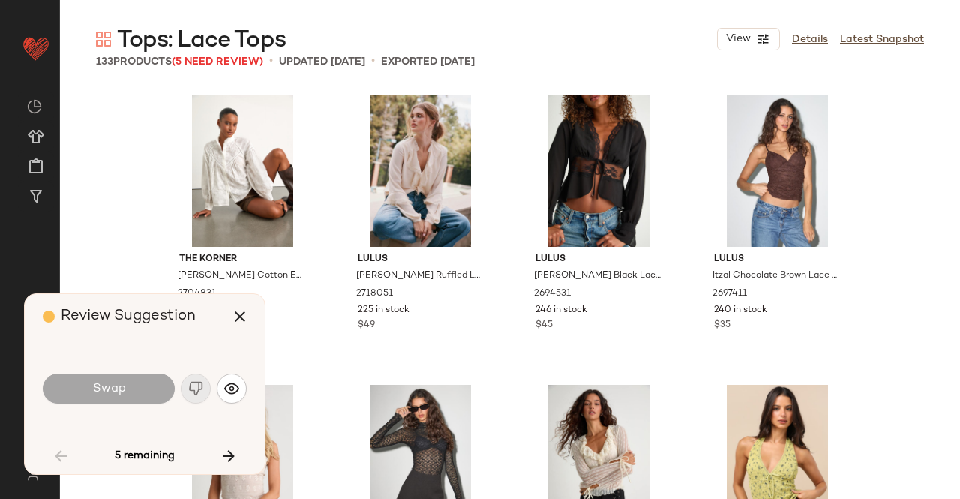
scroll to position [2316, 0]
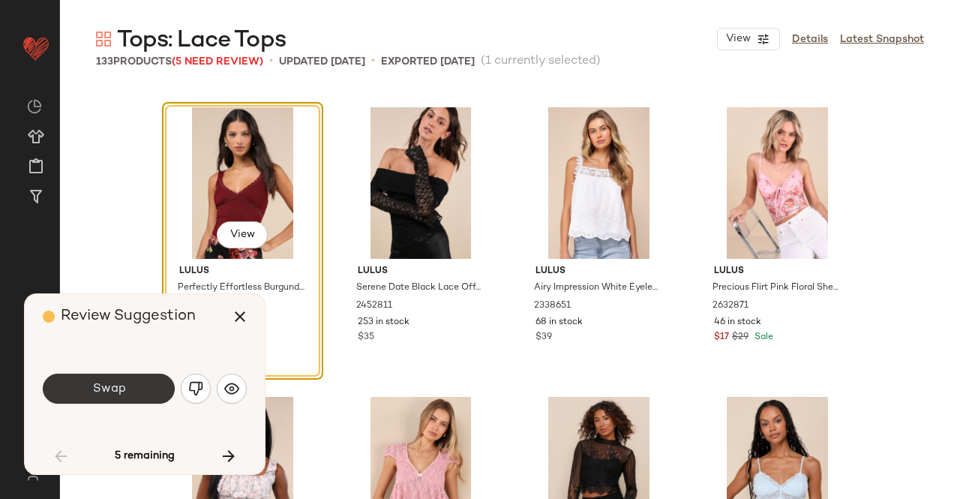
drag, startPoint x: 162, startPoint y: 362, endPoint x: 146, endPoint y: 386, distance: 29.1
click at [147, 385] on div "Swap" at bounding box center [145, 388] width 204 height 81
click at [146, 387] on button "Swap" at bounding box center [109, 389] width 132 height 30
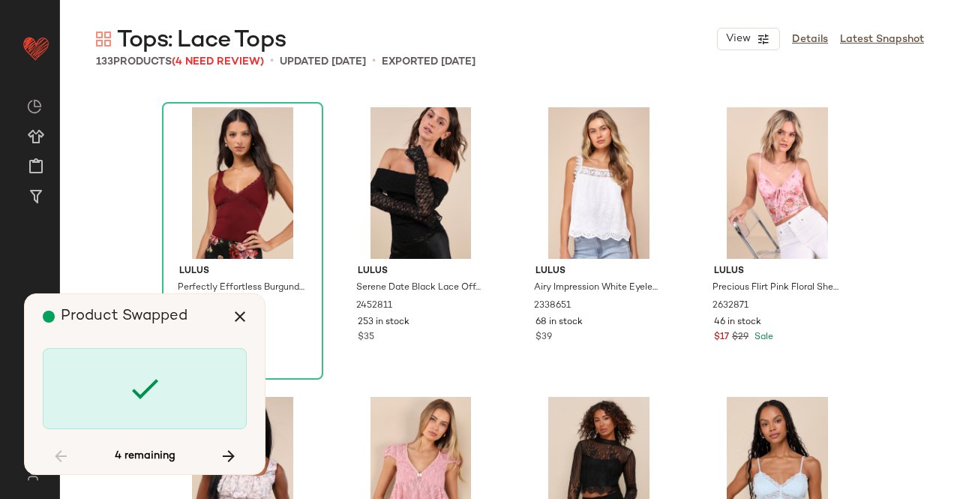
scroll to position [3185, 0]
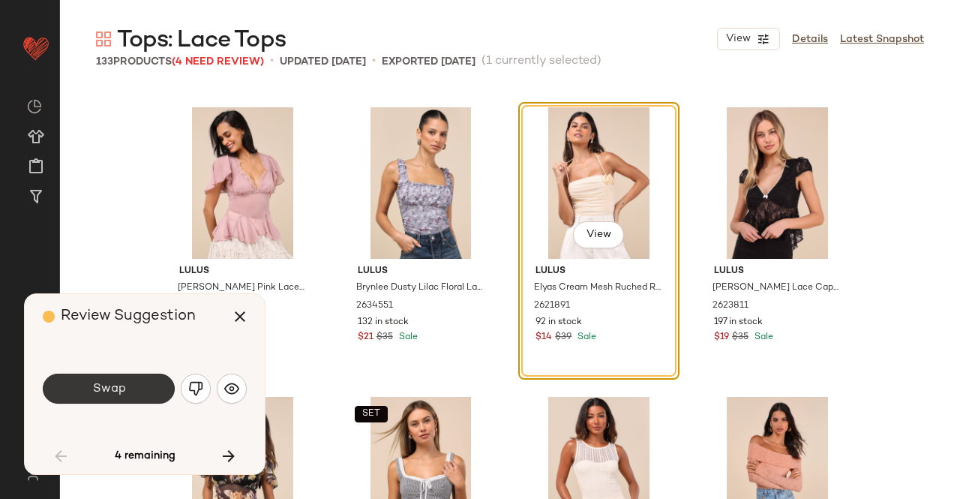
click at [132, 394] on button "Swap" at bounding box center [109, 389] width 132 height 30
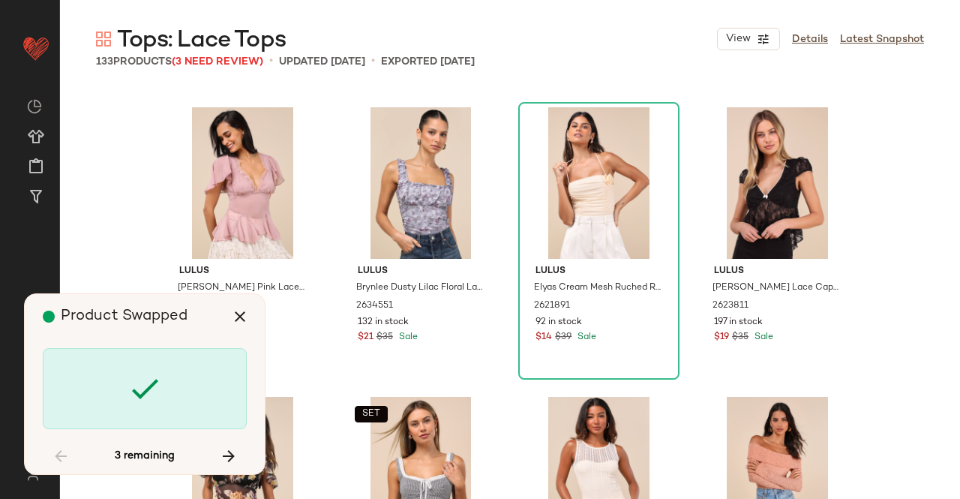
scroll to position [4633, 0]
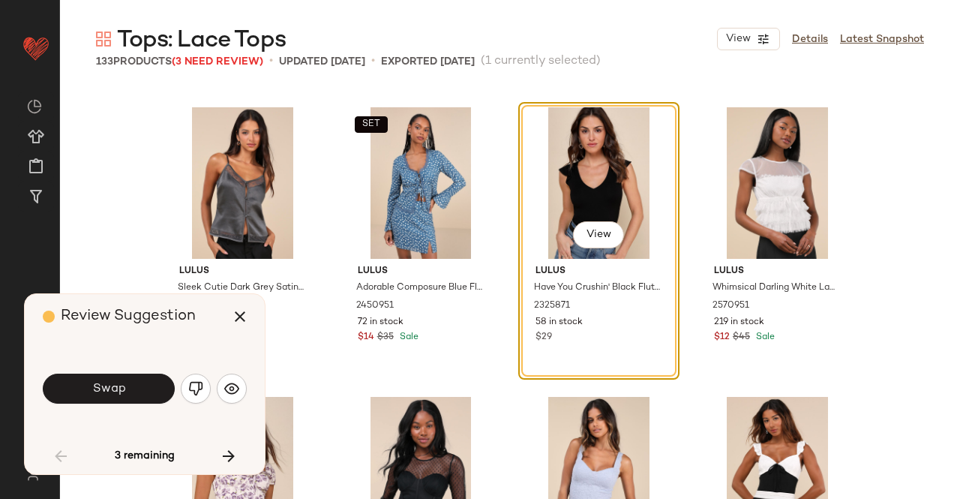
click at [188, 375] on div "Swap" at bounding box center [145, 389] width 204 height 36
click at [191, 375] on button "button" at bounding box center [196, 389] width 30 height 30
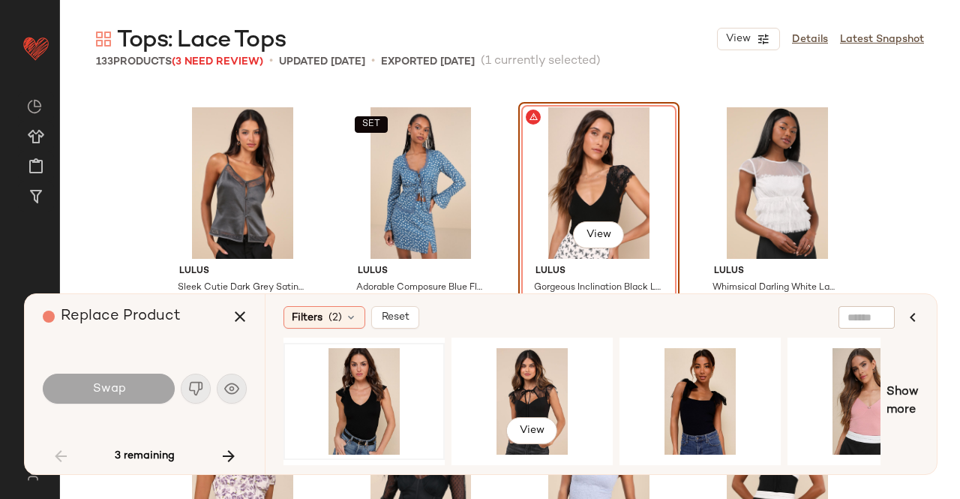
drag, startPoint x: 528, startPoint y: 395, endPoint x: 404, endPoint y: 370, distance: 127.1
click at [529, 395] on div "View" at bounding box center [532, 401] width 151 height 107
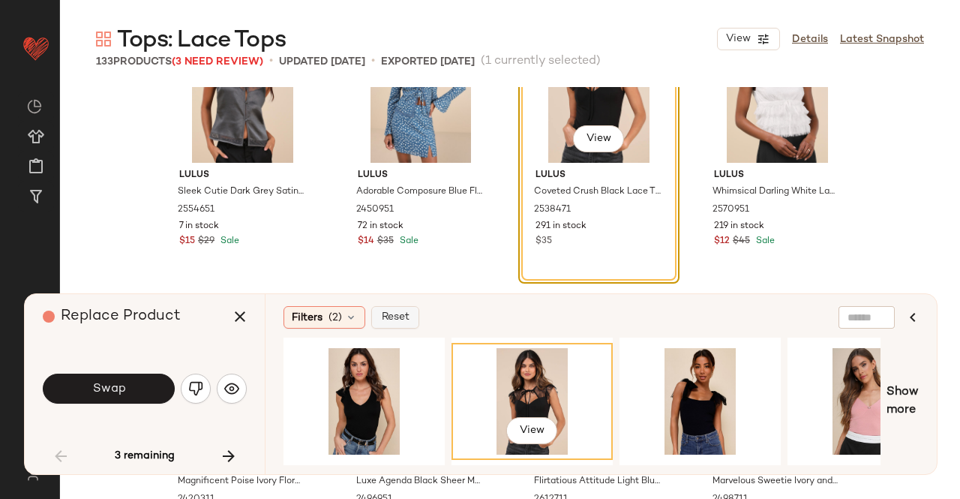
scroll to position [4783, 0]
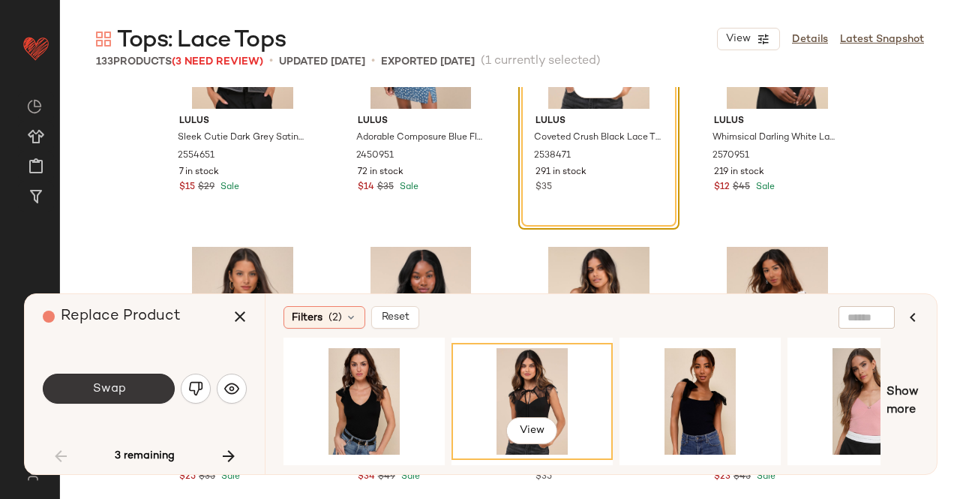
click at [146, 383] on button "Swap" at bounding box center [109, 389] width 132 height 30
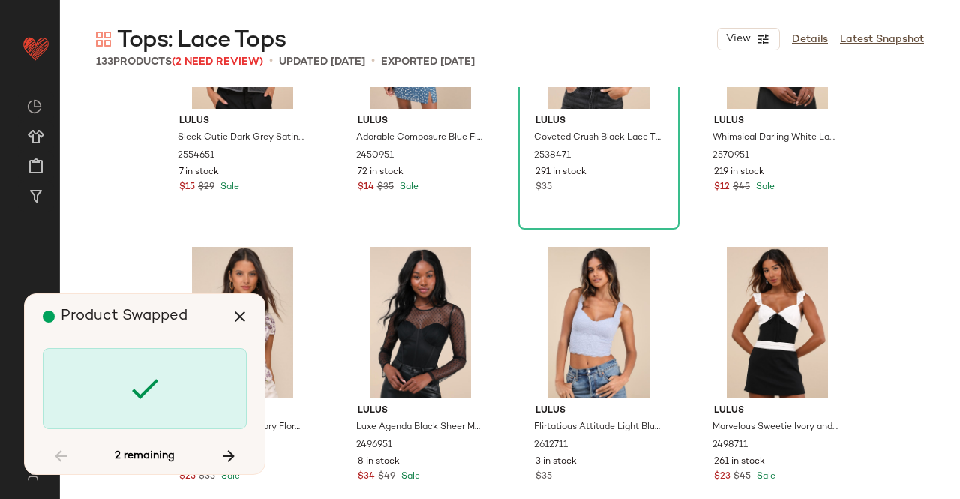
scroll to position [8397, 0]
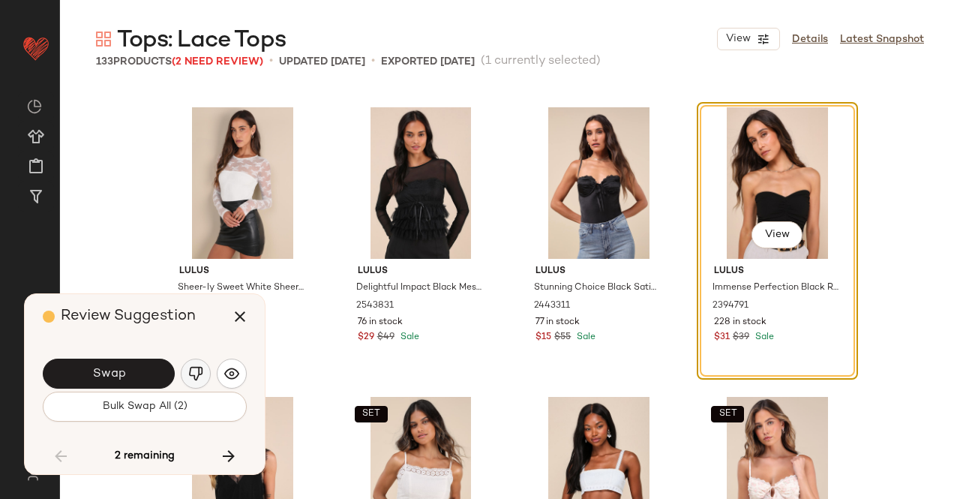
click at [206, 372] on button "button" at bounding box center [196, 374] width 30 height 30
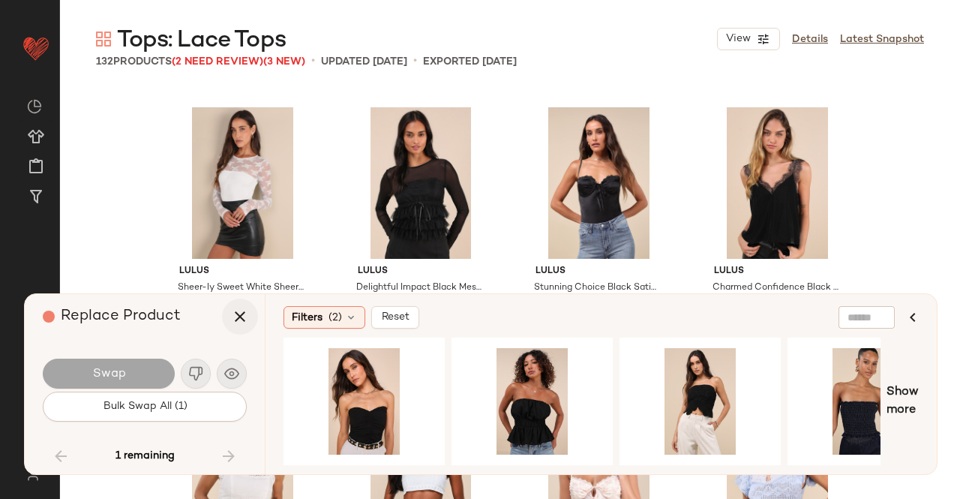
click at [239, 329] on button "button" at bounding box center [240, 317] width 36 height 36
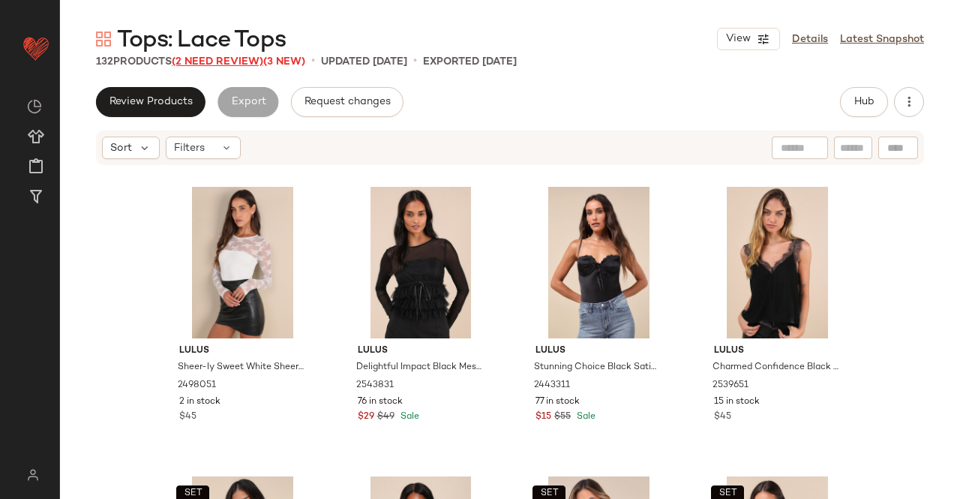
click at [211, 67] on span "(2 Need Review)" at bounding box center [218, 61] width 92 height 11
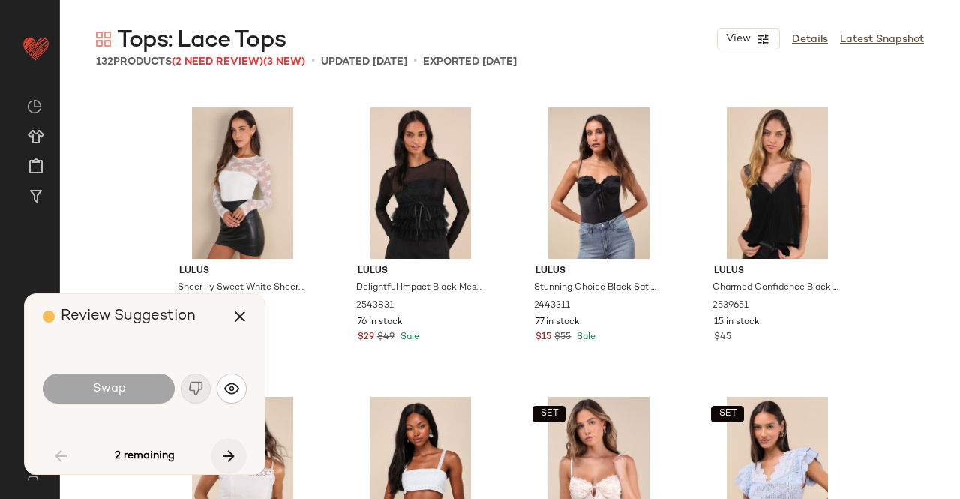
click at [232, 459] on icon "button" at bounding box center [229, 456] width 18 height 18
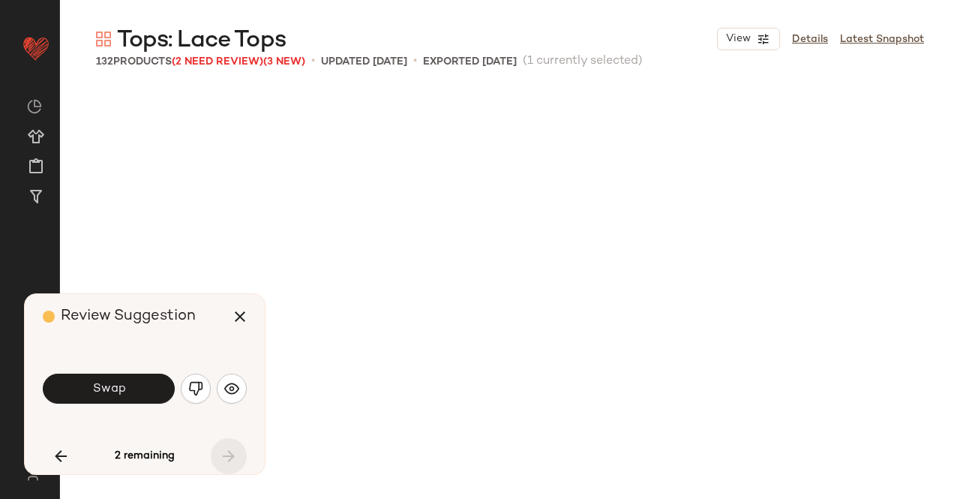
scroll to position [8976, 0]
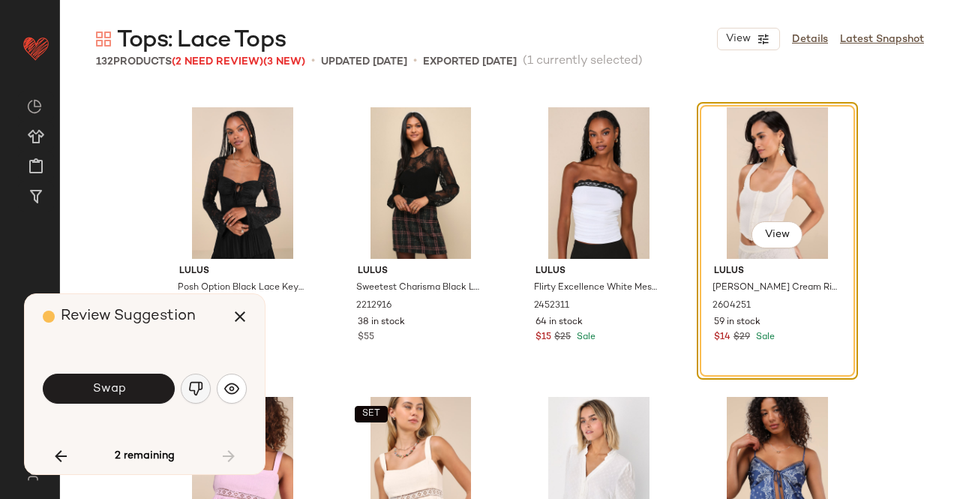
click at [182, 388] on button "button" at bounding box center [196, 389] width 30 height 30
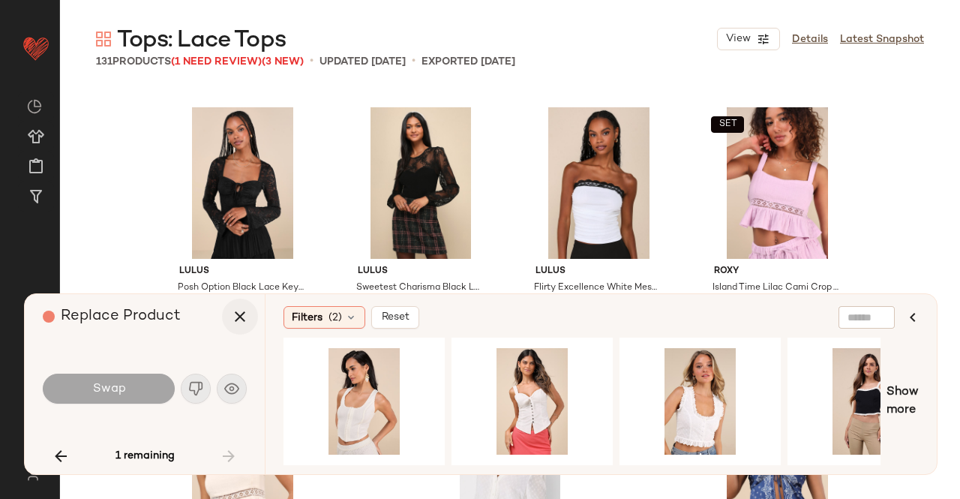
click at [241, 320] on icon "button" at bounding box center [240, 317] width 18 height 18
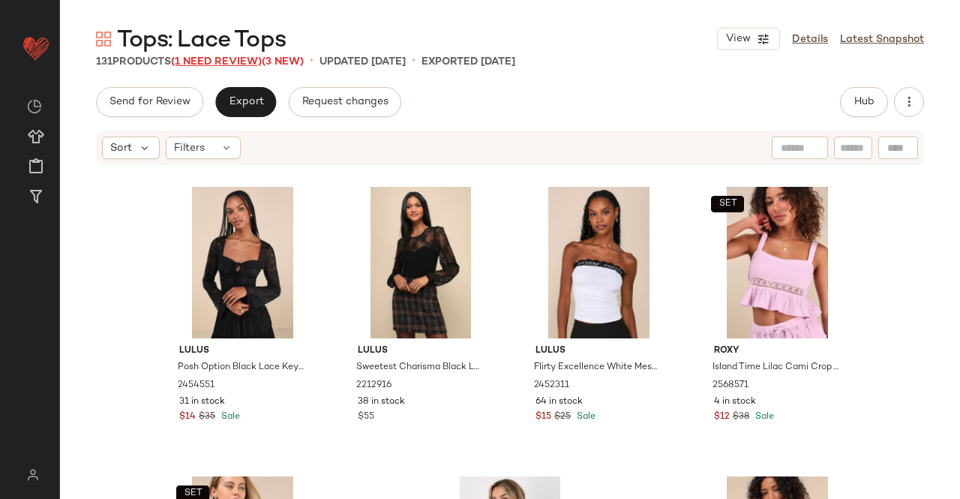
click at [221, 57] on span "(1 Need Review)" at bounding box center [216, 61] width 91 height 11
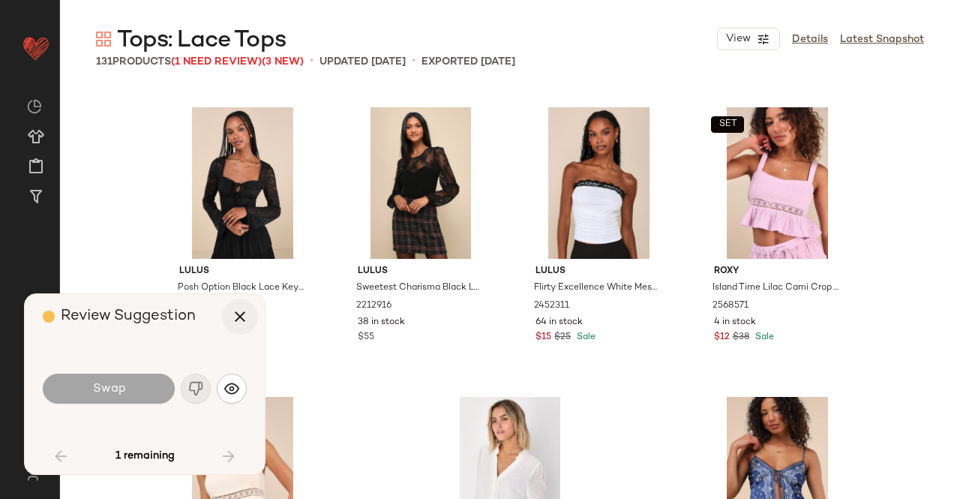
click at [243, 317] on icon "button" at bounding box center [240, 317] width 18 height 18
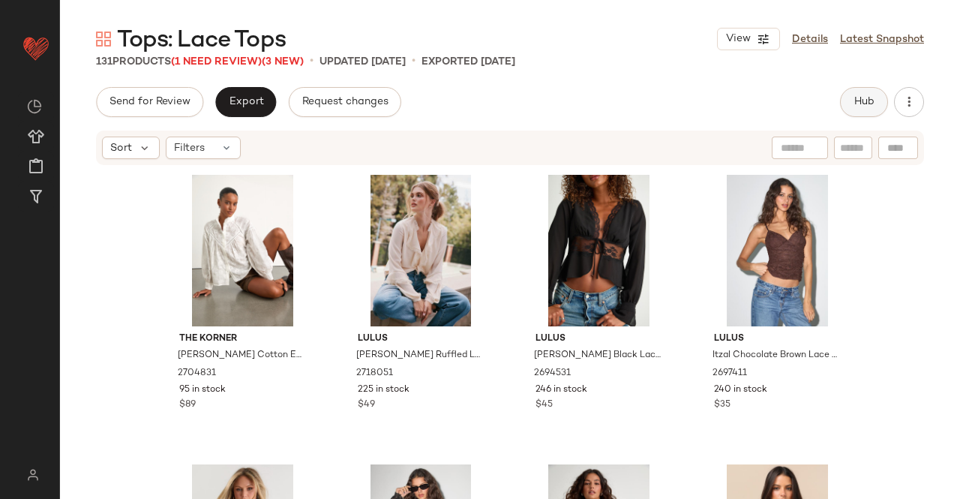
click at [869, 101] on span "Hub" at bounding box center [864, 102] width 21 height 12
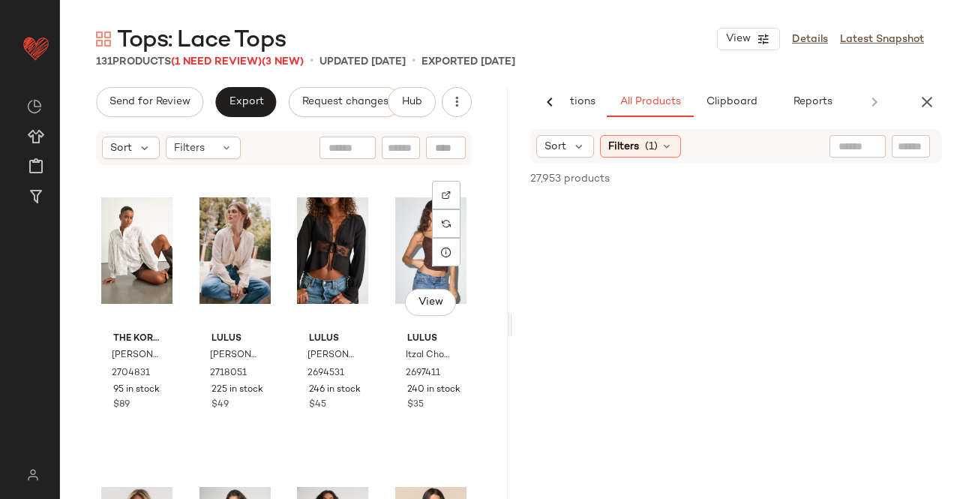
scroll to position [0, 95]
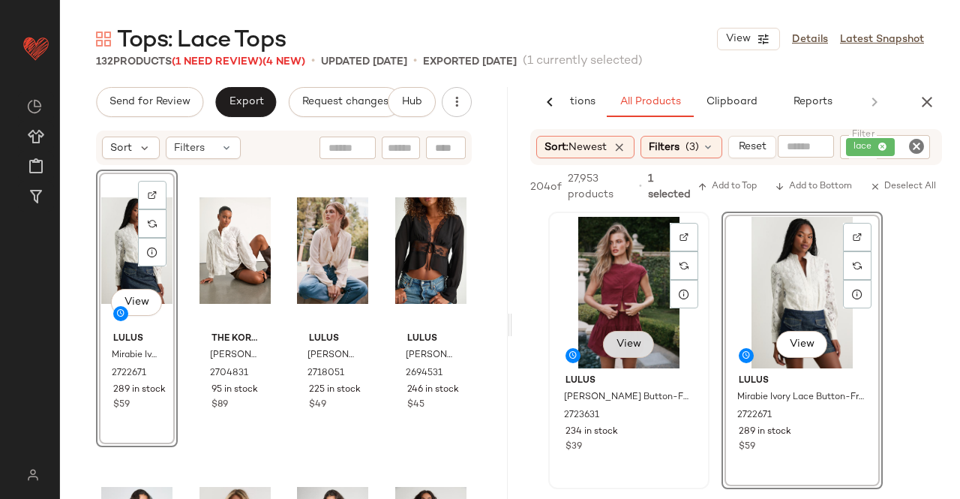
click at [621, 343] on button "View" at bounding box center [628, 344] width 51 height 27
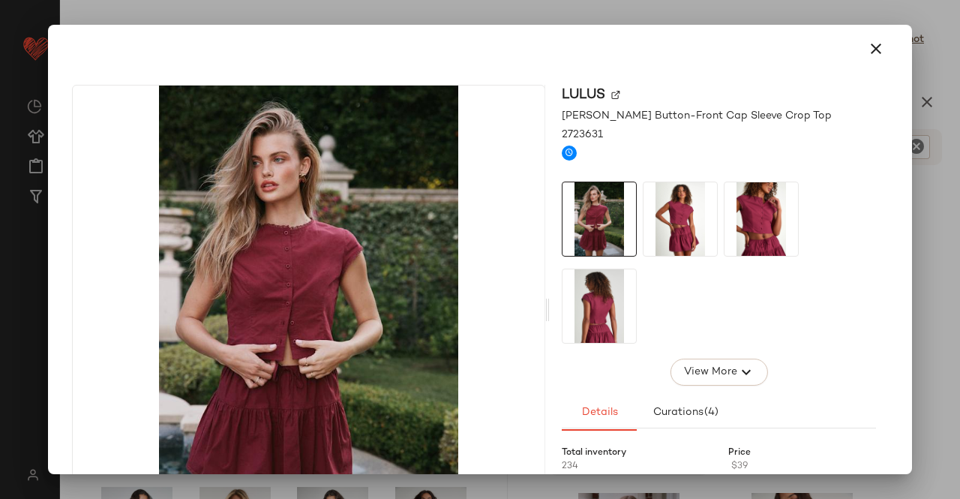
drag, startPoint x: 683, startPoint y: 213, endPoint x: 744, endPoint y: 221, distance: 62.0
click at [683, 213] on img at bounding box center [681, 219] width 74 height 74
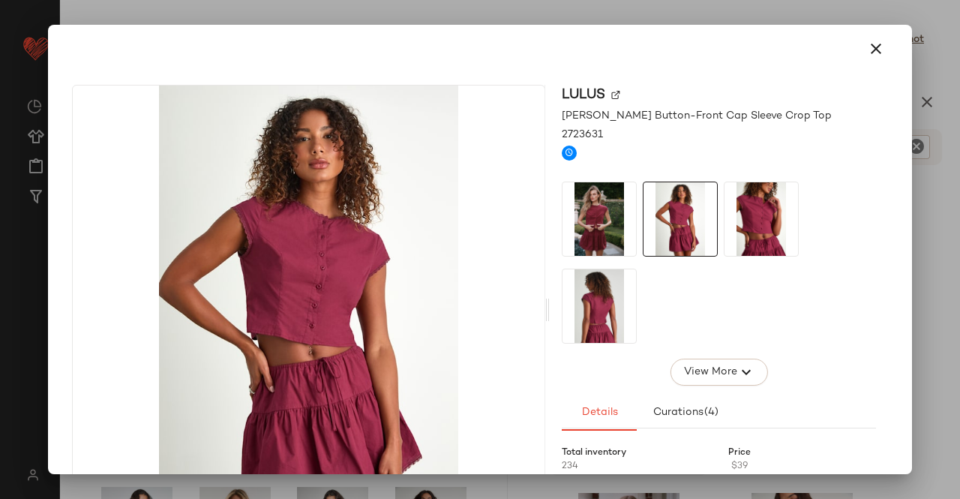
click at [753, 222] on img at bounding box center [762, 219] width 74 height 74
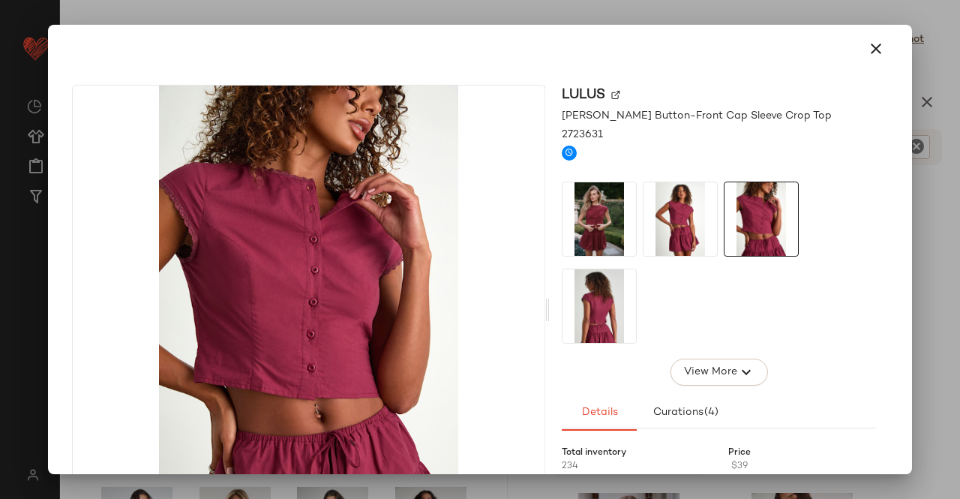
click at [615, 314] on img at bounding box center [600, 306] width 74 height 74
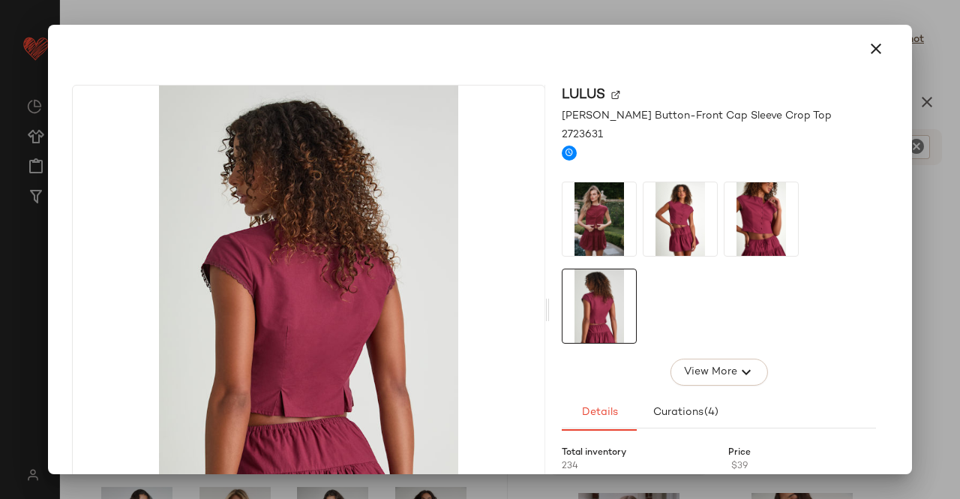
click at [959, 268] on div at bounding box center [480, 249] width 960 height 499
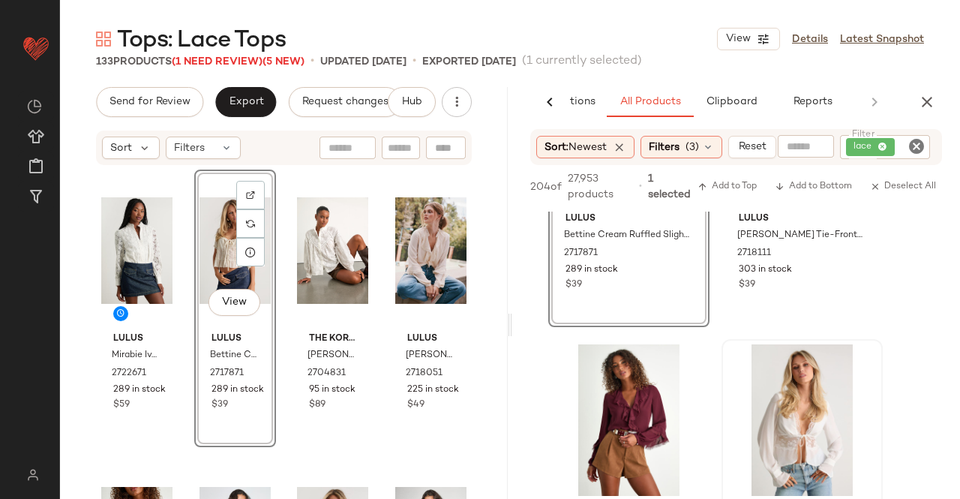
scroll to position [825, 0]
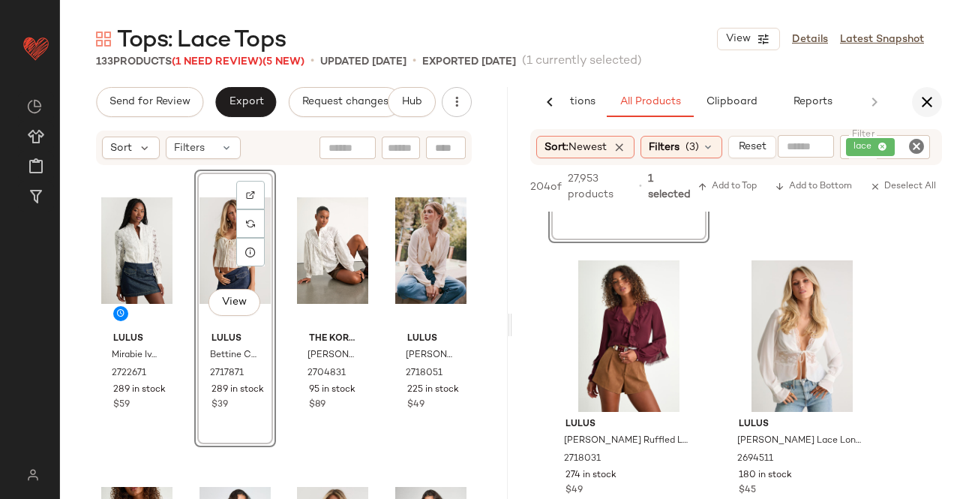
click at [925, 101] on icon "button" at bounding box center [927, 102] width 18 height 18
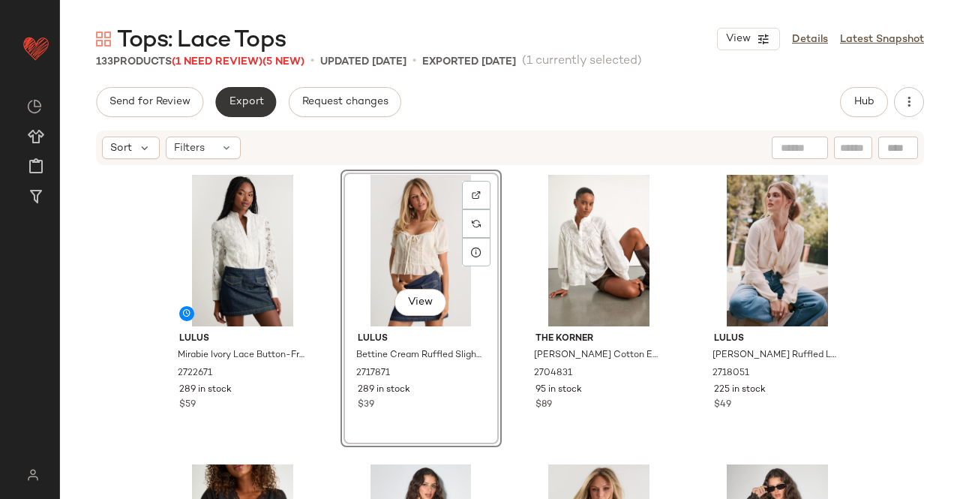
click at [255, 95] on button "Export" at bounding box center [245, 102] width 61 height 30
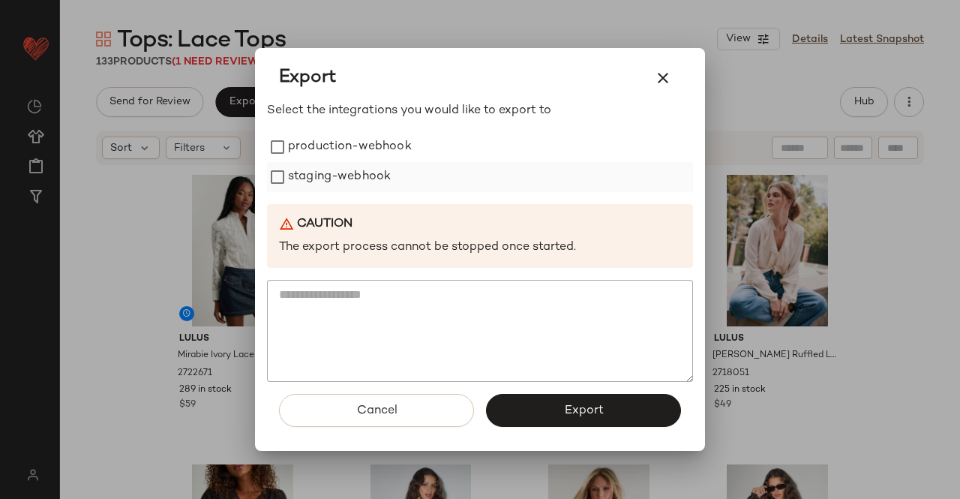
click at [345, 152] on label "production-webhook" at bounding box center [350, 147] width 124 height 30
click at [336, 179] on label "staging-webhook" at bounding box center [339, 177] width 103 height 30
click at [575, 411] on span "Export" at bounding box center [583, 411] width 40 height 14
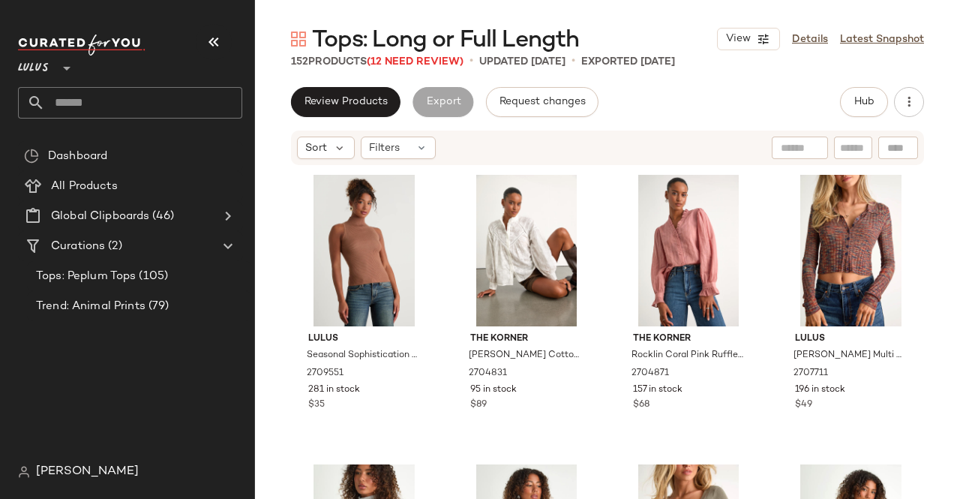
click at [236, 45] on div "Lulus **" at bounding box center [130, 60] width 224 height 38
drag, startPoint x: 236, startPoint y: 43, endPoint x: 215, endPoint y: 40, distance: 21.2
click at [236, 42] on div "Lulus **" at bounding box center [130, 60] width 224 height 38
click at [215, 40] on icon "button" at bounding box center [214, 42] width 18 height 18
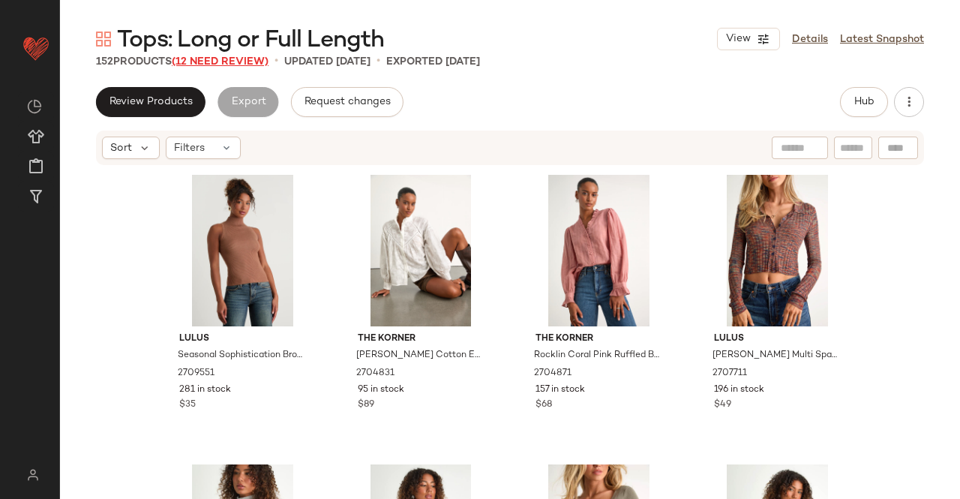
click at [252, 58] on span "(12 Need Review)" at bounding box center [220, 61] width 97 height 11
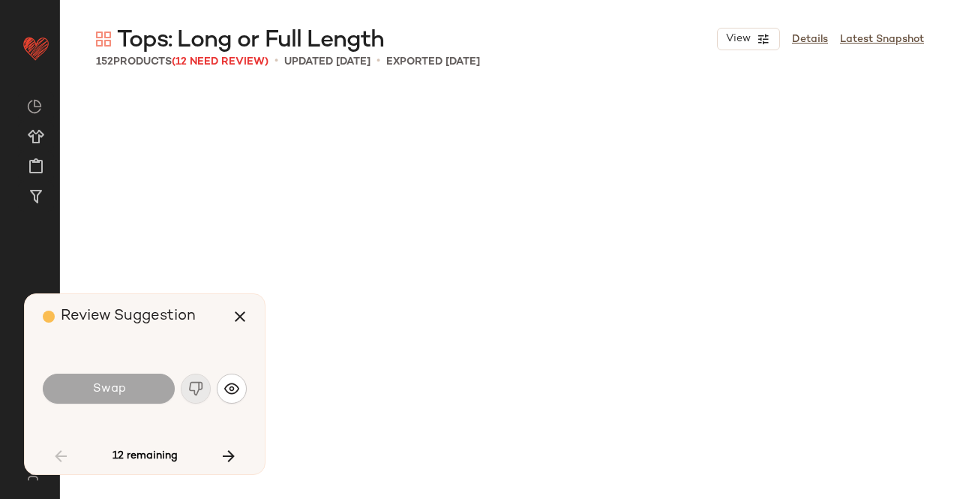
scroll to position [3764, 0]
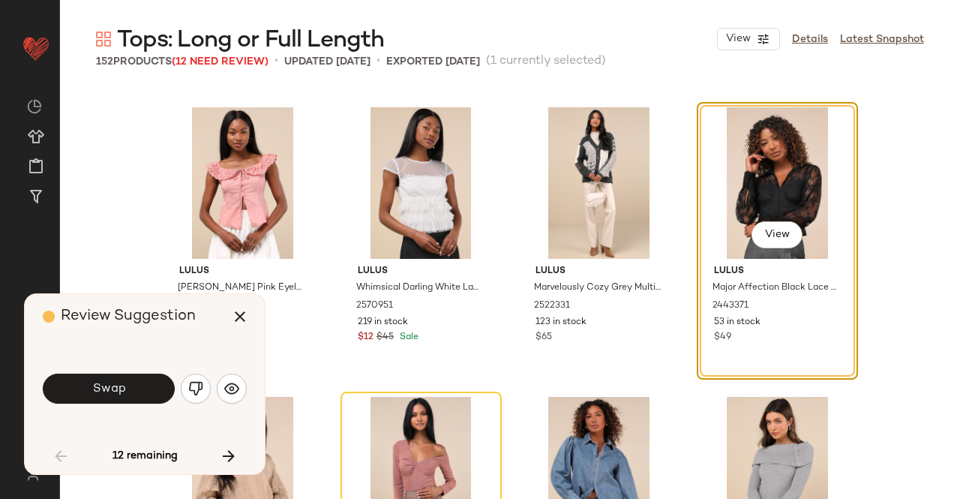
click at [155, 422] on div "Swap" at bounding box center [145, 388] width 204 height 81
click at [144, 388] on button "Swap" at bounding box center [109, 389] width 132 height 30
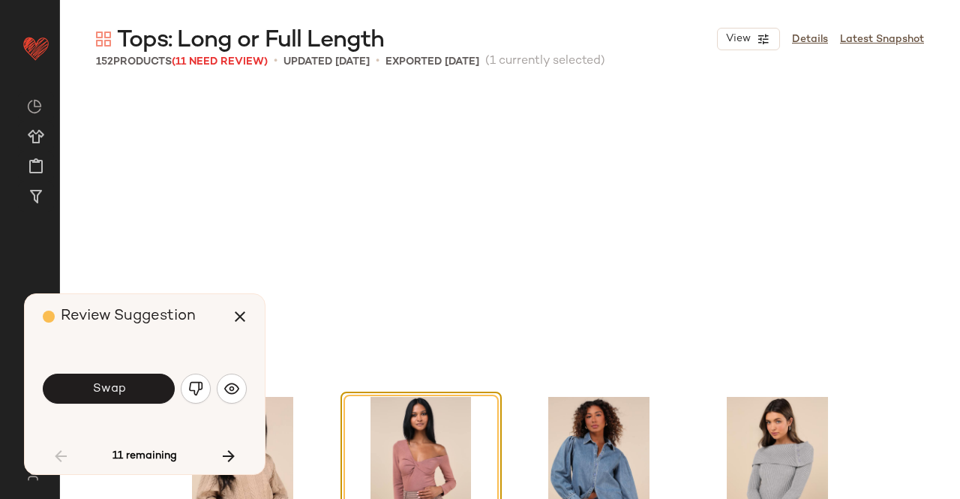
scroll to position [4054, 0]
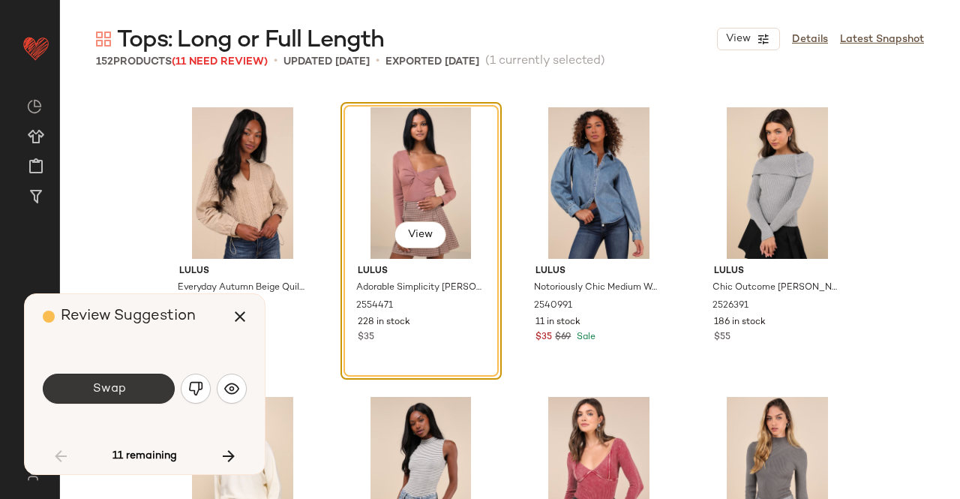
click at [104, 387] on span "Swap" at bounding box center [109, 389] width 34 height 14
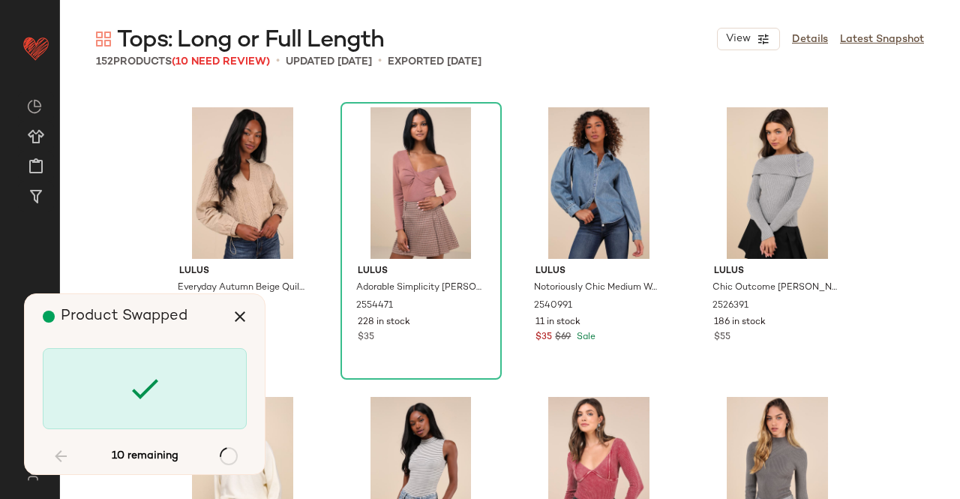
scroll to position [5502, 0]
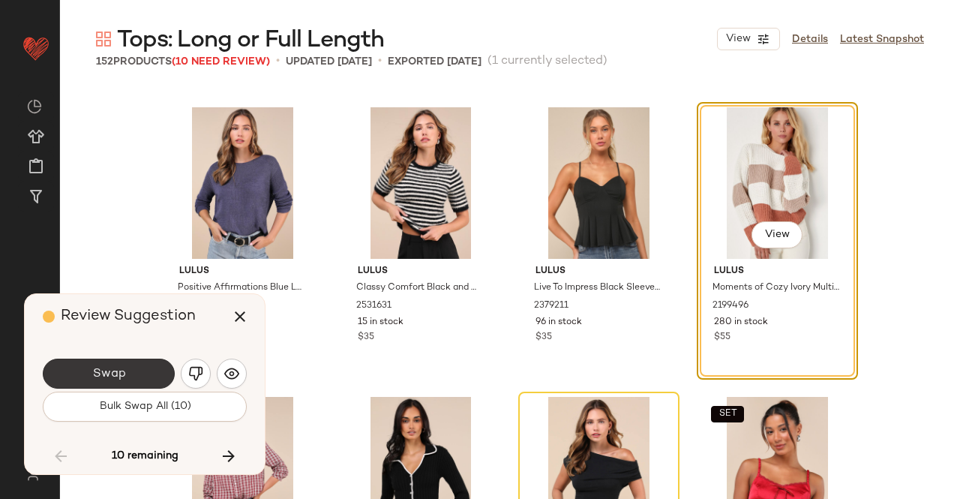
click at [131, 380] on button "Swap" at bounding box center [109, 374] width 132 height 30
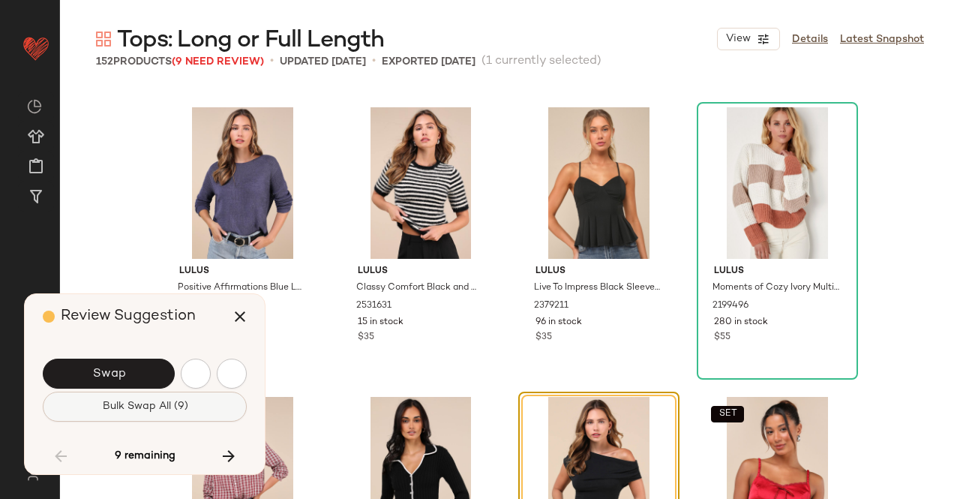
scroll to position [5791, 0]
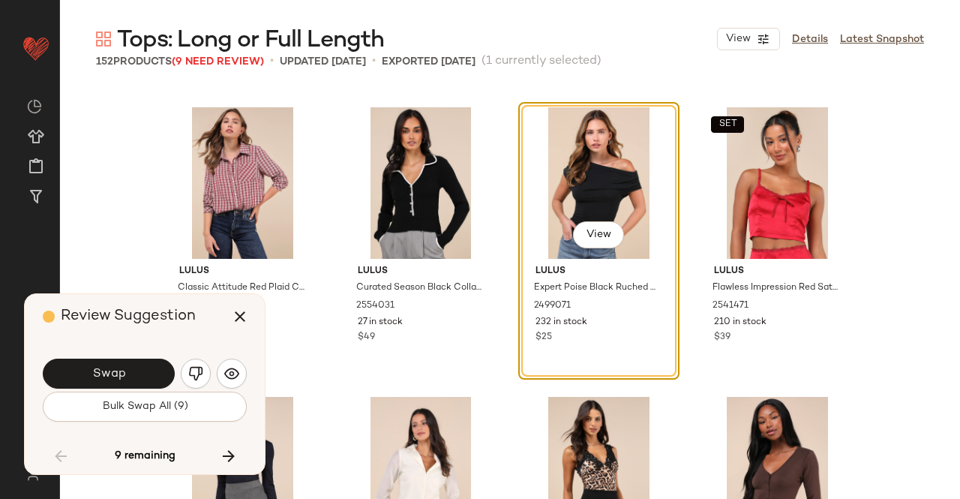
click at [144, 404] on span "Bulk Swap All (9)" at bounding box center [144, 407] width 86 height 12
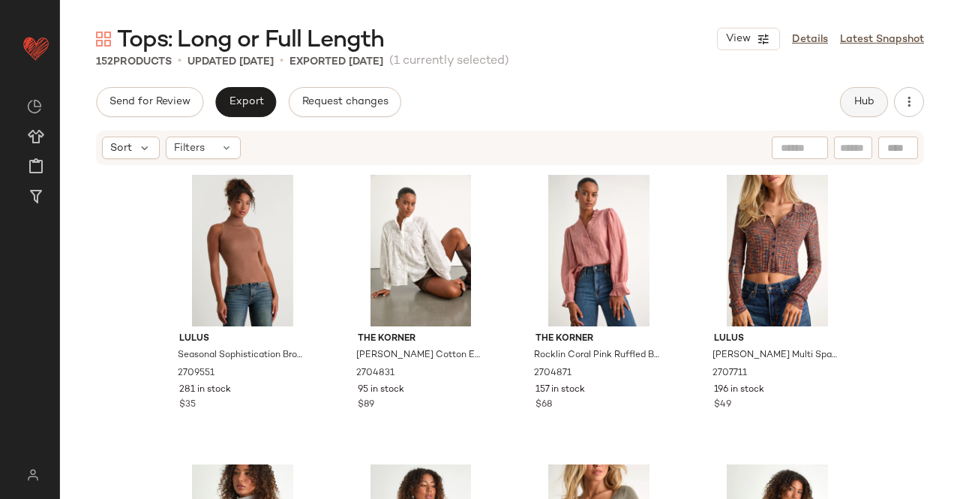
click at [872, 103] on span "Hub" at bounding box center [864, 102] width 21 height 12
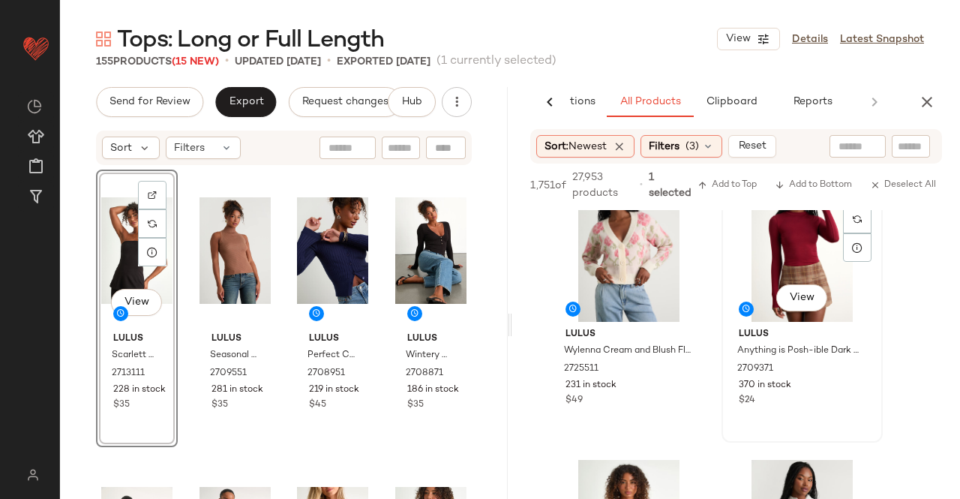
scroll to position [825, 0]
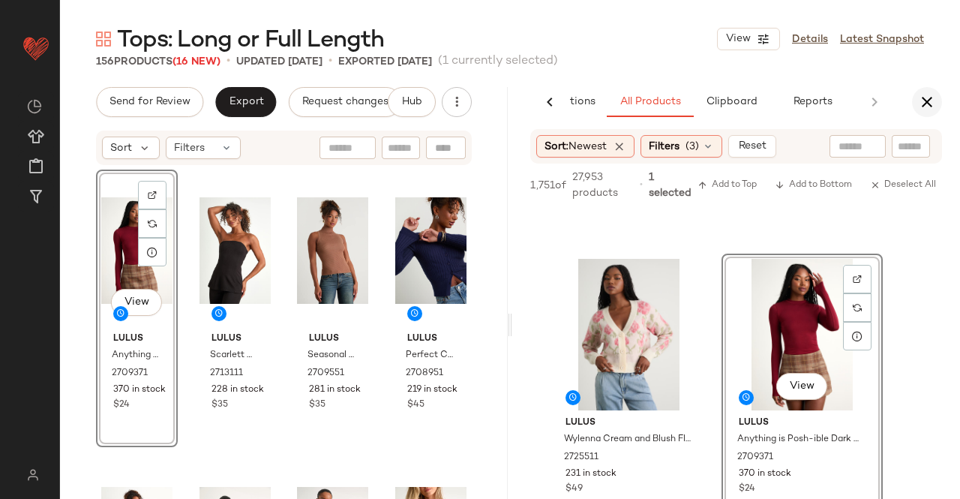
click at [920, 99] on icon "button" at bounding box center [927, 102] width 18 height 18
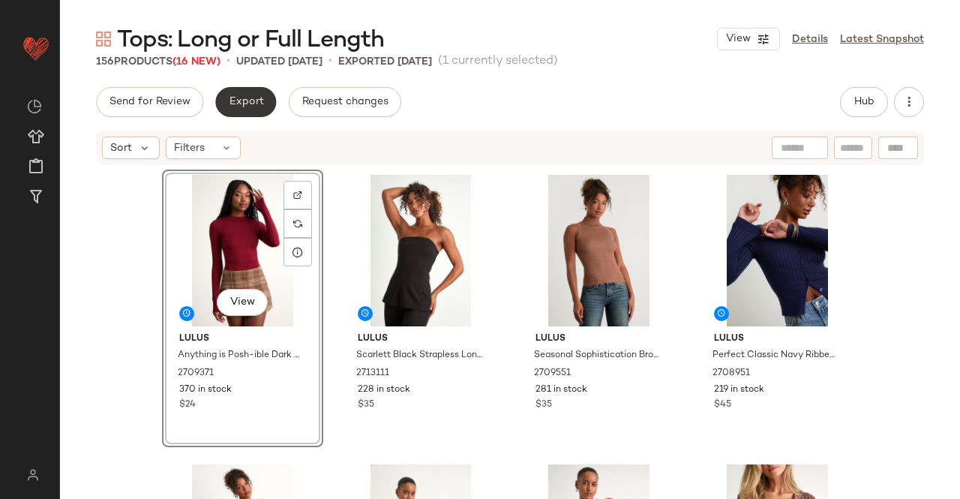
click at [251, 101] on span "Export" at bounding box center [245, 102] width 35 height 12
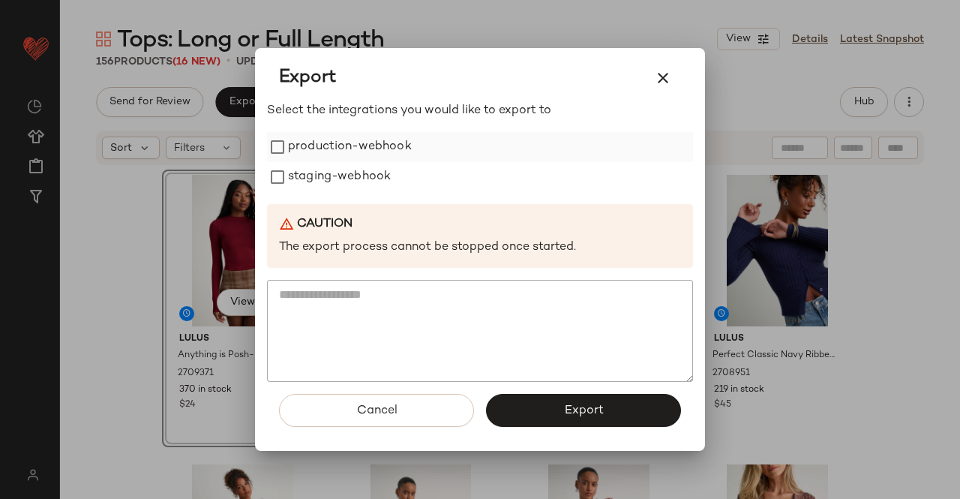
click at [329, 146] on label "production-webhook" at bounding box center [350, 147] width 124 height 30
click at [339, 186] on label "staging-webhook" at bounding box center [339, 177] width 103 height 30
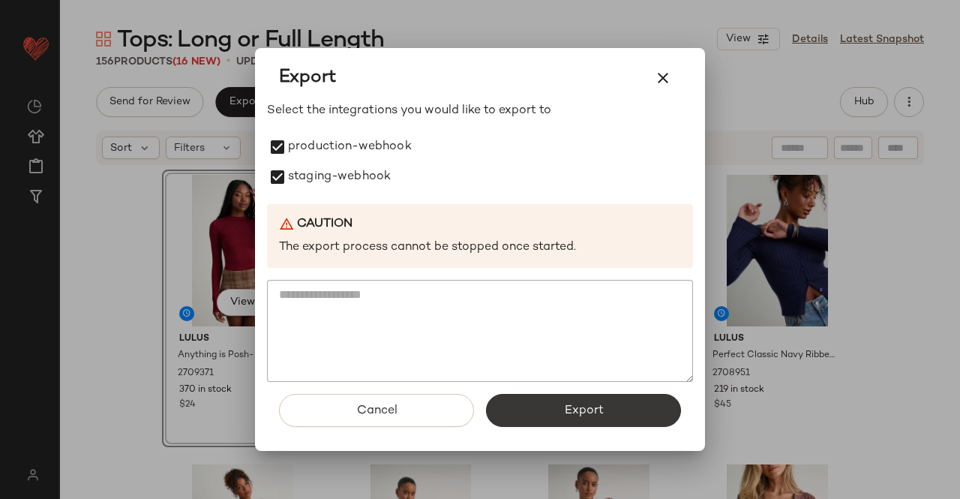
click at [578, 403] on button "Export" at bounding box center [583, 410] width 195 height 33
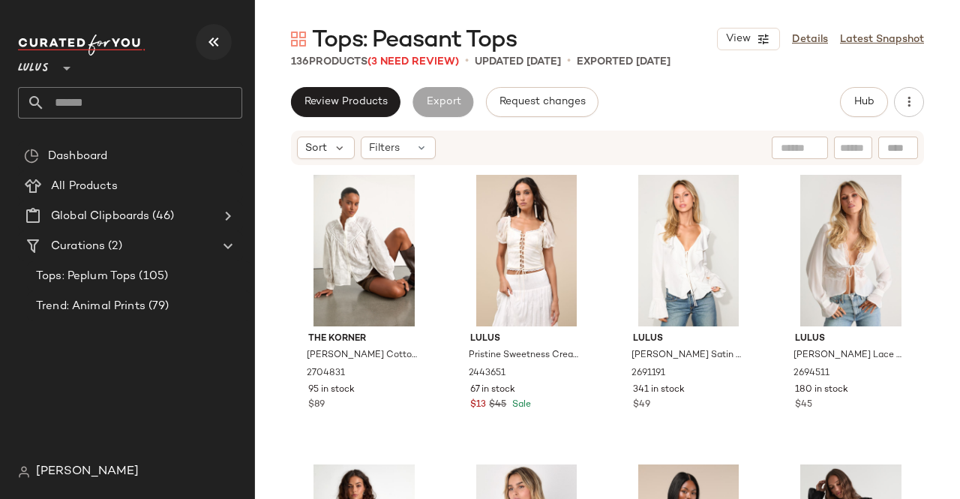
click at [211, 29] on button "button" at bounding box center [214, 42] width 36 height 36
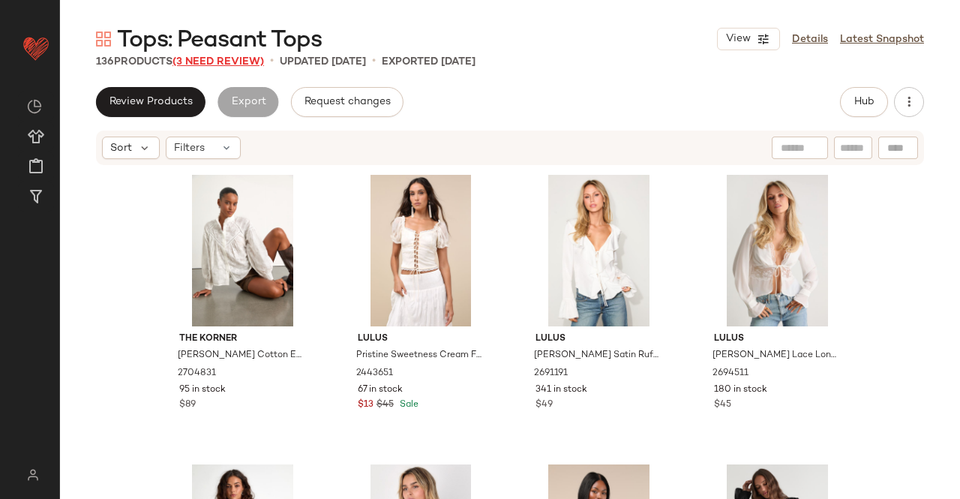
click at [237, 62] on span "(3 Need Review)" at bounding box center [219, 61] width 92 height 11
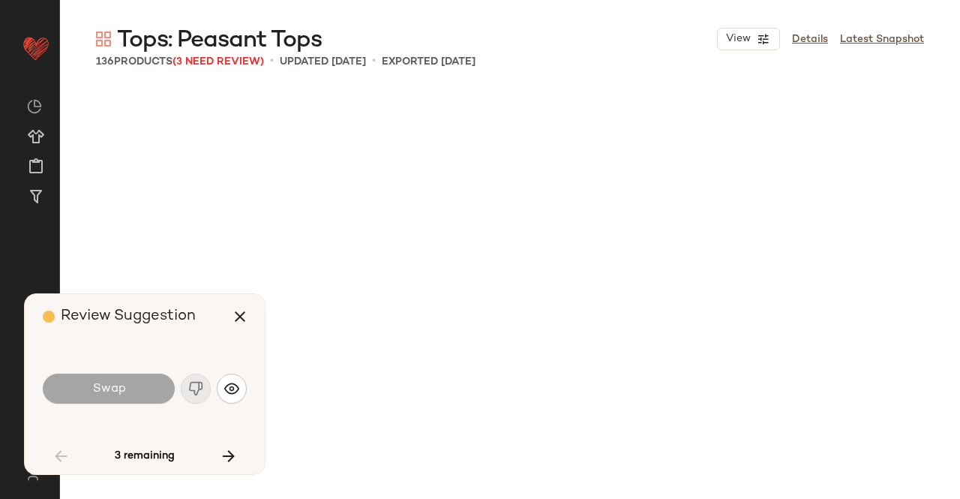
scroll to position [2316, 0]
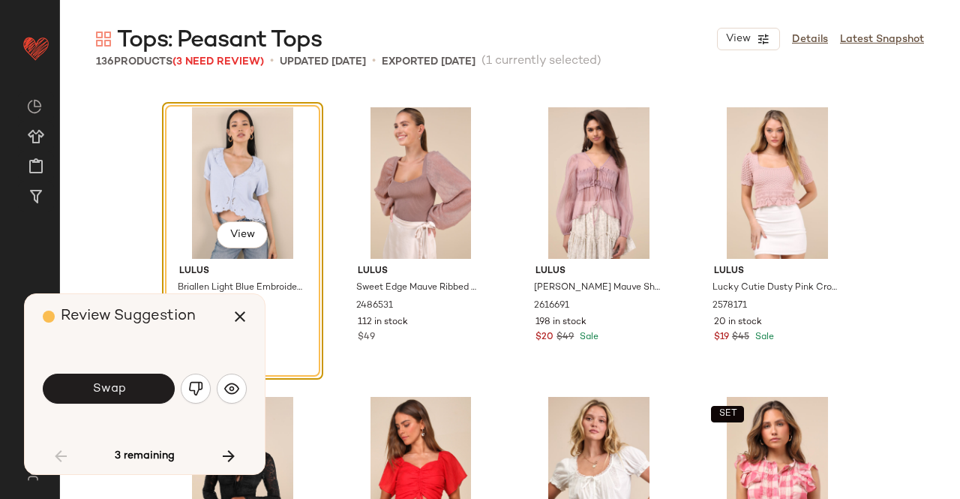
click at [122, 368] on div "Swap" at bounding box center [145, 388] width 204 height 81
click at [111, 395] on span "Swap" at bounding box center [109, 389] width 34 height 14
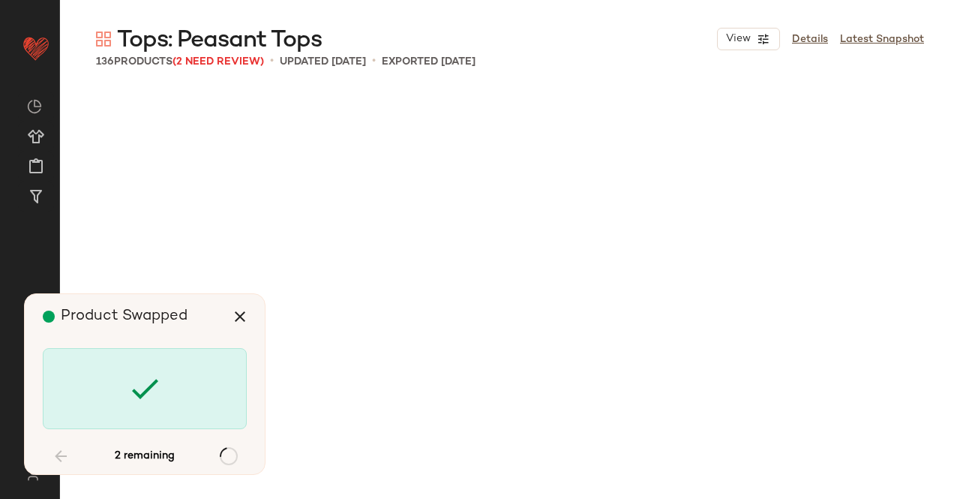
scroll to position [3475, 0]
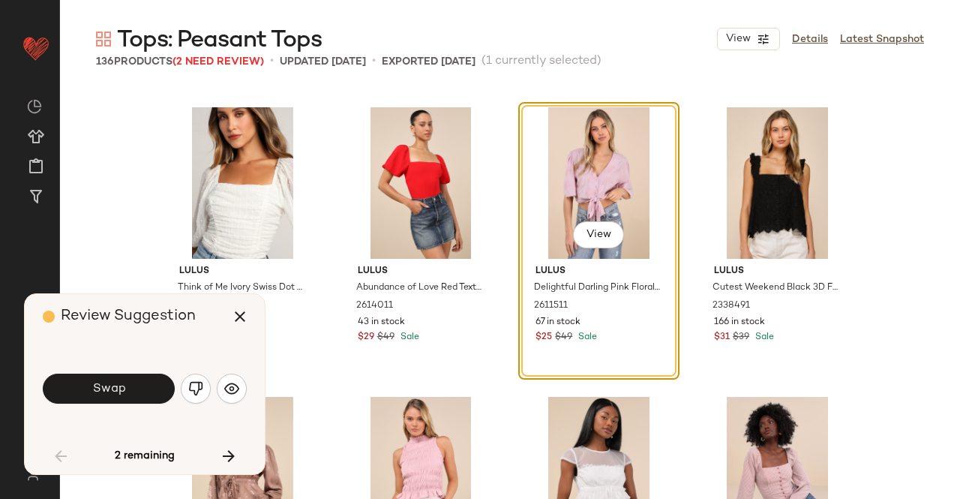
click at [113, 394] on span "Swap" at bounding box center [109, 389] width 34 height 14
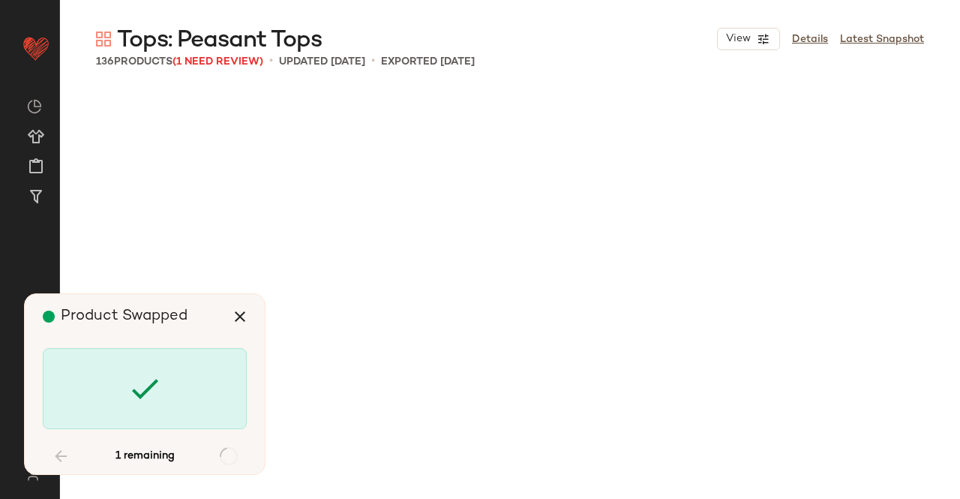
scroll to position [6081, 0]
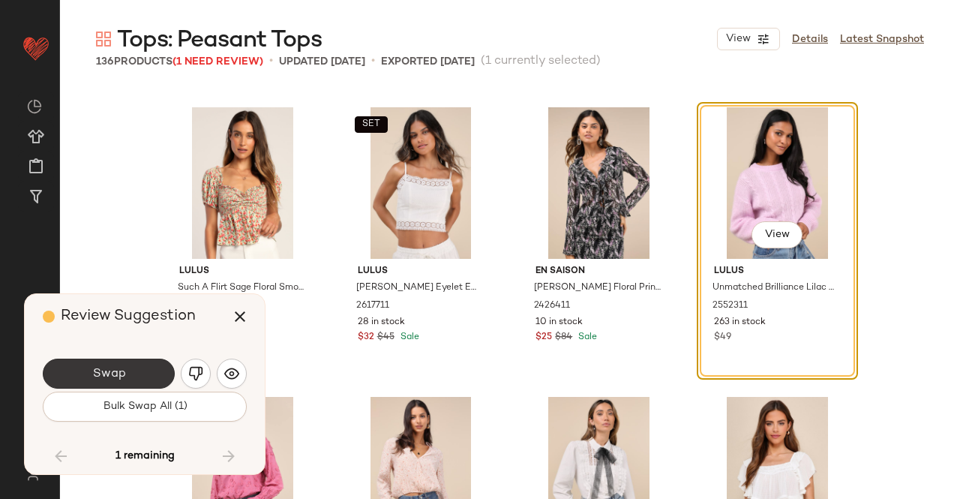
click at [140, 389] on button "Swap" at bounding box center [109, 374] width 132 height 30
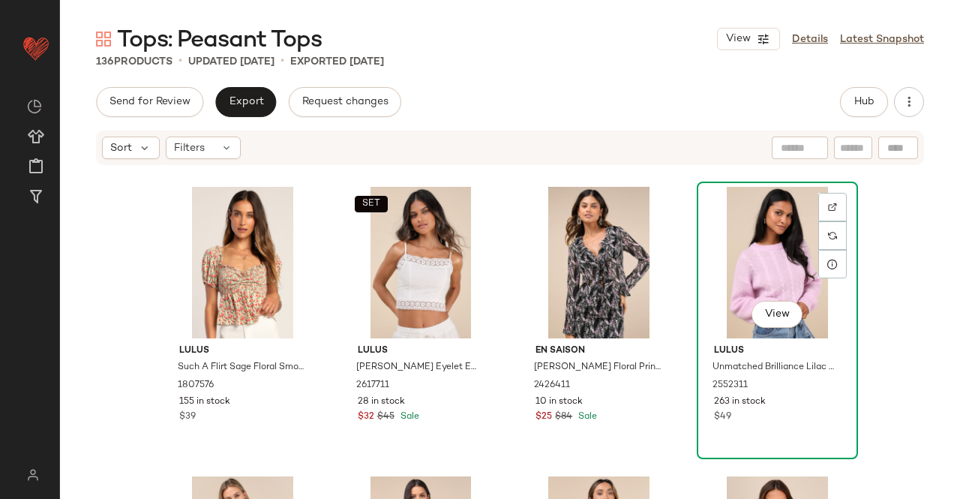
click at [741, 257] on div "View" at bounding box center [777, 263] width 151 height 152
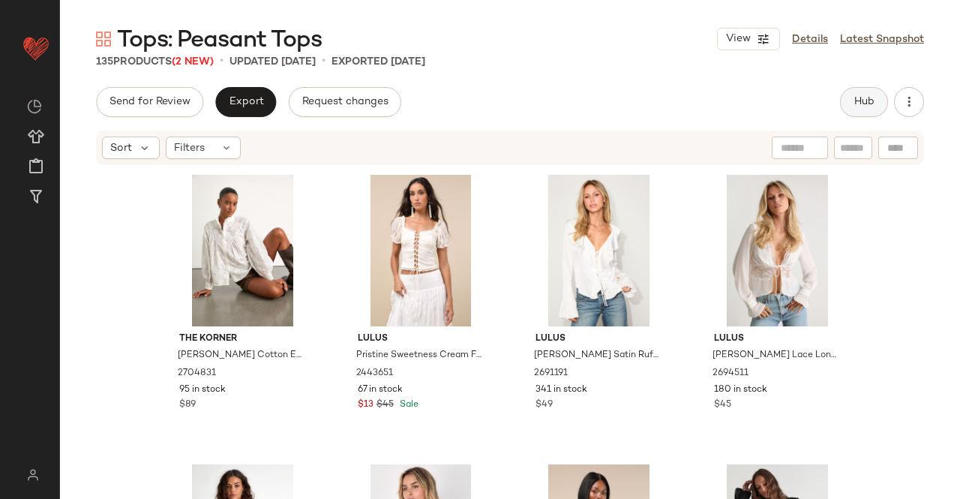
click at [866, 97] on span "Hub" at bounding box center [864, 102] width 21 height 12
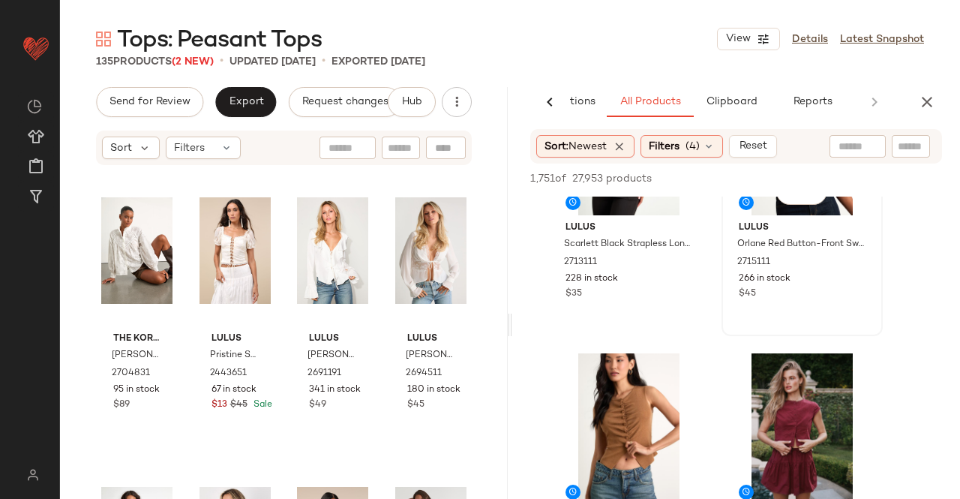
scroll to position [525, 0]
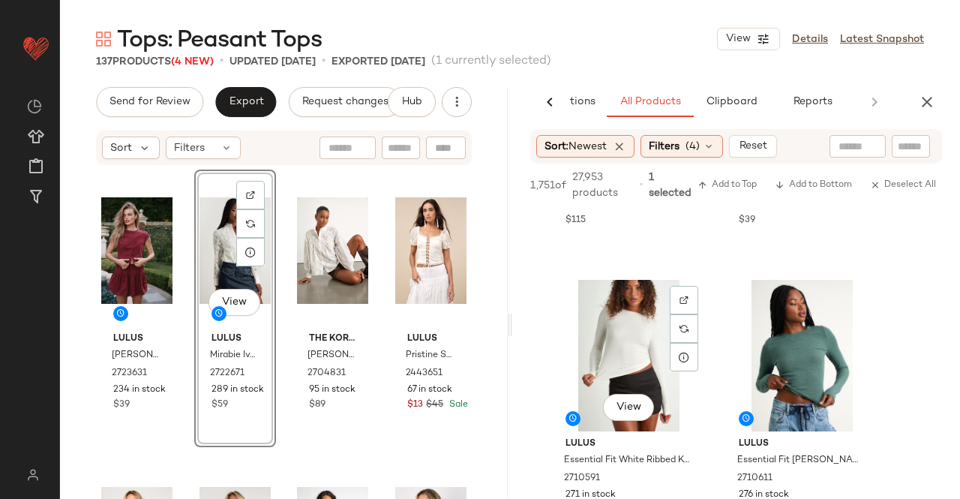
scroll to position [1950, 0]
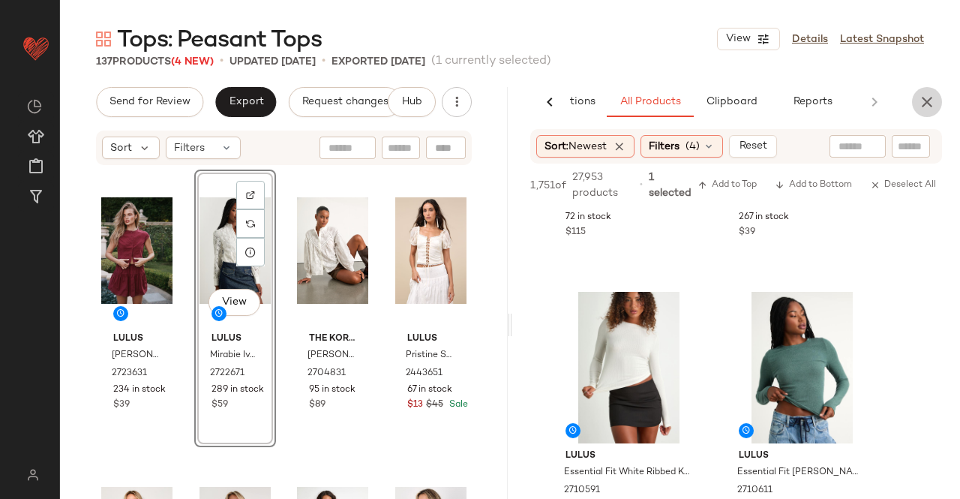
drag, startPoint x: 934, startPoint y: 113, endPoint x: 921, endPoint y: 108, distance: 13.5
click at [933, 112] on button "button" at bounding box center [927, 102] width 30 height 30
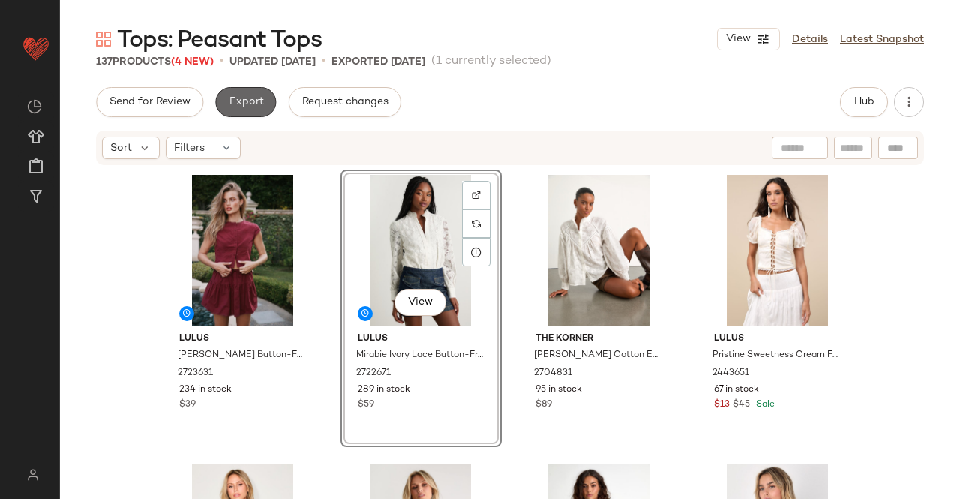
click at [245, 97] on span "Export" at bounding box center [245, 102] width 35 height 12
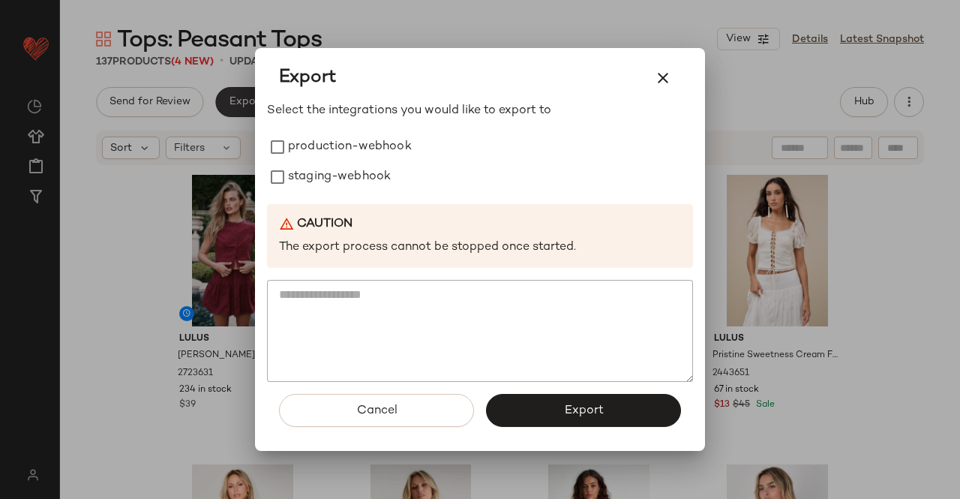
click at [360, 158] on label "production-webhook" at bounding box center [350, 147] width 124 height 30
click at [343, 183] on label "staging-webhook" at bounding box center [339, 177] width 103 height 30
click at [596, 414] on span "Export" at bounding box center [583, 411] width 40 height 14
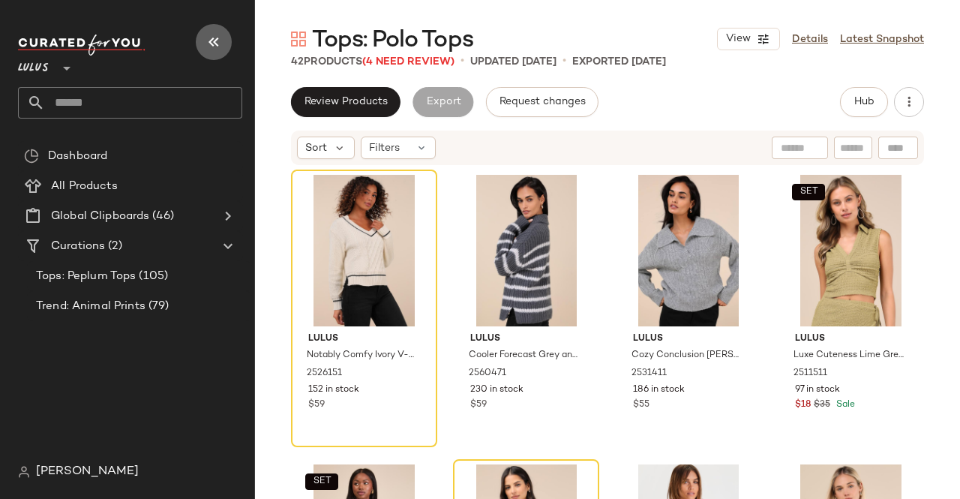
click at [211, 29] on button "button" at bounding box center [214, 42] width 36 height 36
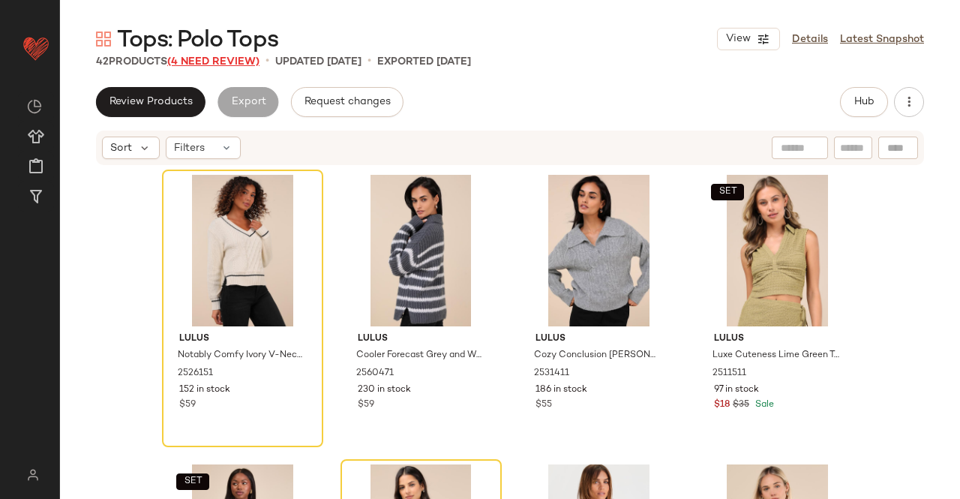
click at [230, 59] on span "(4 Need Review)" at bounding box center [213, 61] width 92 height 11
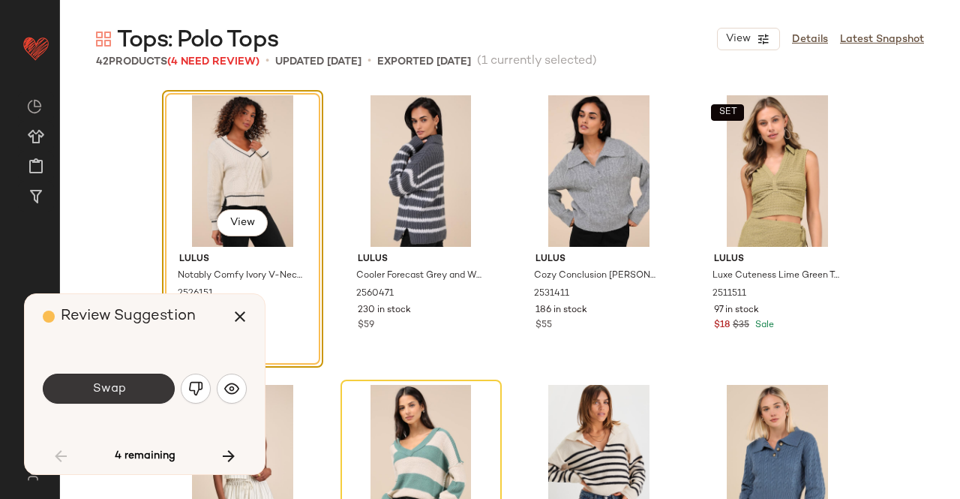
click at [149, 388] on button "Swap" at bounding box center [109, 389] width 132 height 30
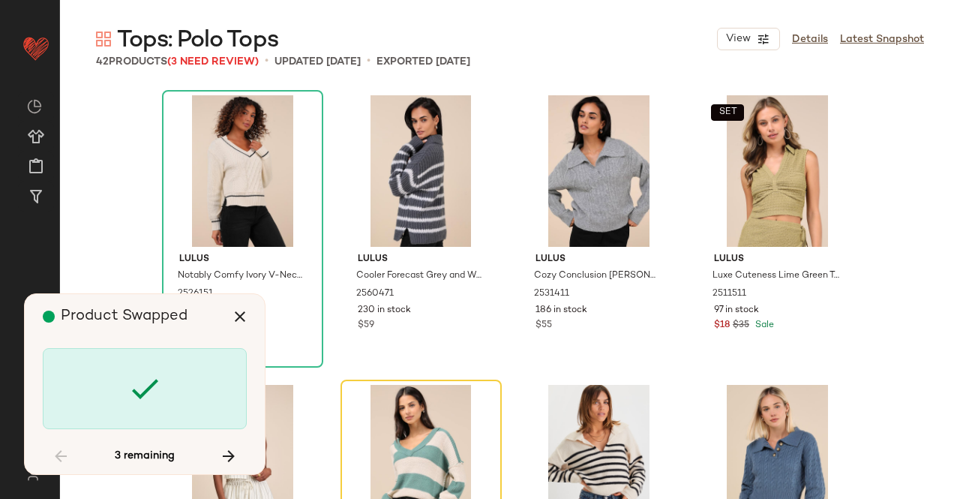
scroll to position [302, 0]
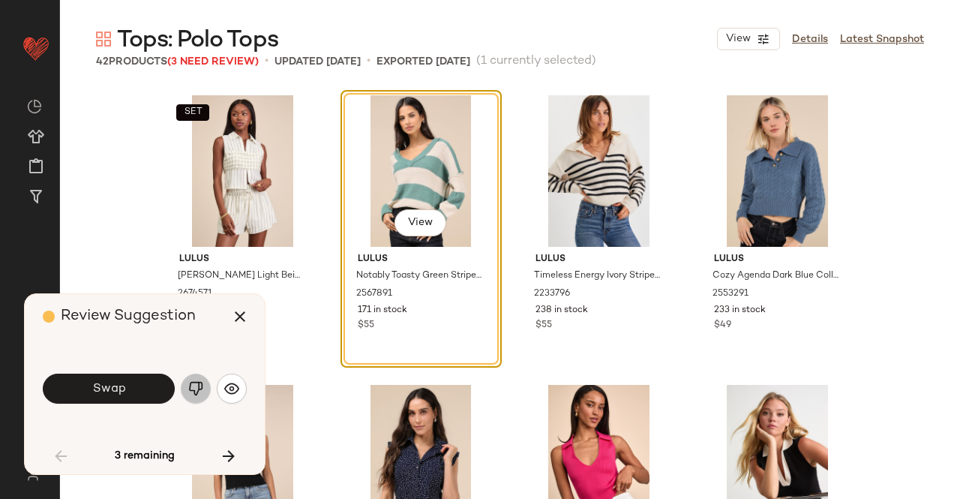
click at [204, 392] on button "button" at bounding box center [196, 389] width 30 height 30
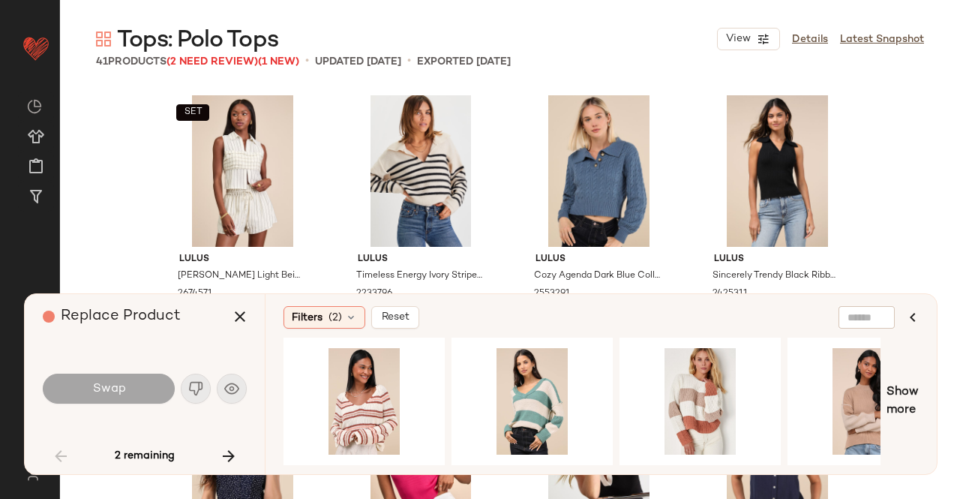
click at [238, 454] on button "button" at bounding box center [229, 456] width 36 height 36
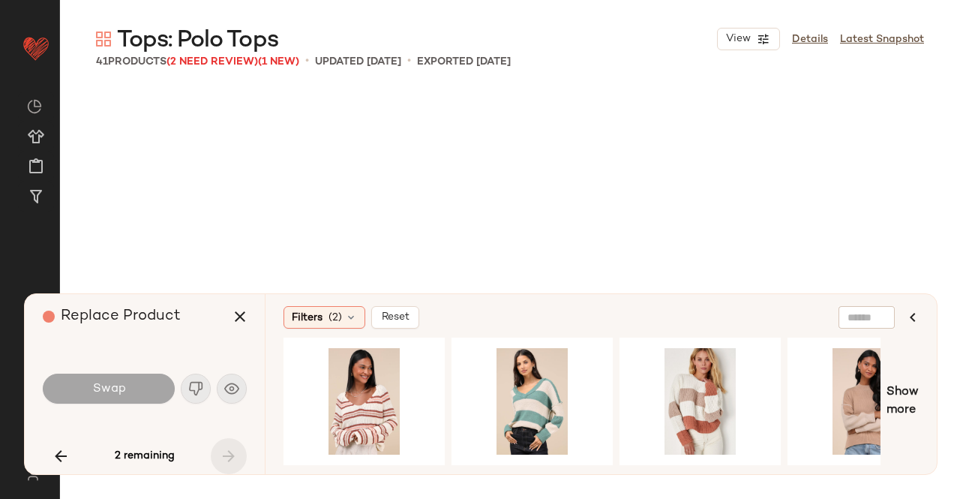
scroll to position [2606, 0]
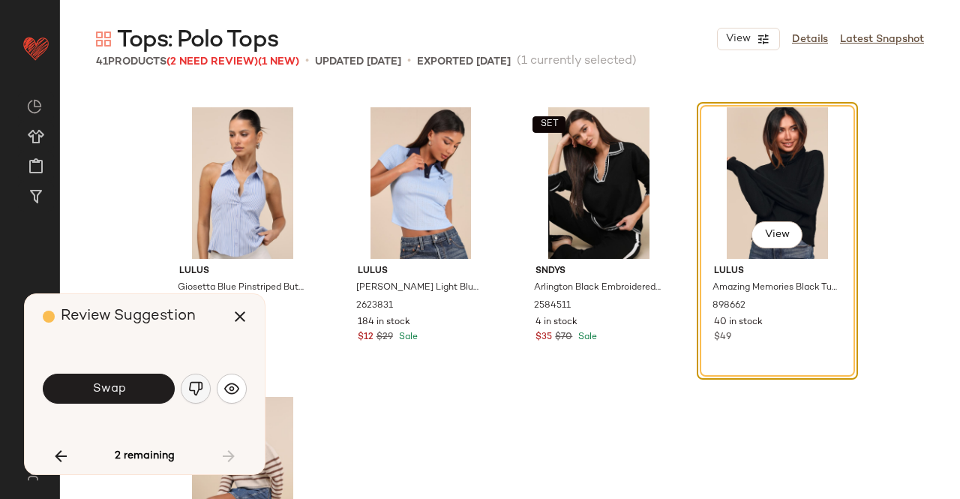
click at [207, 388] on button "button" at bounding box center [196, 389] width 30 height 30
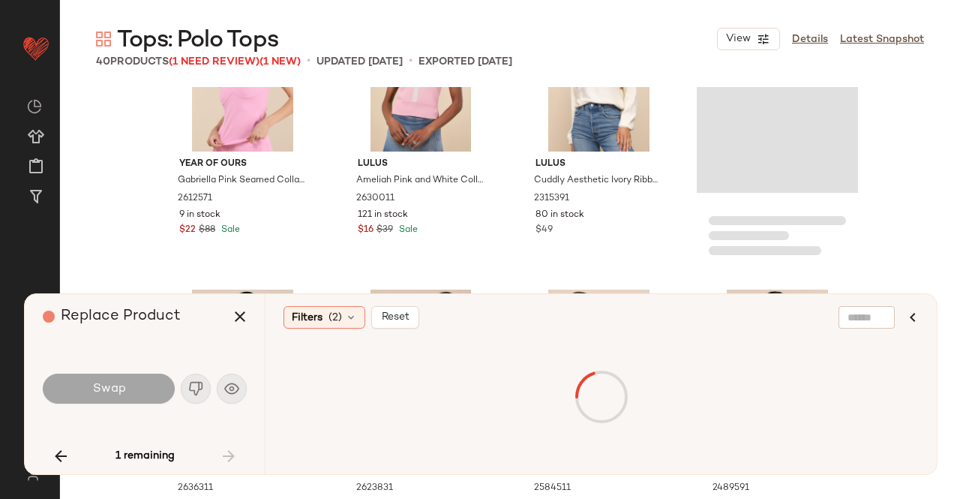
scroll to position [2423, 0]
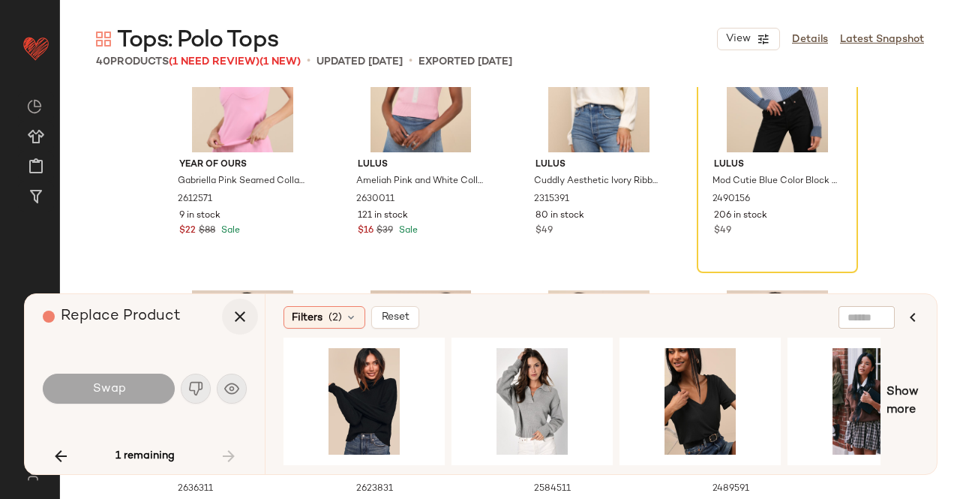
click at [234, 319] on icon "button" at bounding box center [240, 317] width 18 height 18
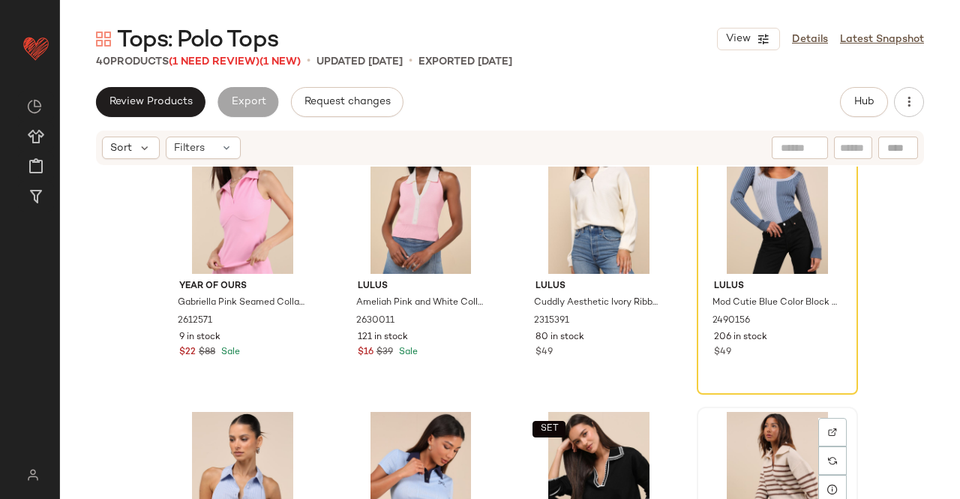
scroll to position [2295, 0]
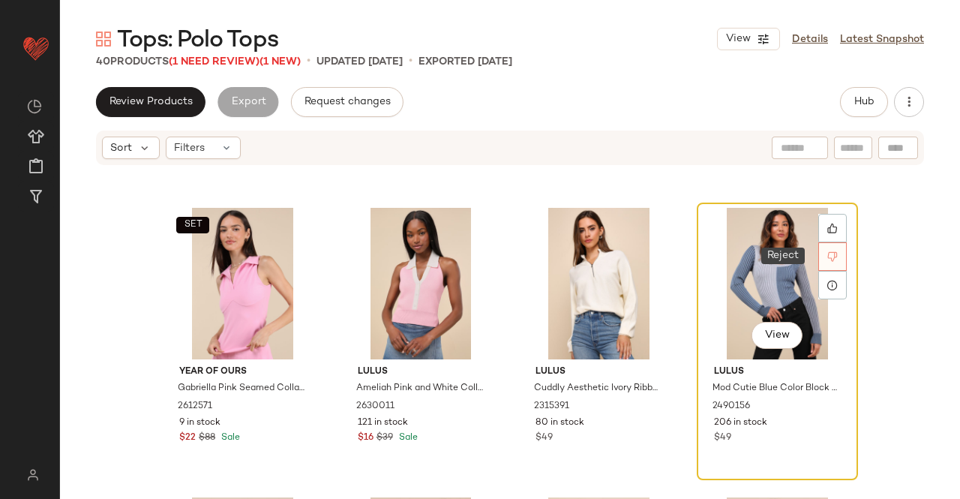
click at [821, 253] on div at bounding box center [832, 256] width 29 height 29
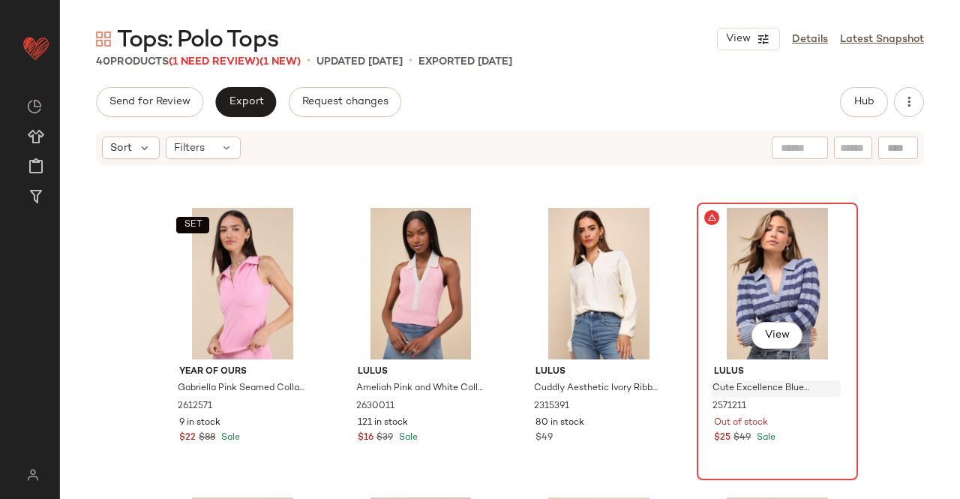
scroll to position [2316, 0]
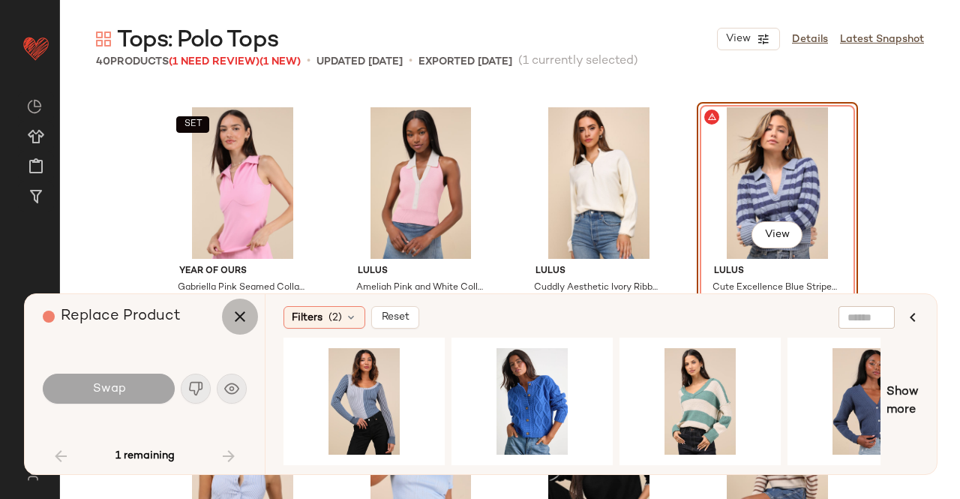
click at [238, 319] on icon "button" at bounding box center [240, 317] width 18 height 18
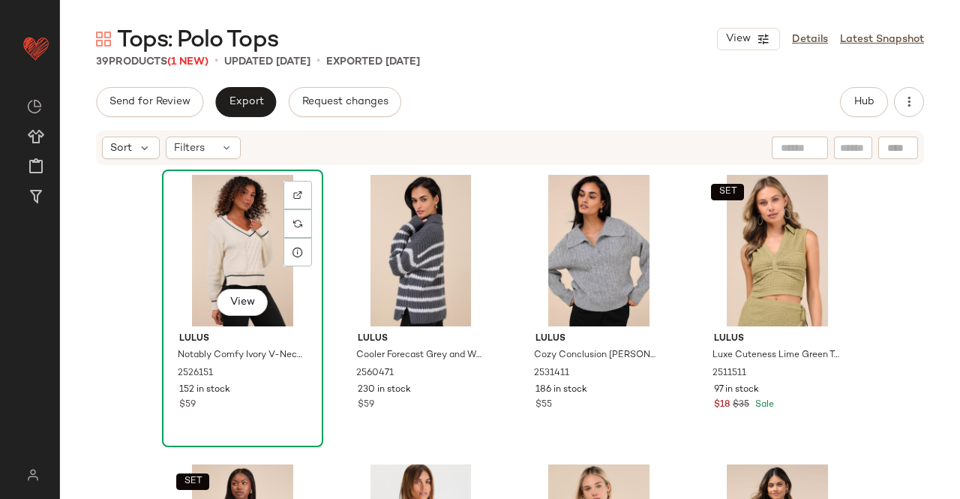
click at [233, 260] on div "View" at bounding box center [242, 251] width 151 height 152
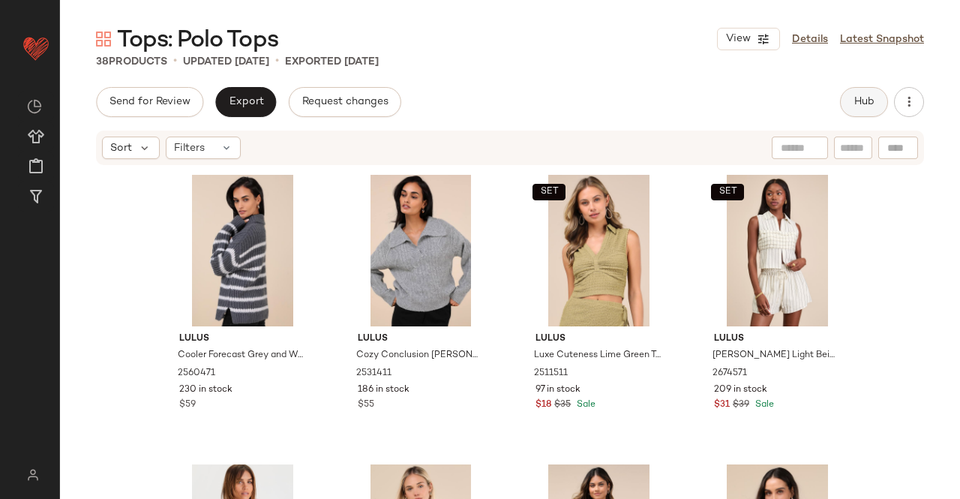
click at [845, 109] on button "Hub" at bounding box center [864, 102] width 48 height 30
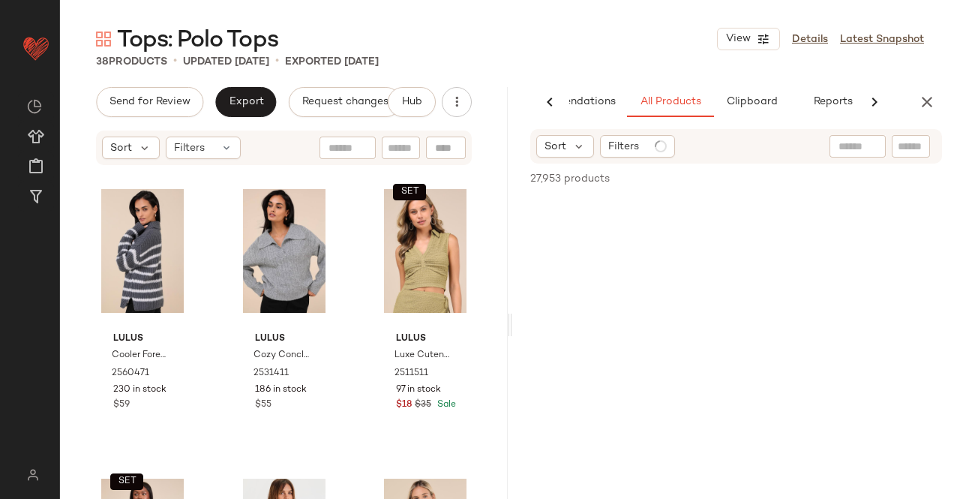
scroll to position [0, 95]
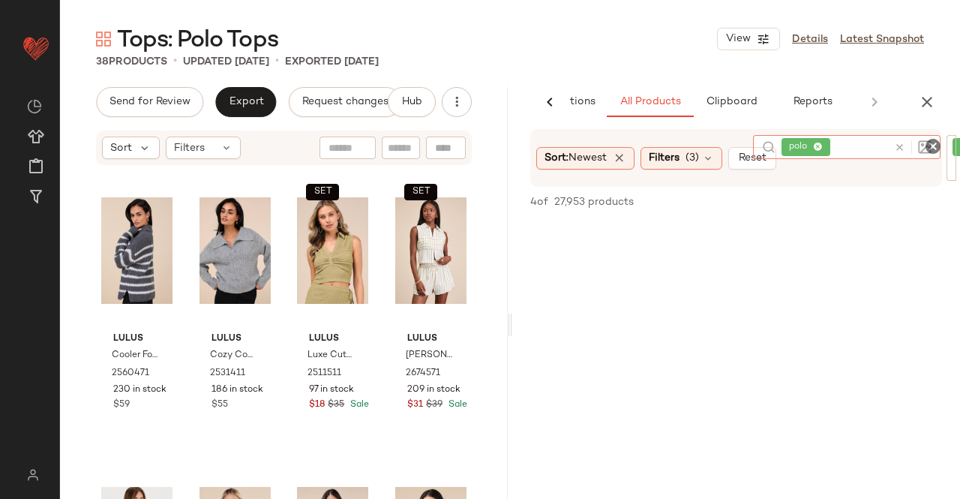
click at [821, 143] on icon at bounding box center [819, 148] width 10 height 10
click at [927, 94] on icon "button" at bounding box center [927, 102] width 18 height 18
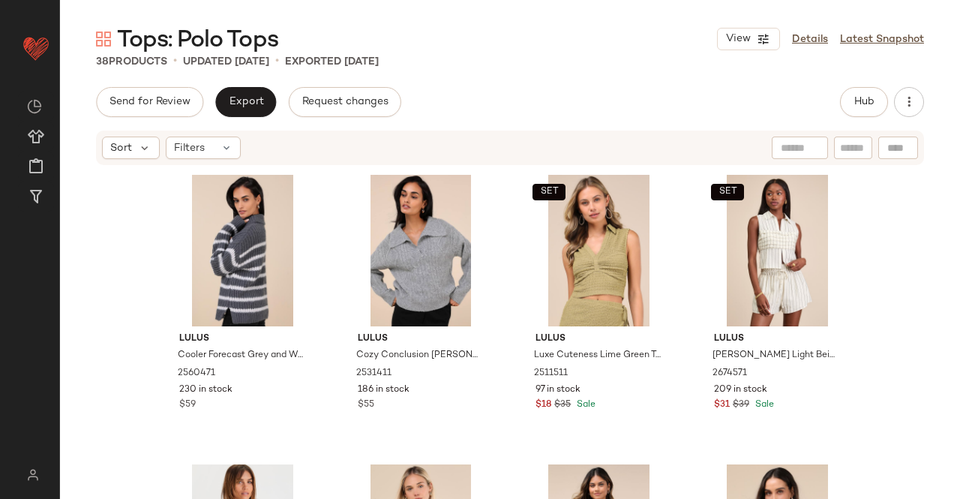
click at [867, 84] on div "Tops: Polo Tops View Details Latest Snapshot 38 Products • updated Sep 5th • Ex…" at bounding box center [510, 261] width 900 height 475
click at [866, 96] on span "Hub" at bounding box center [864, 102] width 21 height 12
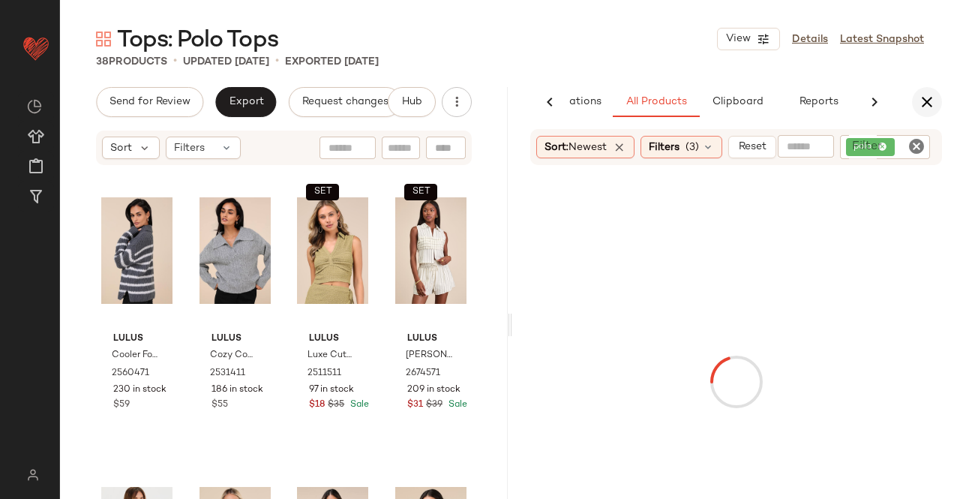
scroll to position [0, 95]
click at [925, 97] on icon "button" at bounding box center [927, 102] width 18 height 18
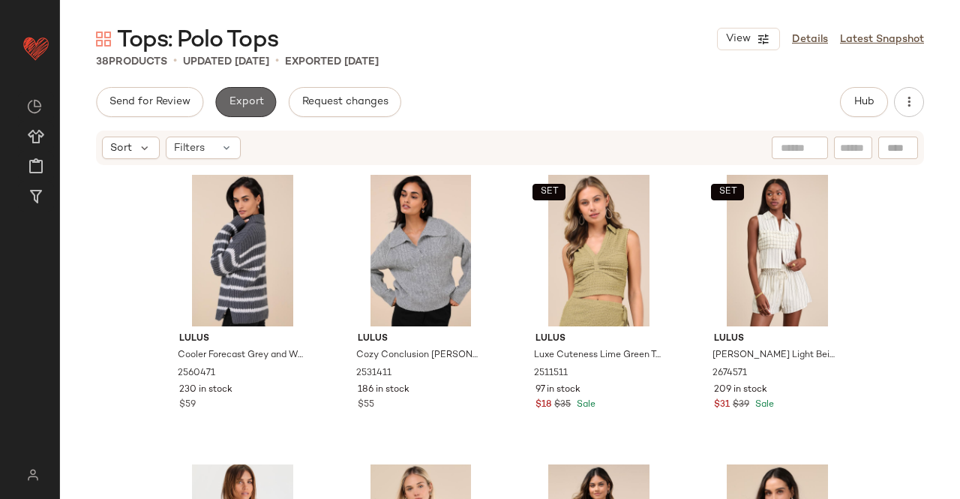
click at [251, 95] on button "Export" at bounding box center [245, 102] width 61 height 30
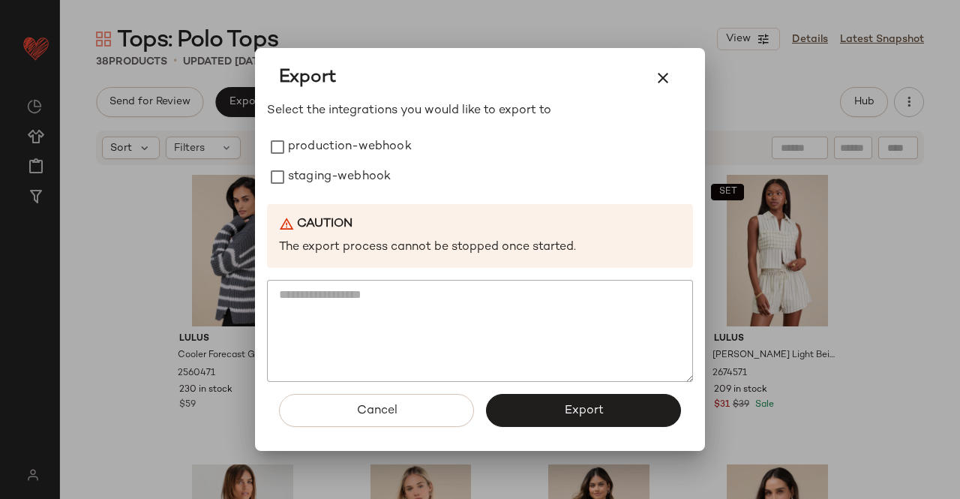
drag, startPoint x: 359, startPoint y: 151, endPoint x: 357, endPoint y: 161, distance: 10.6
click at [359, 151] on label "production-webhook" at bounding box center [350, 147] width 124 height 30
drag, startPoint x: 354, startPoint y: 186, endPoint x: 383, endPoint y: 208, distance: 35.9
click at [353, 186] on label "staging-webhook" at bounding box center [339, 177] width 103 height 30
click at [625, 403] on button "Export" at bounding box center [583, 410] width 195 height 33
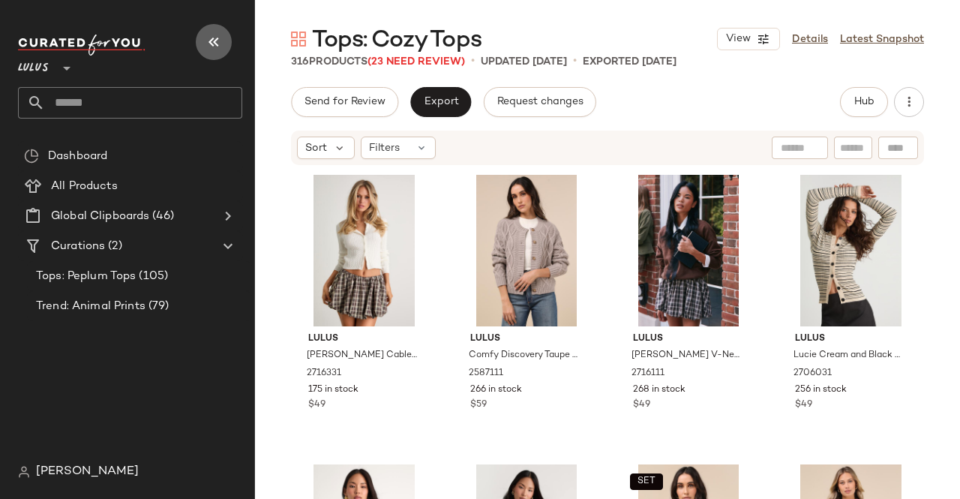
click at [210, 45] on icon "button" at bounding box center [214, 42] width 18 height 18
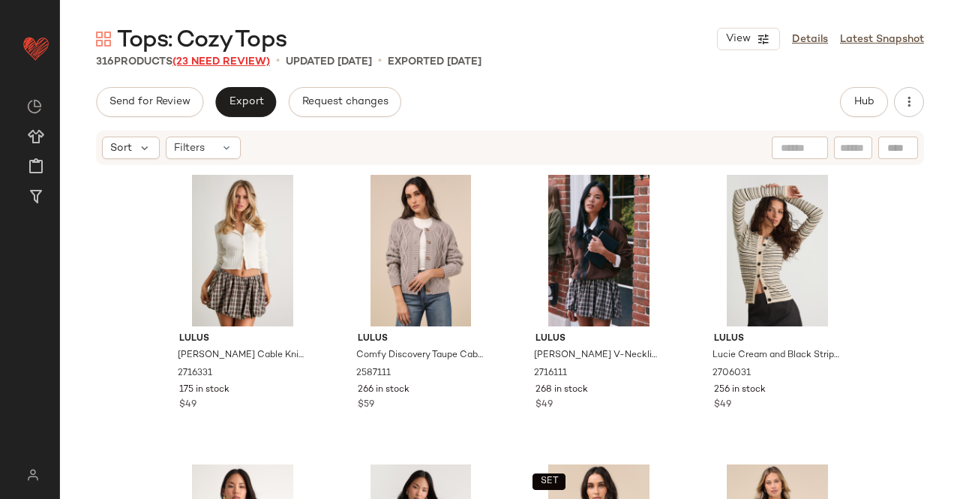
click at [237, 62] on span "(23 Need Review)" at bounding box center [222, 61] width 98 height 11
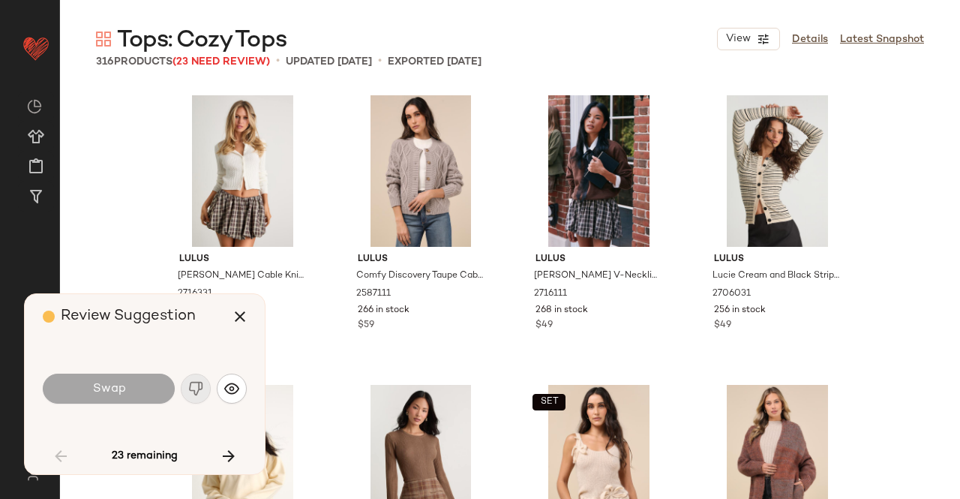
scroll to position [3185, 0]
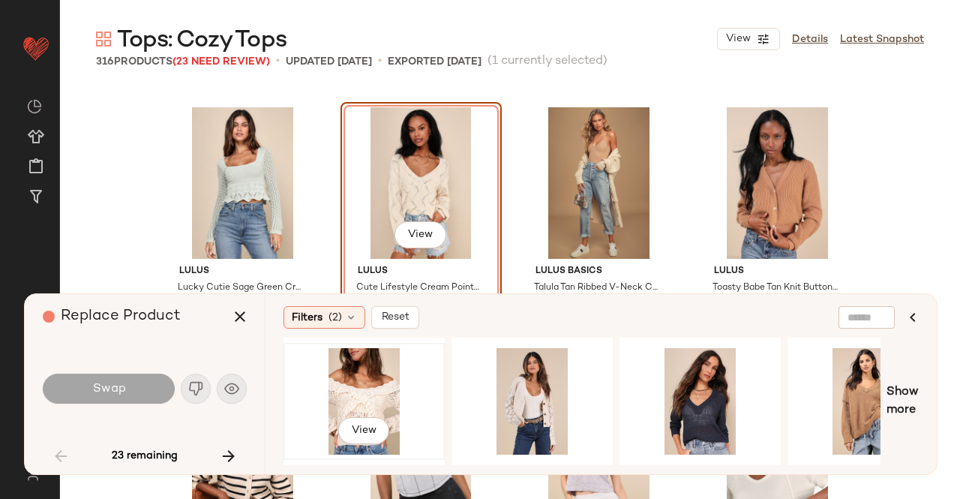
click at [370, 376] on div "View" at bounding box center [364, 401] width 151 height 107
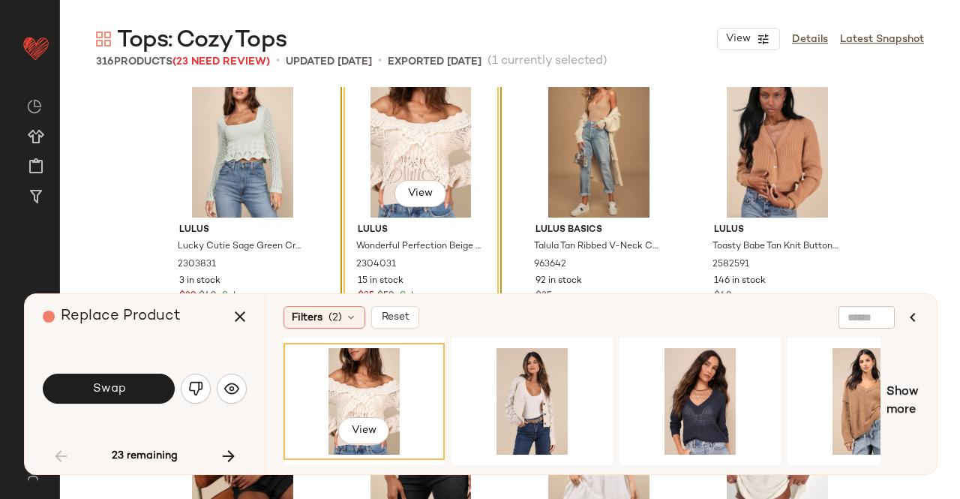
scroll to position [3260, 0]
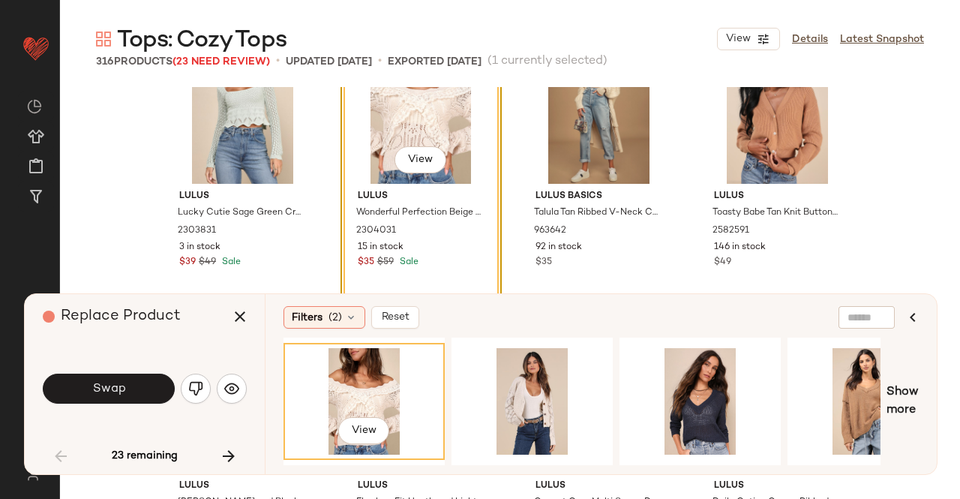
click at [135, 387] on button "Swap" at bounding box center [109, 389] width 132 height 30
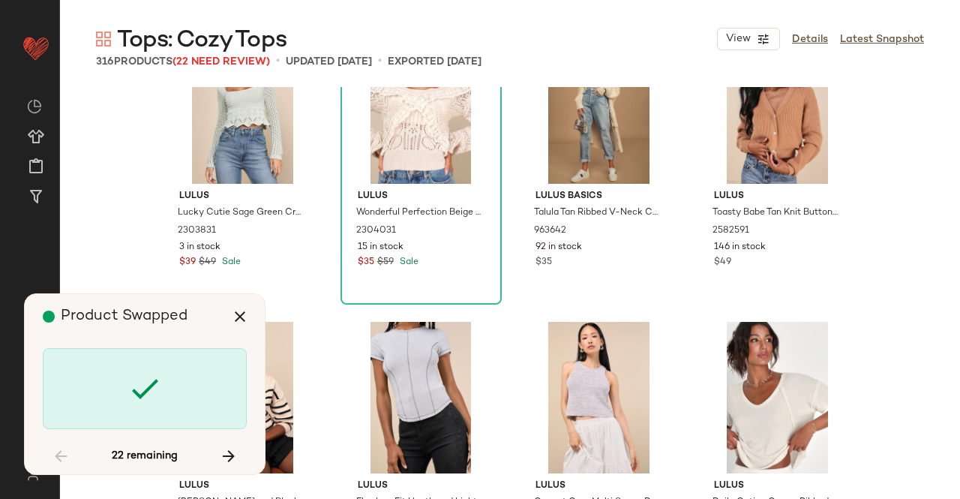
scroll to position [4922, 0]
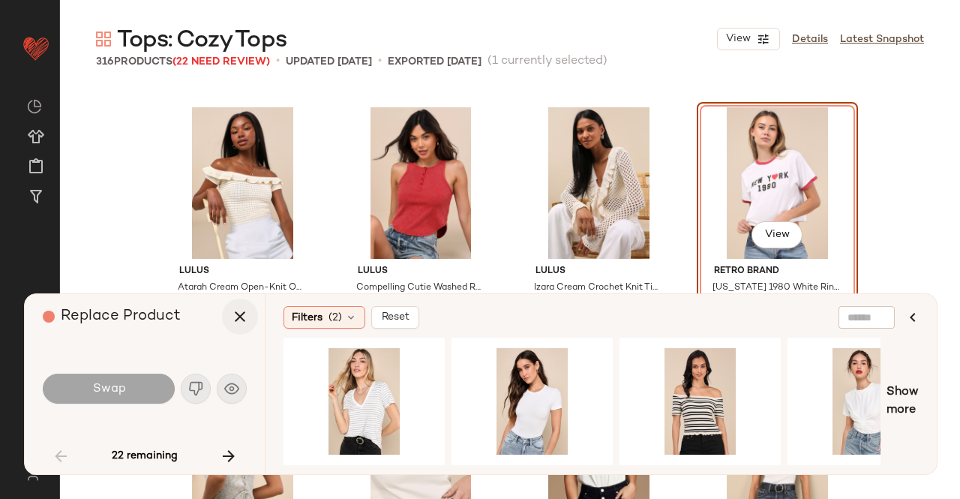
click at [237, 318] on icon "button" at bounding box center [240, 317] width 18 height 18
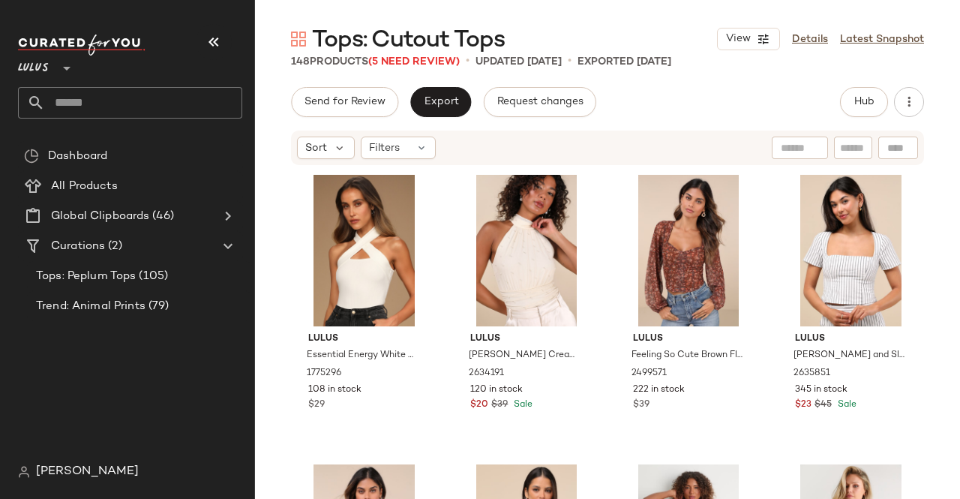
click at [200, 22] on nav "Lulus ** Dashboard All Products Global Clipboards (46) Curations (2) Tops: Pepl…" at bounding box center [127, 249] width 255 height 499
click at [211, 31] on button "button" at bounding box center [214, 42] width 36 height 36
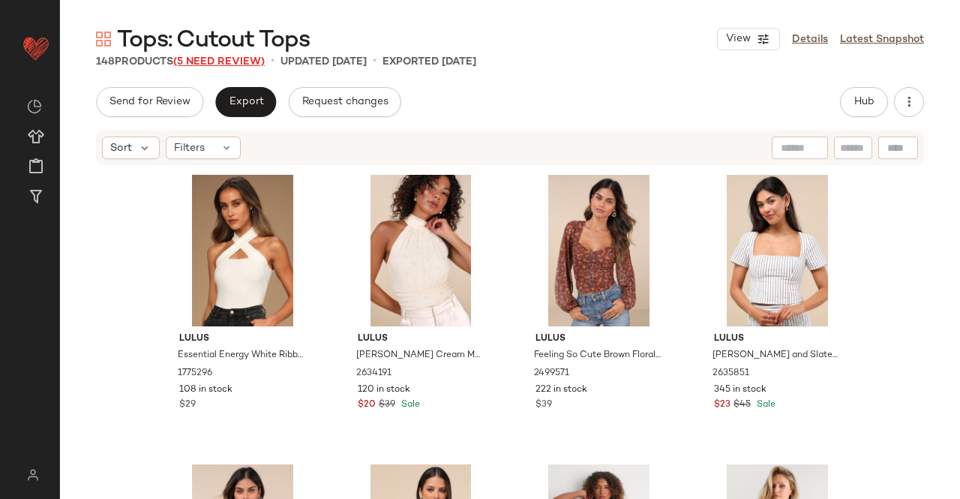
click at [224, 61] on span "(5 Need Review)" at bounding box center [219, 61] width 92 height 11
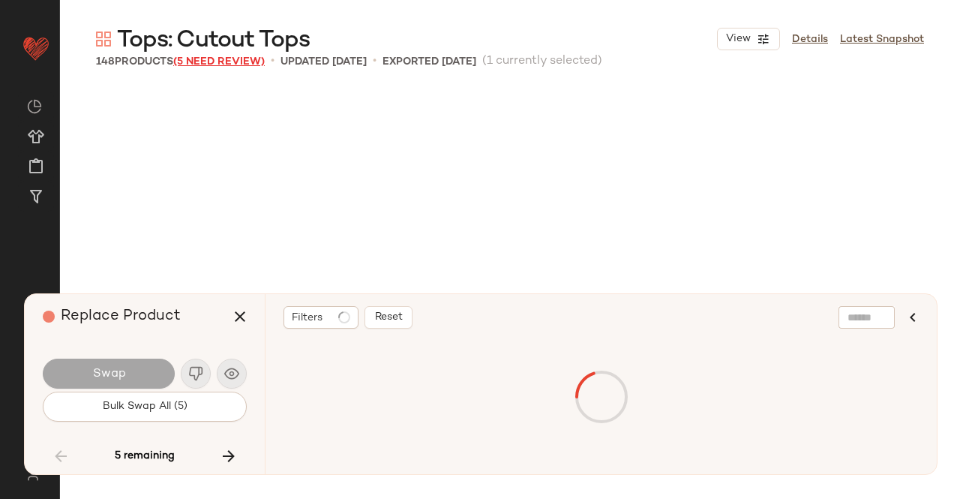
scroll to position [5502, 0]
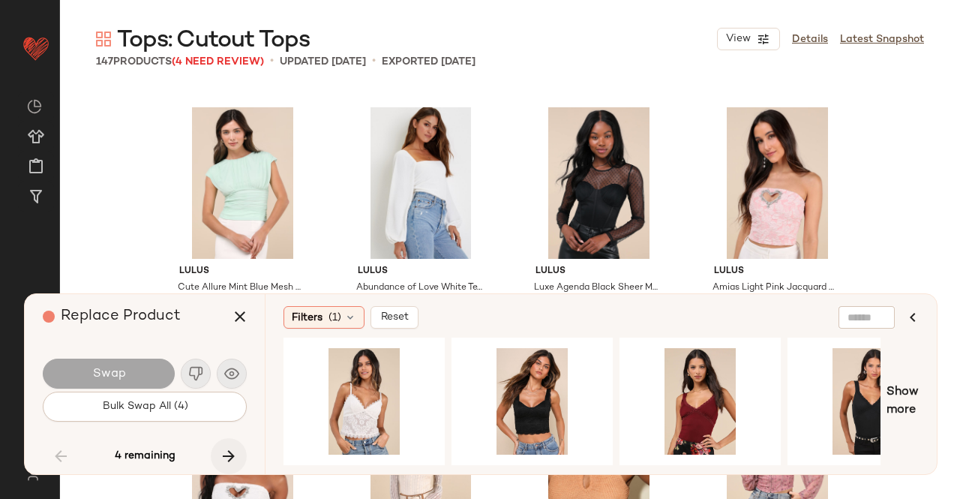
click at [236, 453] on button "button" at bounding box center [229, 456] width 36 height 36
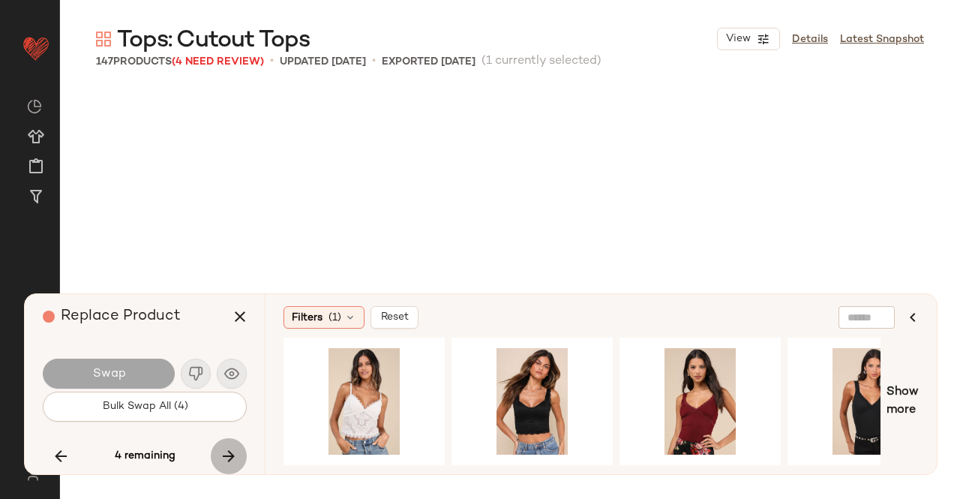
scroll to position [7818, 0]
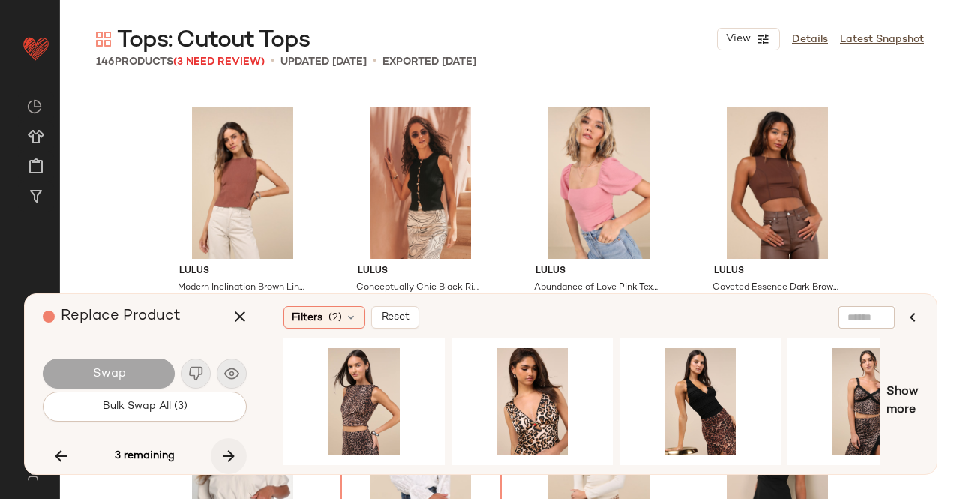
click at [228, 467] on button "button" at bounding box center [229, 456] width 36 height 36
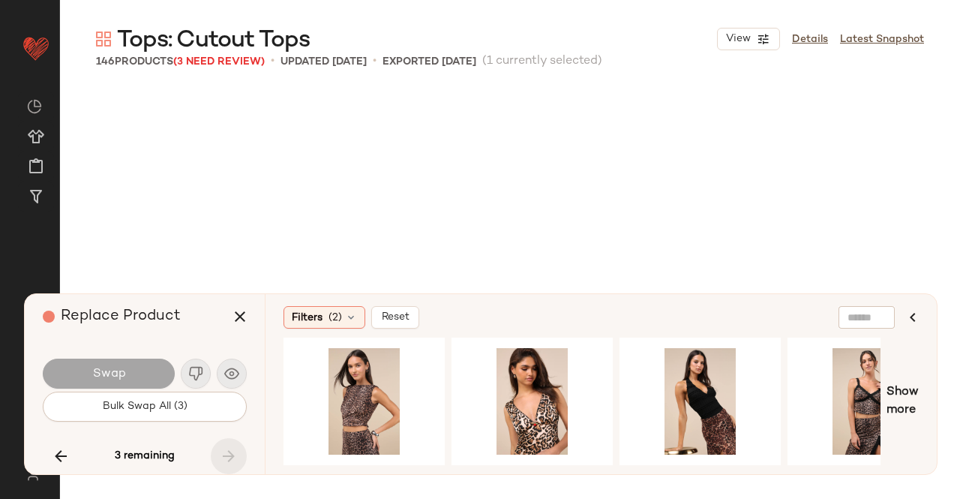
scroll to position [8397, 0]
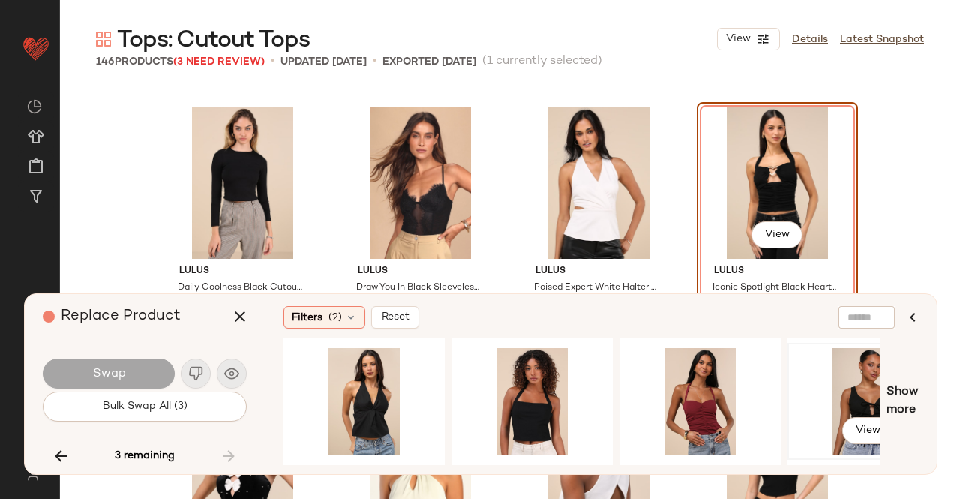
click at [849, 398] on div "View" at bounding box center [868, 401] width 151 height 107
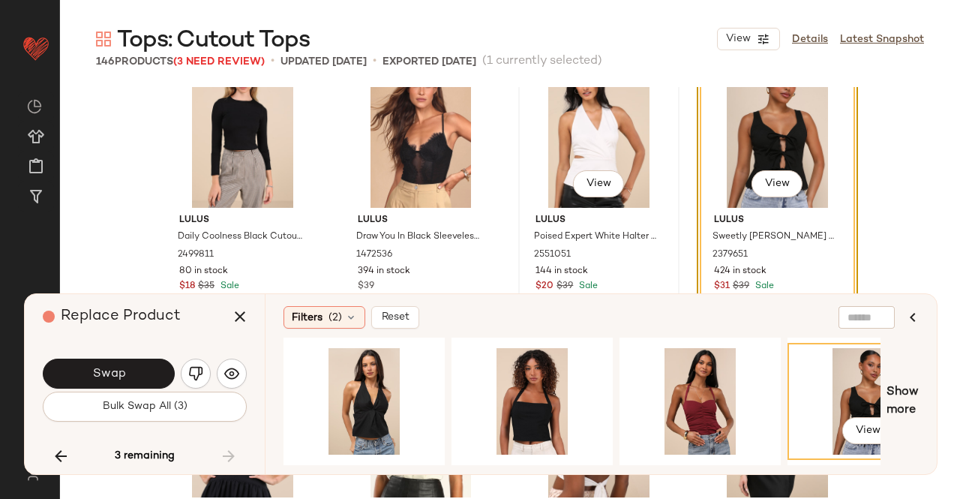
scroll to position [8472, 0]
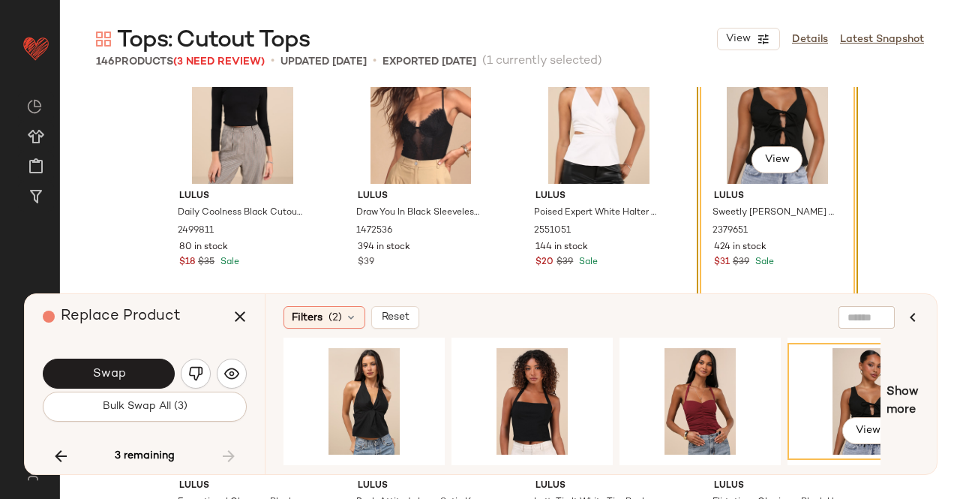
click at [112, 358] on div "Swap" at bounding box center [145, 374] width 204 height 36
click at [105, 373] on span "Swap" at bounding box center [109, 374] width 34 height 14
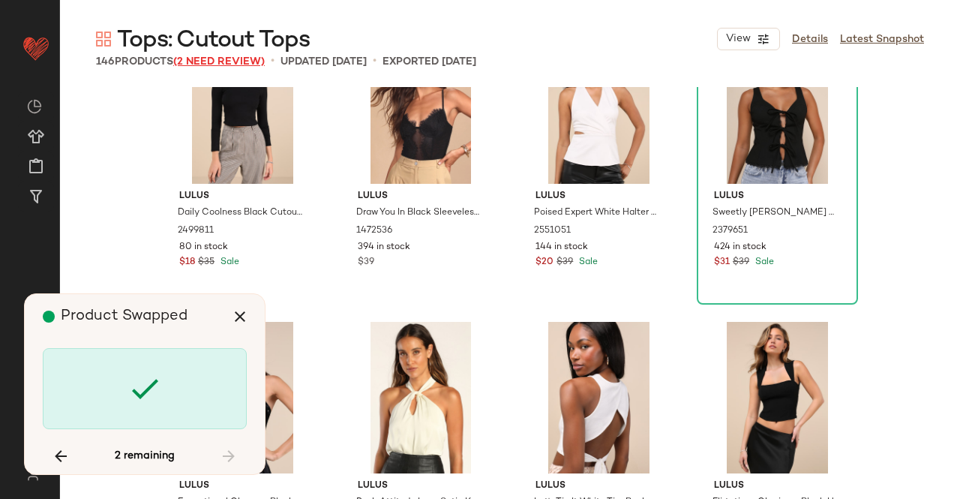
scroll to position [6370, 0]
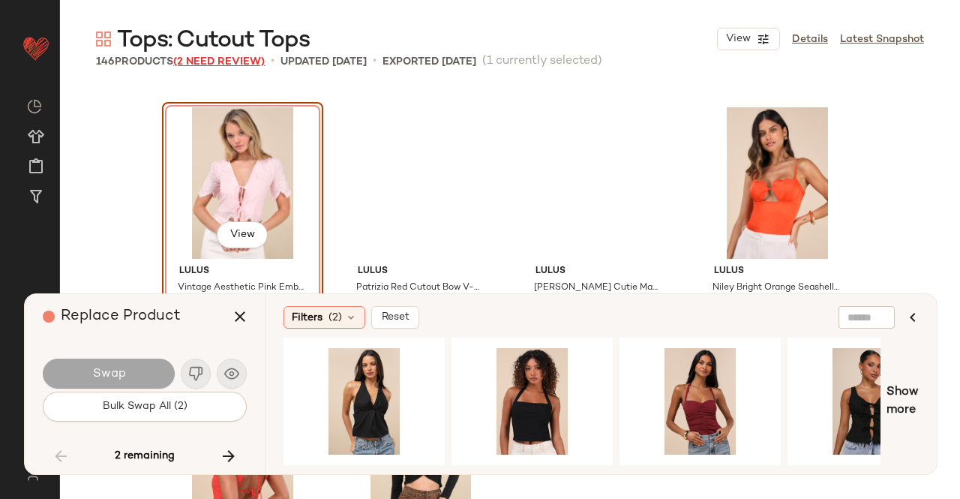
click at [206, 62] on span "(2 Need Review)" at bounding box center [219, 61] width 92 height 11
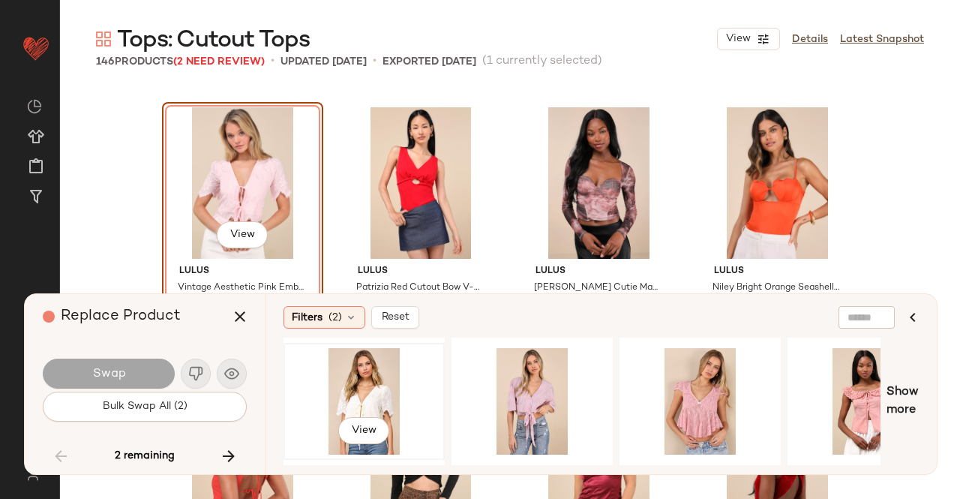
click at [357, 395] on div "View" at bounding box center [364, 401] width 151 height 107
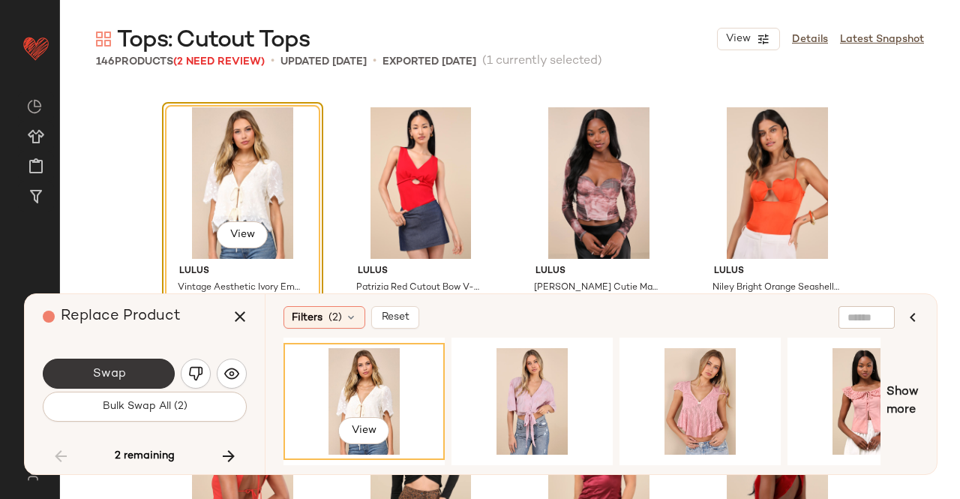
click at [92, 370] on span "Swap" at bounding box center [109, 374] width 34 height 14
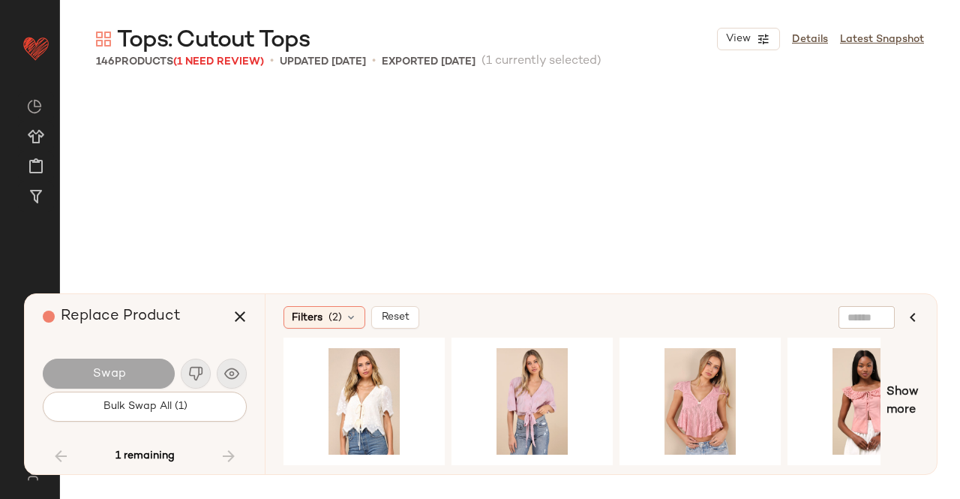
scroll to position [8108, 0]
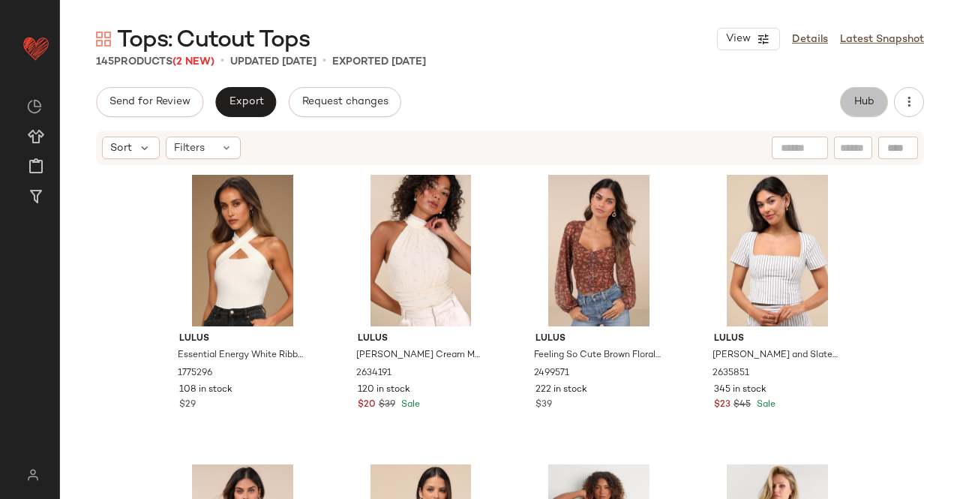
click at [859, 97] on span "Hub" at bounding box center [864, 102] width 21 height 12
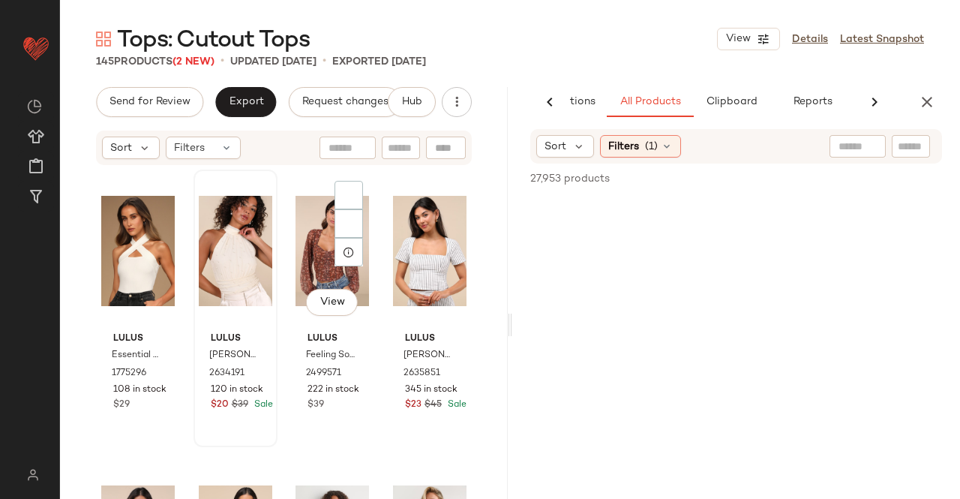
scroll to position [0, 95]
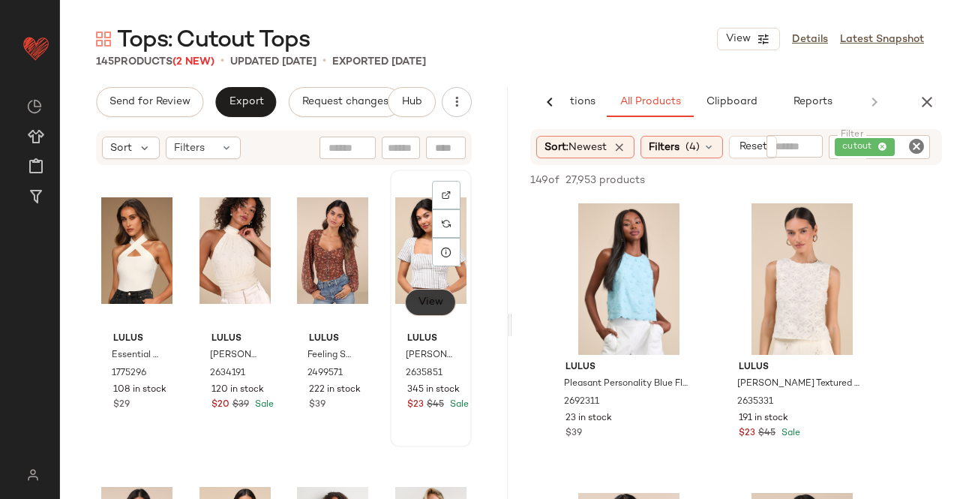
click at [425, 301] on span "View" at bounding box center [430, 302] width 26 height 12
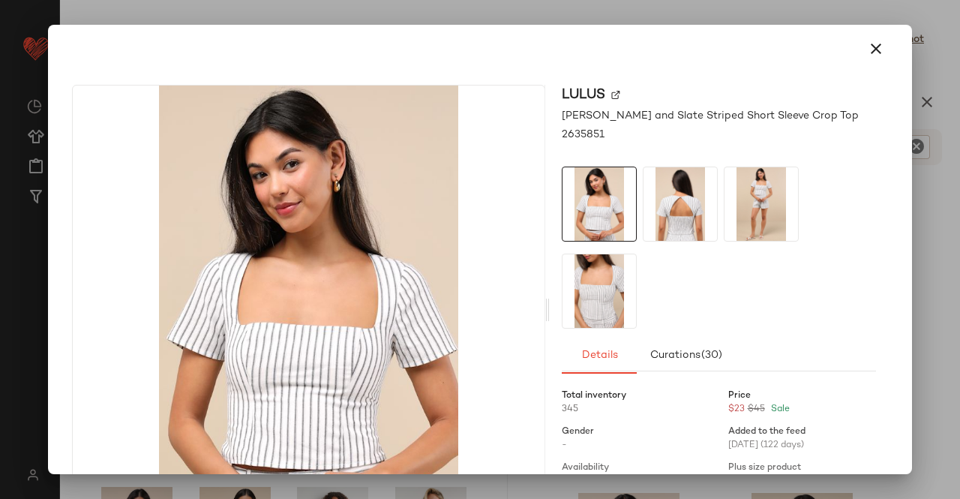
drag, startPoint x: 672, startPoint y: 188, endPoint x: 712, endPoint y: 191, distance: 39.8
click at [674, 188] on img at bounding box center [681, 204] width 74 height 74
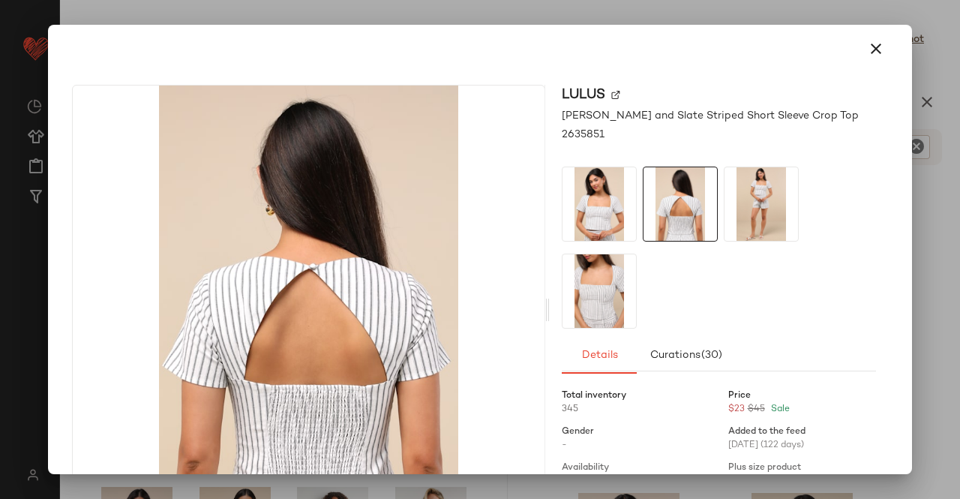
click at [745, 197] on img at bounding box center [762, 204] width 74 height 74
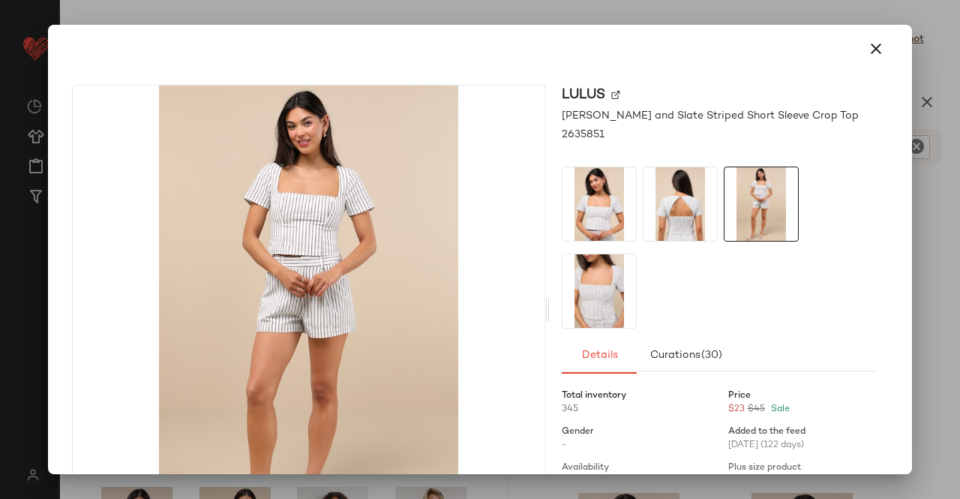
click at [863, 198] on div at bounding box center [719, 248] width 314 height 162
click at [950, 245] on div at bounding box center [480, 249] width 960 height 499
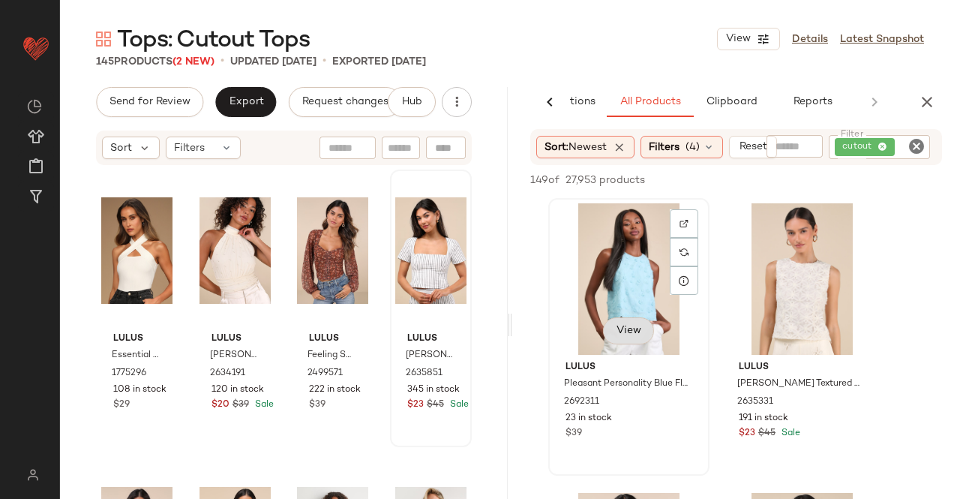
click at [626, 329] on span "View" at bounding box center [629, 331] width 26 height 12
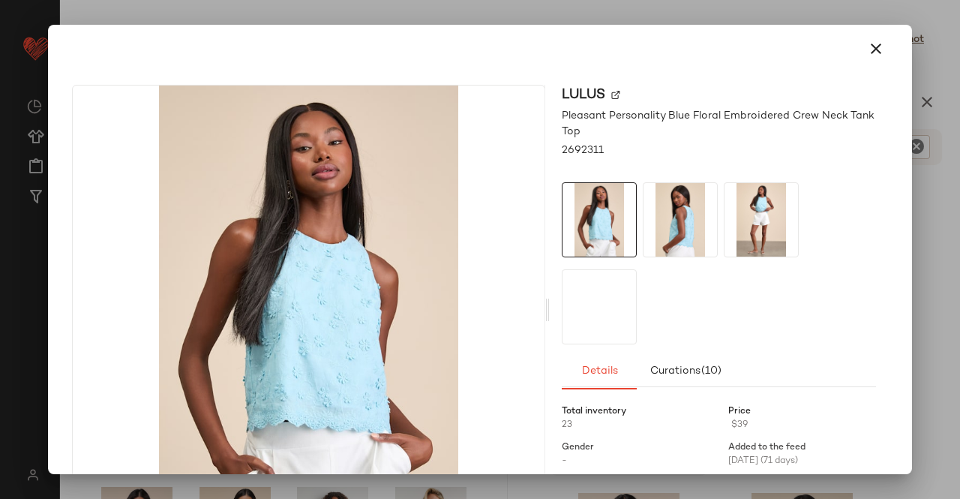
click at [683, 210] on img at bounding box center [681, 220] width 74 height 74
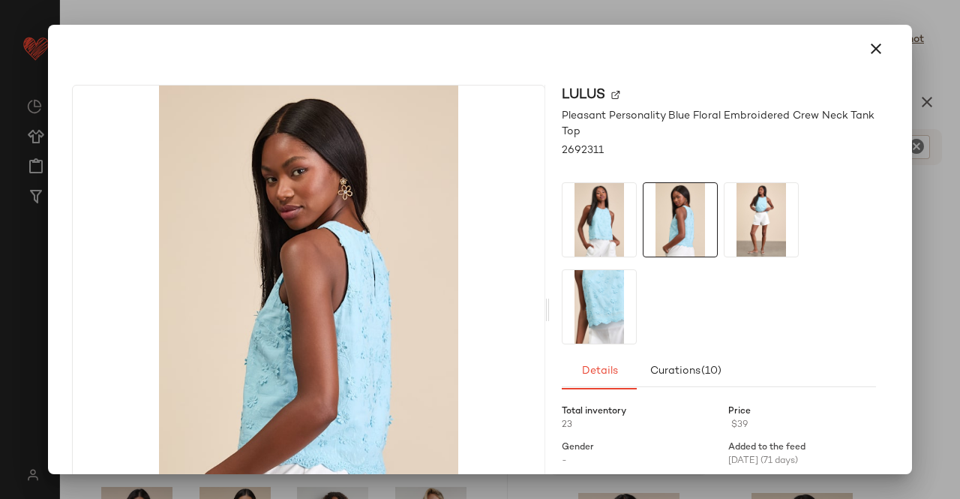
drag, startPoint x: 623, startPoint y: 277, endPoint x: 592, endPoint y: 289, distance: 33.0
click at [623, 278] on img at bounding box center [600, 307] width 74 height 74
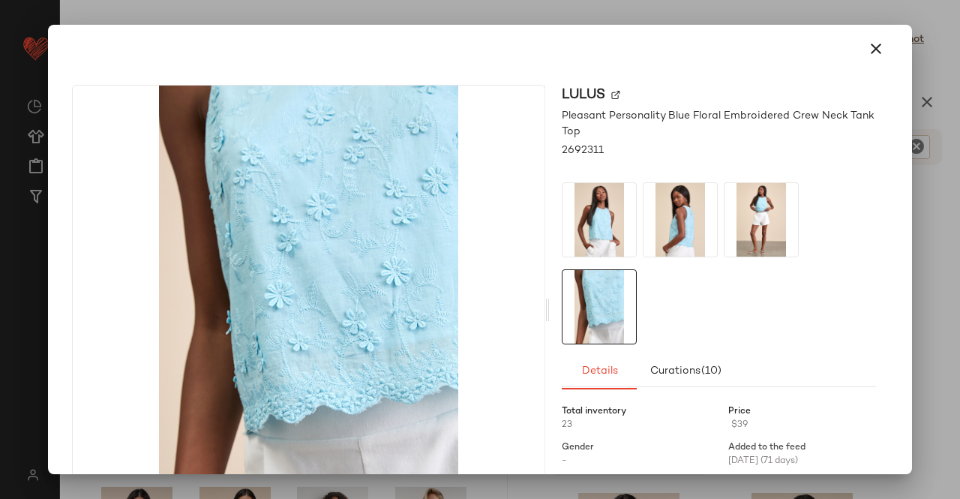
click at [588, 299] on img at bounding box center [600, 307] width 74 height 74
click at [959, 203] on div at bounding box center [480, 249] width 960 height 499
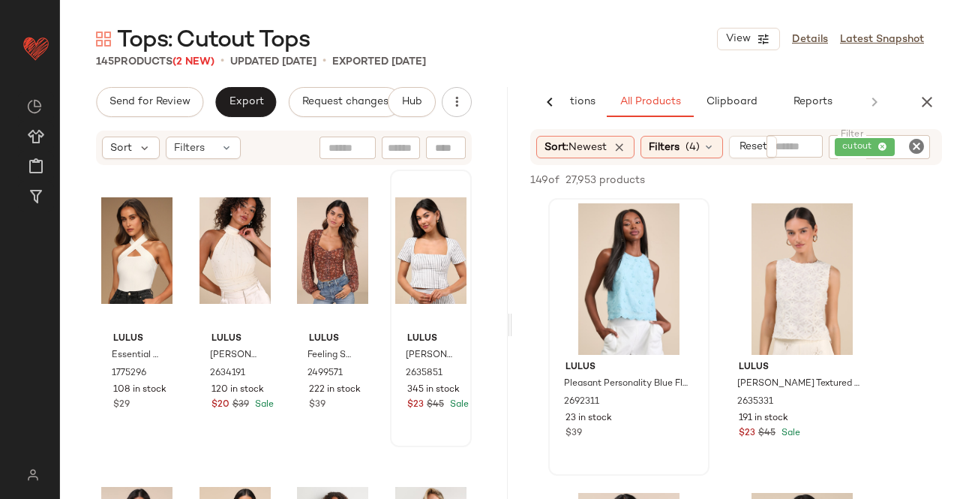
click at [932, 106] on icon "button" at bounding box center [927, 102] width 18 height 18
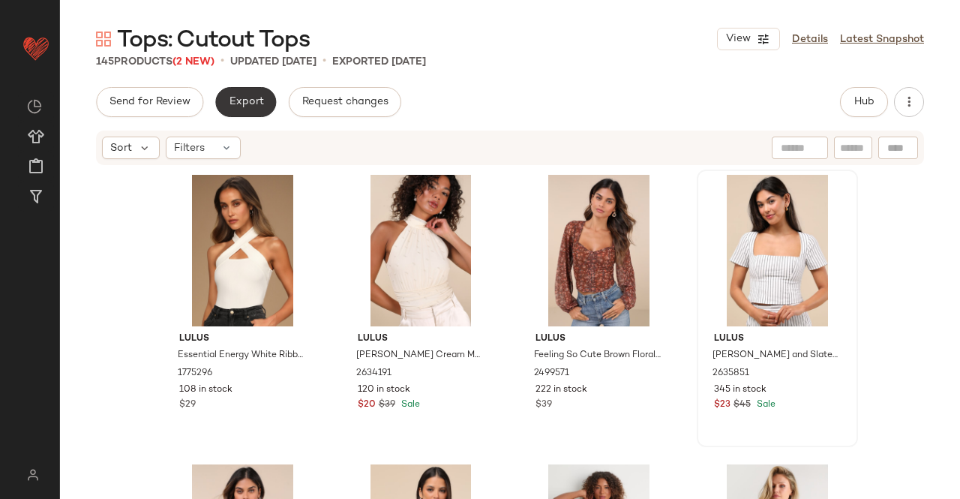
click at [224, 98] on button "Export" at bounding box center [245, 102] width 61 height 30
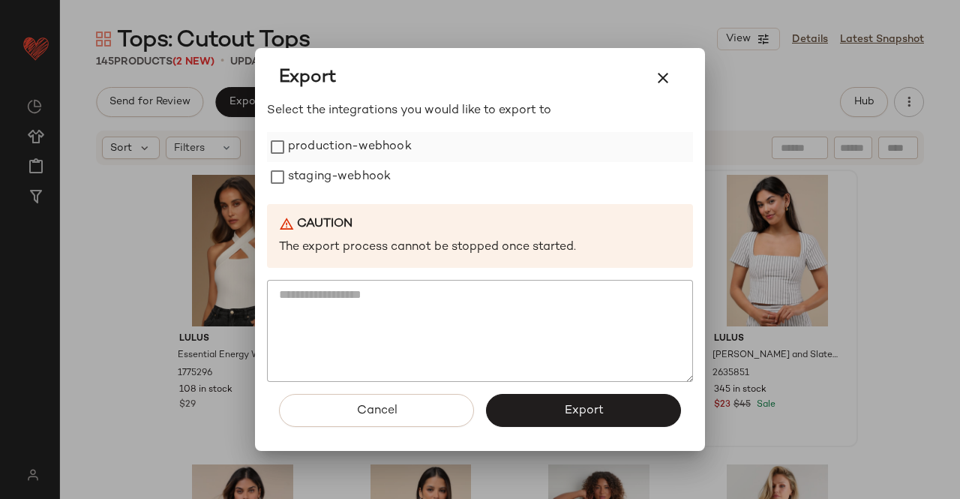
click at [371, 155] on label "production-webhook" at bounding box center [350, 147] width 124 height 30
click at [359, 180] on label "staging-webhook" at bounding box center [339, 177] width 103 height 30
click at [554, 407] on button "Export" at bounding box center [583, 410] width 195 height 33
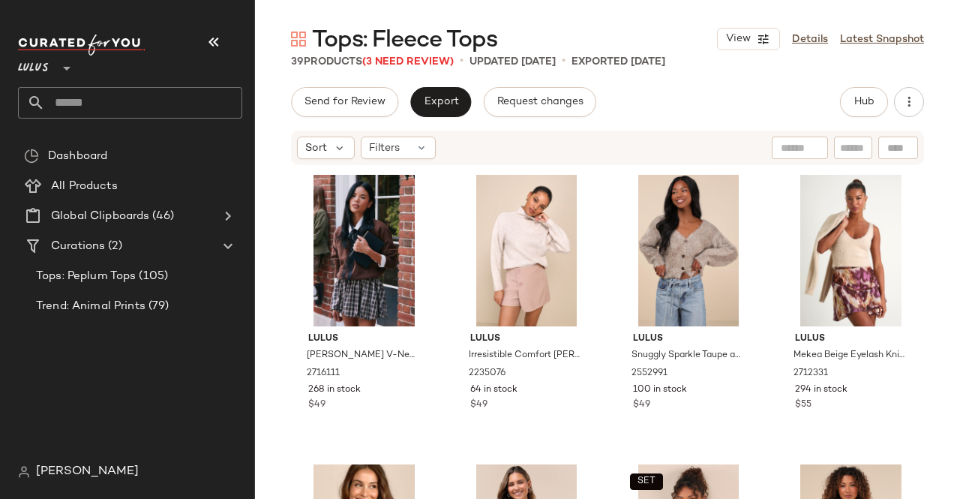
drag, startPoint x: 212, startPoint y: 27, endPoint x: 236, endPoint y: 30, distance: 24.9
click at [215, 28] on button "button" at bounding box center [214, 42] width 36 height 36
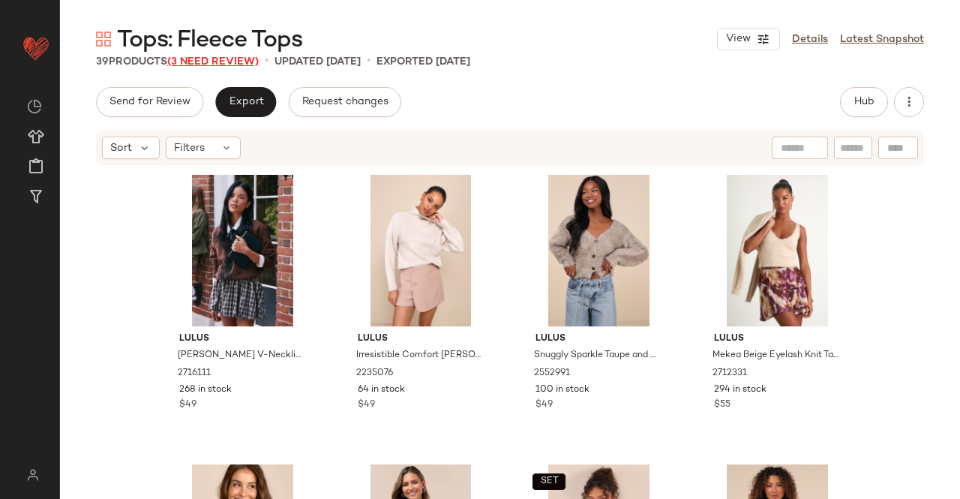
click at [239, 59] on span "(3 Need Review)" at bounding box center [213, 61] width 92 height 11
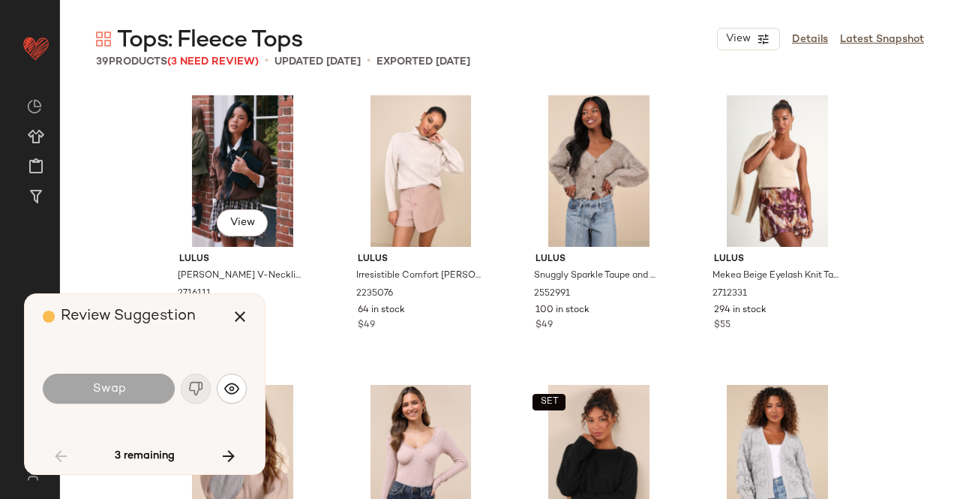
scroll to position [1158, 0]
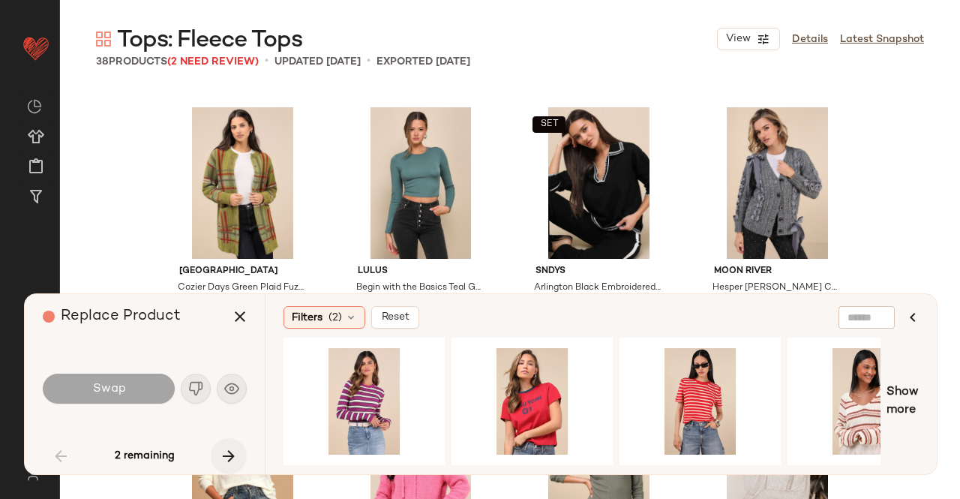
click at [228, 453] on icon "button" at bounding box center [229, 456] width 18 height 18
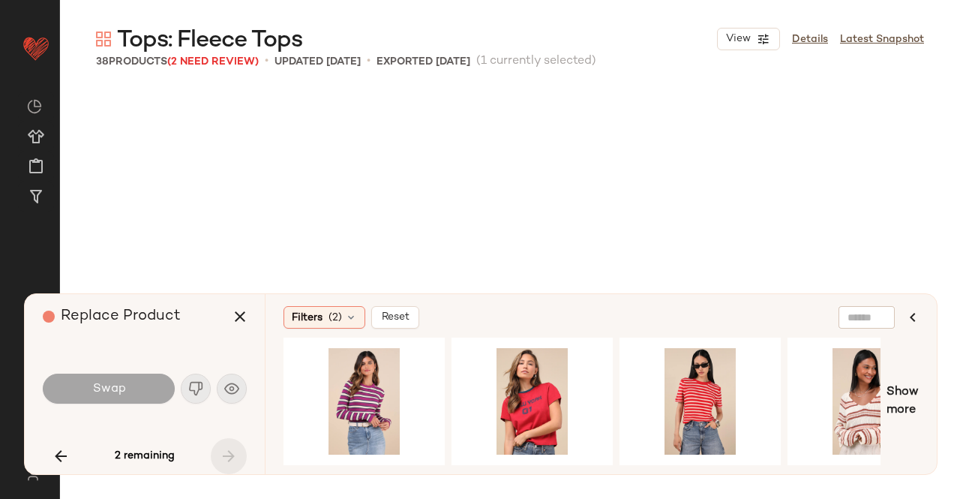
scroll to position [2423, 0]
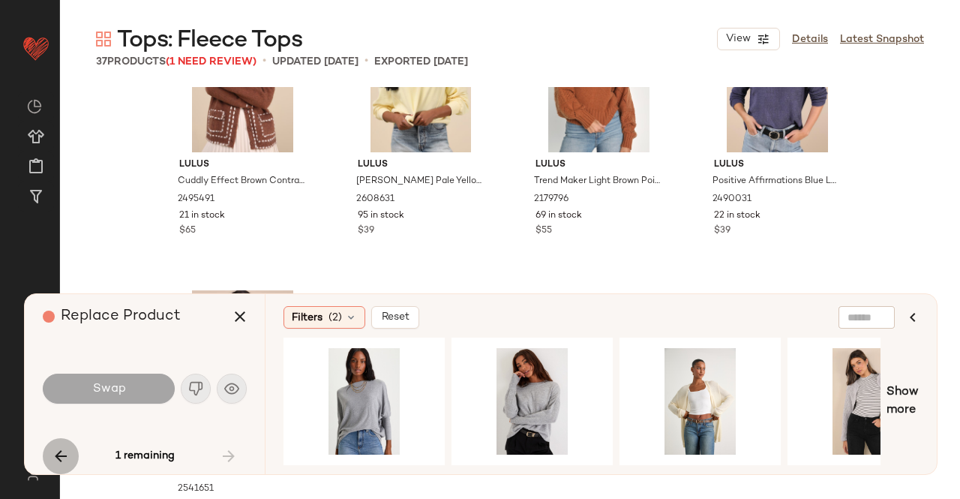
click at [63, 449] on icon "button" at bounding box center [61, 456] width 18 height 18
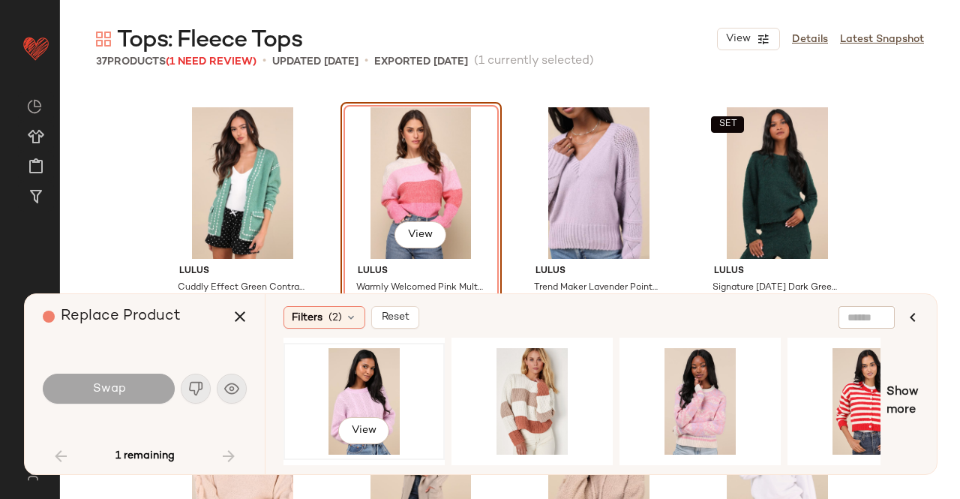
click at [413, 374] on div "View" at bounding box center [364, 401] width 151 height 107
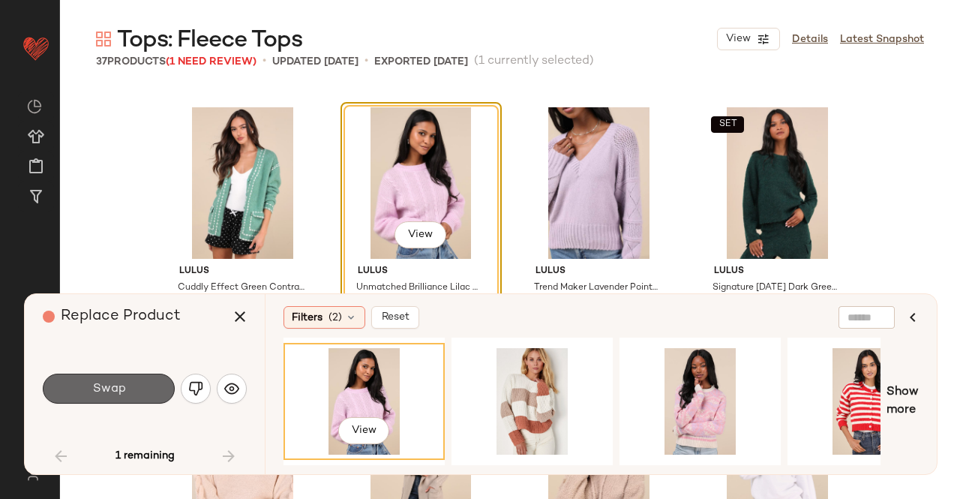
click at [104, 389] on span "Swap" at bounding box center [109, 389] width 34 height 14
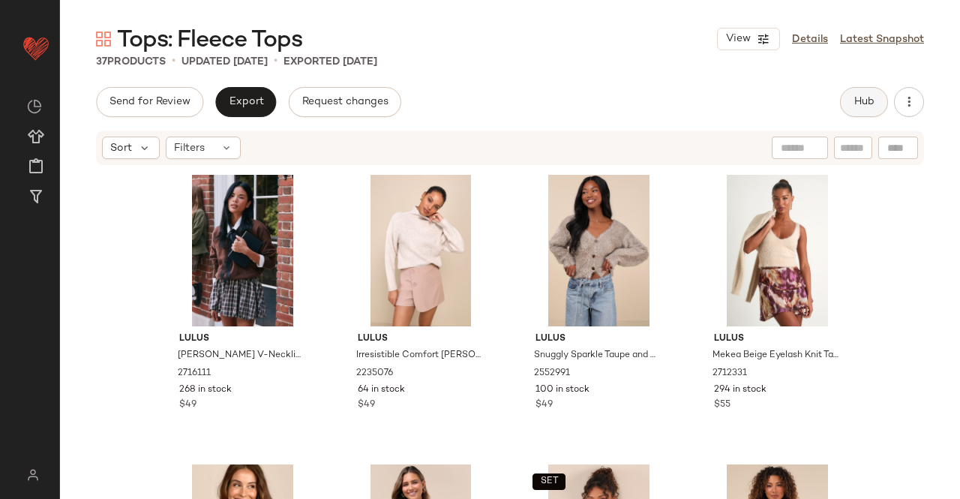
click at [876, 101] on button "Hub" at bounding box center [864, 102] width 48 height 30
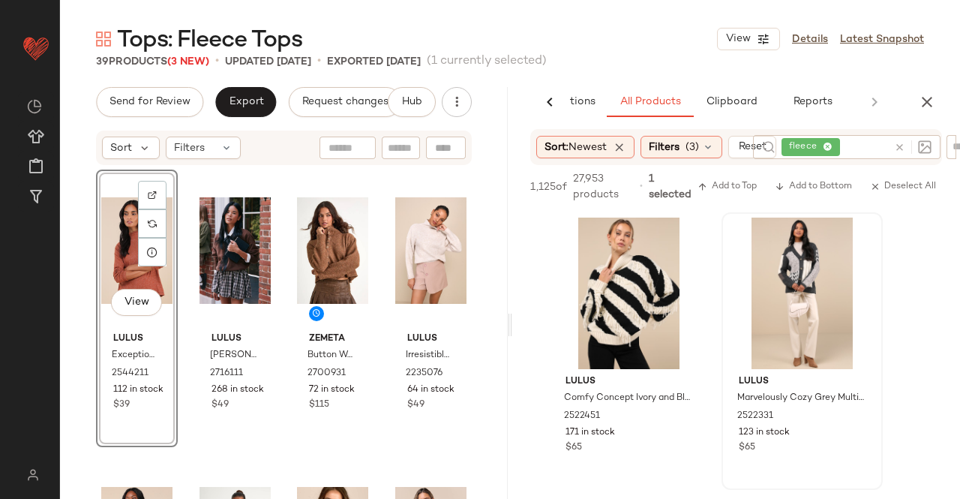
scroll to position [300, 0]
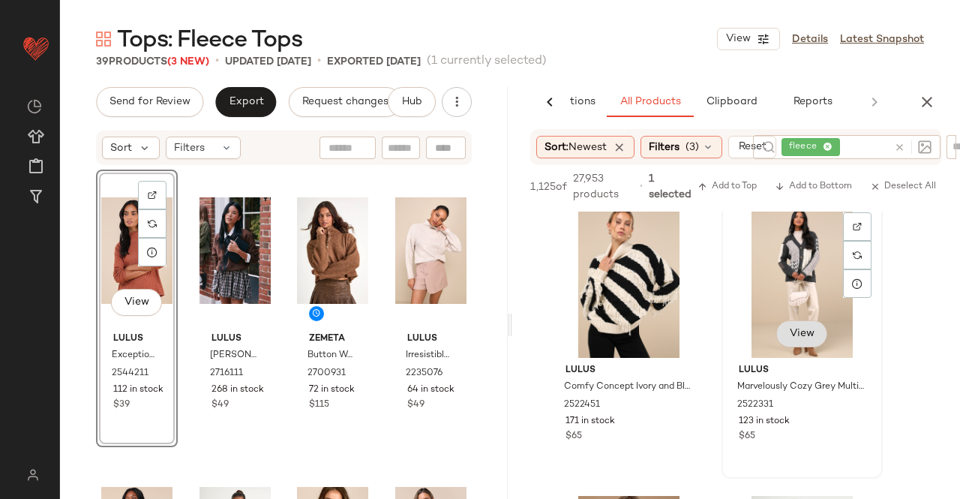
click at [810, 341] on div "View" at bounding box center [802, 282] width 151 height 152
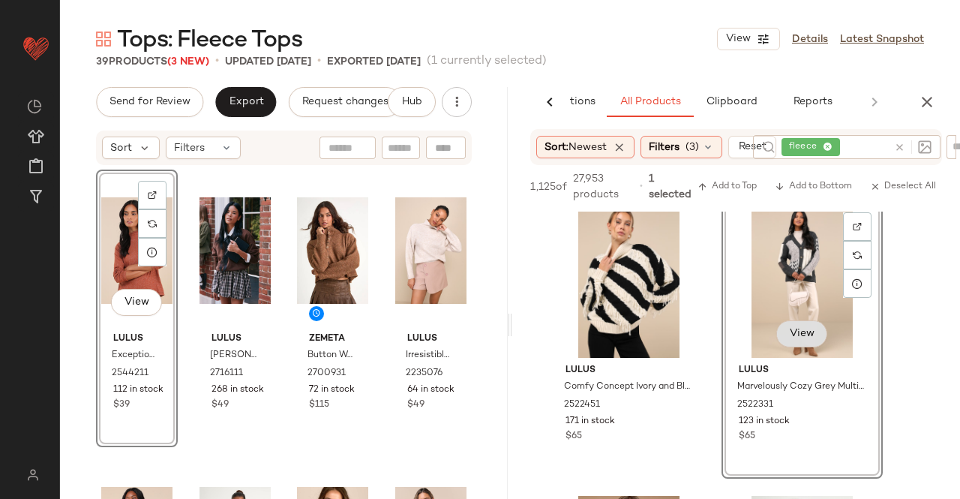
click at [792, 337] on span "View" at bounding box center [802, 334] width 26 height 12
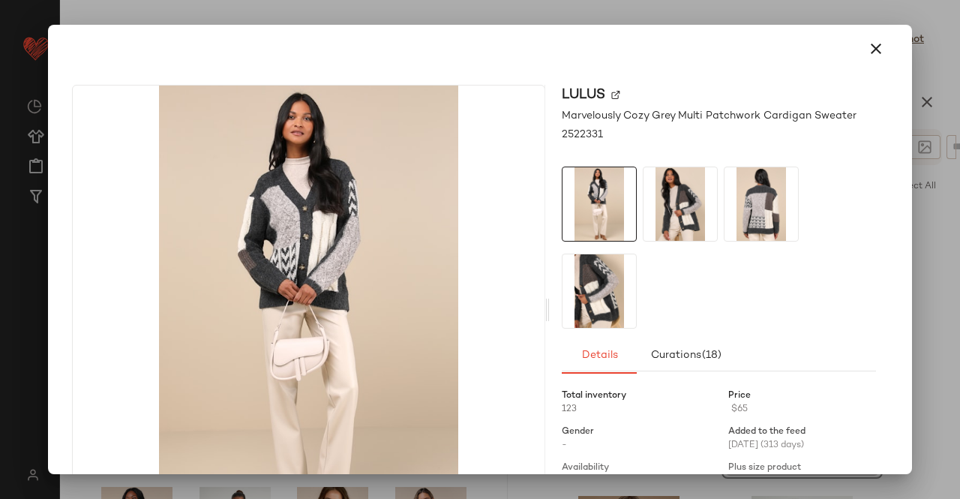
click at [695, 192] on img at bounding box center [681, 204] width 74 height 74
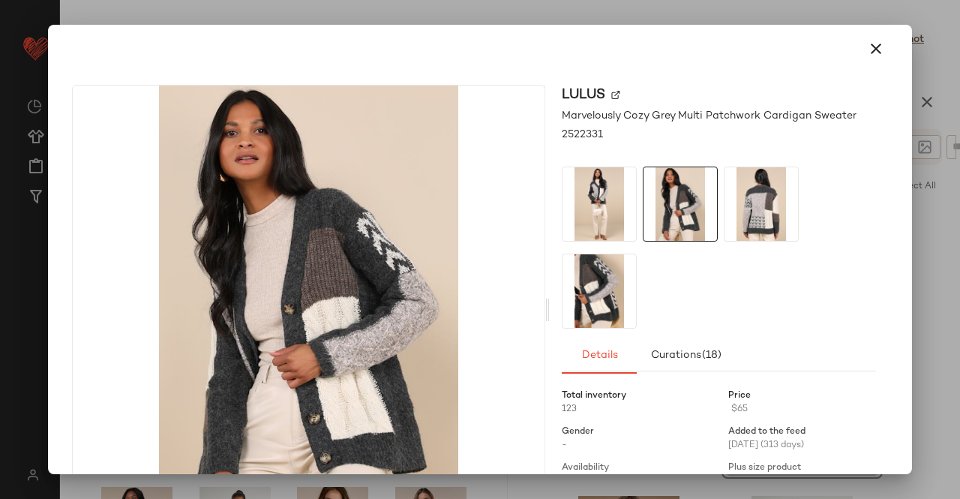
click at [741, 197] on img at bounding box center [762, 204] width 74 height 74
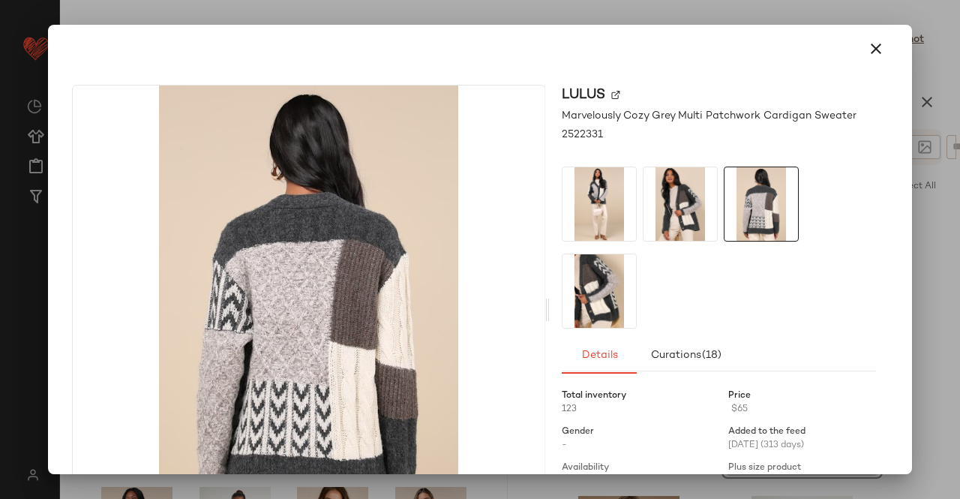
drag, startPoint x: 619, startPoint y: 288, endPoint x: 847, endPoint y: 255, distance: 230.4
click at [619, 289] on img at bounding box center [600, 291] width 74 height 74
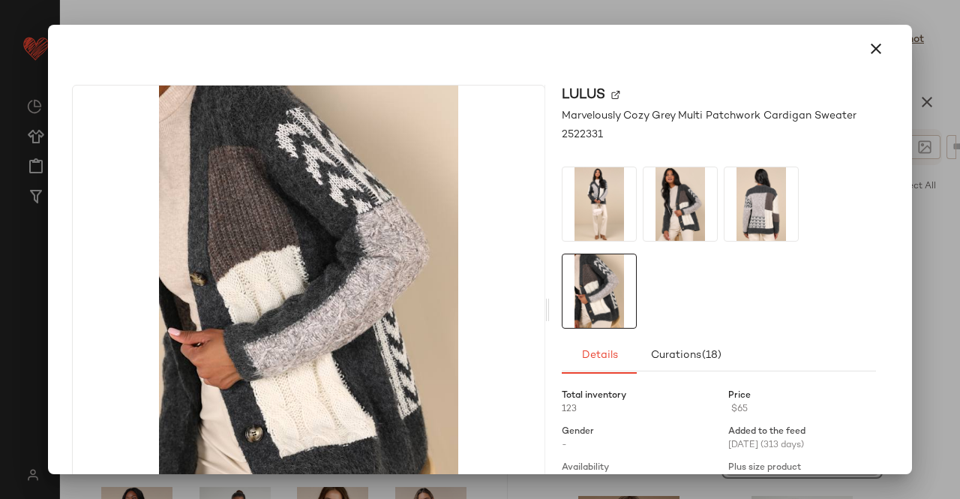
click at [959, 224] on div at bounding box center [480, 249] width 960 height 499
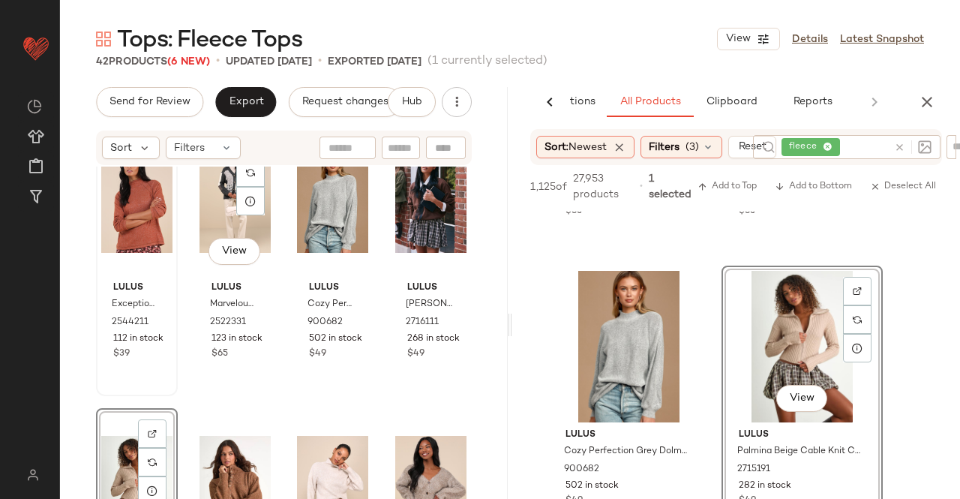
scroll to position [75, 0]
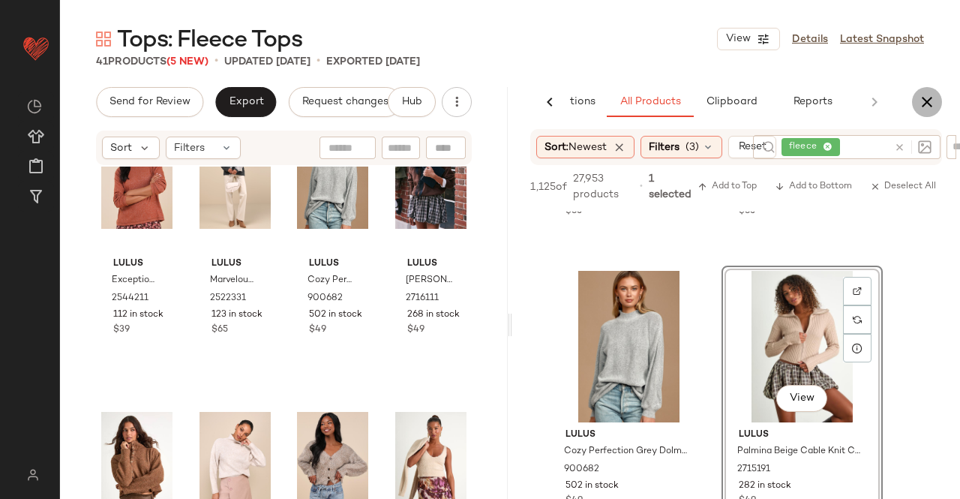
click at [936, 103] on button "button" at bounding box center [927, 102] width 30 height 30
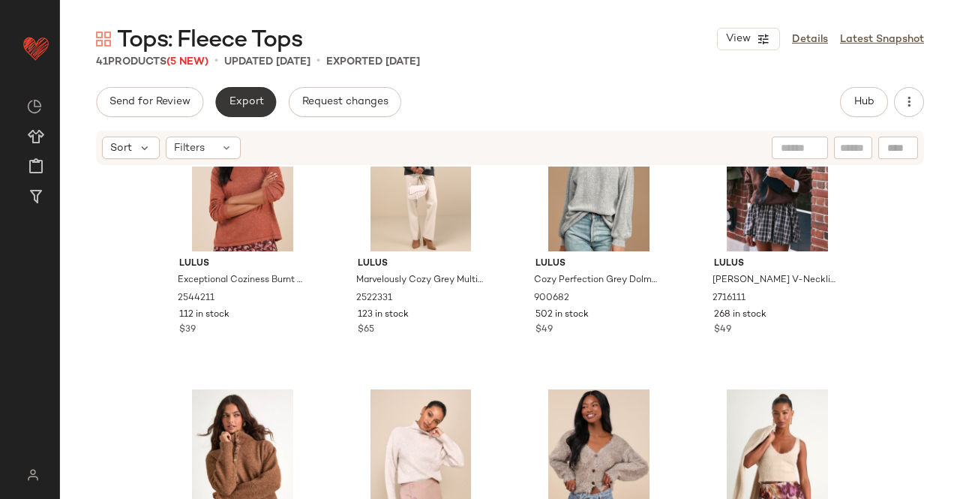
drag, startPoint x: 273, startPoint y: 106, endPoint x: 263, endPoint y: 106, distance: 10.5
click at [273, 106] on div "Send for Review Export Request changes" at bounding box center [248, 102] width 305 height 30
click at [260, 106] on span "Export" at bounding box center [245, 102] width 35 height 12
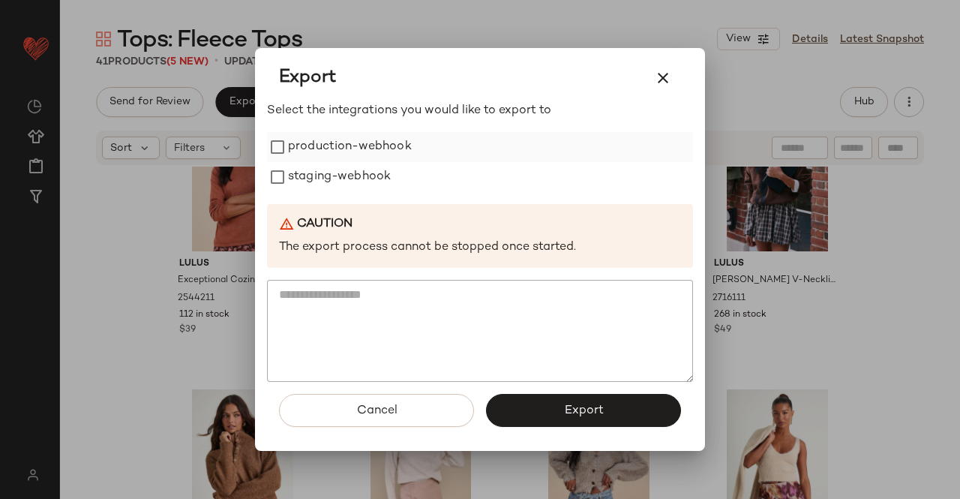
click at [361, 149] on label "production-webhook" at bounding box center [350, 147] width 124 height 30
click at [362, 178] on label "staging-webhook" at bounding box center [339, 177] width 103 height 30
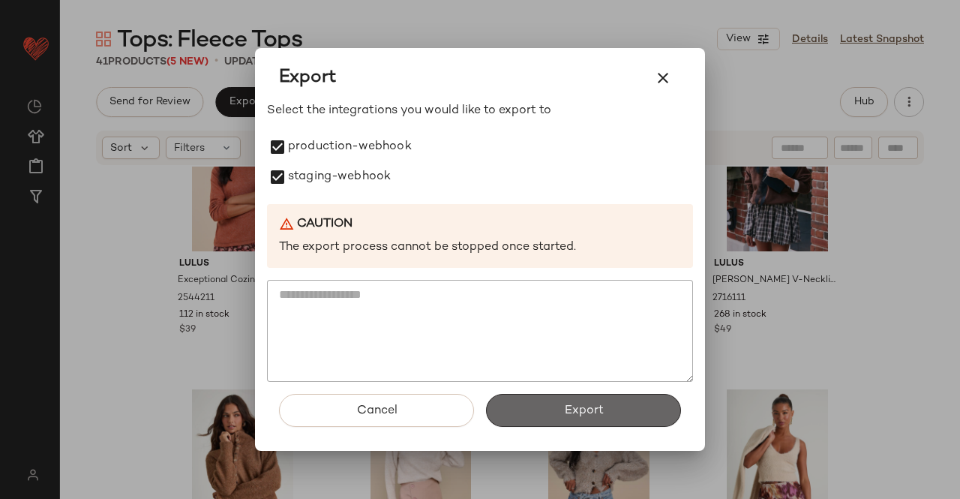
click at [584, 409] on span "Export" at bounding box center [583, 411] width 40 height 14
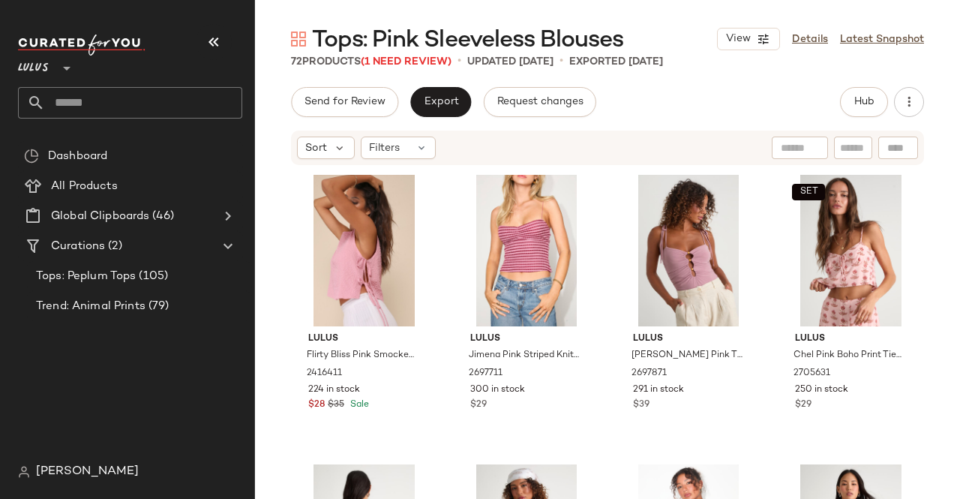
click at [218, 32] on button "button" at bounding box center [214, 42] width 36 height 36
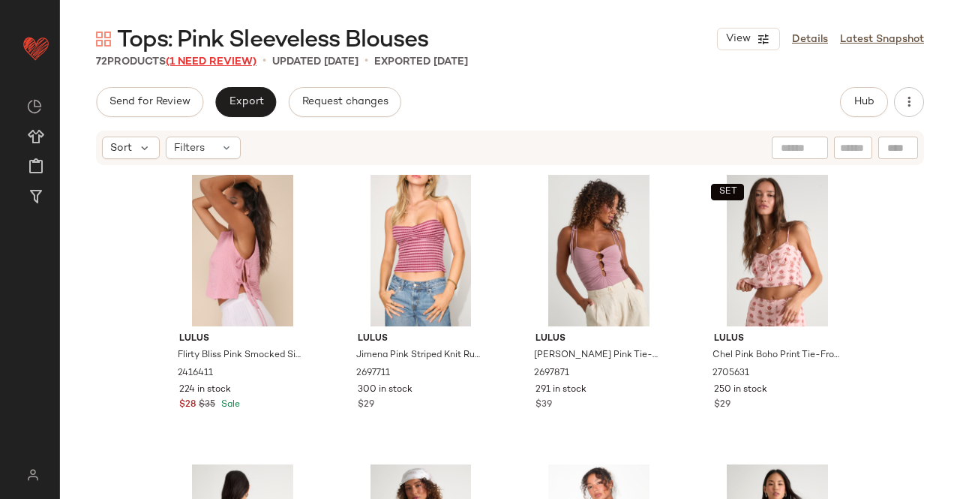
click at [228, 60] on span "(1 Need Review)" at bounding box center [211, 61] width 91 height 11
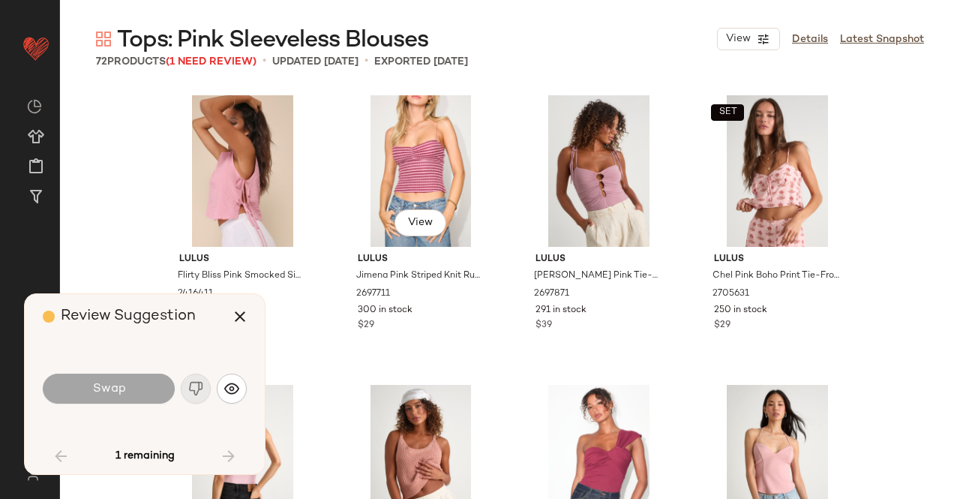
scroll to position [3185, 0]
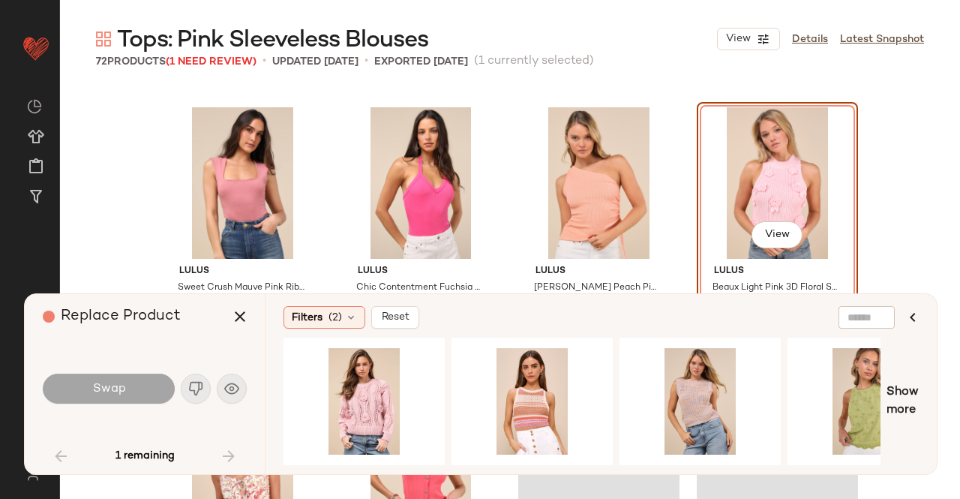
click at [116, 386] on div "Swap" at bounding box center [109, 389] width 132 height 30
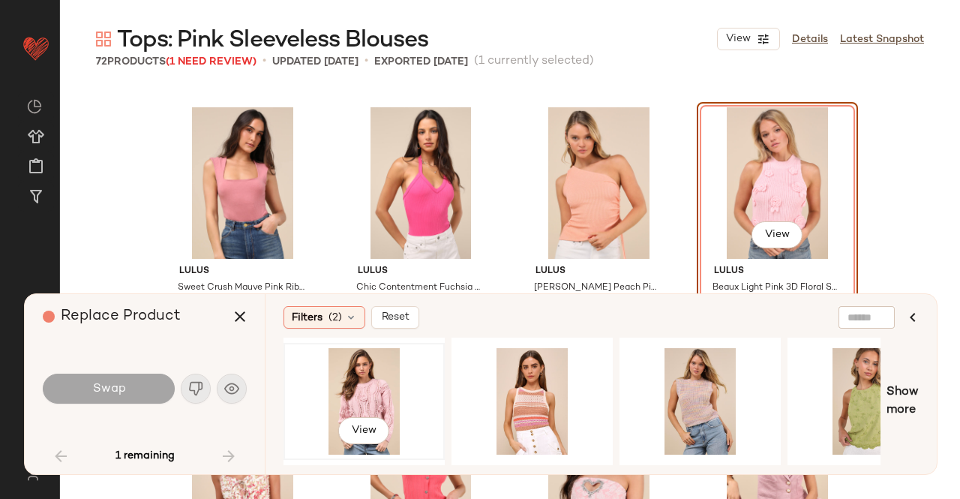
click at [388, 398] on div "View" at bounding box center [364, 401] width 151 height 107
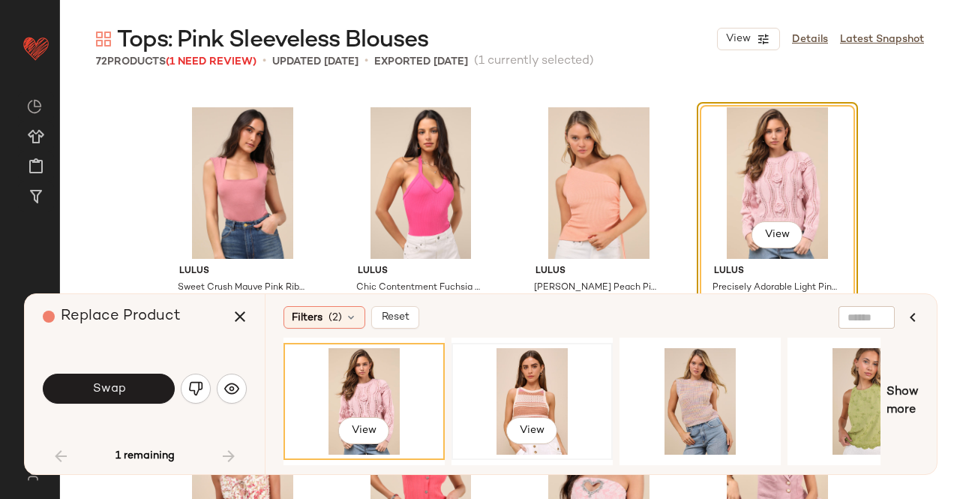
drag, startPoint x: 533, startPoint y: 397, endPoint x: 545, endPoint y: 396, distance: 12.0
click at [534, 397] on div "View" at bounding box center [532, 401] width 151 height 107
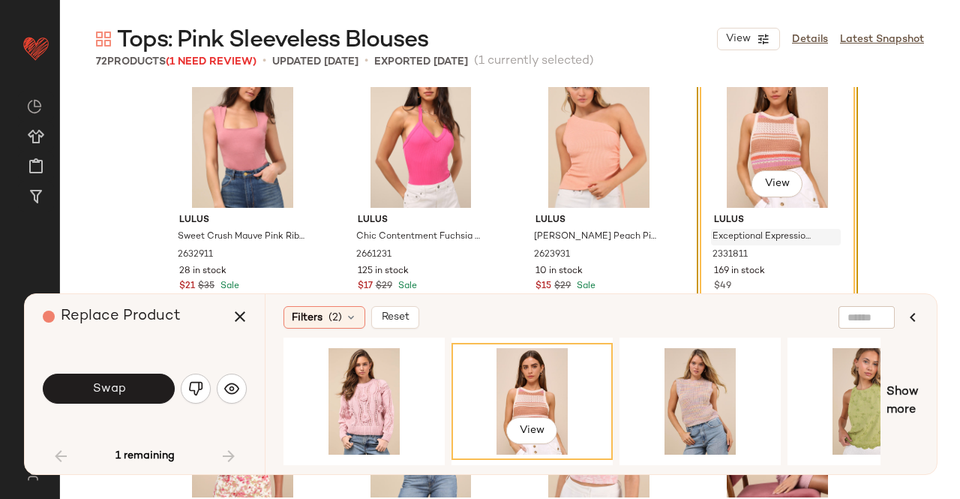
scroll to position [3260, 0]
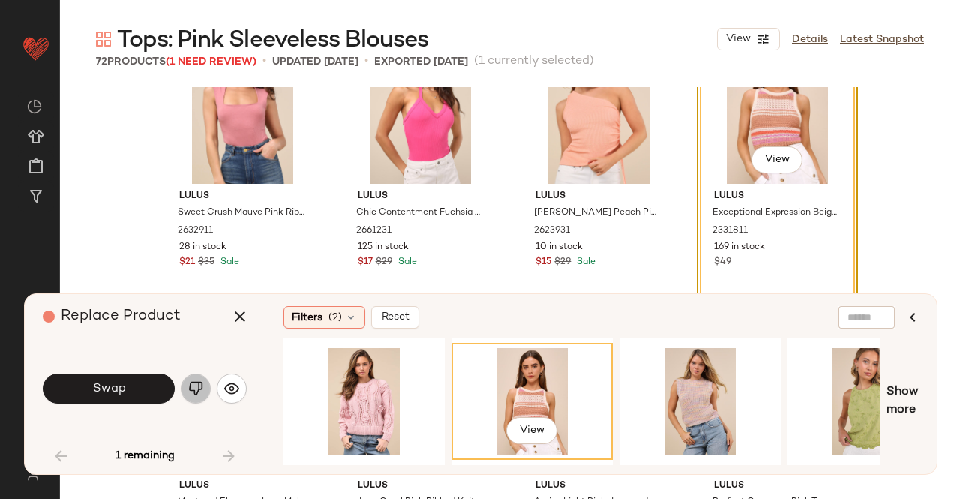
click at [188, 377] on button "button" at bounding box center [196, 389] width 30 height 30
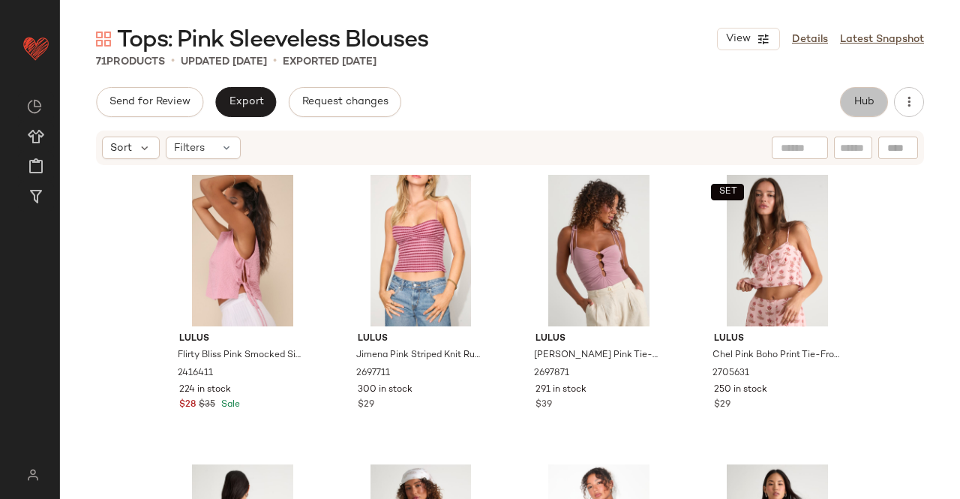
click at [875, 106] on button "Hub" at bounding box center [864, 102] width 48 height 30
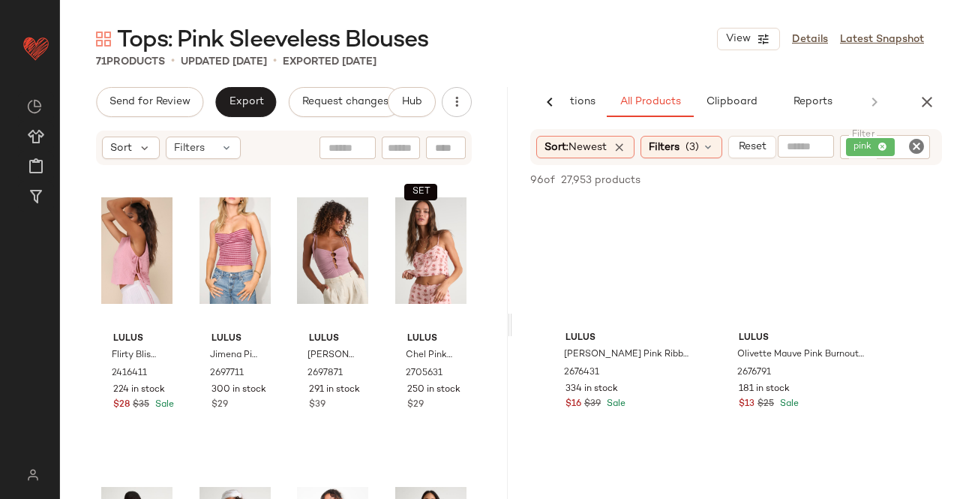
scroll to position [900, 0]
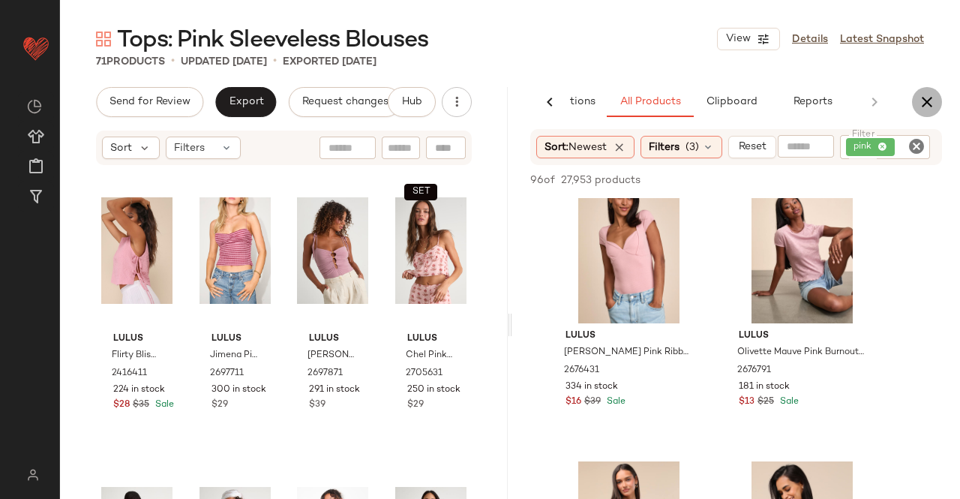
click at [914, 103] on button "button" at bounding box center [927, 102] width 30 height 30
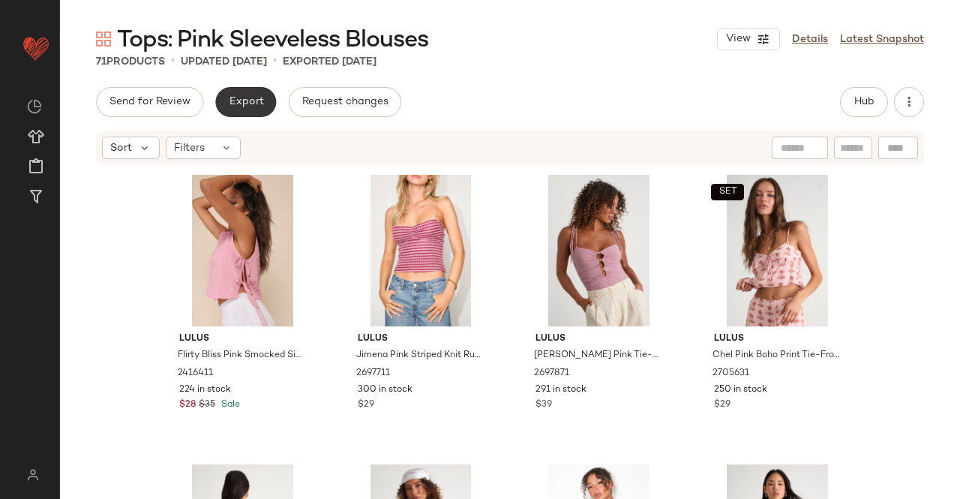
click at [251, 96] on span "Export" at bounding box center [245, 102] width 35 height 12
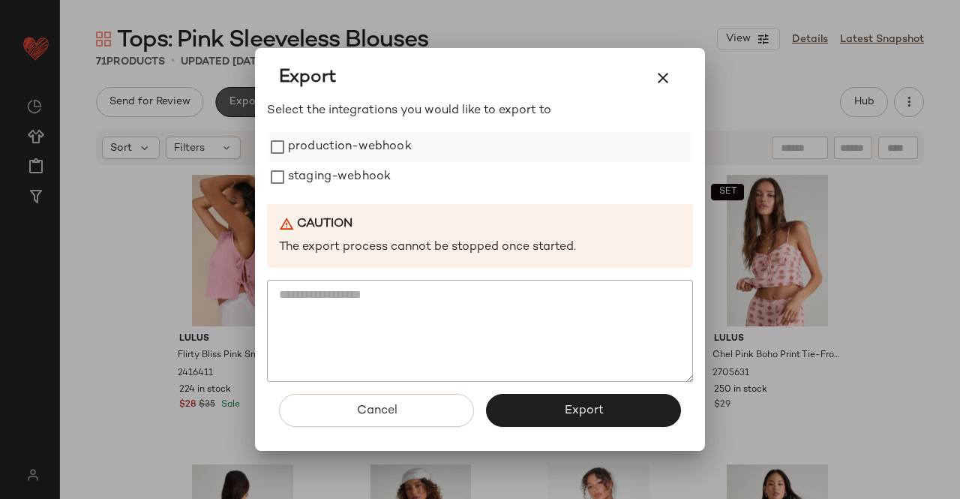
drag, startPoint x: 251, startPoint y: 95, endPoint x: 368, endPoint y: 161, distance: 133.7
click at [368, 155] on label "production-webhook" at bounding box center [350, 147] width 124 height 30
drag, startPoint x: 365, startPoint y: 180, endPoint x: 409, endPoint y: 224, distance: 62.1
click at [366, 180] on label "staging-webhook" at bounding box center [339, 177] width 103 height 30
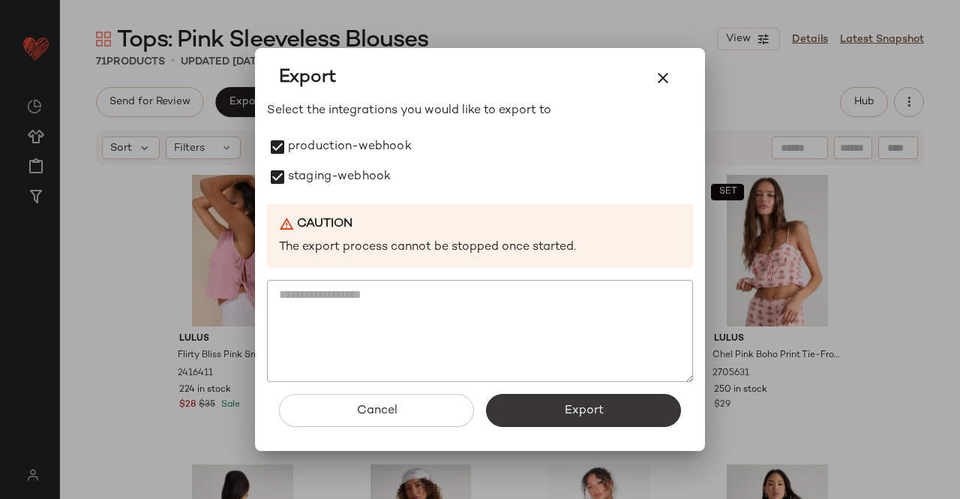
click at [620, 426] on button "Export" at bounding box center [583, 410] width 195 height 33
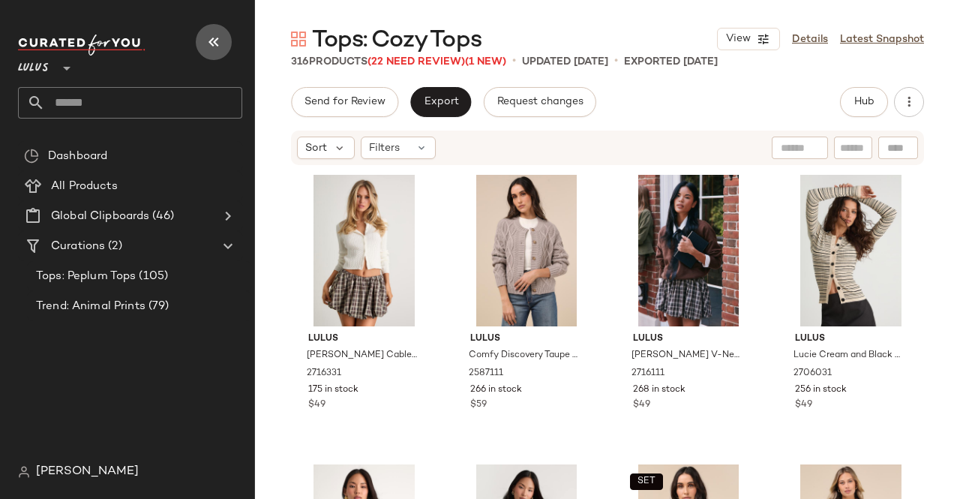
click at [209, 39] on icon "button" at bounding box center [214, 42] width 18 height 18
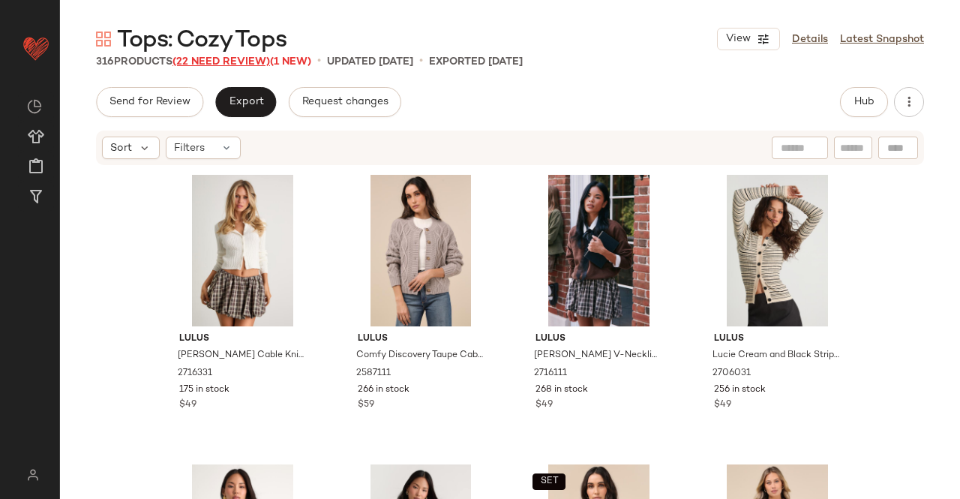
click at [206, 64] on span "(22 Need Review)" at bounding box center [222, 61] width 98 height 11
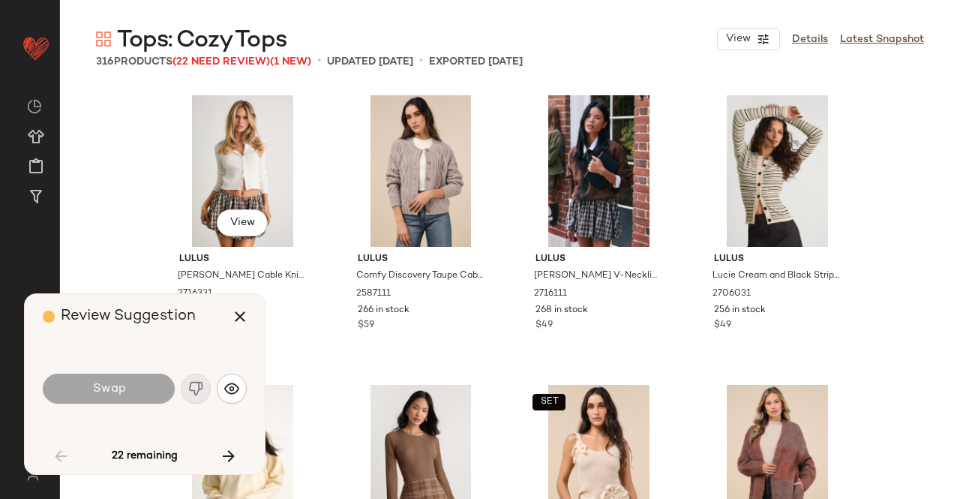
scroll to position [4922, 0]
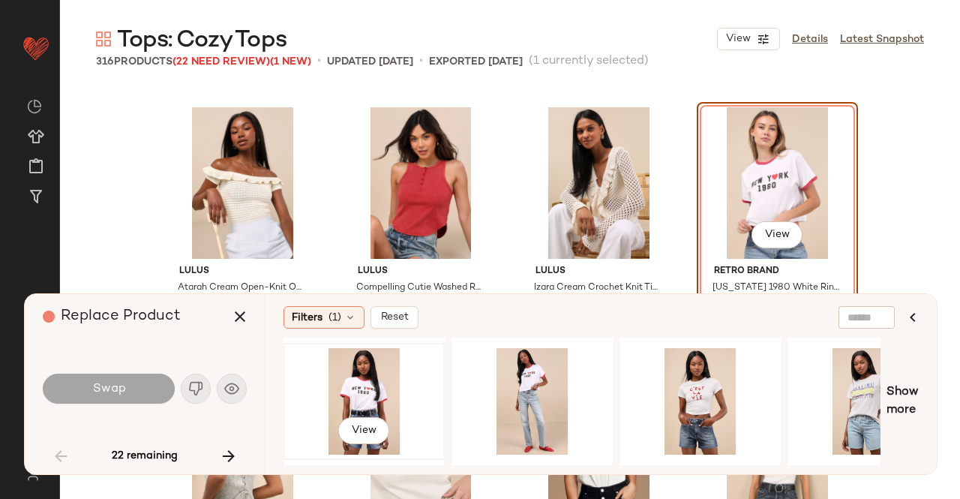
click at [317, 371] on div "View" at bounding box center [364, 401] width 151 height 107
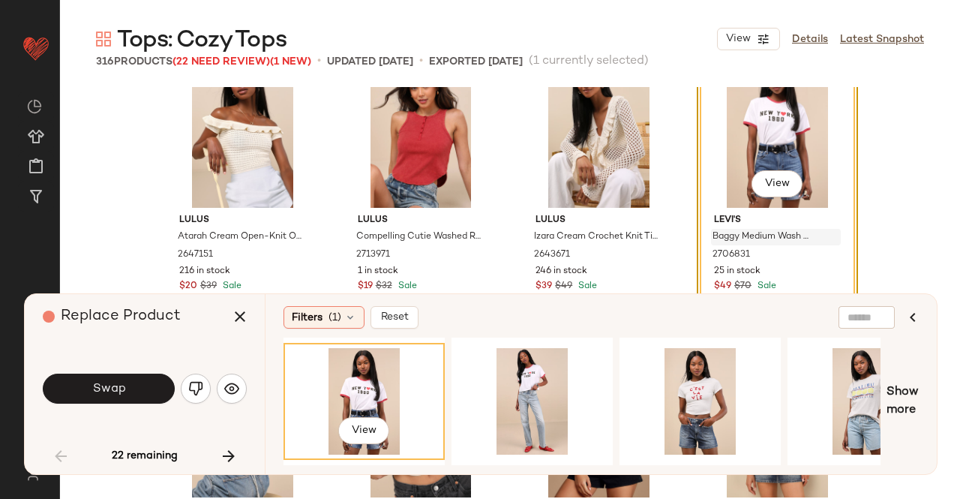
scroll to position [4998, 0]
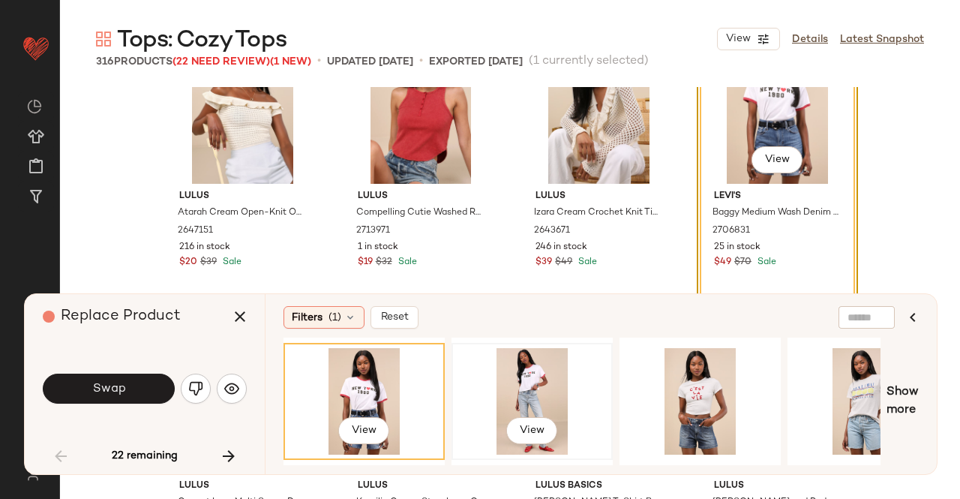
click at [530, 386] on div "View" at bounding box center [532, 401] width 151 height 107
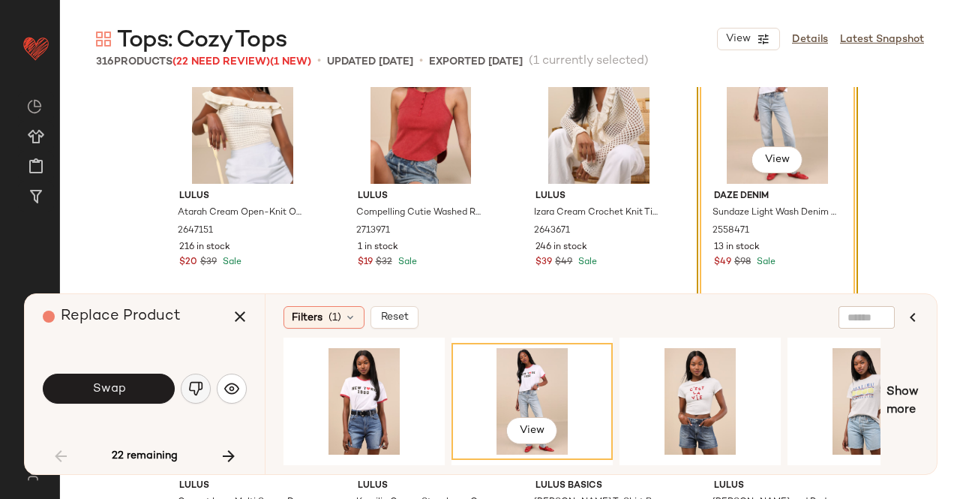
click at [197, 383] on img "button" at bounding box center [195, 388] width 15 height 15
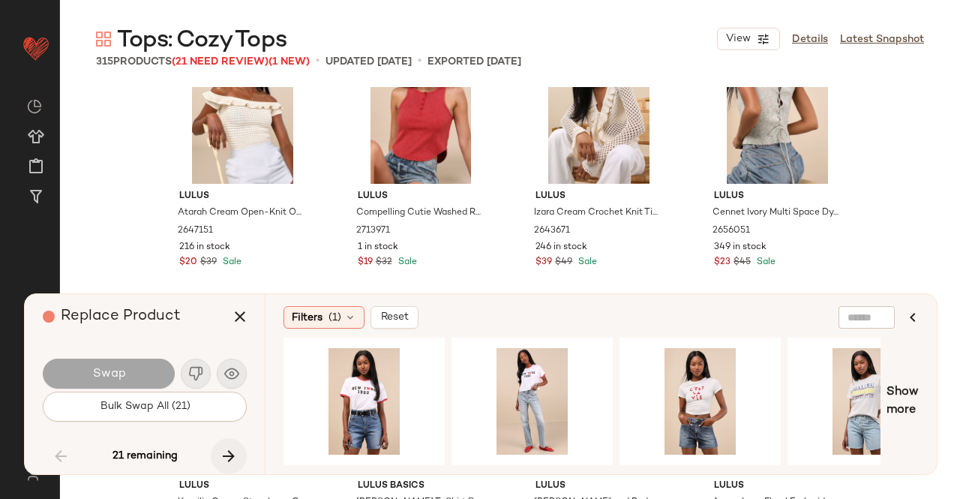
click at [216, 453] on button "button" at bounding box center [229, 456] width 36 height 36
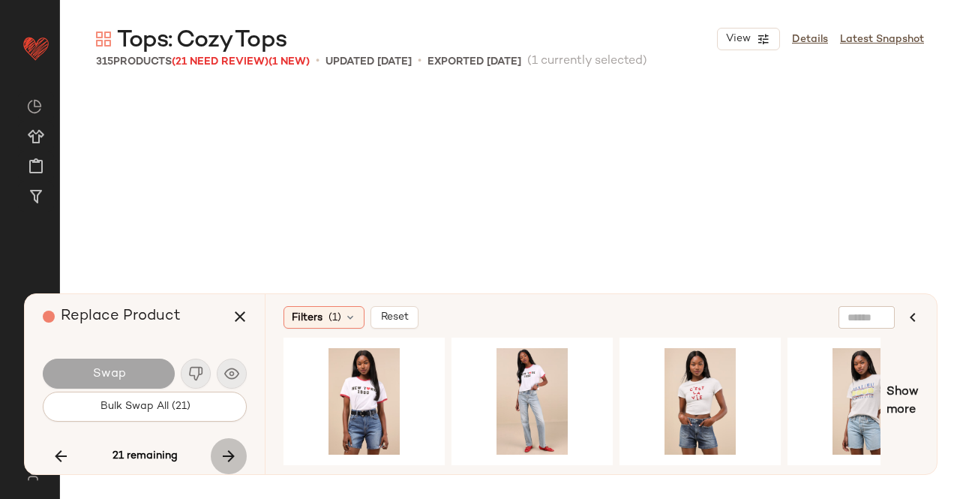
scroll to position [7239, 0]
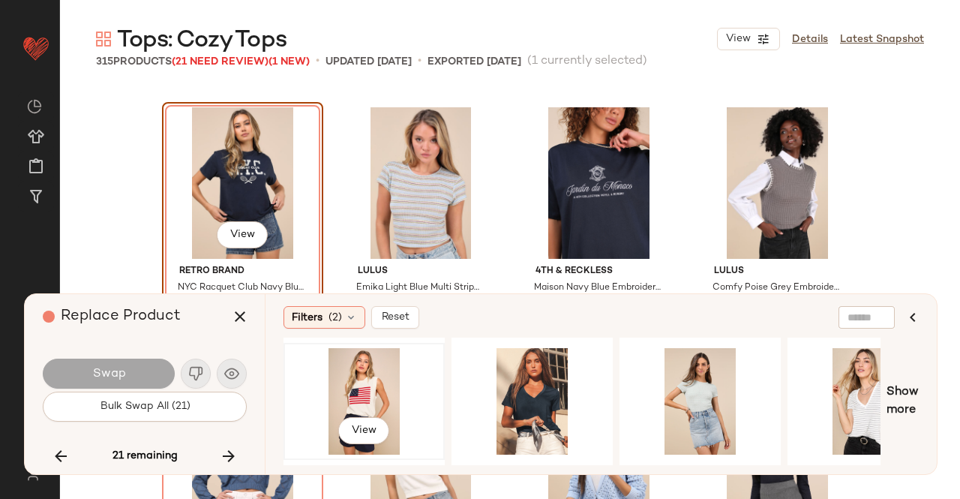
click at [362, 380] on div "View" at bounding box center [364, 401] width 151 height 107
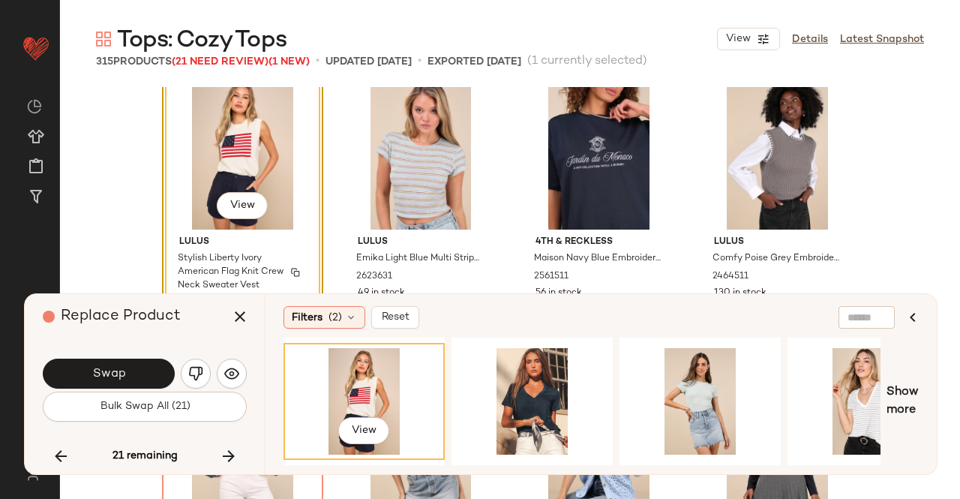
scroll to position [7314, 0]
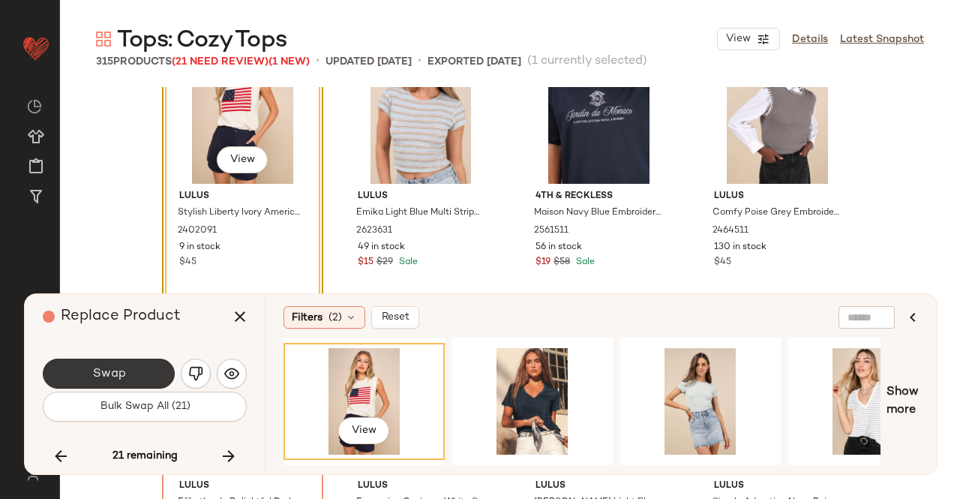
click at [135, 376] on button "Swap" at bounding box center [109, 374] width 132 height 30
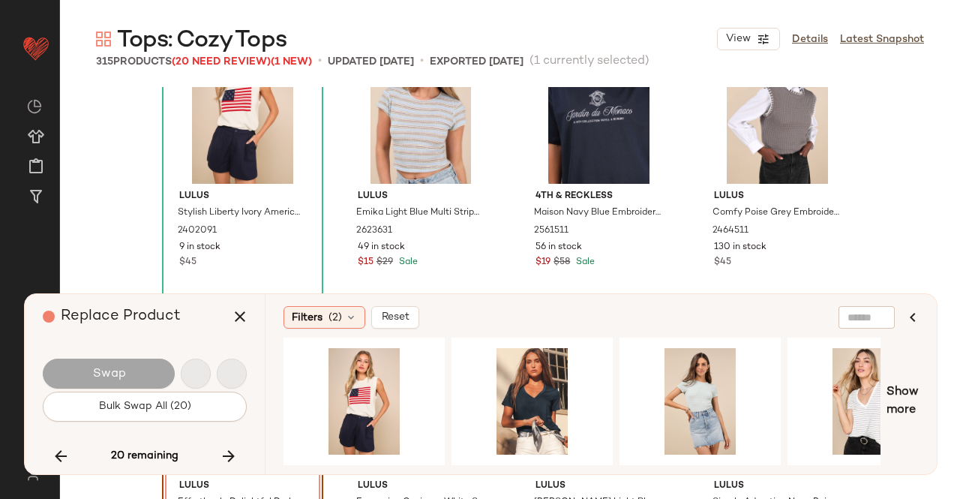
scroll to position [7529, 0]
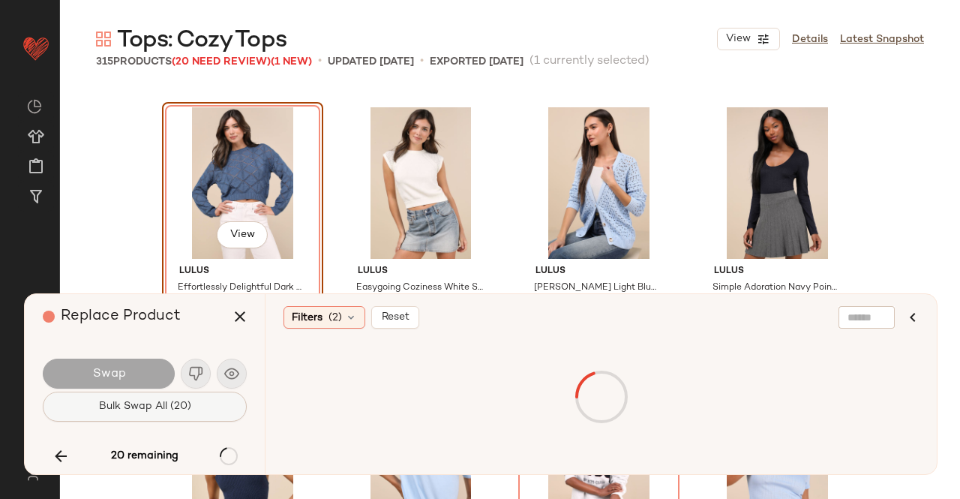
click at [174, 402] on span "Bulk Swap All (20)" at bounding box center [144, 407] width 93 height 12
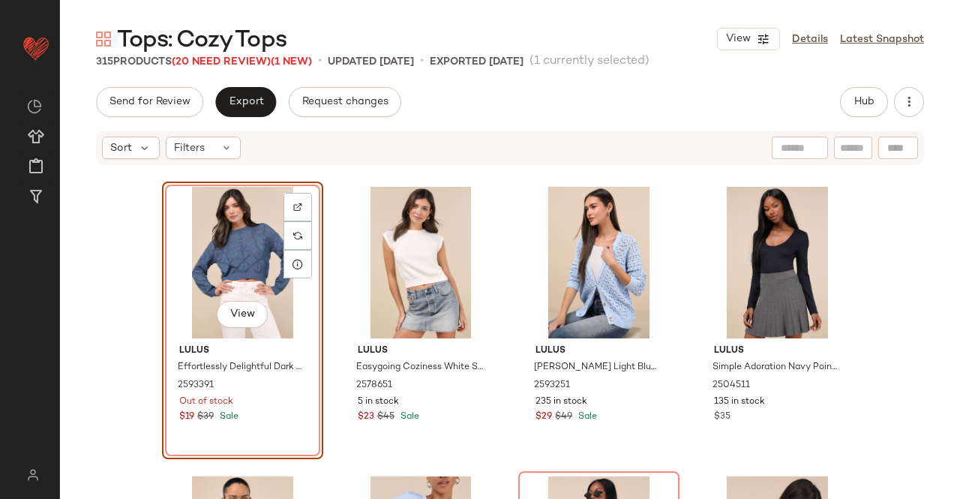
click at [230, 52] on span "Tops: Cozy Tops" at bounding box center [202, 41] width 170 height 30
click at [235, 63] on span "(20 Need Review)" at bounding box center [221, 61] width 99 height 11
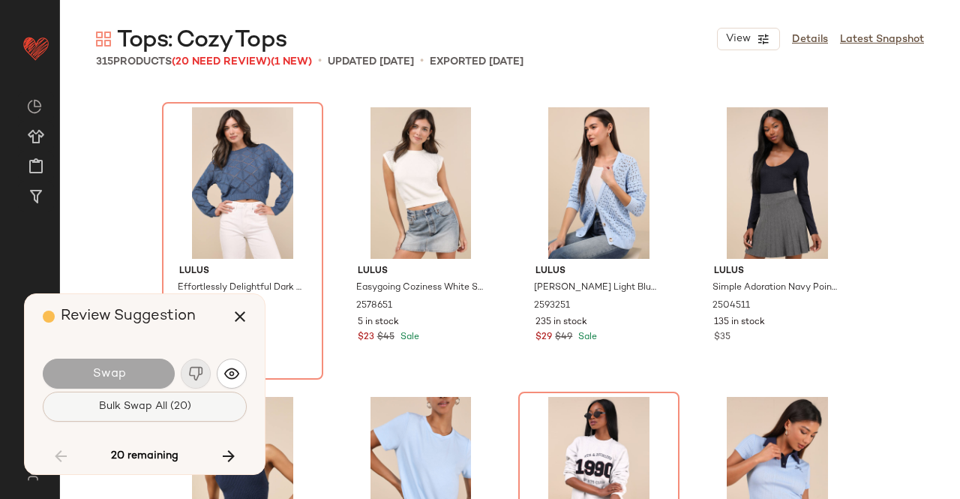
scroll to position [5791, 0]
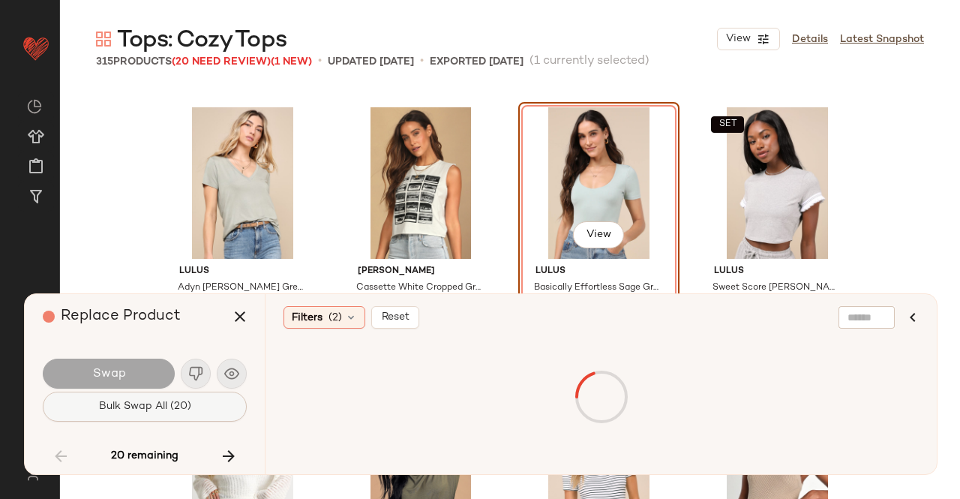
click at [164, 407] on span "Bulk Swap All (20)" at bounding box center [144, 407] width 93 height 12
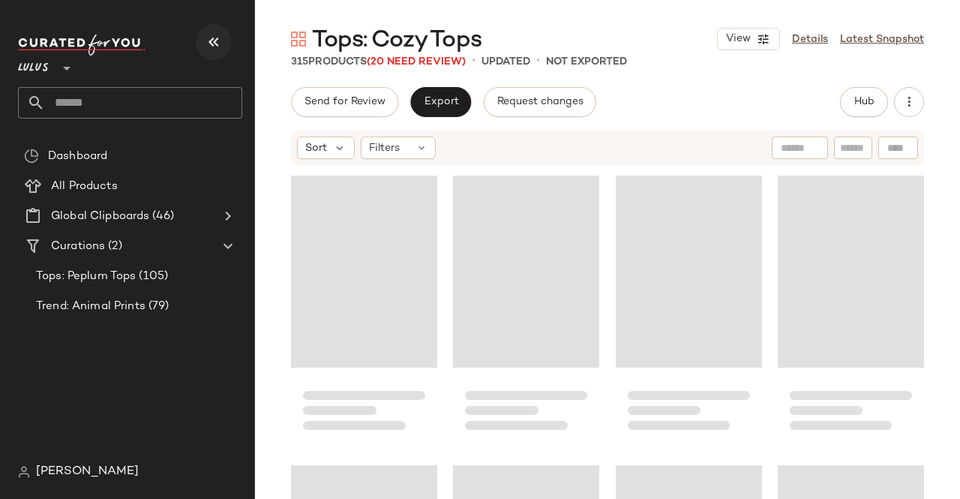
click at [197, 40] on button "button" at bounding box center [214, 42] width 36 height 36
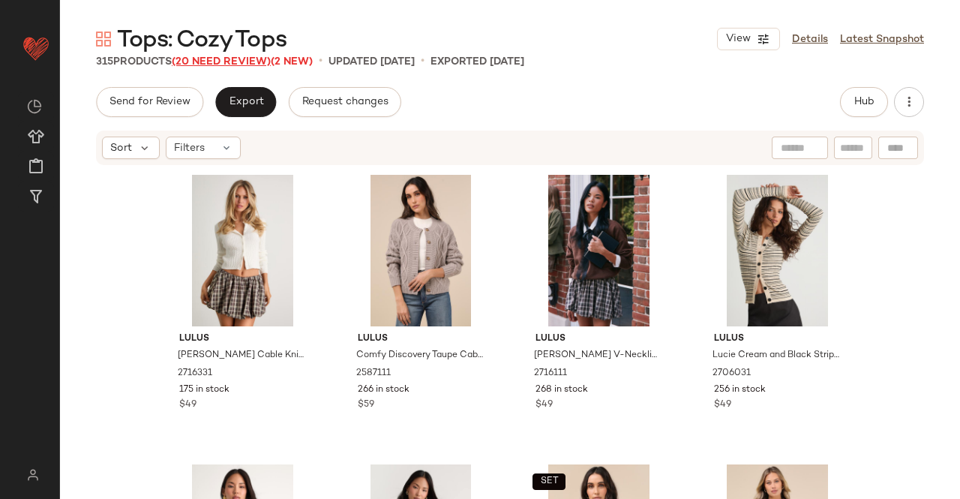
click at [207, 62] on span "(20 Need Review)" at bounding box center [221, 61] width 99 height 11
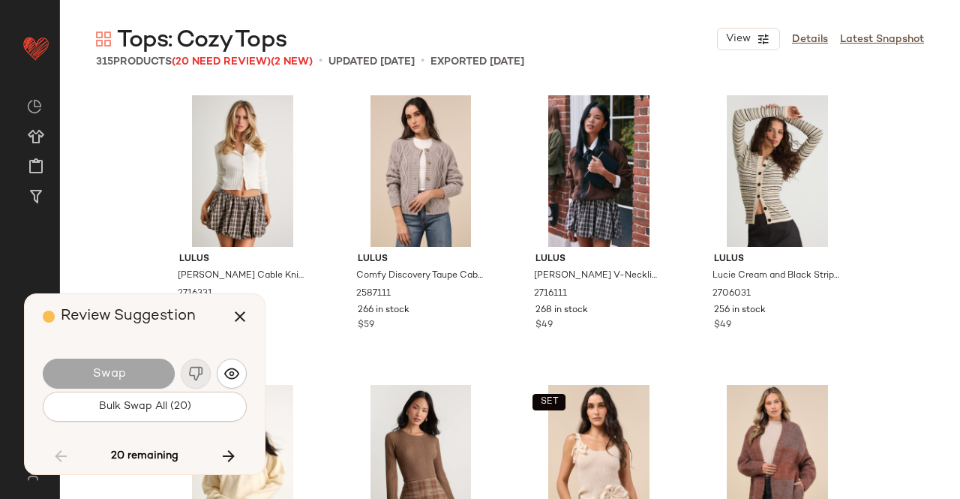
scroll to position [5791, 0]
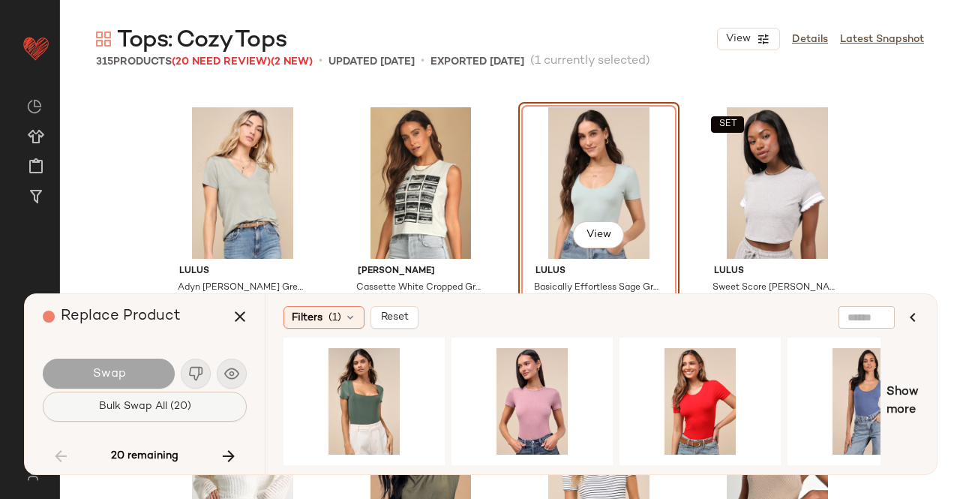
click at [141, 405] on span "Bulk Swap All (20)" at bounding box center [144, 407] width 93 height 12
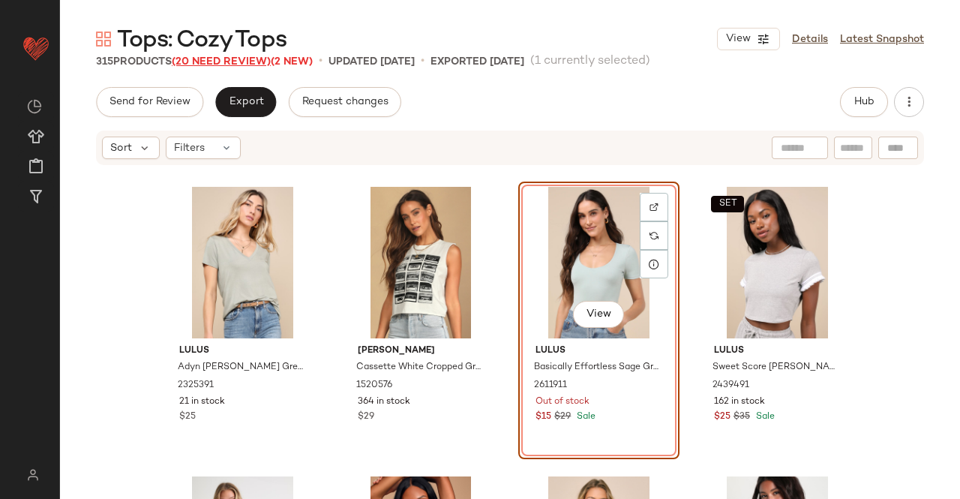
click at [236, 58] on span "(20 Need Review)" at bounding box center [221, 61] width 99 height 11
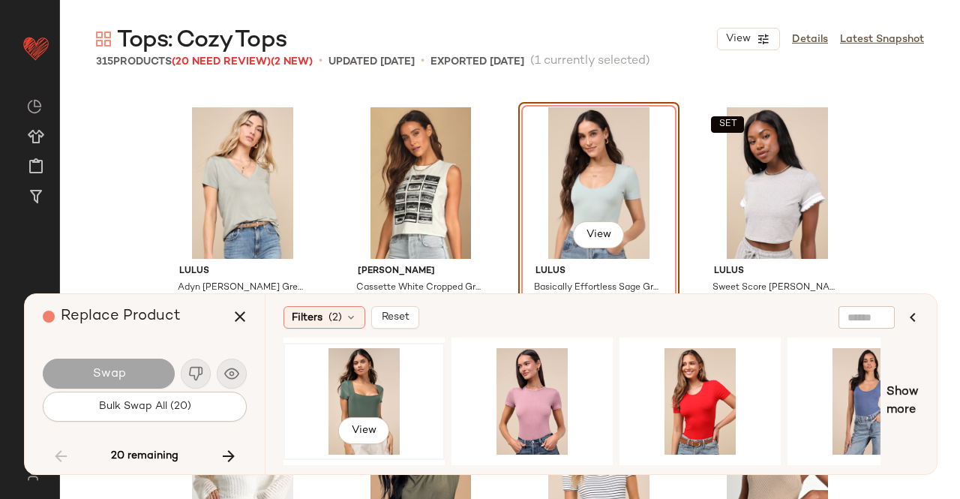
click at [353, 387] on div "View" at bounding box center [364, 401] width 151 height 107
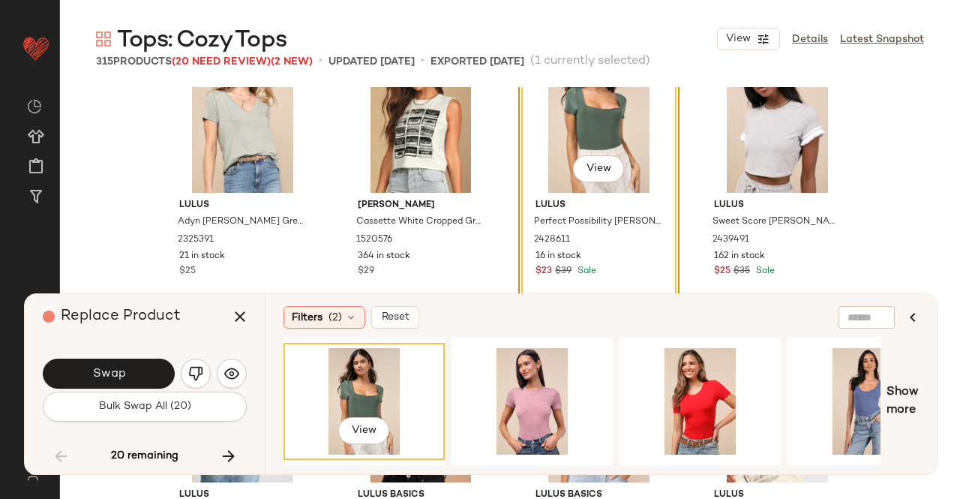
scroll to position [5941, 0]
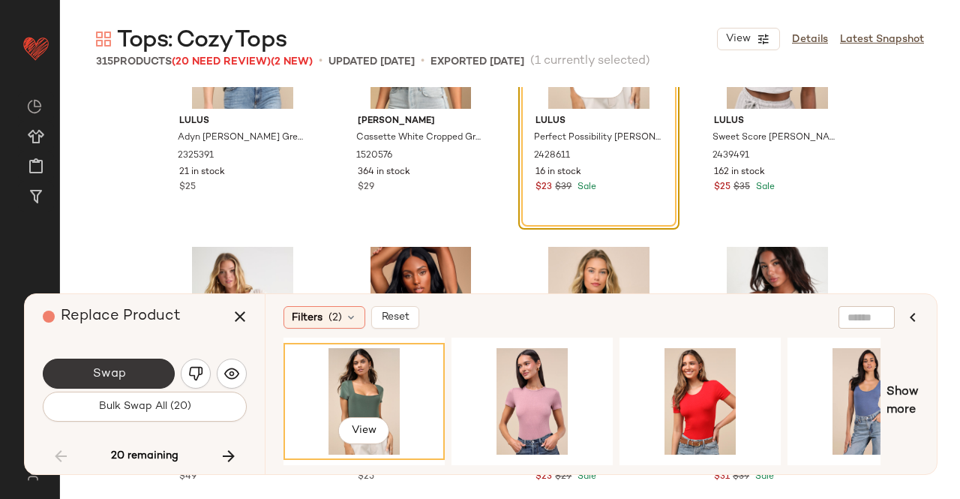
click at [106, 369] on span "Swap" at bounding box center [109, 374] width 34 height 14
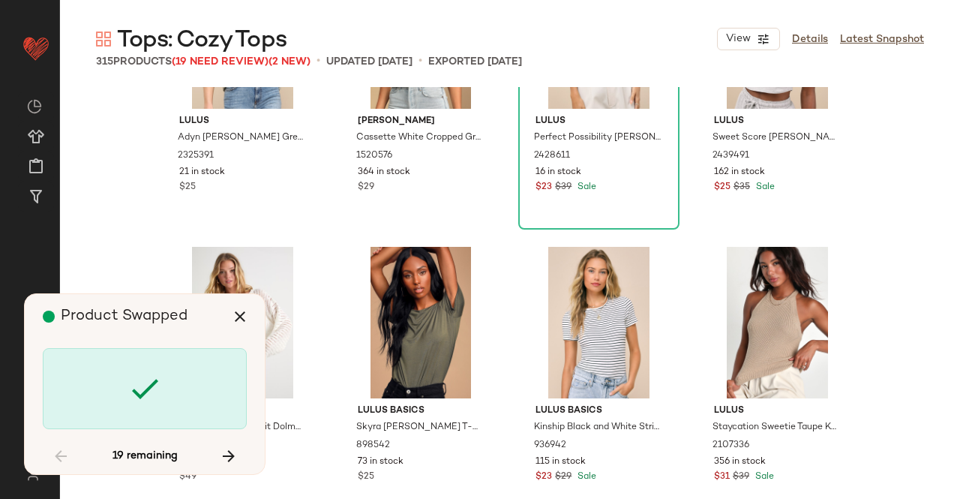
scroll to position [7529, 0]
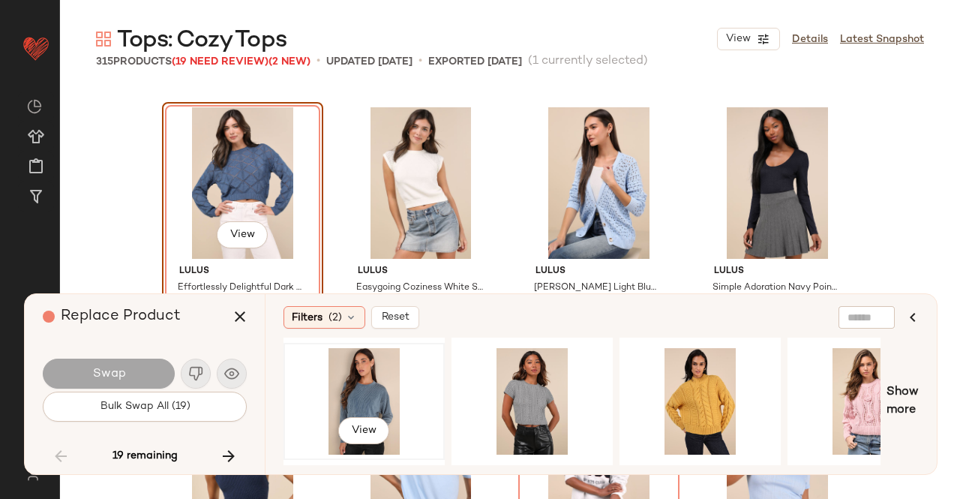
drag, startPoint x: 392, startPoint y: 409, endPoint x: 335, endPoint y: 373, distance: 68.1
click at [391, 407] on div "View" at bounding box center [364, 401] width 151 height 107
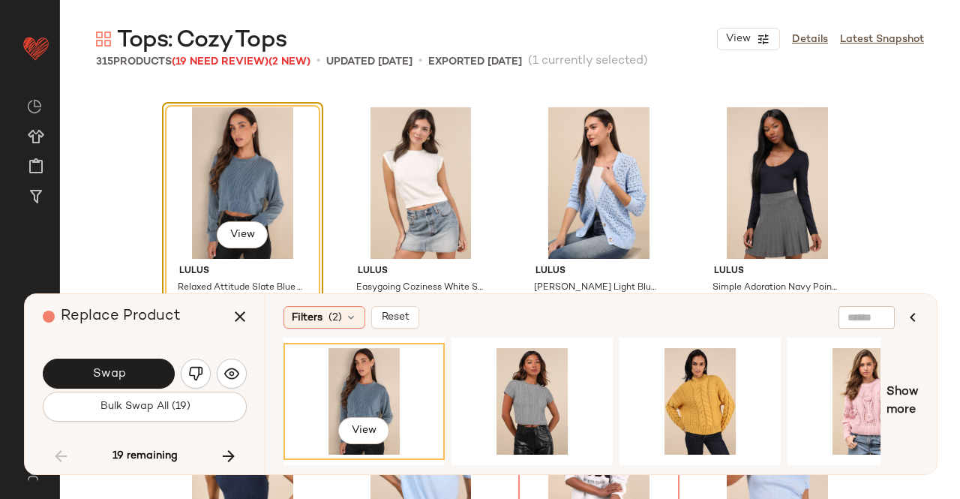
scroll to position [7604, 0]
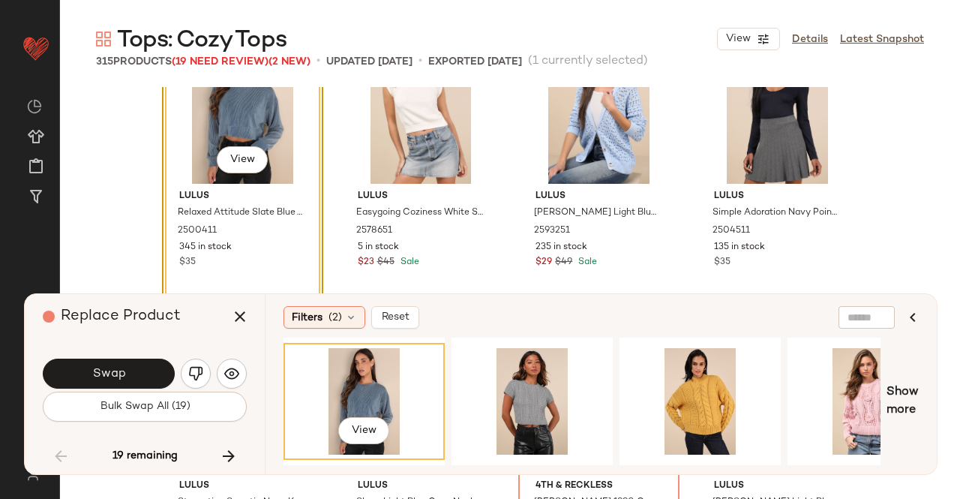
click at [104, 365] on button "Swap" at bounding box center [109, 374] width 132 height 30
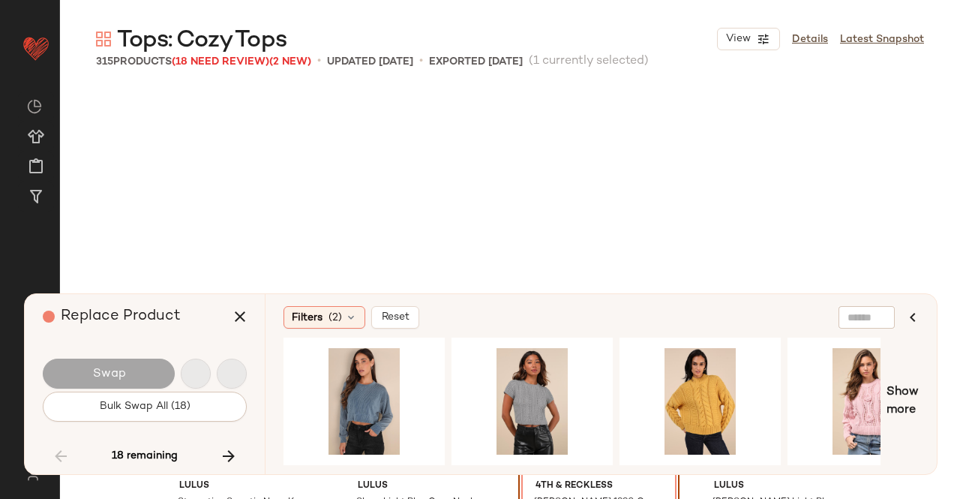
scroll to position [7818, 0]
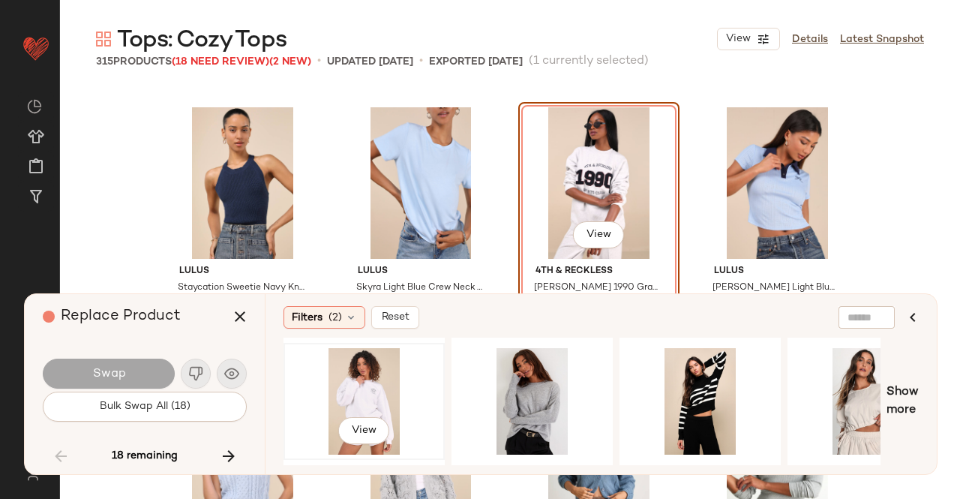
click at [374, 386] on div "View" at bounding box center [364, 401] width 151 height 107
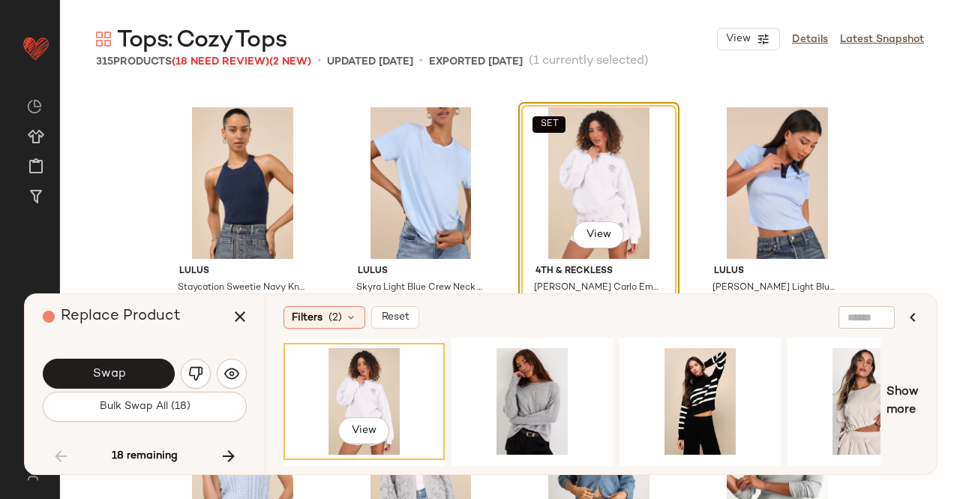
scroll to position [7893, 0]
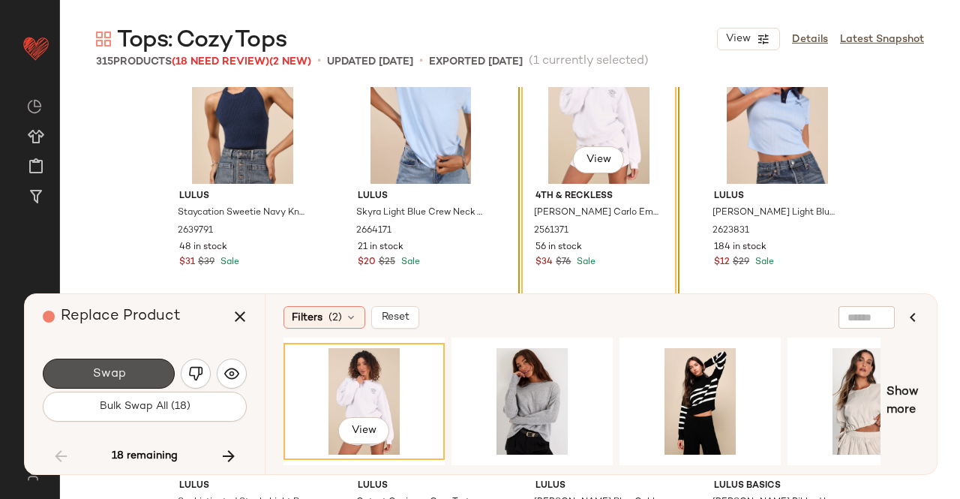
click at [131, 362] on button "Swap" at bounding box center [109, 374] width 132 height 30
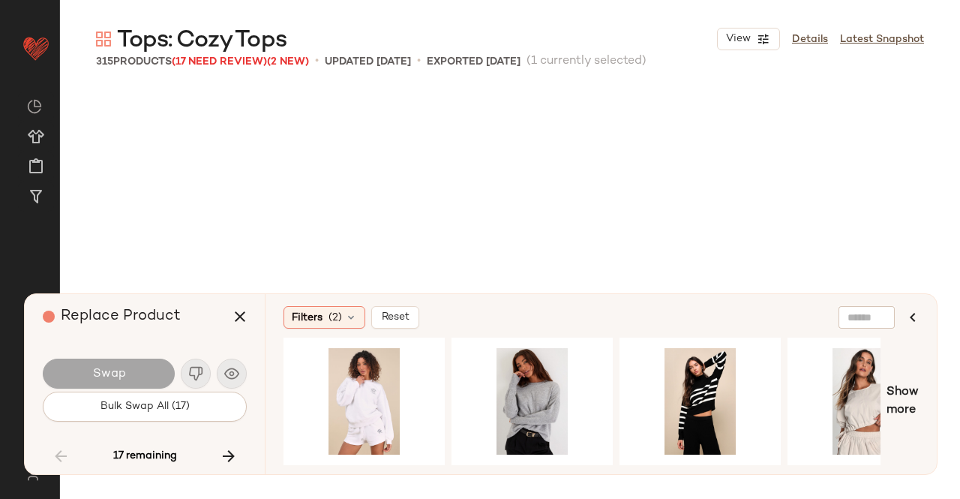
scroll to position [9555, 0]
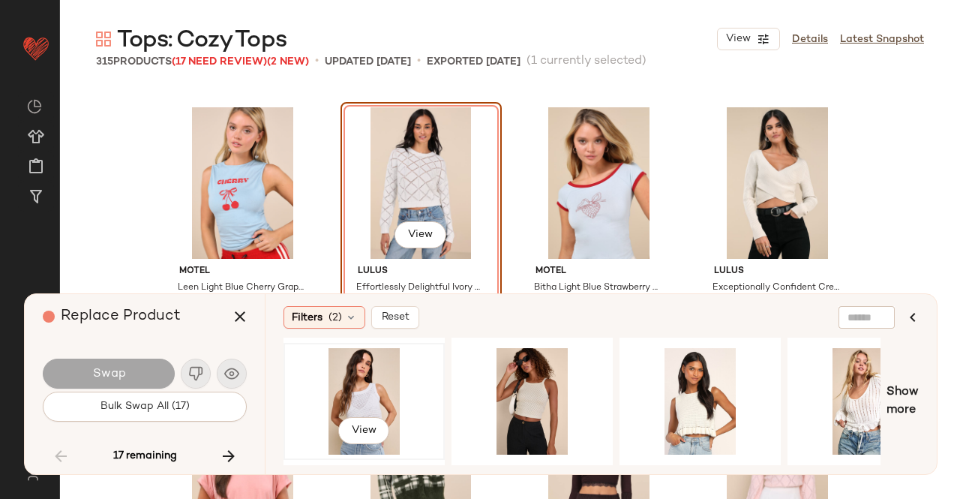
drag, startPoint x: 359, startPoint y: 392, endPoint x: 290, endPoint y: 385, distance: 70.1
click at [359, 391] on div "View" at bounding box center [364, 401] width 151 height 107
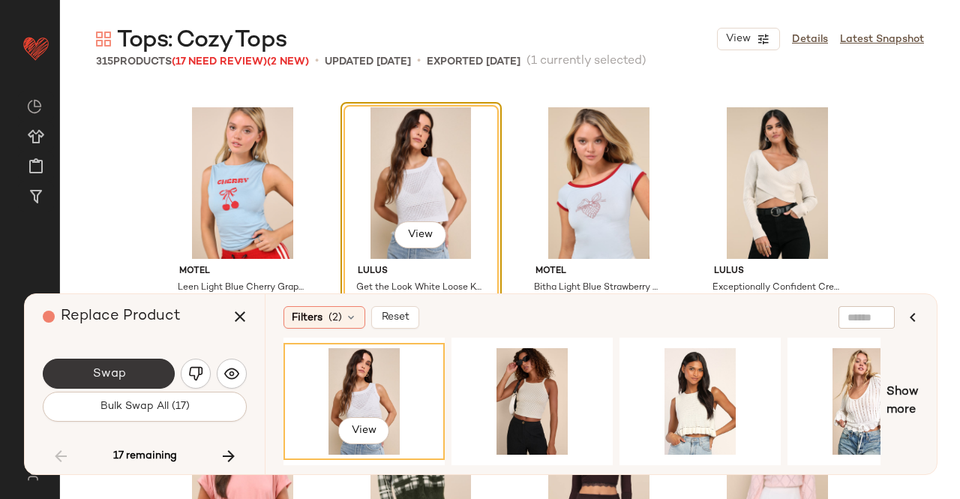
click at [121, 372] on span "Swap" at bounding box center [109, 374] width 34 height 14
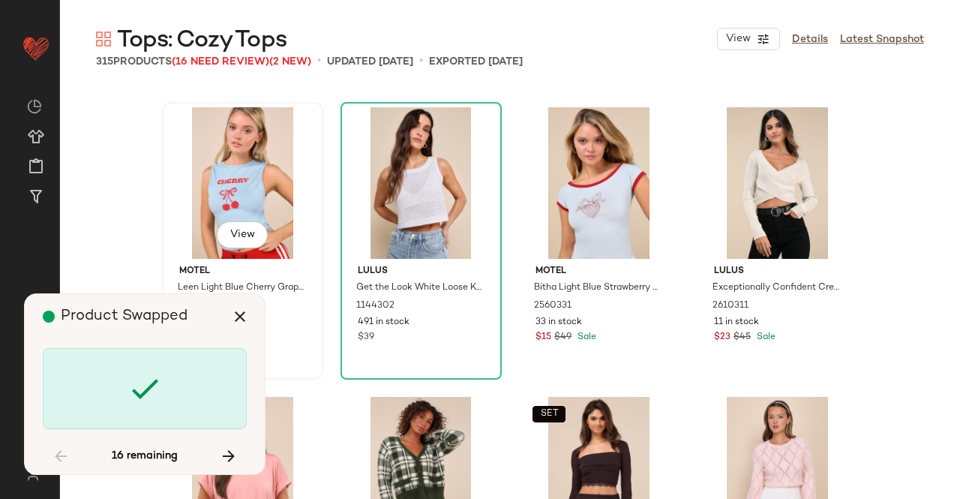
scroll to position [11003, 0]
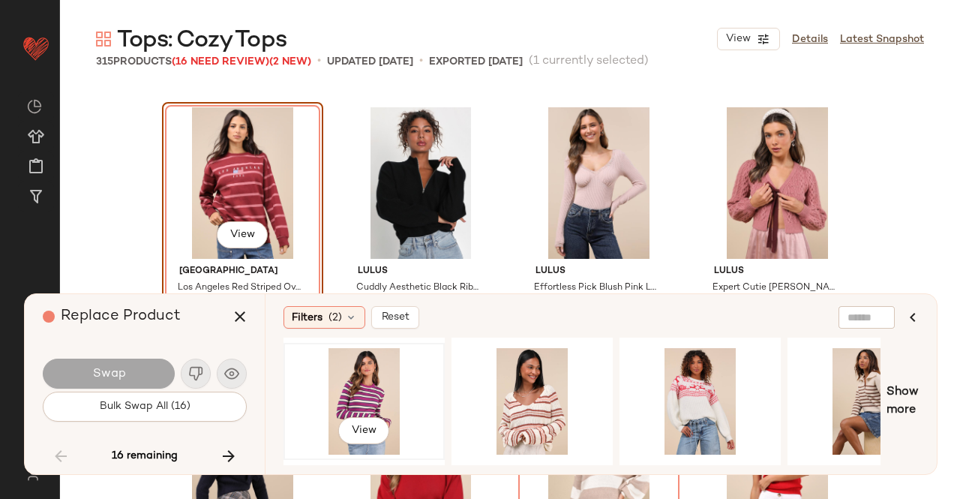
click at [344, 369] on div "View" at bounding box center [364, 401] width 151 height 107
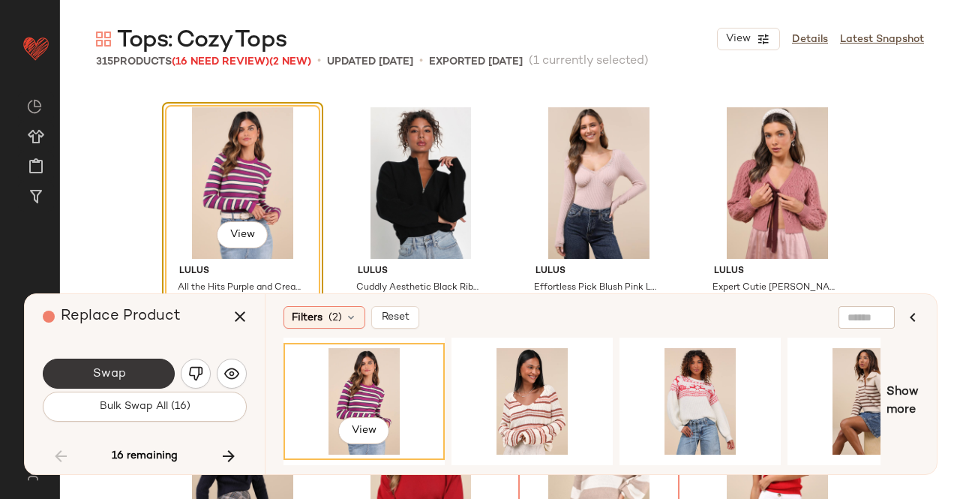
click at [137, 371] on button "Swap" at bounding box center [109, 374] width 132 height 30
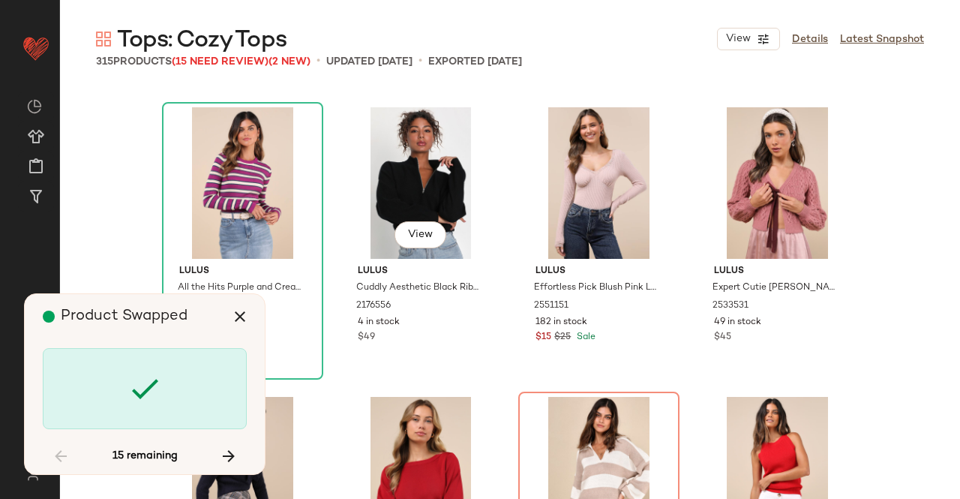
scroll to position [11078, 0]
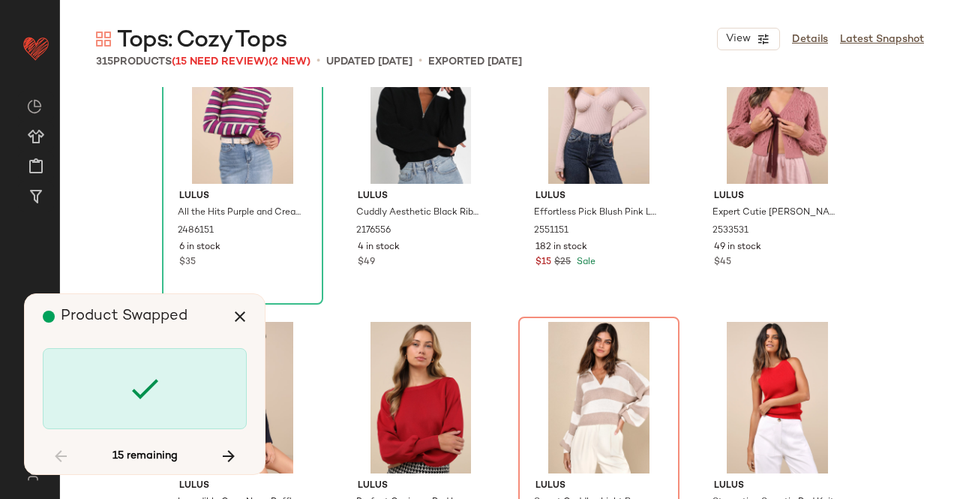
scroll to position [11293, 0]
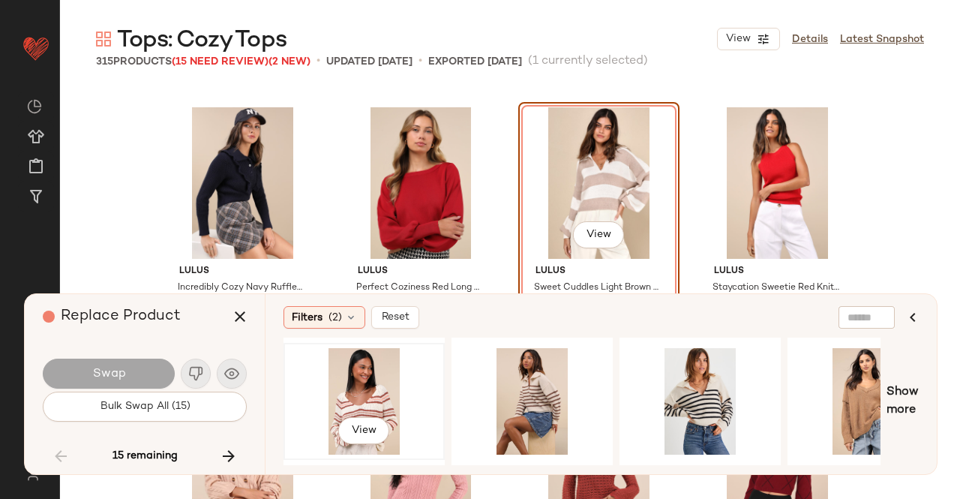
click at [359, 378] on div "View" at bounding box center [364, 401] width 151 height 107
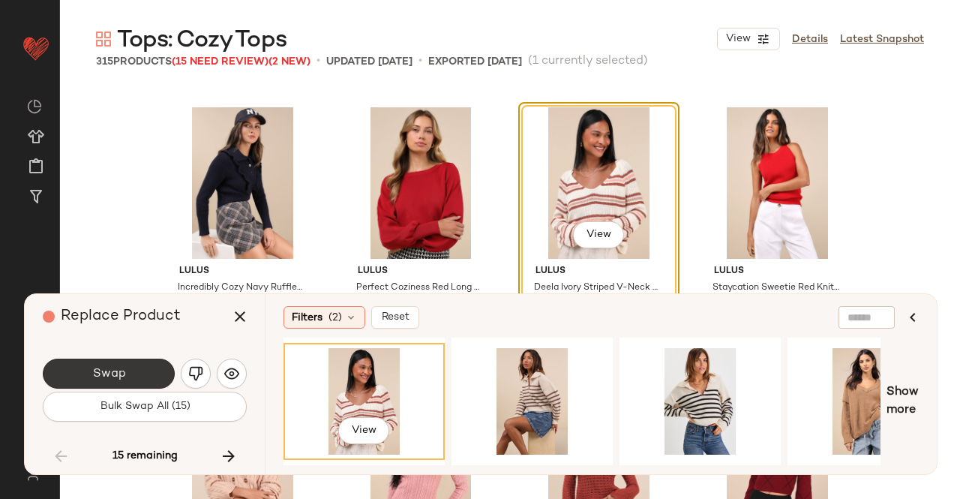
click at [122, 377] on span "Swap" at bounding box center [109, 374] width 34 height 14
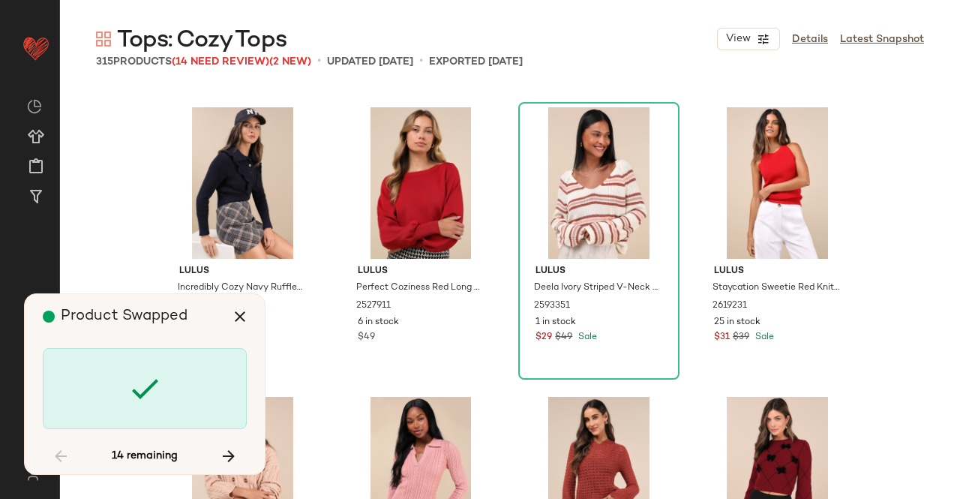
scroll to position [13030, 0]
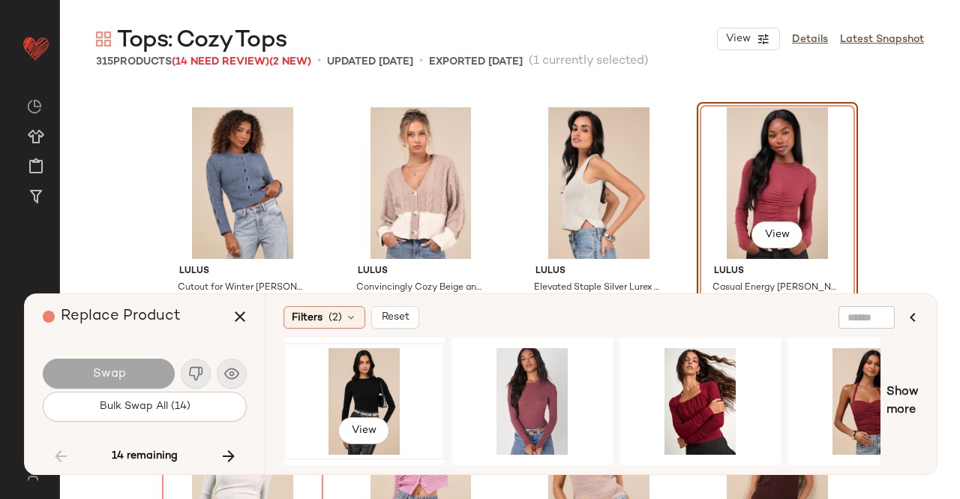
click at [327, 395] on div "View" at bounding box center [364, 401] width 151 height 107
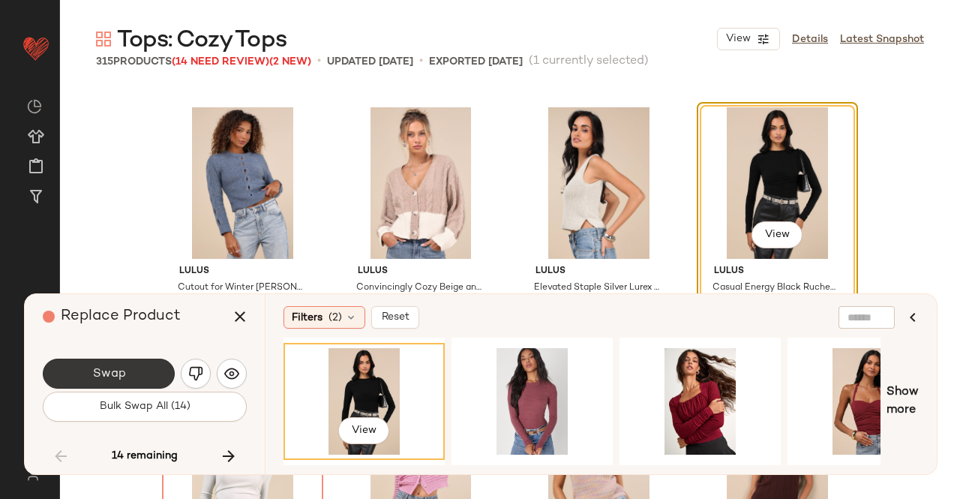
click at [164, 379] on button "Swap" at bounding box center [109, 374] width 132 height 30
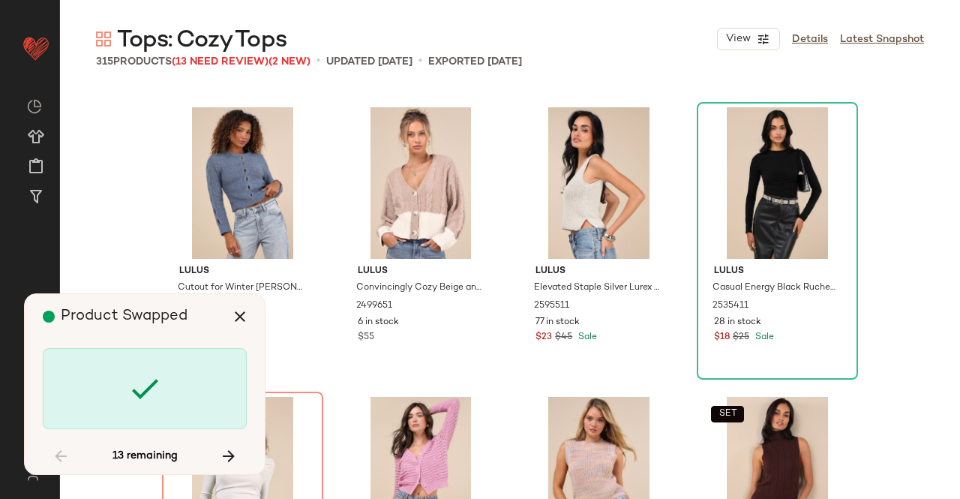
scroll to position [13320, 0]
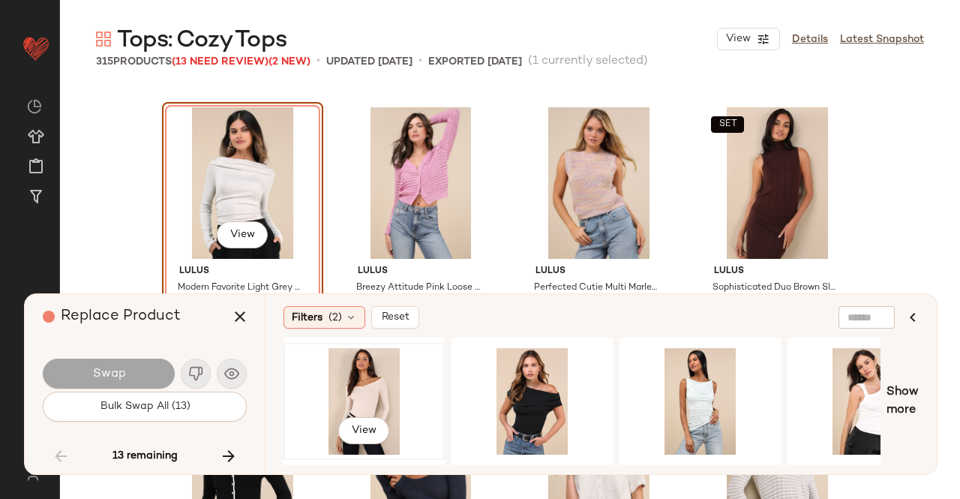
click at [359, 369] on div "View" at bounding box center [364, 401] width 151 height 107
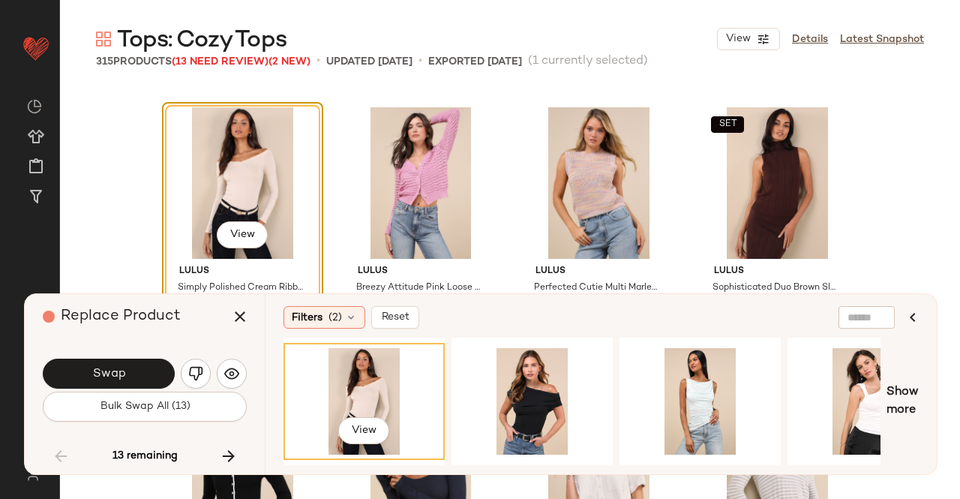
drag, startPoint x: 130, startPoint y: 366, endPoint x: 143, endPoint y: 368, distance: 12.9
click at [131, 366] on button "Swap" at bounding box center [109, 374] width 132 height 30
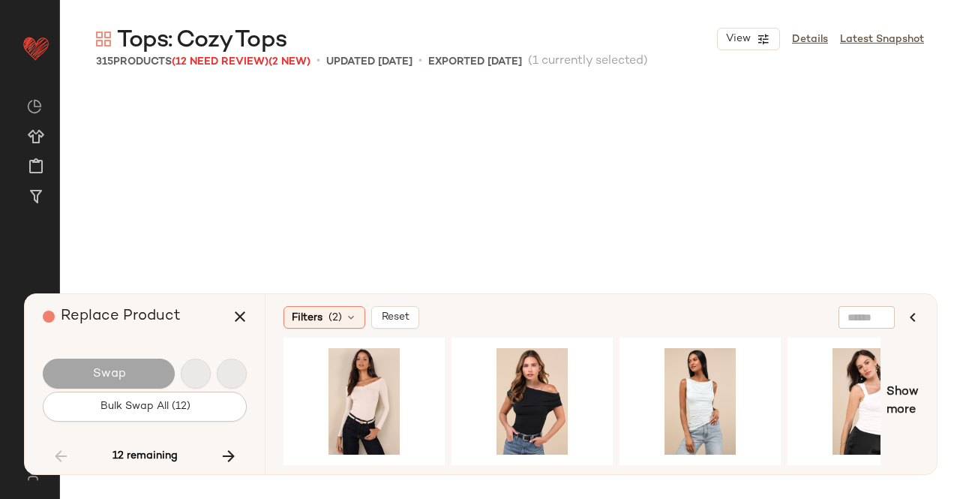
scroll to position [13899, 0]
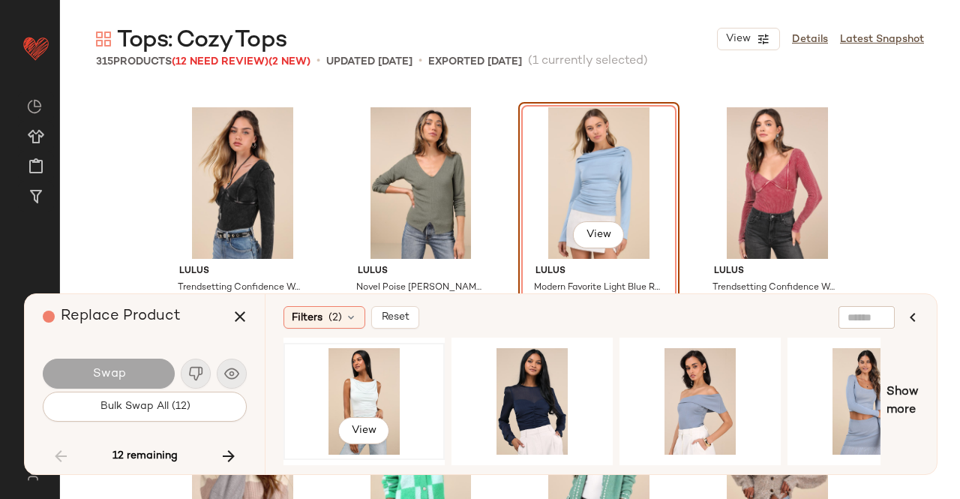
click at [385, 395] on div "View" at bounding box center [364, 401] width 151 height 107
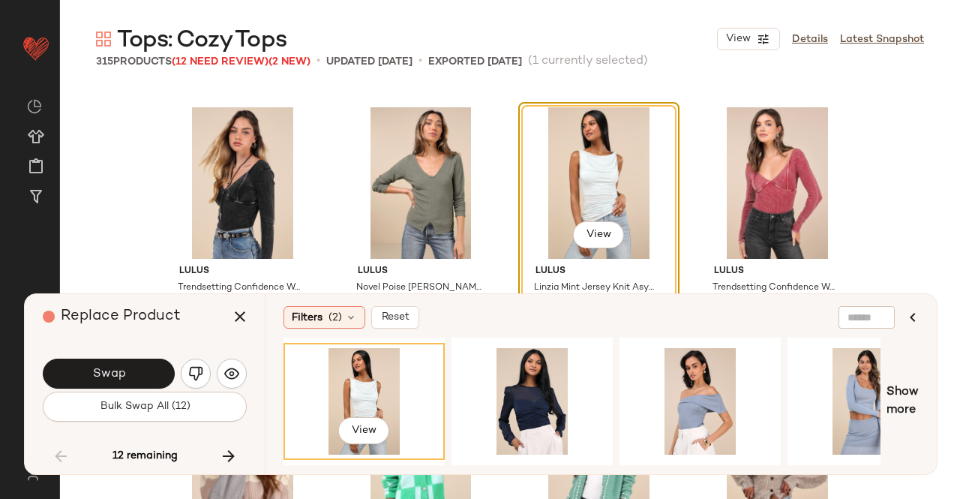
click at [122, 364] on button "Swap" at bounding box center [109, 374] width 132 height 30
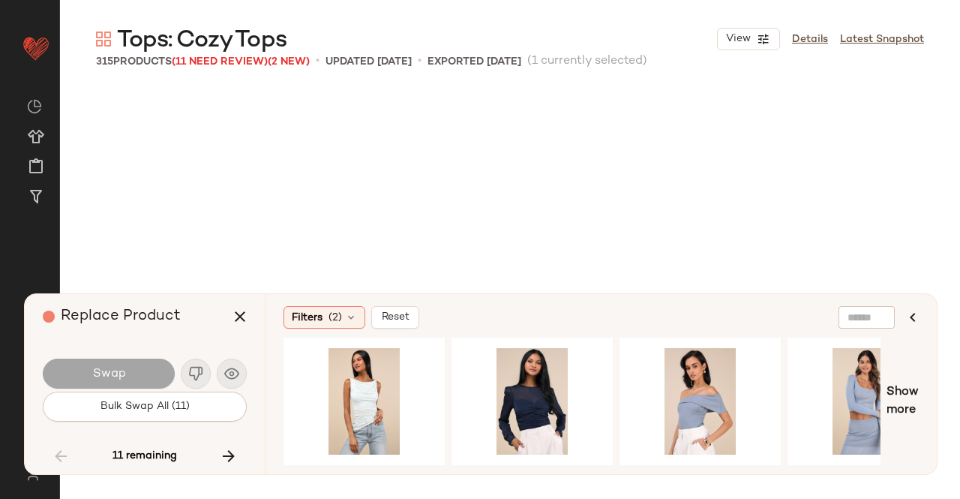
scroll to position [15636, 0]
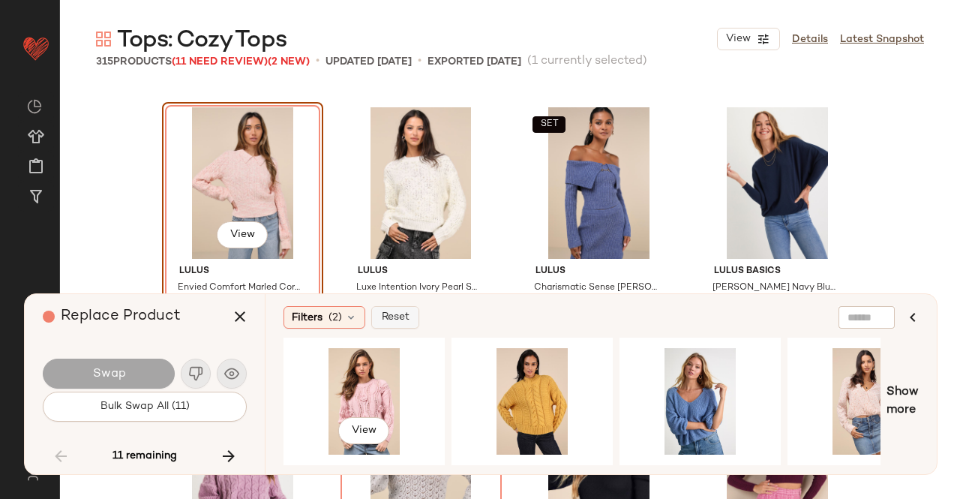
drag, startPoint x: 392, startPoint y: 365, endPoint x: 372, endPoint y: 322, distance: 47.0
click at [392, 365] on div "View" at bounding box center [364, 401] width 151 height 107
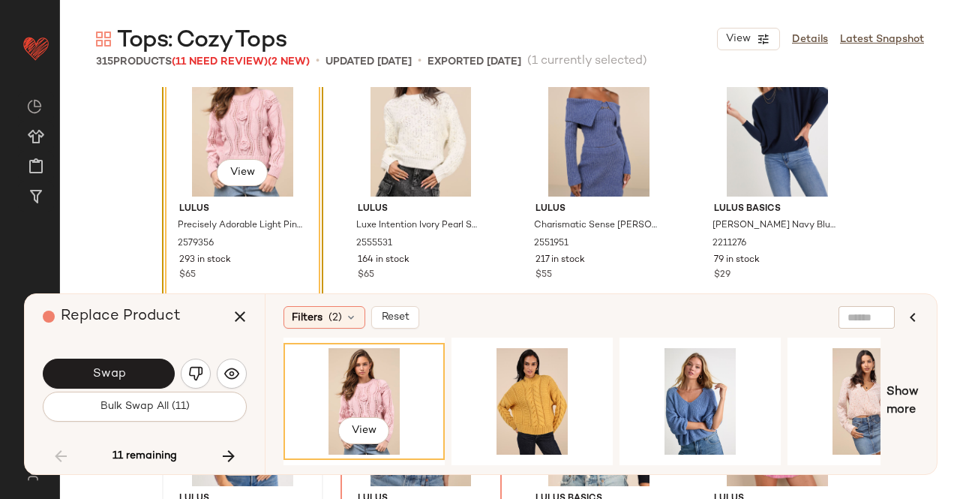
scroll to position [15786, 0]
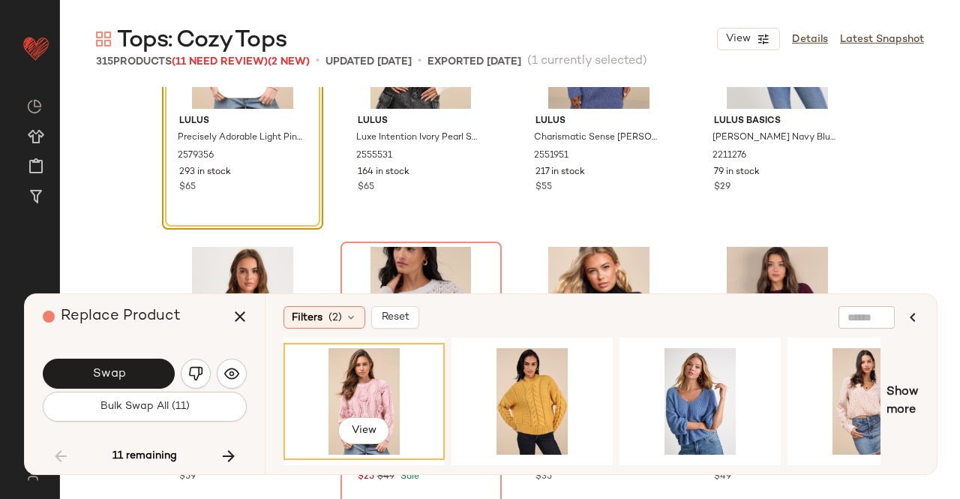
click at [131, 365] on button "Swap" at bounding box center [109, 374] width 132 height 30
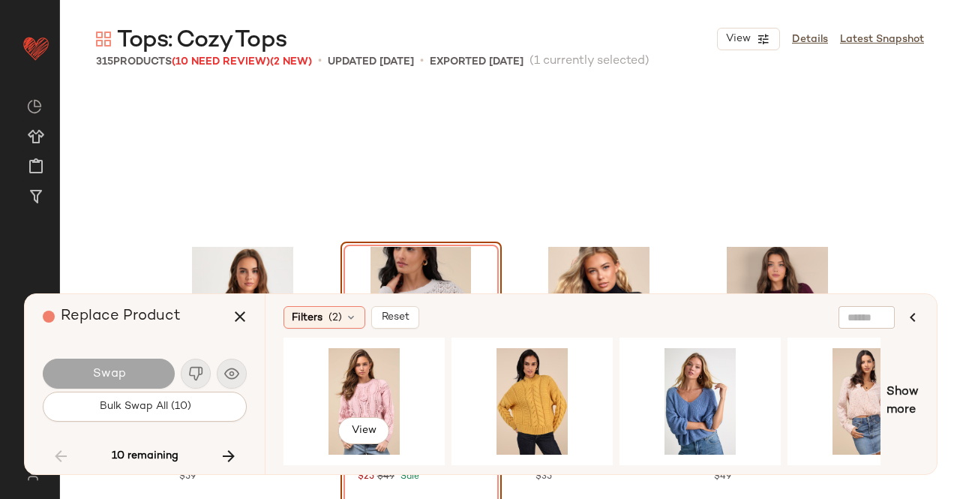
scroll to position [15926, 0]
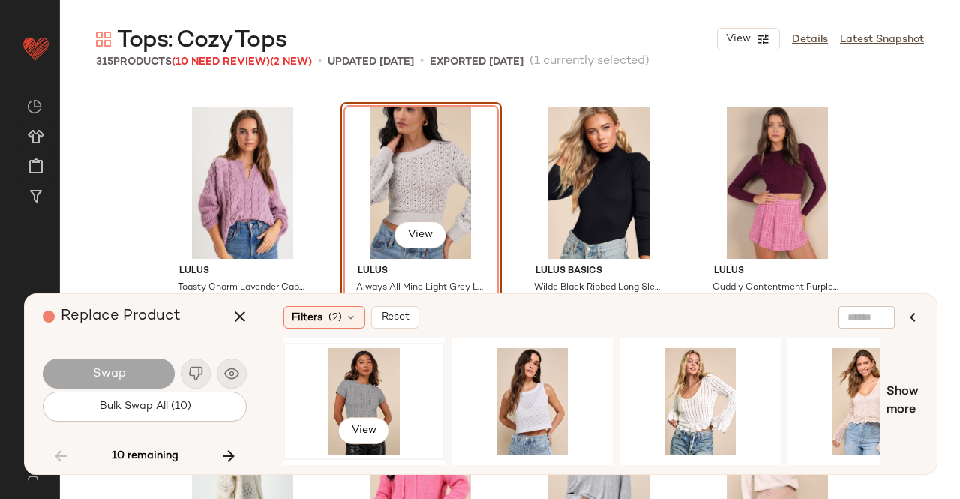
click at [375, 385] on div "View" at bounding box center [364, 401] width 151 height 107
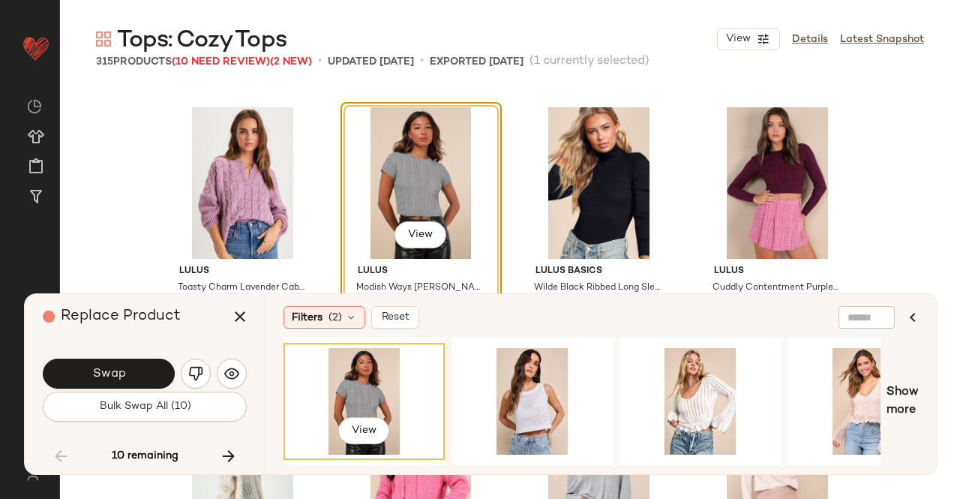
scroll to position [16001, 0]
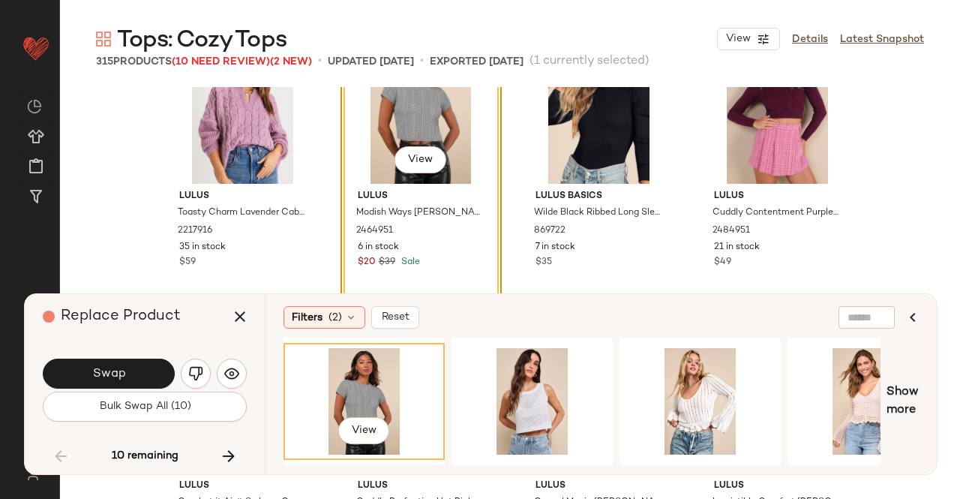
click at [113, 378] on span "Swap" at bounding box center [109, 374] width 34 height 14
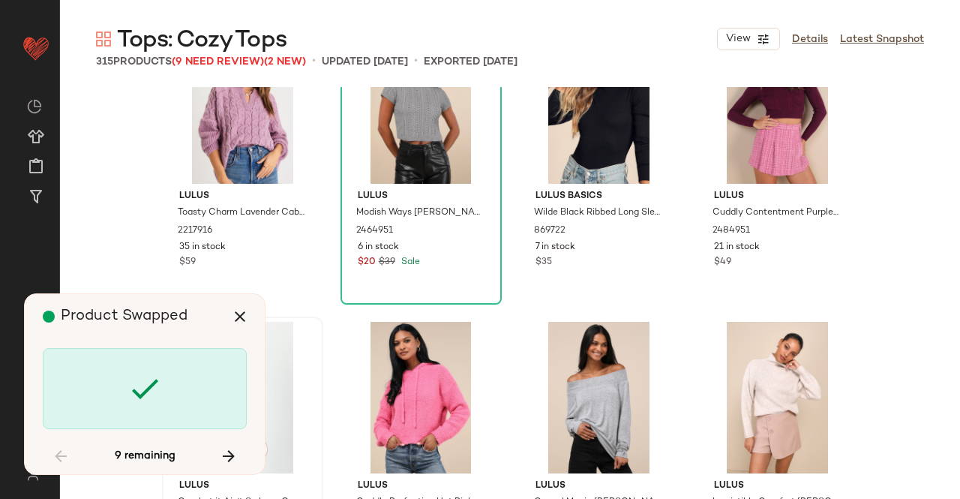
scroll to position [16794, 0]
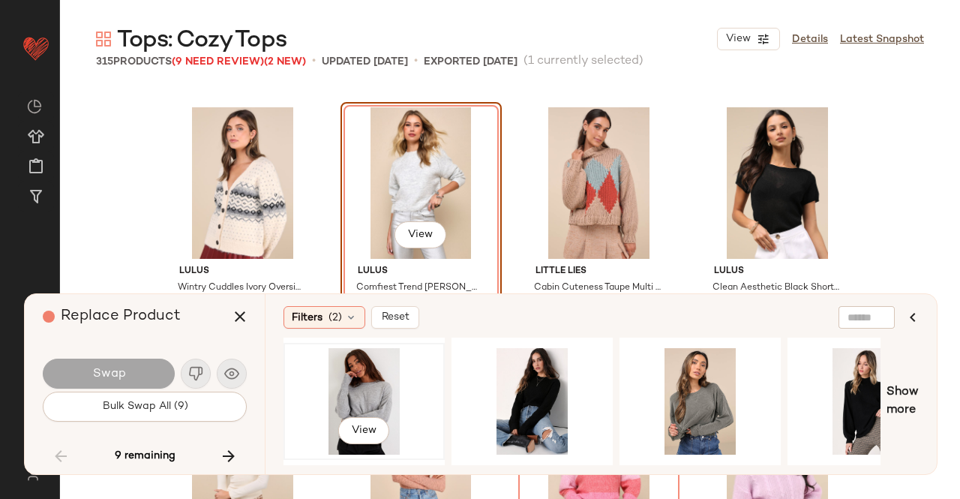
click at [377, 377] on div "View" at bounding box center [364, 401] width 151 height 107
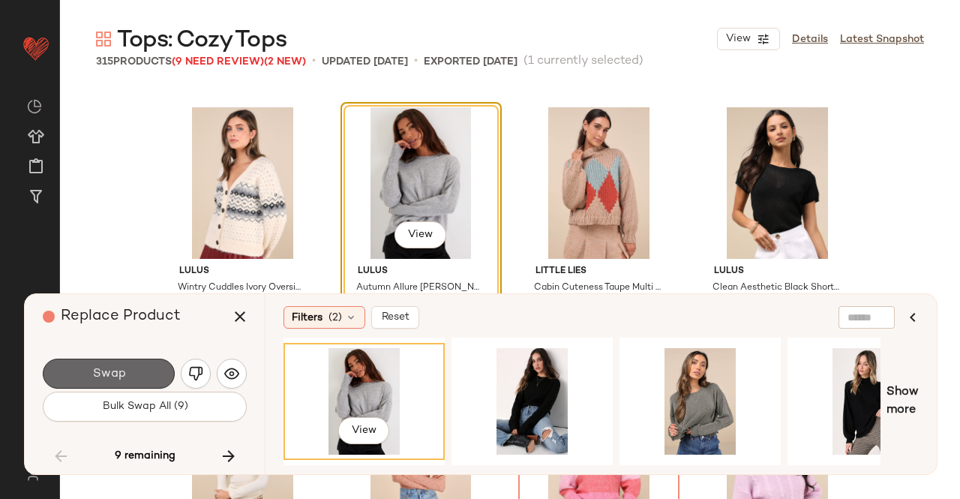
click at [106, 365] on button "Swap" at bounding box center [109, 374] width 132 height 30
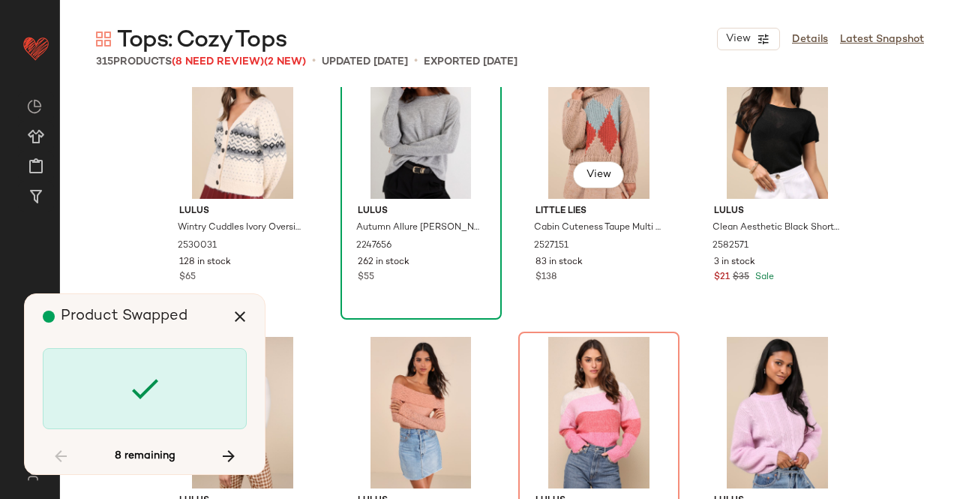
scroll to position [16869, 0]
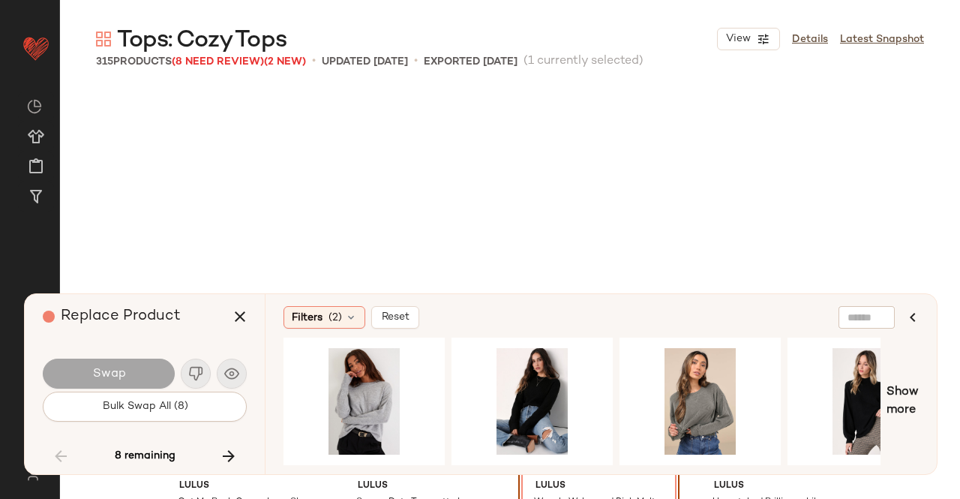
scroll to position [17084, 0]
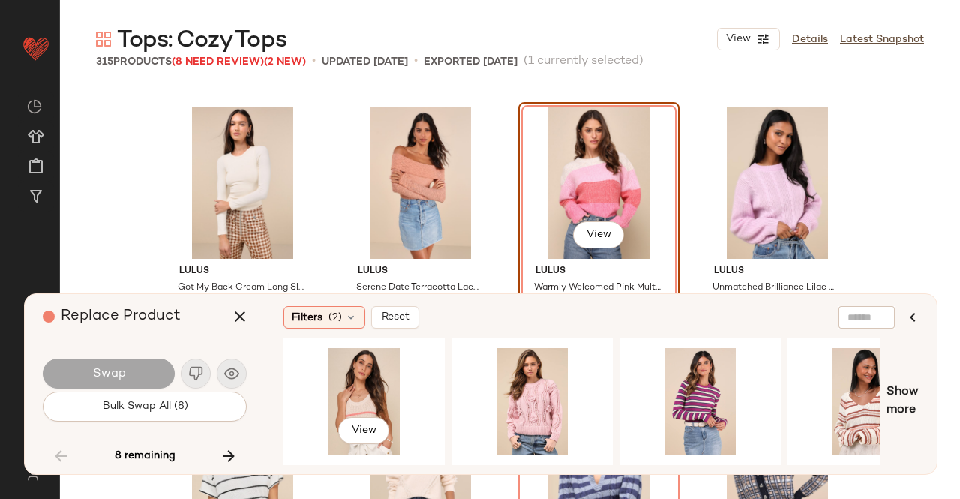
click at [345, 381] on div "View" at bounding box center [364, 401] width 151 height 107
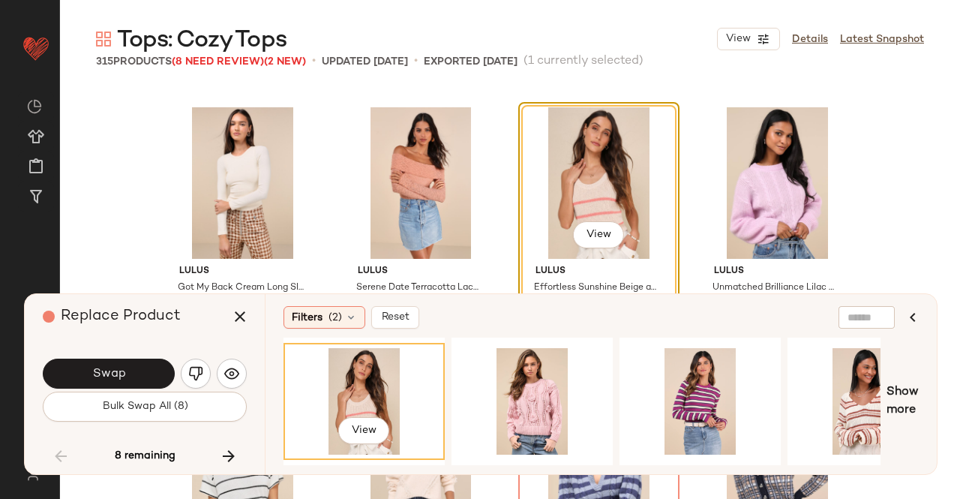
scroll to position [17234, 0]
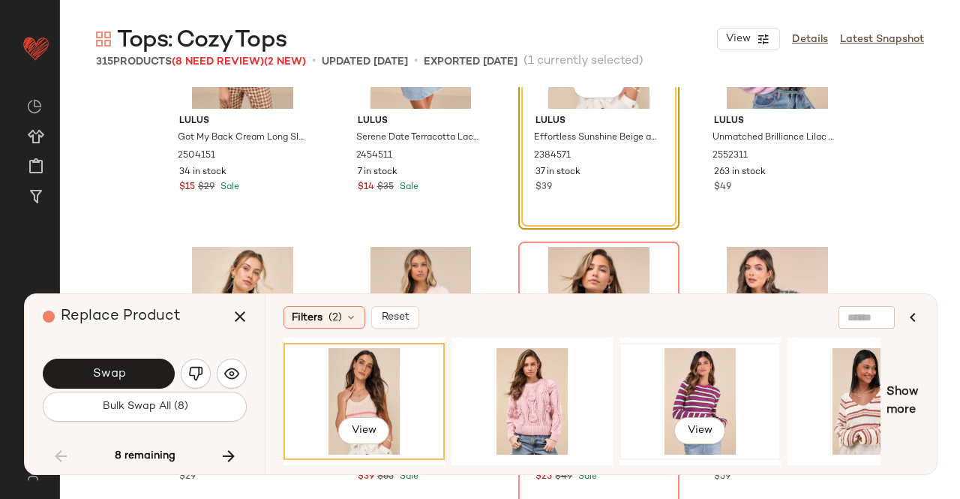
click at [693, 375] on div "View" at bounding box center [700, 401] width 151 height 107
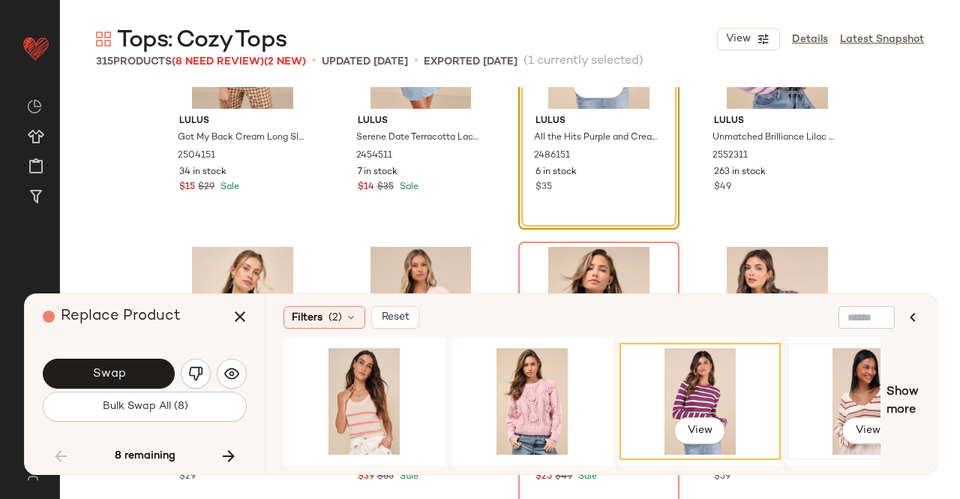
click at [856, 397] on div "View" at bounding box center [868, 401] width 151 height 107
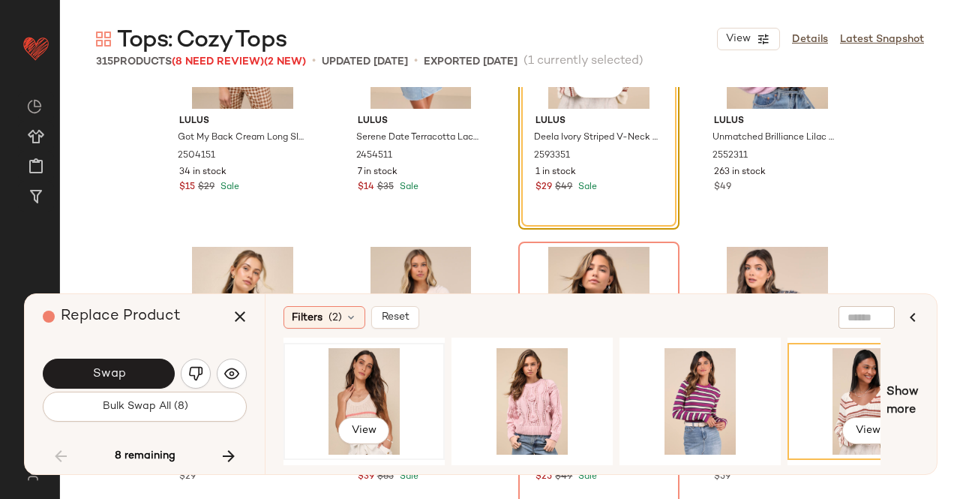
click at [357, 395] on div "View" at bounding box center [364, 401] width 151 height 107
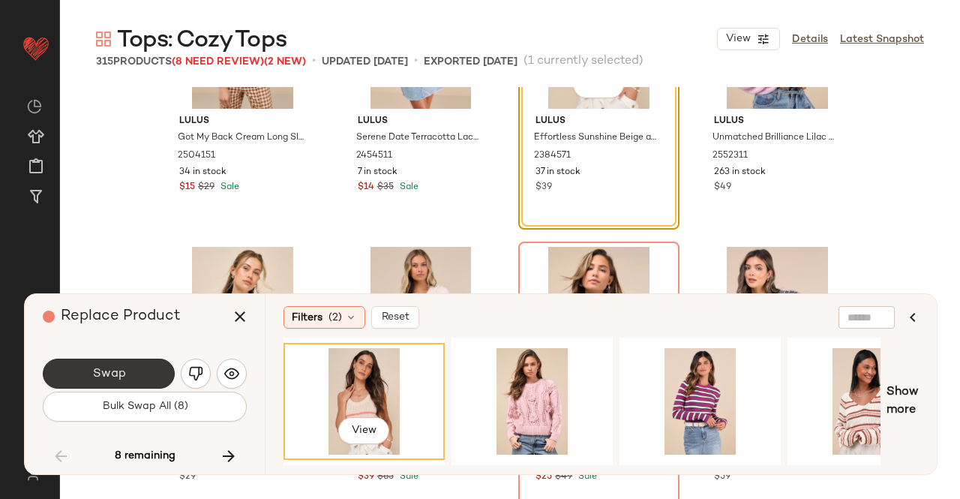
click at [107, 377] on span "Swap" at bounding box center [109, 374] width 34 height 14
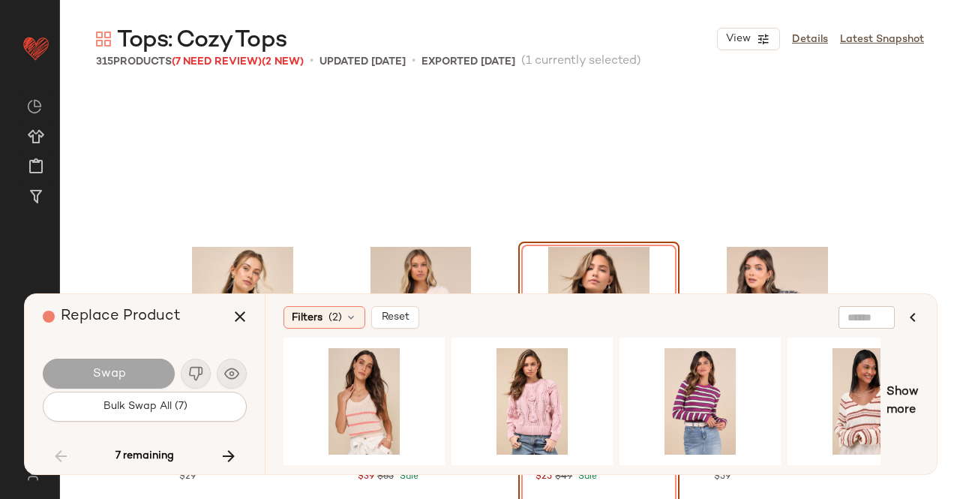
scroll to position [17374, 0]
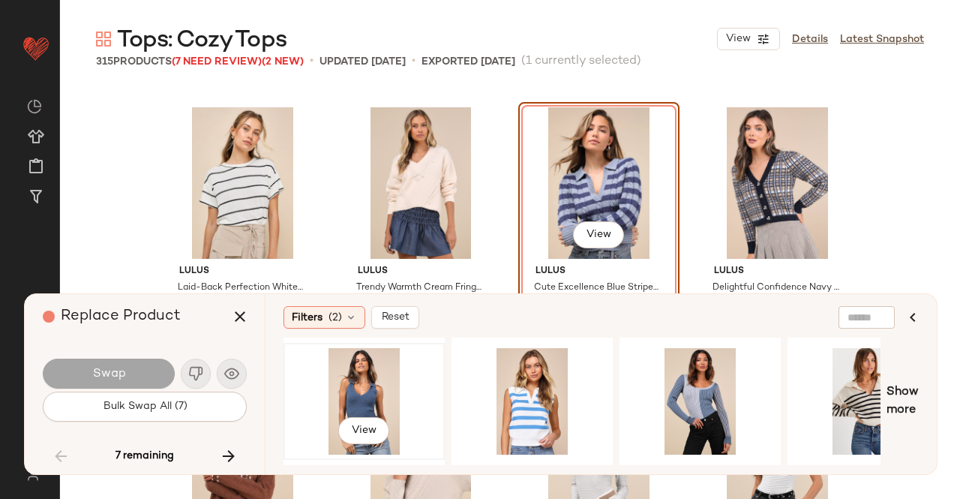
click at [367, 374] on div "View" at bounding box center [364, 401] width 151 height 107
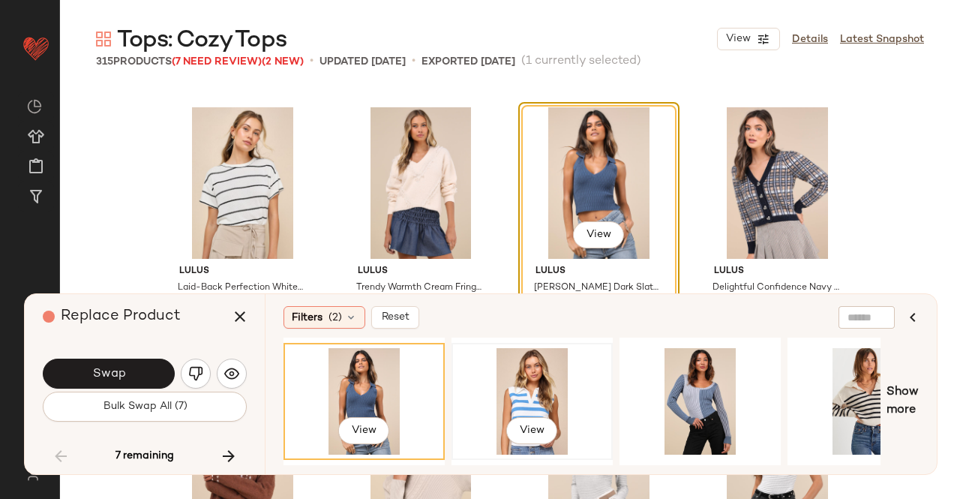
click at [537, 391] on div "View" at bounding box center [532, 401] width 151 height 107
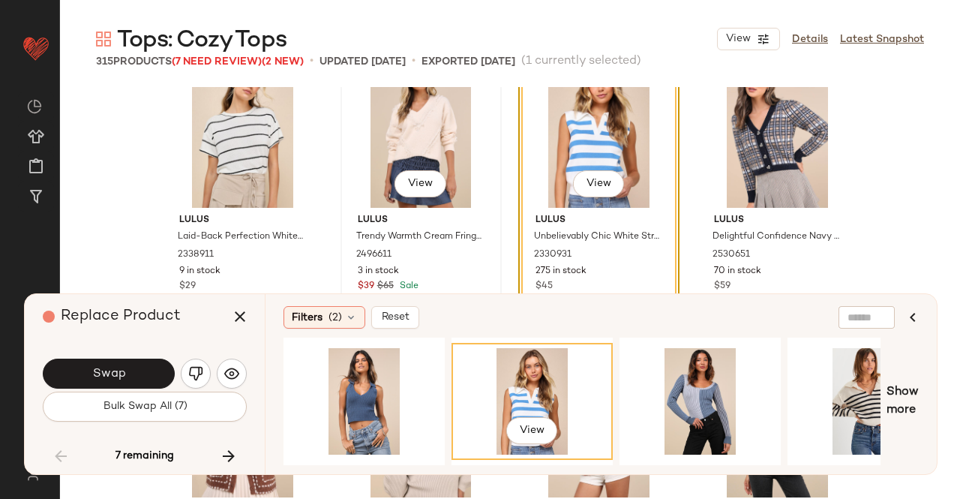
scroll to position [17449, 0]
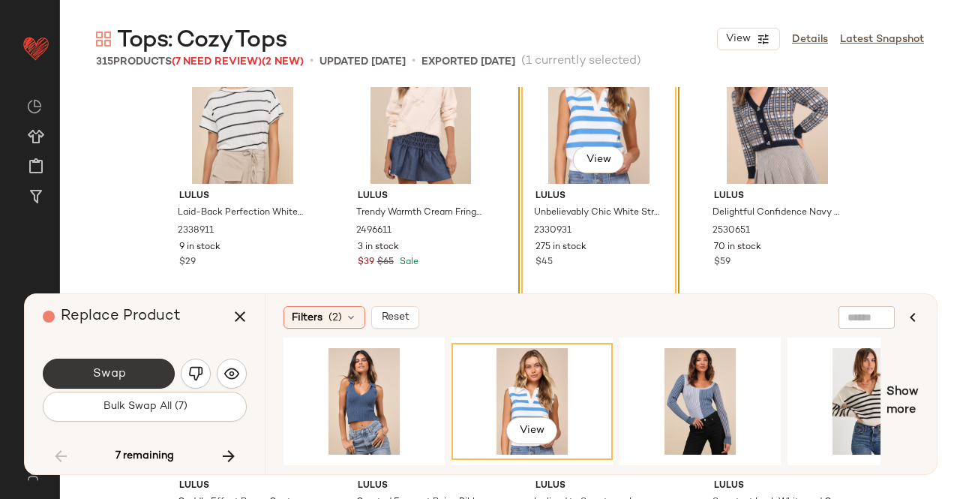
click at [128, 368] on button "Swap" at bounding box center [109, 374] width 132 height 30
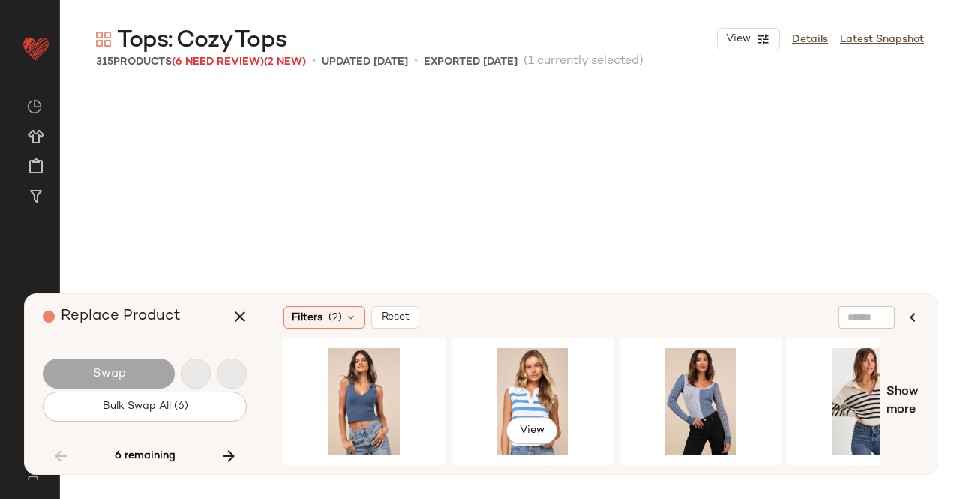
scroll to position [18532, 0]
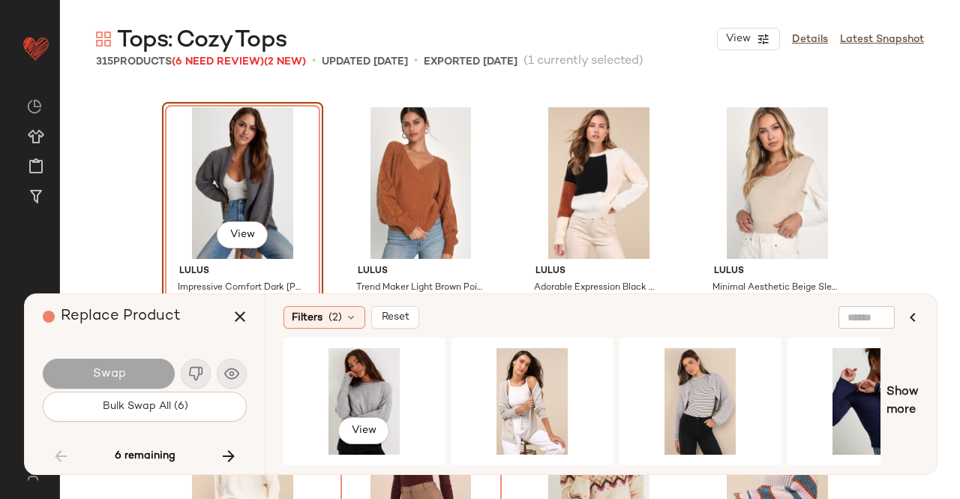
click at [409, 401] on div "View" at bounding box center [364, 401] width 151 height 107
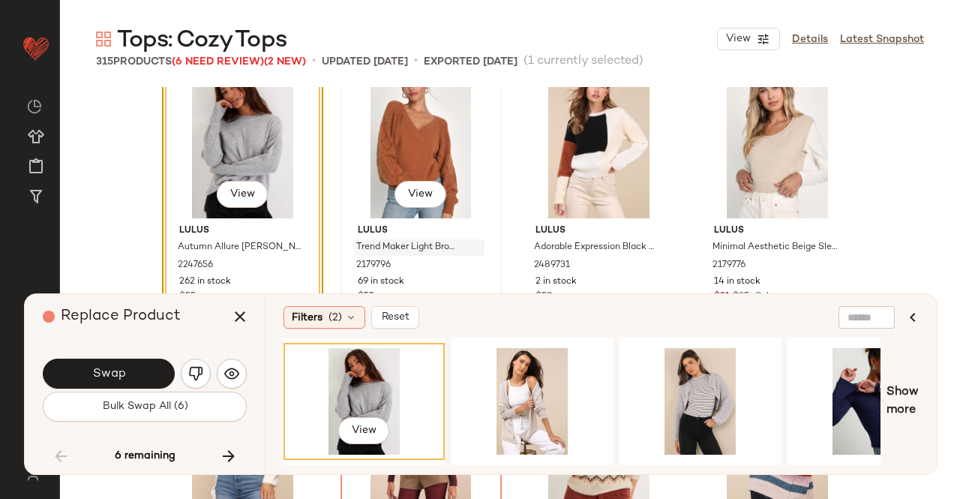
scroll to position [18607, 0]
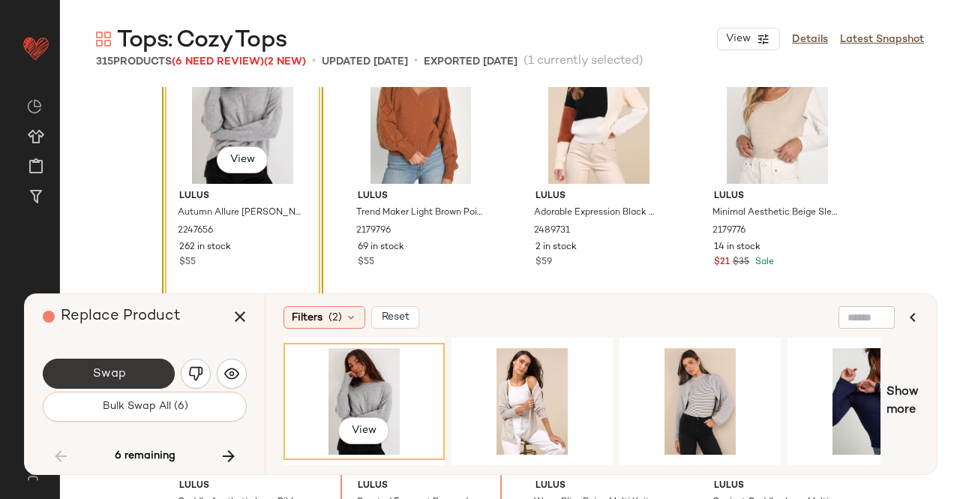
click at [120, 364] on button "Swap" at bounding box center [109, 374] width 132 height 30
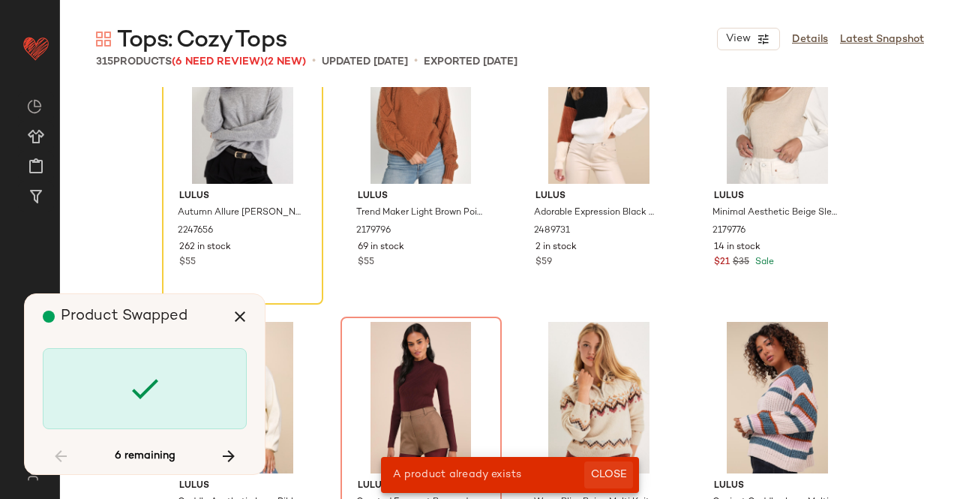
click at [618, 475] on span "Close" at bounding box center [608, 475] width 37 height 12
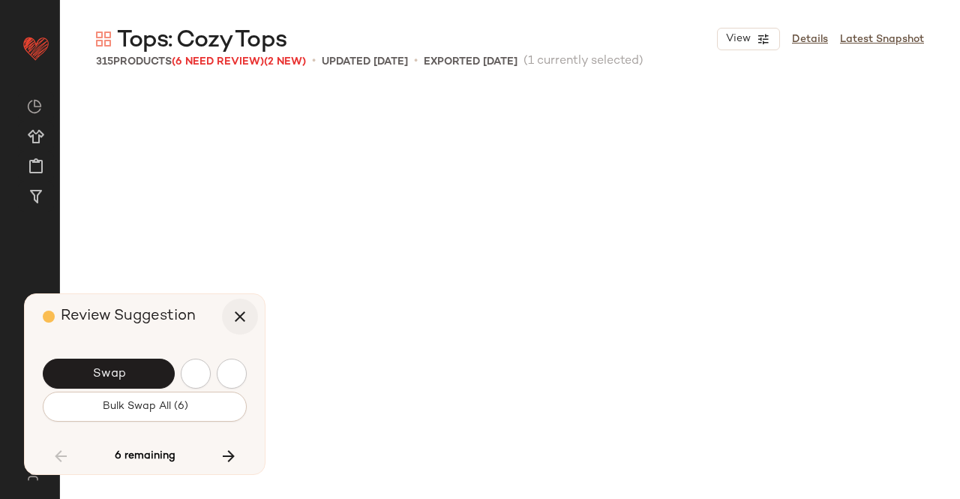
scroll to position [16794, 0]
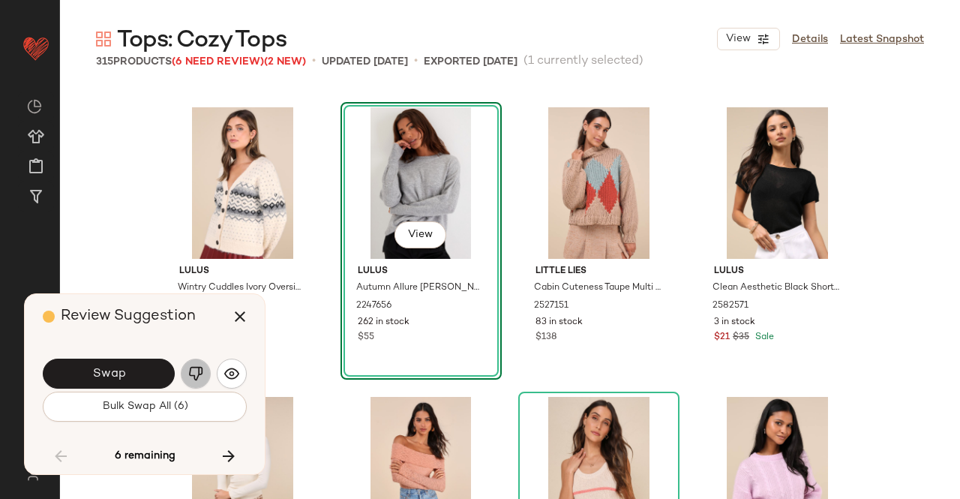
click at [189, 379] on img "button" at bounding box center [195, 373] width 15 height 15
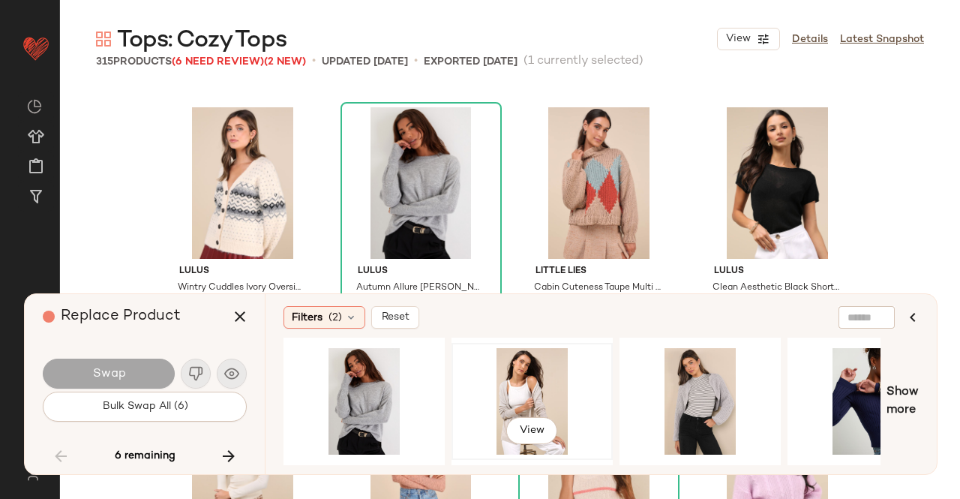
drag, startPoint x: 559, startPoint y: 386, endPoint x: 550, endPoint y: 388, distance: 9.3
click at [558, 386] on div "View" at bounding box center [532, 401] width 151 height 107
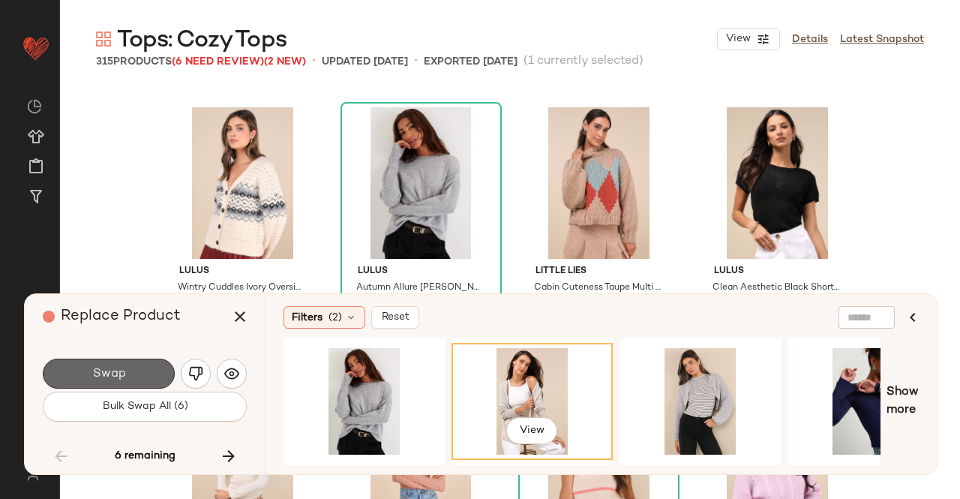
click at [142, 369] on button "Swap" at bounding box center [109, 374] width 132 height 30
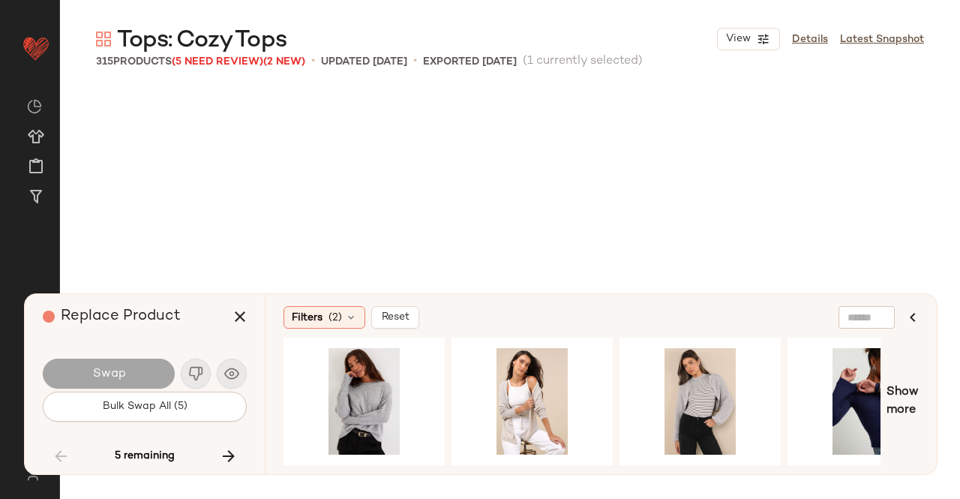
scroll to position [18821, 0]
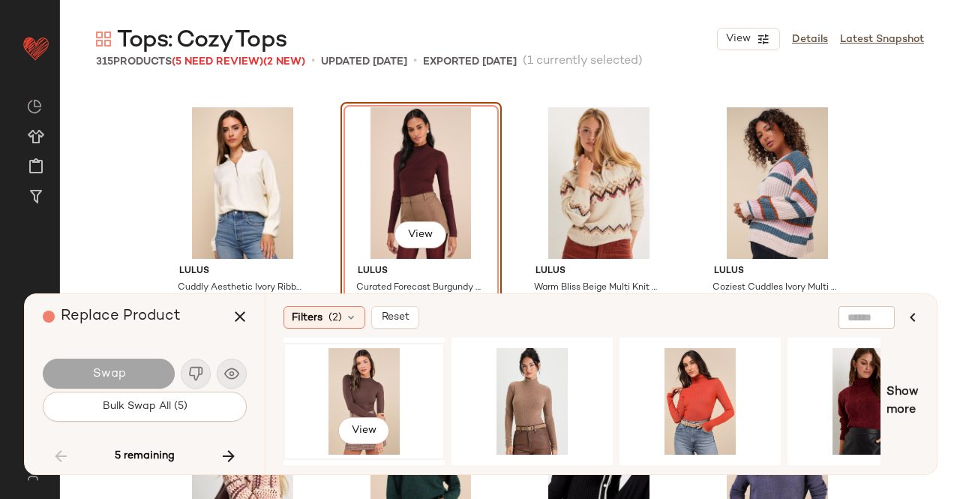
click at [359, 377] on div "View" at bounding box center [364, 401] width 151 height 107
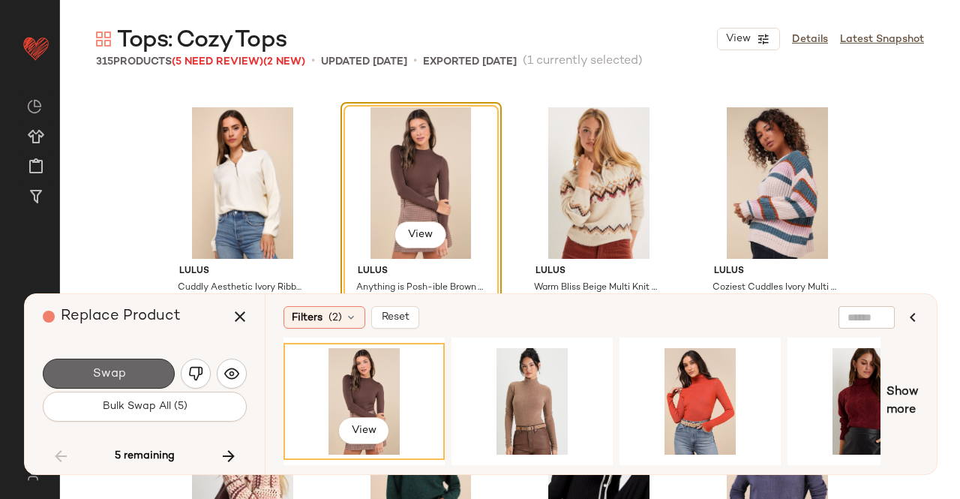
click at [133, 377] on button "Swap" at bounding box center [109, 374] width 132 height 30
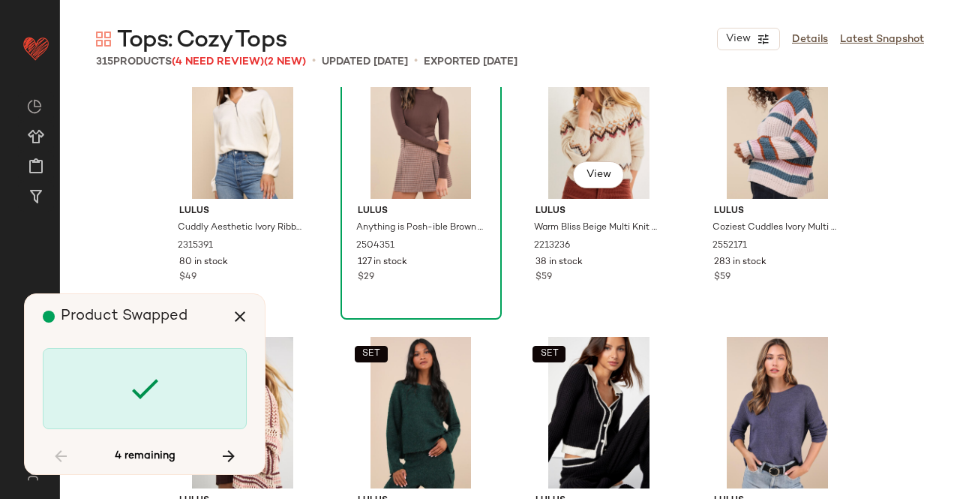
scroll to position [18896, 0]
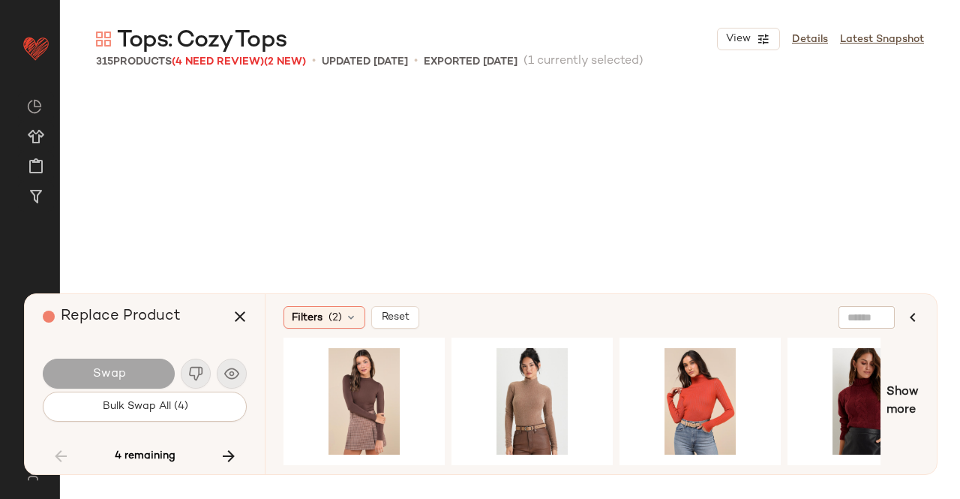
scroll to position [19690, 0]
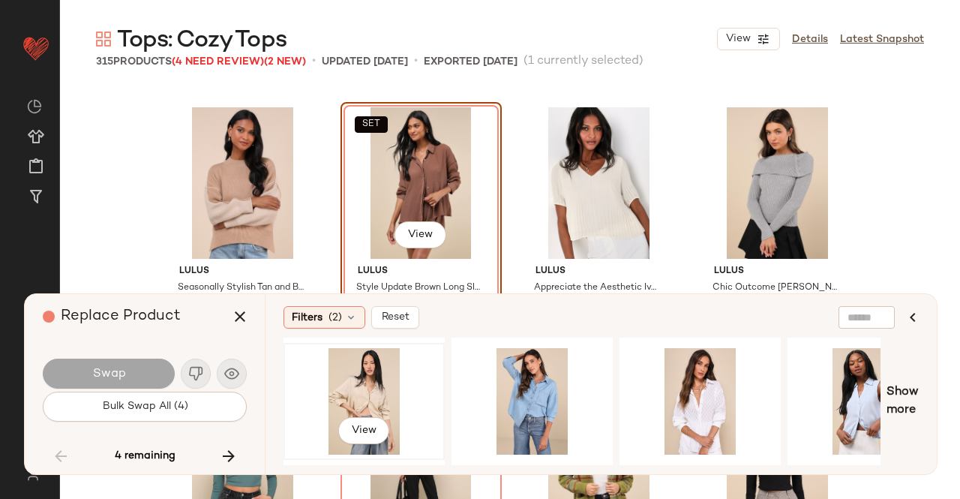
drag, startPoint x: 354, startPoint y: 389, endPoint x: 354, endPoint y: 374, distance: 15.0
click at [354, 390] on div "View" at bounding box center [364, 401] width 151 height 107
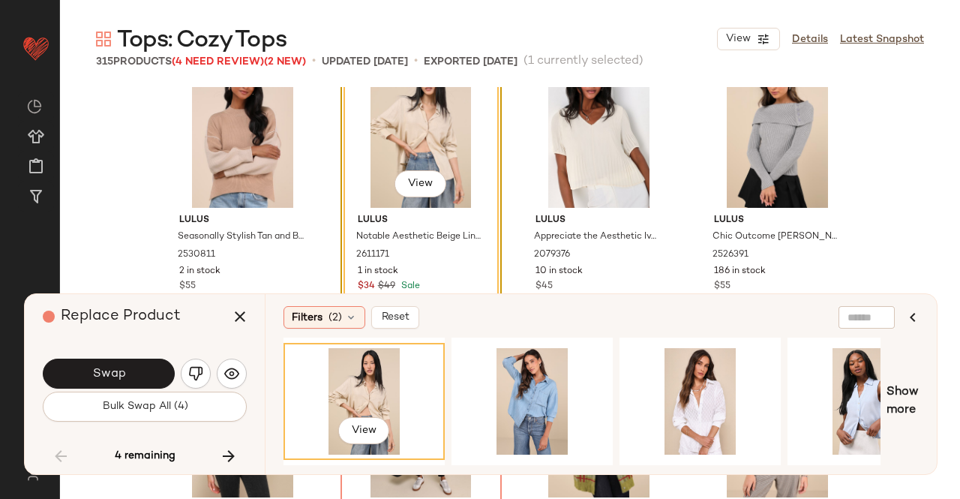
scroll to position [19765, 0]
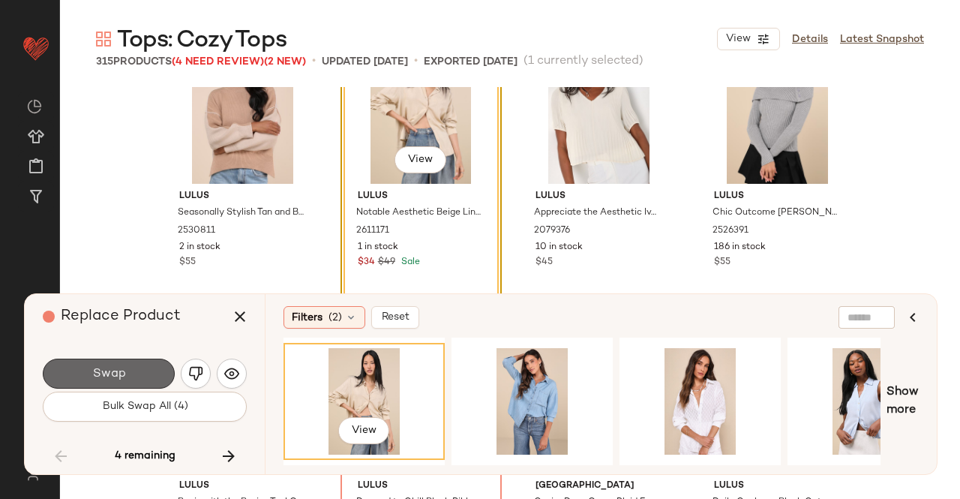
click at [105, 368] on span "Swap" at bounding box center [109, 374] width 34 height 14
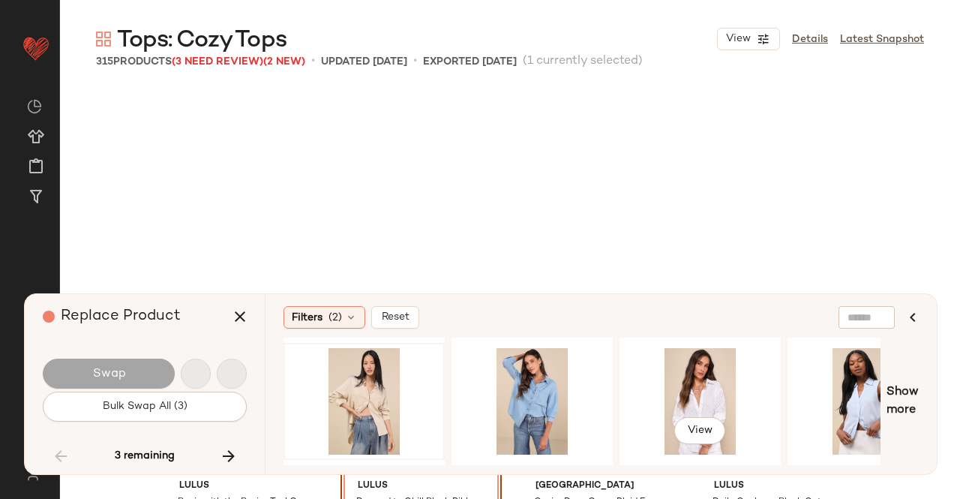
scroll to position [19980, 0]
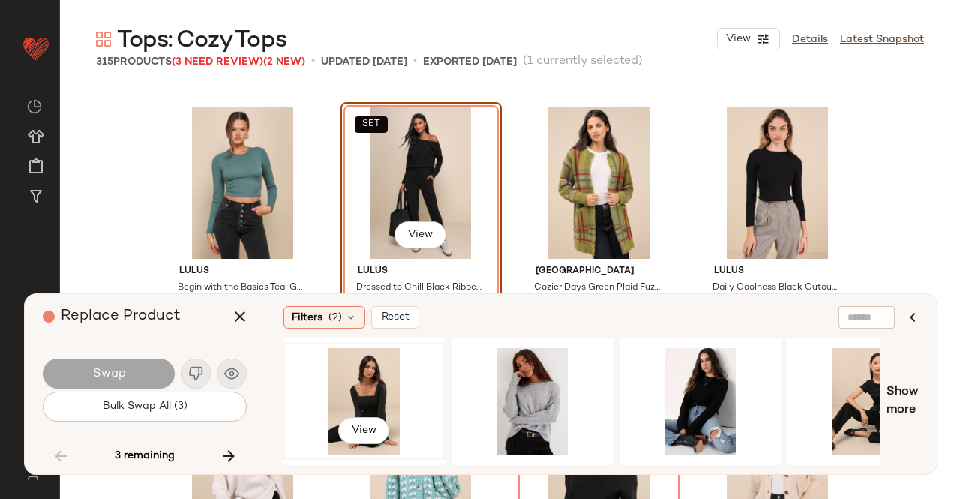
click at [369, 395] on div "View" at bounding box center [364, 401] width 151 height 107
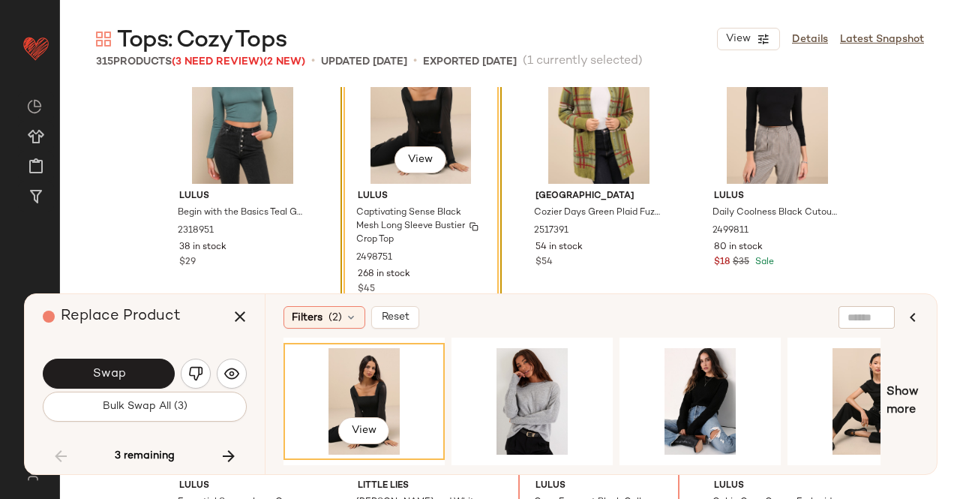
scroll to position [20130, 0]
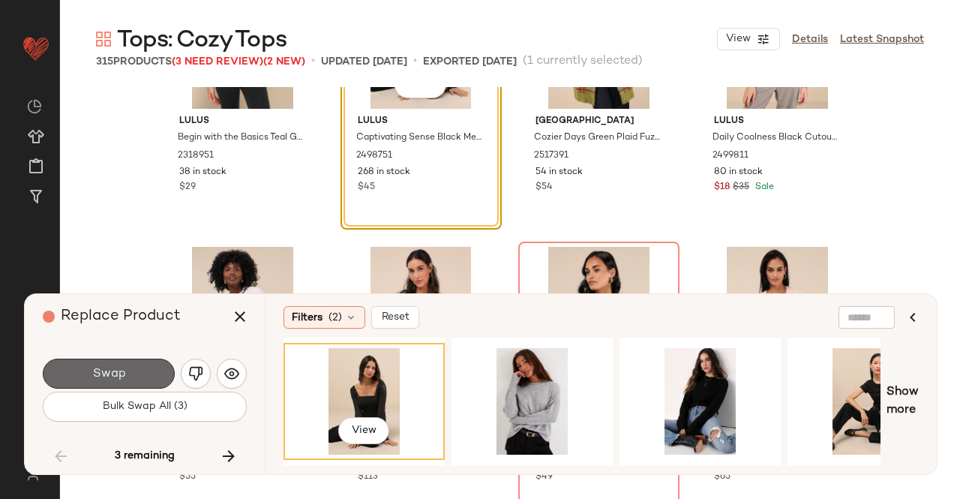
click at [146, 375] on button "Swap" at bounding box center [109, 374] width 132 height 30
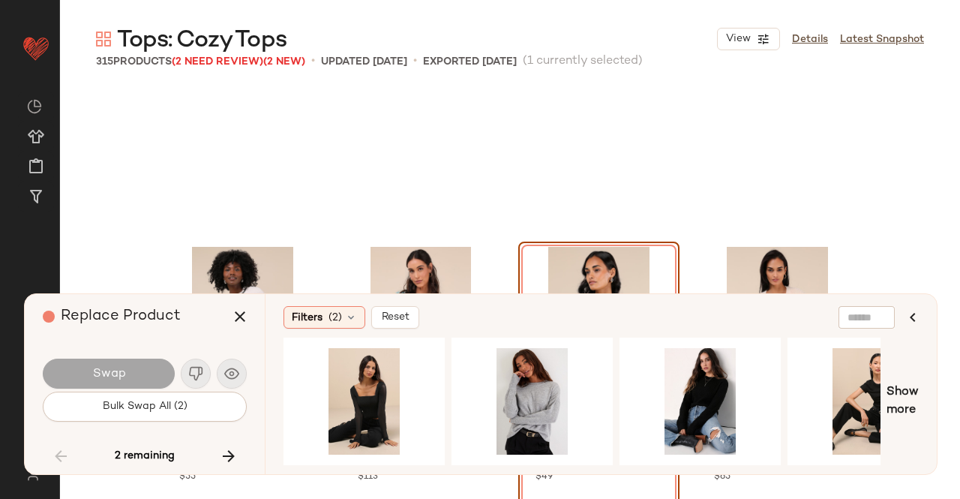
scroll to position [20269, 0]
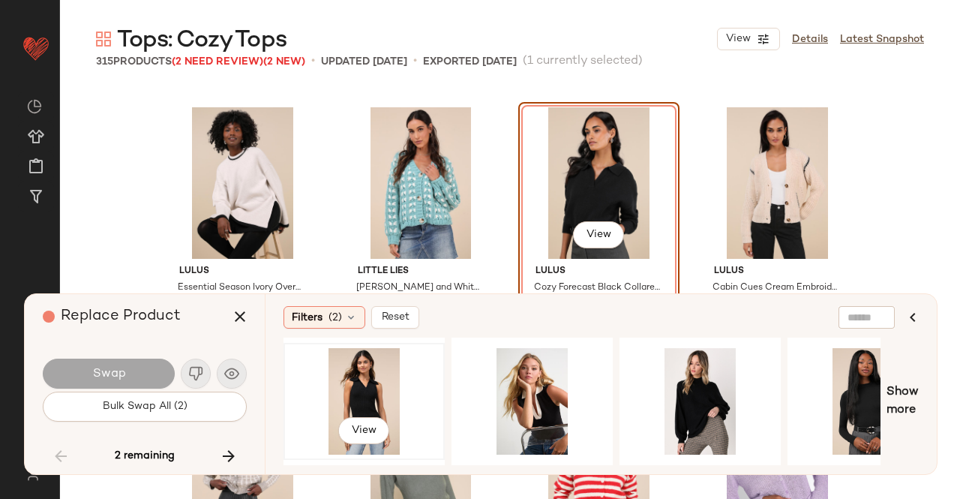
click at [369, 362] on div "View" at bounding box center [364, 401] width 151 height 107
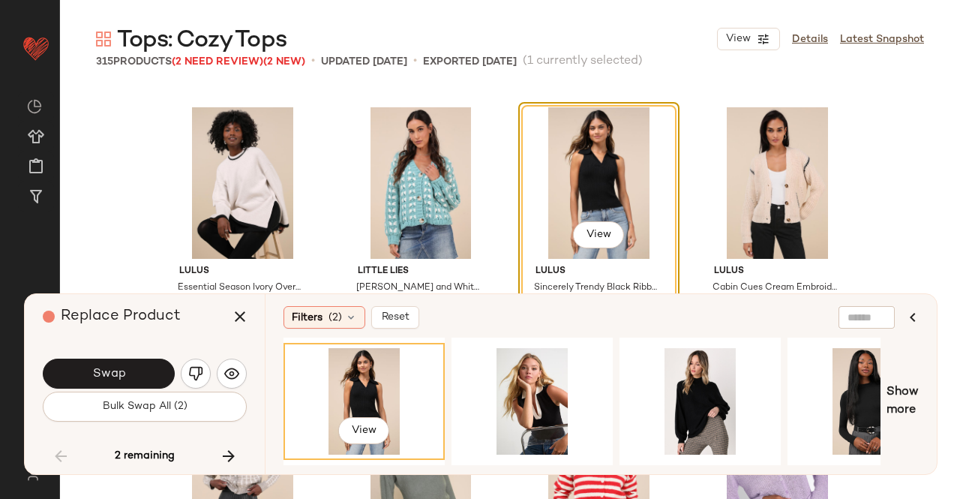
click at [82, 362] on button "Swap" at bounding box center [109, 374] width 132 height 30
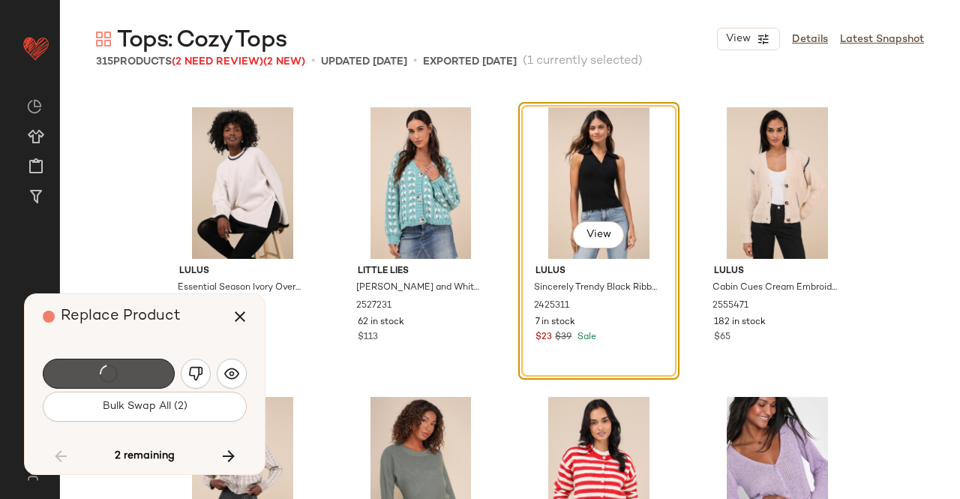
drag, startPoint x: 87, startPoint y: 365, endPoint x: 97, endPoint y: 365, distance: 9.8
click at [88, 366] on div "Swap" at bounding box center [109, 374] width 132 height 30
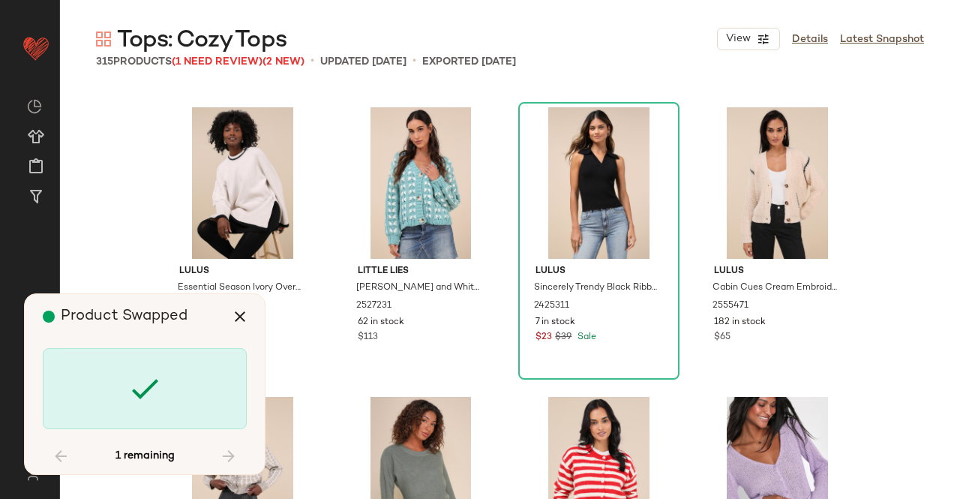
scroll to position [21717, 0]
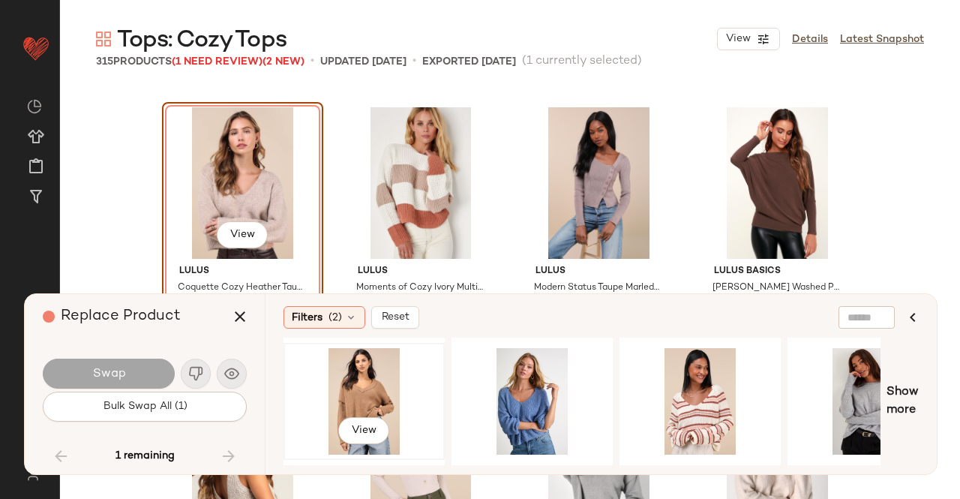
click at [395, 380] on div "View" at bounding box center [364, 401] width 151 height 107
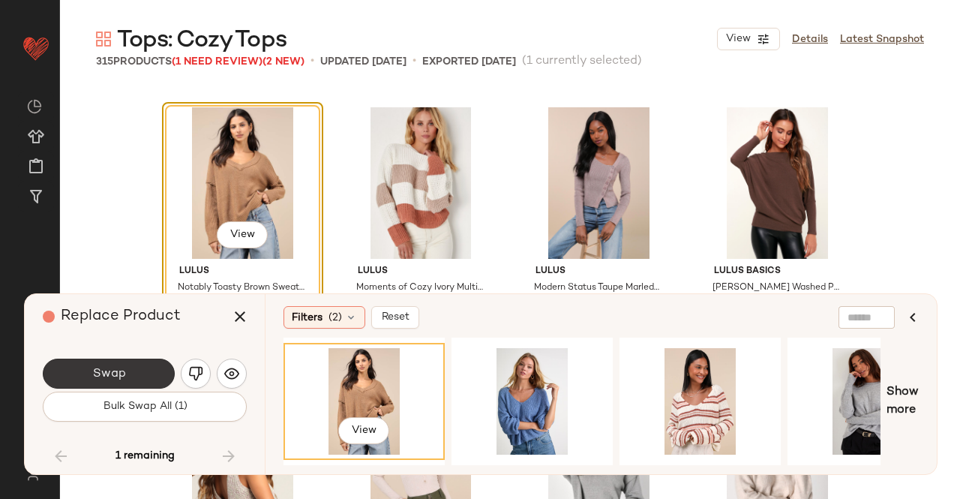
click at [123, 382] on button "Swap" at bounding box center [109, 374] width 132 height 30
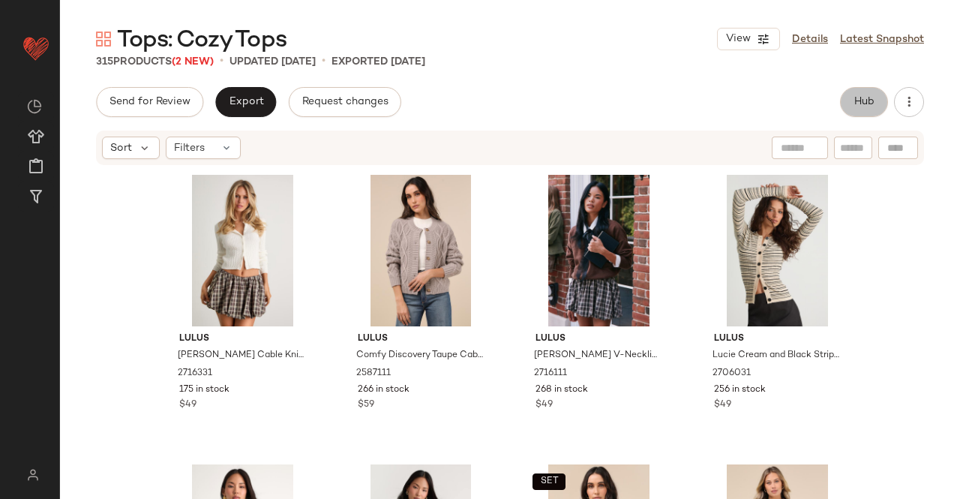
click at [860, 96] on span "Hub" at bounding box center [864, 102] width 21 height 12
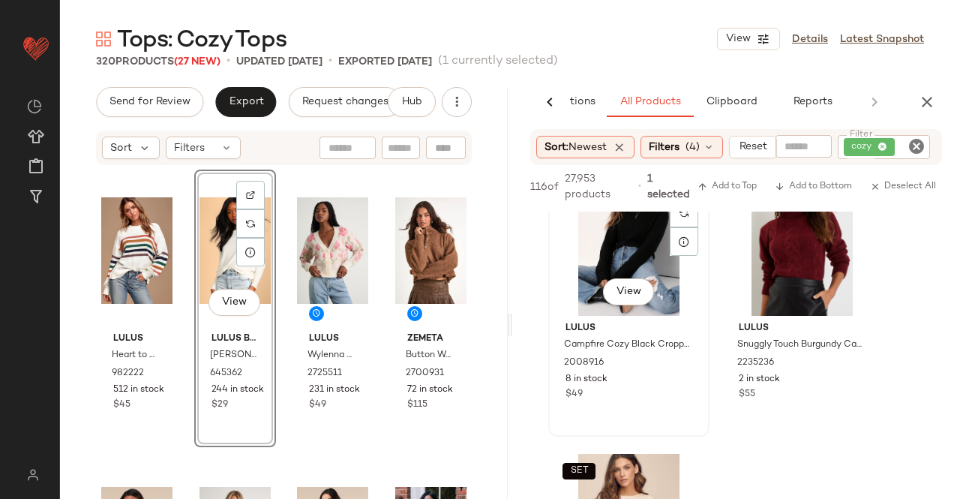
scroll to position [1725, 0]
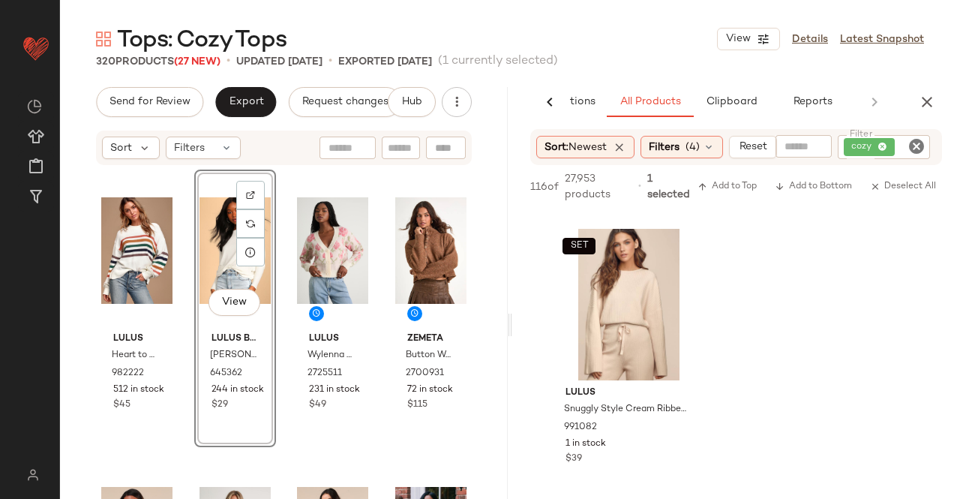
click at [926, 106] on icon "button" at bounding box center [927, 102] width 18 height 18
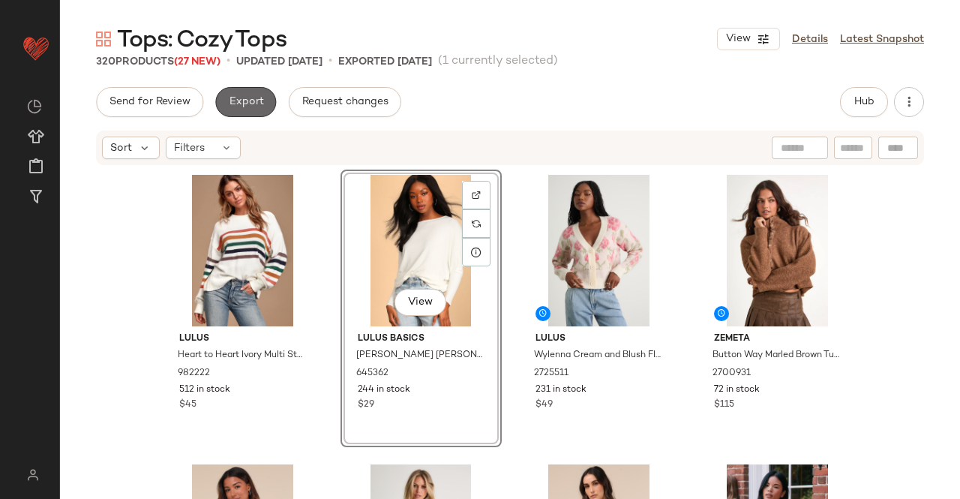
click at [257, 116] on button "Export" at bounding box center [245, 102] width 61 height 30
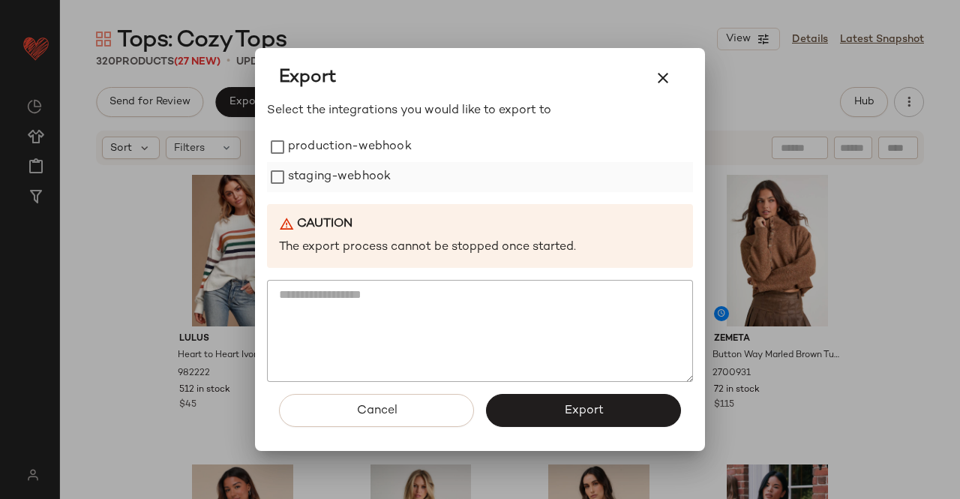
drag, startPoint x: 362, startPoint y: 163, endPoint x: 344, endPoint y: 181, distance: 25.5
click at [362, 163] on label "staging-webhook" at bounding box center [339, 177] width 103 height 30
click at [344, 181] on label "staging-webhook" at bounding box center [339, 177] width 103 height 30
click at [354, 148] on label "production-webhook" at bounding box center [350, 147] width 124 height 30
click at [350, 178] on label "staging-webhook" at bounding box center [339, 177] width 103 height 30
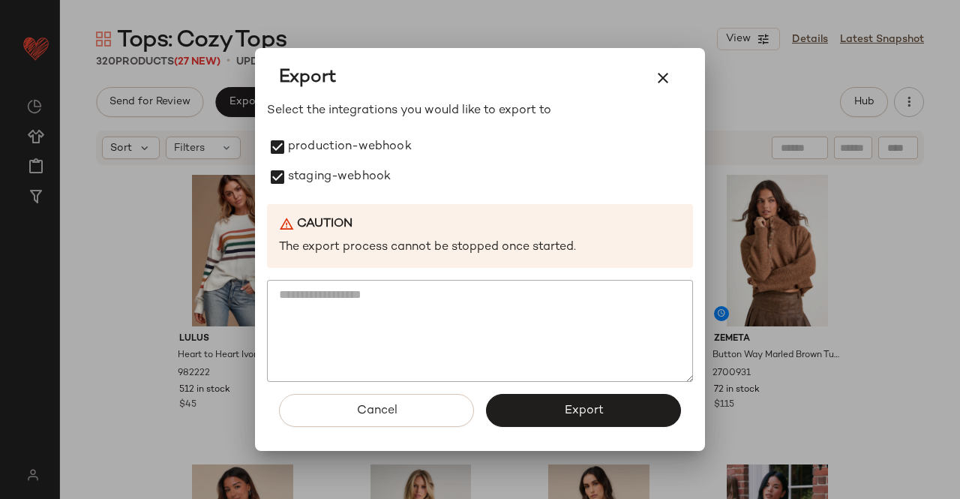
click at [564, 410] on span "Export" at bounding box center [583, 411] width 40 height 14
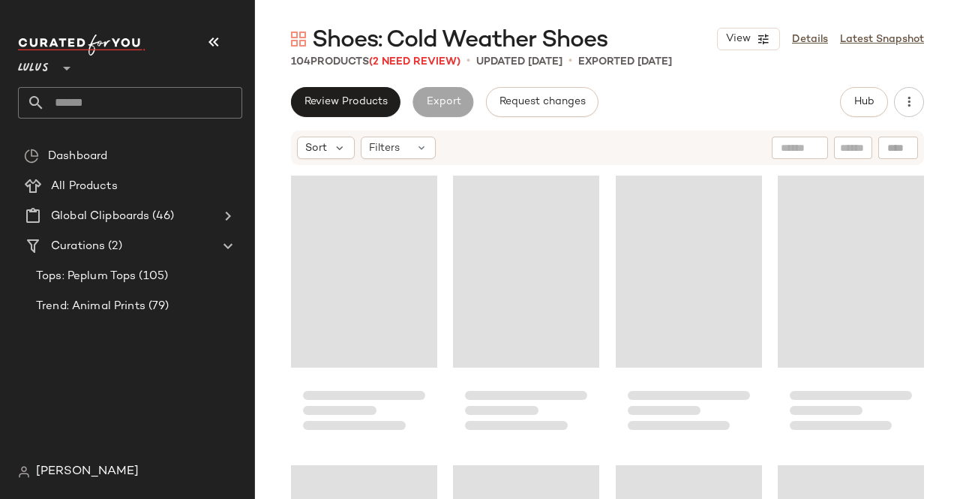
drag, startPoint x: 207, startPoint y: 44, endPoint x: 215, endPoint y: 46, distance: 7.7
click at [208, 44] on icon "button" at bounding box center [214, 42] width 18 height 18
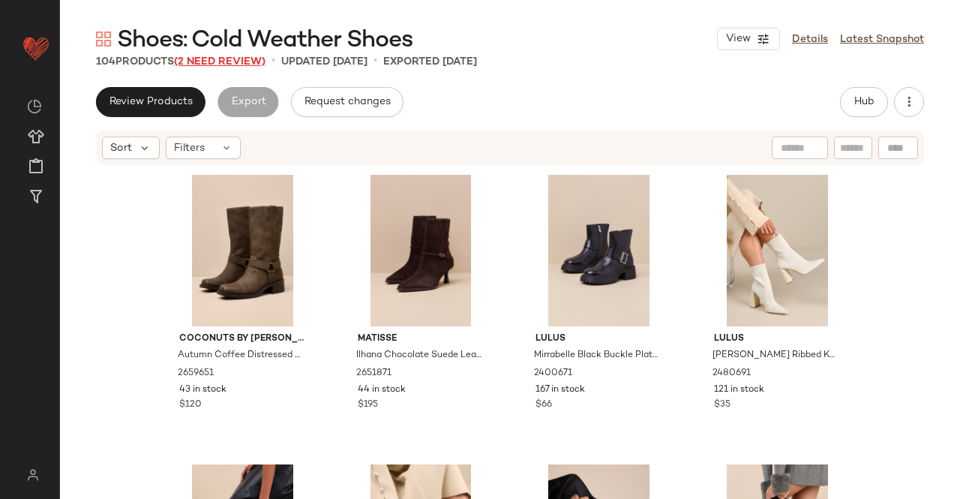
click at [224, 67] on span "(2 Need Review)" at bounding box center [220, 61] width 92 height 11
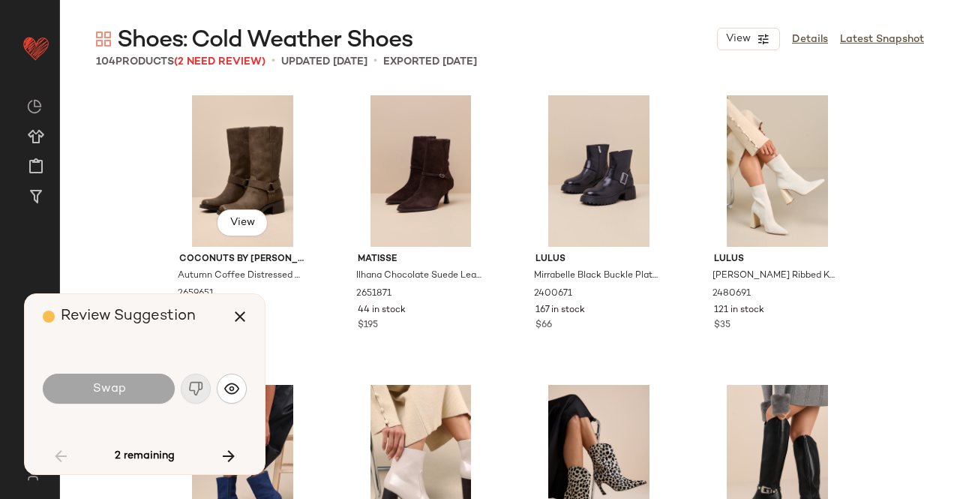
scroll to position [2896, 0]
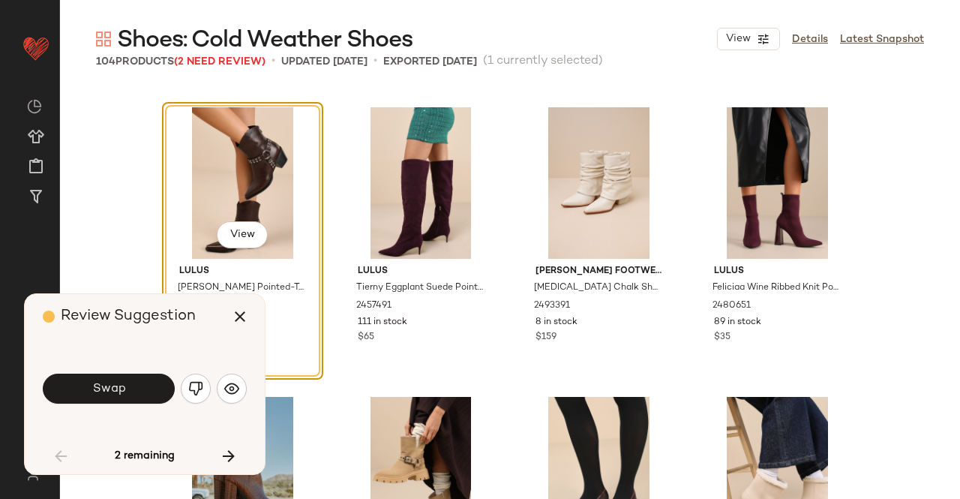
drag, startPoint x: 141, startPoint y: 382, endPoint x: 179, endPoint y: 383, distance: 37.5
click at [142, 382] on button "Swap" at bounding box center [109, 389] width 132 height 30
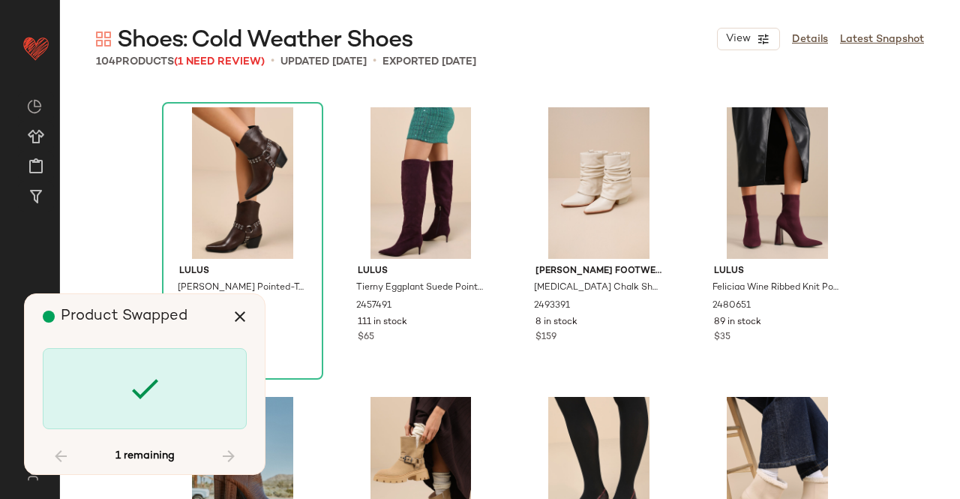
scroll to position [4343, 0]
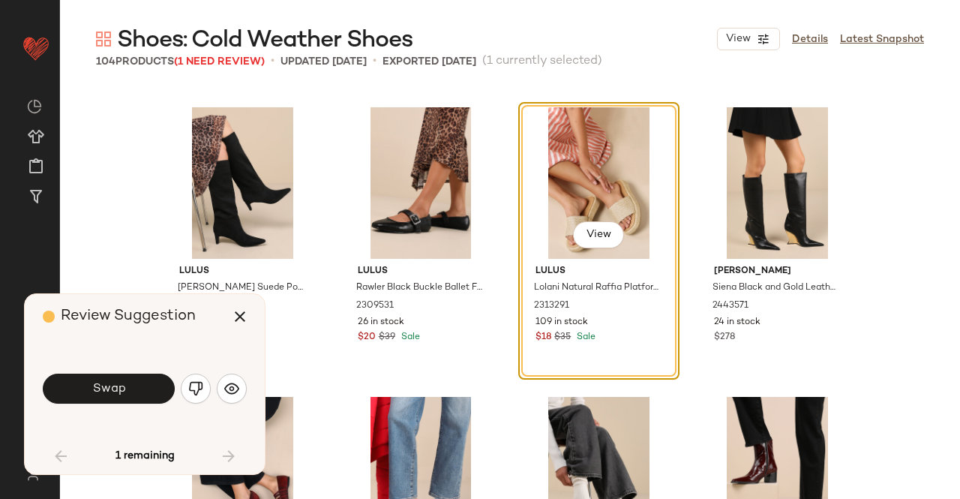
click at [189, 389] on img "button" at bounding box center [195, 388] width 15 height 15
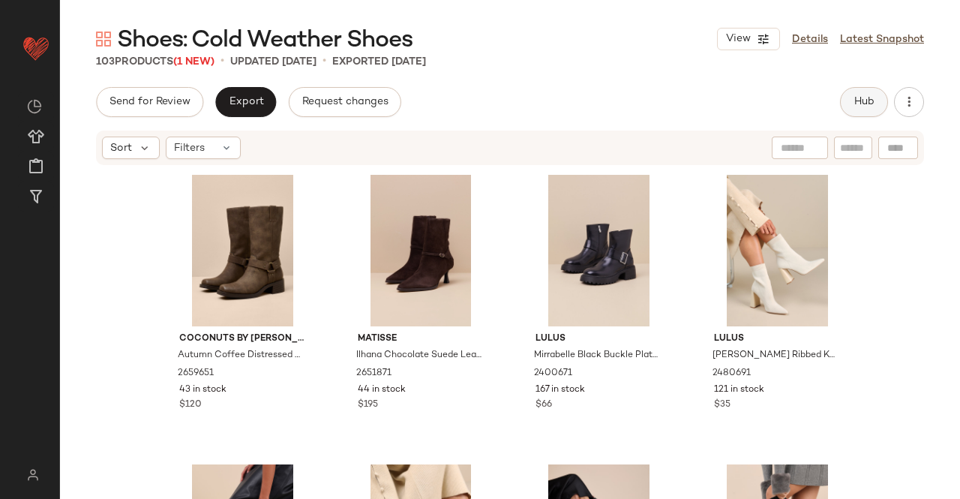
click at [862, 108] on span "Hub" at bounding box center [864, 102] width 21 height 12
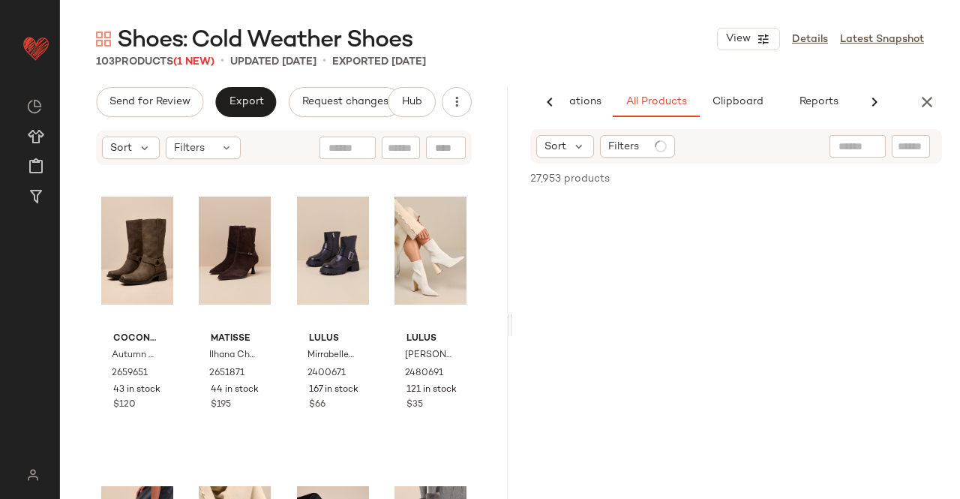
scroll to position [0, 95]
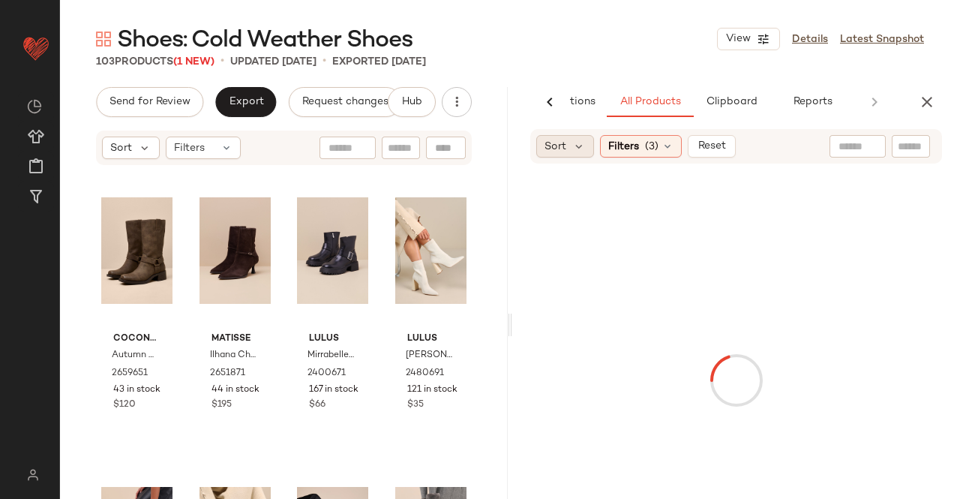
click at [551, 143] on span "Sort" at bounding box center [556, 147] width 22 height 16
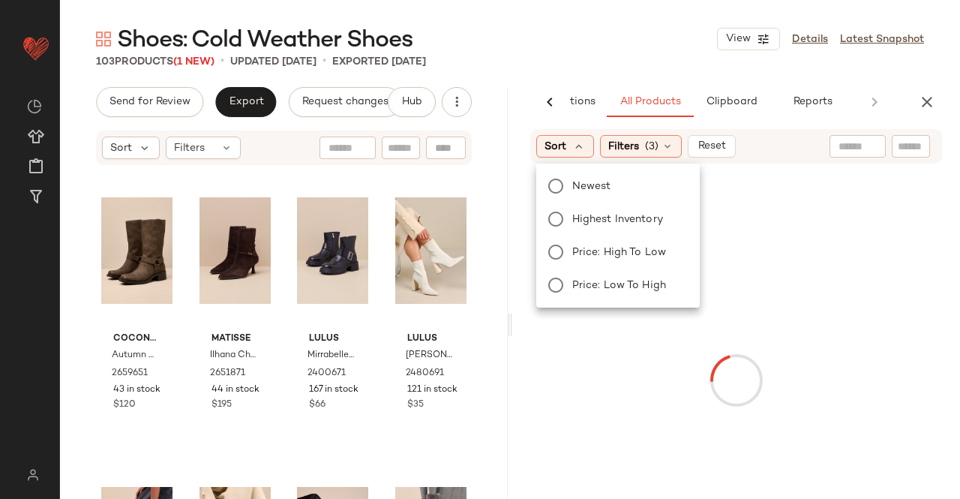
click at [569, 178] on label "Newest" at bounding box center [627, 186] width 122 height 21
click at [567, 185] on label "Newest" at bounding box center [627, 186] width 122 height 21
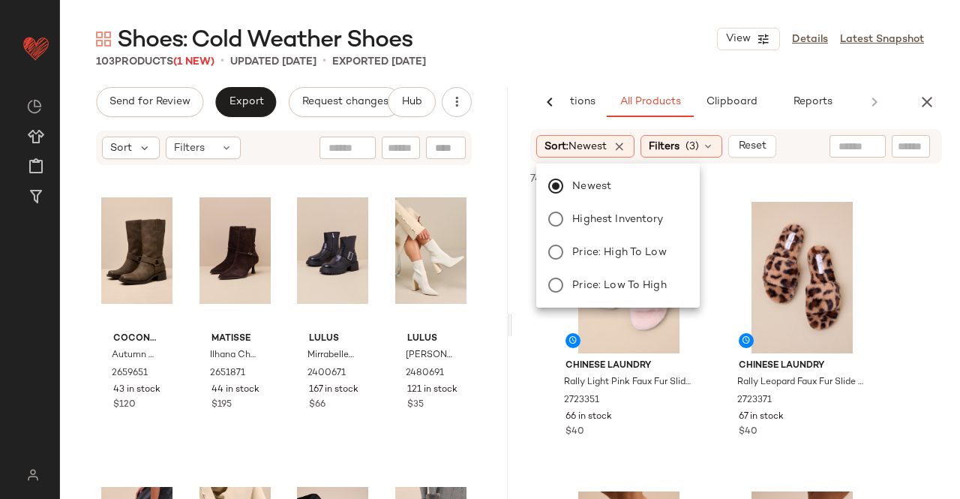
click at [578, 46] on div "Shoes: Cold Weather Shoes View Details Latest Snapshot" at bounding box center [510, 39] width 900 height 30
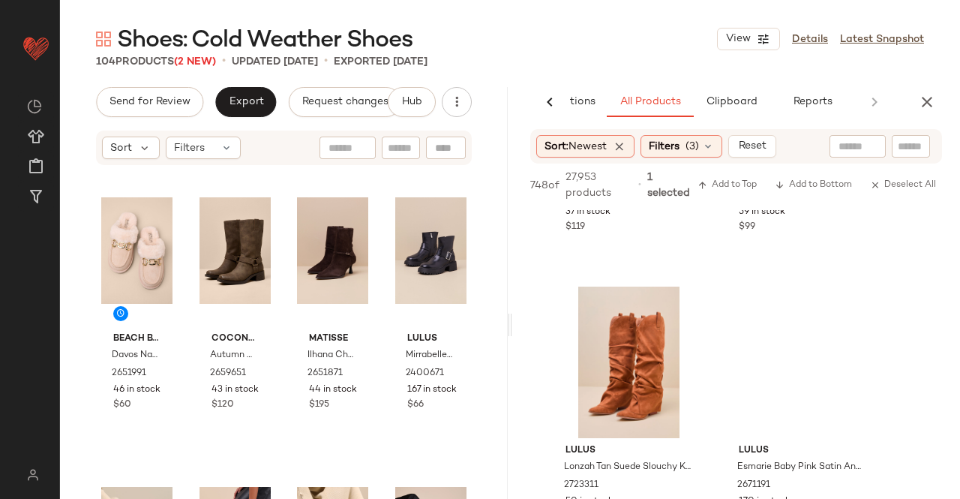
scroll to position [5476, 0]
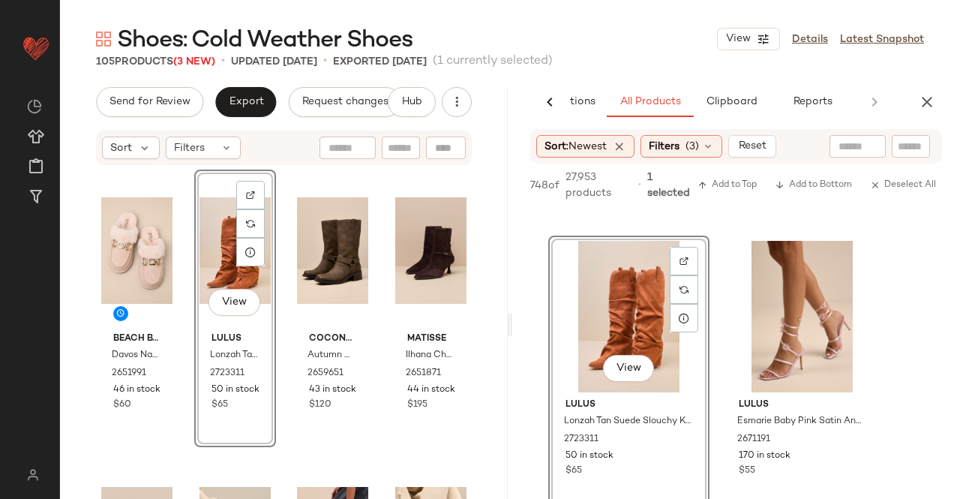
click at [917, 102] on button "button" at bounding box center [927, 102] width 30 height 30
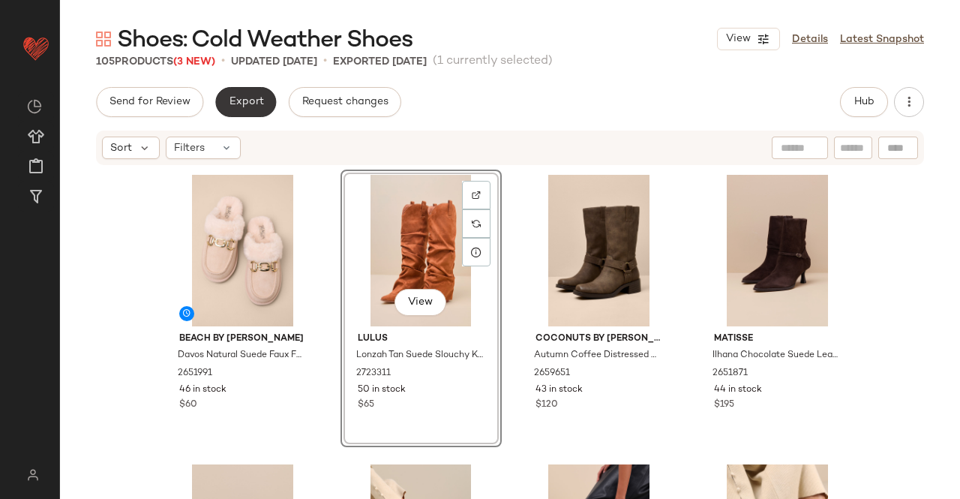
click at [243, 89] on button "Export" at bounding box center [245, 102] width 61 height 30
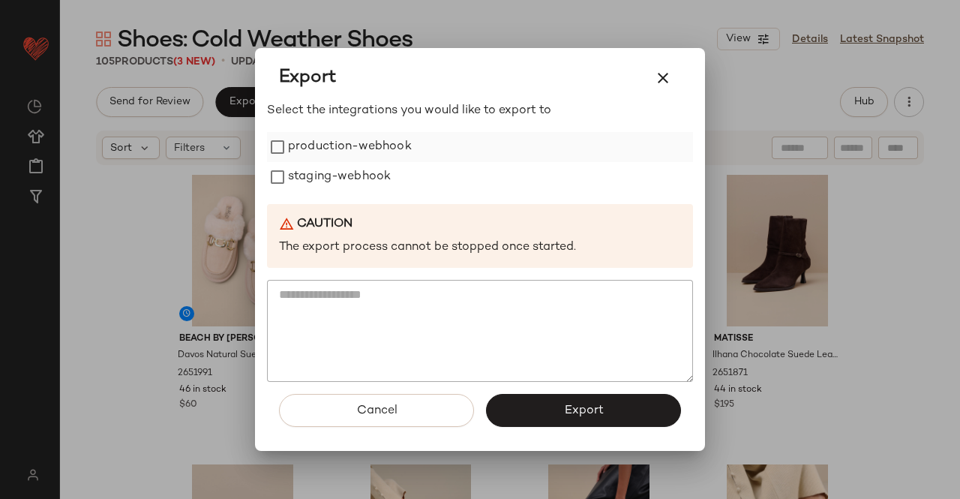
drag, startPoint x: 302, startPoint y: 139, endPoint x: 308, endPoint y: 155, distance: 16.9
click at [305, 143] on label "production-webhook" at bounding box center [350, 147] width 124 height 30
drag, startPoint x: 307, startPoint y: 167, endPoint x: 370, endPoint y: 245, distance: 100.3
click at [308, 169] on label "staging-webhook" at bounding box center [339, 177] width 103 height 30
drag, startPoint x: 529, startPoint y: 407, endPoint x: 525, endPoint y: 386, distance: 20.6
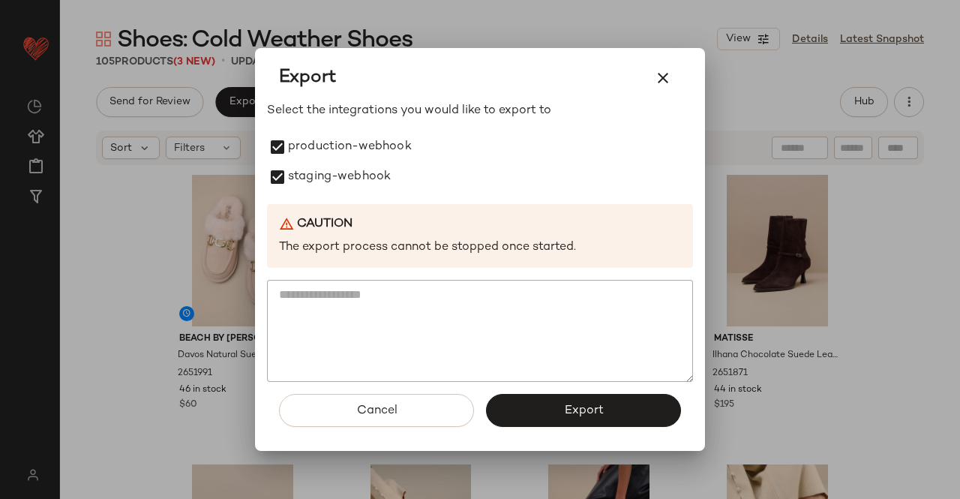
click at [530, 407] on button "Export" at bounding box center [583, 410] width 195 height 33
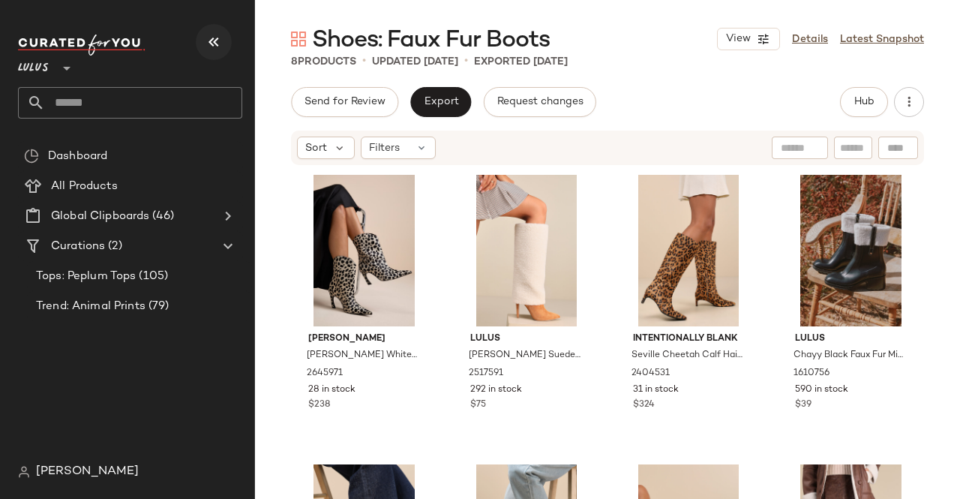
click at [231, 38] on button "button" at bounding box center [214, 42] width 36 height 36
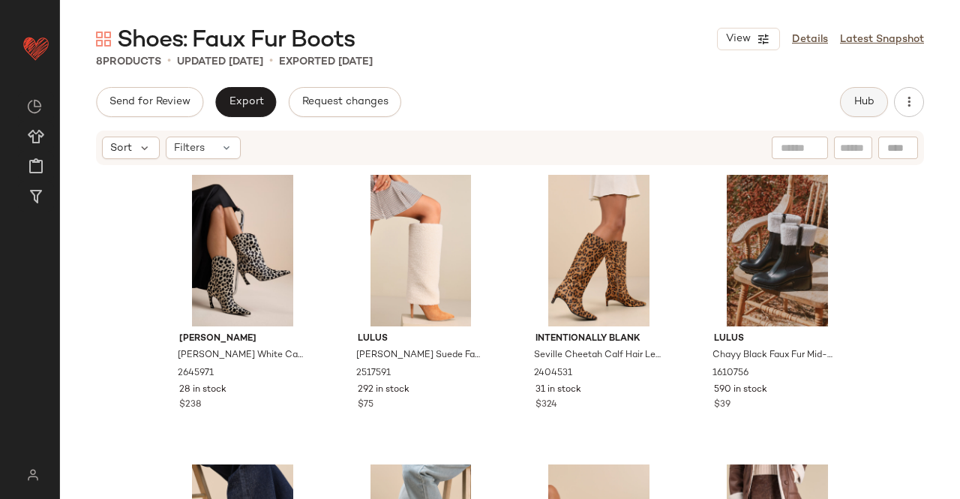
click at [869, 102] on span "Hub" at bounding box center [864, 102] width 21 height 12
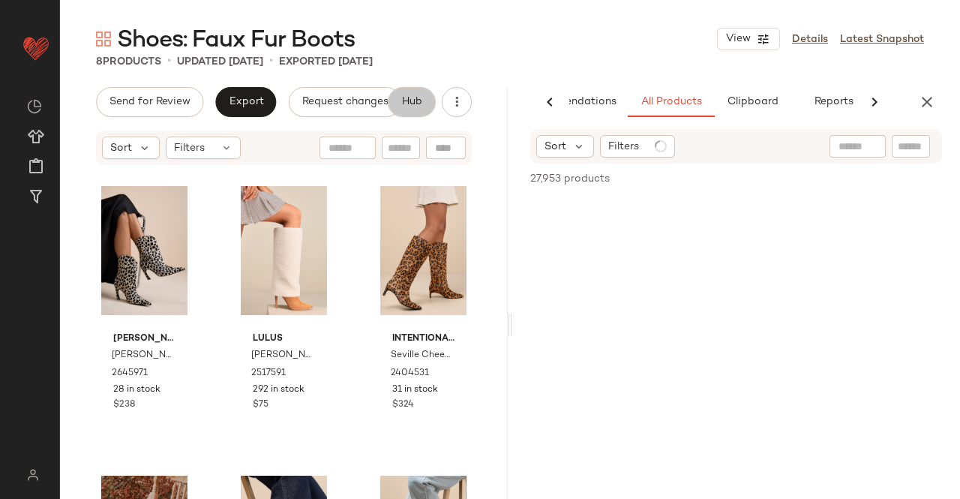
scroll to position [0, 95]
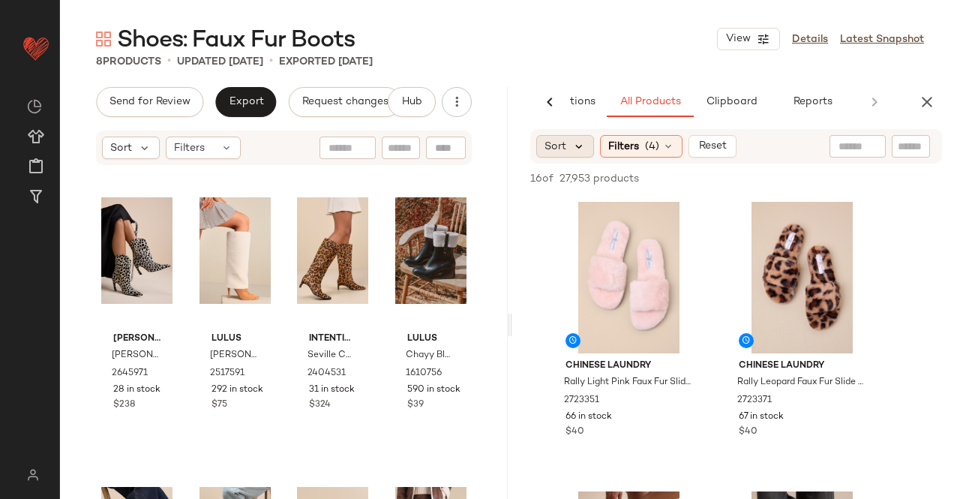
click at [578, 148] on icon at bounding box center [579, 147] width 14 height 14
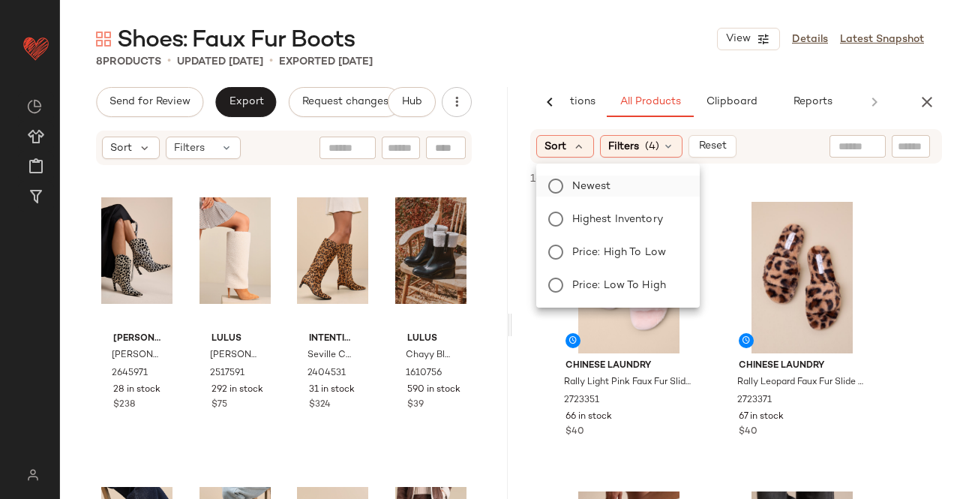
click at [602, 195] on div "Newest Highest Inventory Price: High to Low Price: Low to High" at bounding box center [616, 236] width 167 height 132
drag, startPoint x: 593, startPoint y: 184, endPoint x: 628, endPoint y: 35, distance: 152.7
click at [594, 182] on span "Newest" at bounding box center [591, 187] width 39 height 16
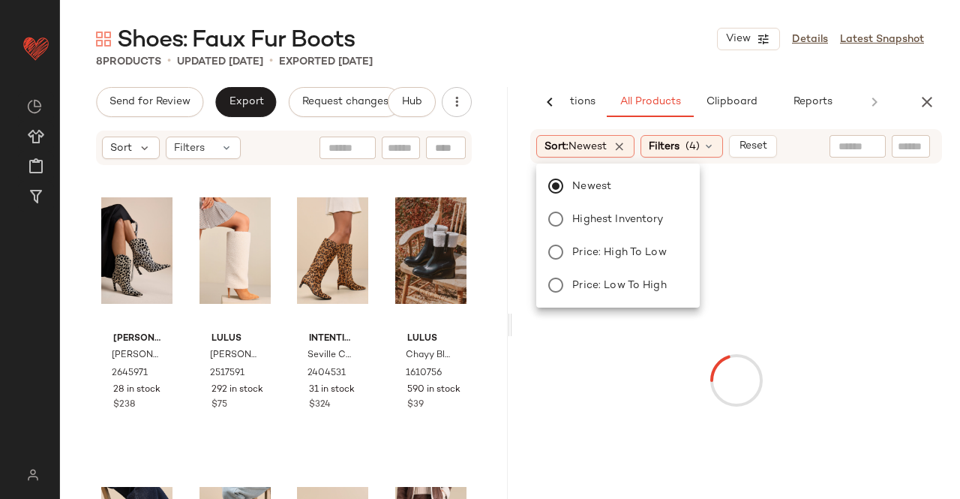
click at [626, 31] on div "Shoes: Faux Fur Boots View Details Latest Snapshot" at bounding box center [510, 39] width 900 height 30
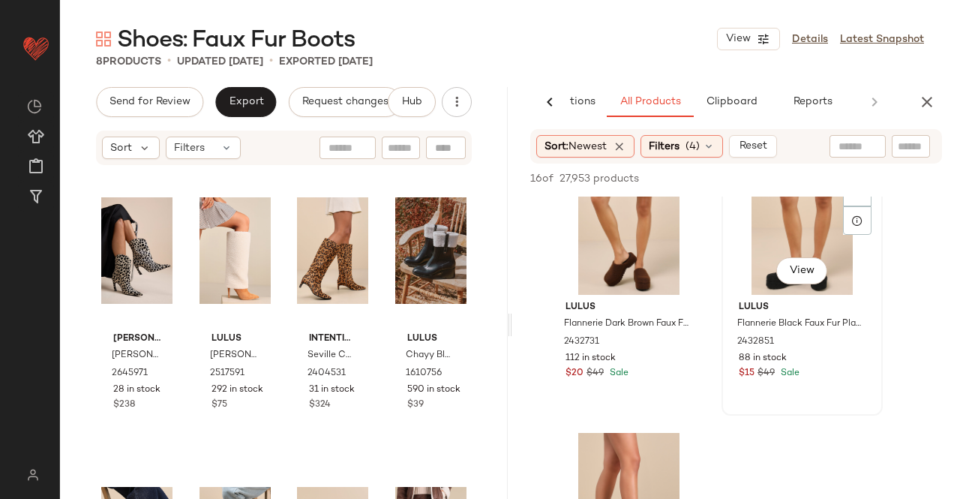
scroll to position [1050, 0]
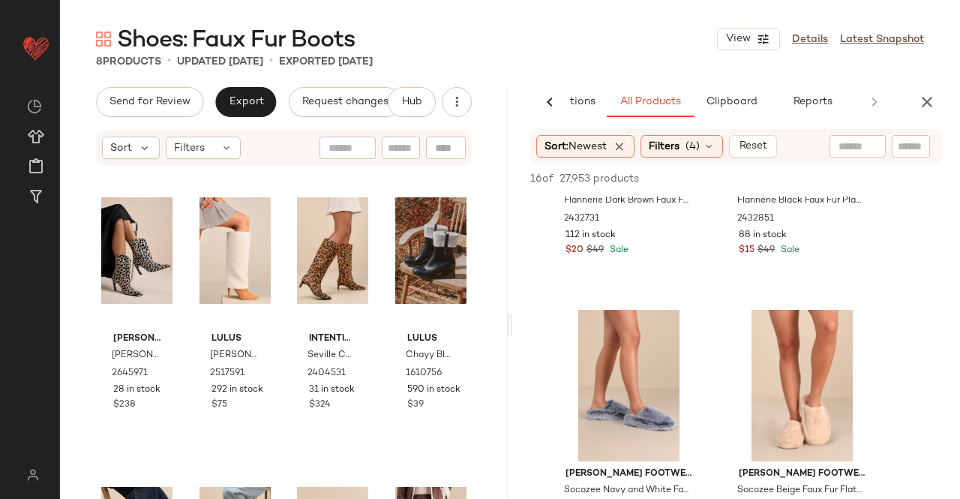
click at [920, 109] on icon "button" at bounding box center [927, 102] width 18 height 18
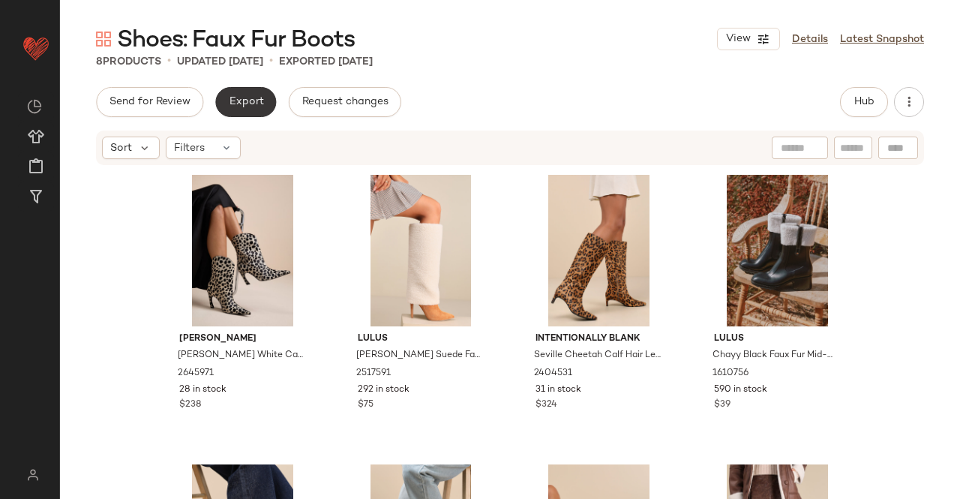
click at [247, 95] on button "Export" at bounding box center [245, 102] width 61 height 30
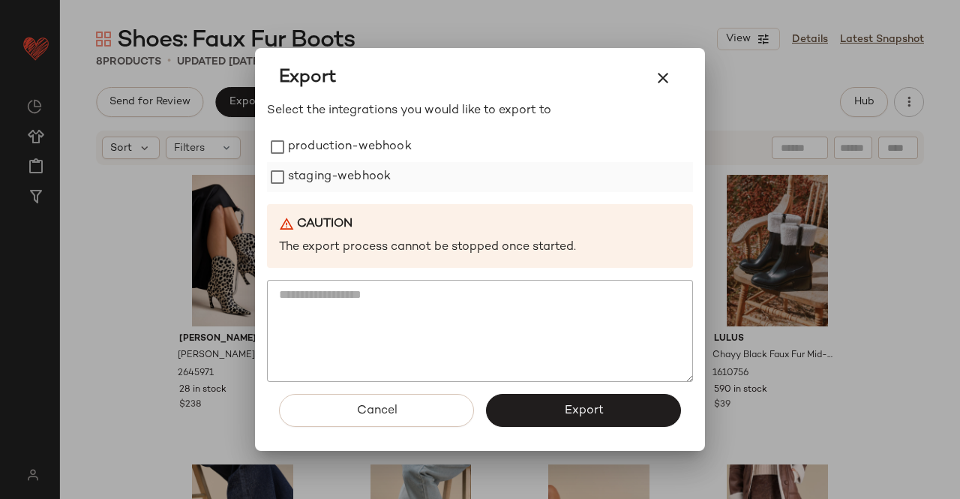
drag, startPoint x: 329, startPoint y: 150, endPoint x: 329, endPoint y: 175, distance: 24.8
click at [330, 153] on label "production-webhook" at bounding box center [350, 147] width 124 height 30
drag, startPoint x: 329, startPoint y: 175, endPoint x: 404, endPoint y: 251, distance: 107.2
click at [330, 175] on label "staging-webhook" at bounding box center [339, 177] width 103 height 30
click at [548, 406] on button "Export" at bounding box center [583, 410] width 195 height 33
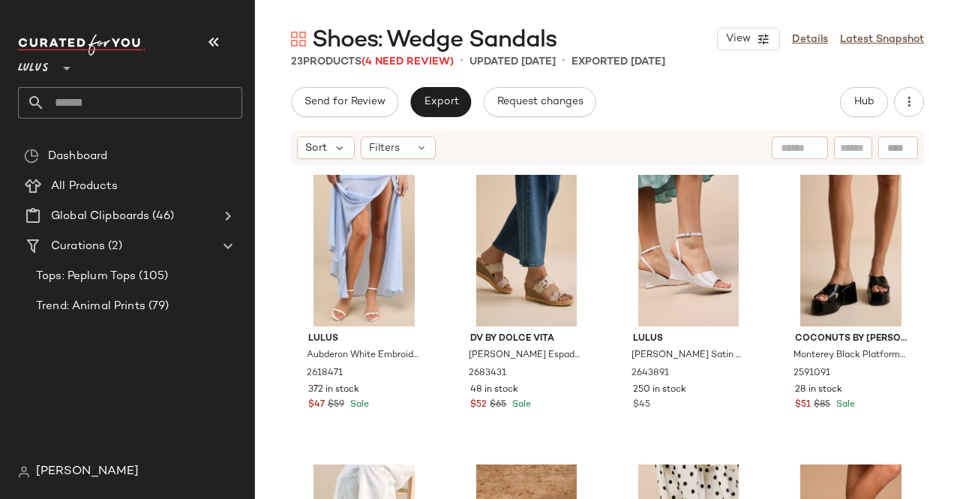
click at [207, 33] on icon "button" at bounding box center [214, 42] width 18 height 18
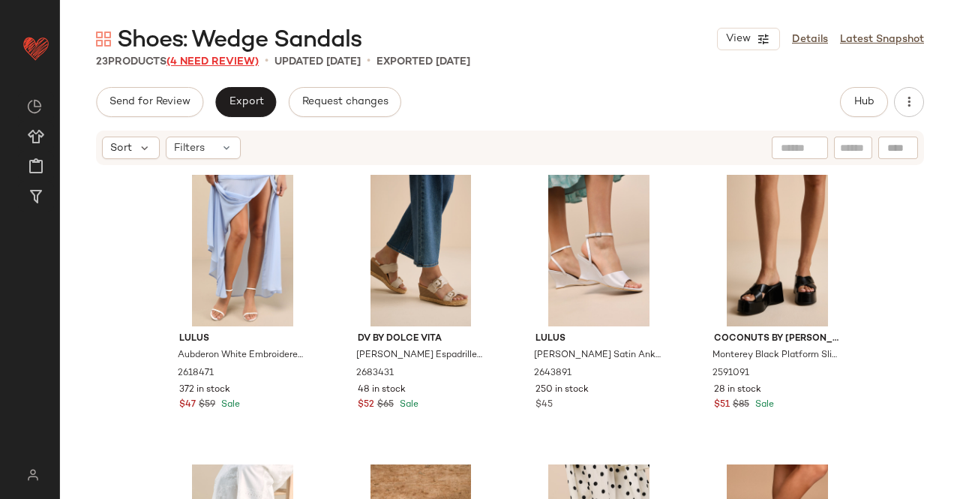
click at [245, 61] on span "(4 Need Review)" at bounding box center [213, 61] width 92 height 11
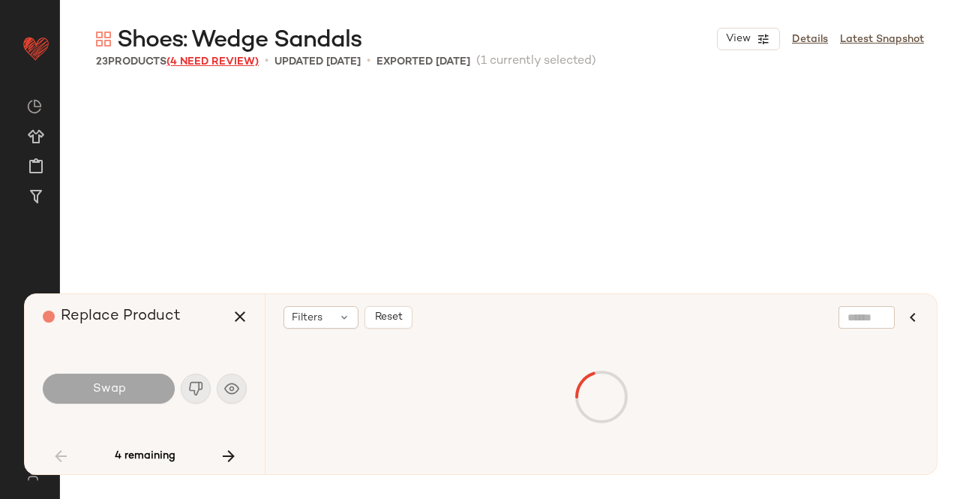
scroll to position [591, 0]
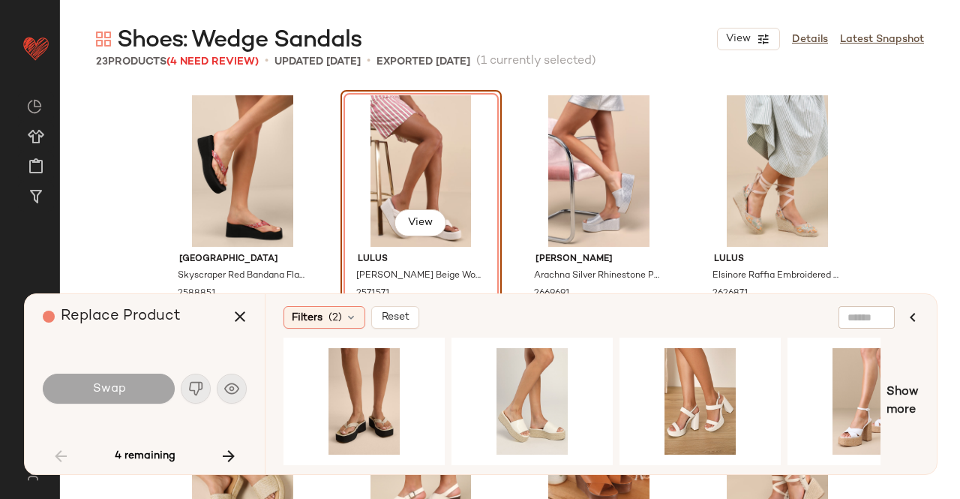
click at [143, 382] on div "Swap" at bounding box center [109, 389] width 132 height 30
click at [518, 403] on div "View" at bounding box center [532, 401] width 151 height 107
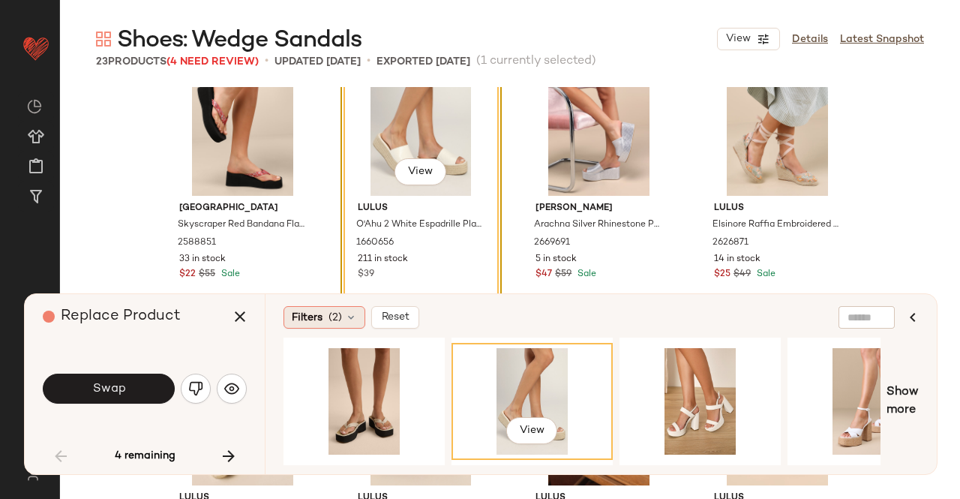
scroll to position [666, 0]
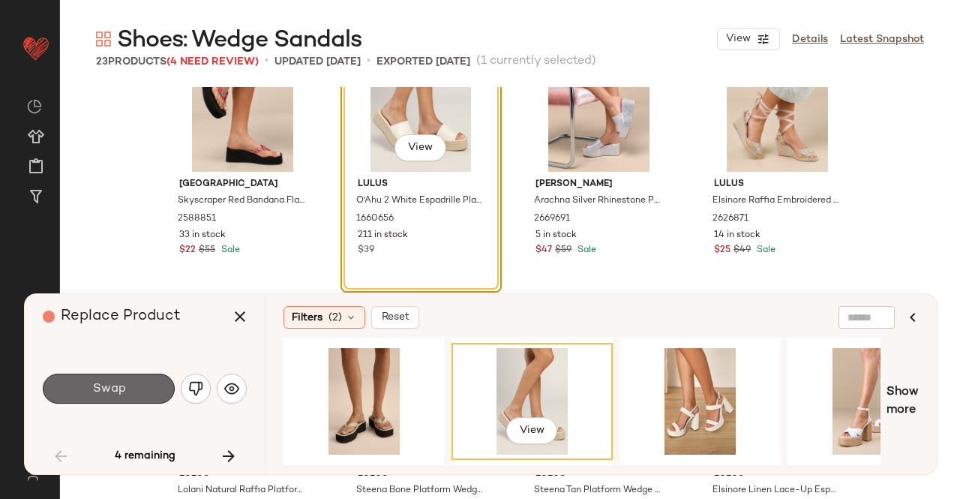
click at [77, 391] on button "Swap" at bounding box center [109, 389] width 132 height 30
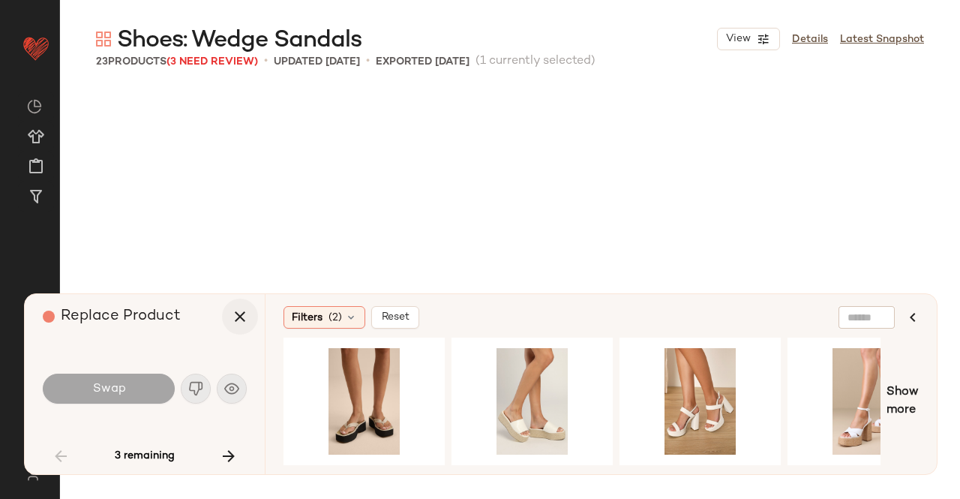
scroll to position [1158, 0]
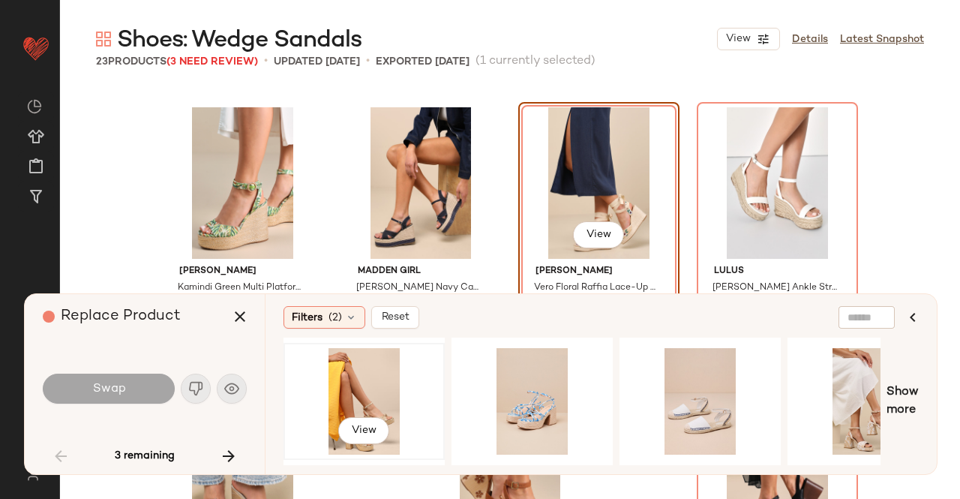
drag, startPoint x: 369, startPoint y: 386, endPoint x: 417, endPoint y: 362, distance: 53.7
click at [371, 386] on div "View" at bounding box center [364, 401] width 151 height 107
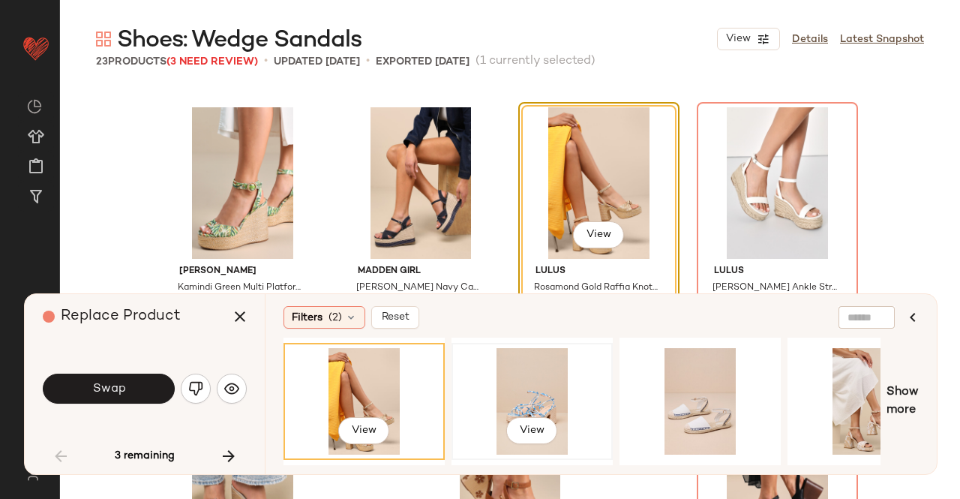
click at [545, 403] on div "View" at bounding box center [532, 401] width 151 height 107
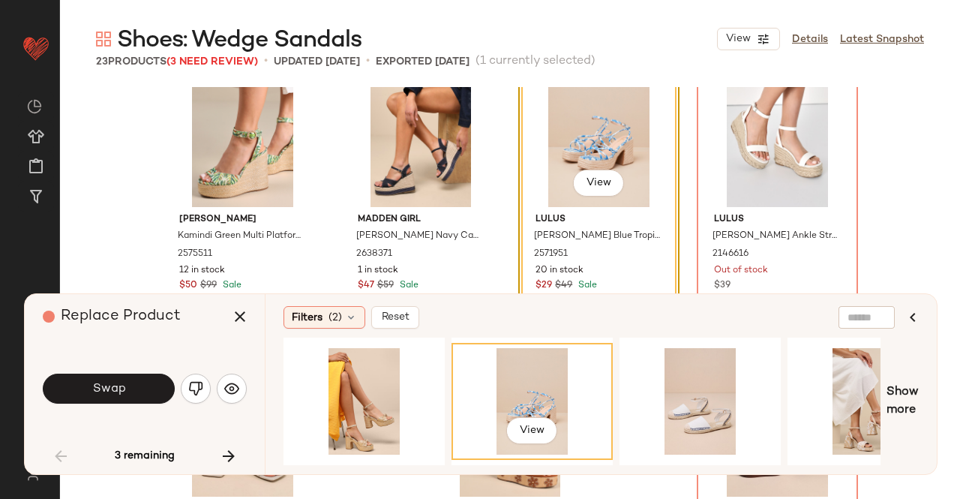
scroll to position [1233, 0]
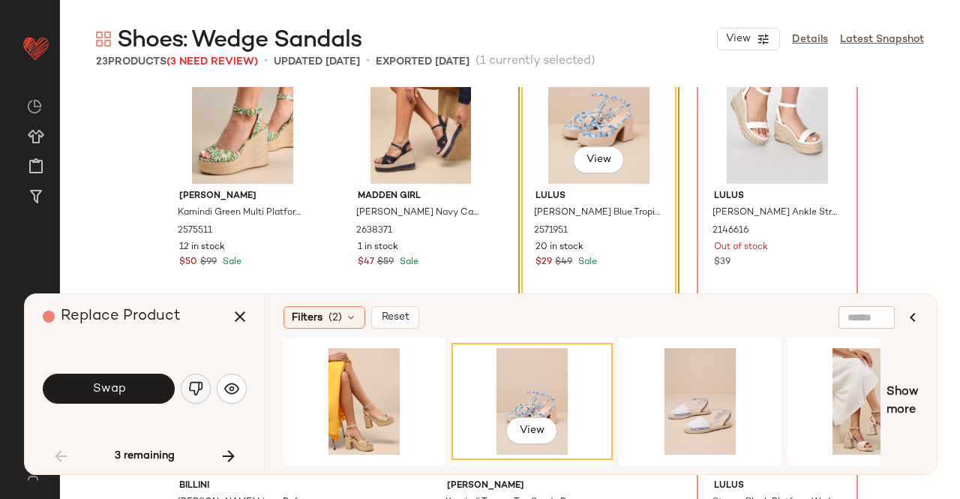
click at [200, 386] on img "button" at bounding box center [195, 388] width 15 height 15
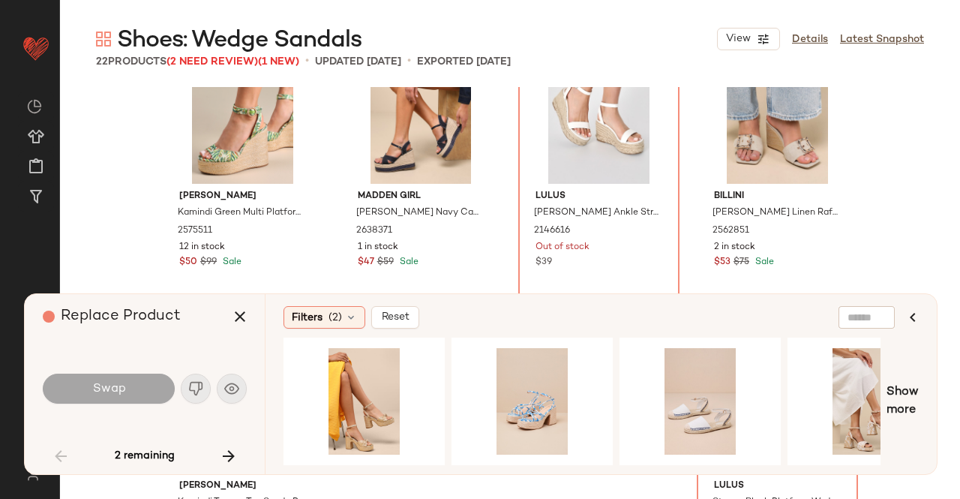
click at [227, 455] on icon "button" at bounding box center [229, 456] width 18 height 18
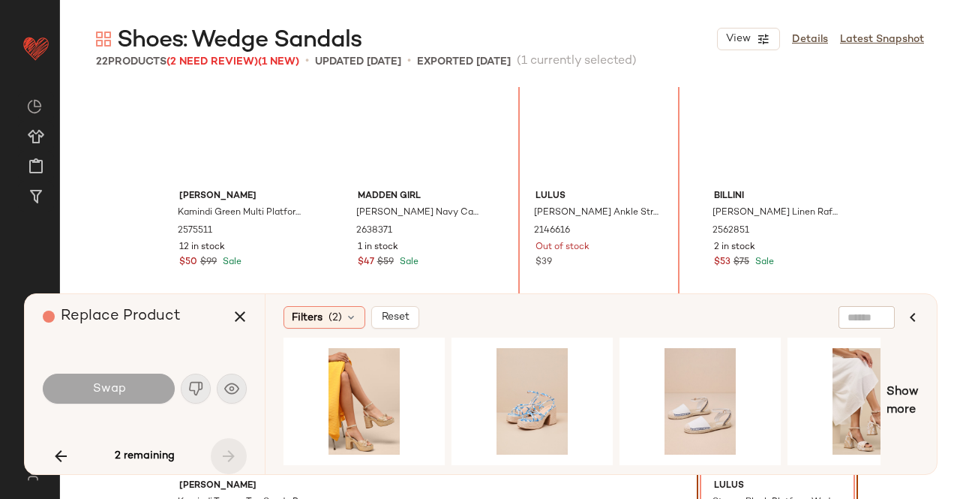
scroll to position [1265, 0]
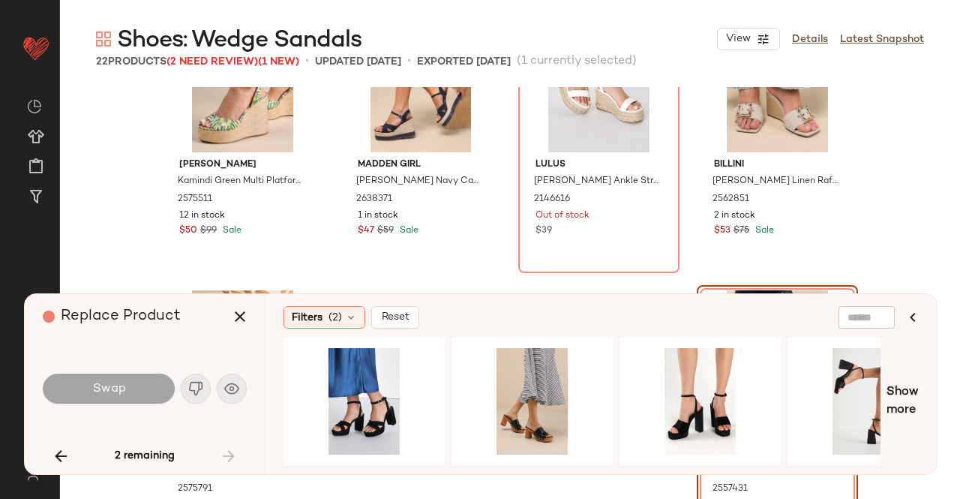
click at [191, 389] on div "Swap" at bounding box center [145, 389] width 204 height 36
click at [78, 467] on div "2 remaining" at bounding box center [145, 456] width 204 height 36
click at [72, 452] on button "button" at bounding box center [61, 456] width 36 height 36
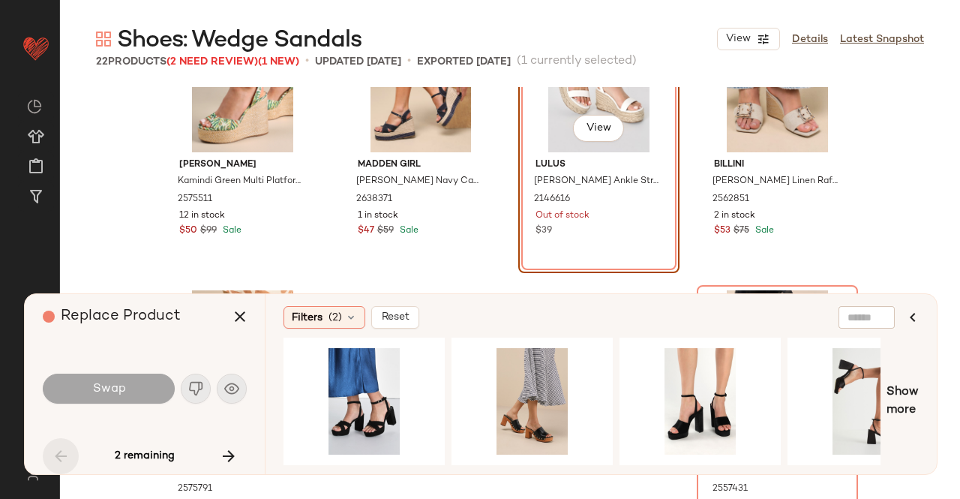
scroll to position [1158, 0]
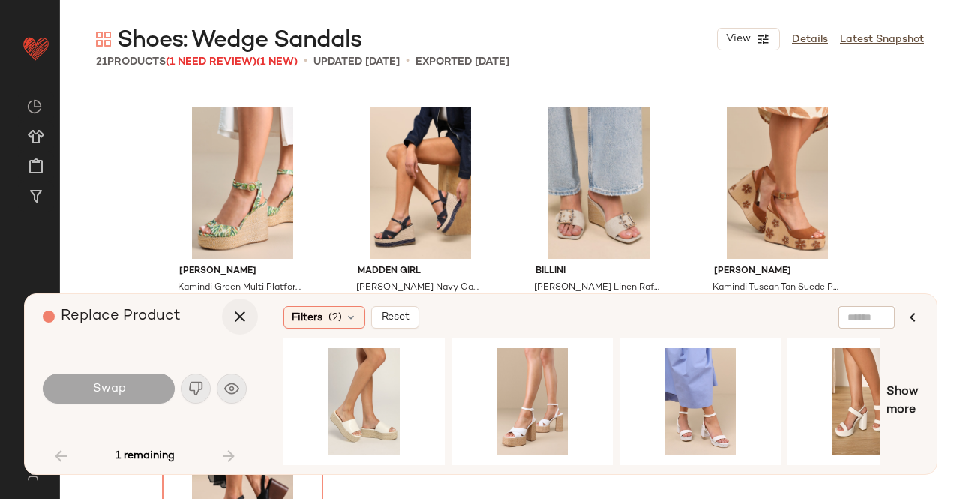
click at [250, 313] on button "button" at bounding box center [240, 317] width 36 height 36
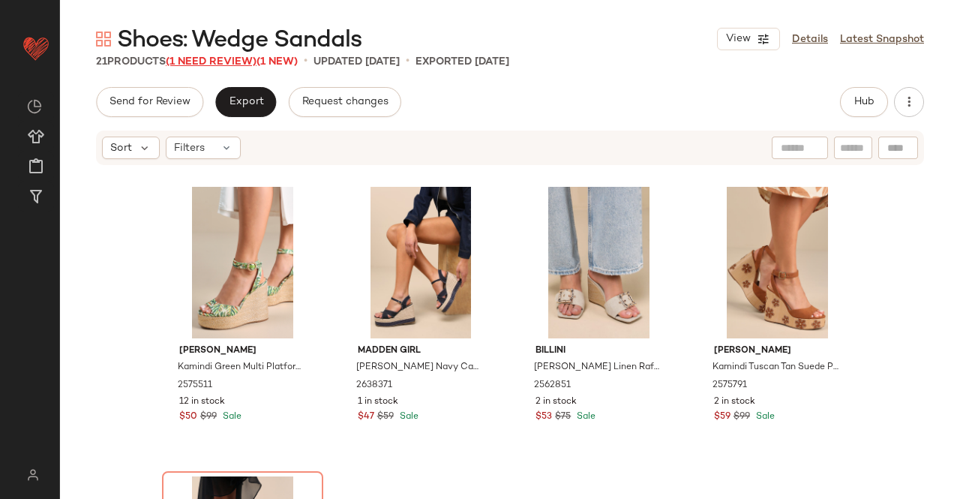
click at [230, 64] on span "(1 Need Review)" at bounding box center [211, 61] width 91 height 11
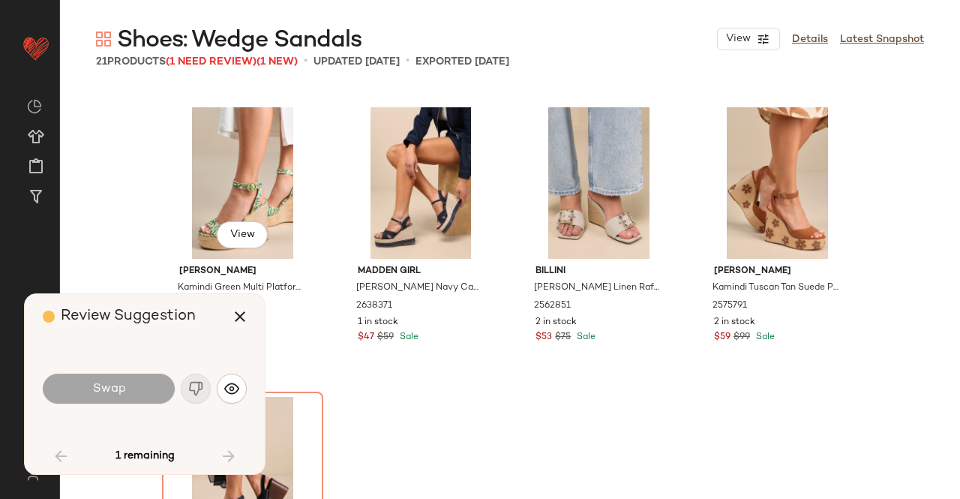
scroll to position [1265, 0]
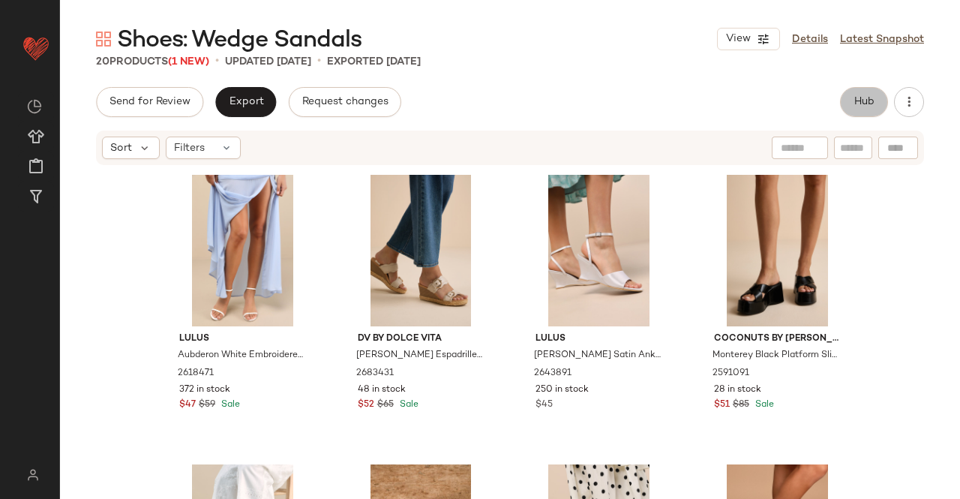
click at [869, 102] on span "Hub" at bounding box center [864, 102] width 21 height 12
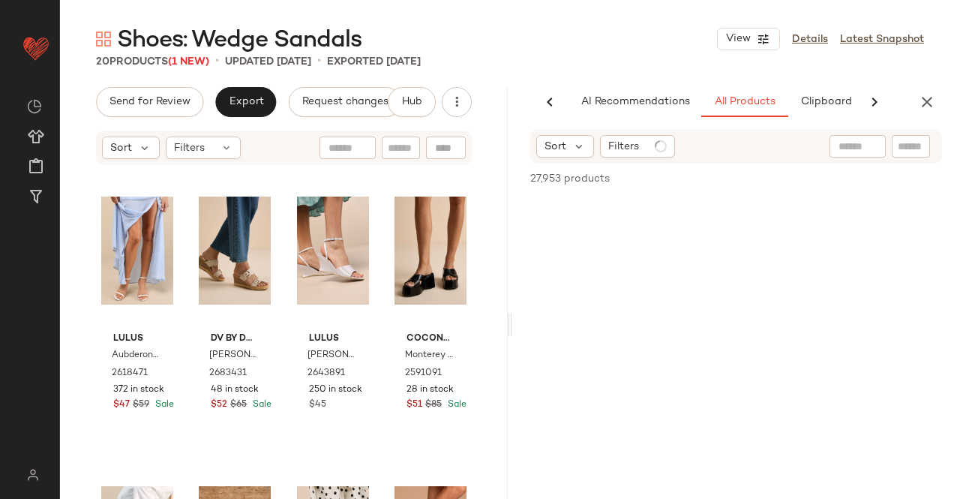
scroll to position [0, 95]
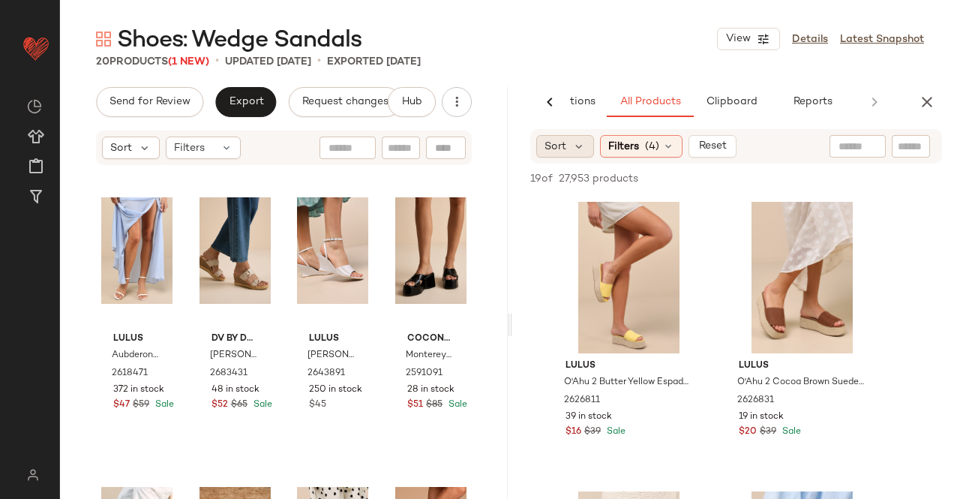
click at [554, 137] on div "Sort" at bounding box center [565, 146] width 58 height 23
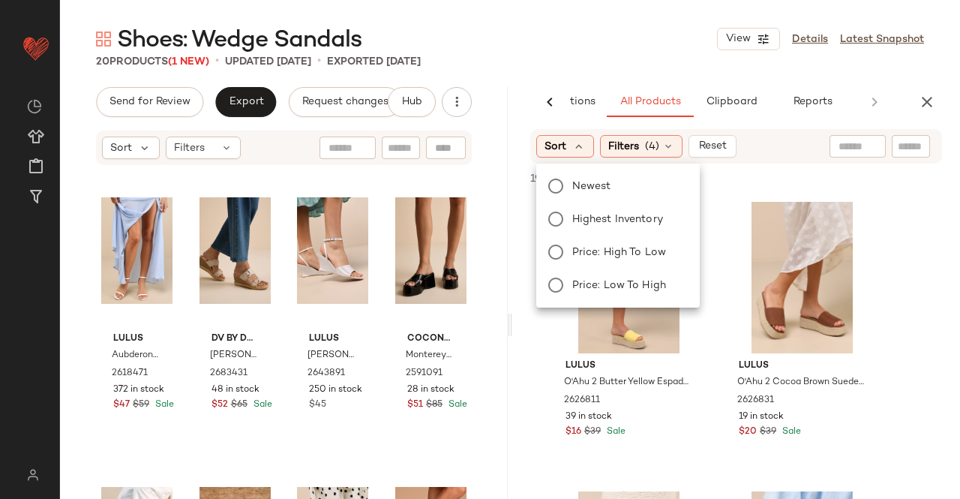
drag, startPoint x: 611, startPoint y: 193, endPoint x: 609, endPoint y: 175, distance: 18.1
click at [611, 190] on label "Newest" at bounding box center [627, 186] width 122 height 21
click at [647, 41] on div "Shoes: Wedge Sandals View Details Latest Snapshot" at bounding box center [510, 39] width 900 height 30
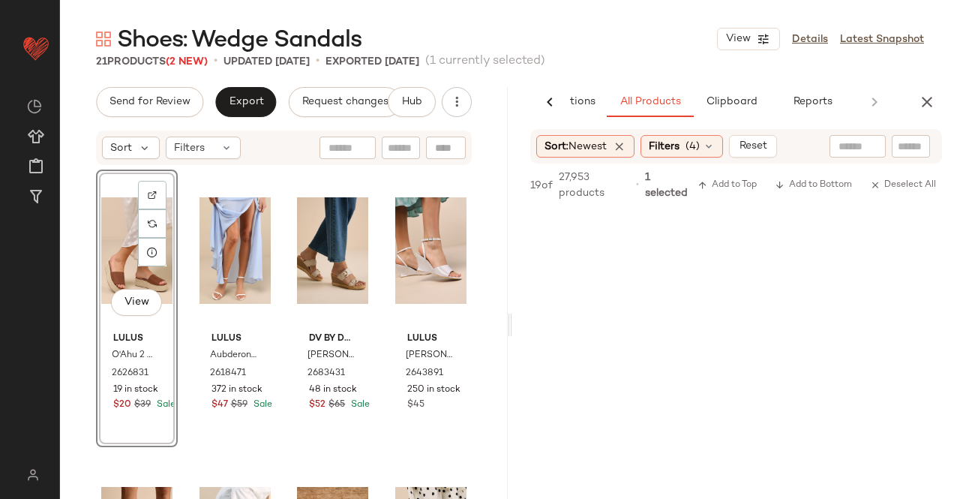
scroll to position [1050, 0]
drag, startPoint x: 926, startPoint y: 81, endPoint x: 931, endPoint y: 97, distance: 16.6
click at [929, 94] on div "Shoes: Wedge Sandals View Details Latest Snapshot 21 Products (2 New) • updated…" at bounding box center [510, 261] width 900 height 475
click at [932, 101] on icon "button" at bounding box center [927, 102] width 18 height 18
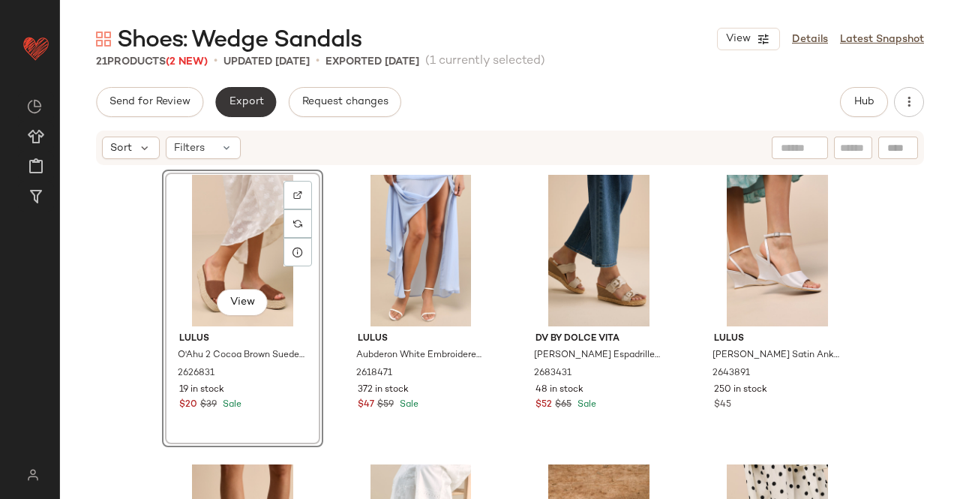
click at [245, 104] on span "Export" at bounding box center [245, 102] width 35 height 12
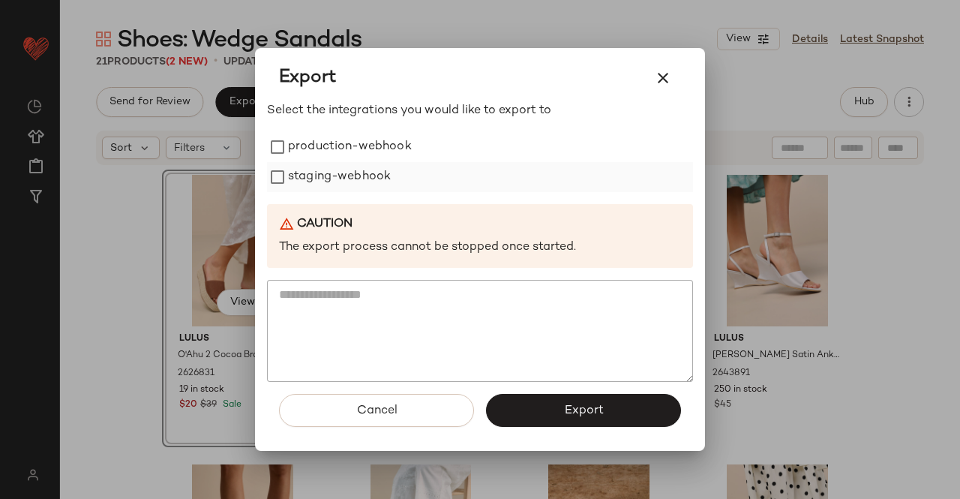
click at [365, 166] on label "staging-webhook" at bounding box center [339, 177] width 103 height 30
click at [366, 137] on label "production-webhook" at bounding box center [350, 147] width 124 height 30
drag, startPoint x: 587, startPoint y: 417, endPoint x: 579, endPoint y: 410, distance: 11.2
click at [587, 416] on span "Export" at bounding box center [583, 411] width 40 height 14
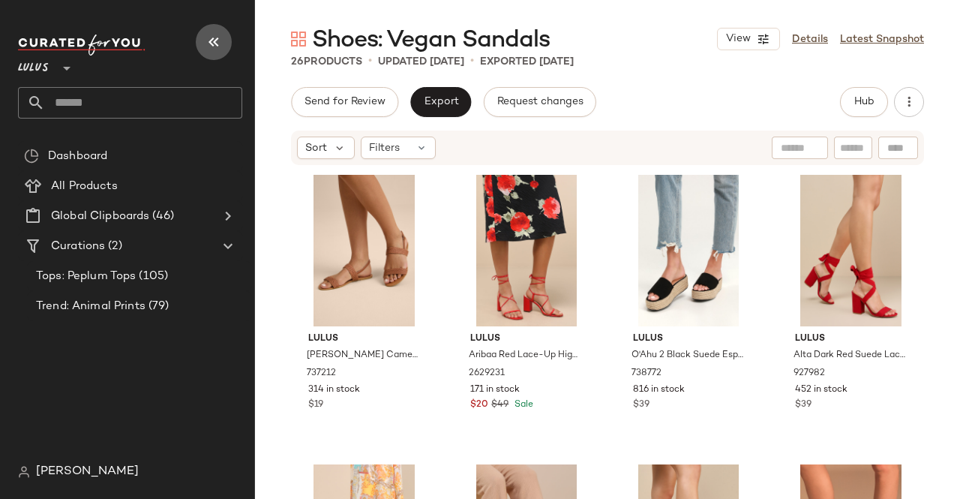
click at [221, 35] on icon "button" at bounding box center [214, 42] width 18 height 18
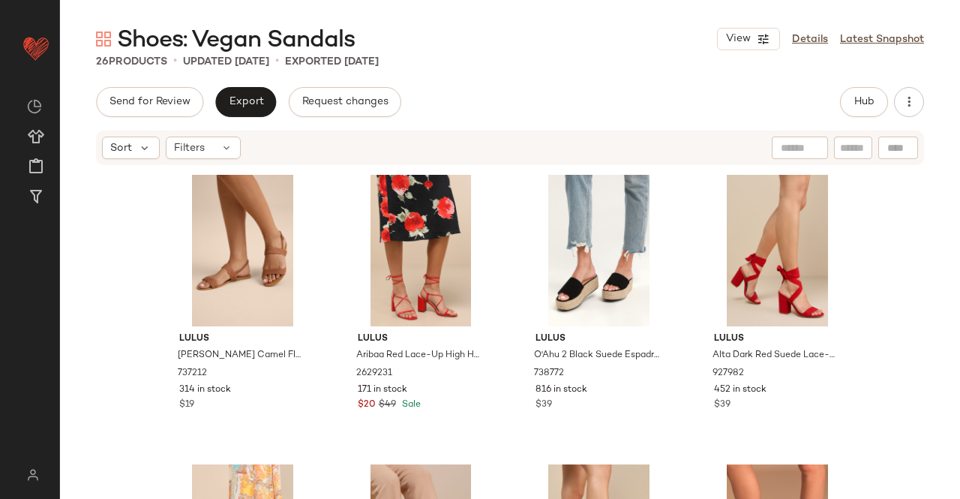
click at [892, 105] on div "Hub" at bounding box center [882, 102] width 84 height 30
click at [869, 104] on span "Hub" at bounding box center [864, 102] width 21 height 12
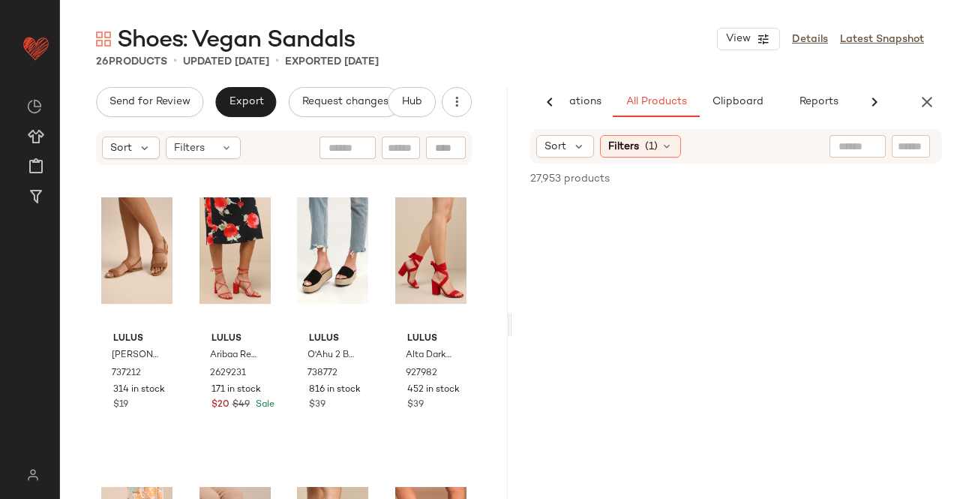
scroll to position [0, 95]
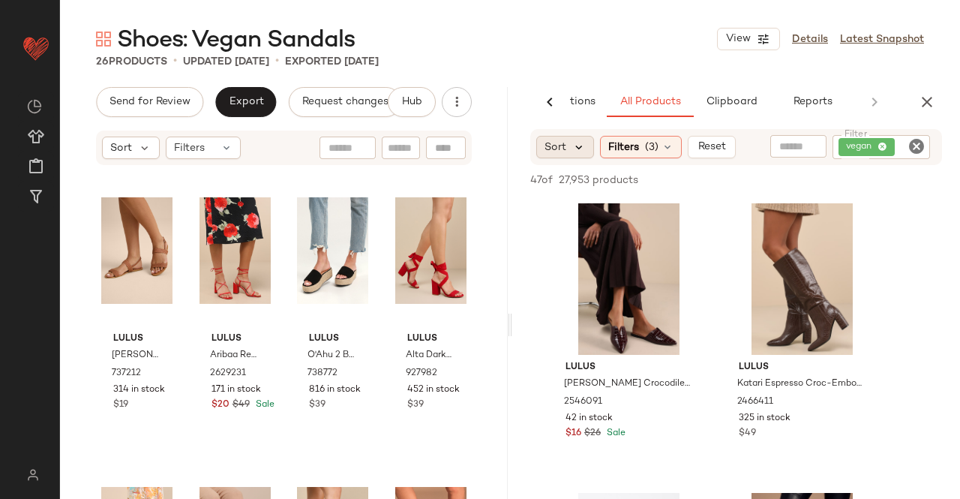
click at [572, 143] on icon at bounding box center [579, 147] width 14 height 14
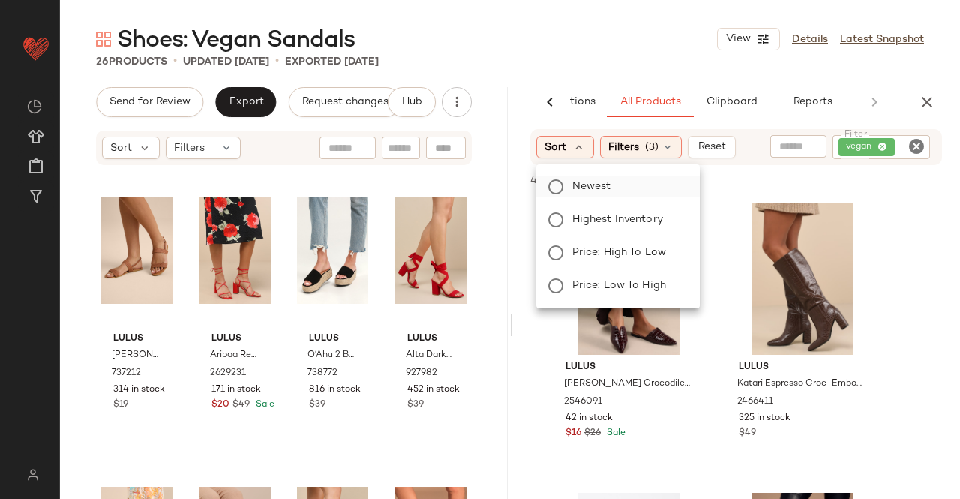
click at [620, 185] on label "Newest" at bounding box center [627, 186] width 122 height 21
click at [644, 65] on div "26 Products • updated Aug 28th • Exported Aug 28th" at bounding box center [510, 61] width 900 height 15
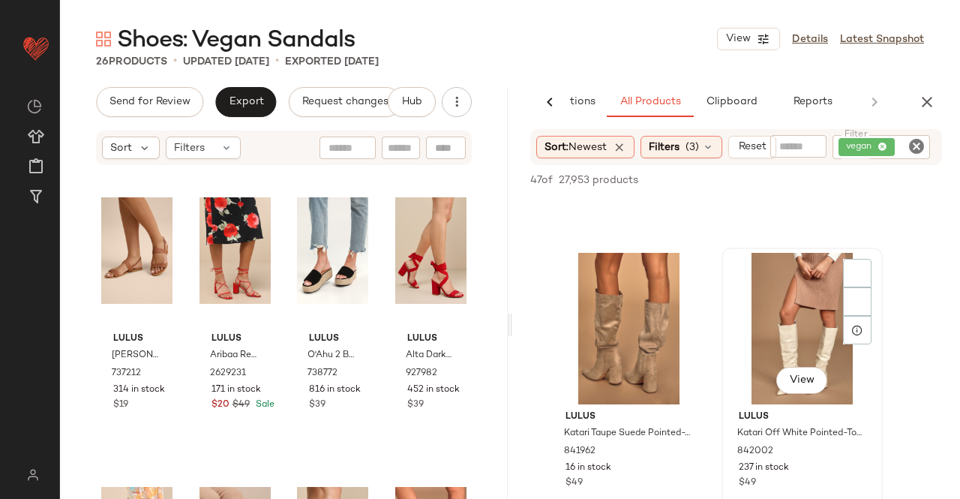
scroll to position [2400, 0]
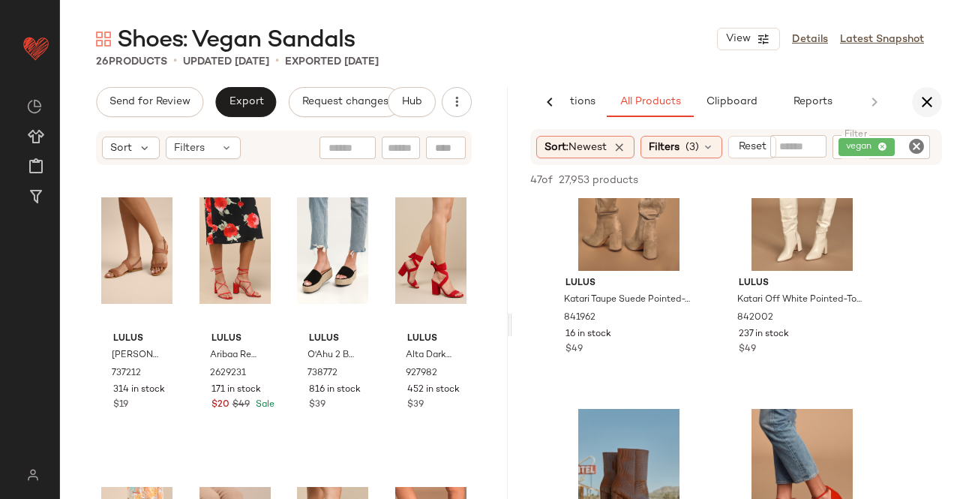
click at [930, 103] on icon "button" at bounding box center [927, 102] width 18 height 18
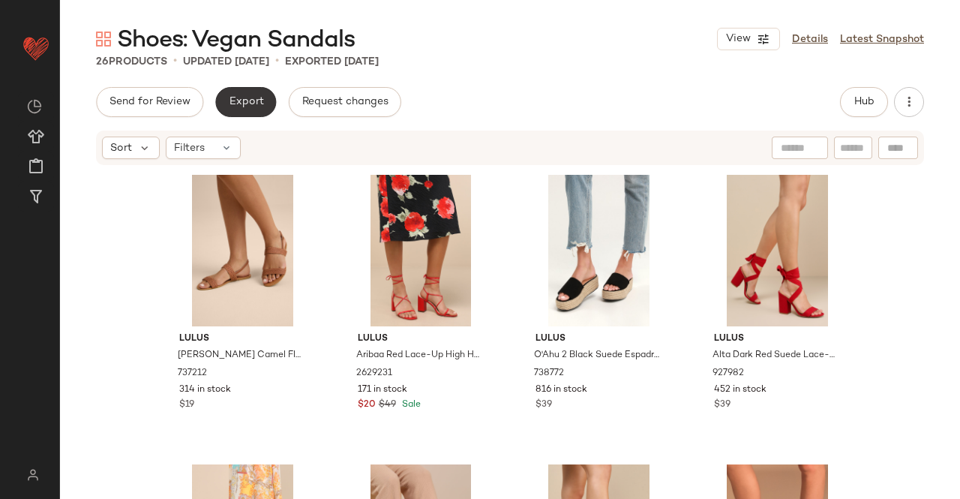
click at [237, 95] on button "Export" at bounding box center [245, 102] width 61 height 30
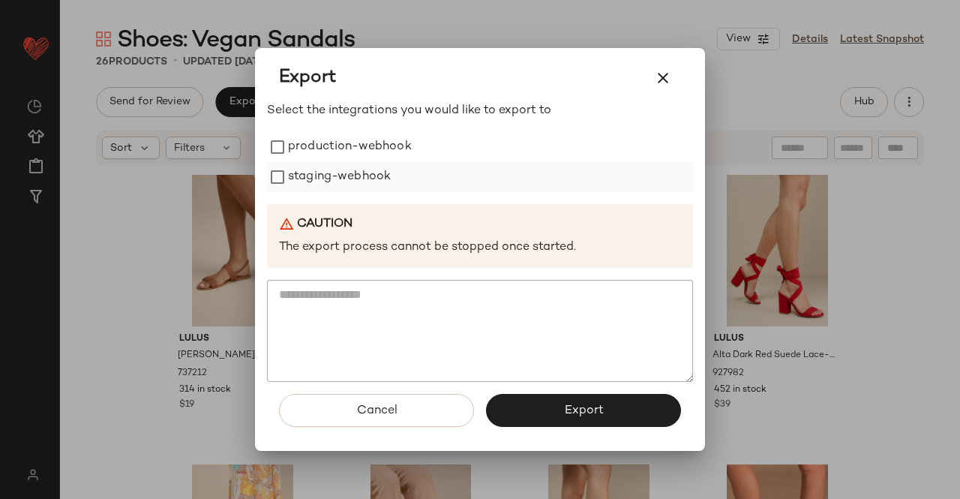
click at [351, 162] on label "staging-webhook" at bounding box center [339, 177] width 103 height 30
click at [345, 185] on label "staging-webhook" at bounding box center [339, 177] width 103 height 30
drag, startPoint x: 354, startPoint y: 136, endPoint x: 347, endPoint y: 164, distance: 29.3
click at [354, 136] on label "production-webhook" at bounding box center [350, 147] width 124 height 30
click at [347, 164] on label "staging-webhook" at bounding box center [339, 177] width 103 height 30
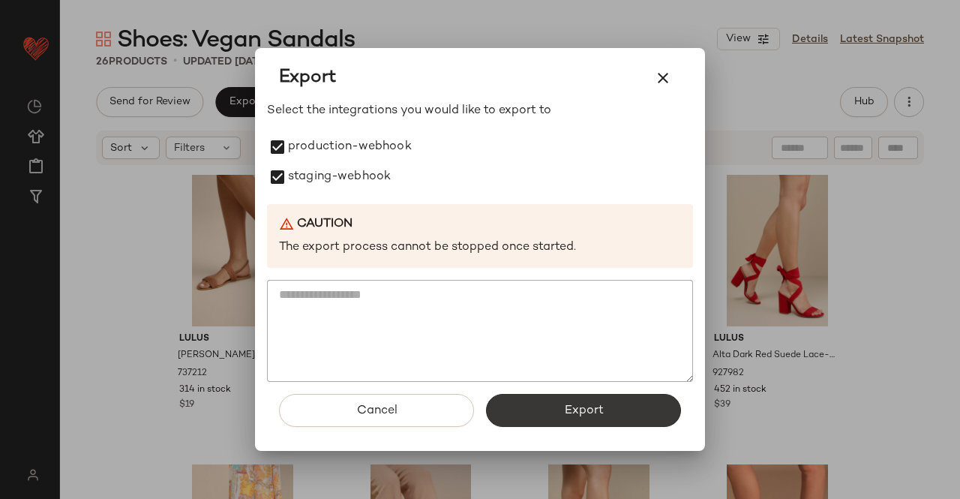
click at [566, 415] on span "Export" at bounding box center [583, 411] width 40 height 14
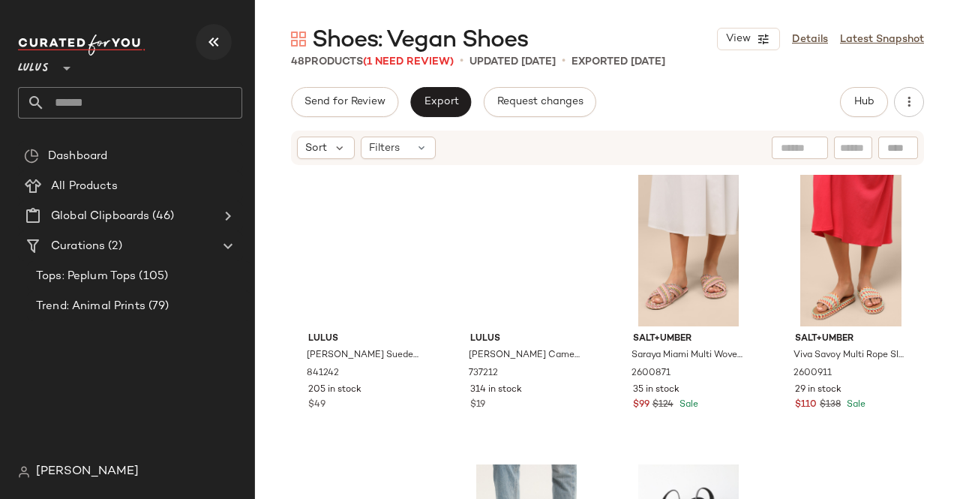
click at [208, 36] on icon "button" at bounding box center [214, 42] width 18 height 18
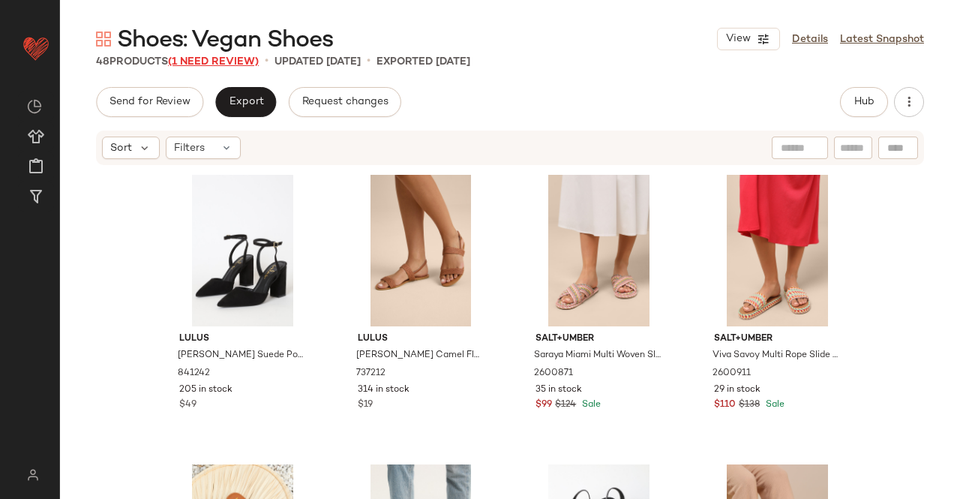
click at [221, 59] on span "(1 Need Review)" at bounding box center [213, 61] width 91 height 11
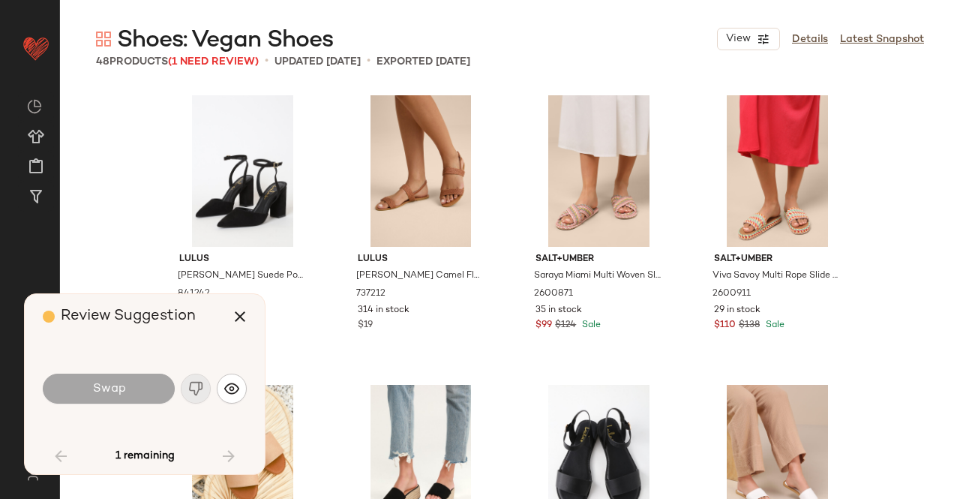
scroll to position [2606, 0]
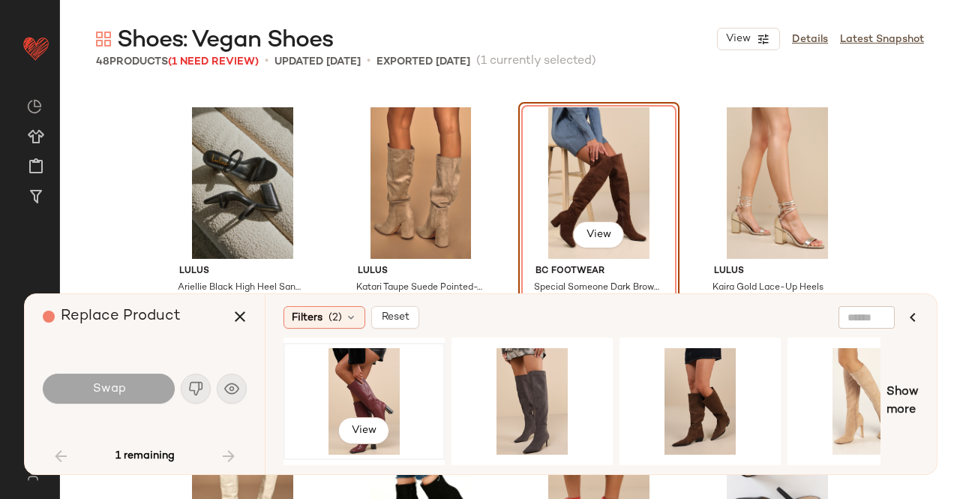
click at [401, 393] on div "View" at bounding box center [364, 401] width 151 height 107
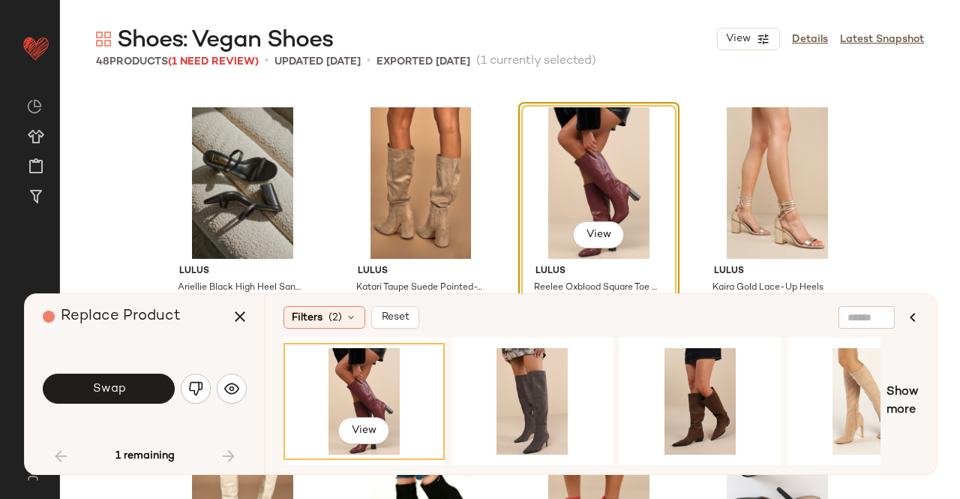
scroll to position [2756, 0]
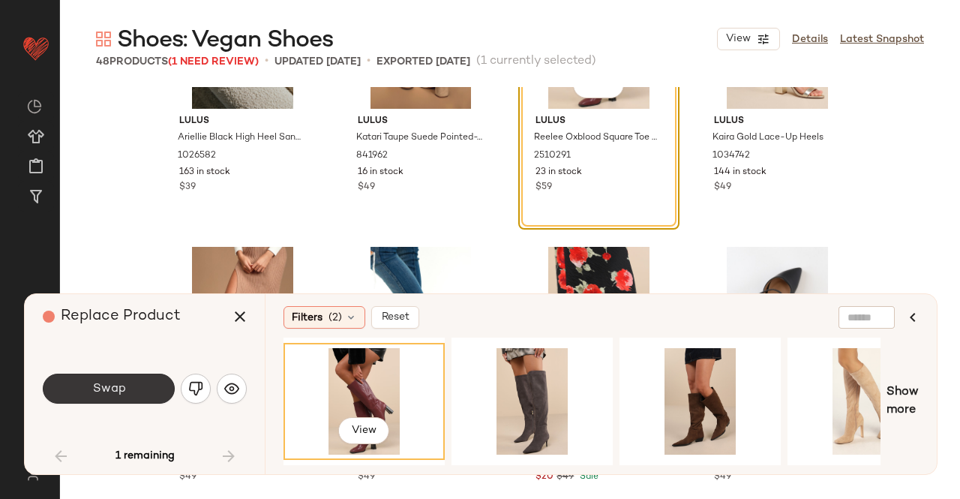
click at [119, 388] on span "Swap" at bounding box center [109, 389] width 34 height 14
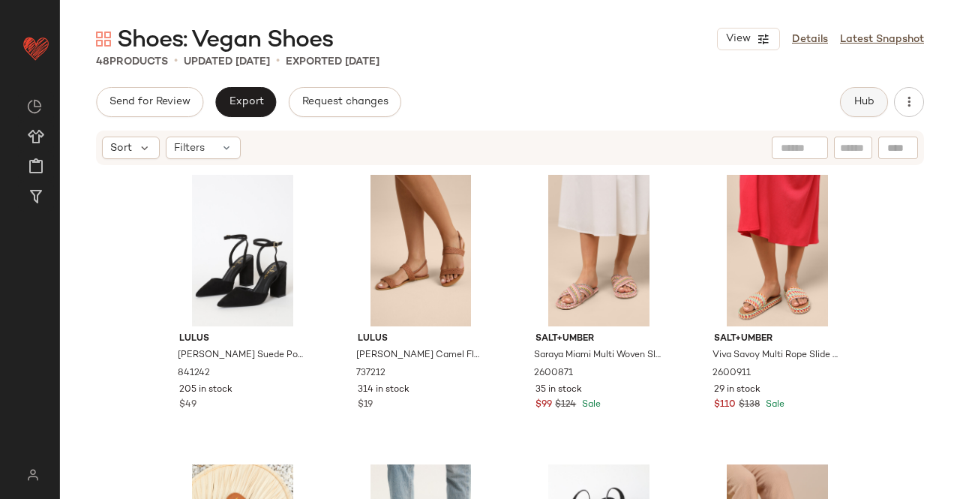
drag, startPoint x: 836, startPoint y: 104, endPoint x: 854, endPoint y: 105, distance: 18.8
click at [839, 104] on div "Send for Review Export Request changes Hub" at bounding box center [510, 102] width 828 height 30
click at [854, 105] on span "Hub" at bounding box center [864, 102] width 21 height 12
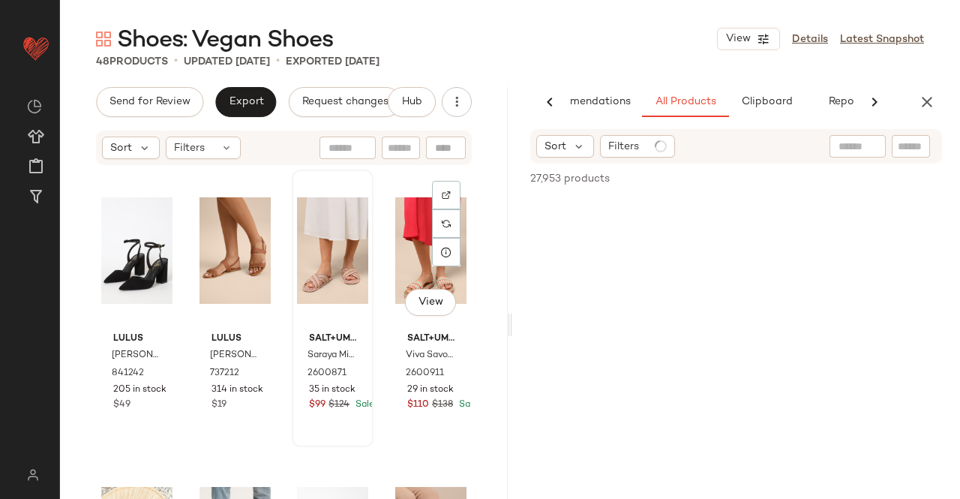
scroll to position [0, 95]
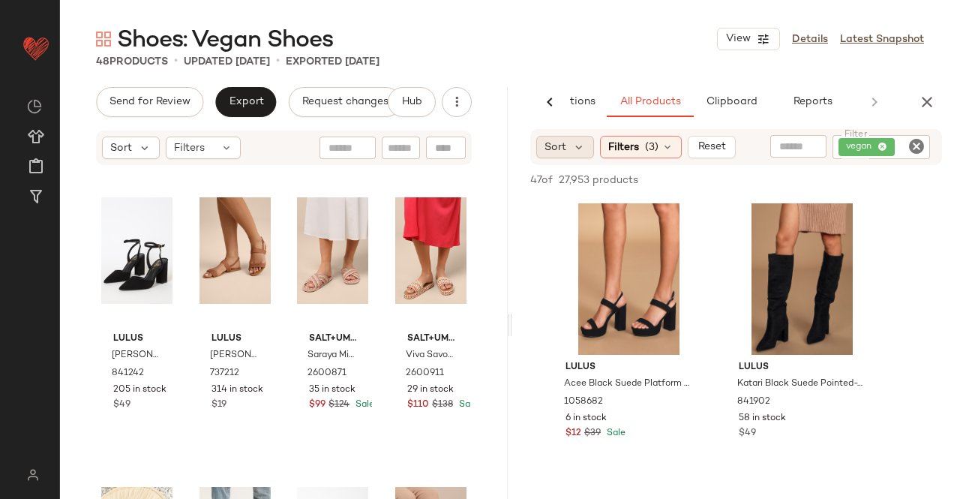
click at [560, 138] on div "Sort" at bounding box center [565, 147] width 58 height 23
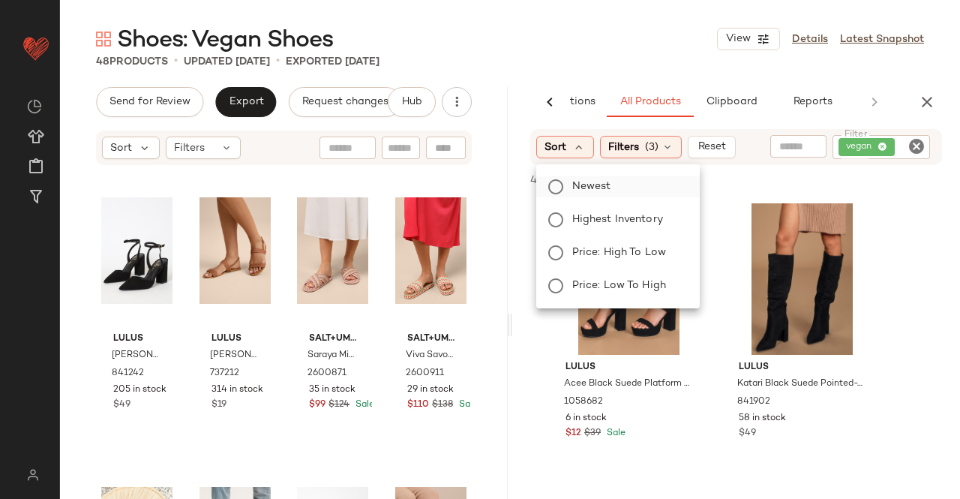
click at [585, 180] on span "Newest" at bounding box center [591, 187] width 39 height 16
click at [620, 50] on div "Shoes: Vegan Shoes View Details Latest Snapshot" at bounding box center [510, 39] width 900 height 30
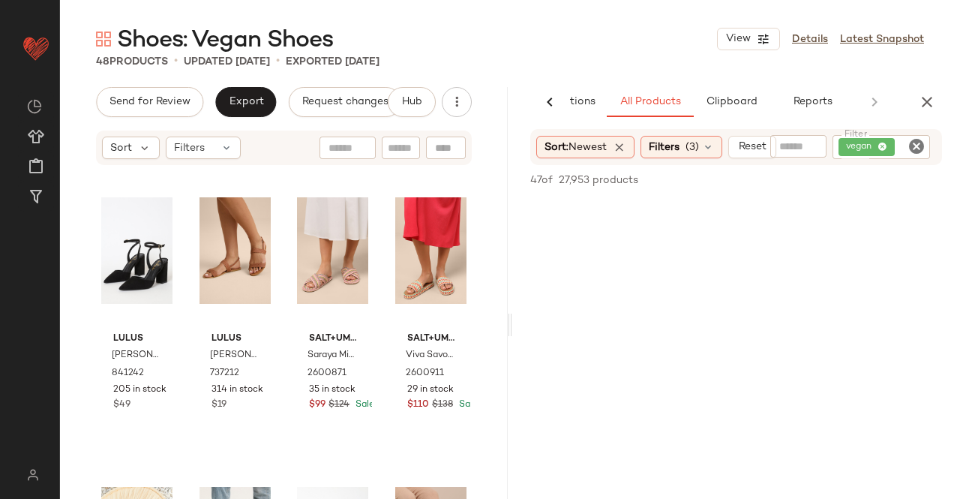
scroll to position [75, 0]
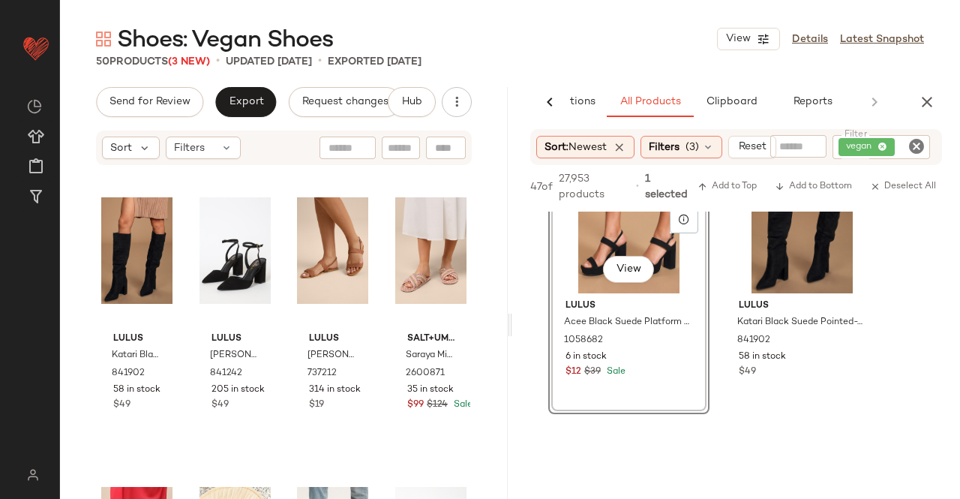
click at [935, 115] on div "AI Recommendations All Products Clipboard Reports" at bounding box center [736, 102] width 448 height 30
click at [912, 93] on div "AI Recommendations All Products Clipboard Reports" at bounding box center [736, 102] width 448 height 30
click at [927, 98] on icon "button" at bounding box center [927, 102] width 18 height 18
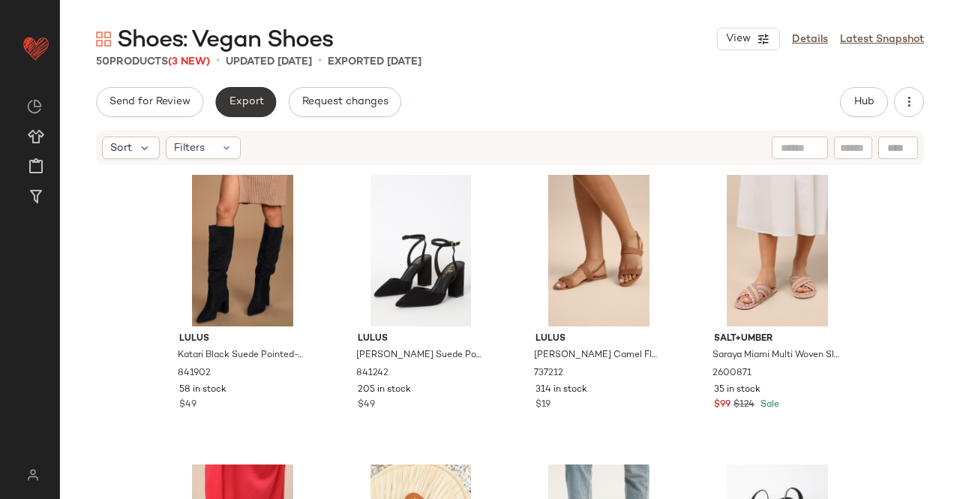
click at [241, 102] on span "Export" at bounding box center [245, 102] width 35 height 12
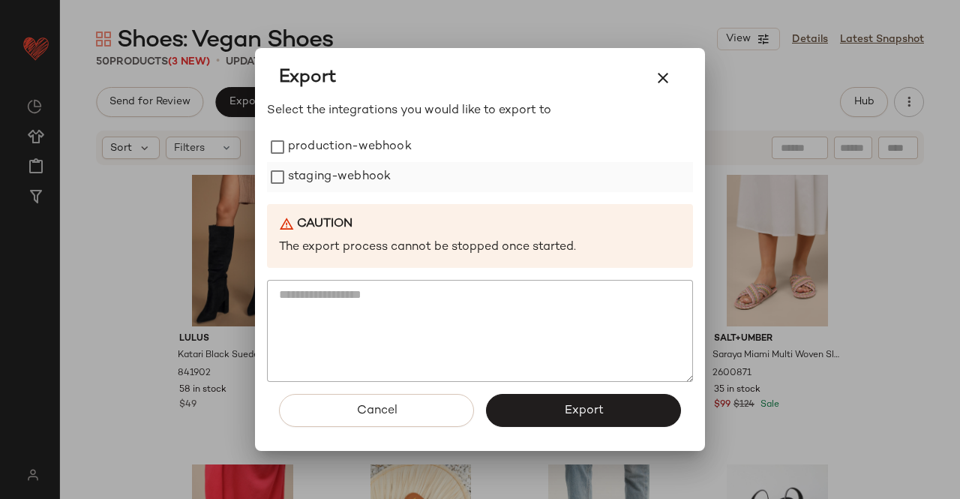
drag, startPoint x: 338, startPoint y: 152, endPoint x: 330, endPoint y: 181, distance: 30.4
click at [338, 152] on label "production-webhook" at bounding box center [350, 147] width 124 height 30
click at [330, 181] on label "staging-webhook" at bounding box center [339, 177] width 103 height 30
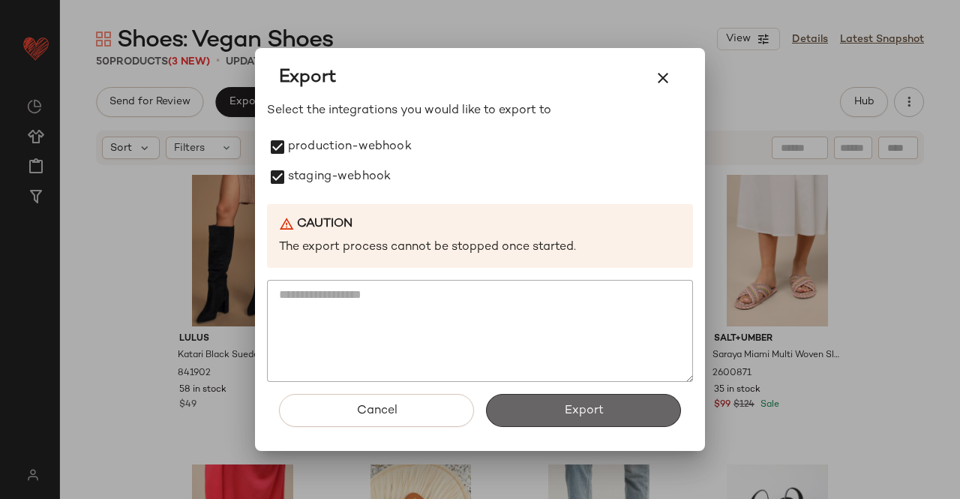
click at [575, 416] on span "Export" at bounding box center [583, 411] width 40 height 14
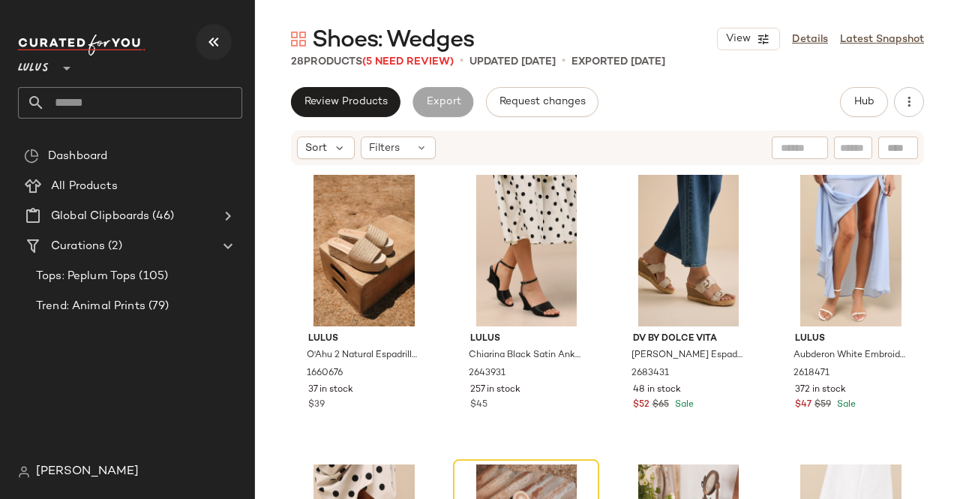
click at [197, 34] on div "Lulus **" at bounding box center [136, 76] width 236 height 93
click at [215, 41] on icon "button" at bounding box center [214, 42] width 18 height 18
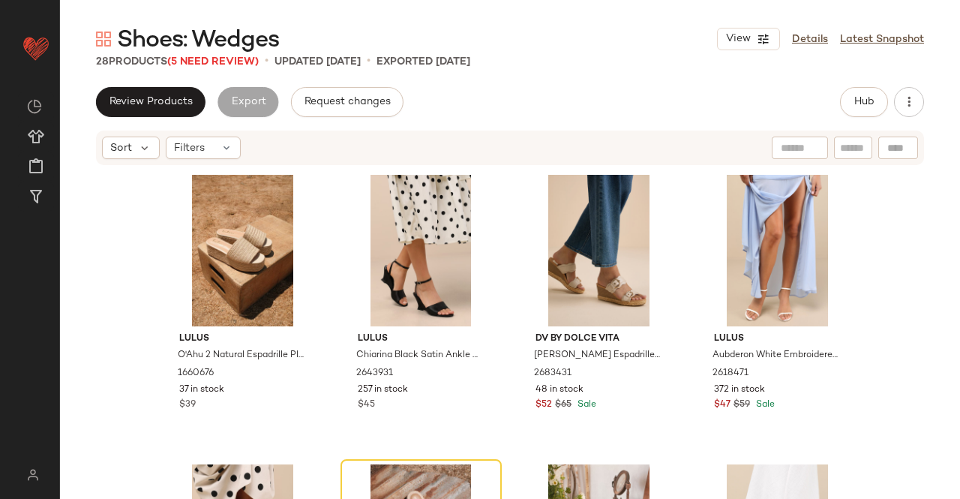
click at [222, 53] on span "Shoes: Wedges" at bounding box center [198, 41] width 163 height 30
click at [219, 55] on span "Shoes: Wedges" at bounding box center [198, 41] width 163 height 30
click at [229, 70] on div "Shoes: Wedges View Details Latest Snapshot 28 Products (5 Need Review) • update…" at bounding box center [510, 261] width 900 height 475
click at [228, 67] on span "(5 Need Review)" at bounding box center [213, 61] width 92 height 11
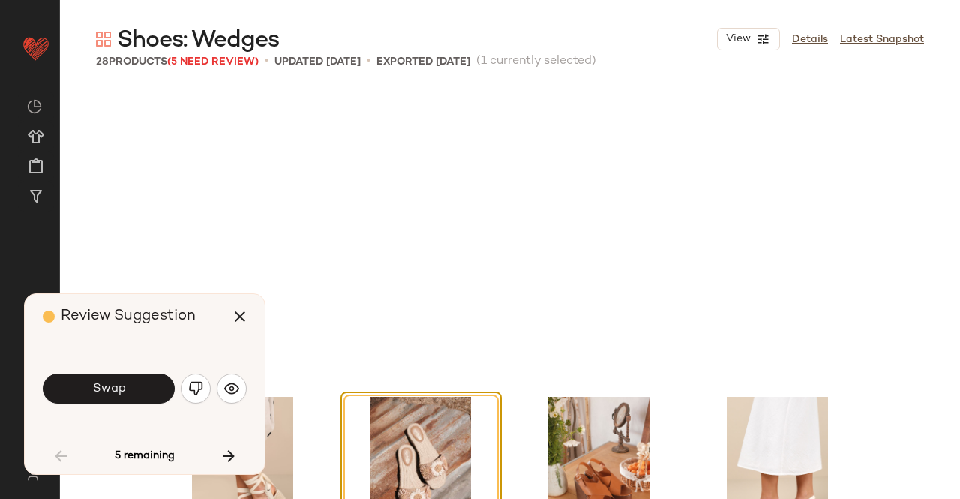
scroll to position [302, 0]
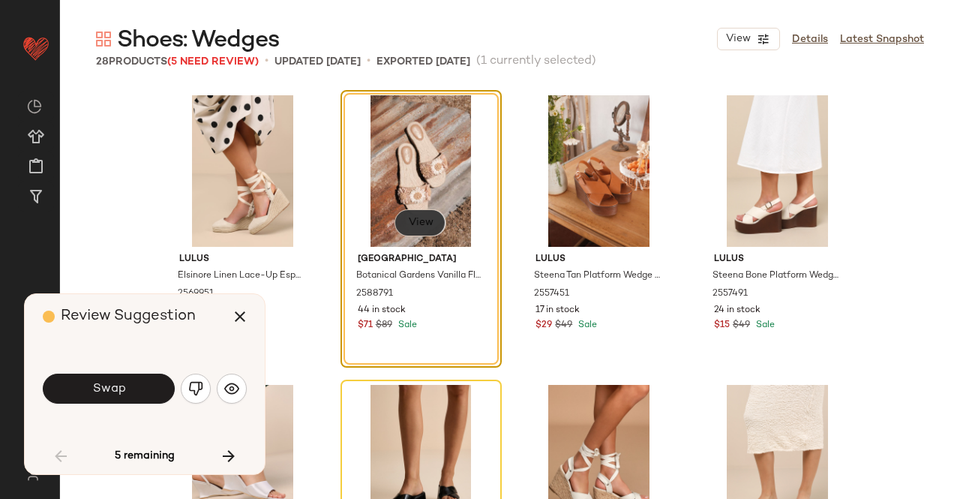
click at [407, 220] on span "View" at bounding box center [420, 223] width 26 height 12
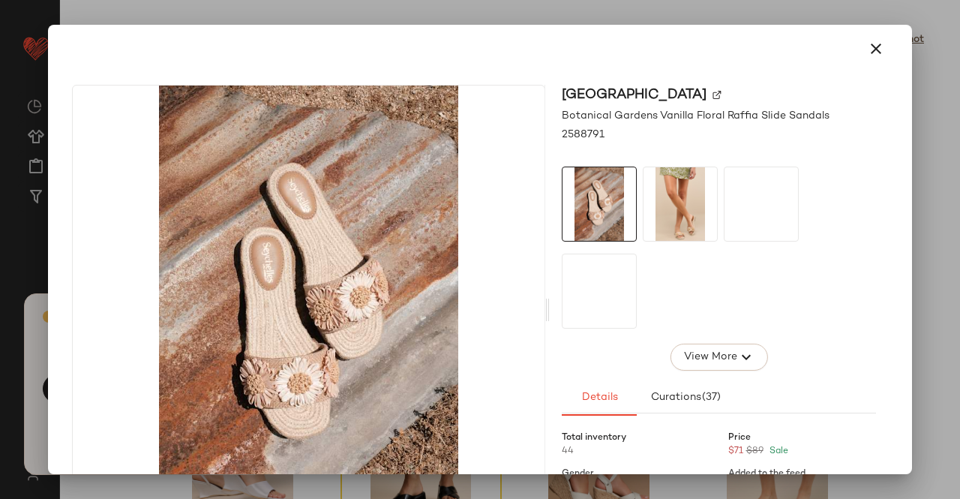
click at [675, 203] on img at bounding box center [681, 204] width 74 height 74
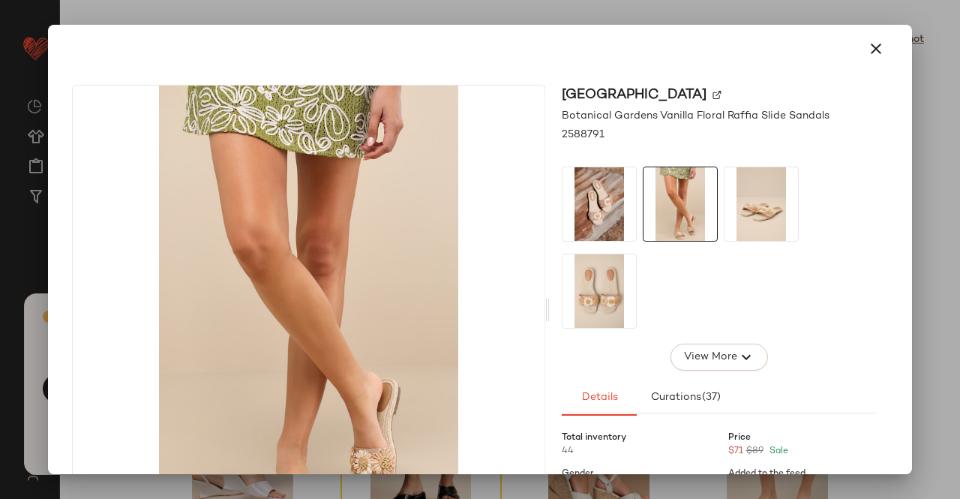
click at [740, 203] on img at bounding box center [762, 204] width 74 height 74
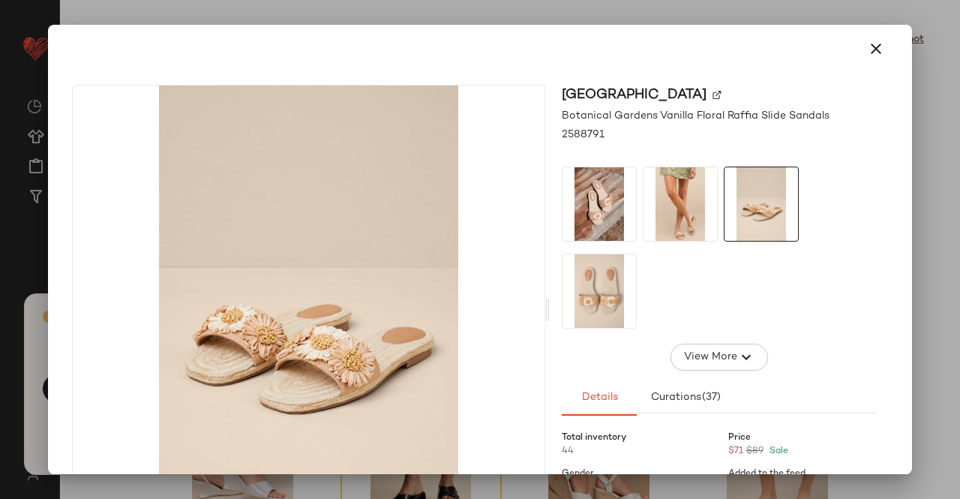
click at [959, 164] on div at bounding box center [480, 249] width 960 height 499
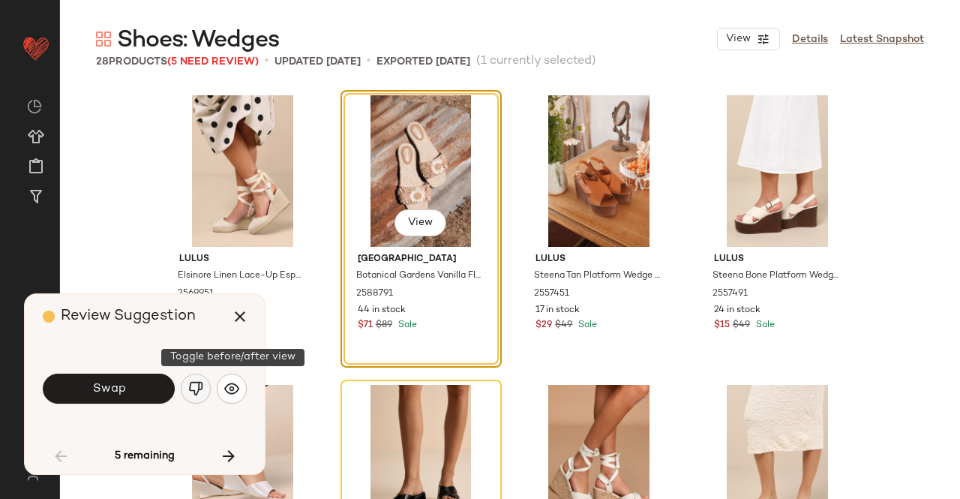
click at [191, 385] on img "button" at bounding box center [195, 388] width 15 height 15
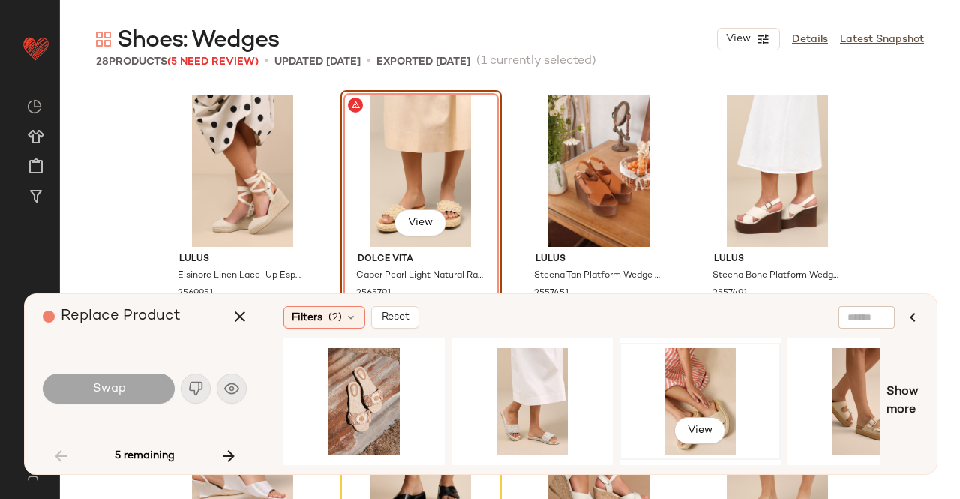
click at [702, 393] on div "View" at bounding box center [700, 401] width 151 height 107
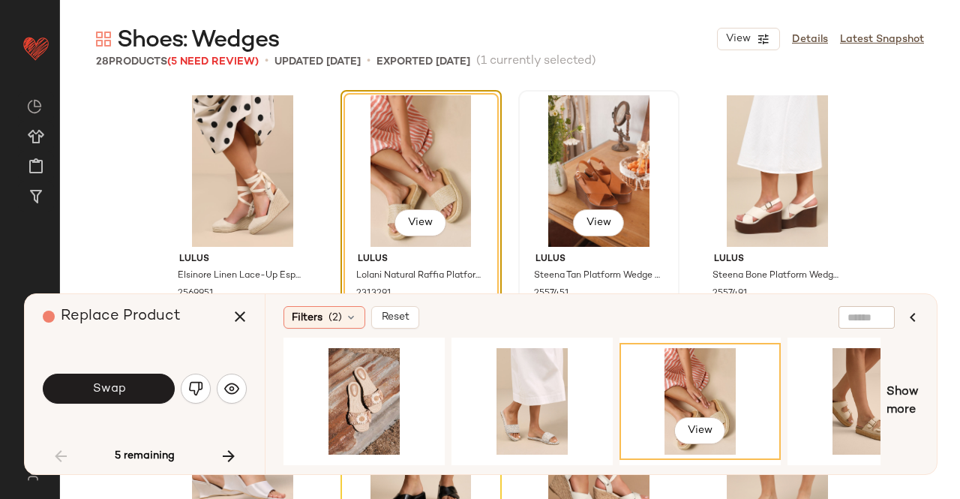
scroll to position [452, 0]
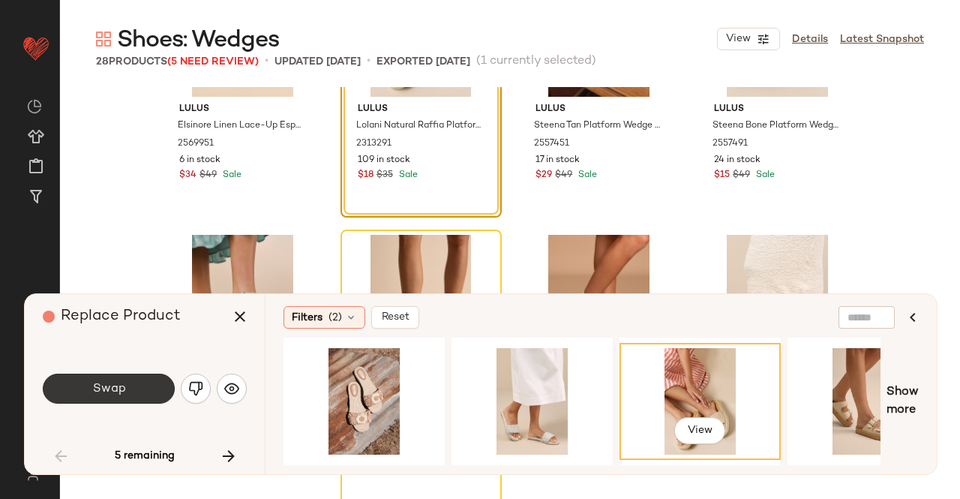
click at [94, 404] on button "Swap" at bounding box center [109, 389] width 132 height 30
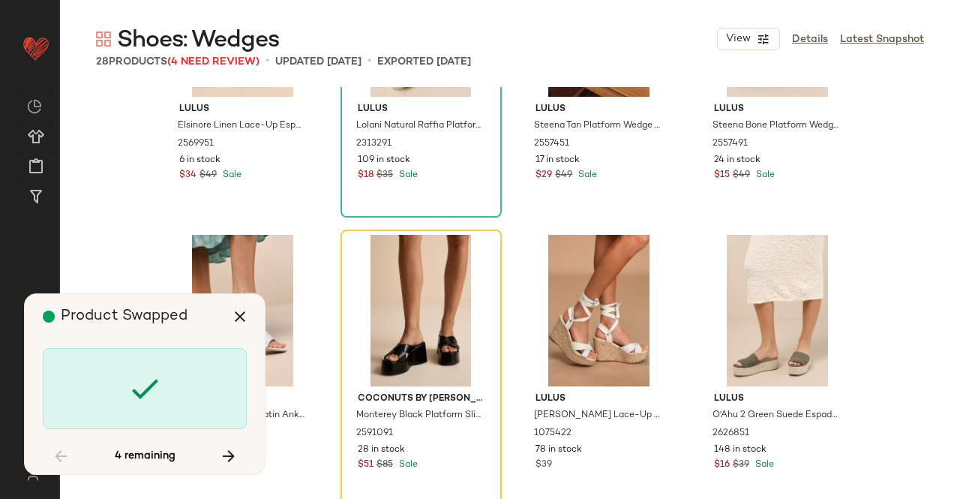
scroll to position [579, 0]
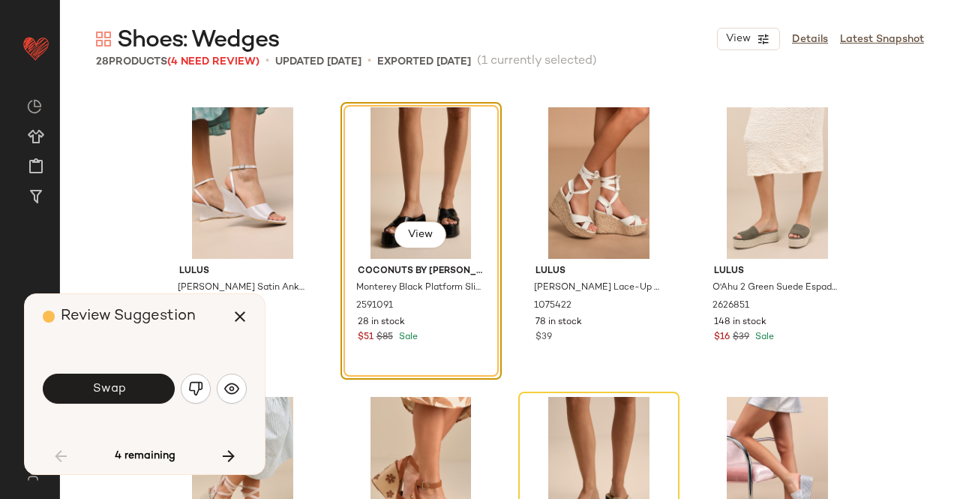
click at [116, 382] on span "Swap" at bounding box center [109, 389] width 34 height 14
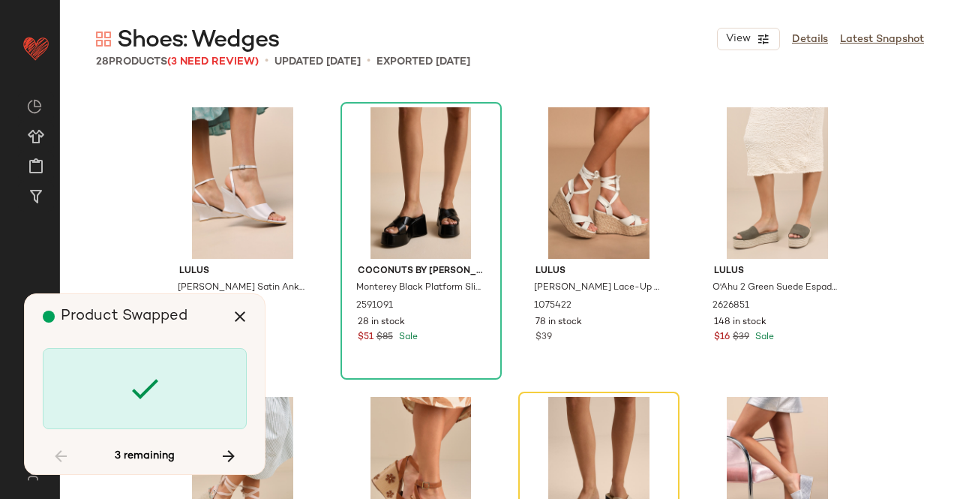
scroll to position [869, 0]
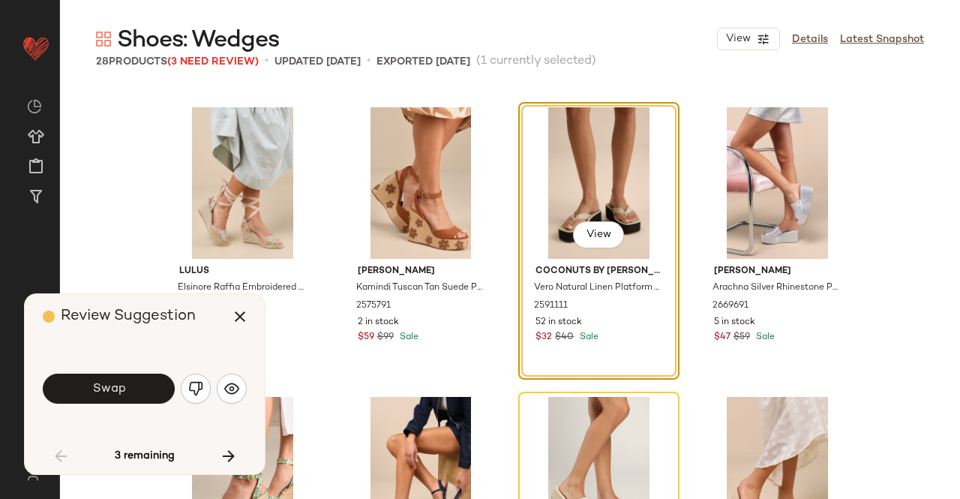
click at [126, 386] on button "Swap" at bounding box center [109, 389] width 132 height 30
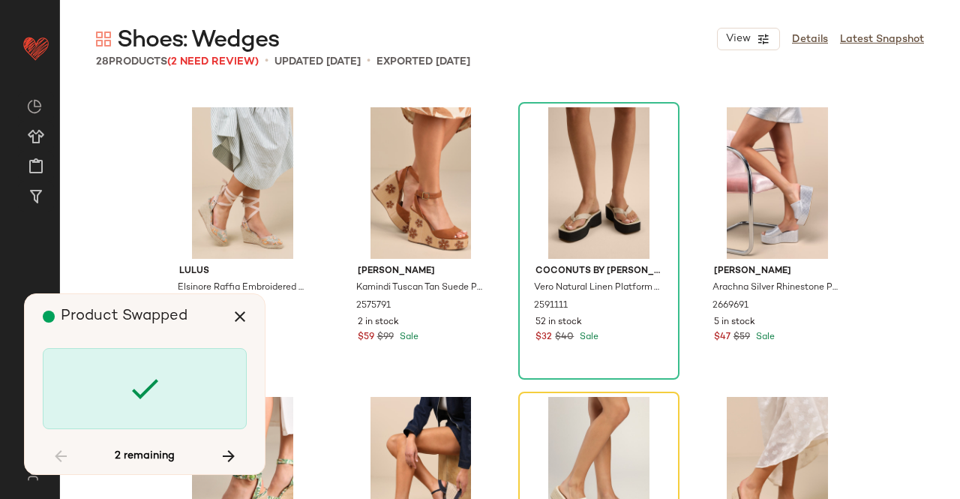
scroll to position [1158, 0]
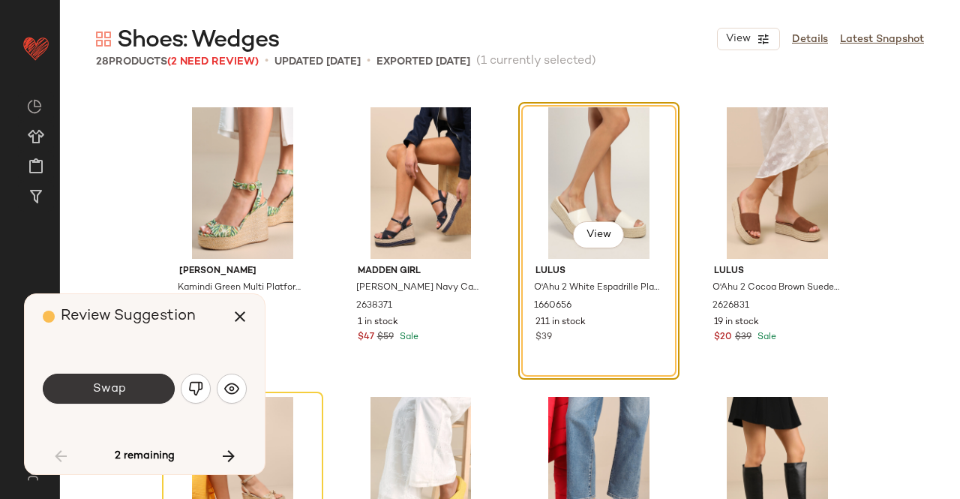
click at [124, 389] on span "Swap" at bounding box center [109, 389] width 34 height 14
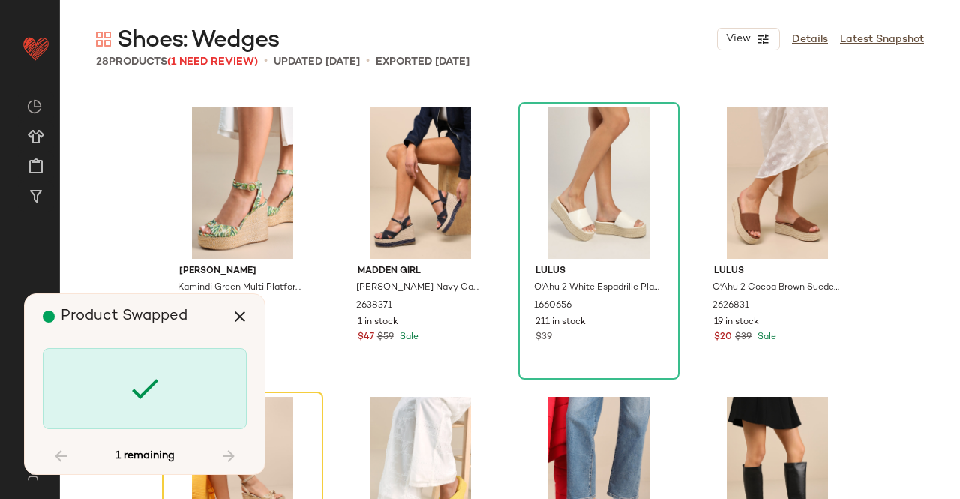
scroll to position [1448, 0]
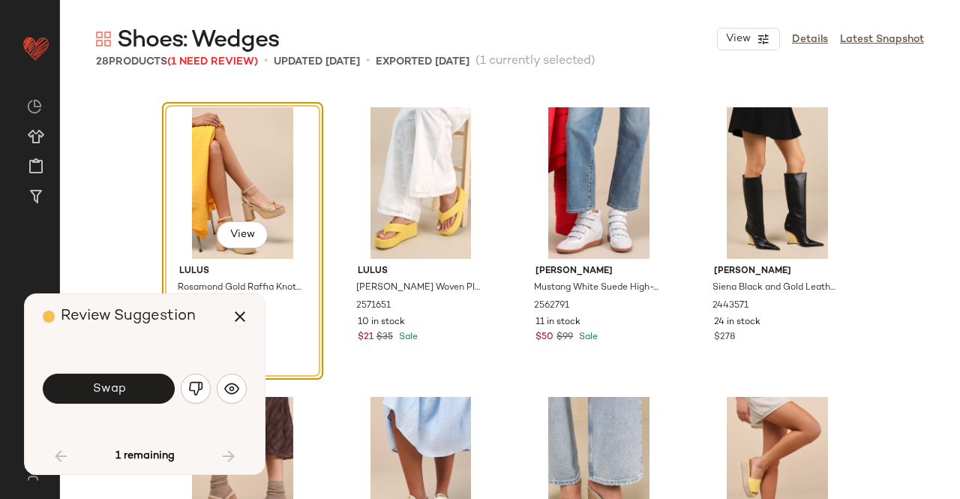
click at [124, 389] on span "Swap" at bounding box center [109, 389] width 34 height 14
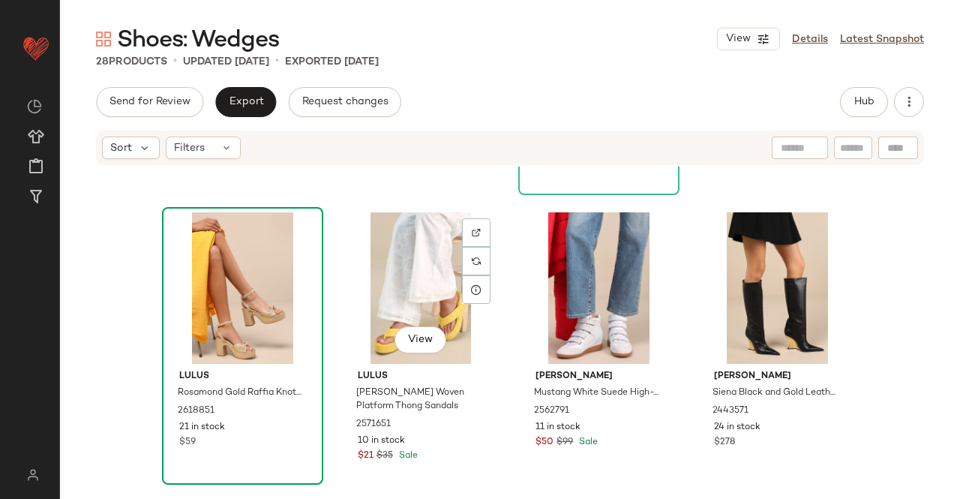
scroll to position [1448, 0]
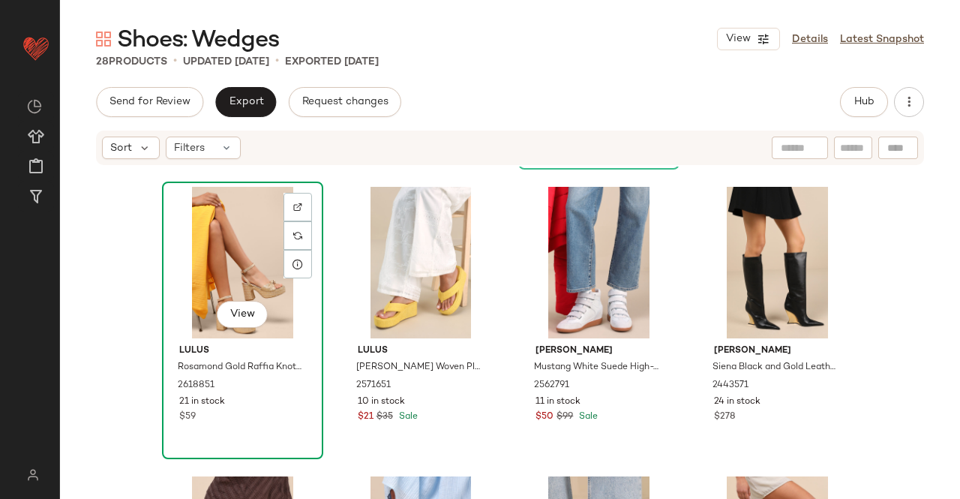
click at [233, 265] on div "View" at bounding box center [242, 263] width 151 height 152
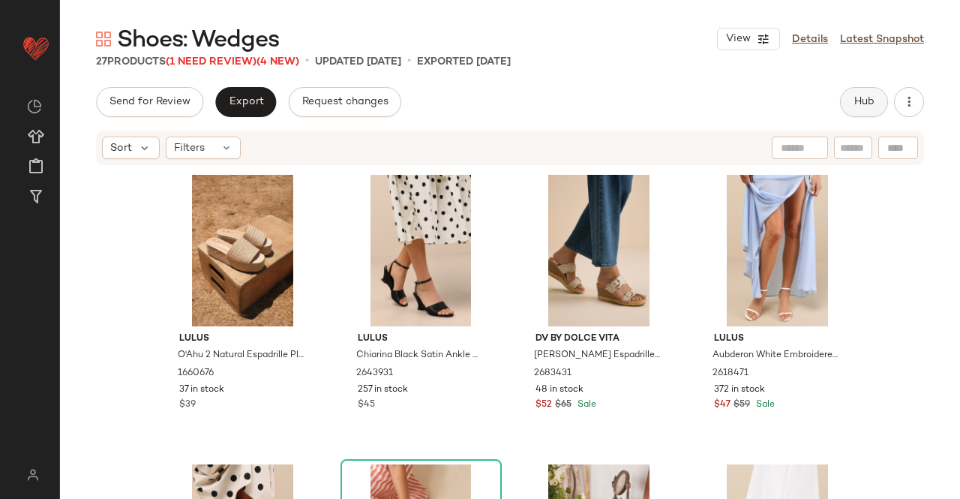
click at [869, 96] on span "Hub" at bounding box center [864, 102] width 21 height 12
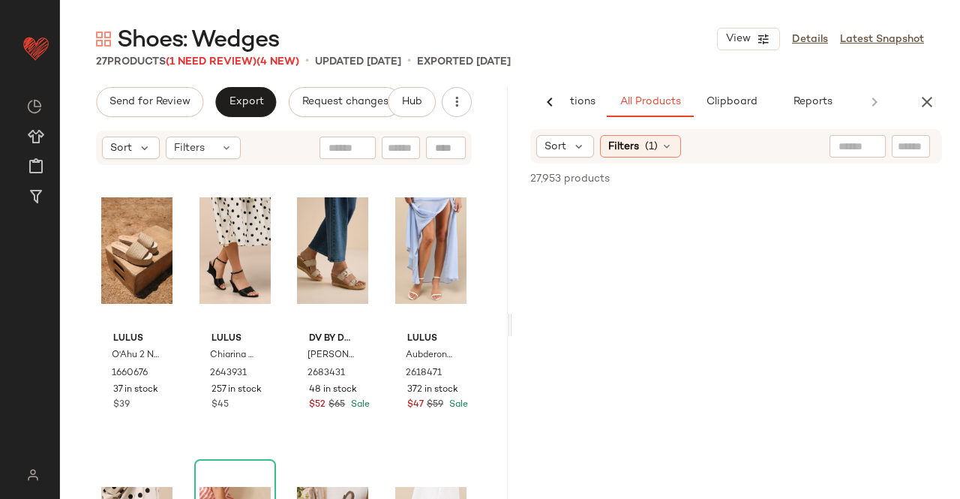
scroll to position [0, 95]
click at [557, 147] on span "Sort" at bounding box center [556, 147] width 22 height 16
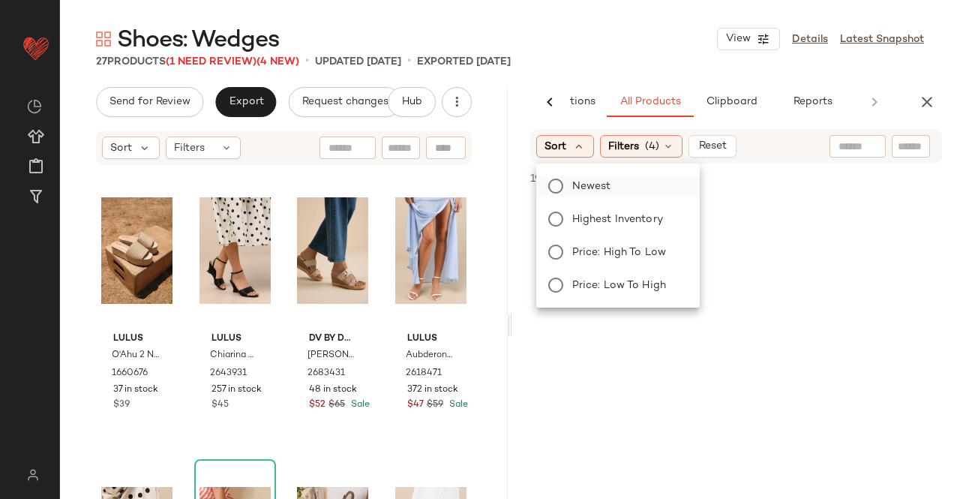
click at [583, 180] on span "Newest" at bounding box center [591, 187] width 39 height 16
click at [925, 140] on div at bounding box center [911, 146] width 38 height 23
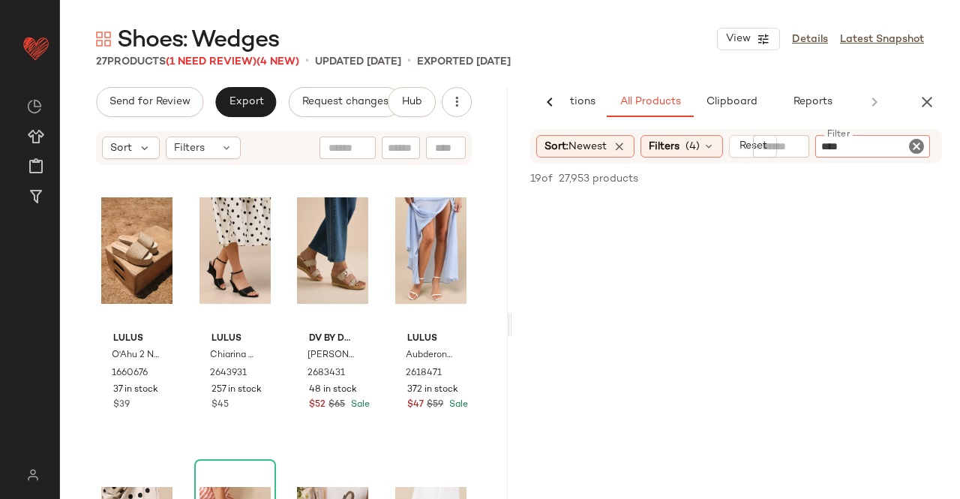
type input "*****"
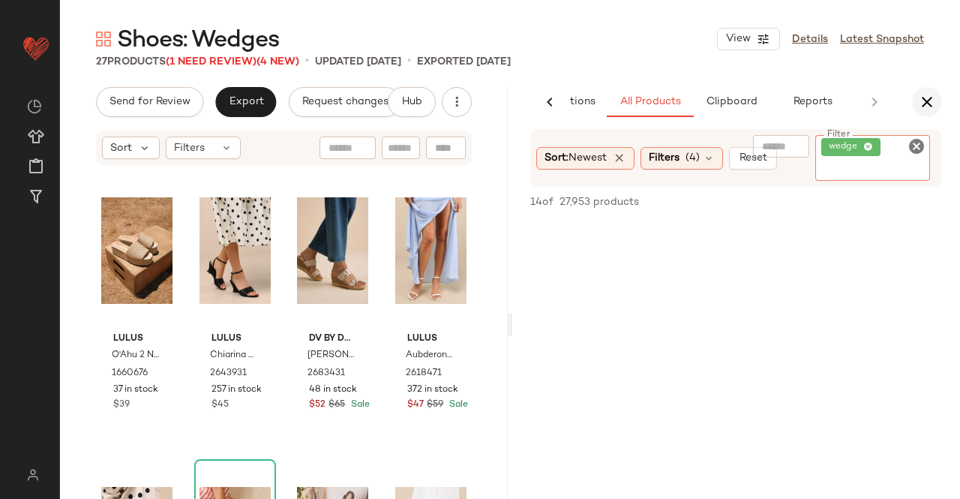
click at [932, 101] on icon "button" at bounding box center [927, 102] width 18 height 18
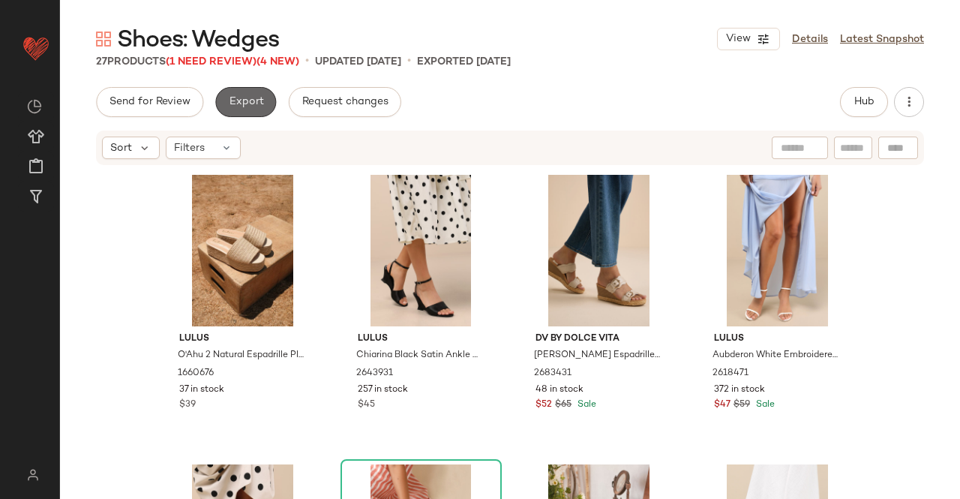
click at [251, 112] on button "Export" at bounding box center [245, 102] width 61 height 30
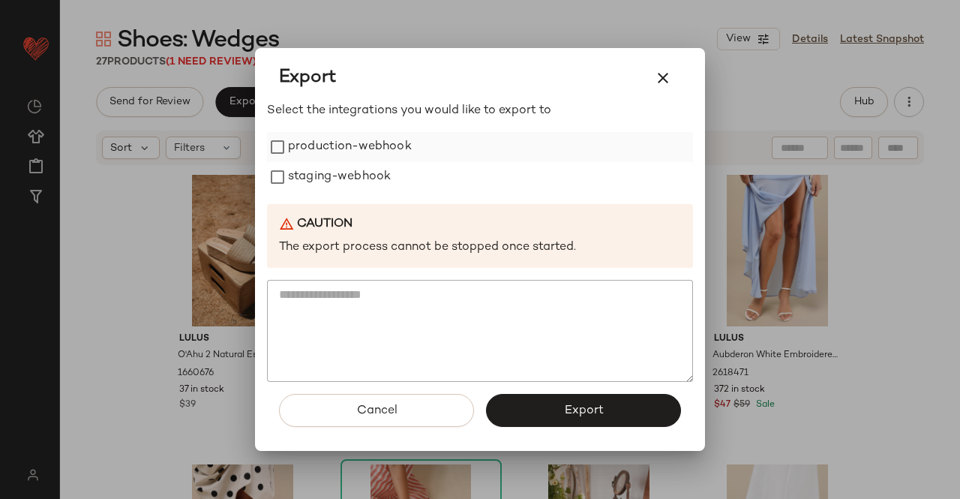
click at [314, 160] on label "production-webhook" at bounding box center [350, 147] width 124 height 30
click at [306, 190] on label "staging-webhook" at bounding box center [339, 177] width 103 height 30
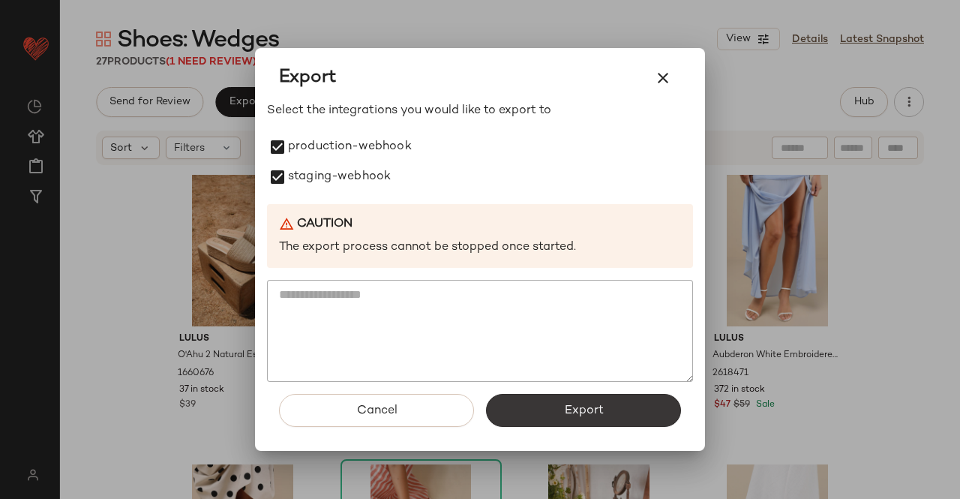
click at [561, 410] on button "Export" at bounding box center [583, 410] width 195 height 33
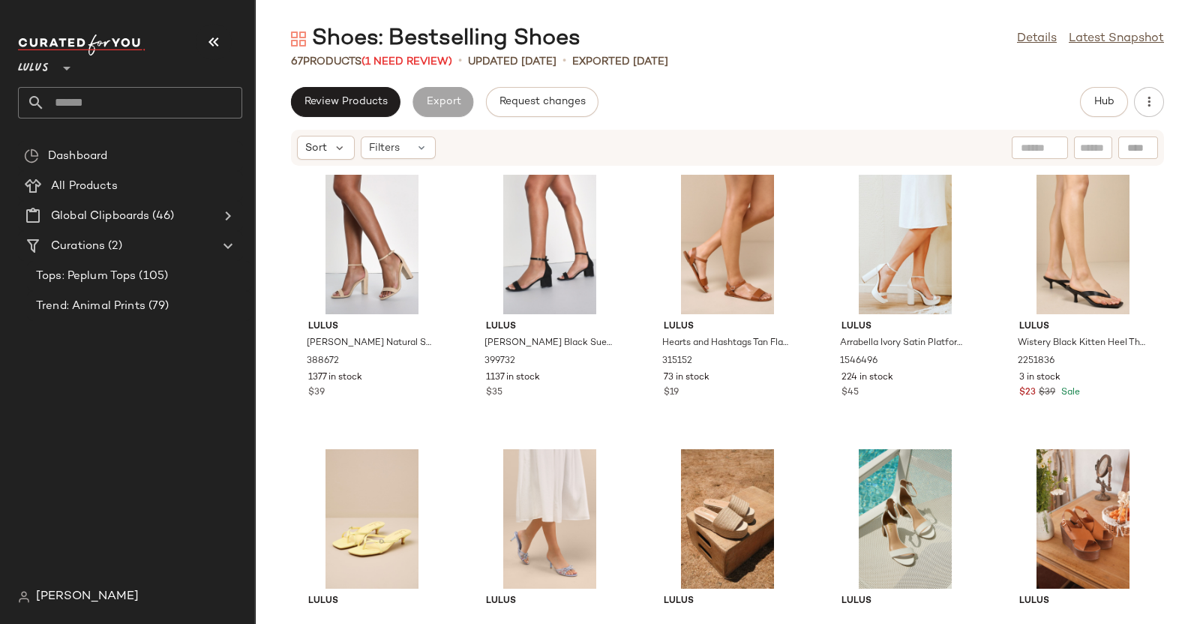
drag, startPoint x: 213, startPoint y: 41, endPoint x: 233, endPoint y: 44, distance: 19.7
click at [213, 41] on icon "button" at bounding box center [214, 42] width 18 height 18
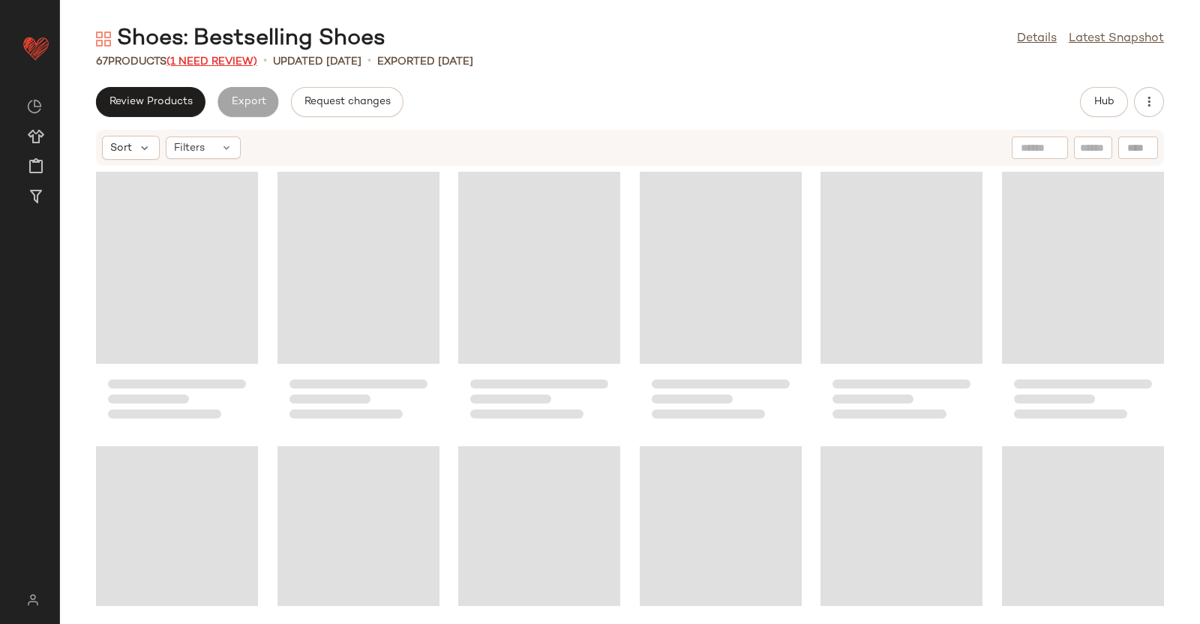
click at [246, 62] on span "(1 Need Review)" at bounding box center [212, 61] width 91 height 11
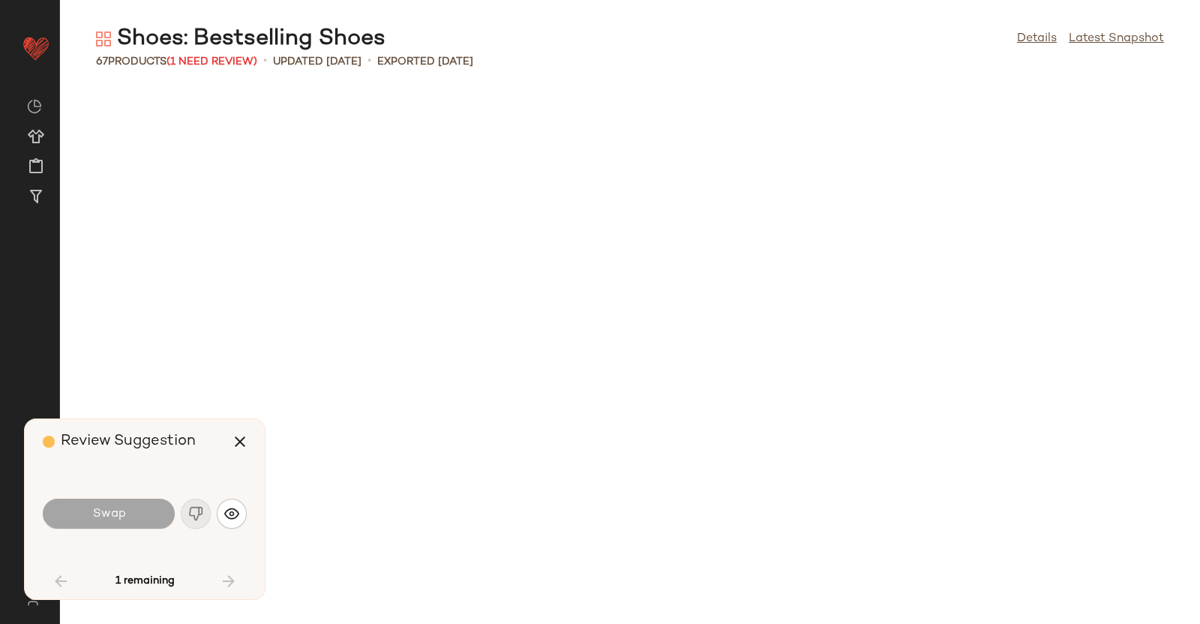
scroll to position [1098, 0]
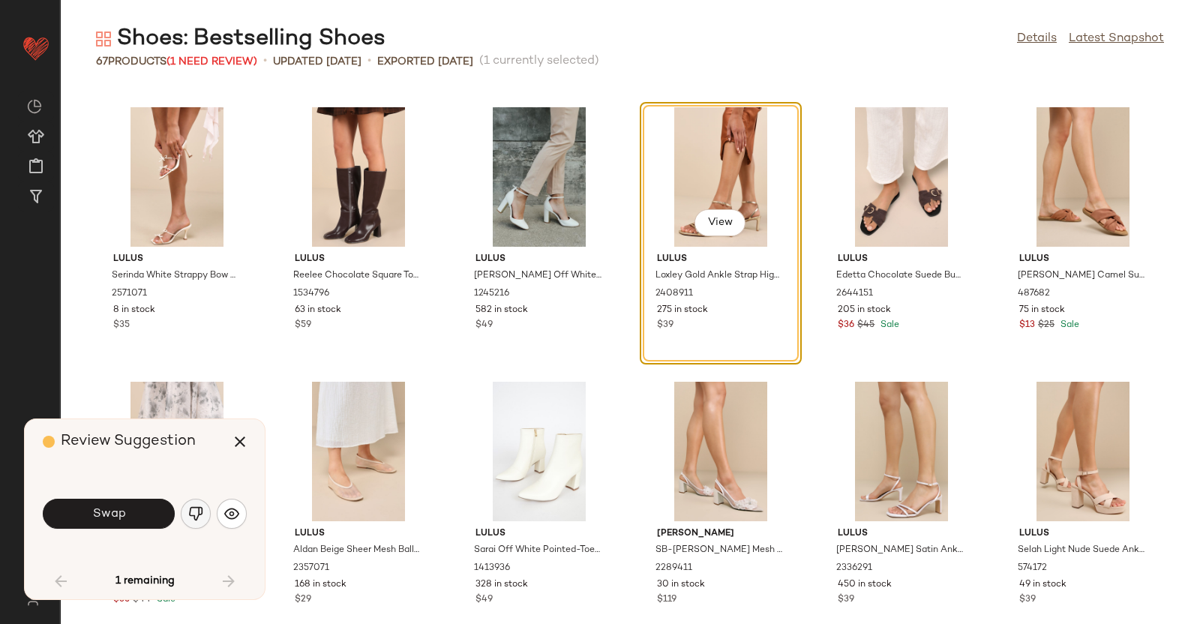
click at [198, 527] on button "button" at bounding box center [196, 514] width 30 height 30
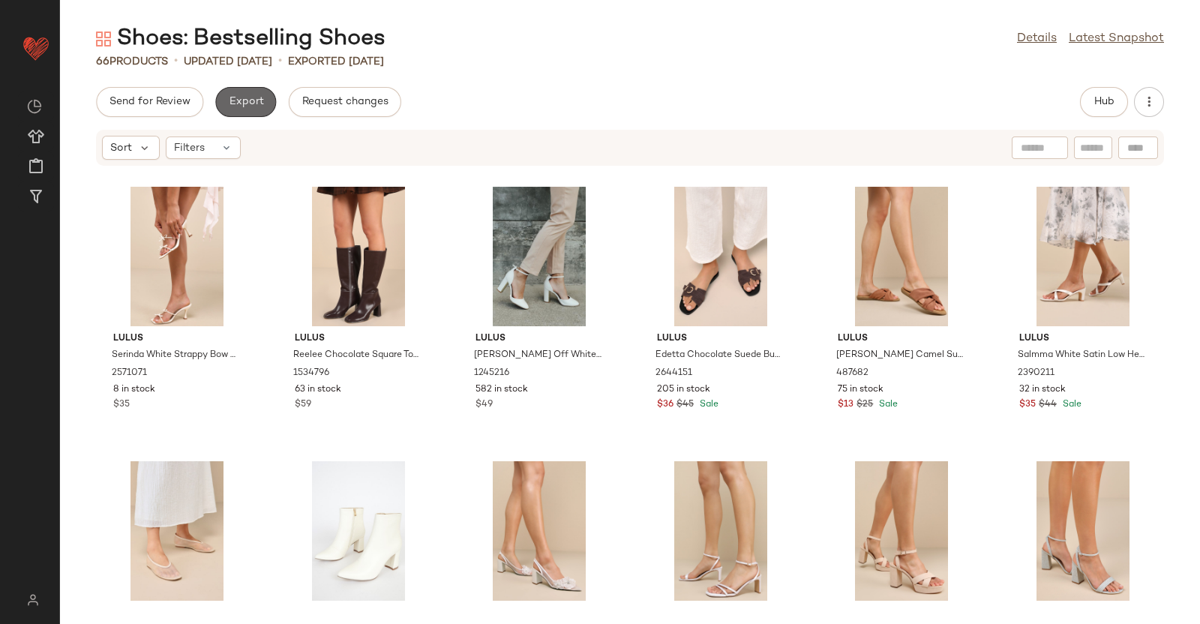
click at [261, 102] on span "Export" at bounding box center [245, 102] width 35 height 12
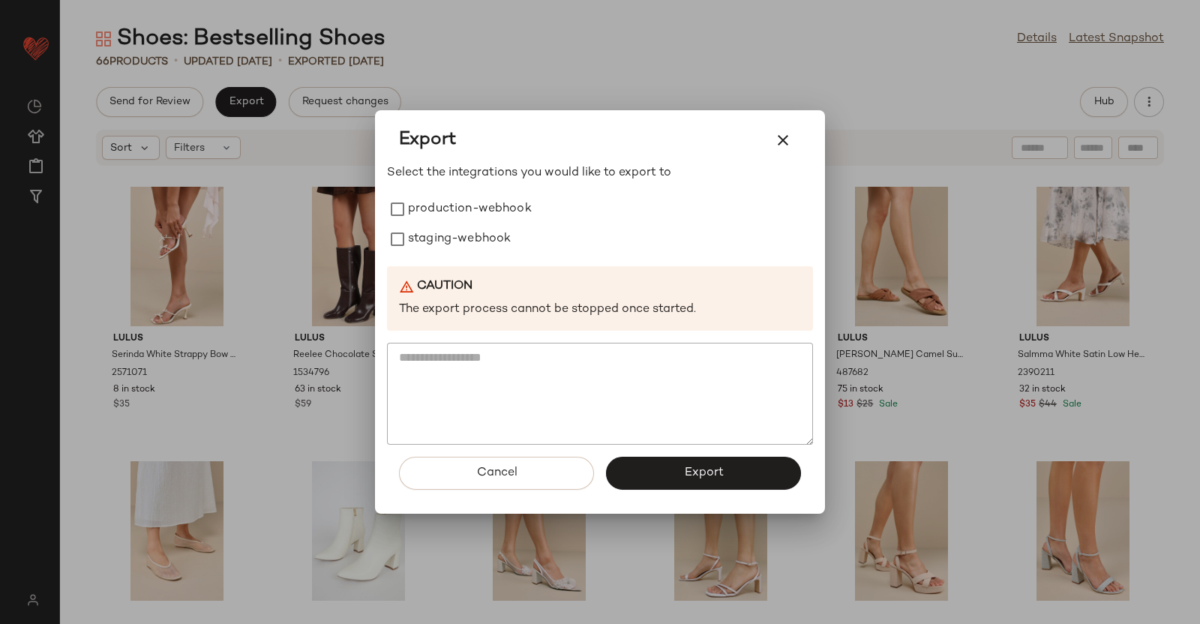
drag, startPoint x: 261, startPoint y: 103, endPoint x: 443, endPoint y: 228, distance: 221.2
click at [366, 187] on div at bounding box center [600, 312] width 1200 height 624
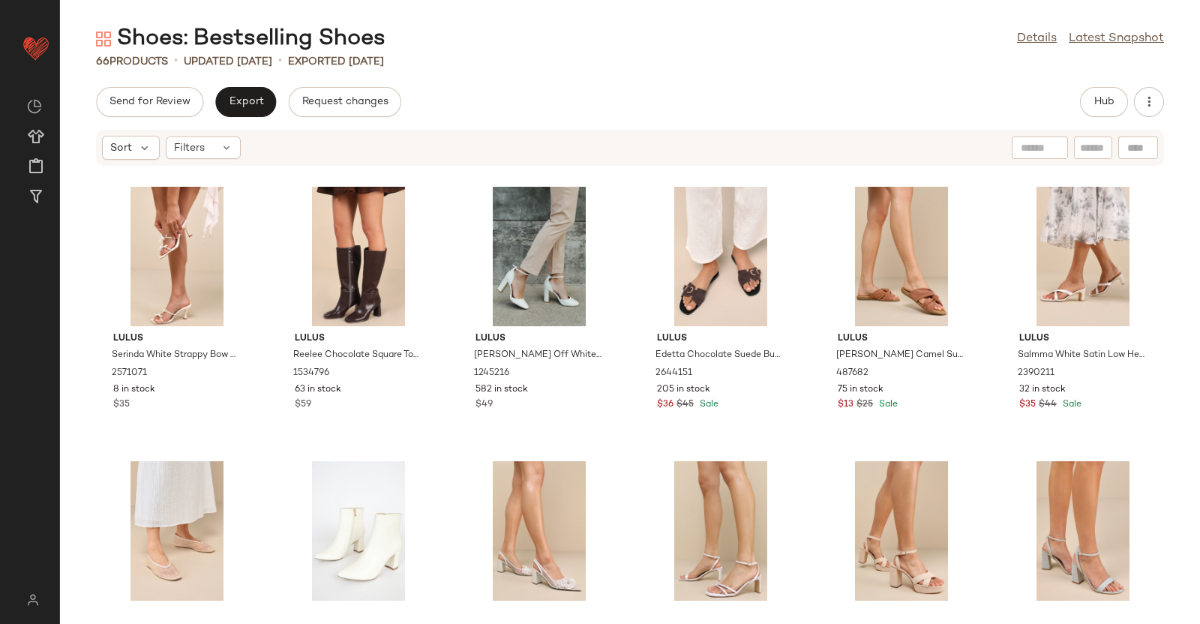
click at [444, 228] on div "Lulus Serinda White Strappy Bow High Heel Slide Sandals 2571071 8 in stock $35 …" at bounding box center [630, 387] width 1140 height 440
drag, startPoint x: 216, startPoint y: 93, endPoint x: 319, endPoint y: 130, distance: 109.1
click at [216, 93] on div "Export" at bounding box center [245, 102] width 61 height 30
click at [242, 84] on div "Shoes: Bestselling Shoes Details Latest Snapshot 66 Products • updated Sep 5th …" at bounding box center [630, 324] width 1140 height 600
click at [248, 103] on span "Export" at bounding box center [245, 102] width 35 height 12
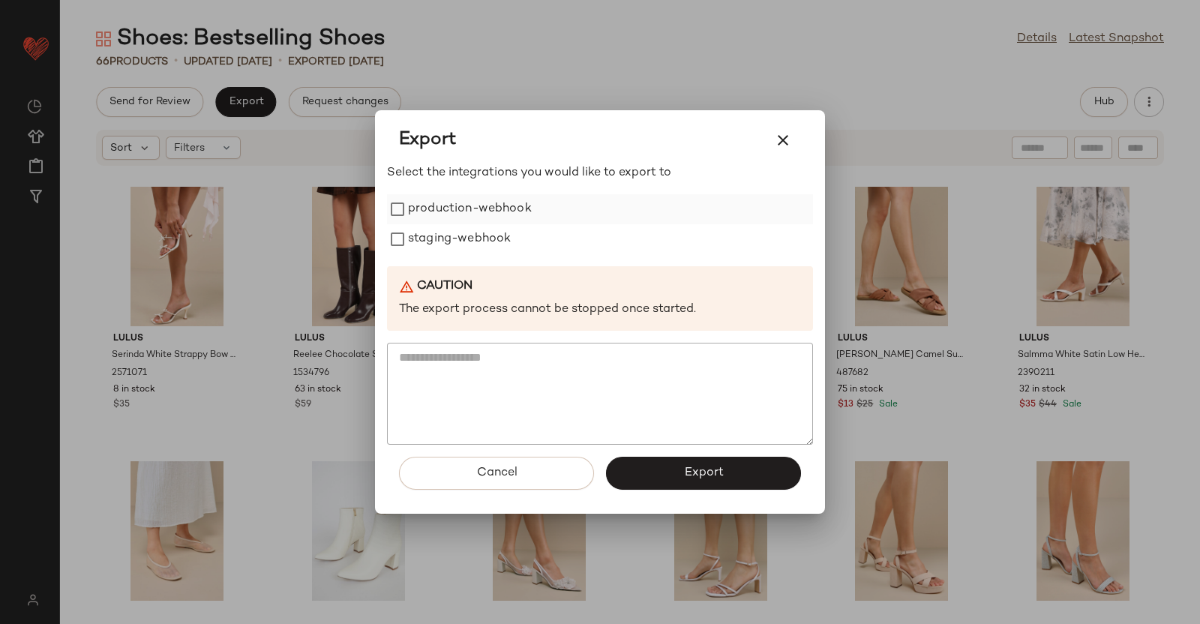
click at [413, 204] on label "production-webhook" at bounding box center [470, 209] width 124 height 30
click at [413, 242] on label "staging-webhook" at bounding box center [459, 239] width 103 height 30
click at [701, 469] on span "Export" at bounding box center [703, 473] width 40 height 14
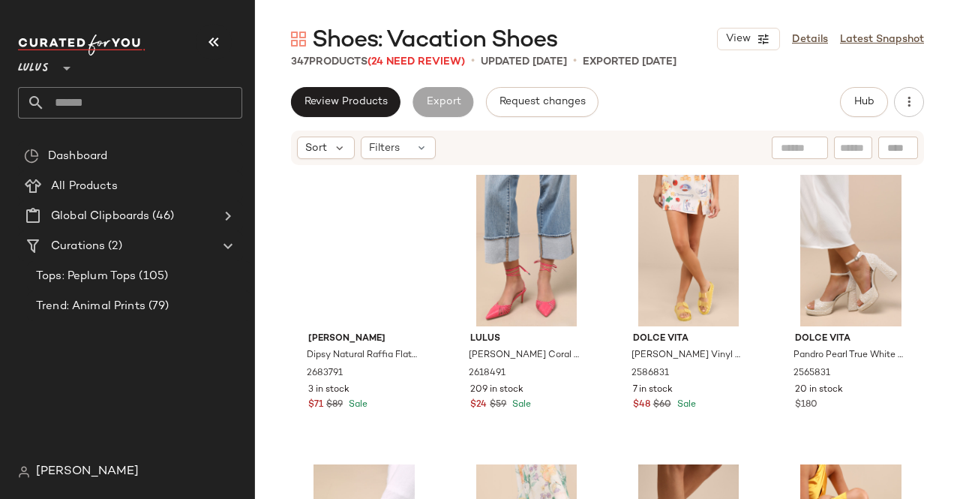
click at [204, 44] on button "button" at bounding box center [214, 42] width 36 height 36
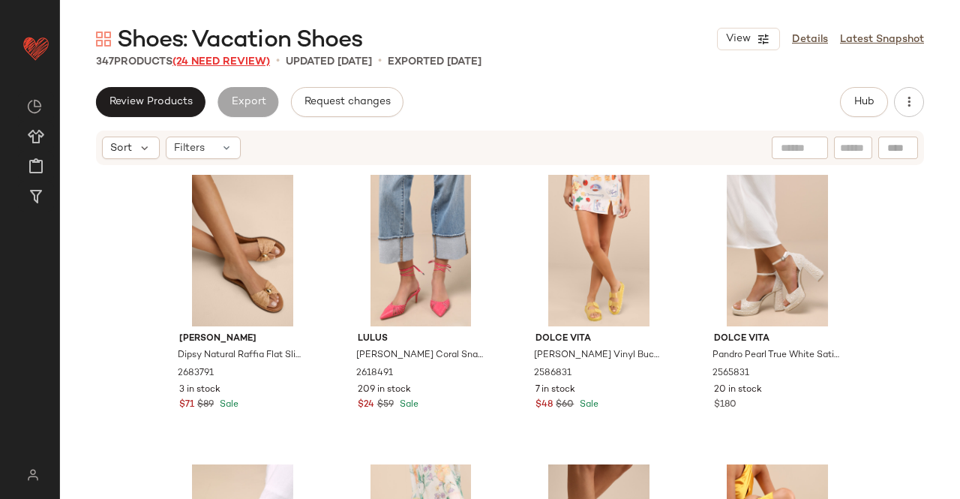
click at [215, 66] on span "(24 Need Review)" at bounding box center [222, 61] width 98 height 11
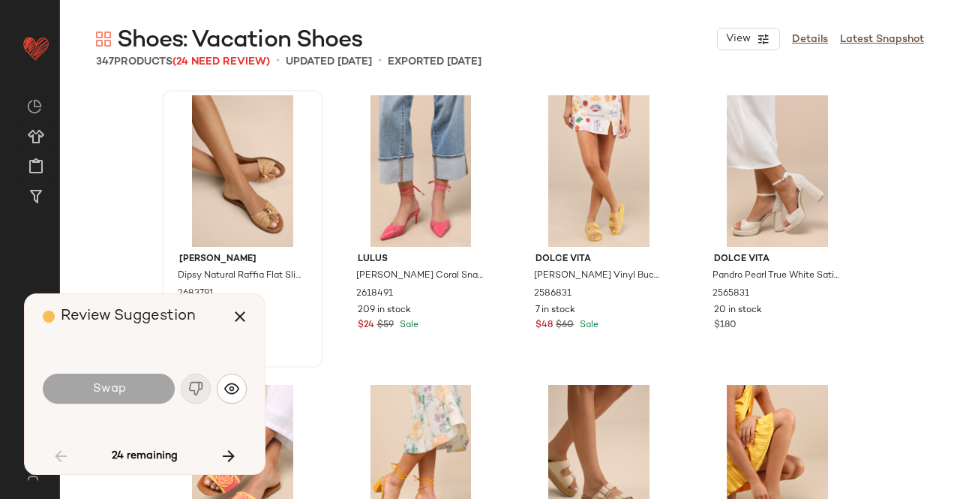
scroll to position [3475, 0]
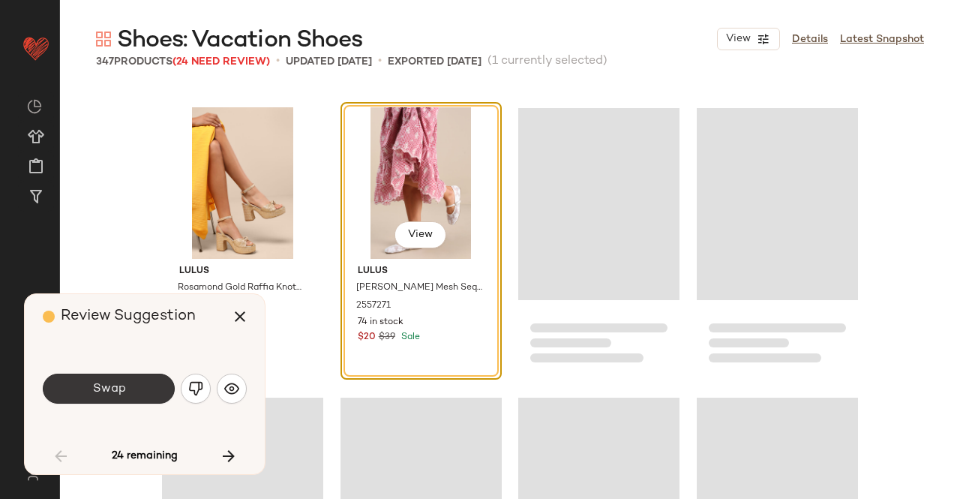
click at [137, 380] on button "Swap" at bounding box center [109, 389] width 132 height 30
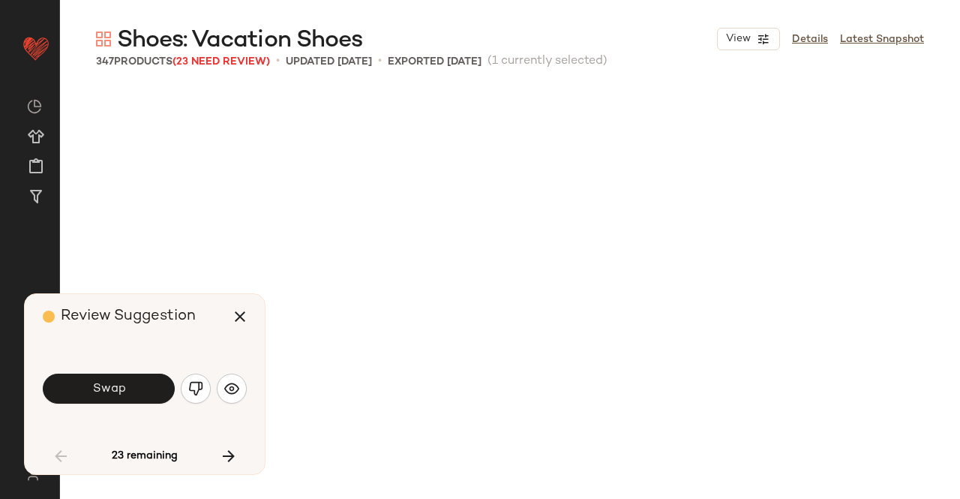
scroll to position [4343, 0]
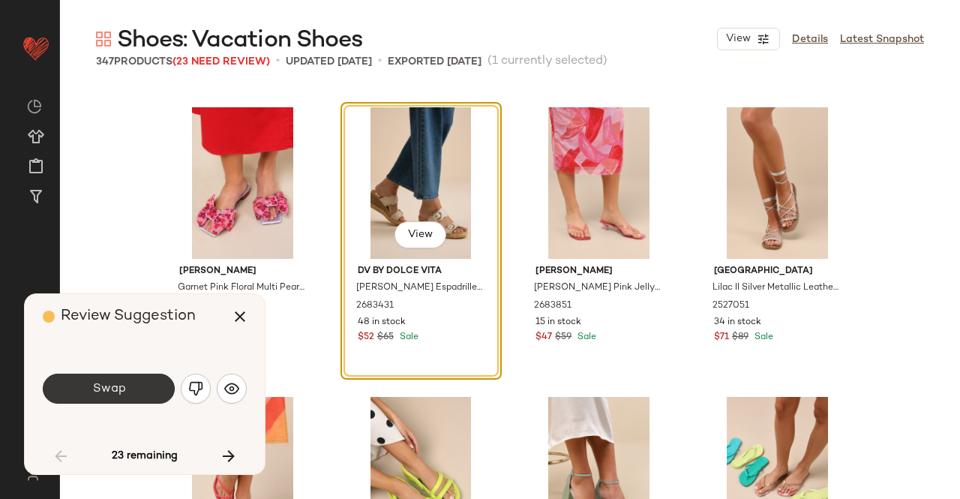
click at [145, 400] on button "Swap" at bounding box center [109, 389] width 132 height 30
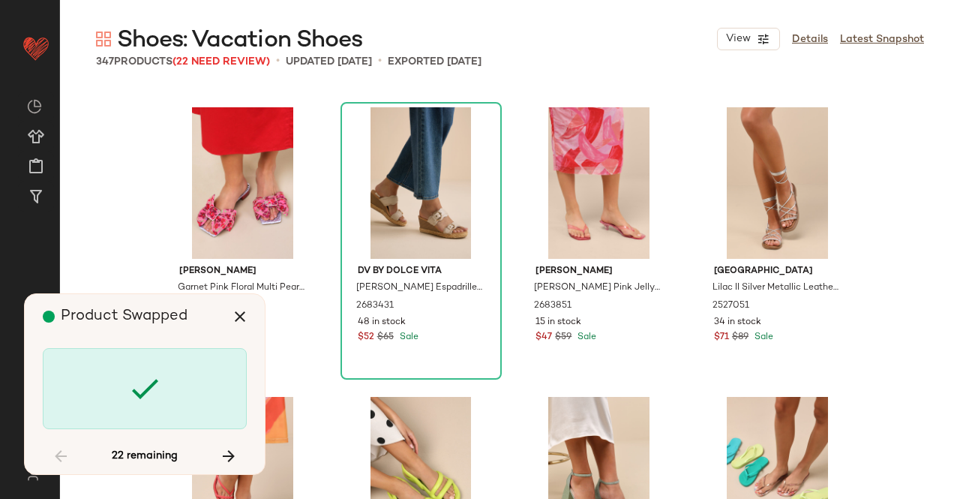
scroll to position [5791, 0]
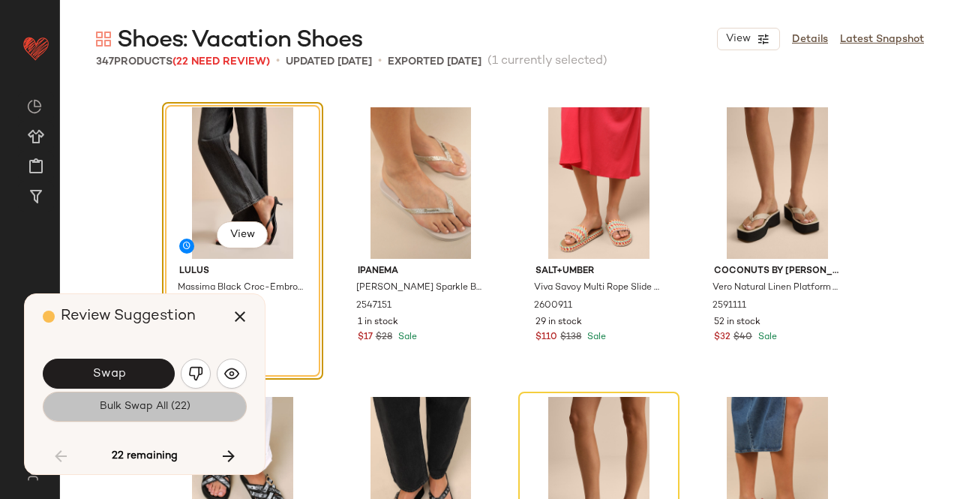
click at [146, 416] on button "Bulk Swap All (22)" at bounding box center [145, 407] width 204 height 30
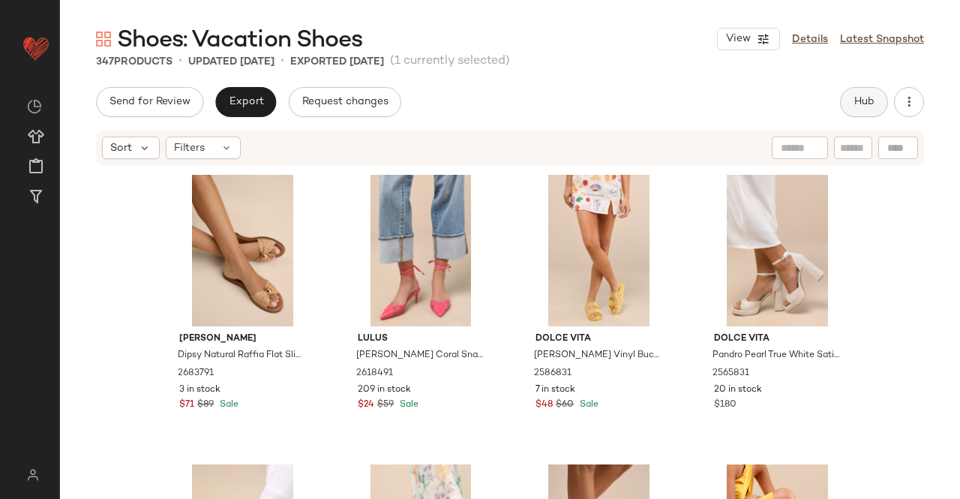
click at [866, 114] on button "Hub" at bounding box center [864, 102] width 48 height 30
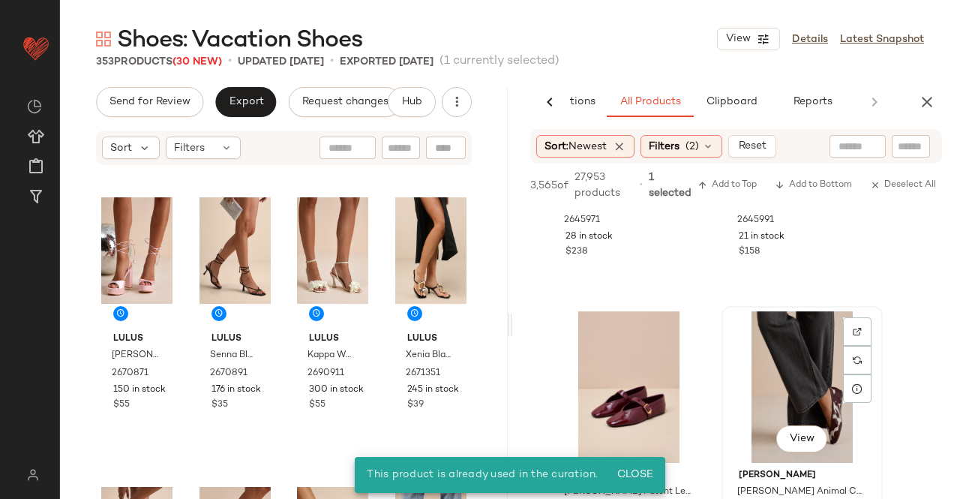
scroll to position [4651, 0]
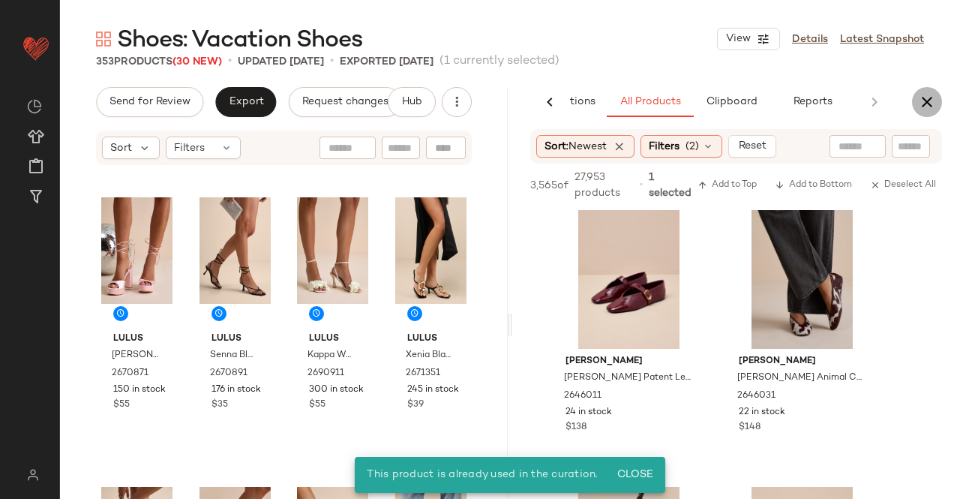
click at [928, 101] on icon "button" at bounding box center [927, 102] width 18 height 18
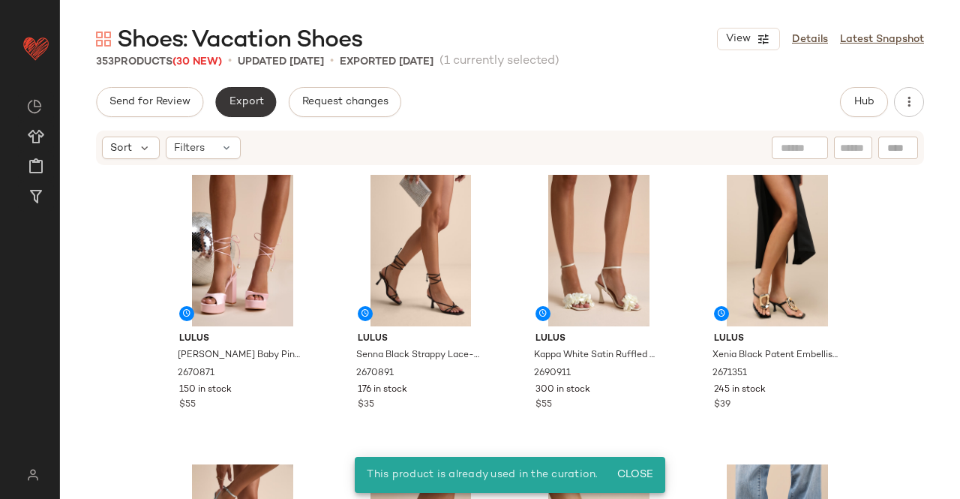
click at [232, 104] on span "Export" at bounding box center [245, 102] width 35 height 12
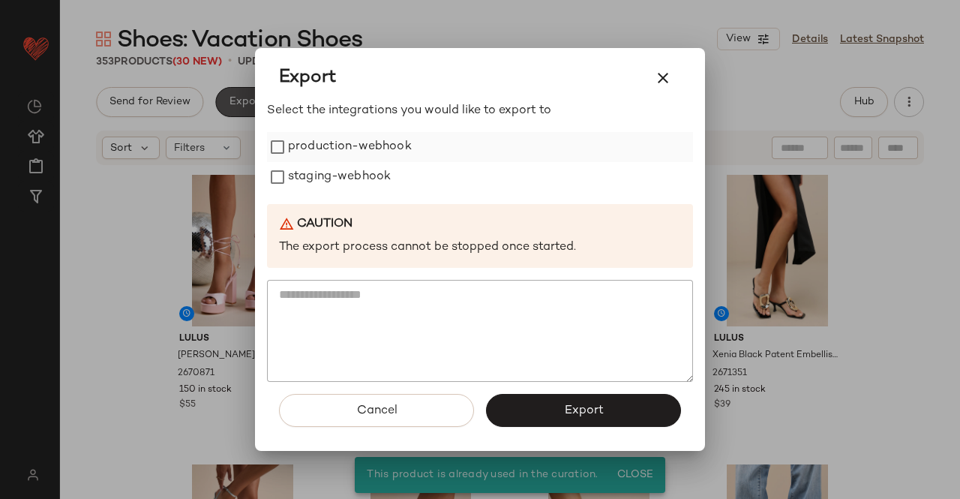
drag, startPoint x: 317, startPoint y: 137, endPoint x: 318, endPoint y: 150, distance: 12.8
click at [317, 140] on label "production-webhook" at bounding box center [350, 147] width 124 height 30
drag, startPoint x: 319, startPoint y: 168, endPoint x: 334, endPoint y: 196, distance: 31.6
click at [320, 170] on label "staging-webhook" at bounding box center [339, 177] width 103 height 30
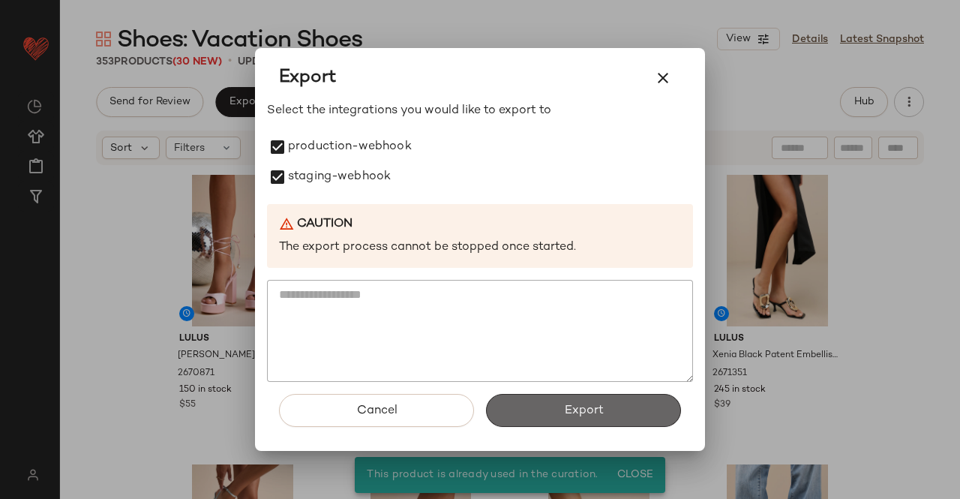
click at [588, 397] on button "Export" at bounding box center [583, 410] width 195 height 33
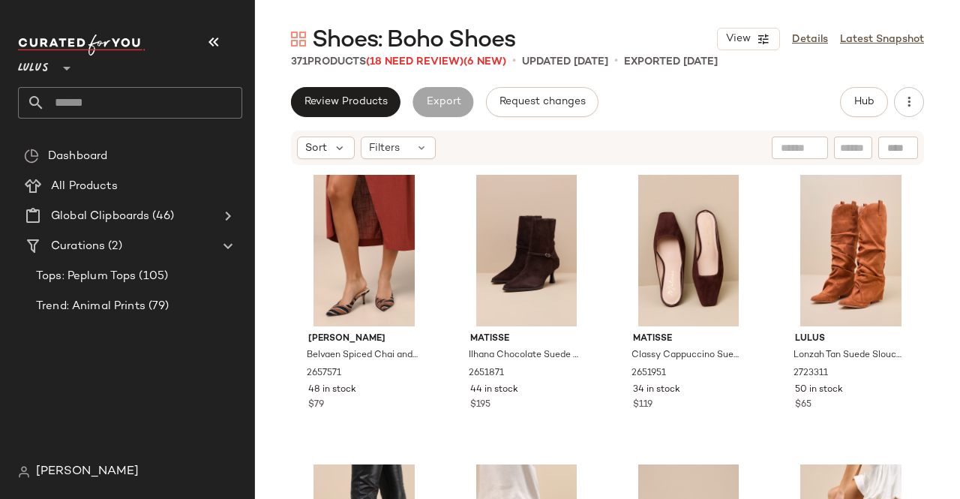
drag, startPoint x: 221, startPoint y: 35, endPoint x: 241, endPoint y: 49, distance: 24.3
click at [221, 36] on icon "button" at bounding box center [214, 42] width 18 height 18
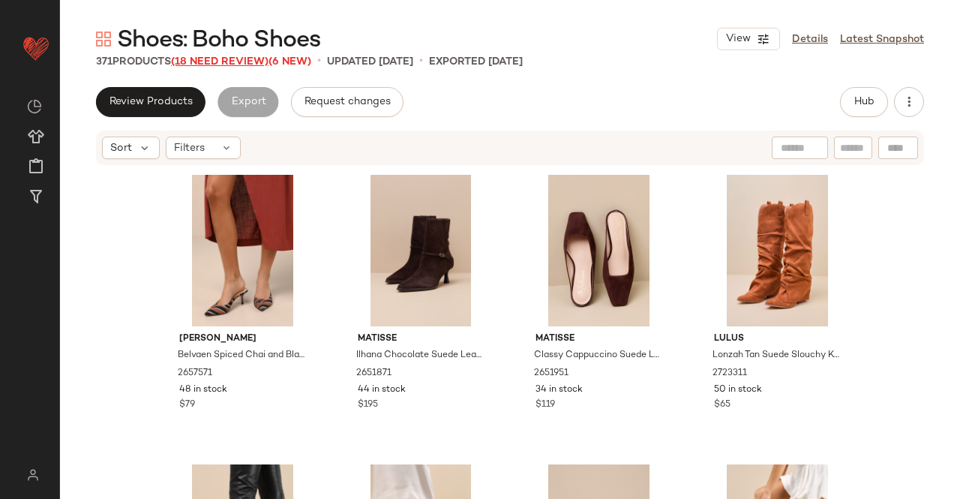
click at [239, 61] on span "(18 Need Review)" at bounding box center [220, 61] width 98 height 11
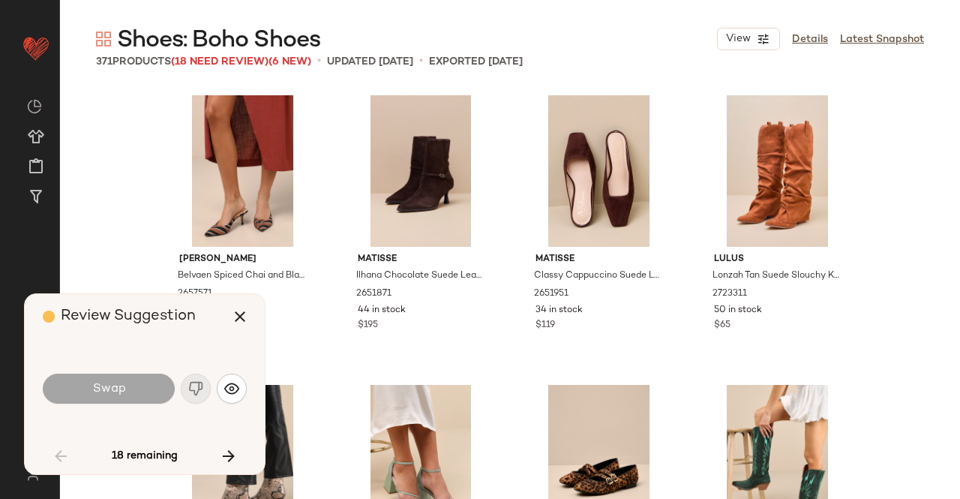
scroll to position [2606, 0]
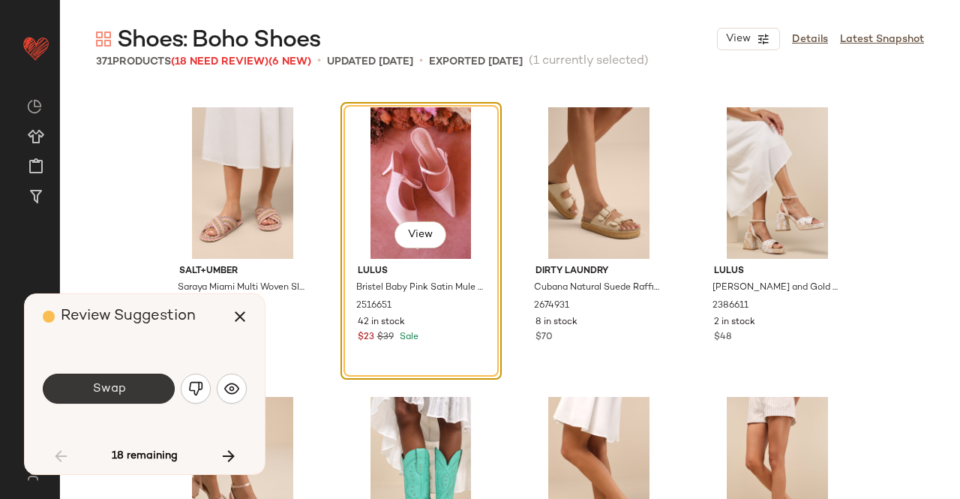
click at [122, 383] on span "Swap" at bounding box center [109, 389] width 34 height 14
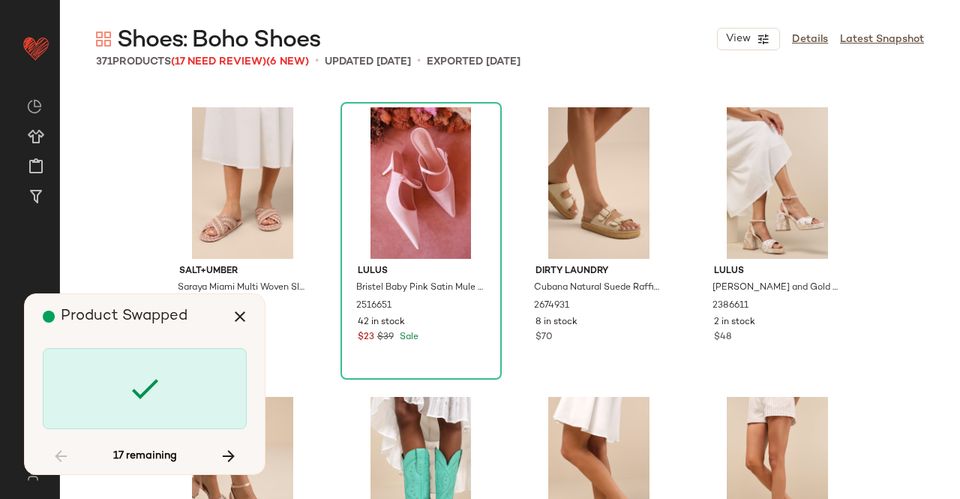
scroll to position [3764, 0]
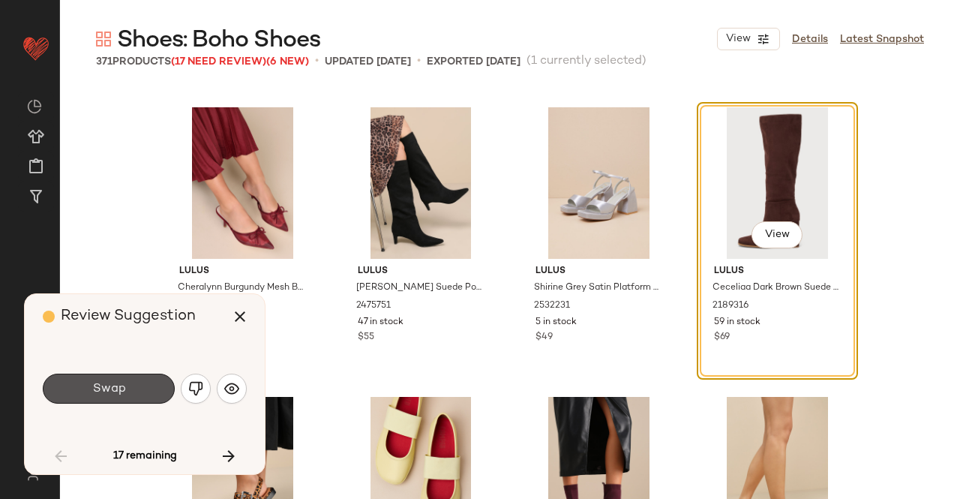
click at [122, 380] on button "Swap" at bounding box center [109, 389] width 132 height 30
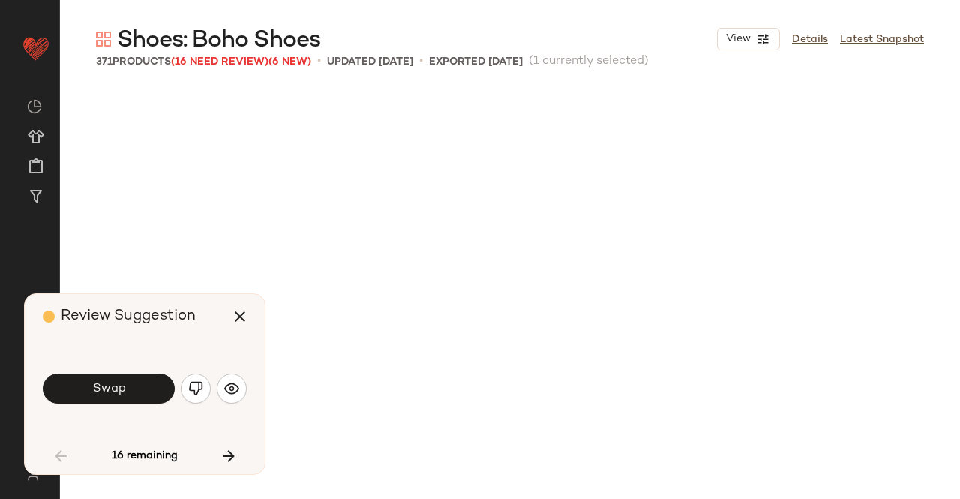
scroll to position [4343, 0]
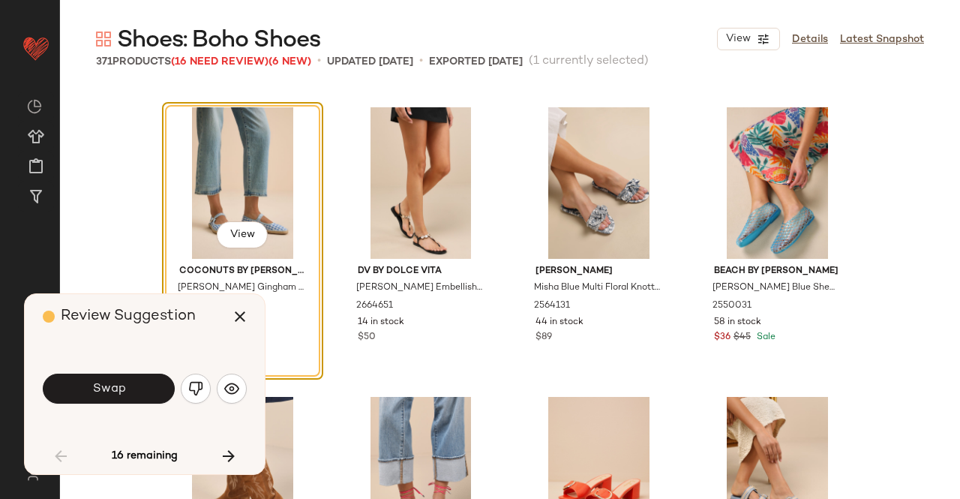
click at [119, 380] on button "Swap" at bounding box center [109, 389] width 132 height 30
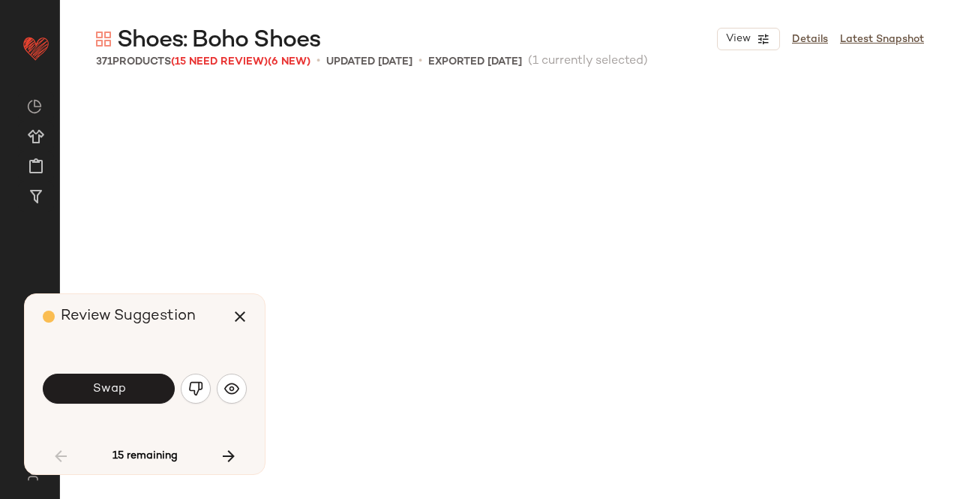
scroll to position [4922, 0]
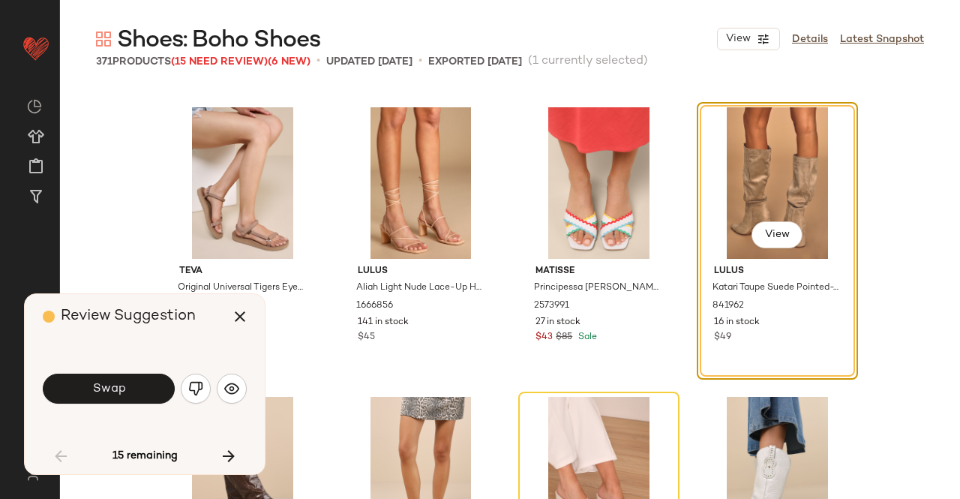
click at [119, 380] on button "Swap" at bounding box center [109, 389] width 132 height 30
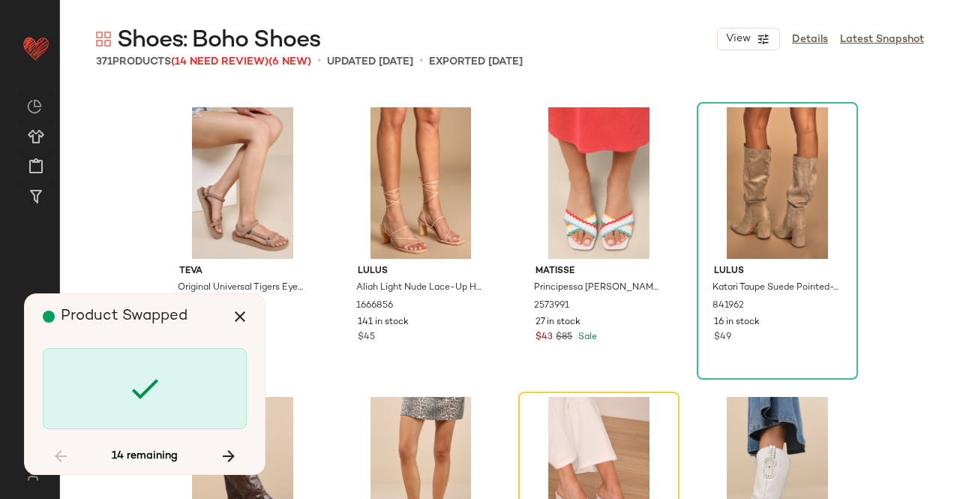
scroll to position [5212, 0]
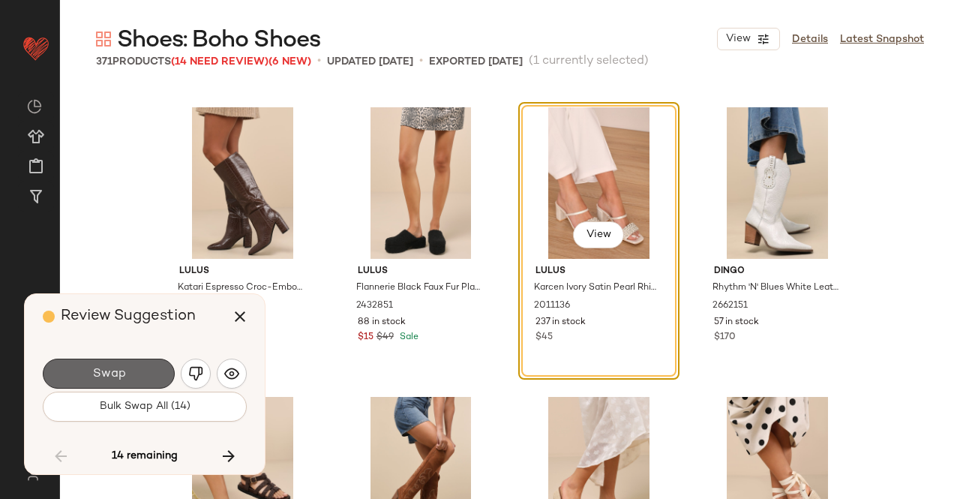
click at [135, 376] on button "Swap" at bounding box center [109, 374] width 132 height 30
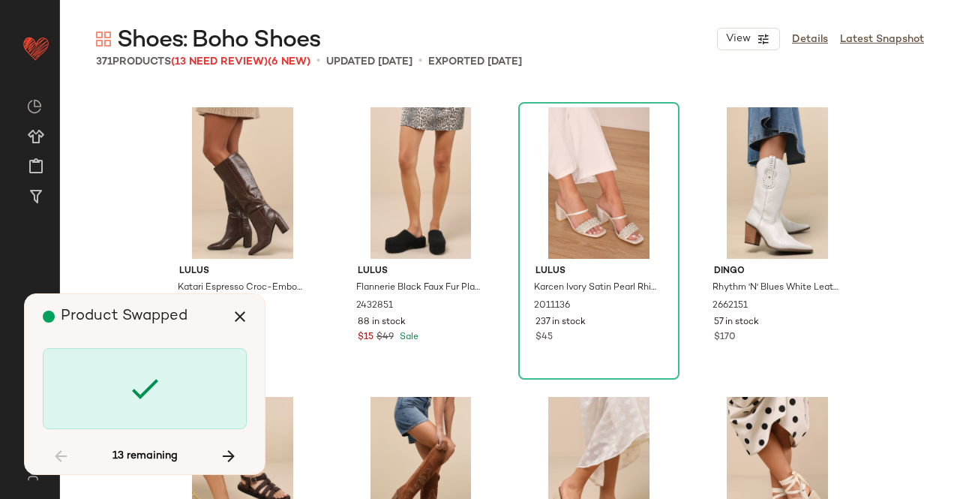
click at [135, 376] on icon at bounding box center [145, 389] width 36 height 36
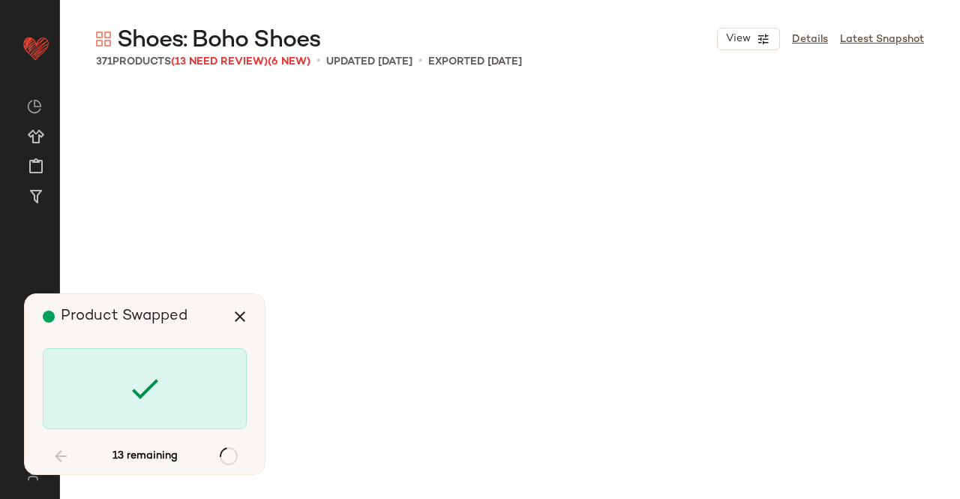
scroll to position [6660, 0]
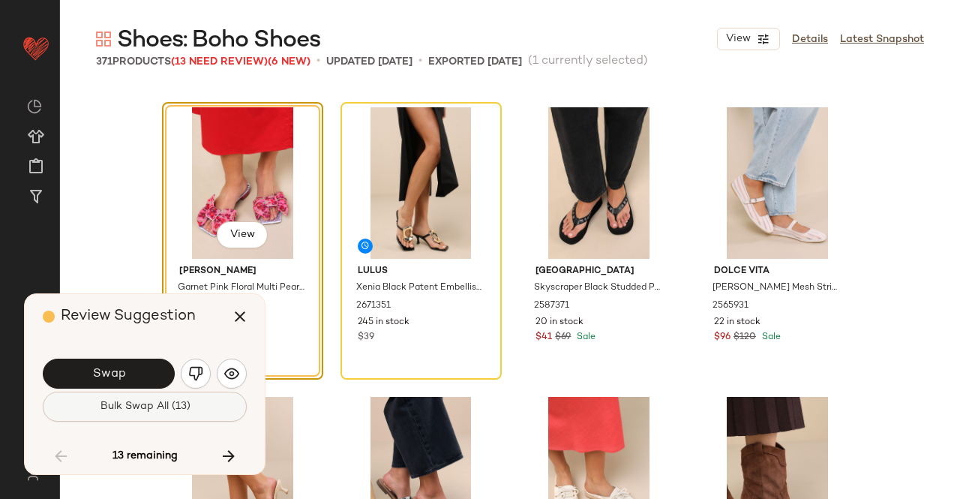
click at [155, 404] on span "Bulk Swap All (13)" at bounding box center [144, 407] width 91 height 12
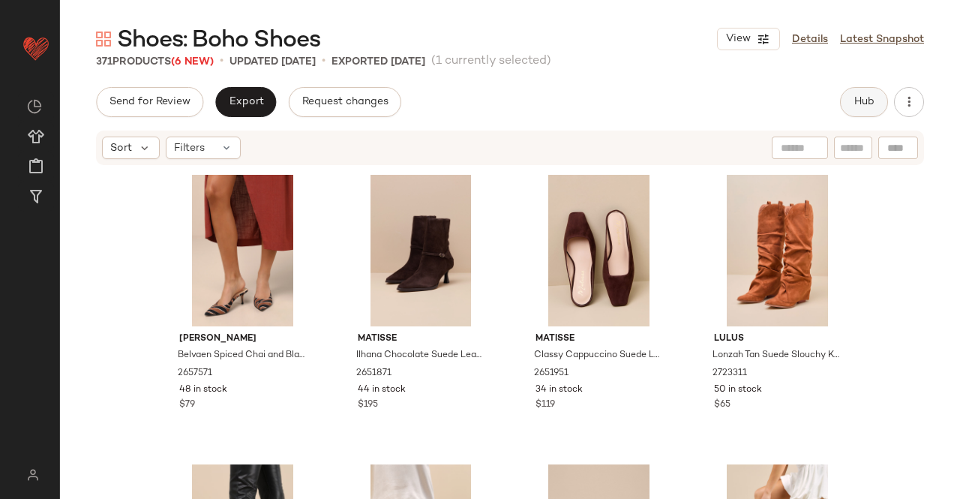
click at [866, 99] on span "Hub" at bounding box center [864, 102] width 21 height 12
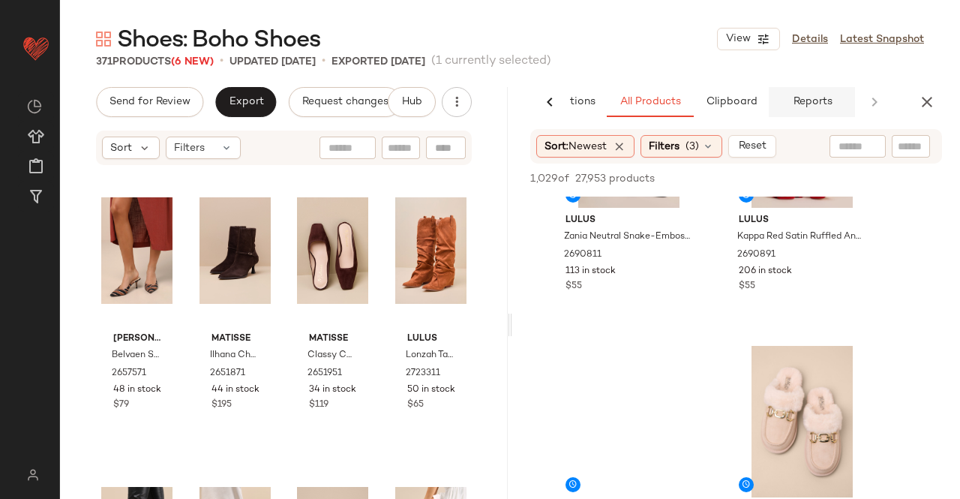
scroll to position [1200, 0]
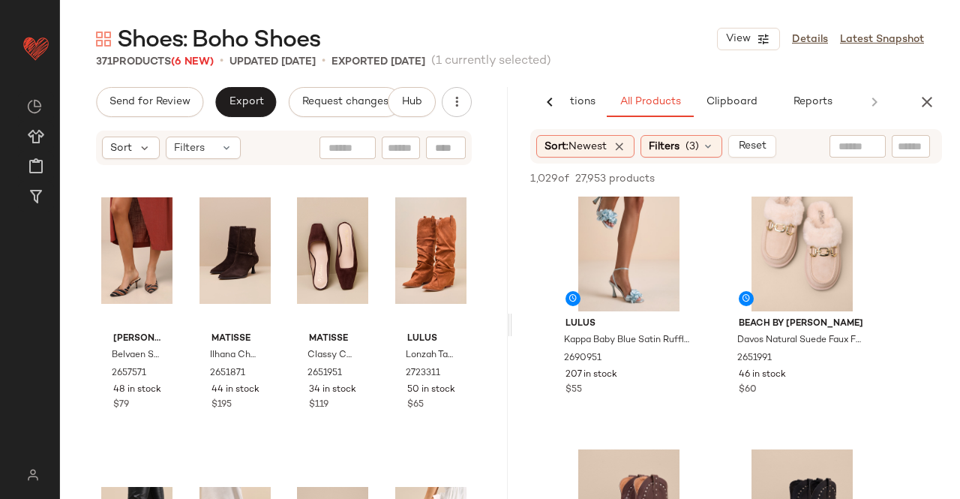
drag, startPoint x: 934, startPoint y: 101, endPoint x: 902, endPoint y: 111, distance: 33.7
click at [933, 101] on icon "button" at bounding box center [927, 102] width 18 height 18
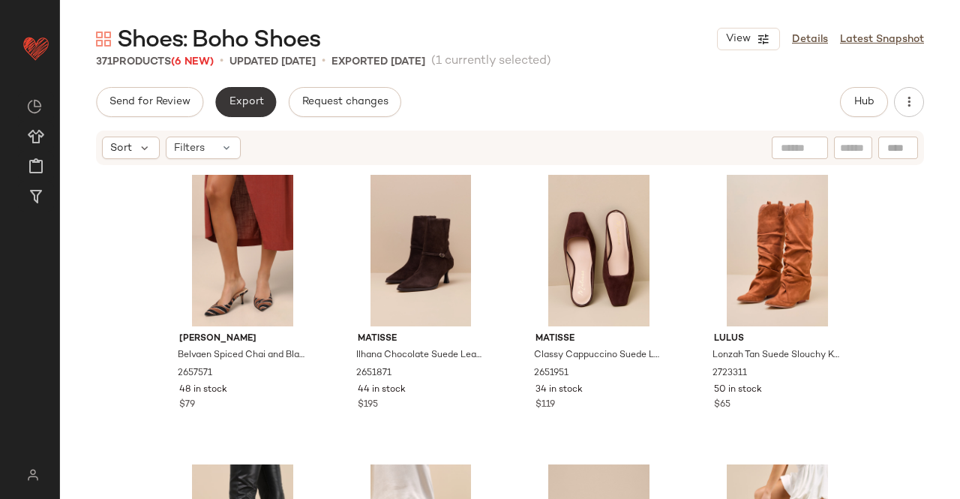
click at [234, 109] on button "Export" at bounding box center [245, 102] width 61 height 30
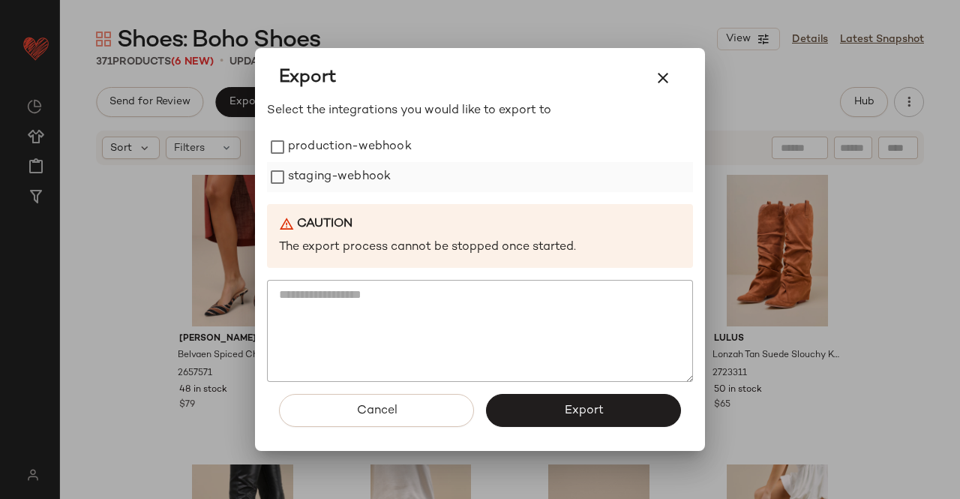
drag, startPoint x: 371, startPoint y: 148, endPoint x: 377, endPoint y: 180, distance: 32.7
click at [372, 150] on label "production-webhook" at bounding box center [350, 147] width 124 height 30
drag, startPoint x: 377, startPoint y: 180, endPoint x: 492, endPoint y: 313, distance: 176.0
click at [377, 180] on label "staging-webhook" at bounding box center [339, 177] width 103 height 30
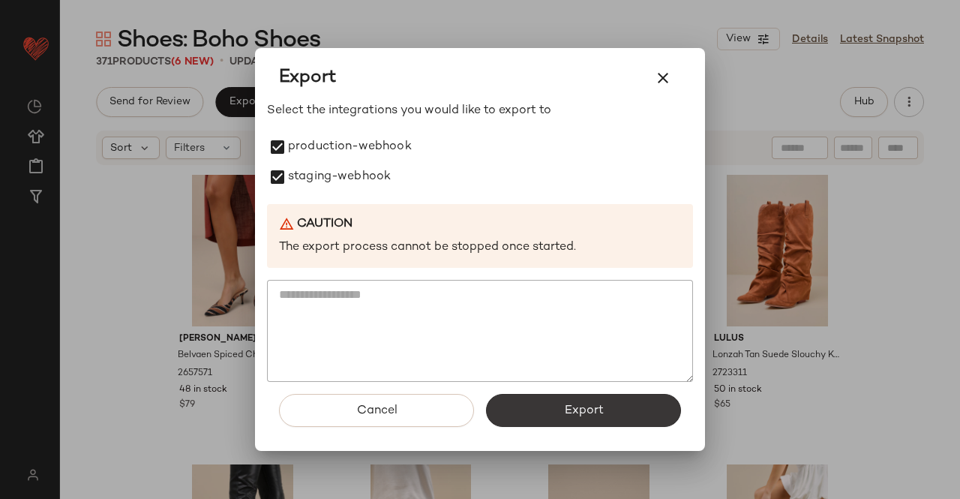
click at [560, 410] on button "Export" at bounding box center [583, 410] width 195 height 33
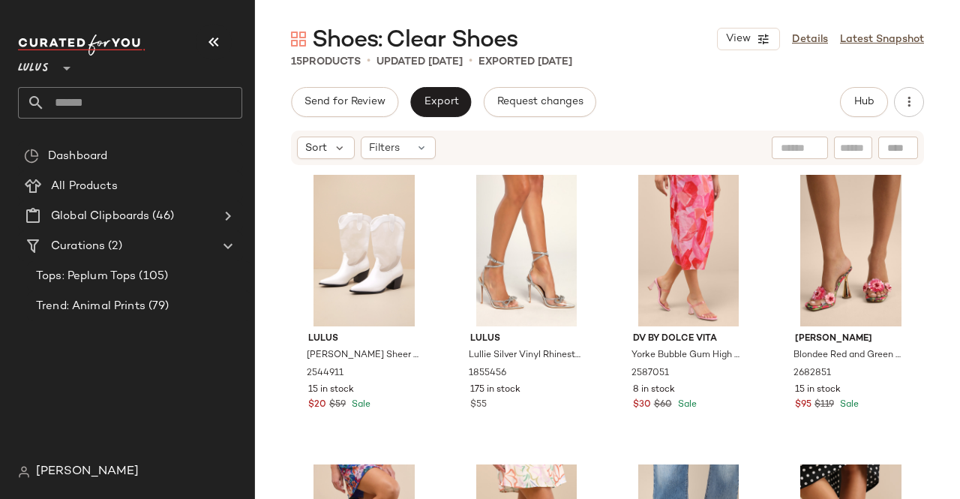
click at [204, 31] on button "button" at bounding box center [214, 42] width 36 height 36
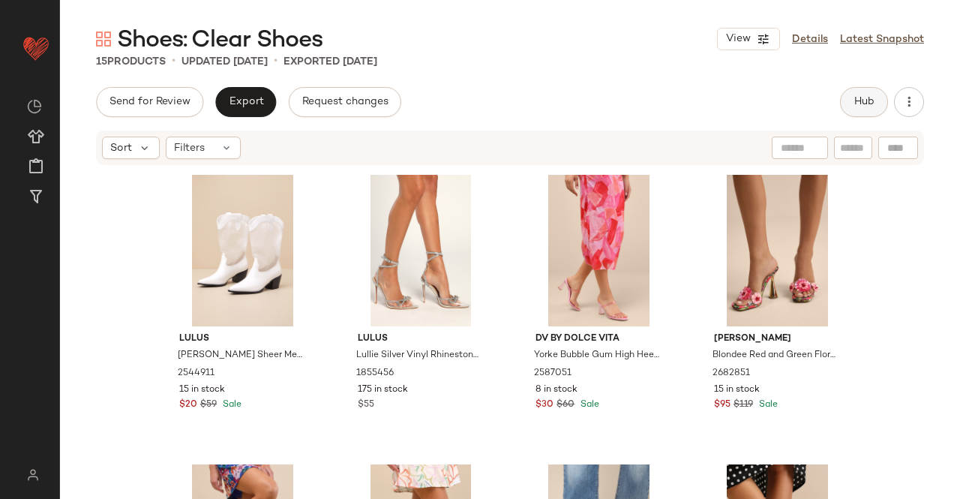
click at [858, 93] on button "Hub" at bounding box center [864, 102] width 48 height 30
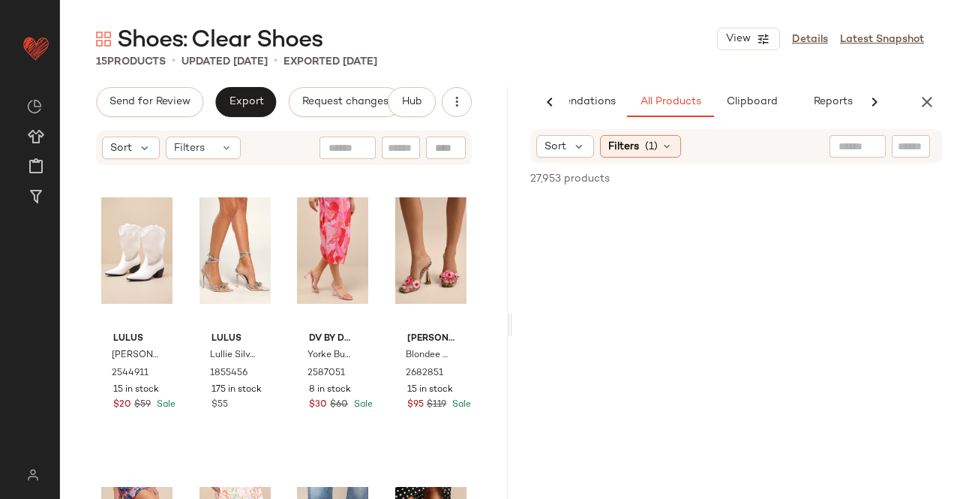
scroll to position [0, 95]
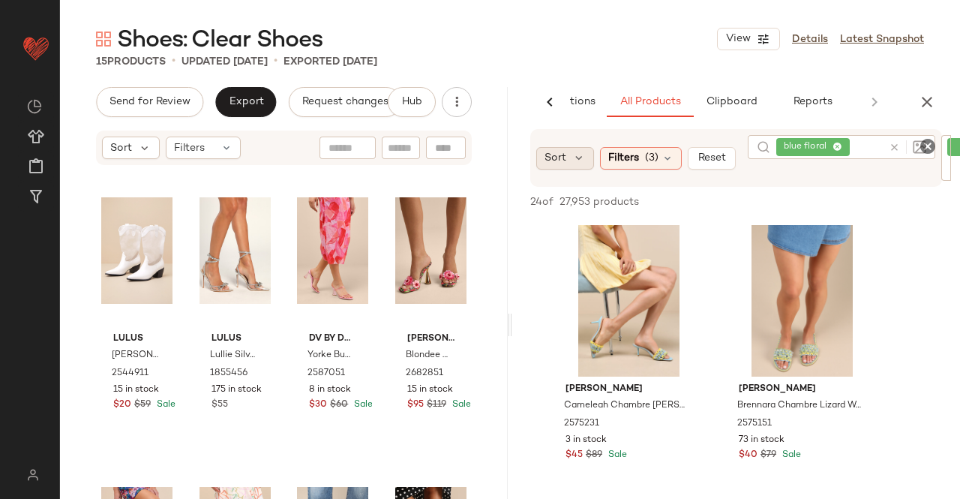
click at [552, 155] on span "Sort" at bounding box center [556, 158] width 22 height 16
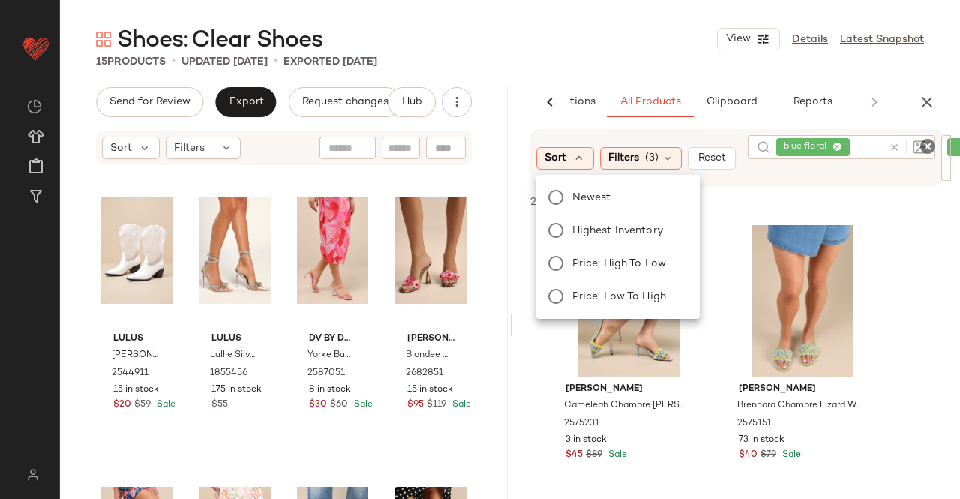
click at [585, 185] on div "Newest Highest Inventory Price: High to Low Price: Low to High" at bounding box center [616, 247] width 167 height 132
click at [597, 201] on span "Newest" at bounding box center [591, 198] width 39 height 16
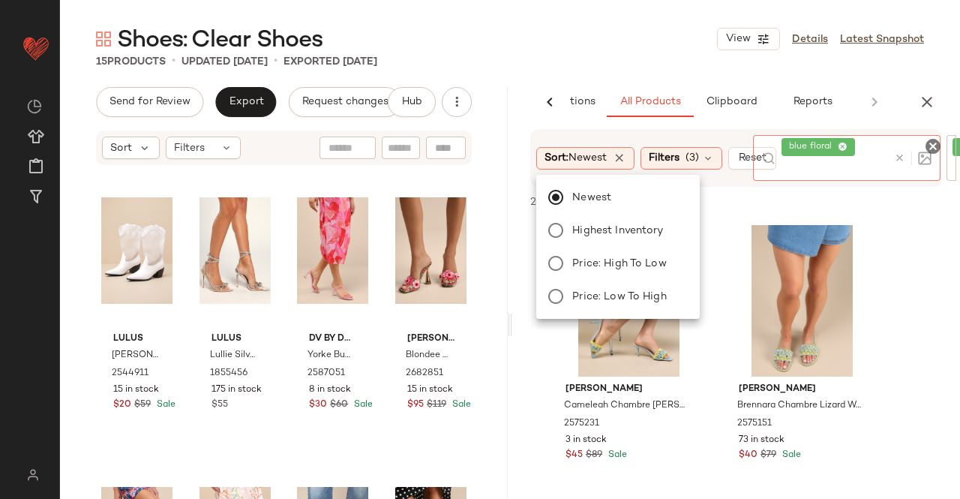
click at [849, 148] on span "blue floral" at bounding box center [819, 147] width 74 height 18
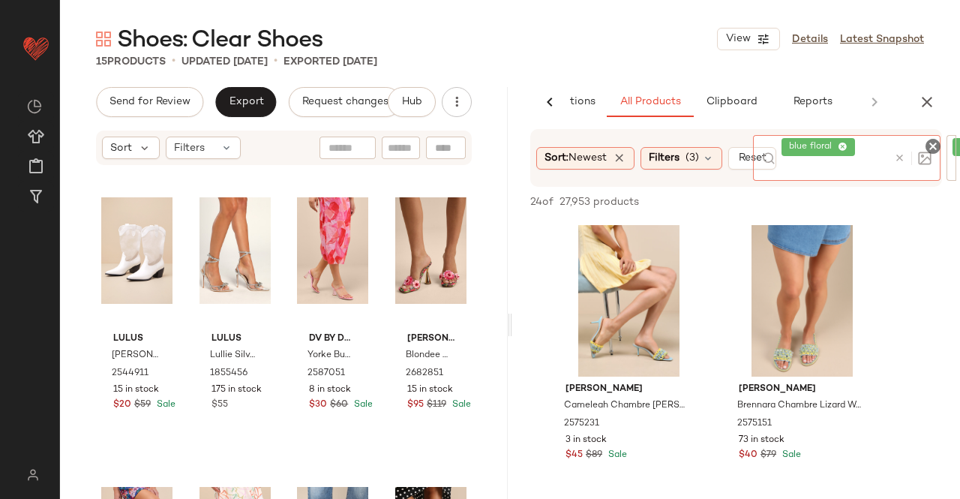
click at [842, 148] on icon at bounding box center [843, 148] width 10 height 10
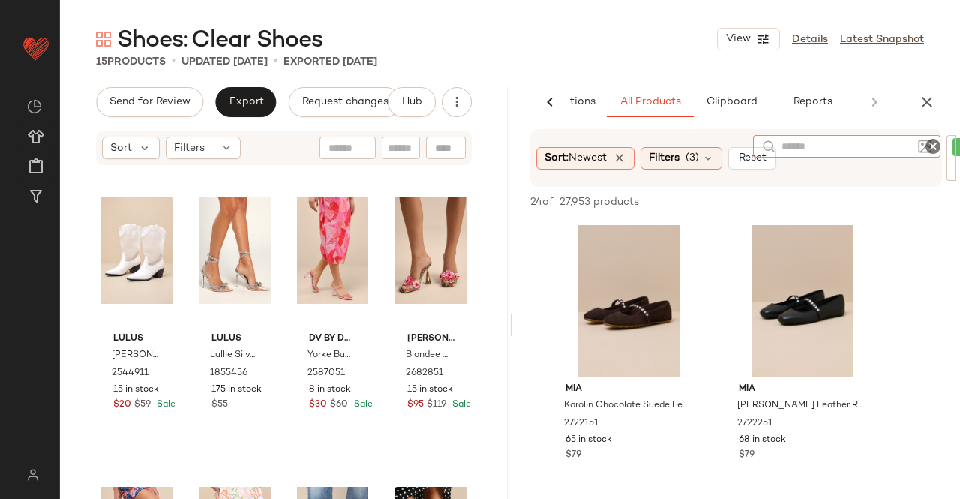
click at [956, 166] on div "Sort: Newest Filters (3) Reset Filter clear Filter" at bounding box center [736, 158] width 448 height 58
click at [770, 79] on div "Shoes: Clear Shoes View Details Latest Snapshot 15 Products • updated Aug 26th …" at bounding box center [510, 261] width 900 height 475
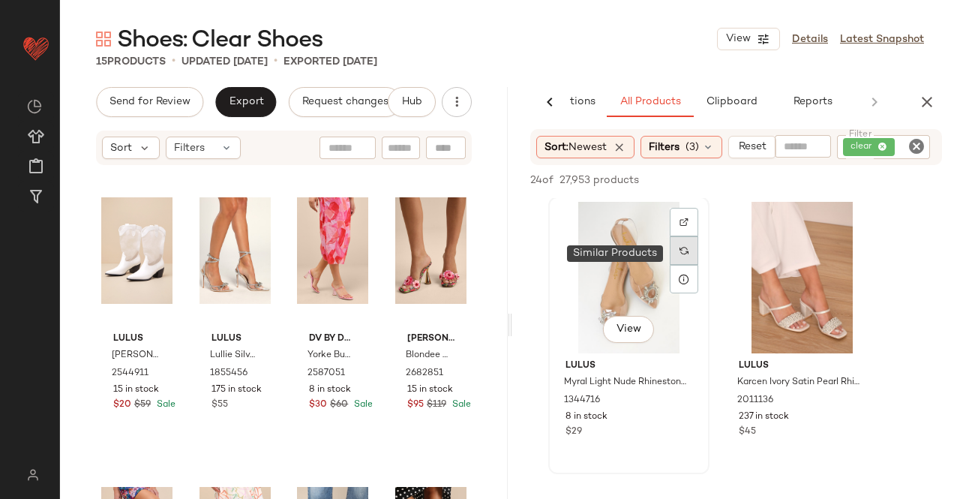
scroll to position [2025, 0]
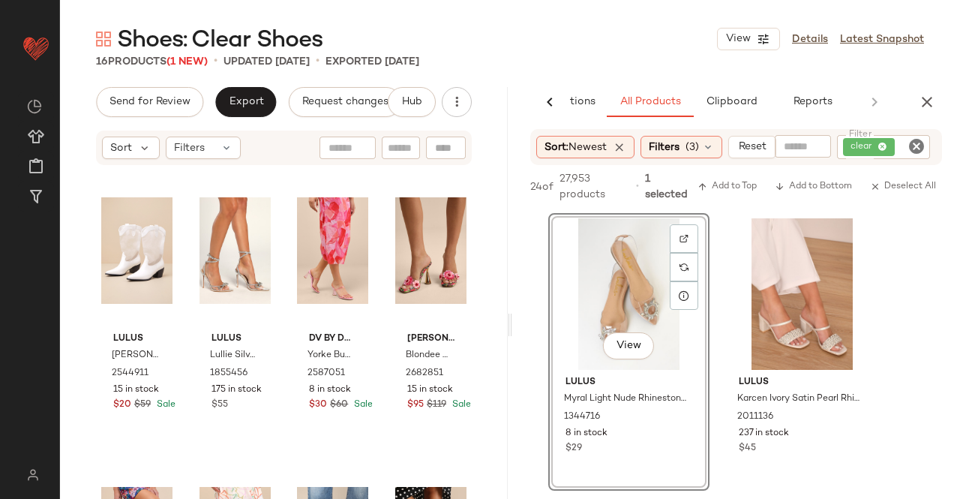
drag, startPoint x: 918, startPoint y: 92, endPoint x: 920, endPoint y: 103, distance: 10.6
click at [918, 97] on icon "button" at bounding box center [927, 102] width 18 height 18
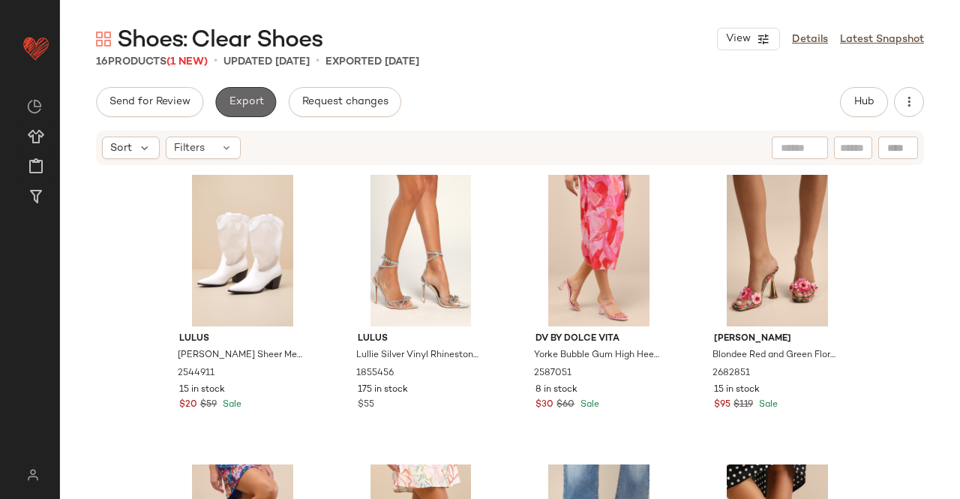
click at [228, 112] on button "Export" at bounding box center [245, 102] width 61 height 30
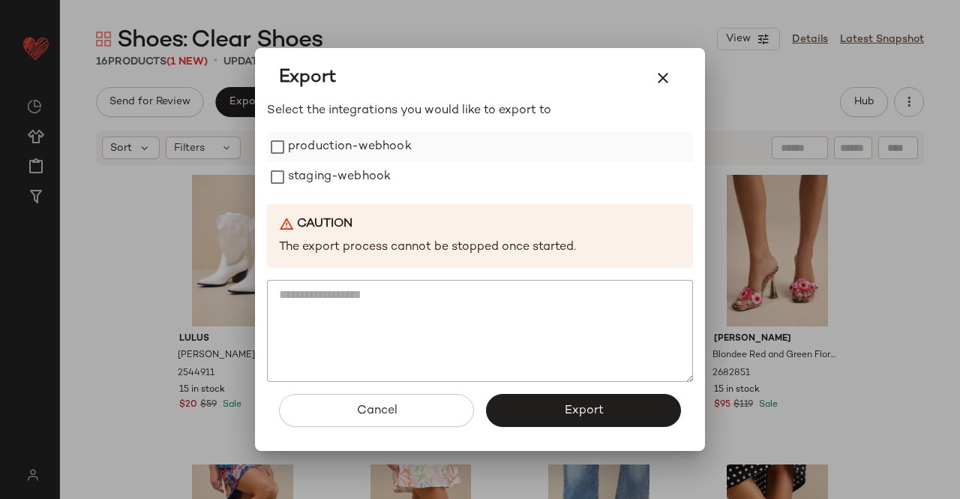
click at [321, 148] on label "production-webhook" at bounding box center [350, 147] width 124 height 30
drag, startPoint x: 334, startPoint y: 179, endPoint x: 408, endPoint y: 238, distance: 94.5
click at [335, 179] on label "staging-webhook" at bounding box center [339, 177] width 103 height 30
click at [582, 427] on div "Cancel Export" at bounding box center [480, 416] width 426 height 69
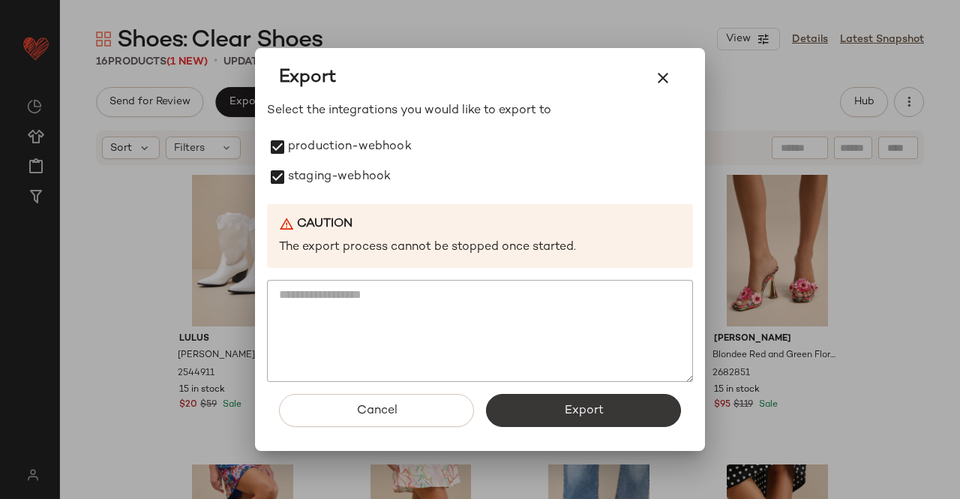
click at [587, 394] on div "Cancel Export" at bounding box center [480, 416] width 426 height 69
click at [585, 407] on span "Export" at bounding box center [583, 411] width 40 height 14
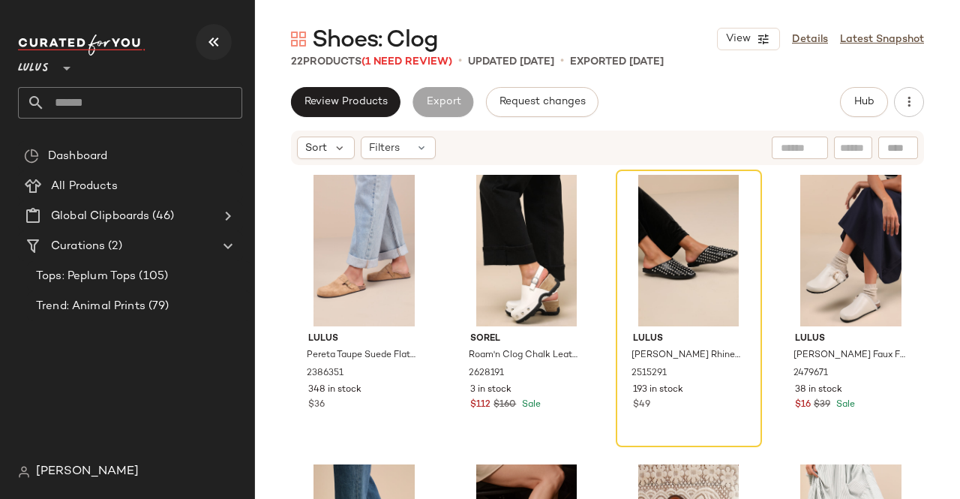
click at [215, 34] on icon "button" at bounding box center [214, 42] width 18 height 18
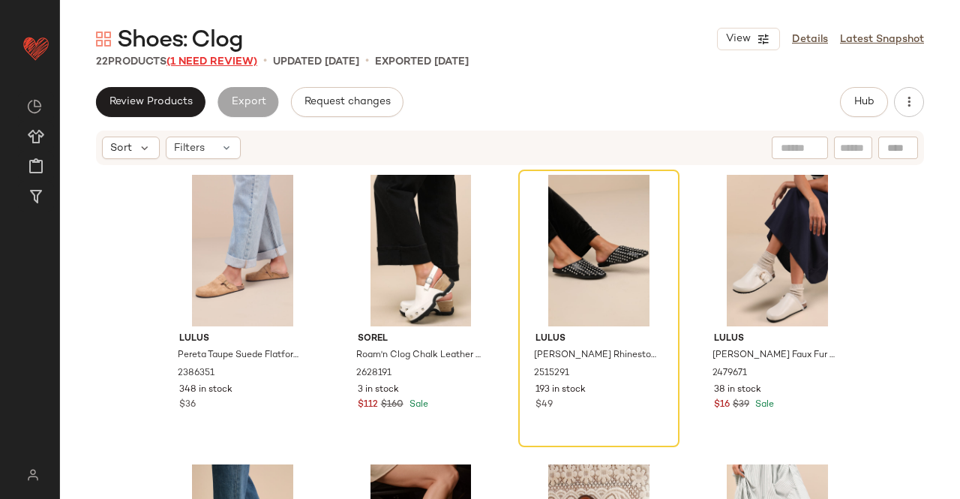
click at [218, 63] on span "(1 Need Review)" at bounding box center [212, 61] width 91 height 11
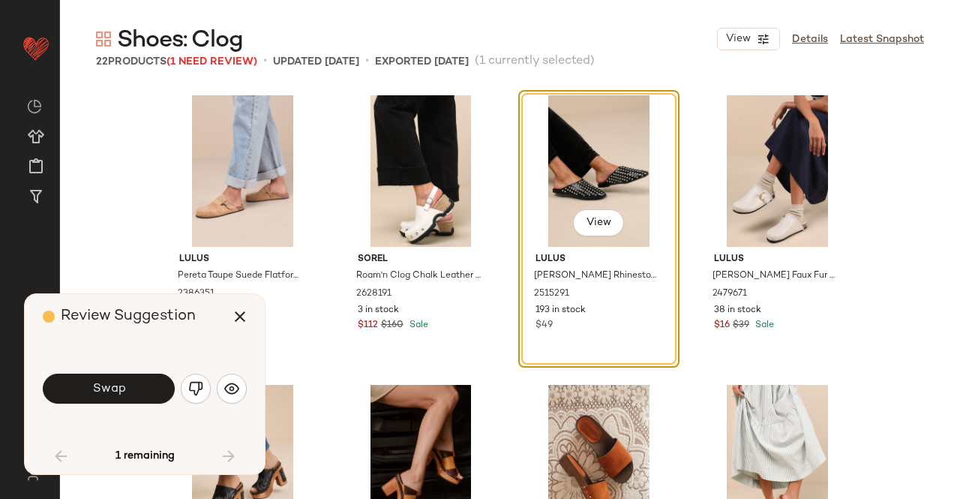
click at [206, 389] on button "button" at bounding box center [196, 389] width 30 height 30
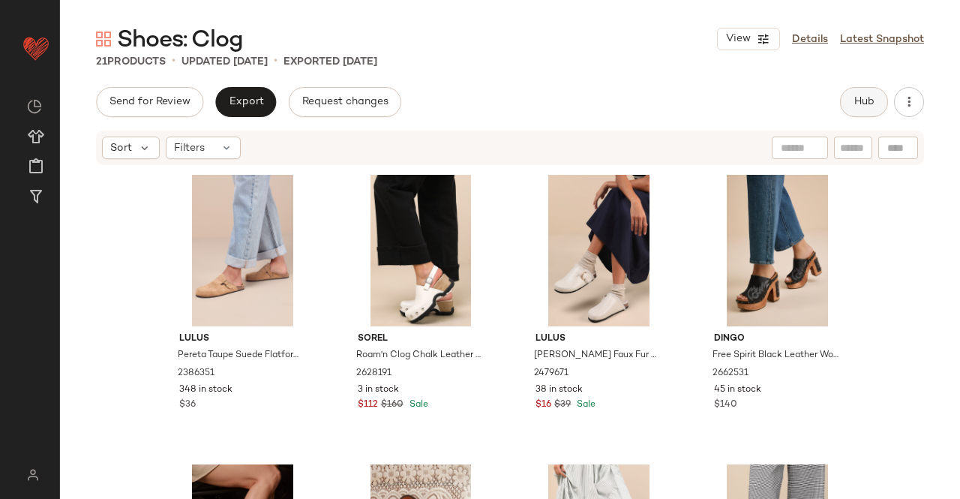
click at [872, 107] on span "Hub" at bounding box center [864, 102] width 21 height 12
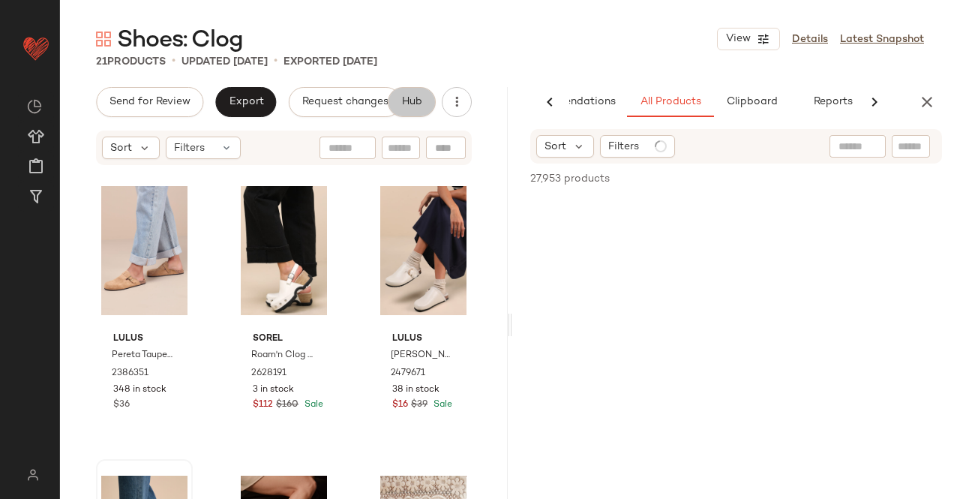
scroll to position [0, 95]
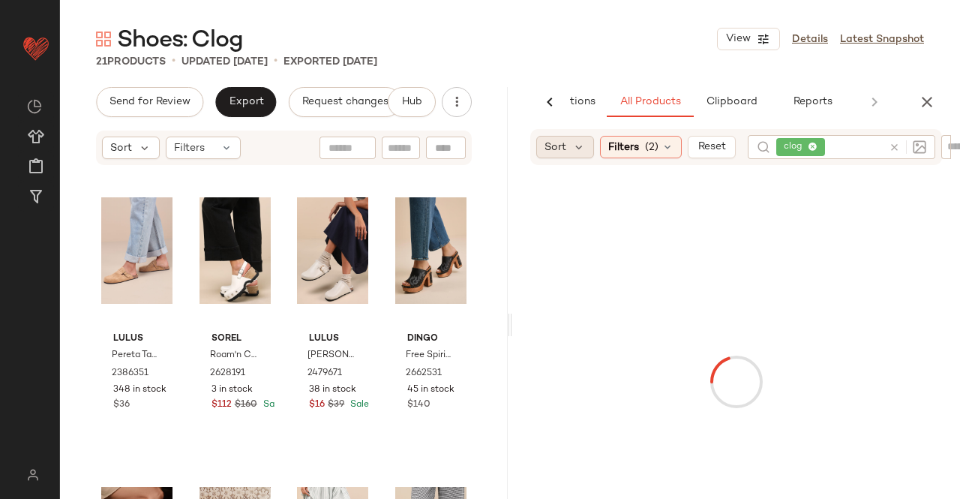
click at [573, 131] on div "Sort Filters (2) Reset clog" at bounding box center [736, 147] width 412 height 36
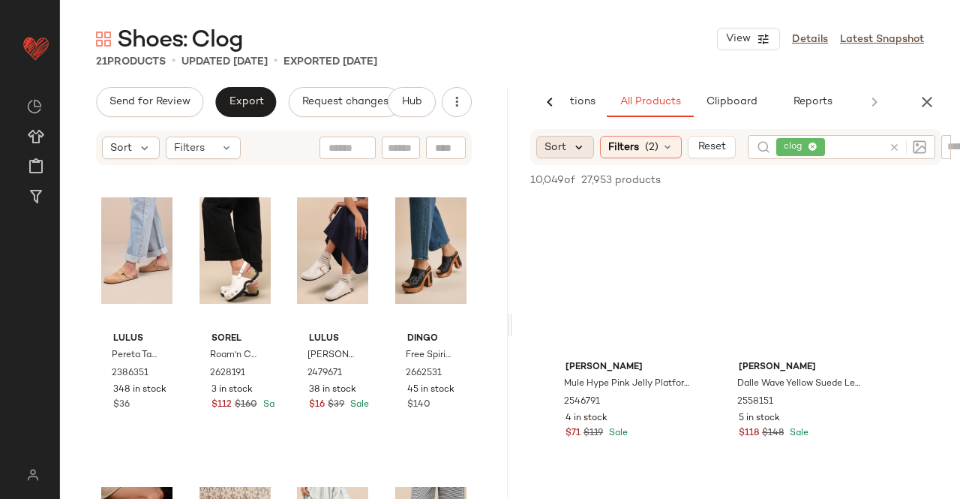
click at [573, 145] on icon at bounding box center [579, 147] width 14 height 14
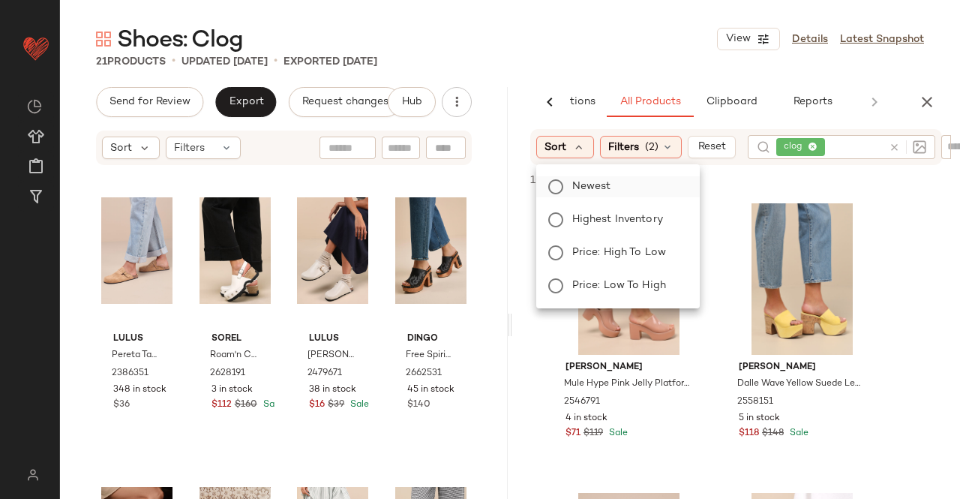
click at [608, 191] on span "Newest" at bounding box center [591, 187] width 39 height 16
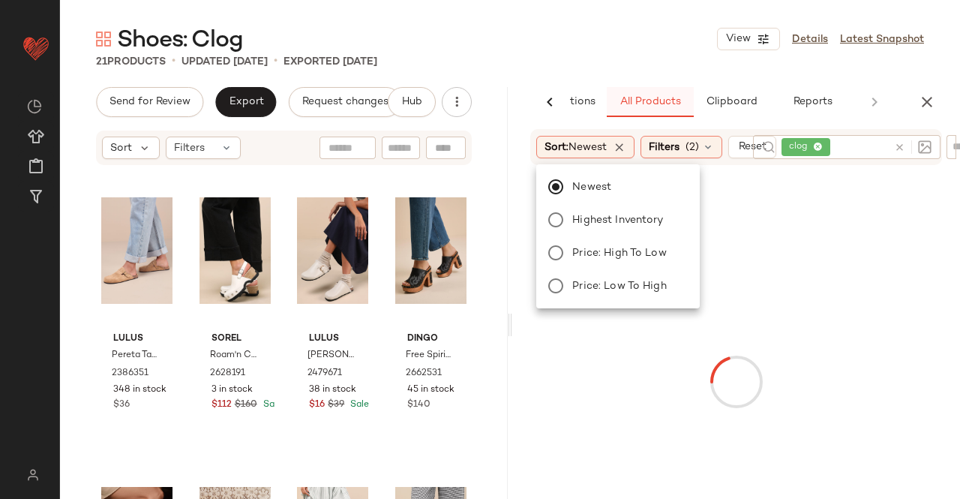
click at [614, 89] on button "All Products" at bounding box center [650, 102] width 87 height 30
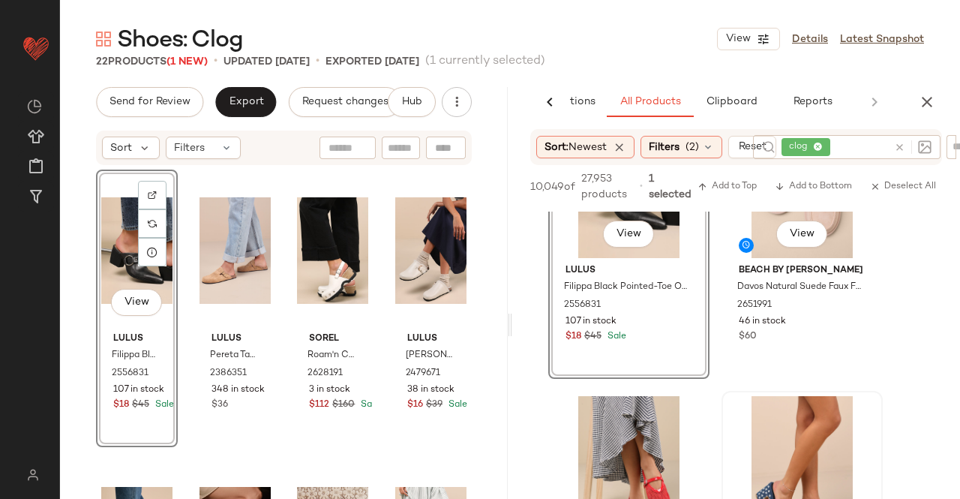
scroll to position [1125, 0]
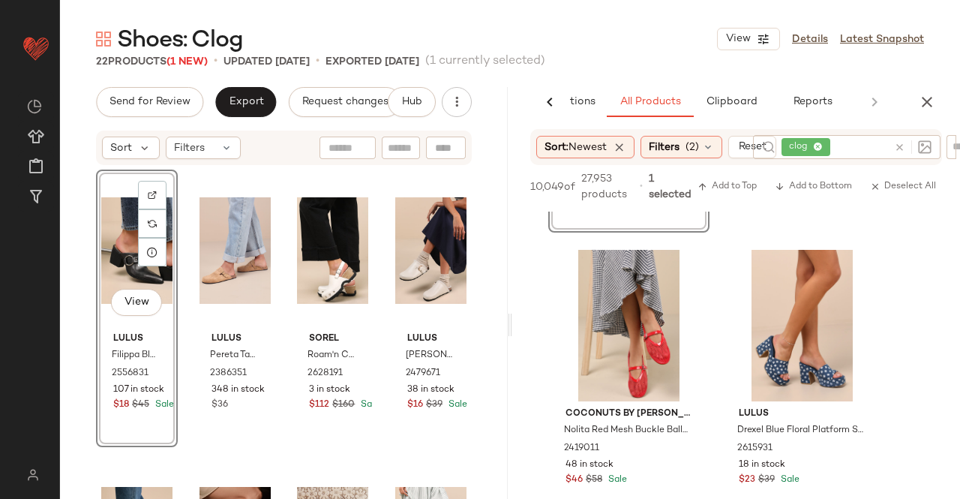
drag, startPoint x: 927, startPoint y: 96, endPoint x: 777, endPoint y: 131, distance: 153.9
click at [927, 99] on icon "button" at bounding box center [927, 102] width 18 height 18
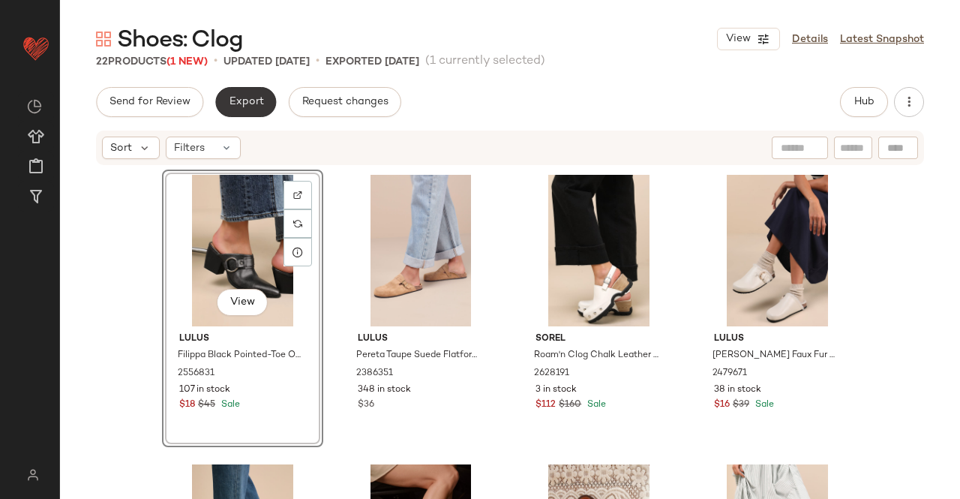
click at [262, 108] on button "Export" at bounding box center [245, 102] width 61 height 30
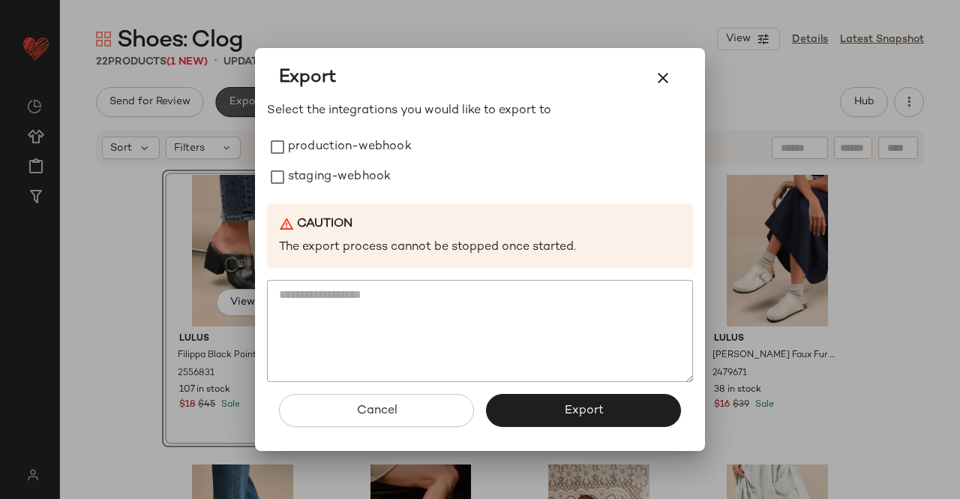
click at [364, 155] on label "production-webhook" at bounding box center [350, 147] width 124 height 30
click at [350, 194] on div "Select the integrations you would like to export to production-webhook staging-…" at bounding box center [480, 242] width 426 height 281
click at [323, 188] on label "staging-webhook" at bounding box center [339, 177] width 103 height 30
click at [526, 425] on button "Export" at bounding box center [583, 410] width 195 height 33
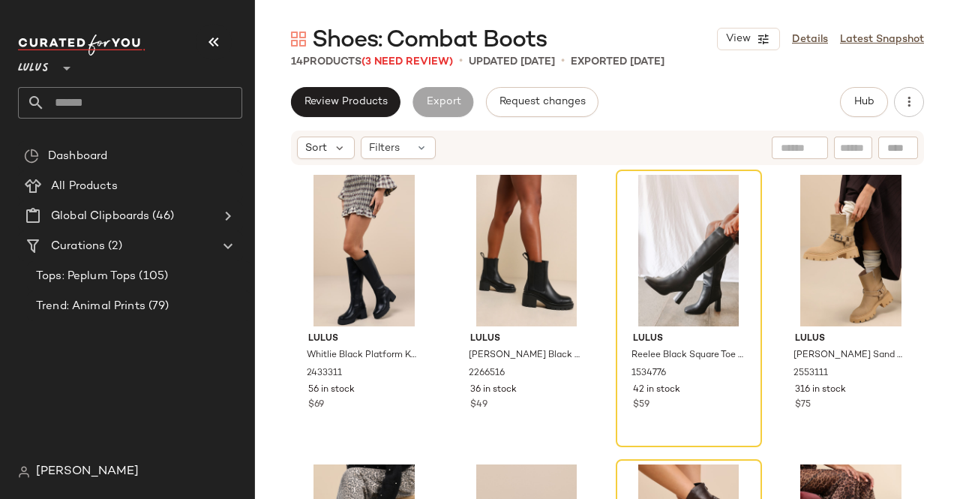
click at [221, 47] on icon "button" at bounding box center [214, 42] width 18 height 18
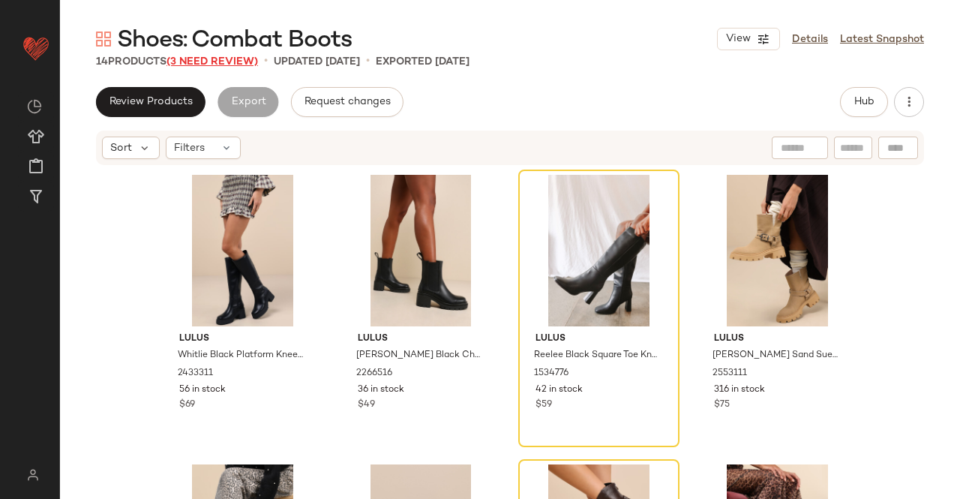
click at [237, 64] on span "(3 Need Review)" at bounding box center [213, 61] width 92 height 11
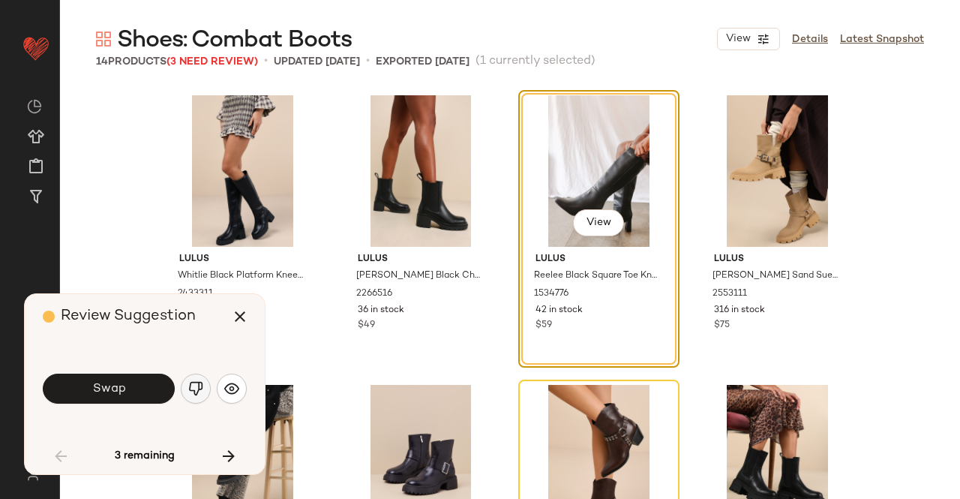
click at [194, 385] on img "button" at bounding box center [195, 388] width 15 height 15
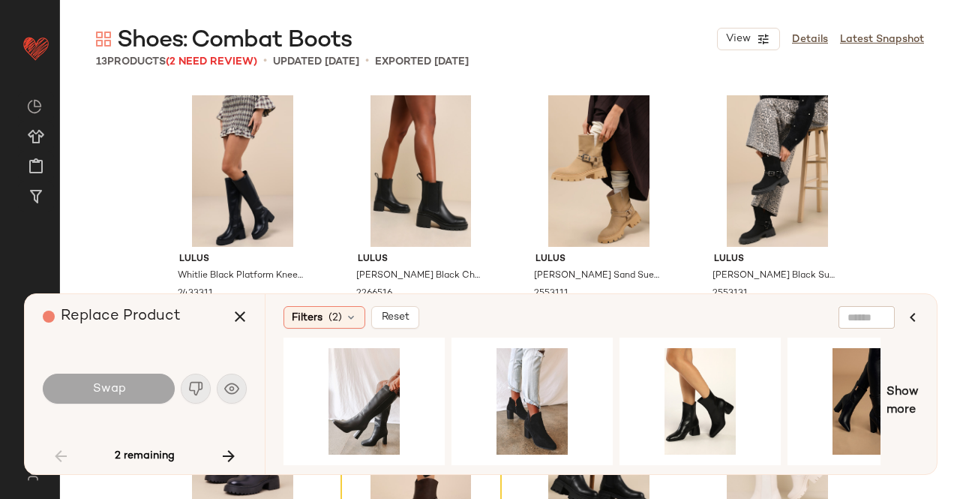
click at [235, 446] on button "button" at bounding box center [229, 456] width 36 height 36
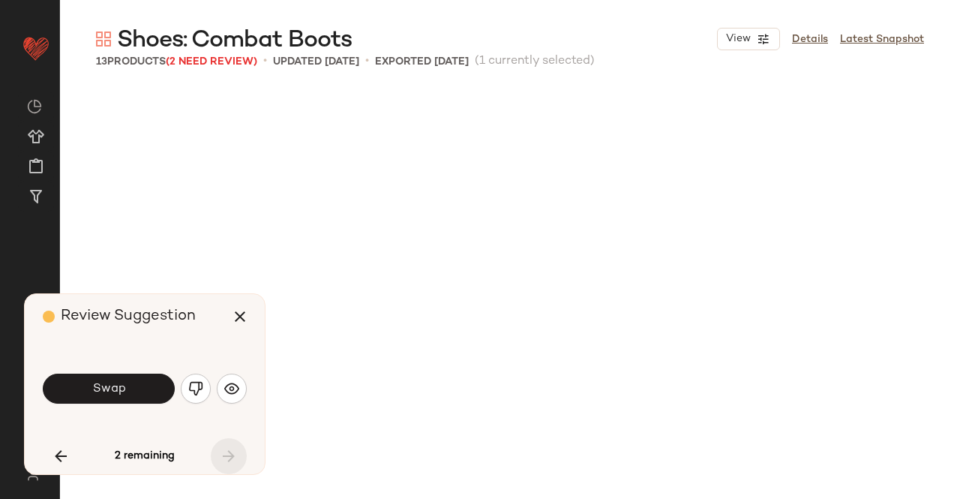
scroll to position [591, 0]
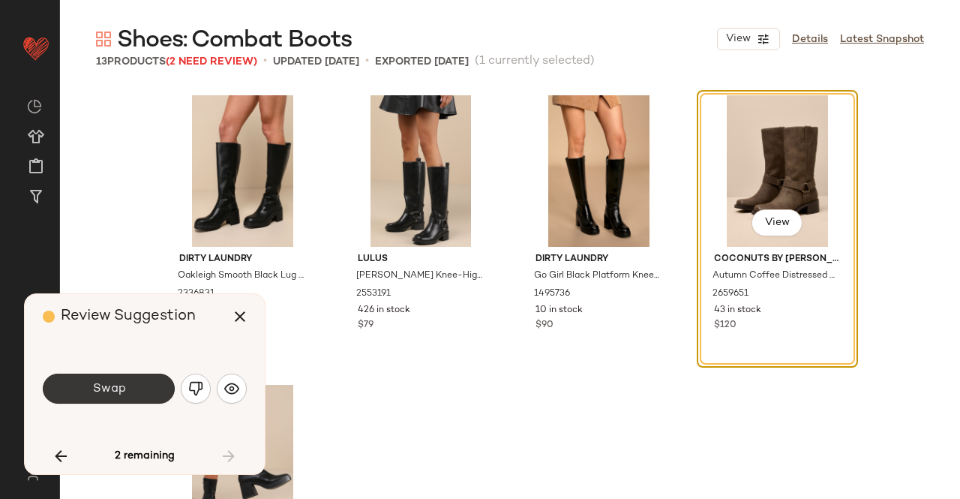
drag, startPoint x: 95, startPoint y: 409, endPoint x: 113, endPoint y: 401, distance: 19.8
click at [95, 409] on div "Swap" at bounding box center [145, 388] width 204 height 81
click at [147, 380] on button "Swap" at bounding box center [109, 389] width 132 height 30
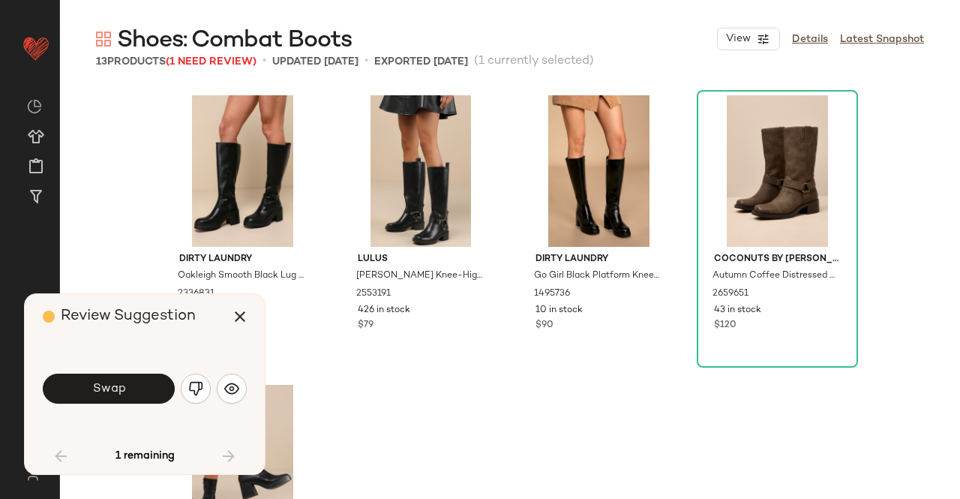
scroll to position [290, 0]
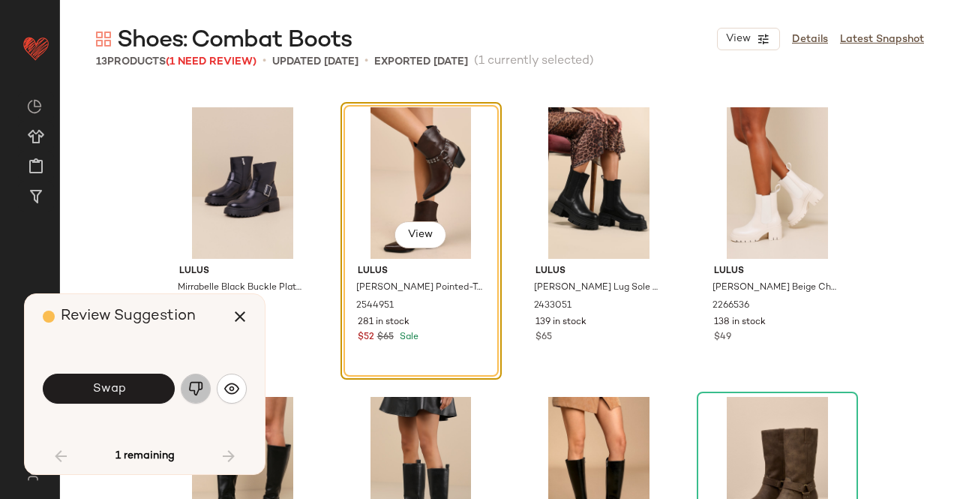
click at [192, 381] on img "button" at bounding box center [195, 388] width 15 height 15
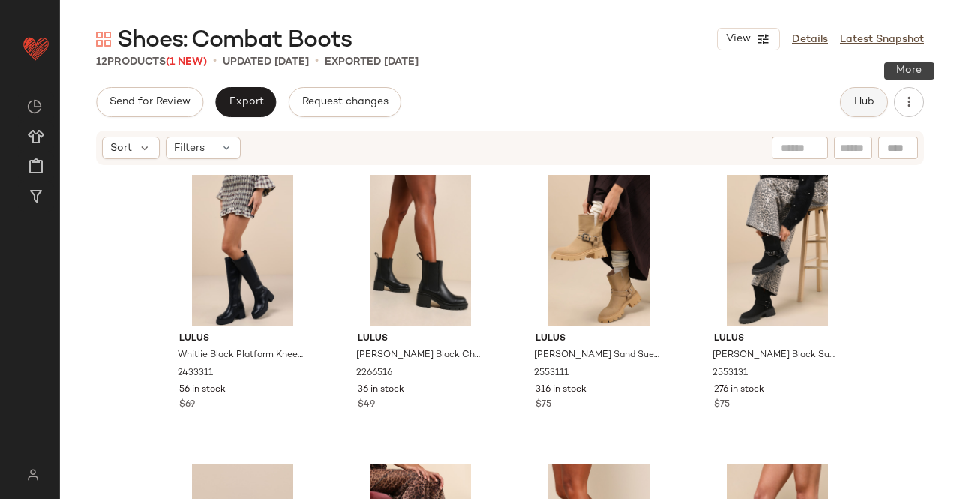
click at [869, 101] on span "Hub" at bounding box center [864, 102] width 21 height 12
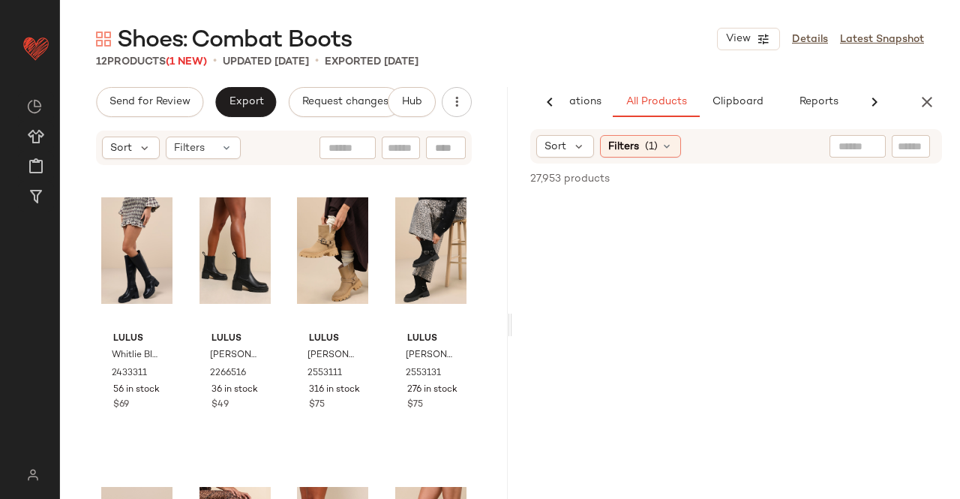
scroll to position [0, 95]
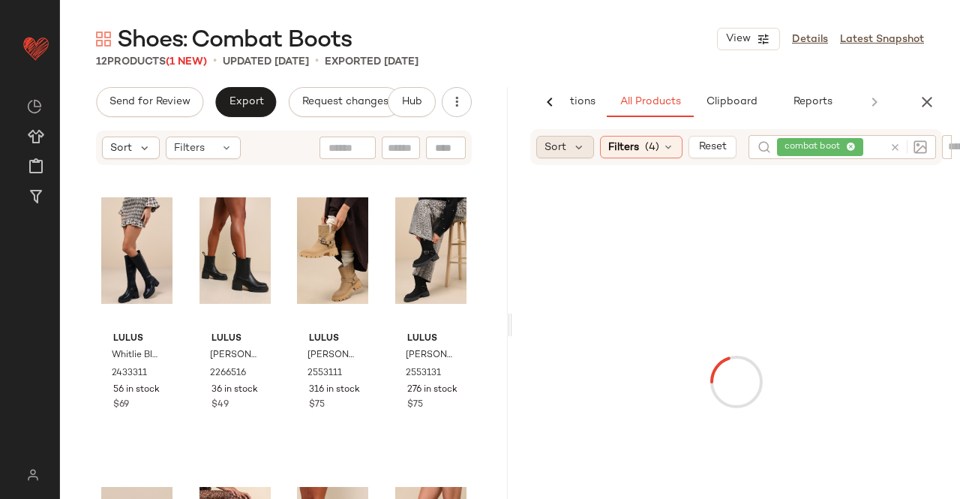
click at [562, 153] on span "Sort" at bounding box center [556, 148] width 22 height 16
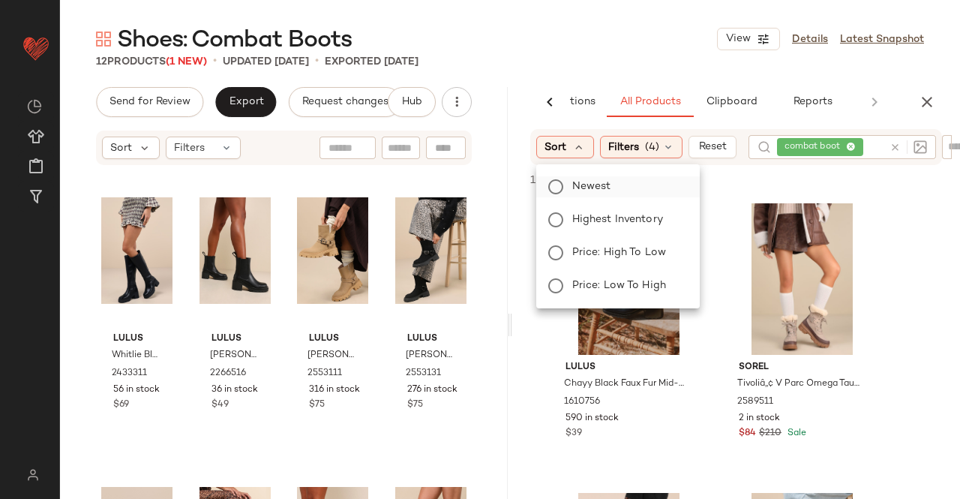
click at [587, 192] on span "Newest" at bounding box center [591, 187] width 39 height 16
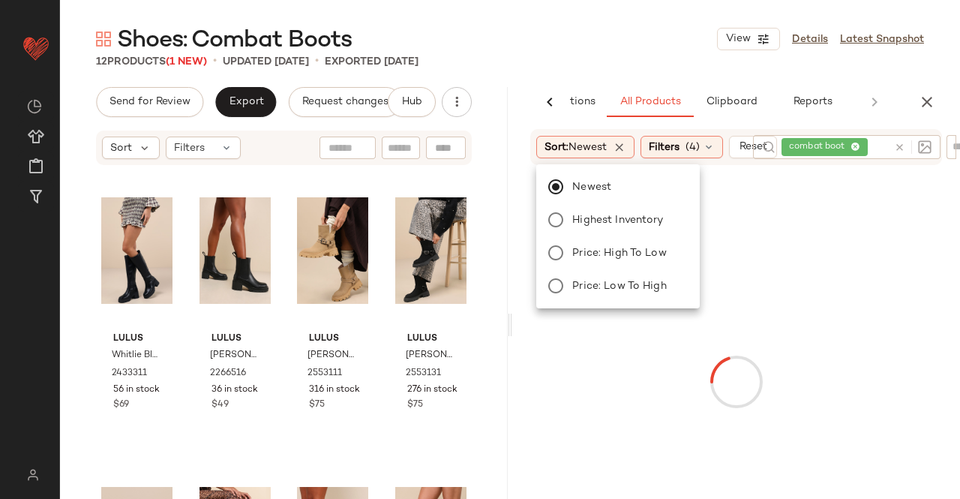
click at [610, 47] on div "Shoes: Combat Boots View Details Latest Snapshot" at bounding box center [510, 39] width 900 height 30
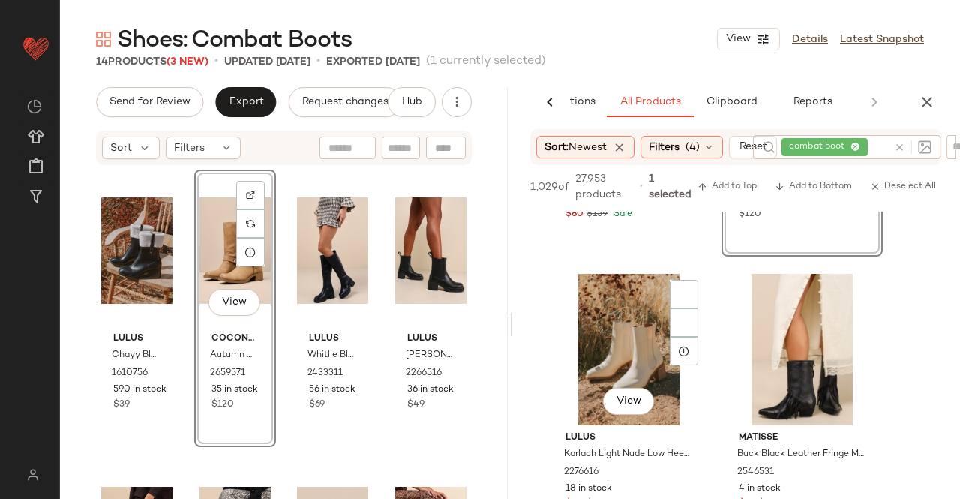
scroll to position [1725, 0]
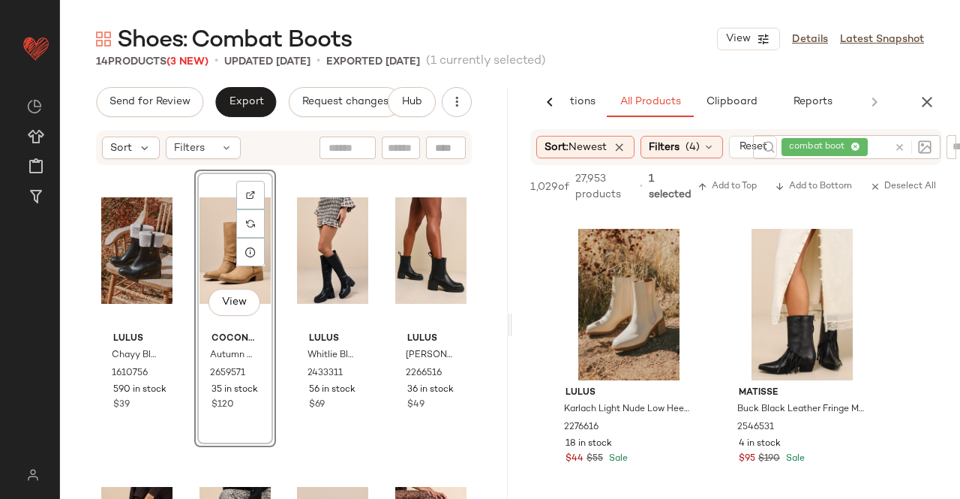
drag, startPoint x: 933, startPoint y: 105, endPoint x: 650, endPoint y: 161, distance: 288.9
click at [933, 104] on icon "button" at bounding box center [927, 102] width 18 height 18
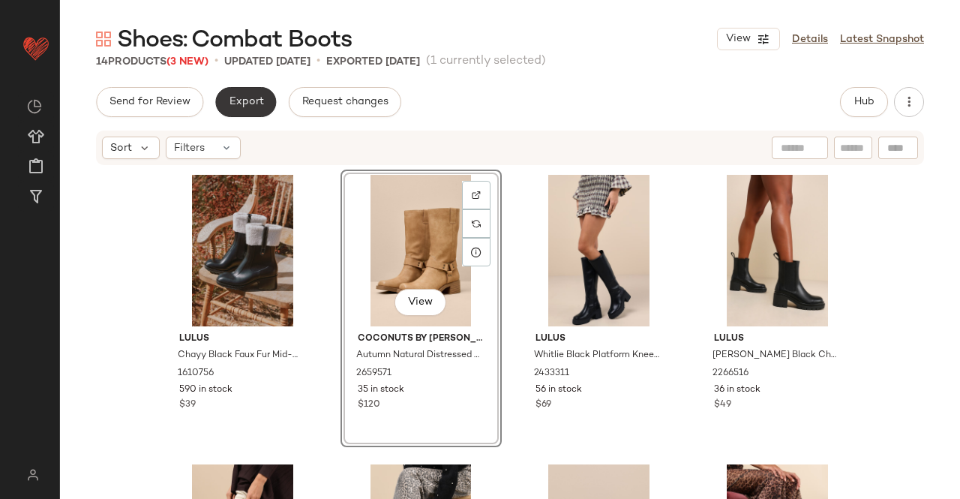
click at [233, 92] on button "Export" at bounding box center [245, 102] width 61 height 30
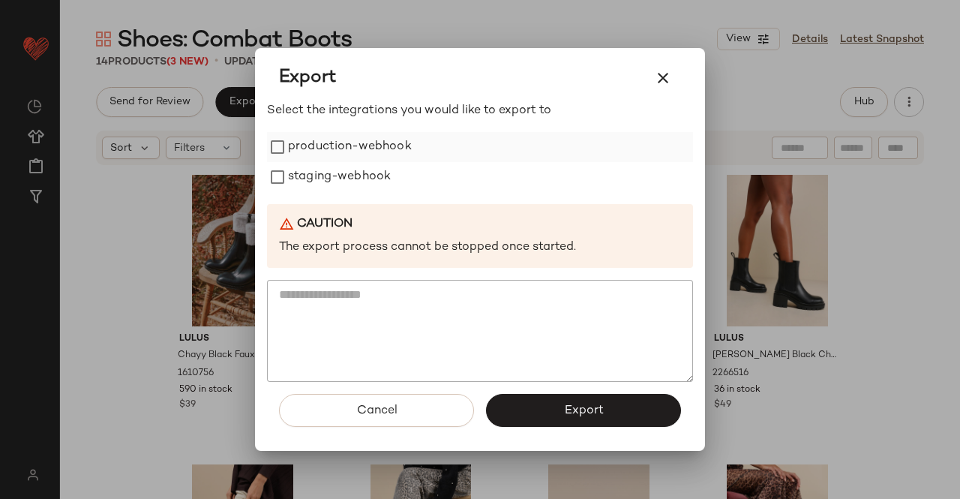
drag, startPoint x: 296, startPoint y: 130, endPoint x: 298, endPoint y: 137, distance: 7.7
click at [297, 132] on div "Select the integrations you would like to export to production-webhook staging-…" at bounding box center [480, 242] width 426 height 281
drag, startPoint x: 302, startPoint y: 176, endPoint x: 315, endPoint y: 149, distance: 30.2
click at [302, 175] on label "staging-webhook" at bounding box center [339, 177] width 103 height 30
drag, startPoint x: 315, startPoint y: 149, endPoint x: 453, endPoint y: 315, distance: 215.7
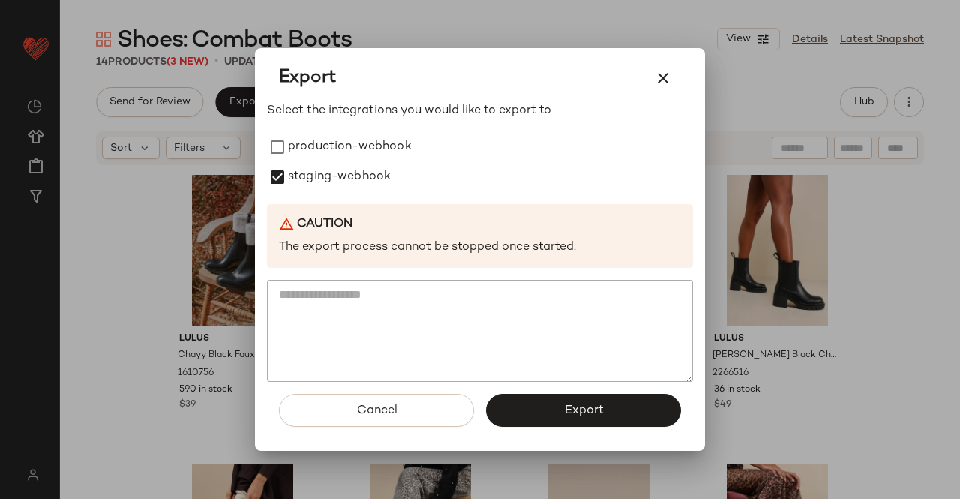
click at [317, 149] on label "production-webhook" at bounding box center [350, 147] width 124 height 30
drag, startPoint x: 551, startPoint y: 414, endPoint x: 545, endPoint y: 376, distance: 38.7
click at [551, 415] on button "Export" at bounding box center [583, 410] width 195 height 33
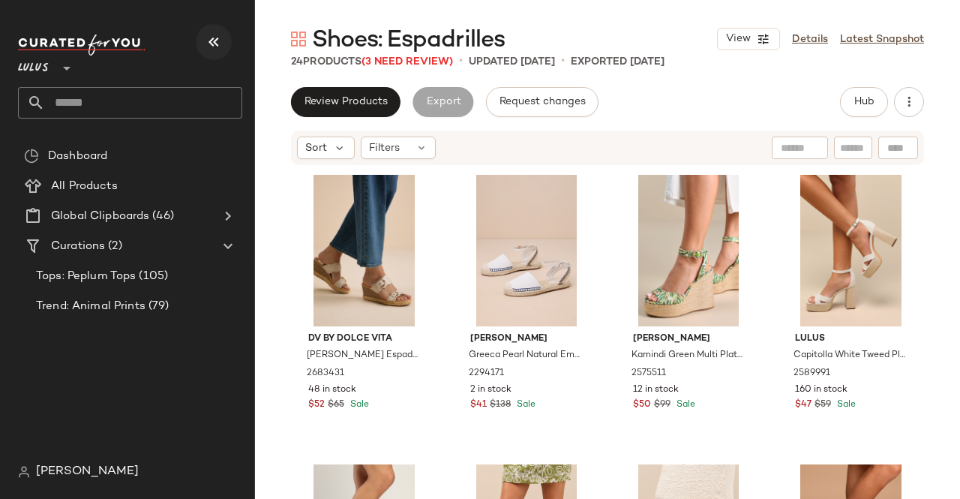
click at [225, 43] on button "button" at bounding box center [214, 42] width 36 height 36
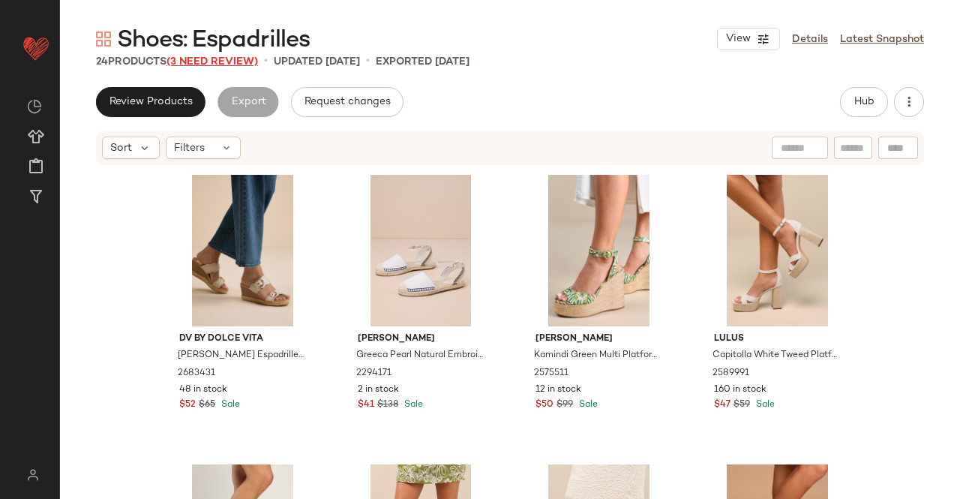
click at [258, 60] on span "(3 Need Review)" at bounding box center [213, 61] width 92 height 11
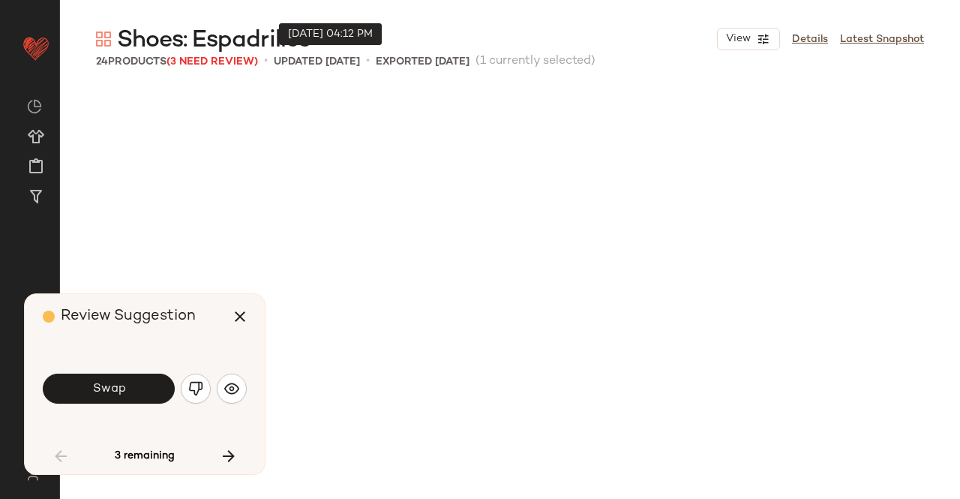
scroll to position [591, 0]
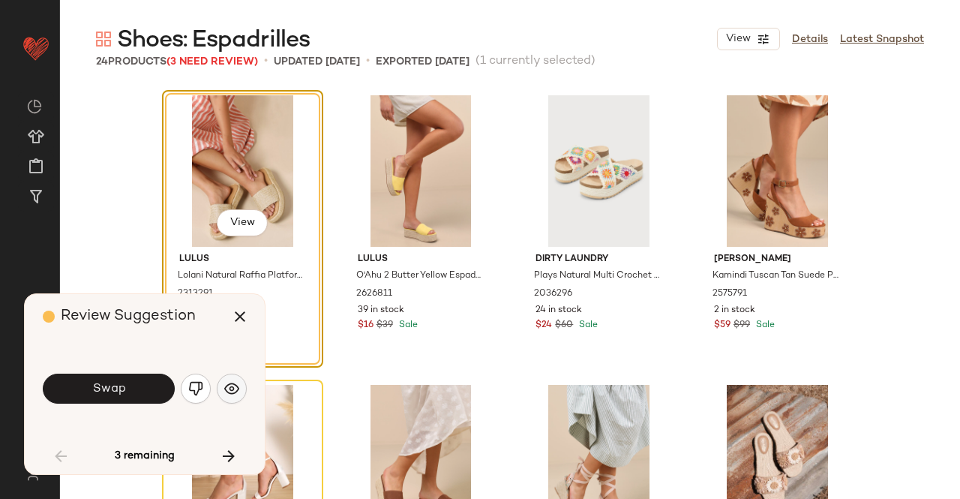
click at [236, 383] on img "button" at bounding box center [231, 388] width 15 height 15
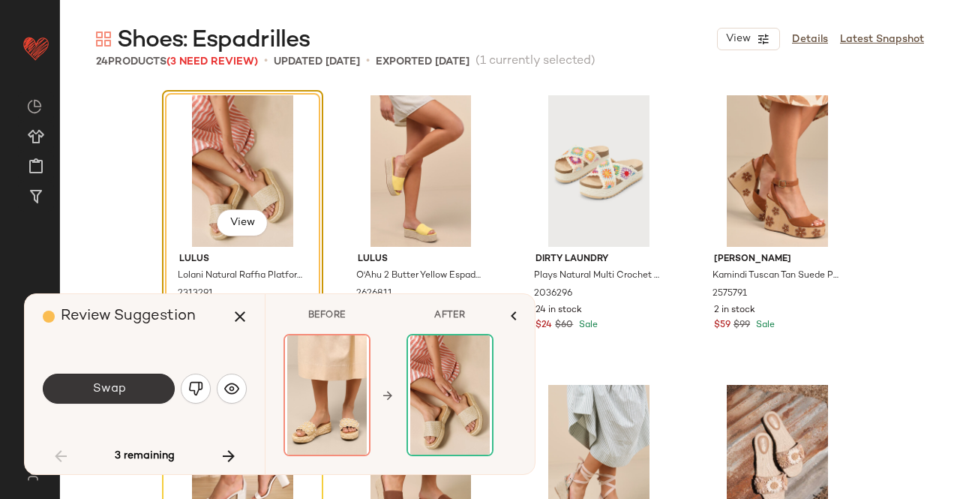
click at [102, 394] on span "Swap" at bounding box center [109, 389] width 34 height 14
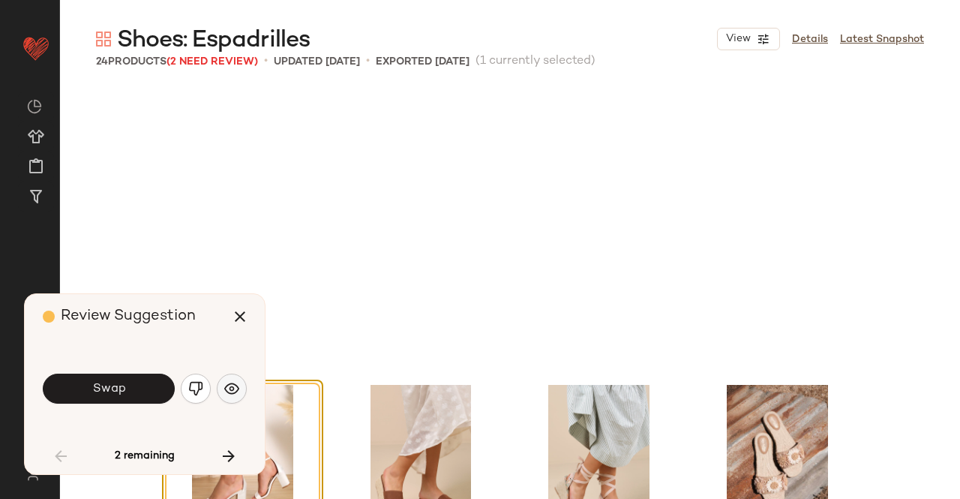
scroll to position [869, 0]
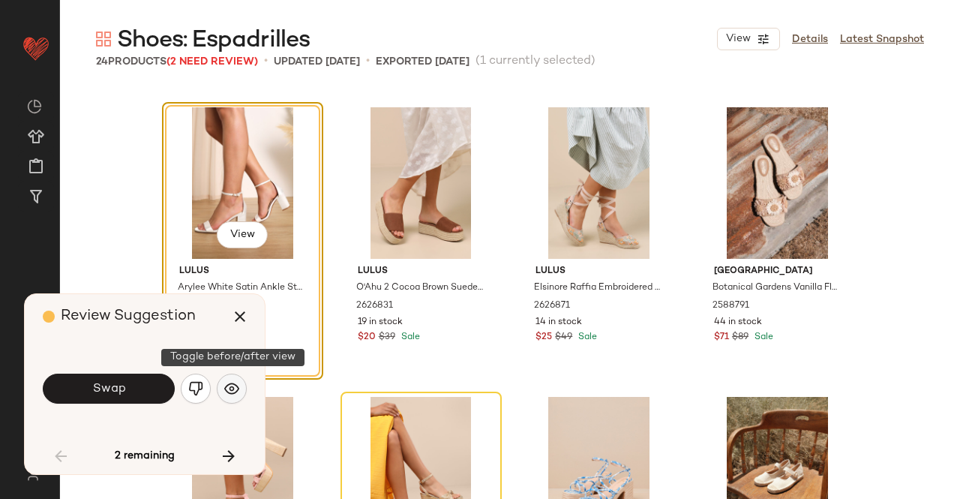
click at [225, 389] on button "button" at bounding box center [232, 389] width 30 height 30
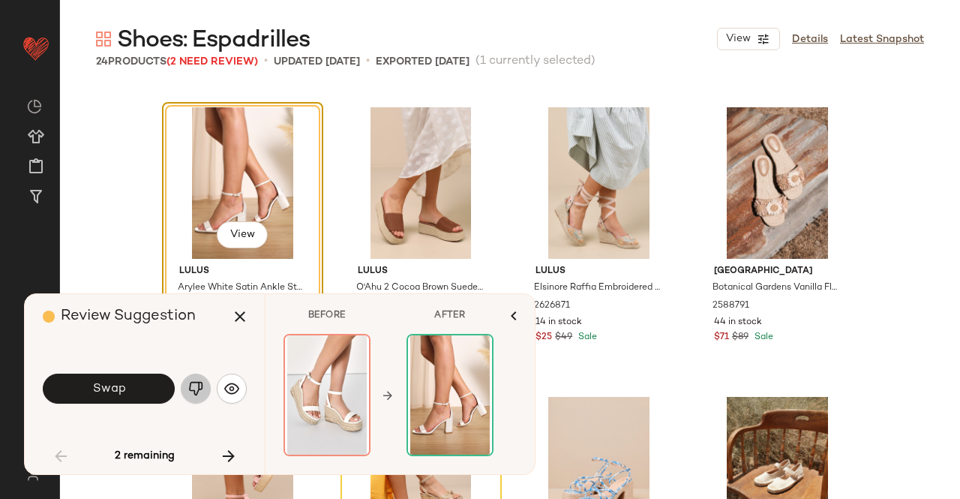
click at [207, 389] on button "button" at bounding box center [196, 389] width 30 height 30
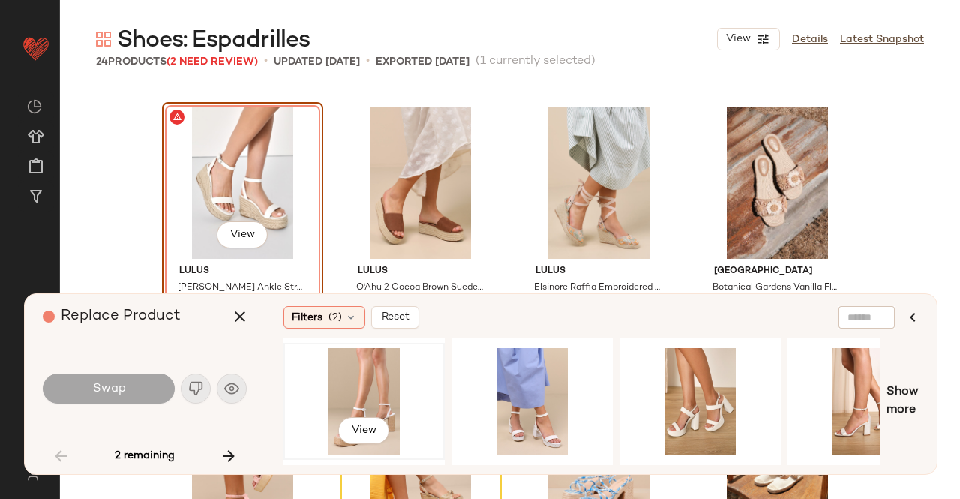
click at [369, 387] on div "View" at bounding box center [364, 401] width 151 height 107
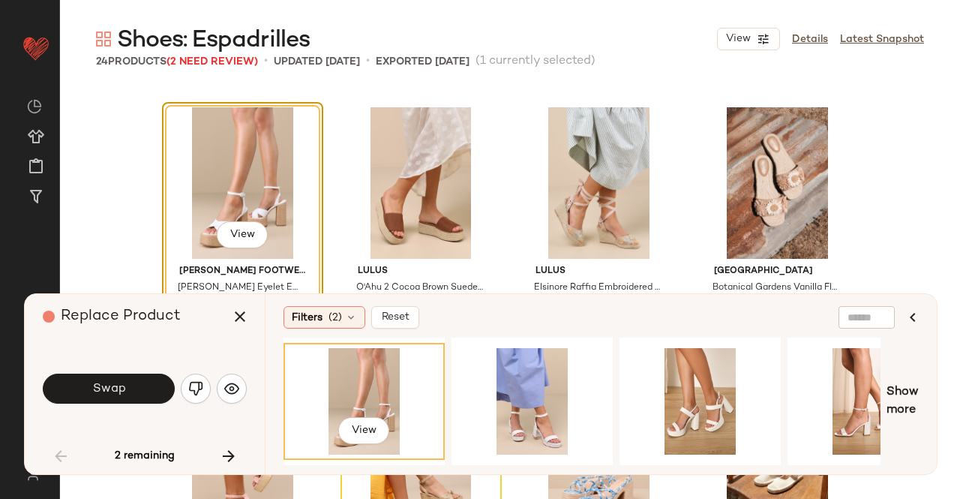
drag, startPoint x: 98, startPoint y: 394, endPoint x: 108, endPoint y: 395, distance: 10.6
click at [101, 394] on span "Swap" at bounding box center [109, 389] width 34 height 14
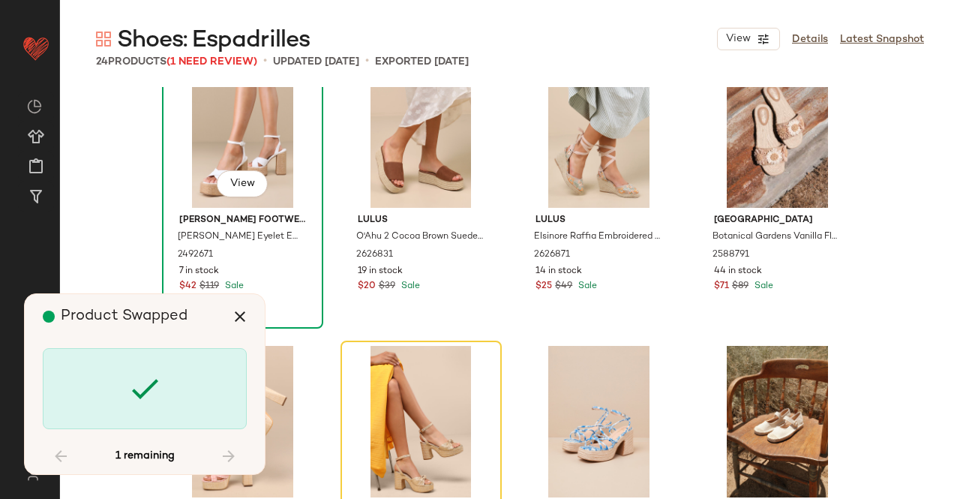
scroll to position [944, 0]
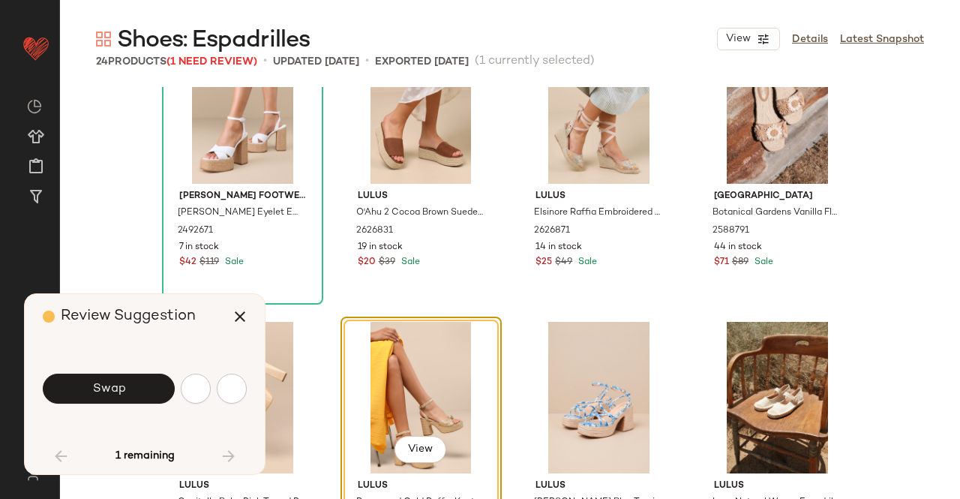
scroll to position [1158, 0]
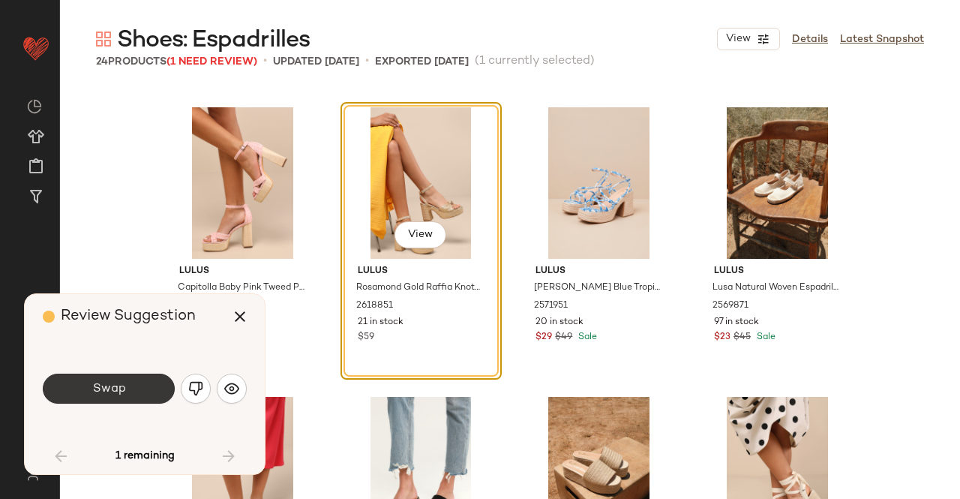
click at [131, 383] on button "Swap" at bounding box center [109, 389] width 132 height 30
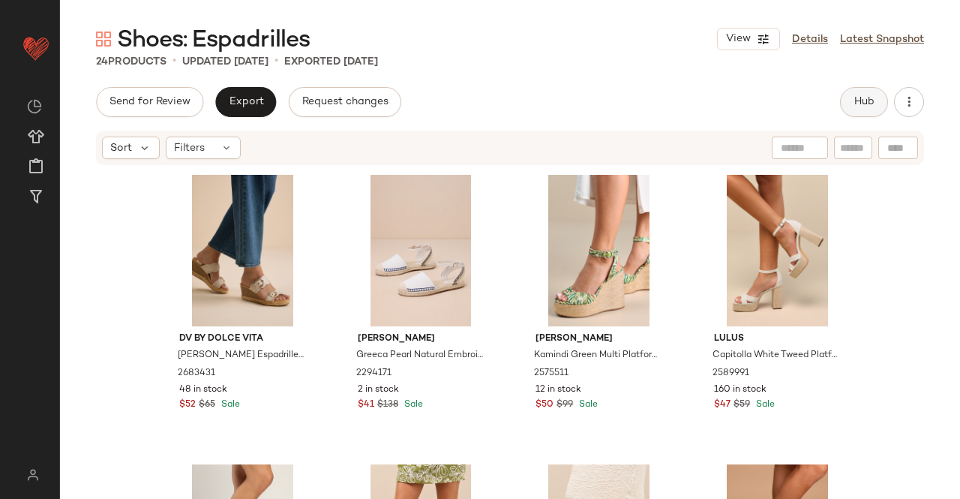
click at [878, 94] on button "Hub" at bounding box center [864, 102] width 48 height 30
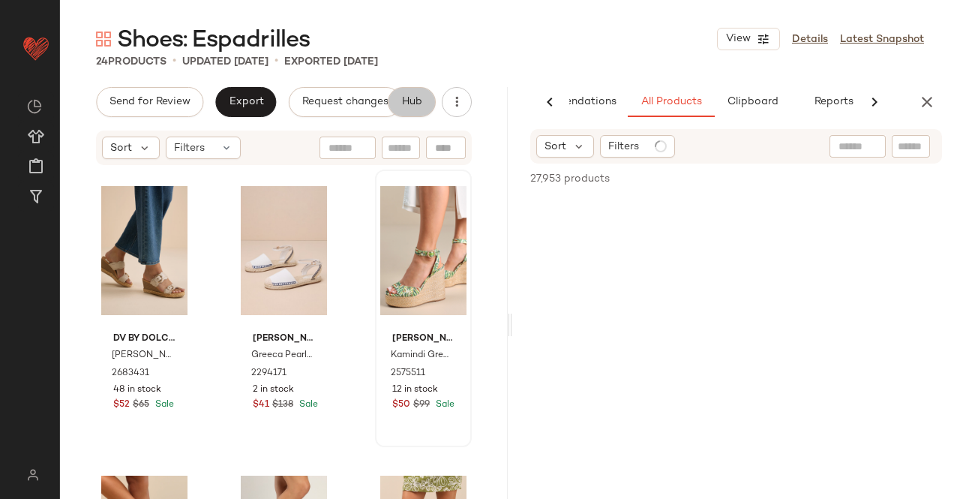
scroll to position [0, 95]
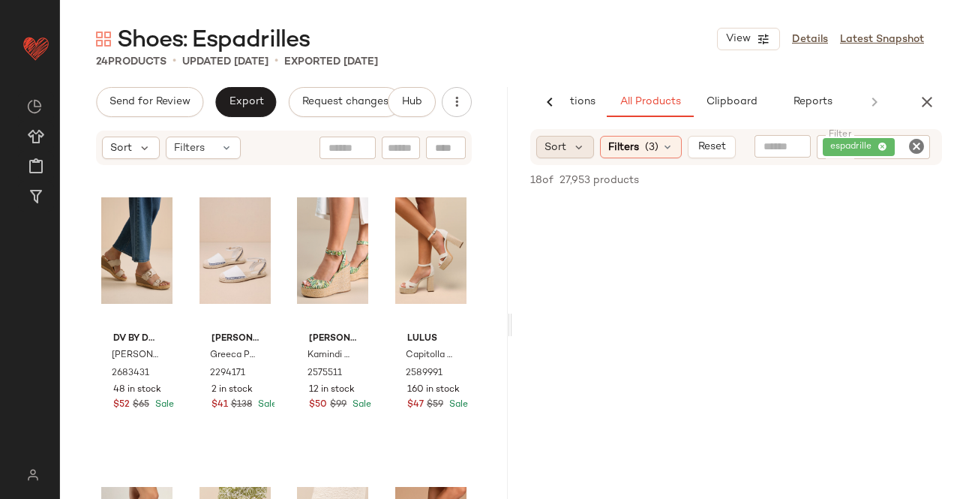
click at [560, 146] on span "Sort" at bounding box center [556, 148] width 22 height 16
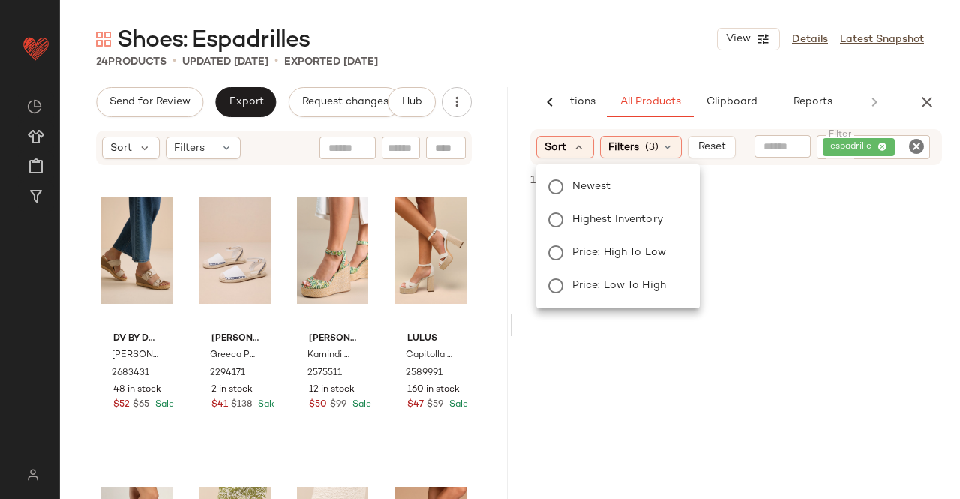
click at [591, 191] on span "Newest" at bounding box center [591, 187] width 39 height 16
click at [932, 94] on icon "button" at bounding box center [927, 102] width 18 height 18
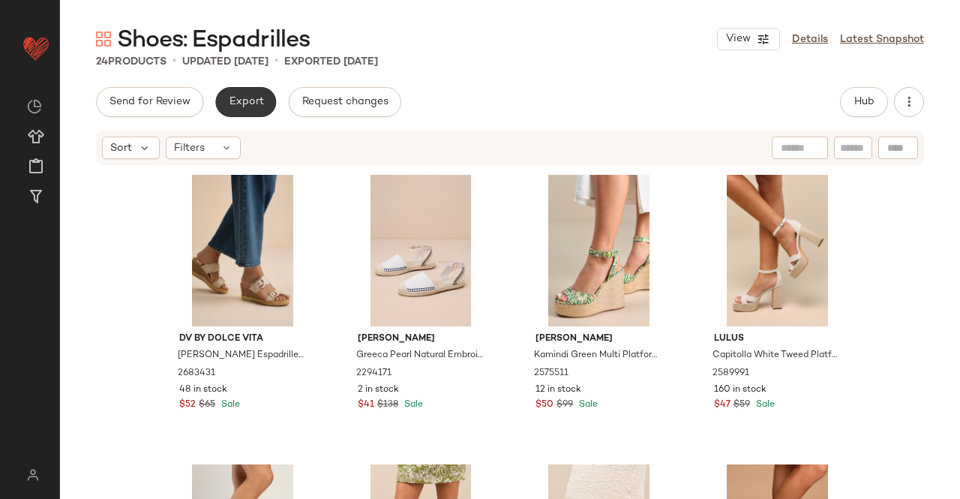
click at [241, 109] on button "Export" at bounding box center [245, 102] width 61 height 30
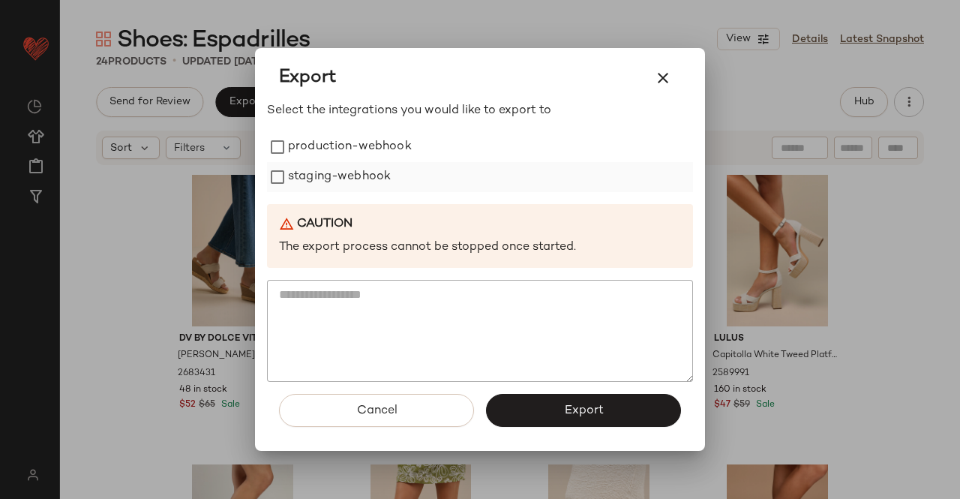
drag, startPoint x: 310, startPoint y: 154, endPoint x: 311, endPoint y: 176, distance: 21.8
click at [310, 155] on label "production-webhook" at bounding box center [350, 147] width 124 height 30
drag, startPoint x: 311, startPoint y: 176, endPoint x: 319, endPoint y: 184, distance: 11.2
click at [312, 176] on label "staging-webhook" at bounding box center [339, 177] width 103 height 30
click at [531, 411] on button "Export" at bounding box center [583, 410] width 195 height 33
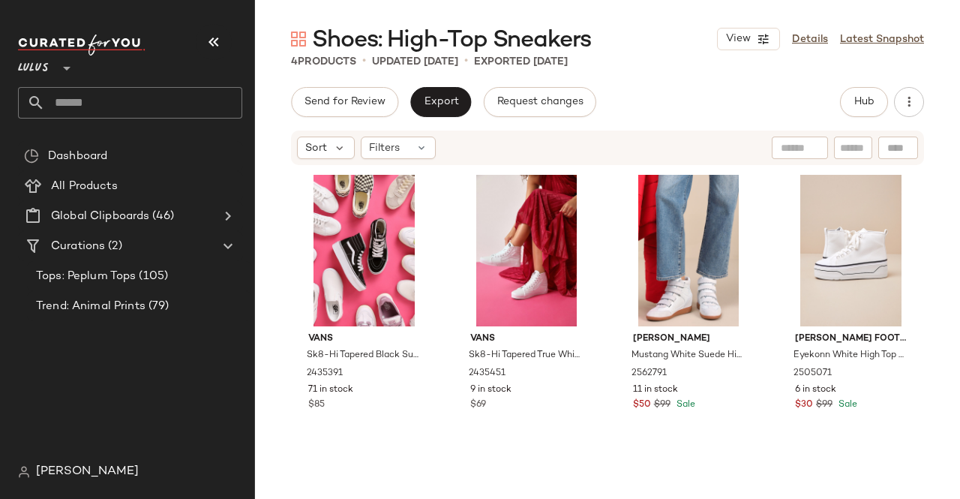
drag, startPoint x: 213, startPoint y: 46, endPoint x: 228, endPoint y: 45, distance: 15.0
click at [214, 46] on icon "button" at bounding box center [214, 42] width 18 height 18
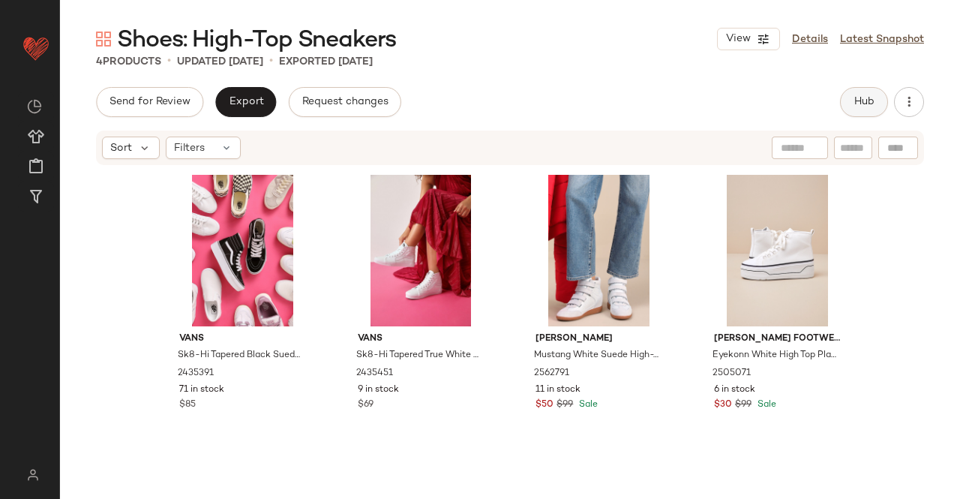
click at [875, 98] on button "Hub" at bounding box center [864, 102] width 48 height 30
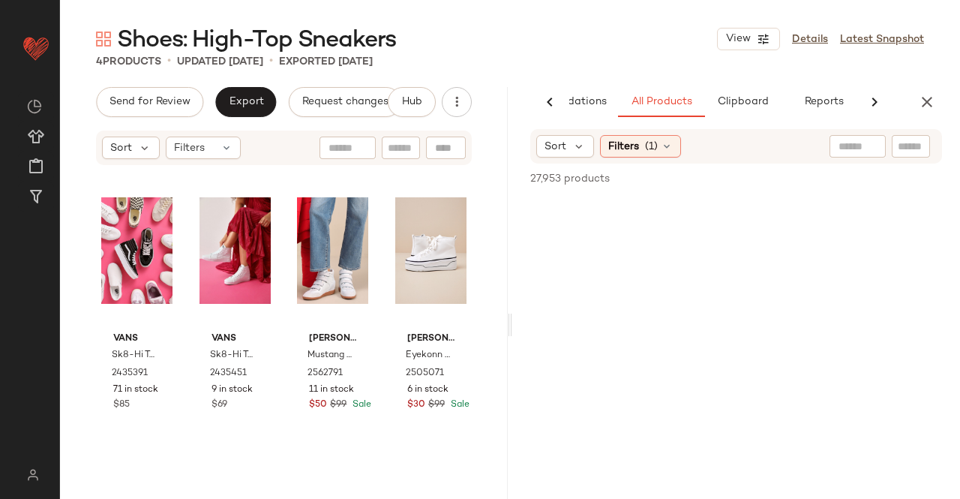
scroll to position [0, 95]
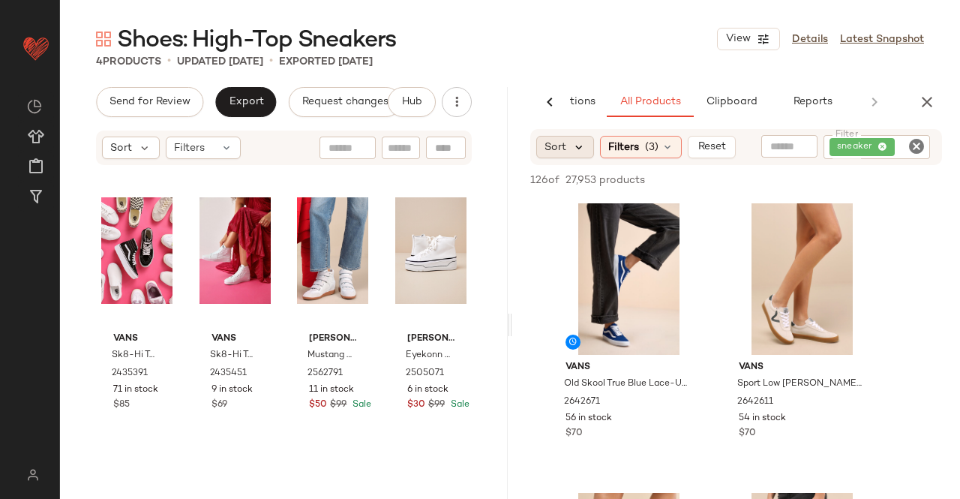
click at [579, 151] on icon at bounding box center [579, 147] width 14 height 14
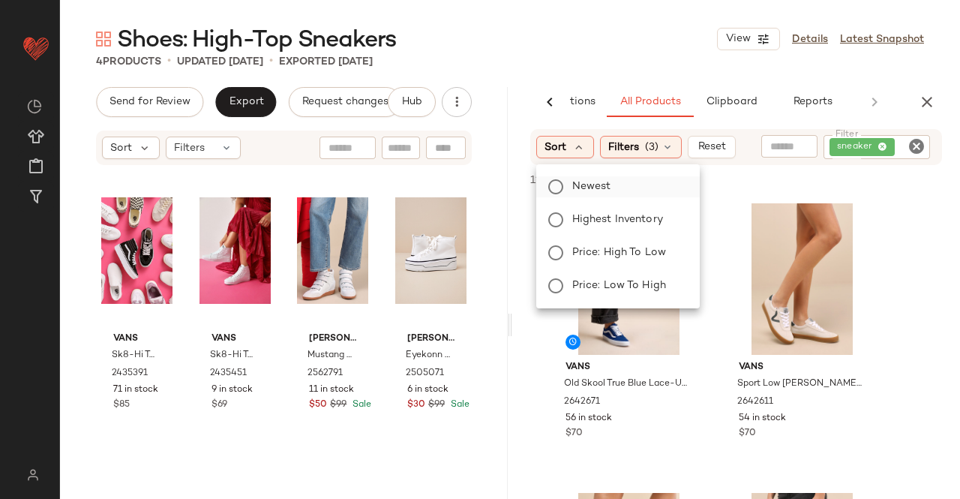
click at [622, 182] on label "Newest" at bounding box center [627, 186] width 122 height 21
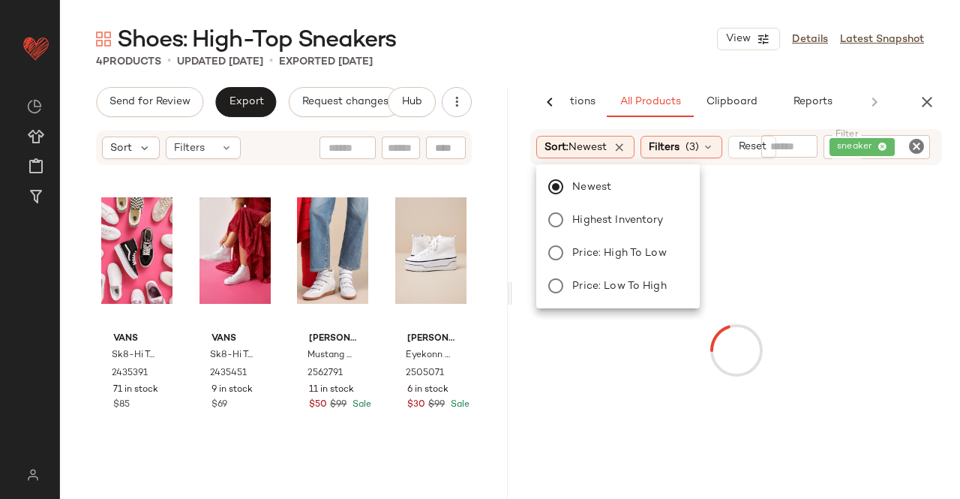
click at [638, 20] on main "Shoes: High-Top Sneakers View Details Latest Snapshot 4 Products • updated [DAT…" at bounding box center [480, 249] width 960 height 499
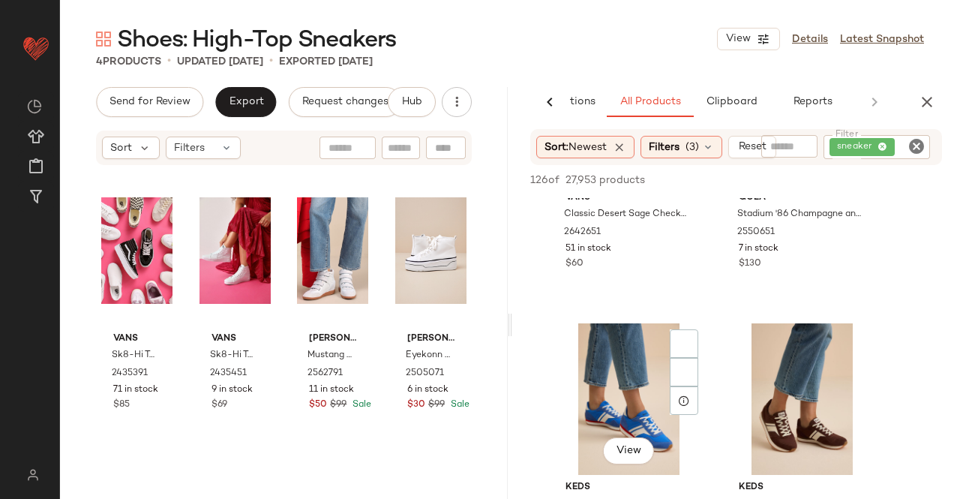
scroll to position [3226, 0]
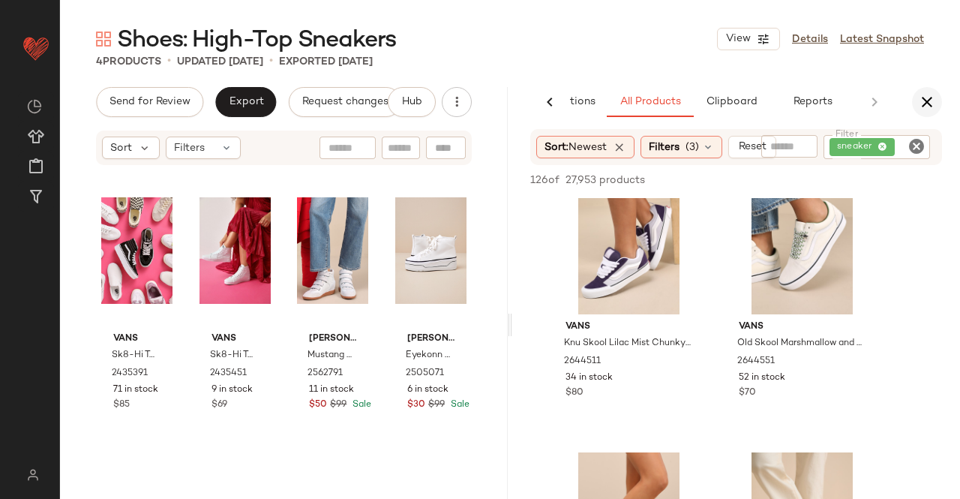
click at [926, 101] on icon "button" at bounding box center [927, 102] width 18 height 18
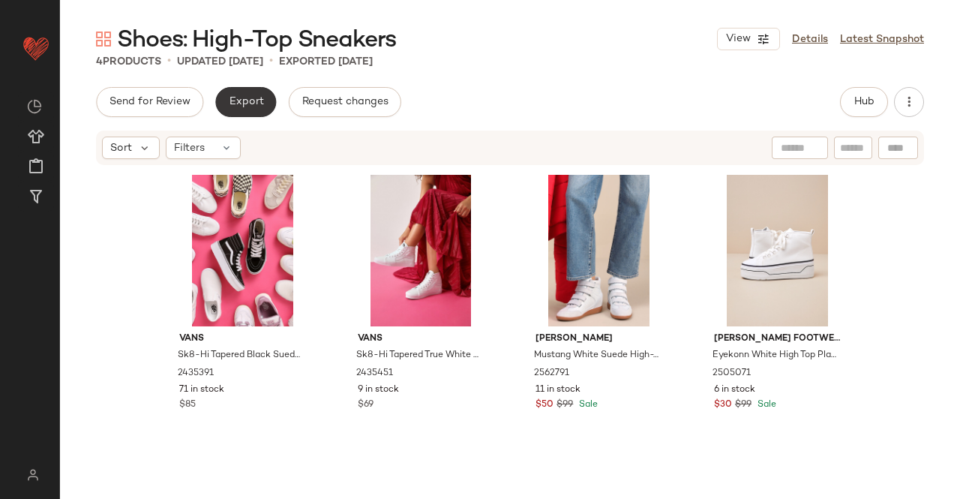
click at [224, 114] on button "Export" at bounding box center [245, 102] width 61 height 30
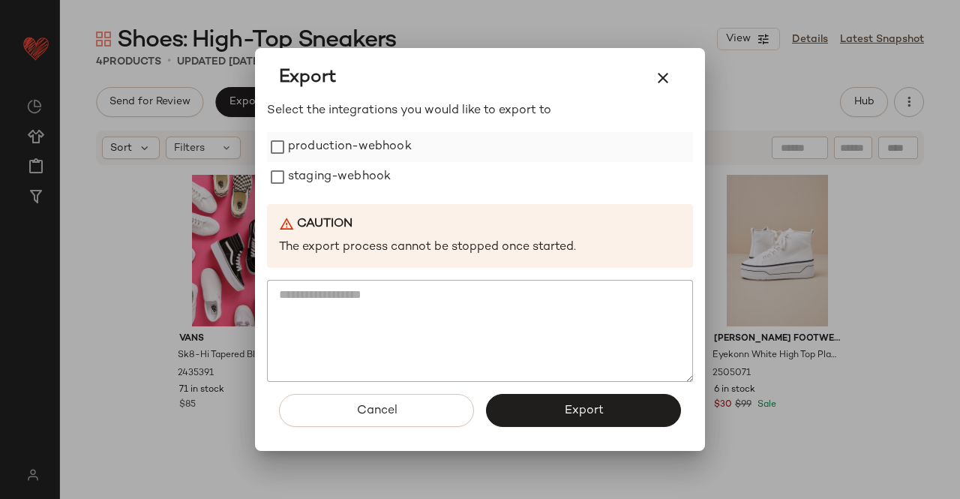
click at [324, 160] on label "production-webhook" at bounding box center [350, 147] width 124 height 30
drag, startPoint x: 335, startPoint y: 176, endPoint x: 335, endPoint y: 191, distance: 15.0
click at [335, 182] on div "production-webhook staging-webhook" at bounding box center [480, 162] width 426 height 60
drag, startPoint x: 335, startPoint y: 191, endPoint x: 345, endPoint y: 176, distance: 18.3
click at [336, 190] on label "staging-webhook" at bounding box center [339, 177] width 103 height 30
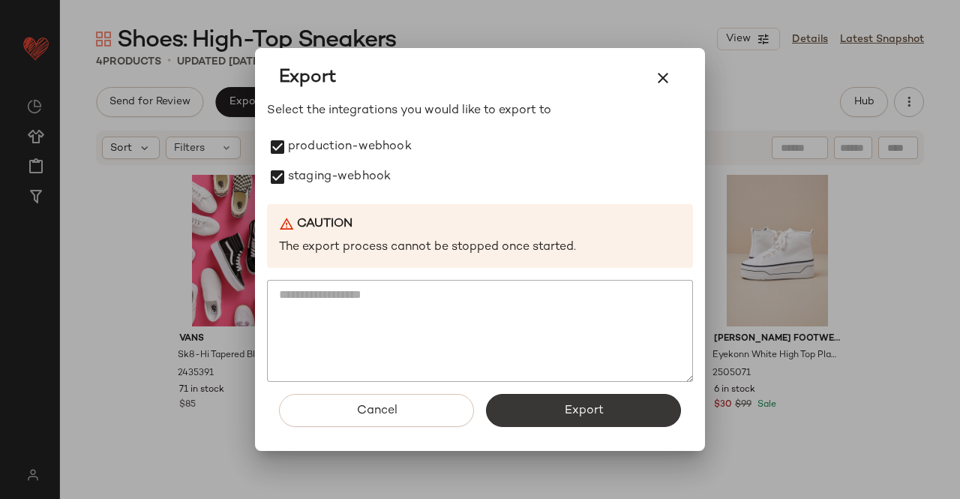
click at [615, 419] on button "Export" at bounding box center [583, 410] width 195 height 33
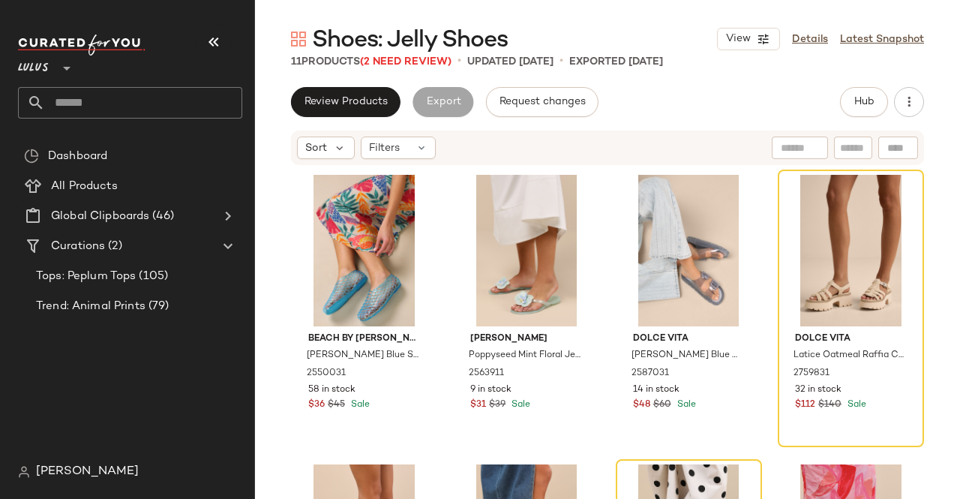
click at [210, 43] on button "button" at bounding box center [214, 42] width 36 height 36
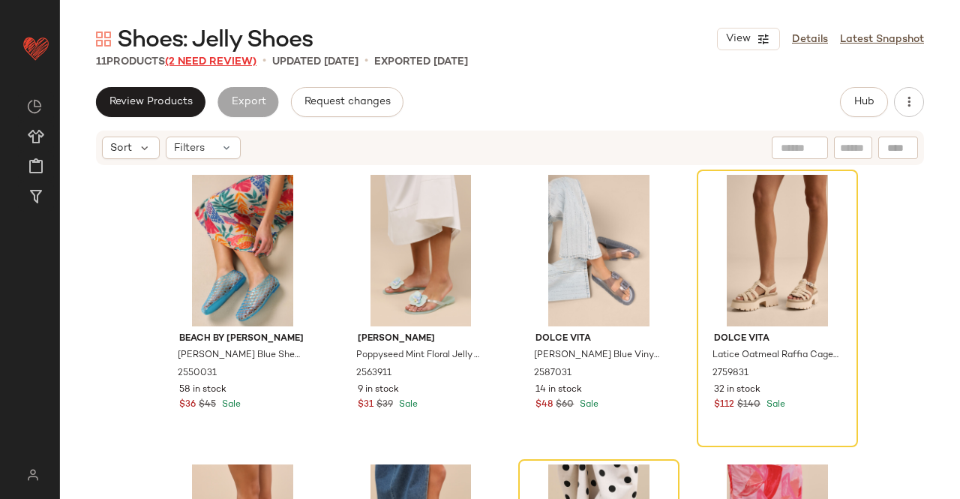
click at [185, 64] on span "(2 Need Review)" at bounding box center [211, 61] width 92 height 11
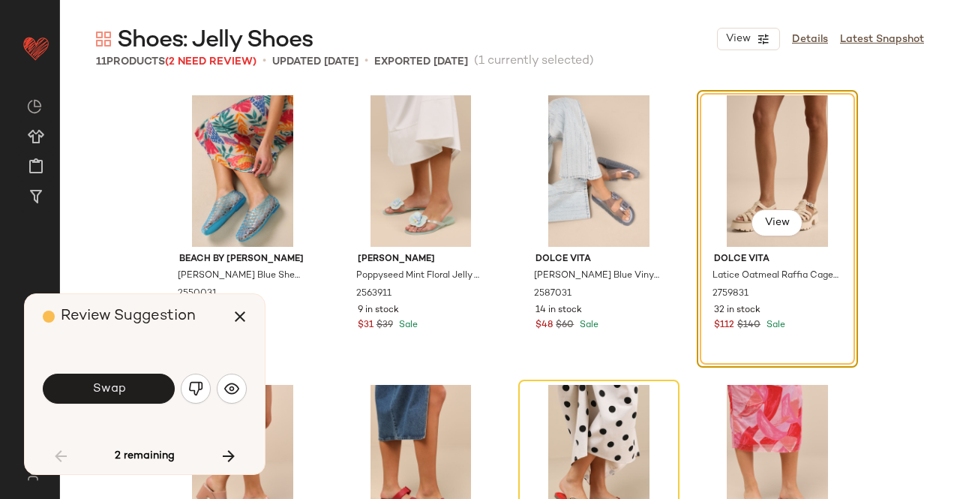
click at [203, 392] on button "button" at bounding box center [196, 389] width 30 height 30
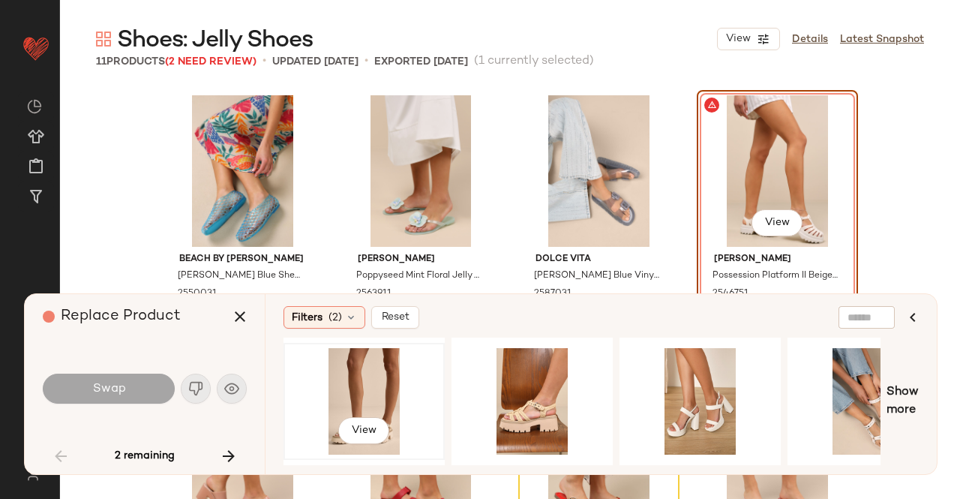
click at [347, 383] on div "View" at bounding box center [364, 401] width 151 height 107
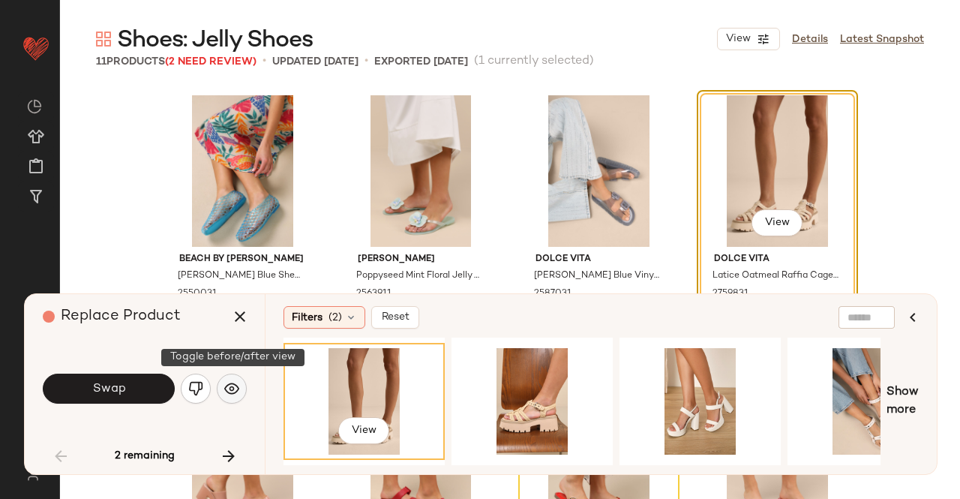
click at [225, 388] on img "button" at bounding box center [231, 388] width 15 height 15
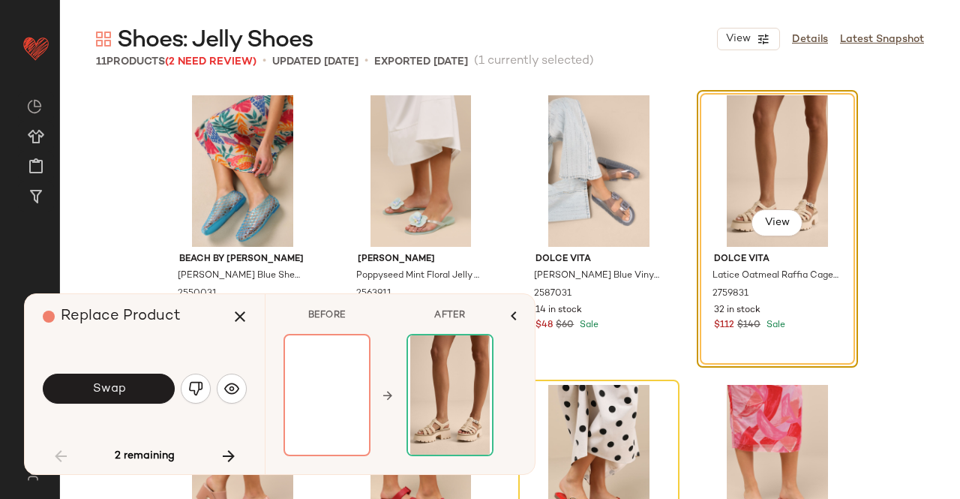
click at [288, 384] on div at bounding box center [327, 395] width 87 height 122
click at [222, 385] on button "button" at bounding box center [232, 389] width 30 height 30
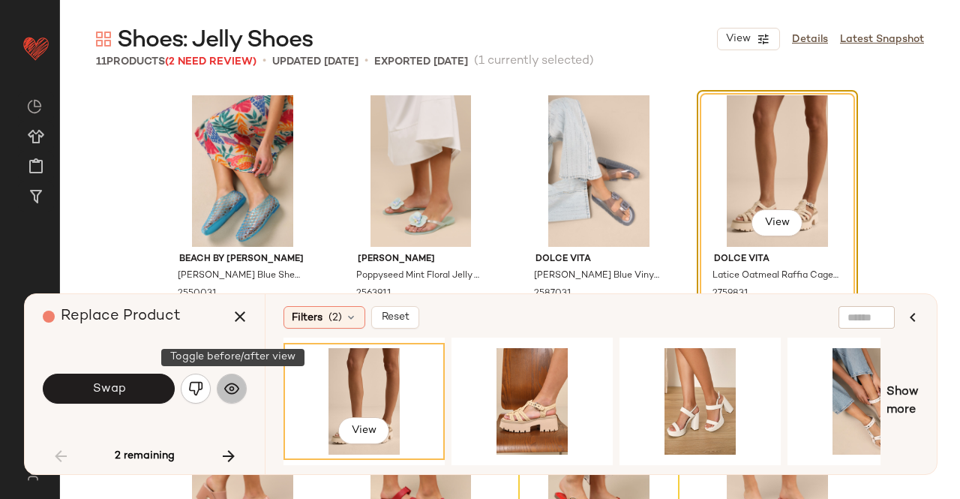
click at [225, 386] on img "button" at bounding box center [231, 388] width 15 height 15
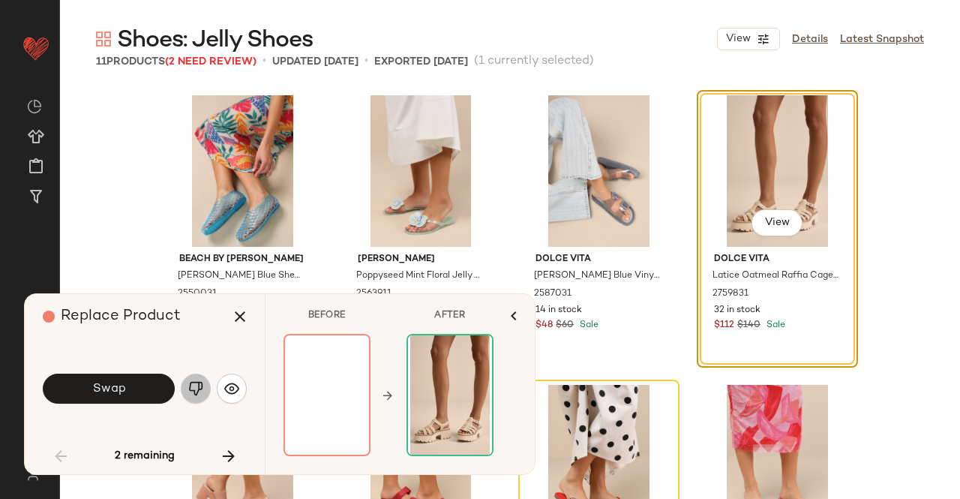
click at [188, 396] on button "button" at bounding box center [196, 389] width 30 height 30
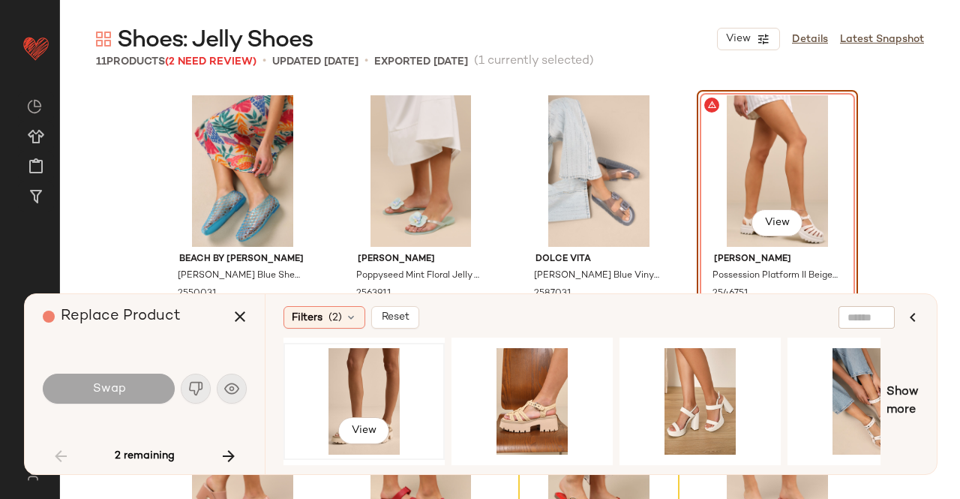
click at [375, 361] on div "View" at bounding box center [364, 401] width 151 height 107
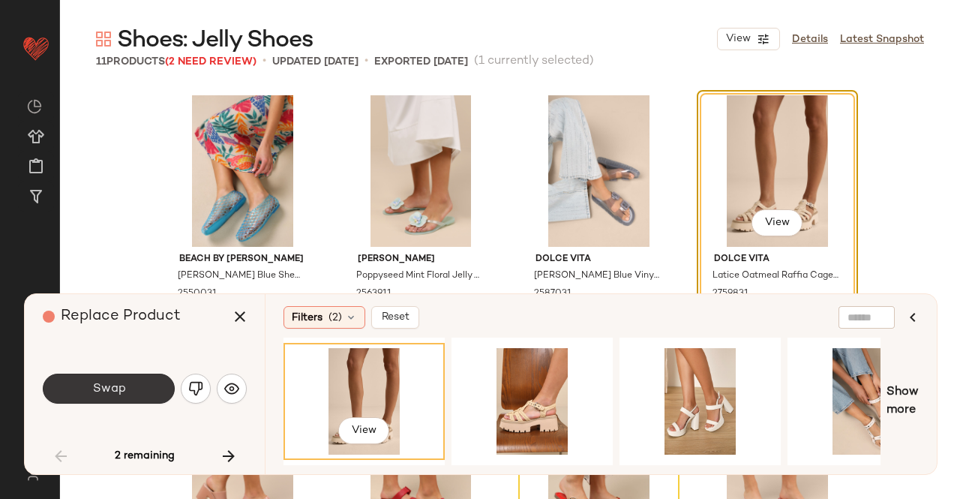
drag, startPoint x: 152, startPoint y: 391, endPoint x: 168, endPoint y: 399, distance: 18.5
click at [155, 392] on button "Swap" at bounding box center [109, 389] width 132 height 30
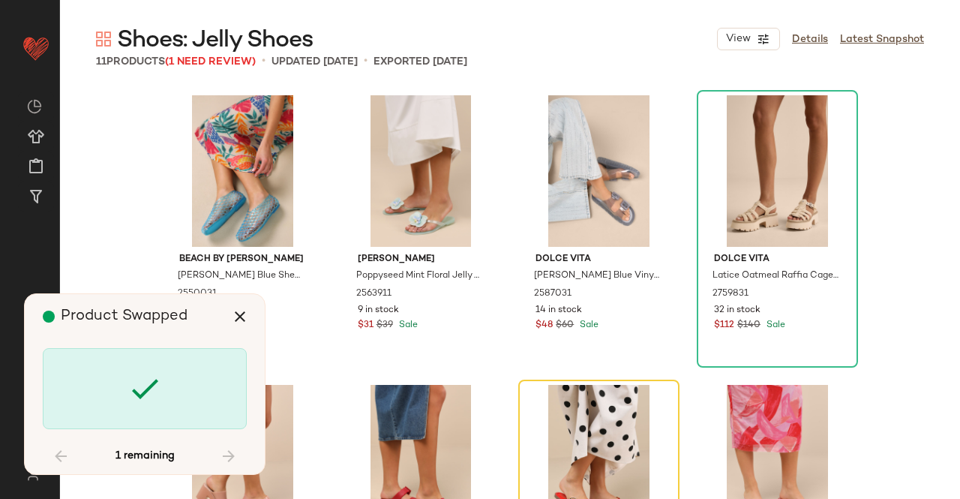
scroll to position [302, 0]
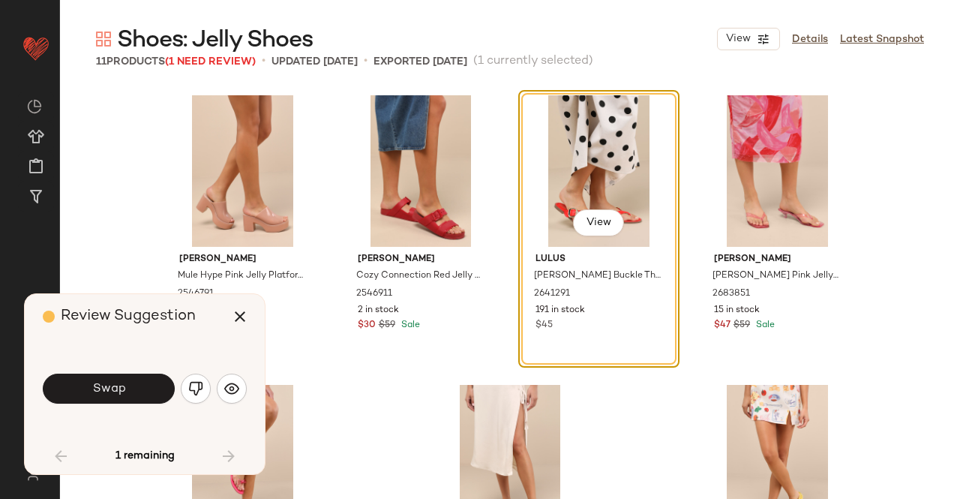
click at [191, 397] on button "button" at bounding box center [196, 389] width 30 height 30
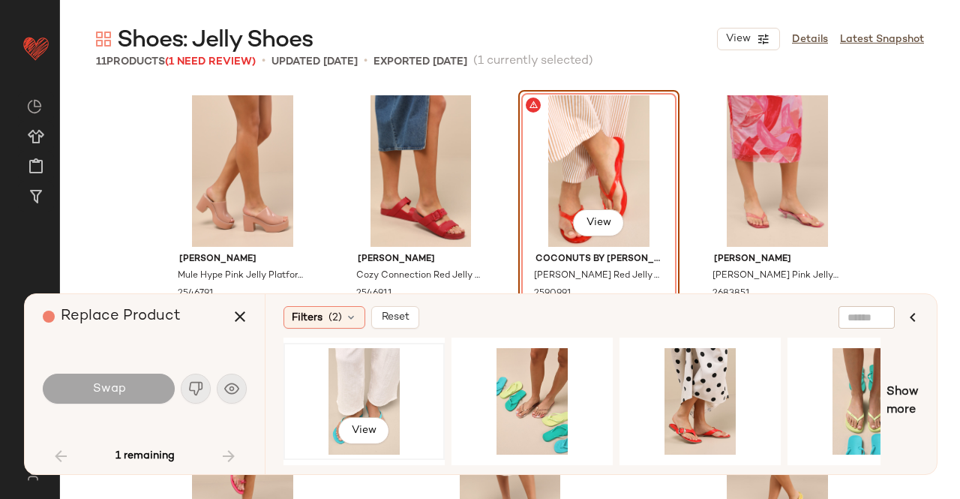
click at [374, 385] on div "View" at bounding box center [364, 401] width 151 height 107
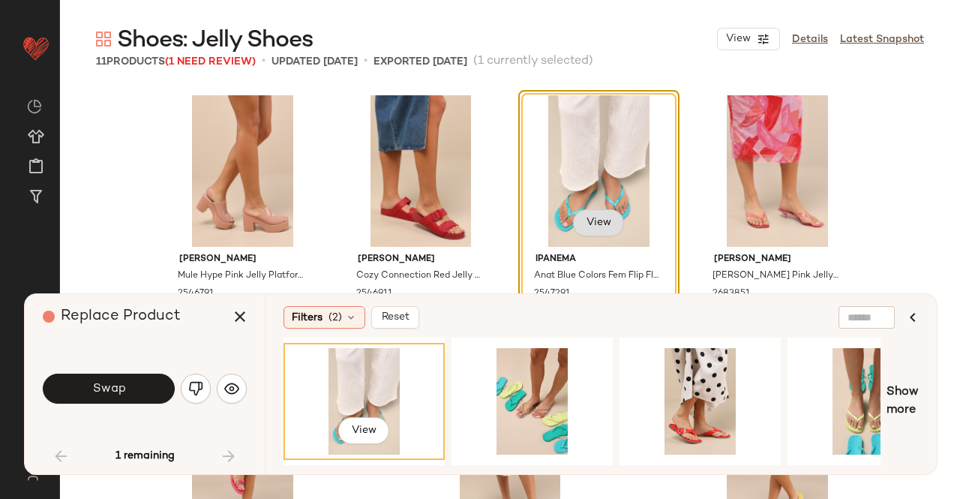
click at [599, 220] on span "View" at bounding box center [599, 223] width 26 height 12
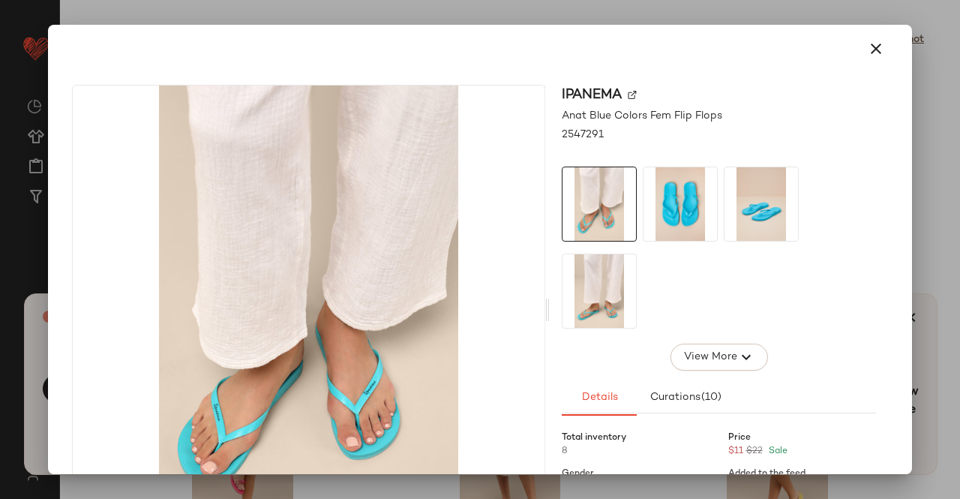
drag, startPoint x: 752, startPoint y: 194, endPoint x: 716, endPoint y: 206, distance: 38.7
click at [752, 194] on img at bounding box center [762, 204] width 74 height 74
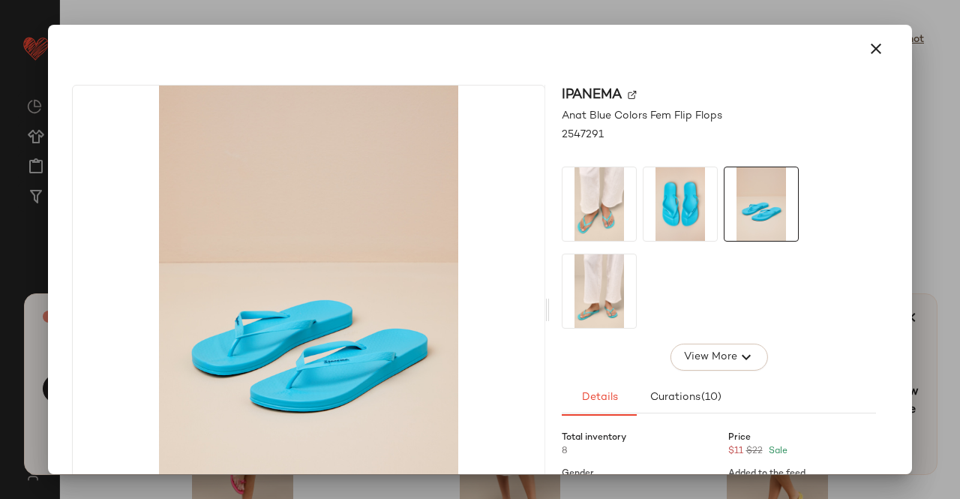
click at [693, 208] on img at bounding box center [681, 204] width 74 height 74
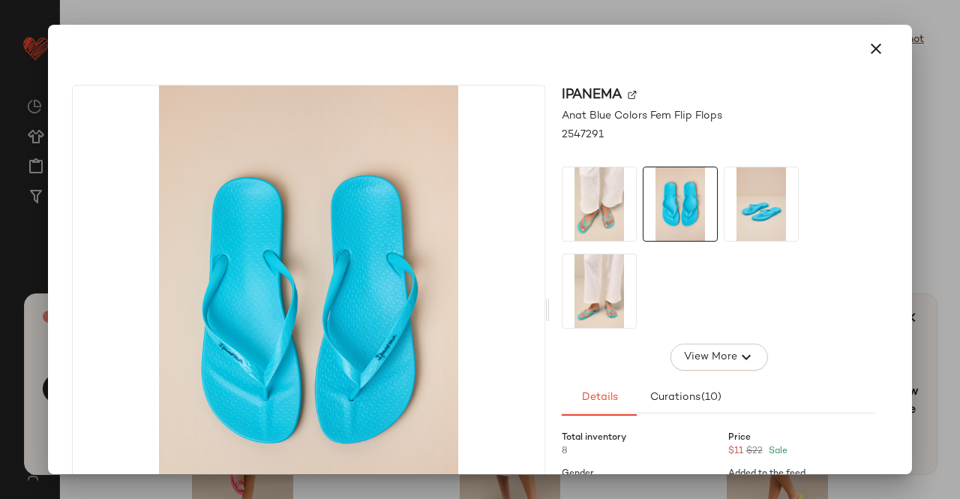
drag, startPoint x: 600, startPoint y: 308, endPoint x: 611, endPoint y: 302, distance: 12.1
click at [600, 308] on img at bounding box center [600, 291] width 74 height 74
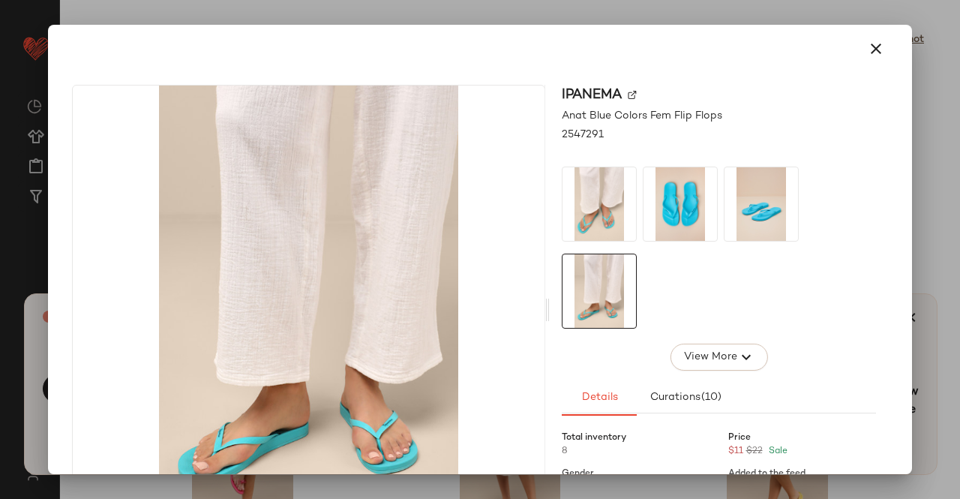
click at [959, 235] on div at bounding box center [480, 249] width 960 height 499
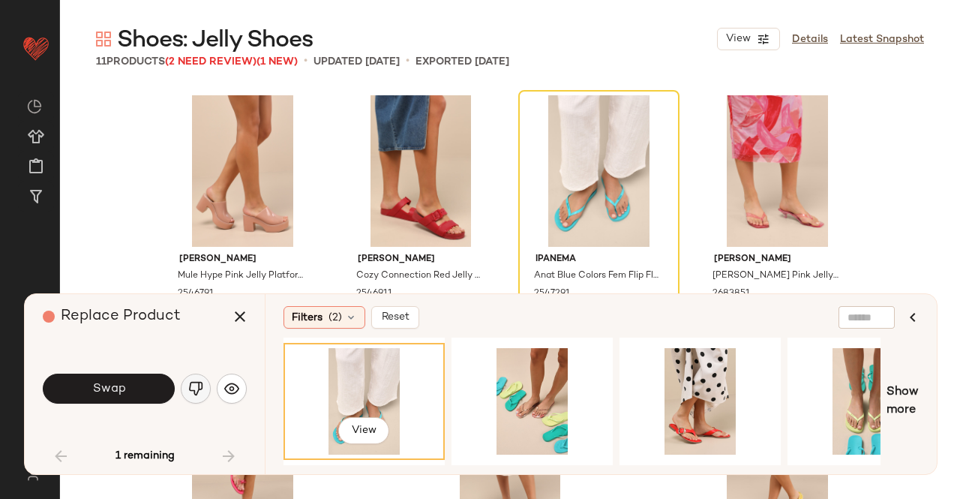
click at [202, 399] on button "button" at bounding box center [196, 389] width 30 height 30
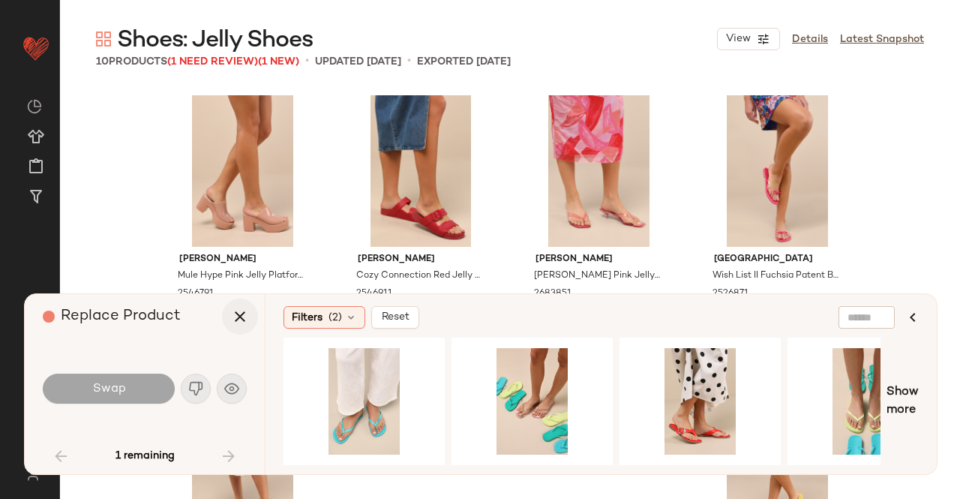
drag, startPoint x: 270, startPoint y: 310, endPoint x: 256, endPoint y: 309, distance: 14.3
click at [269, 309] on div "Filters (2) Reset Show more" at bounding box center [601, 384] width 672 height 180
click at [255, 309] on button "button" at bounding box center [240, 317] width 36 height 36
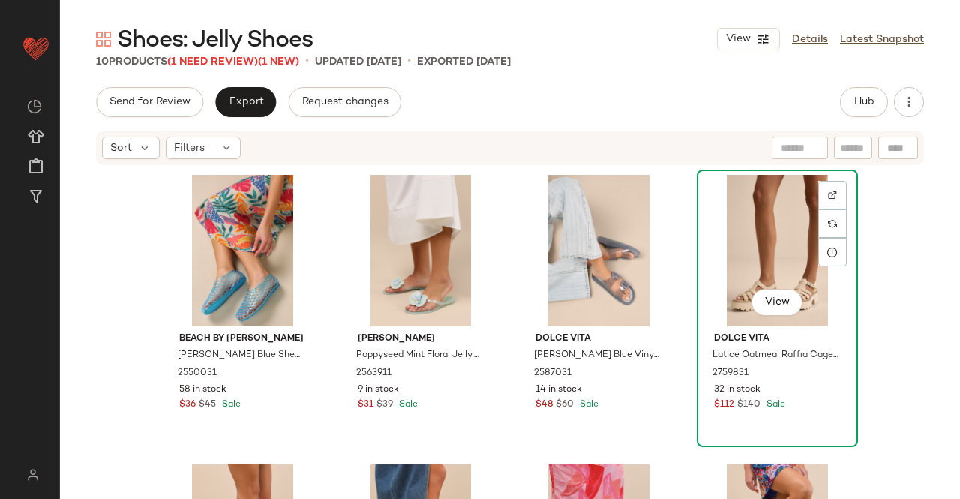
click at [763, 240] on div "View" at bounding box center [777, 251] width 151 height 152
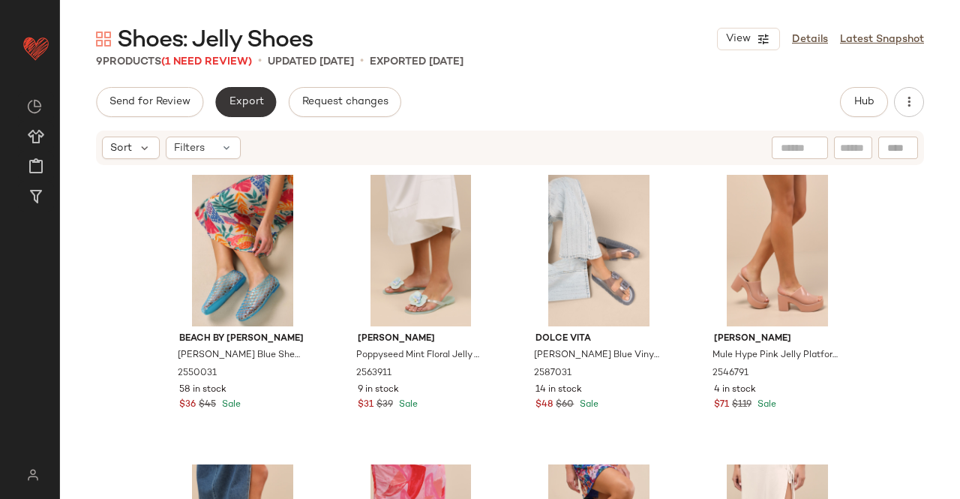
click at [246, 99] on span "Export" at bounding box center [245, 102] width 35 height 12
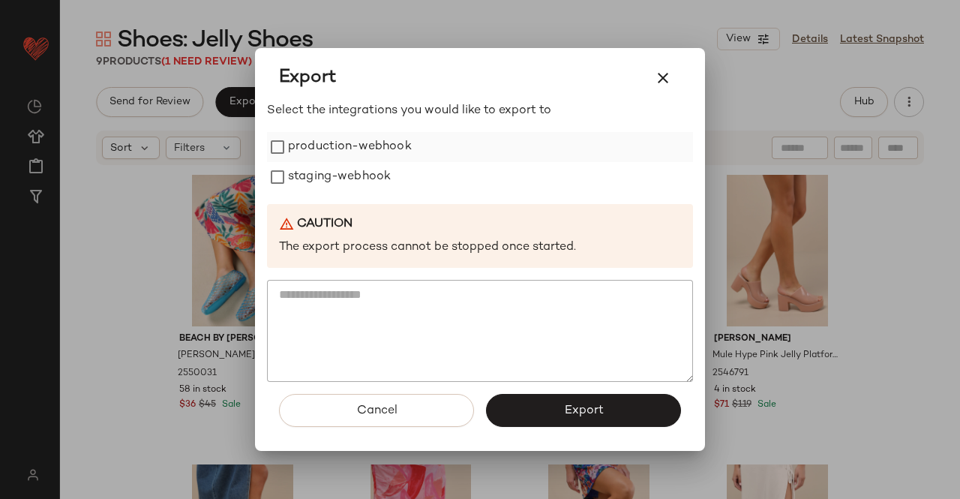
drag, startPoint x: 361, startPoint y: 146, endPoint x: 356, endPoint y: 172, distance: 25.9
click at [361, 146] on label "production-webhook" at bounding box center [350, 147] width 124 height 30
click at [356, 172] on label "staging-webhook" at bounding box center [339, 177] width 103 height 30
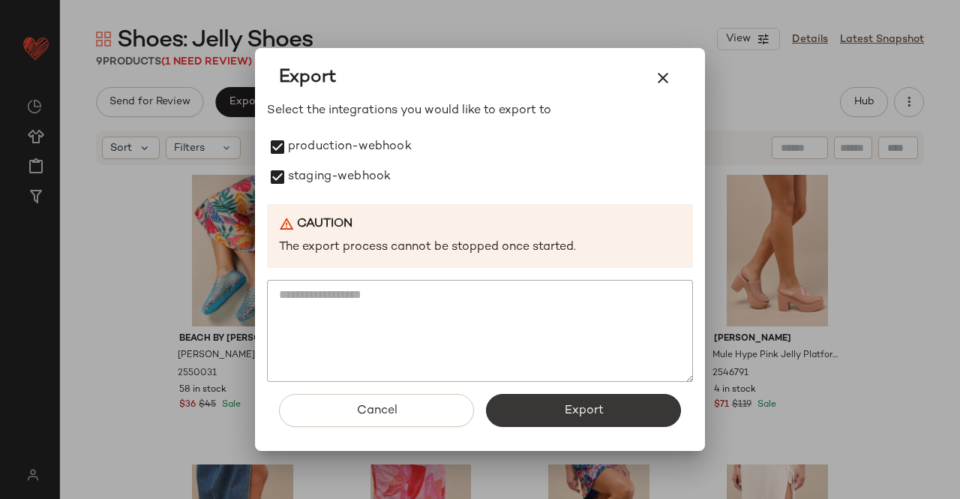
click at [554, 413] on button "Export" at bounding box center [583, 410] width 195 height 33
